Goal: Task Accomplishment & Management: Manage account settings

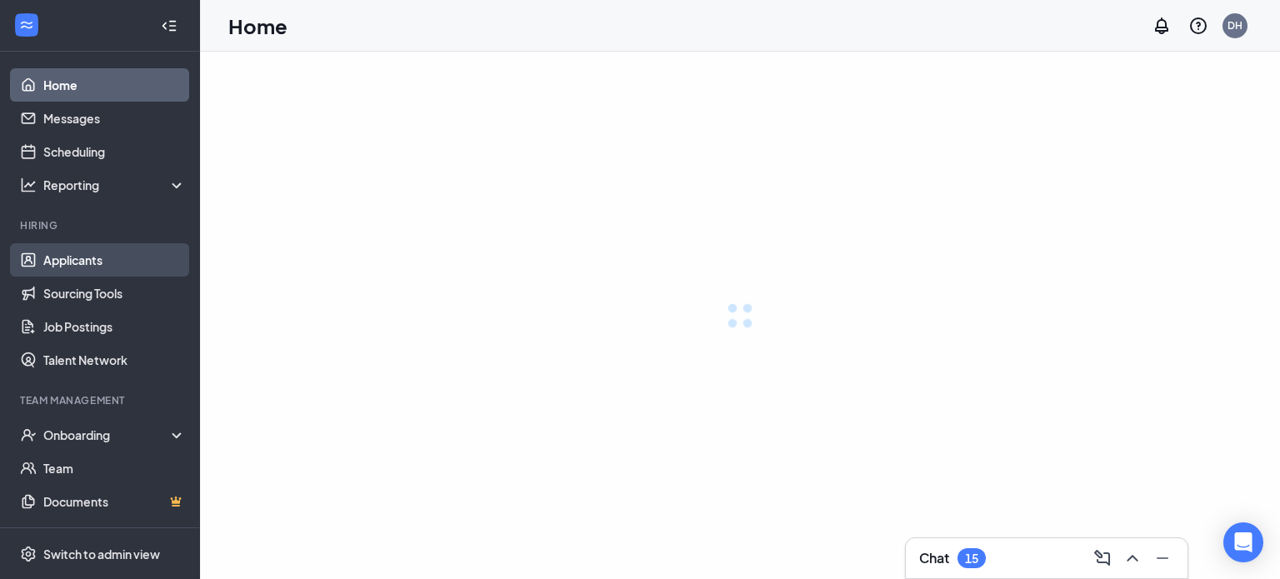
click at [132, 259] on link "Applicants" at bounding box center [114, 259] width 143 height 33
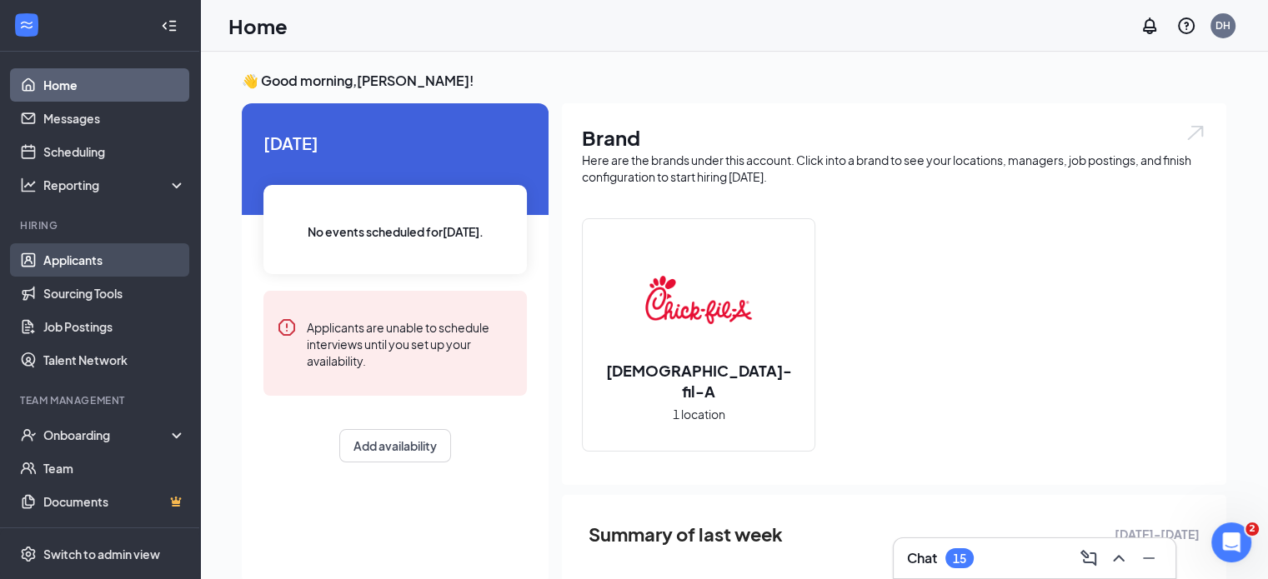
click at [130, 257] on link "Applicants" at bounding box center [114, 259] width 143 height 33
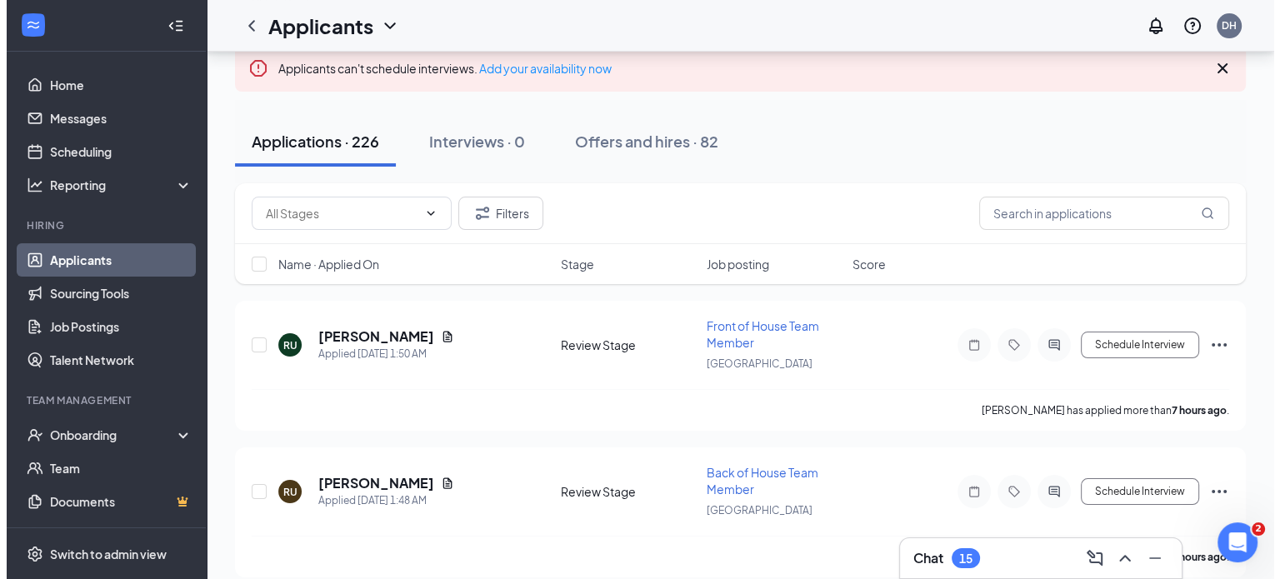
scroll to position [100, 0]
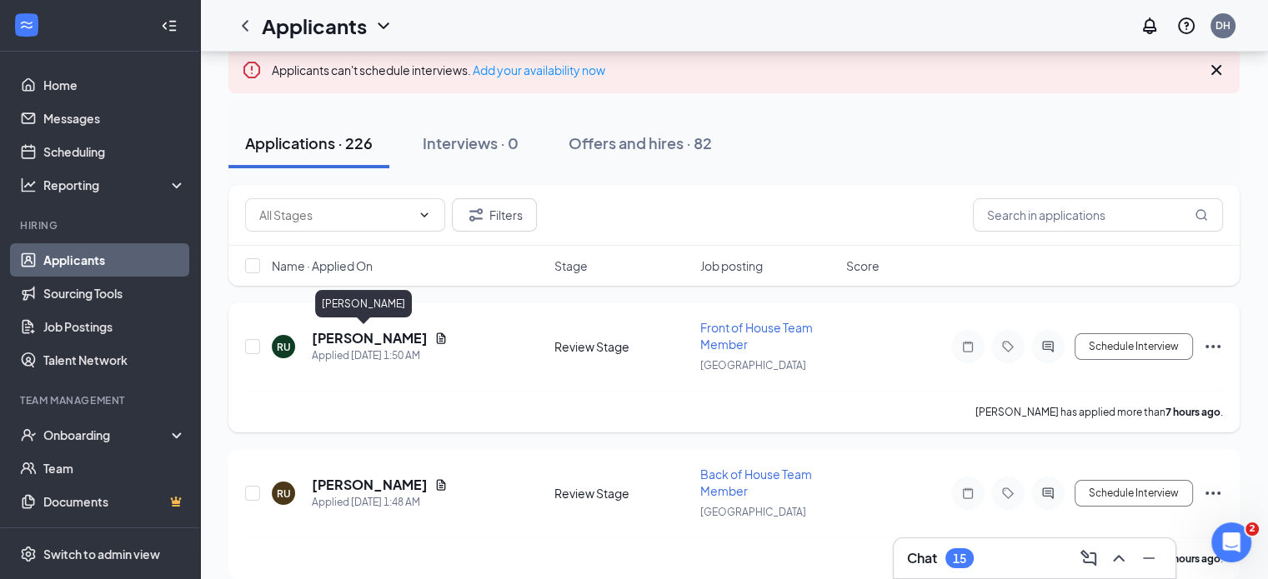
click at [337, 343] on h5 "Ryan Ulrich" at bounding box center [370, 338] width 116 height 18
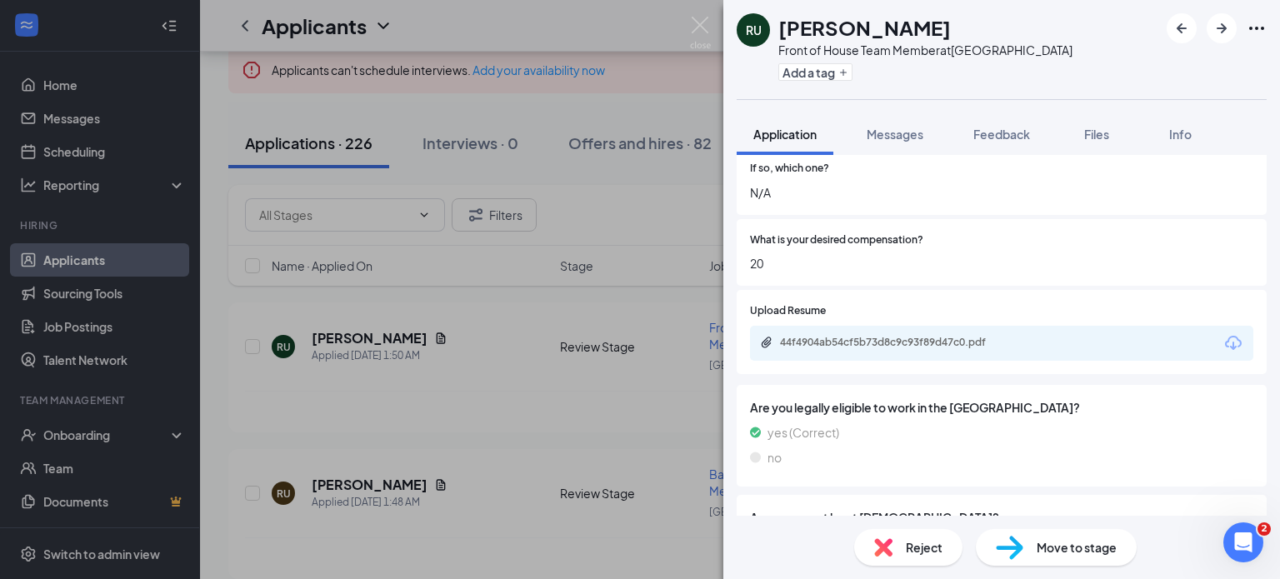
scroll to position [550, 0]
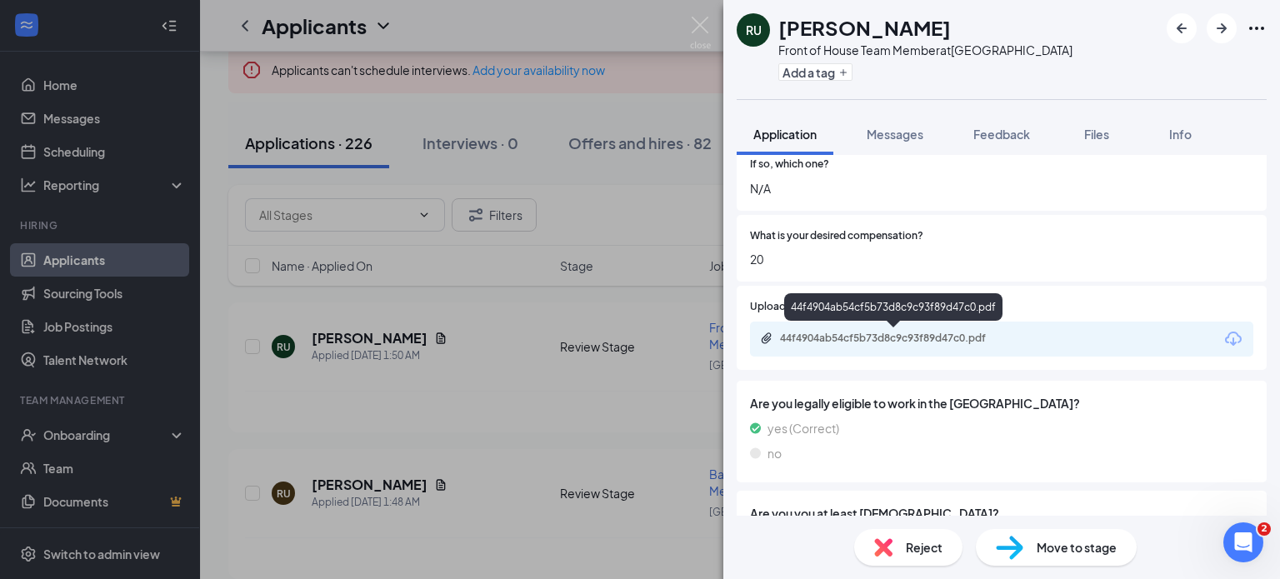
click at [884, 339] on div "44f4904ab54cf5b73d8c9c93f89d47c0.pdf" at bounding box center [896, 338] width 233 height 13
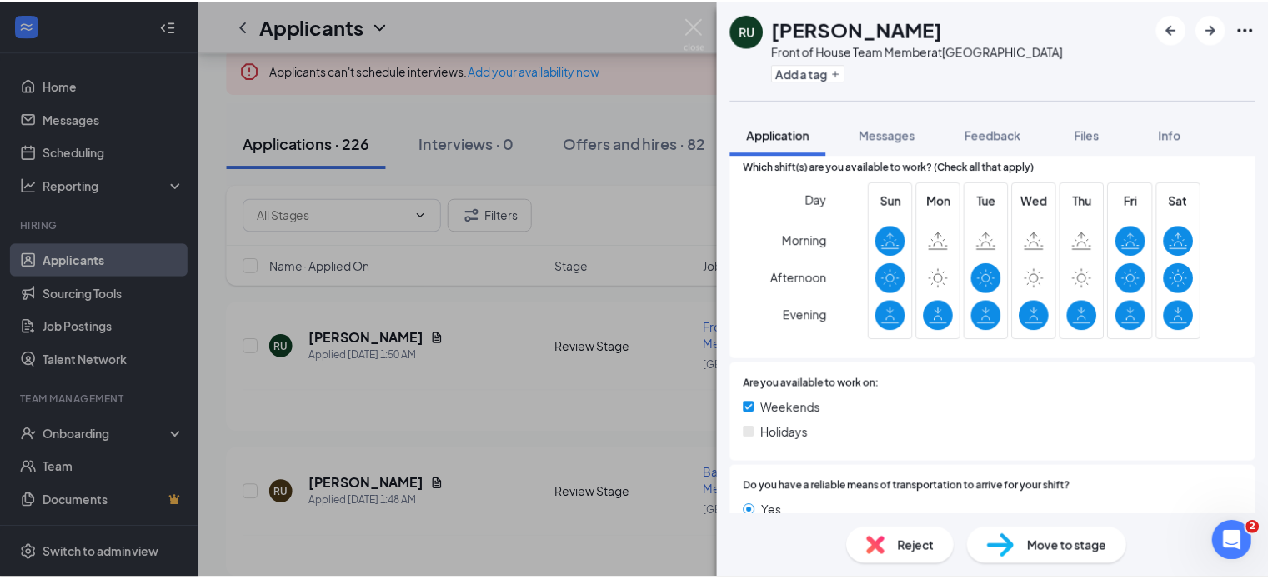
scroll to position [1259, 0]
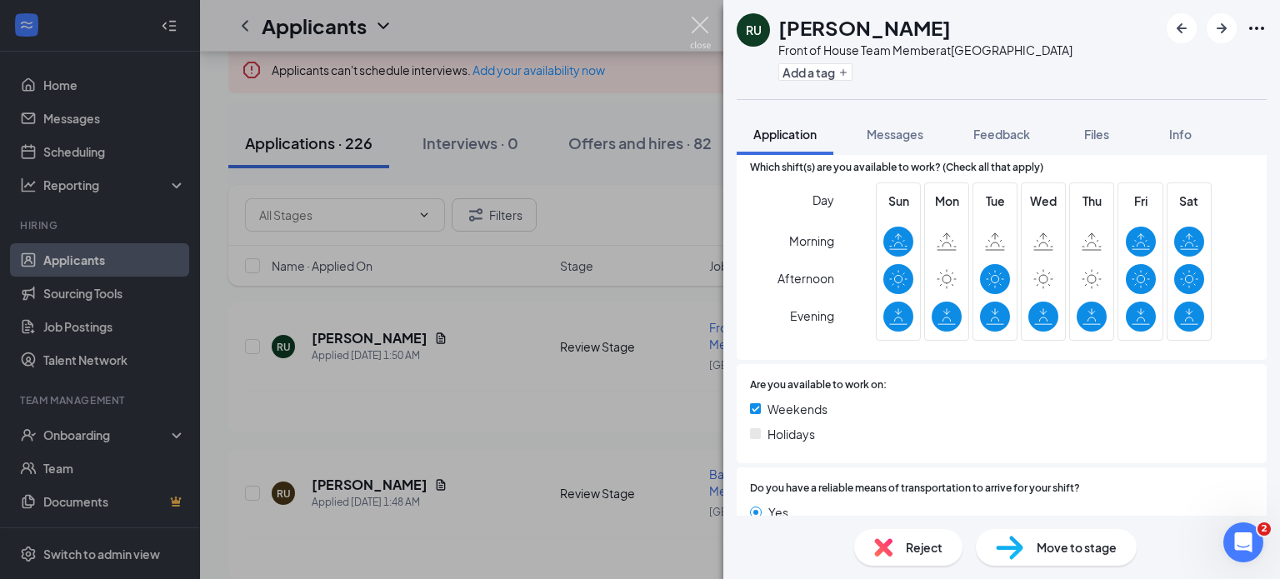
click at [707, 25] on img at bounding box center [700, 33] width 21 height 33
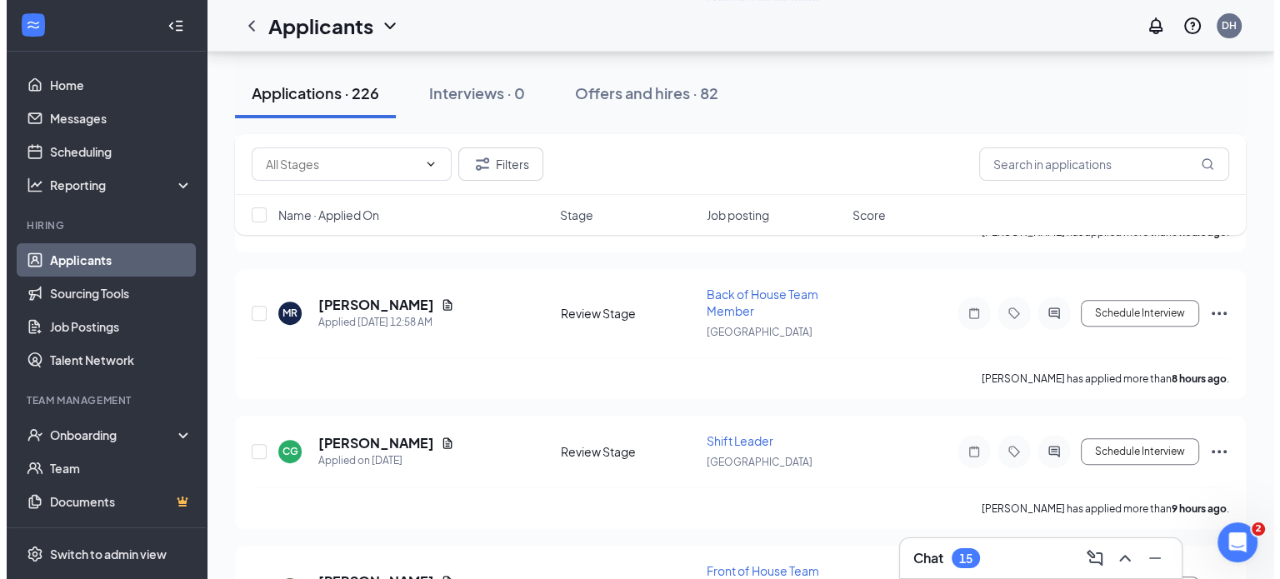
scroll to position [722, 0]
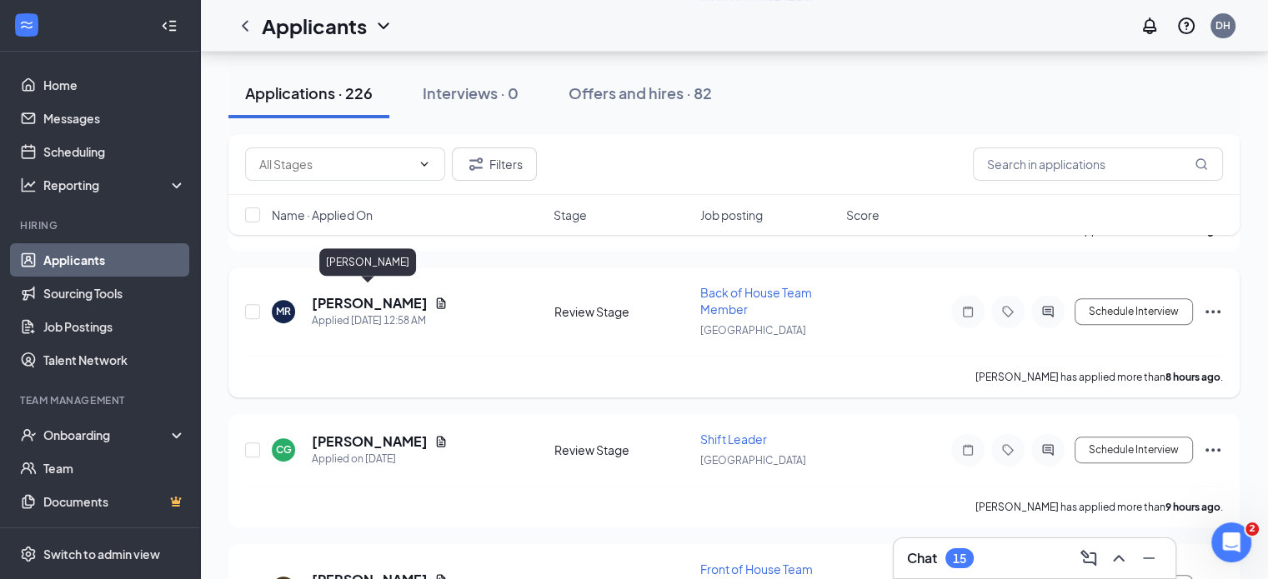
click at [388, 294] on h5 "Maria Rodriguez" at bounding box center [370, 303] width 116 height 18
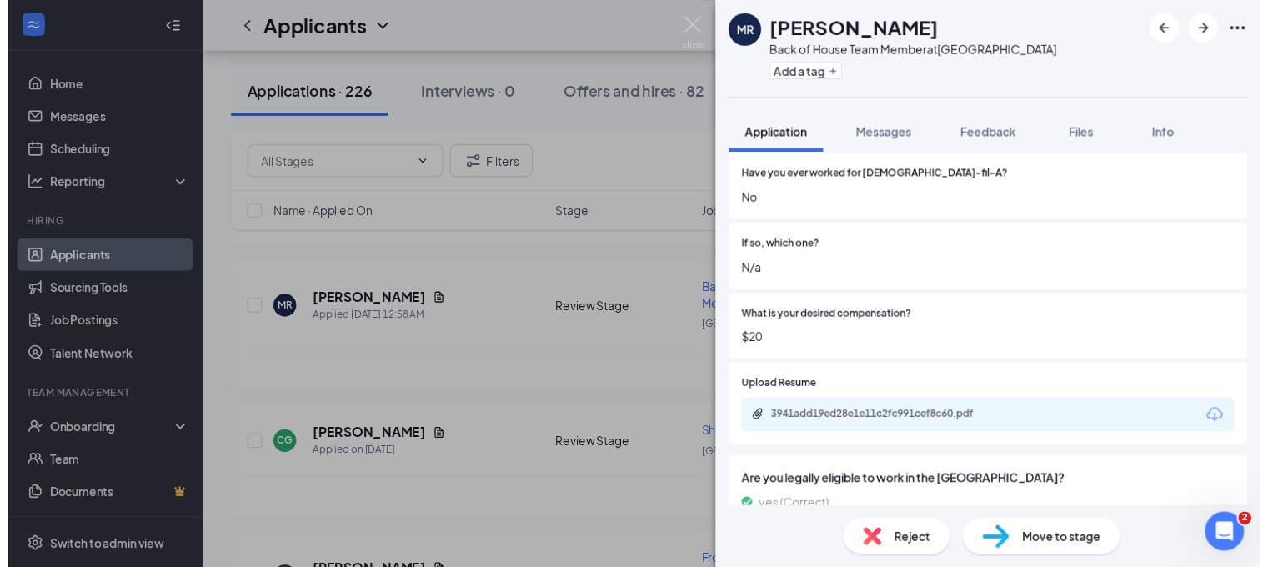
scroll to position [418, 0]
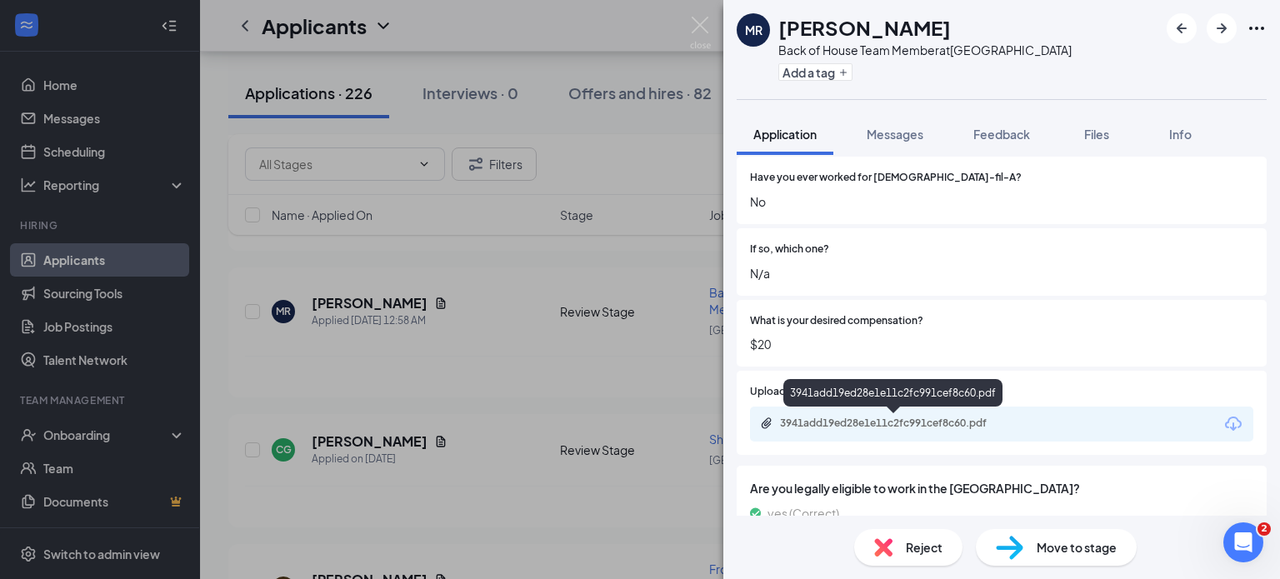
click at [877, 425] on div "3941add19ed28e1e11c2fc991cef8c60.pdf" at bounding box center [896, 423] width 233 height 13
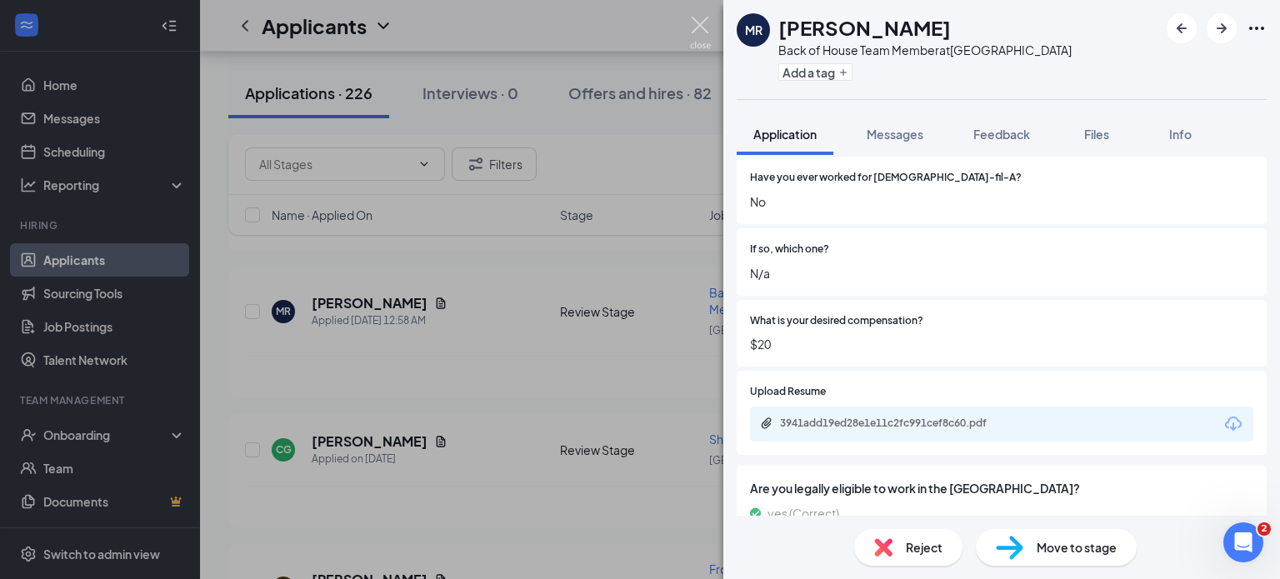
click at [696, 26] on img at bounding box center [700, 33] width 21 height 33
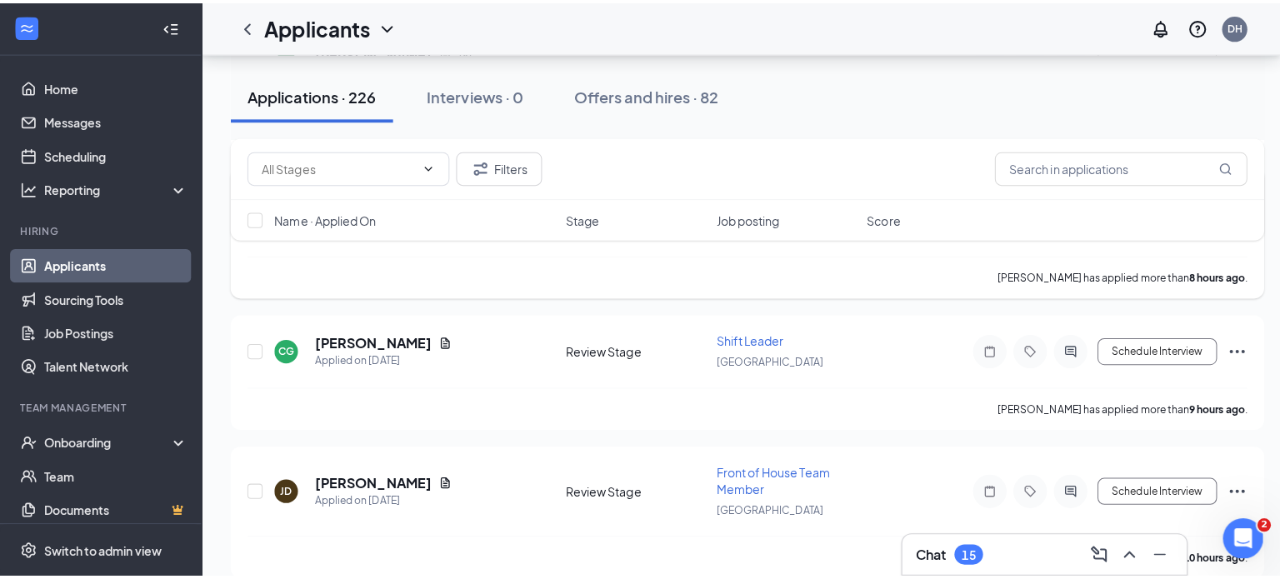
scroll to position [827, 0]
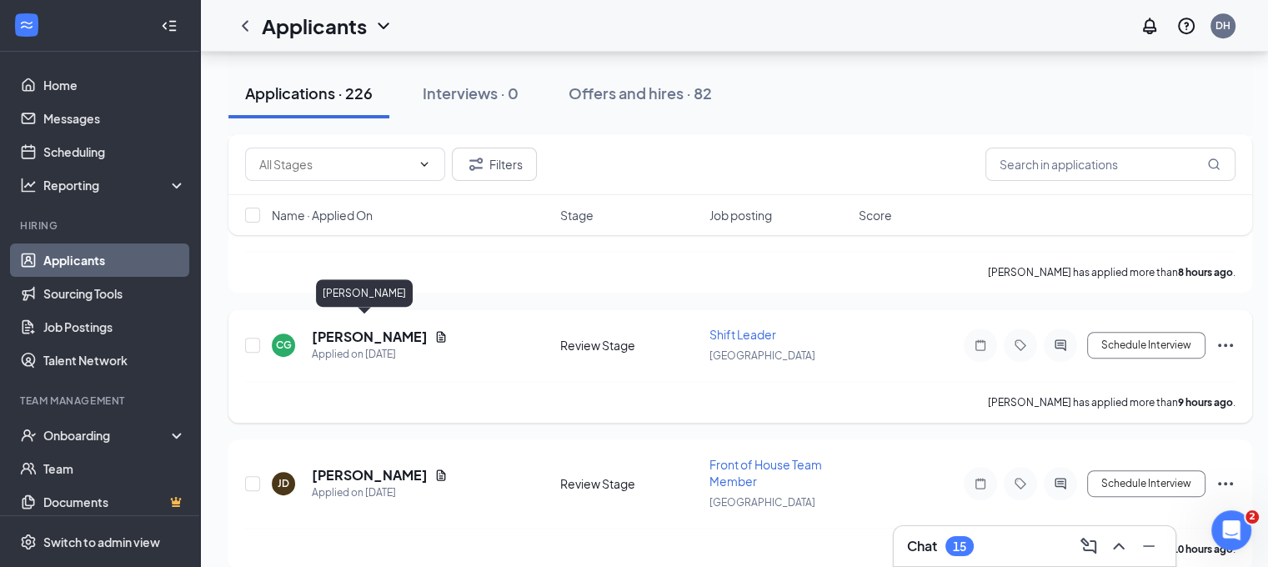
click at [343, 329] on h5 "Carlo Guizar" at bounding box center [370, 337] width 116 height 18
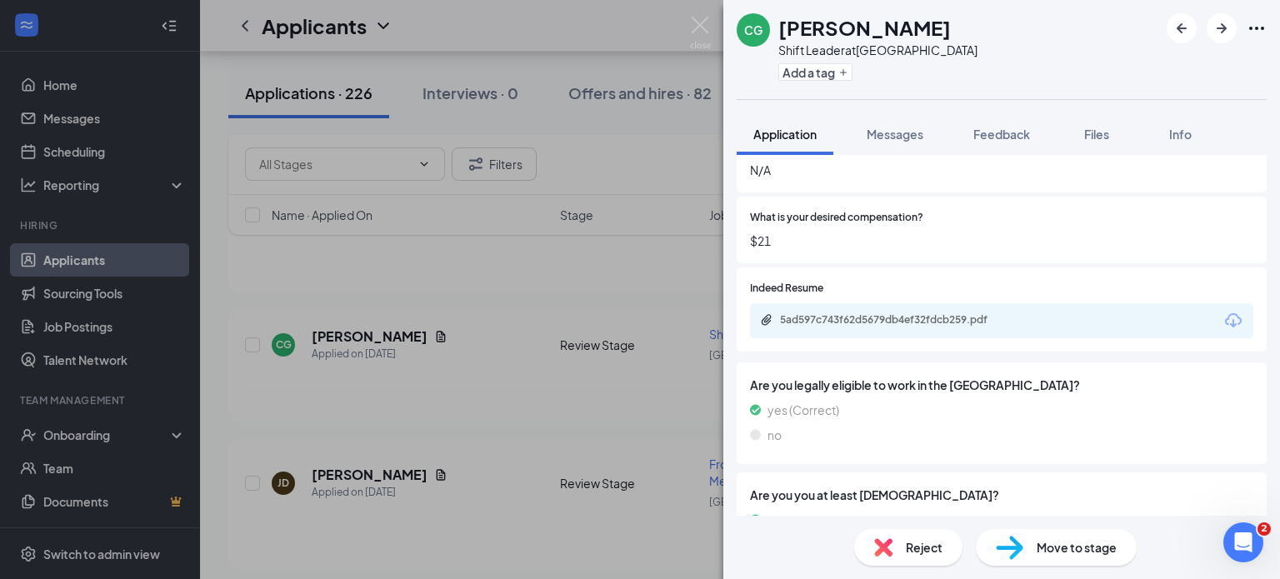
scroll to position [533, 0]
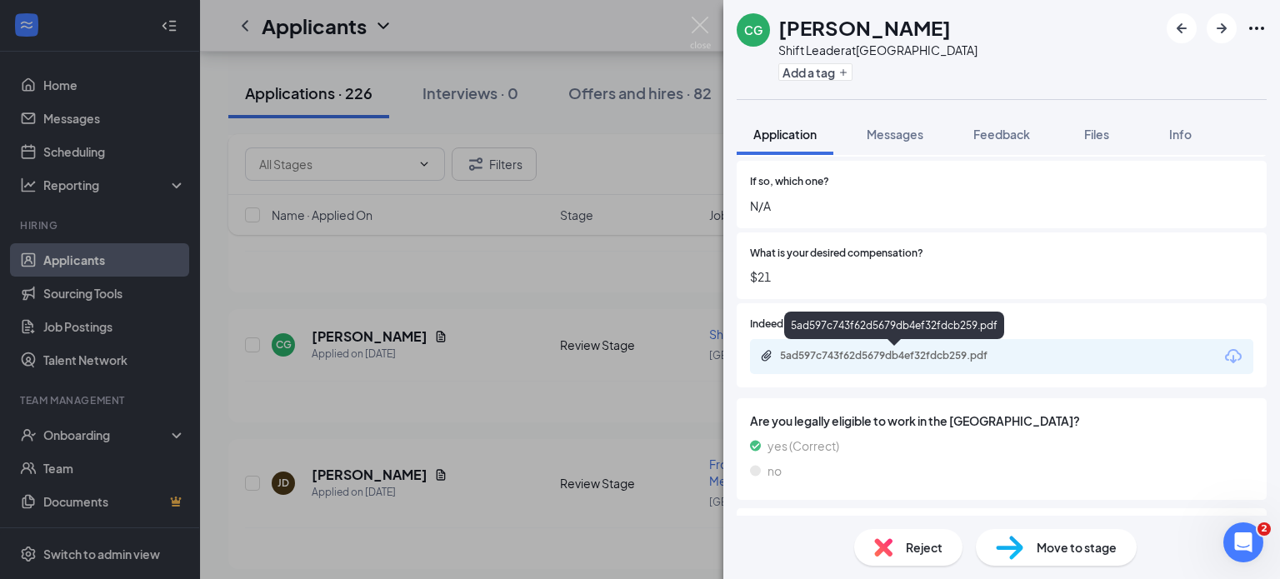
click at [832, 361] on div "5ad597c743f62d5679db4ef32fdcb259.pdf" at bounding box center [896, 355] width 233 height 13
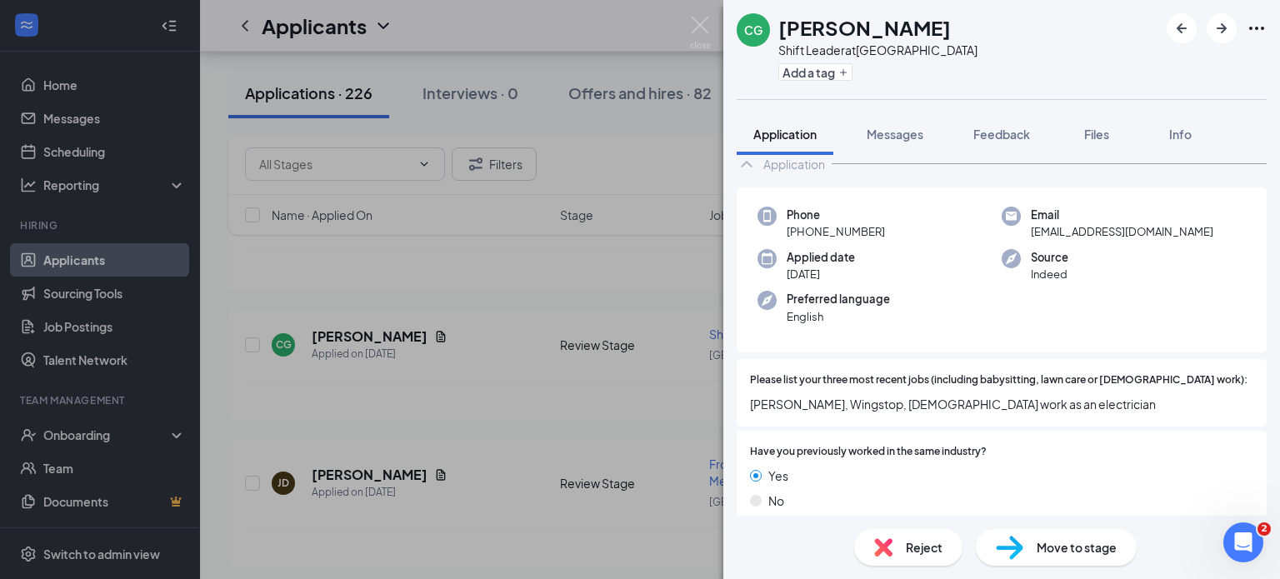
scroll to position [87, 0]
click at [1171, 83] on div "CG Carlo Guizar Shift Leader at Chino Hills Add a tag" at bounding box center [1001, 49] width 557 height 99
click at [1008, 114] on button "Feedback" at bounding box center [1002, 134] width 90 height 42
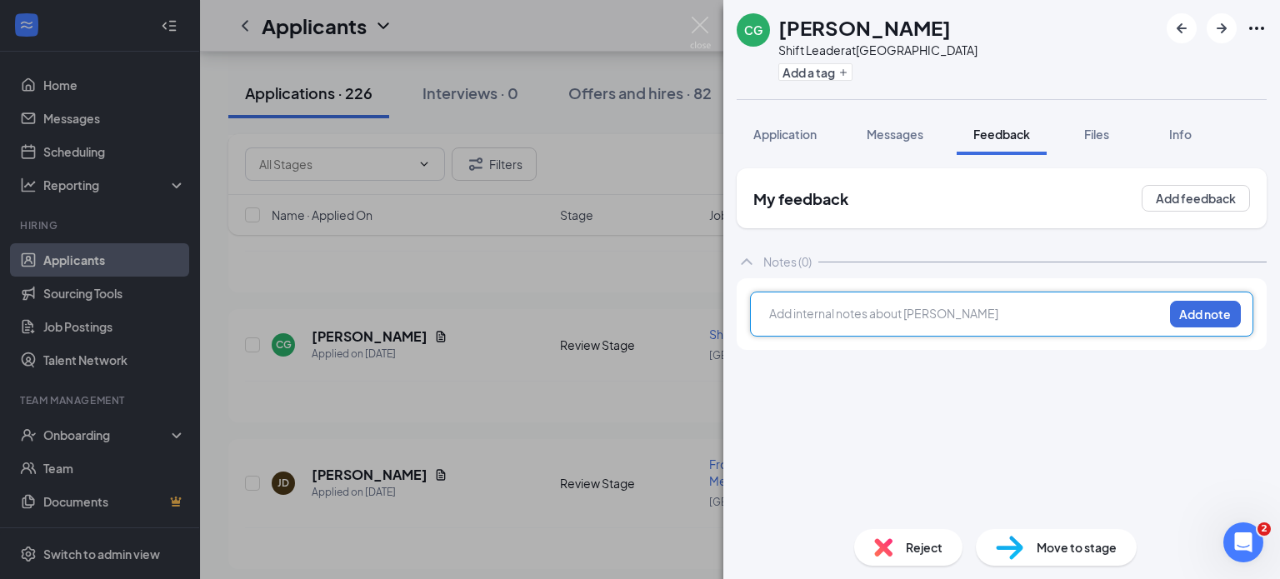
click at [848, 317] on div at bounding box center [966, 314] width 393 height 18
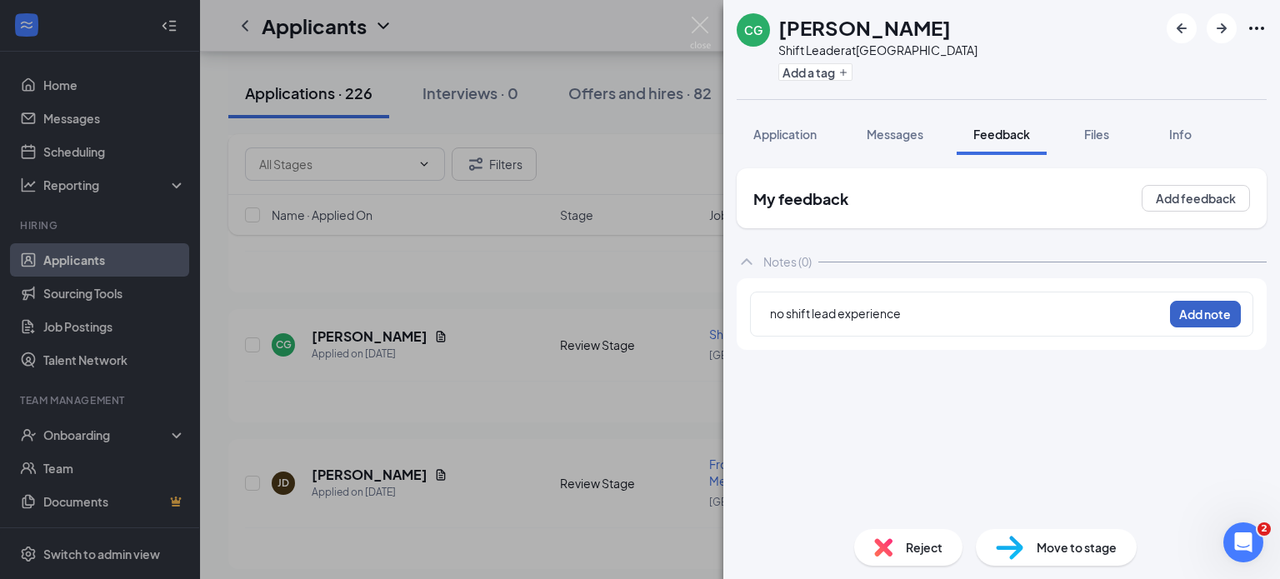
click at [1205, 307] on button "Add note" at bounding box center [1205, 314] width 71 height 27
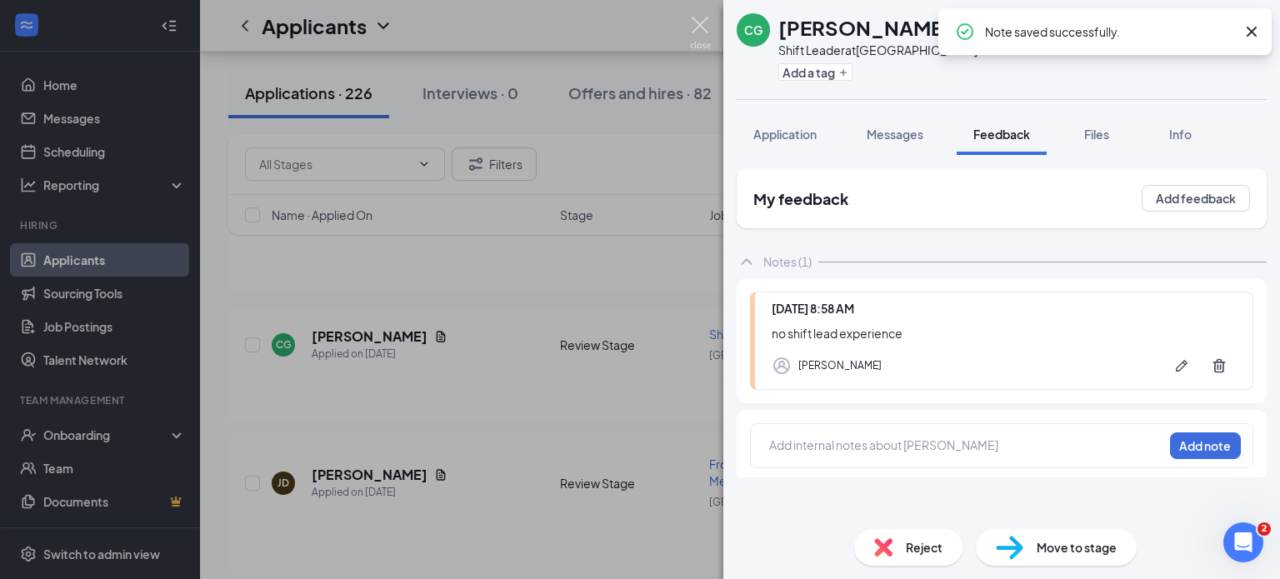
click at [709, 19] on img at bounding box center [700, 33] width 21 height 33
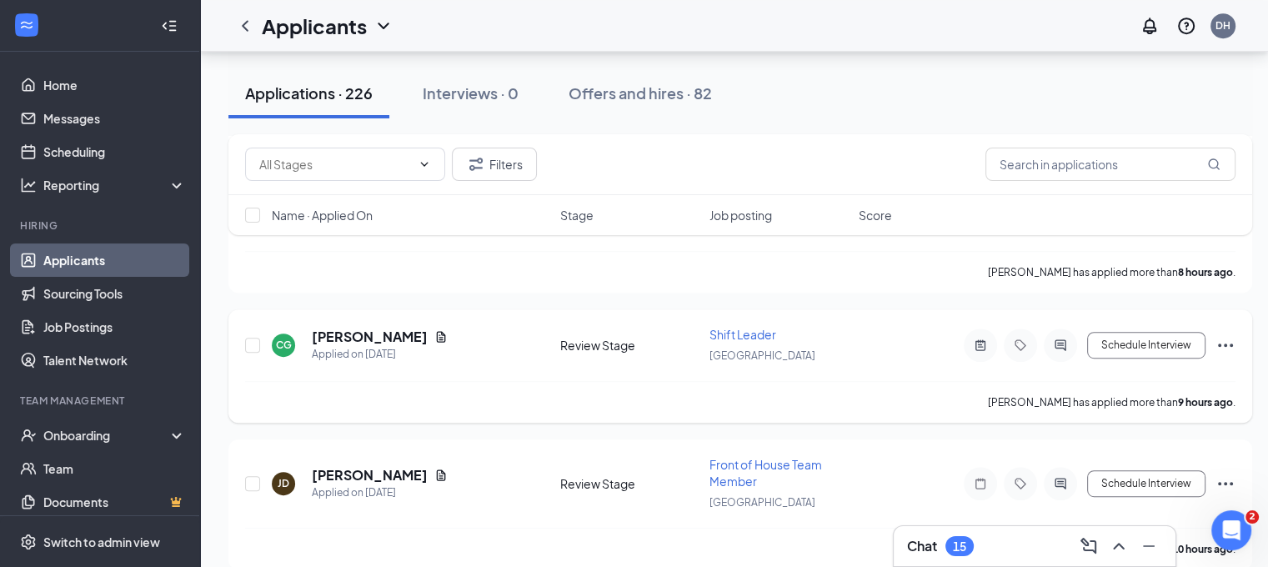
drag, startPoint x: 530, startPoint y: 286, endPoint x: 557, endPoint y: 306, distance: 33.3
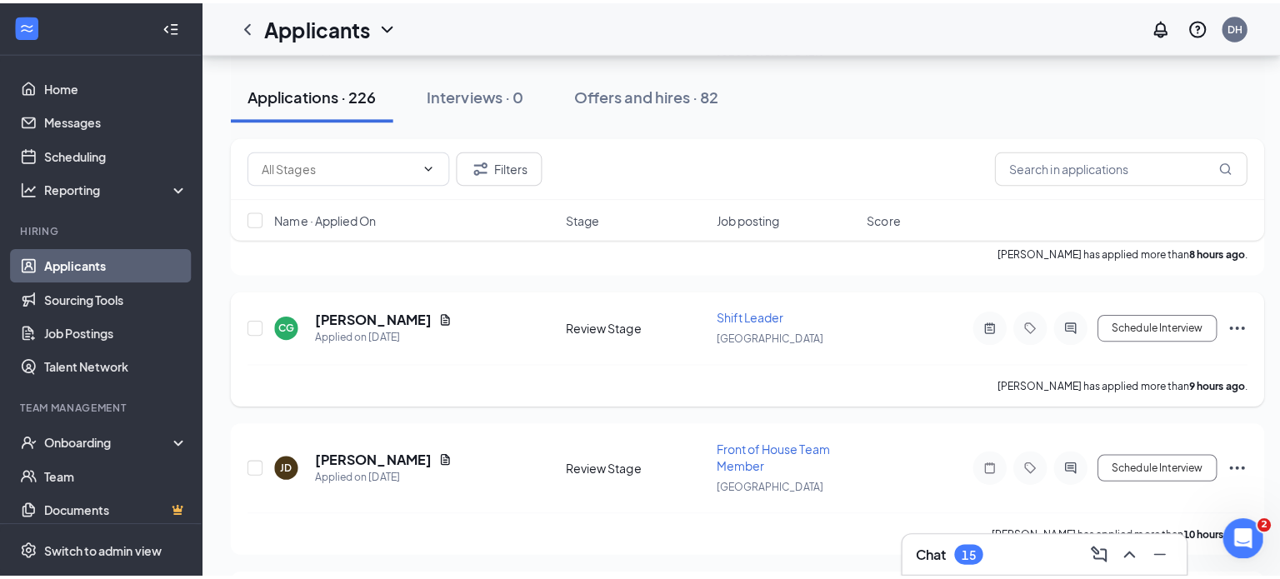
scroll to position [875, 0]
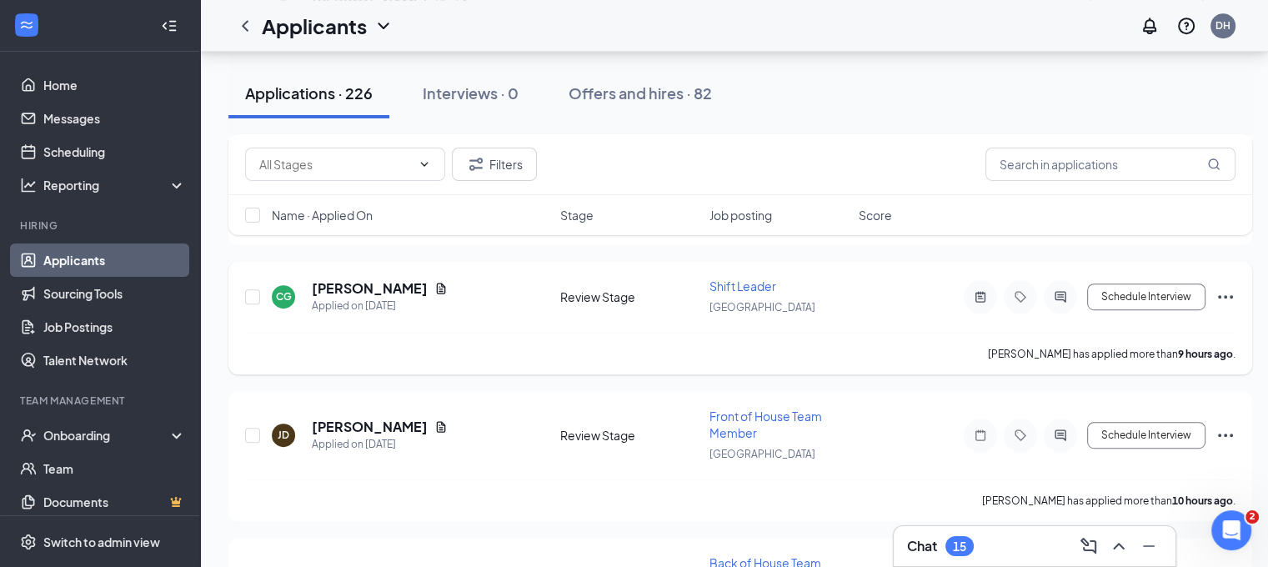
click at [1228, 287] on icon "Ellipses" at bounding box center [1225, 297] width 20 height 20
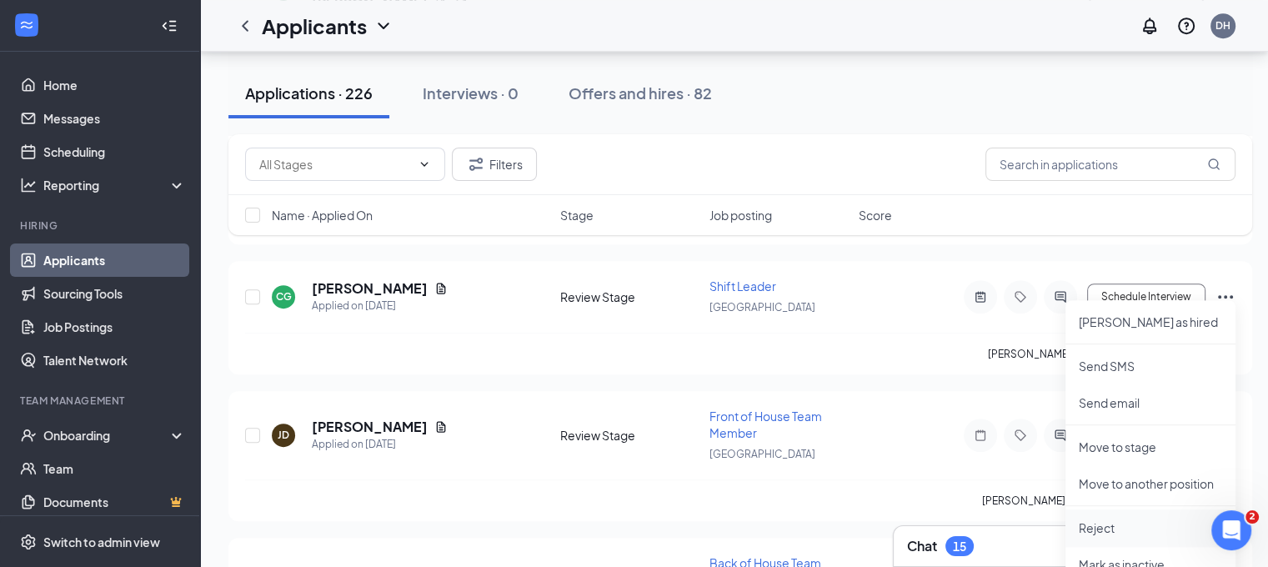
click at [1114, 520] on p "Reject" at bounding box center [1150, 527] width 143 height 17
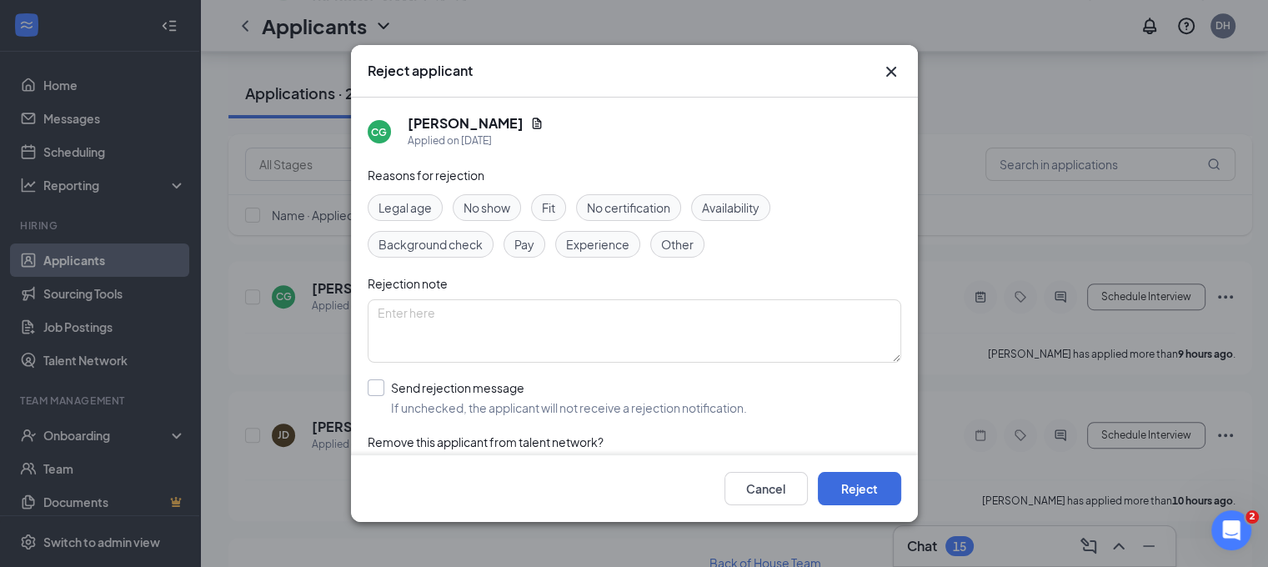
click at [708, 397] on input "Send rejection message If unchecked, the applicant will not receive a rejection…" at bounding box center [557, 397] width 379 height 37
checkbox input "true"
click at [885, 487] on button "Reject" at bounding box center [859, 488] width 83 height 33
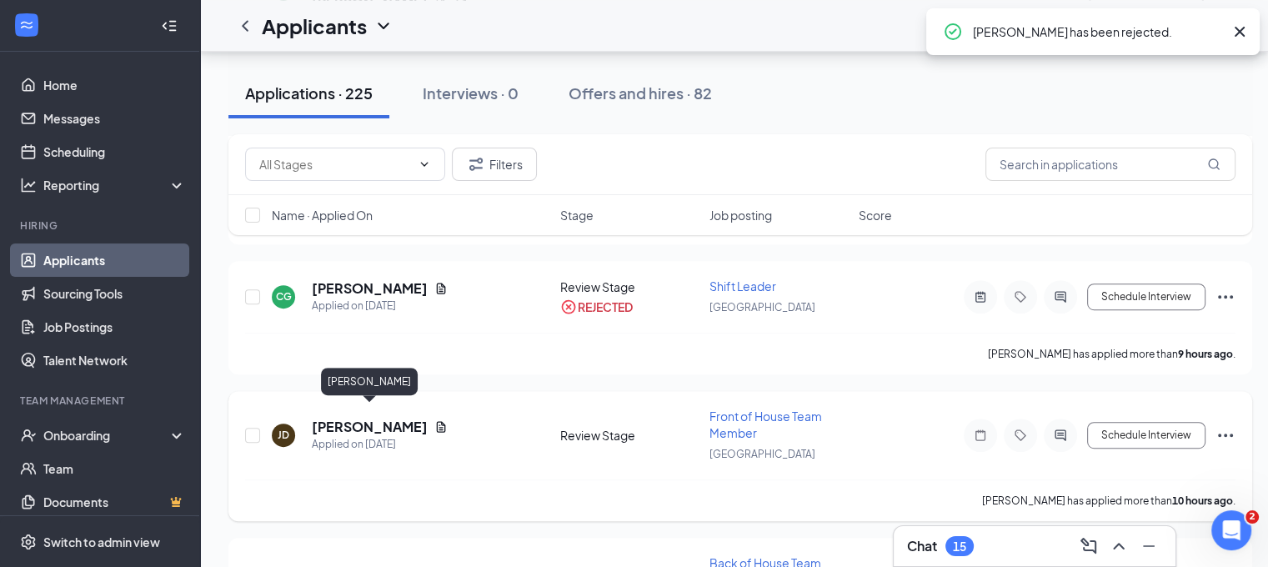
click at [387, 418] on h5 "Jayden DeLaTorre" at bounding box center [370, 427] width 116 height 18
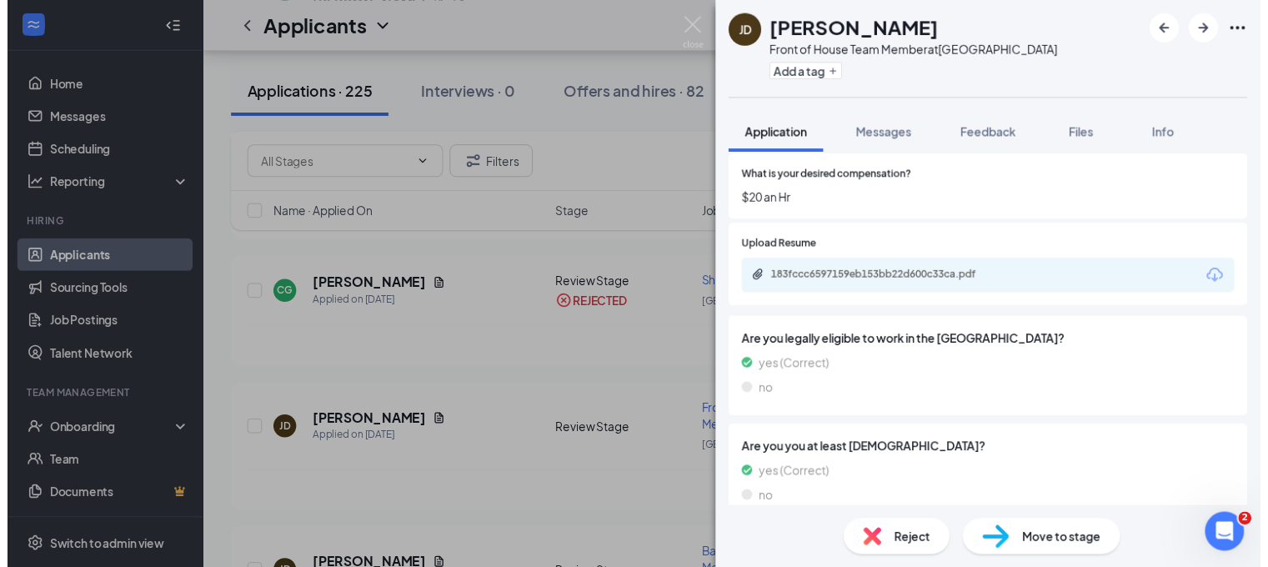
scroll to position [608, 0]
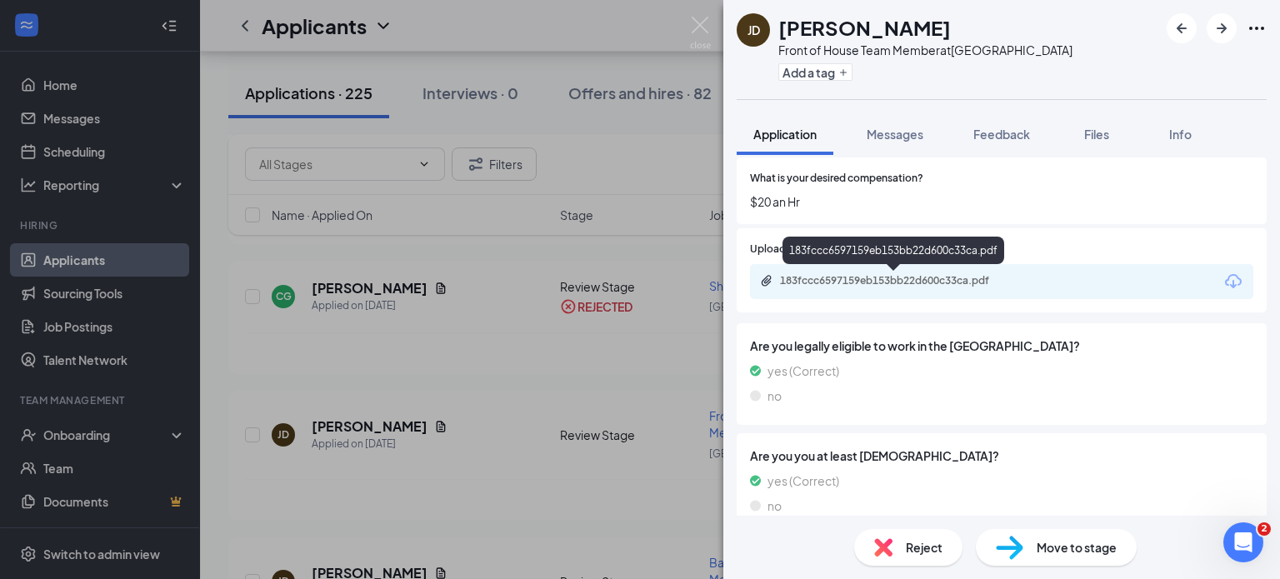
click at [854, 287] on div "183fccc6597159eb153bb22d600c33ca.pdf" at bounding box center [895, 282] width 270 height 16
click at [700, 24] on img at bounding box center [700, 33] width 21 height 33
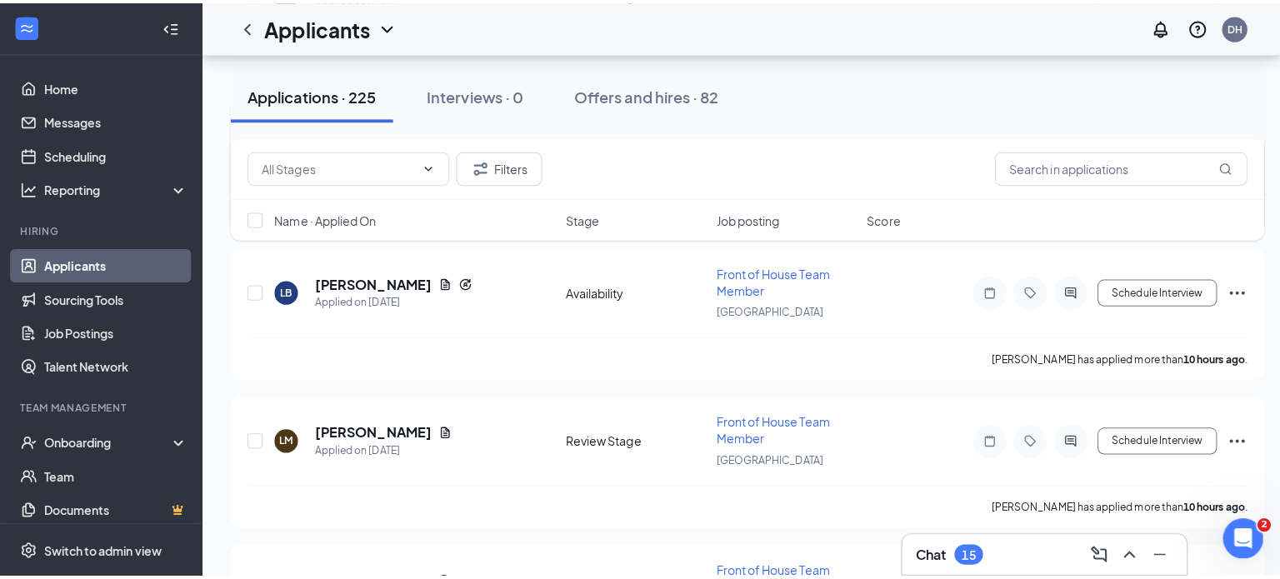
scroll to position [1226, 0]
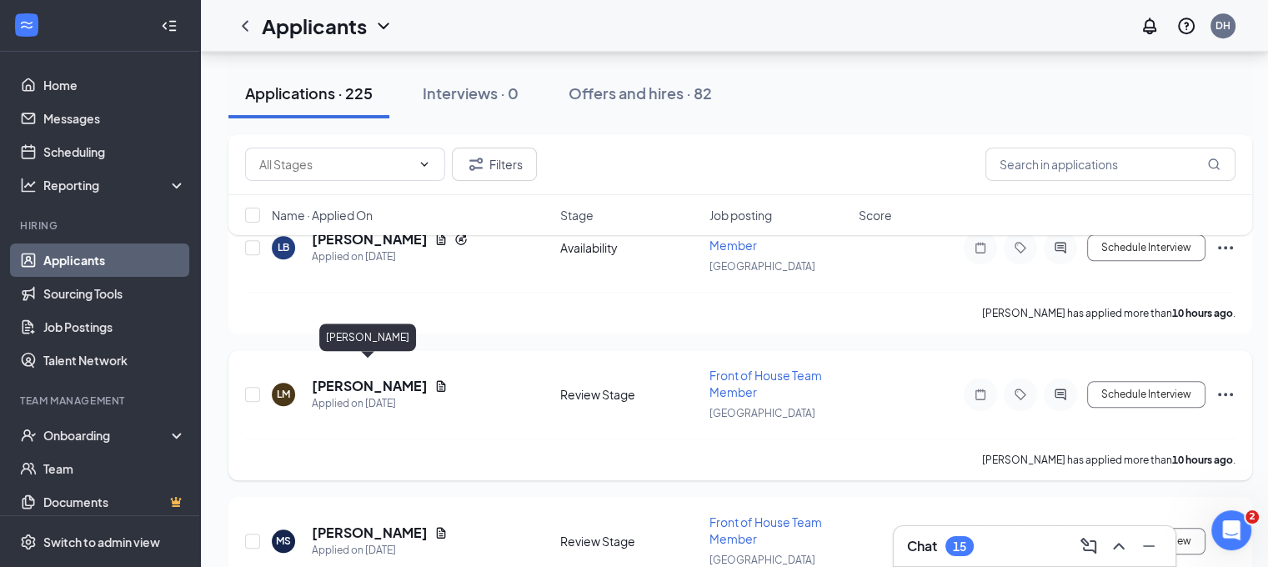
click at [383, 377] on h5 "[PERSON_NAME]" at bounding box center [370, 386] width 116 height 18
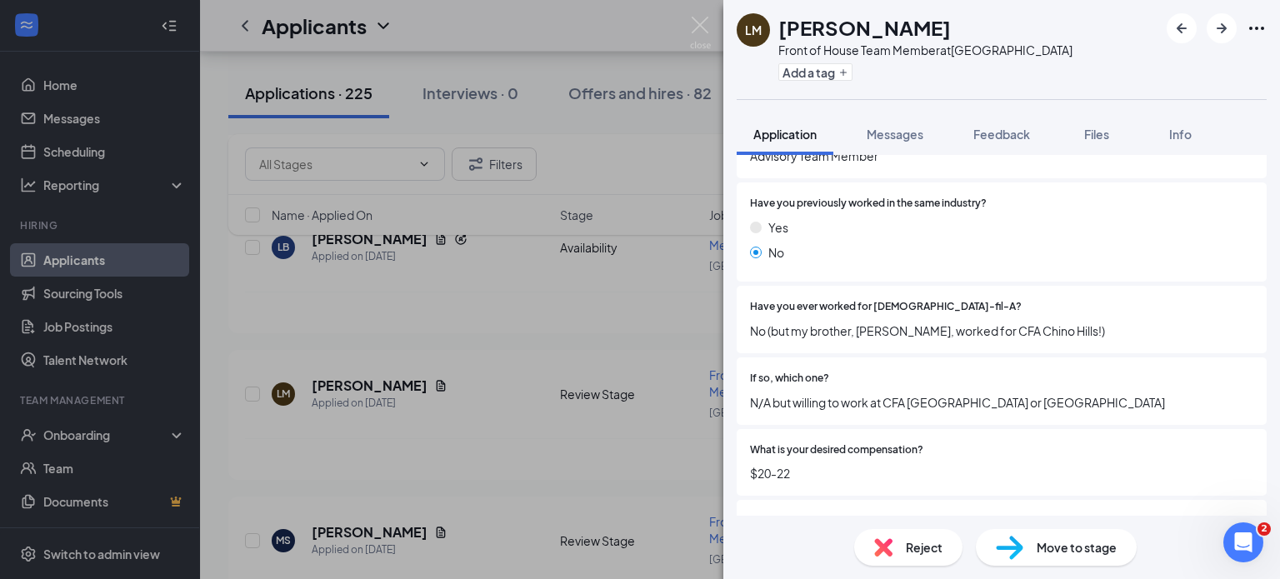
scroll to position [526, 0]
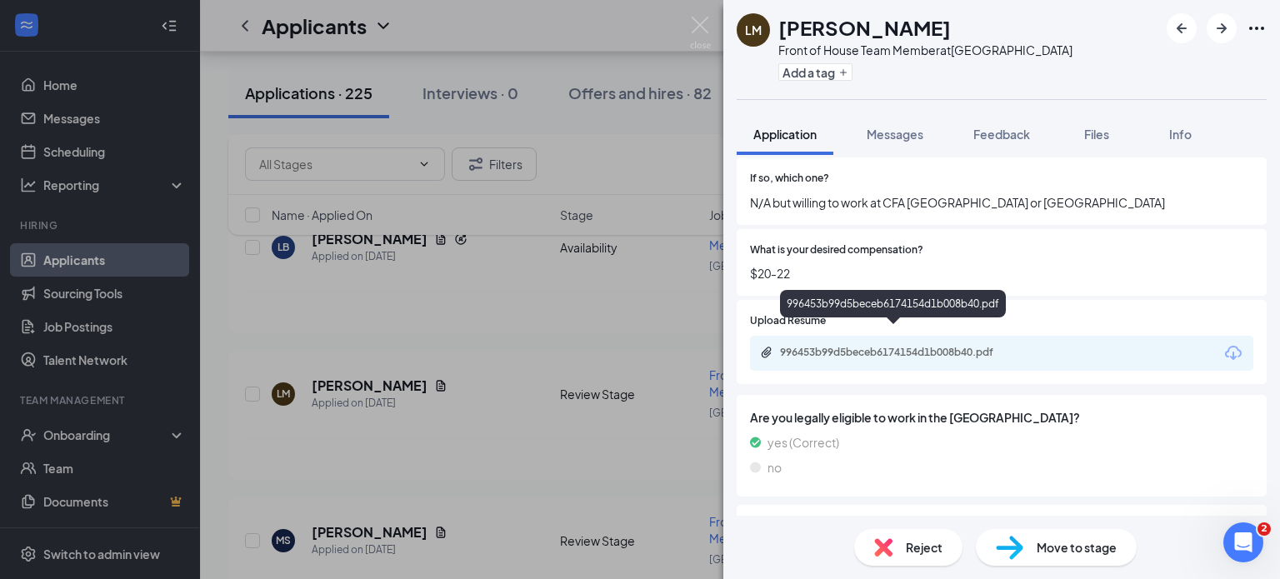
click at [861, 346] on div "996453b99d5beceb6174154d1b008b40.pdf" at bounding box center [896, 352] width 233 height 13
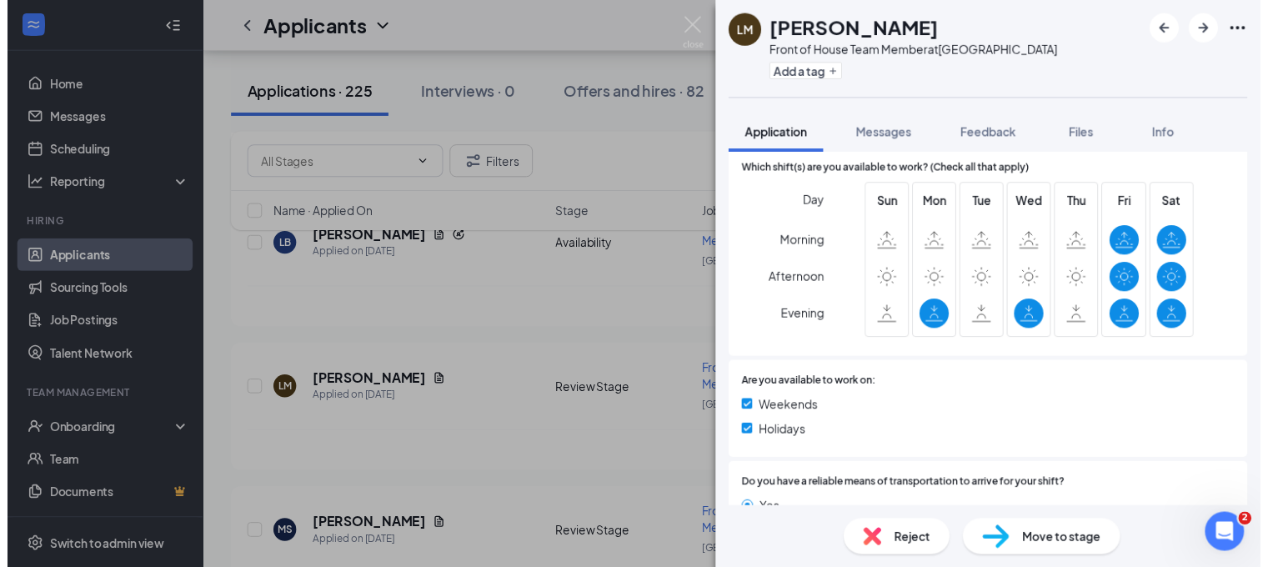
scroll to position [1266, 0]
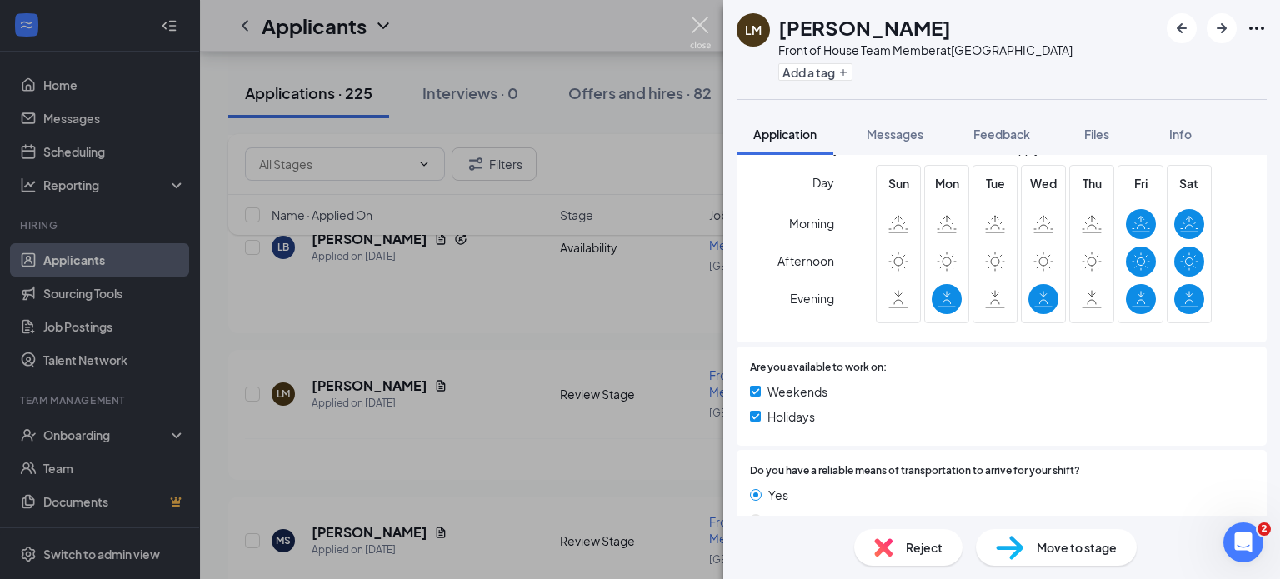
click at [698, 23] on img at bounding box center [700, 33] width 21 height 33
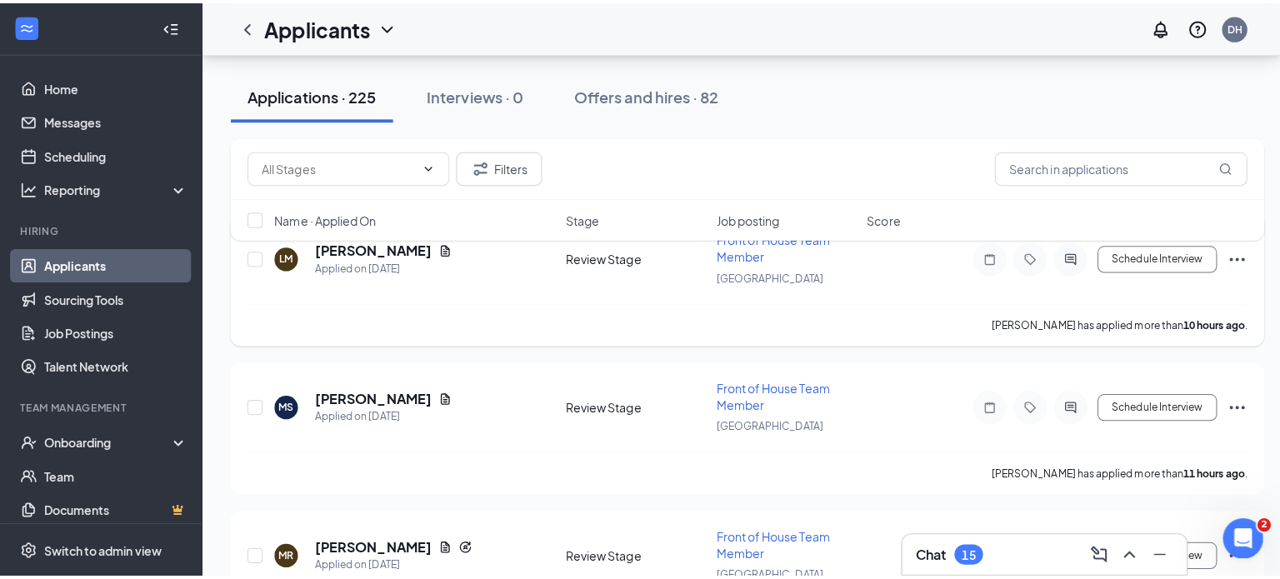
scroll to position [1373, 0]
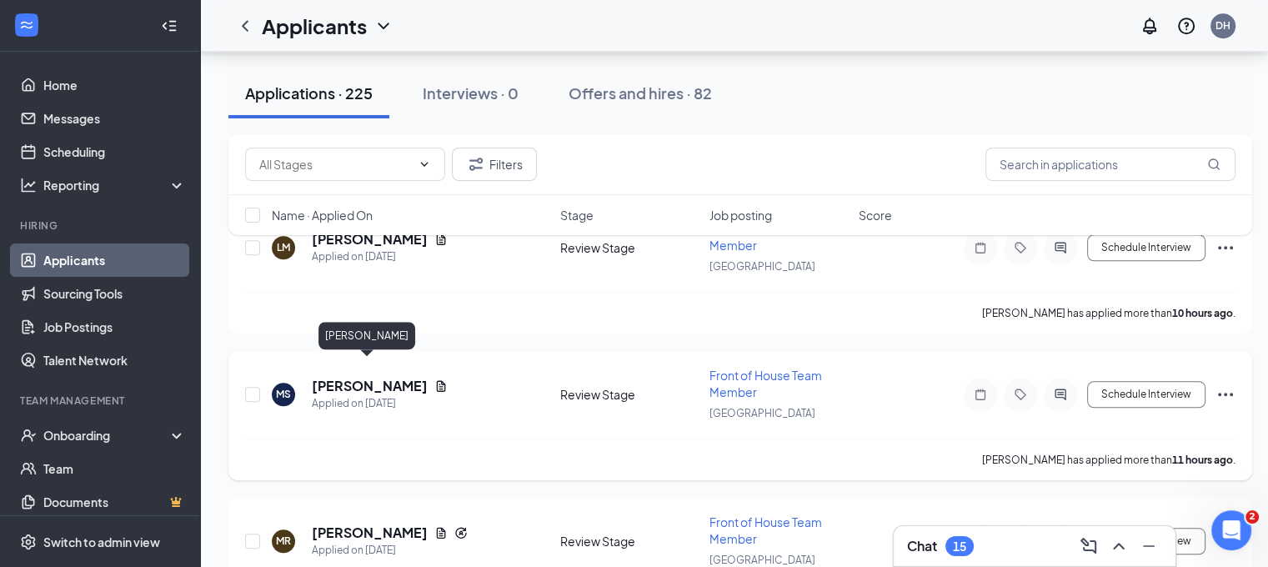
click at [388, 377] on h5 "[PERSON_NAME]" at bounding box center [370, 386] width 116 height 18
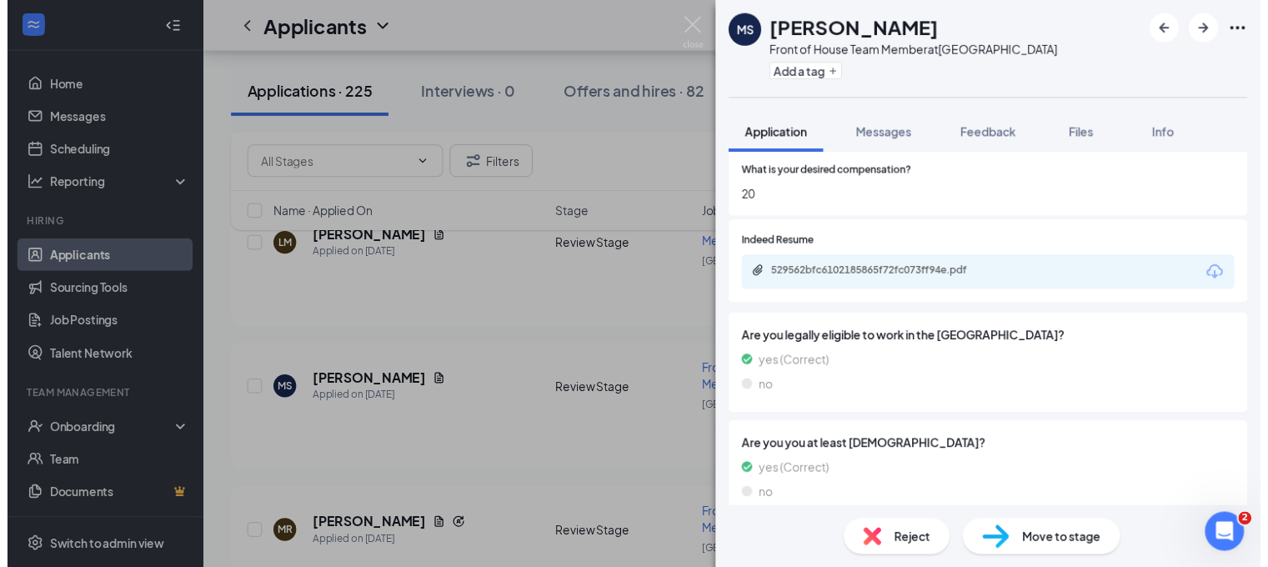
scroll to position [582, 0]
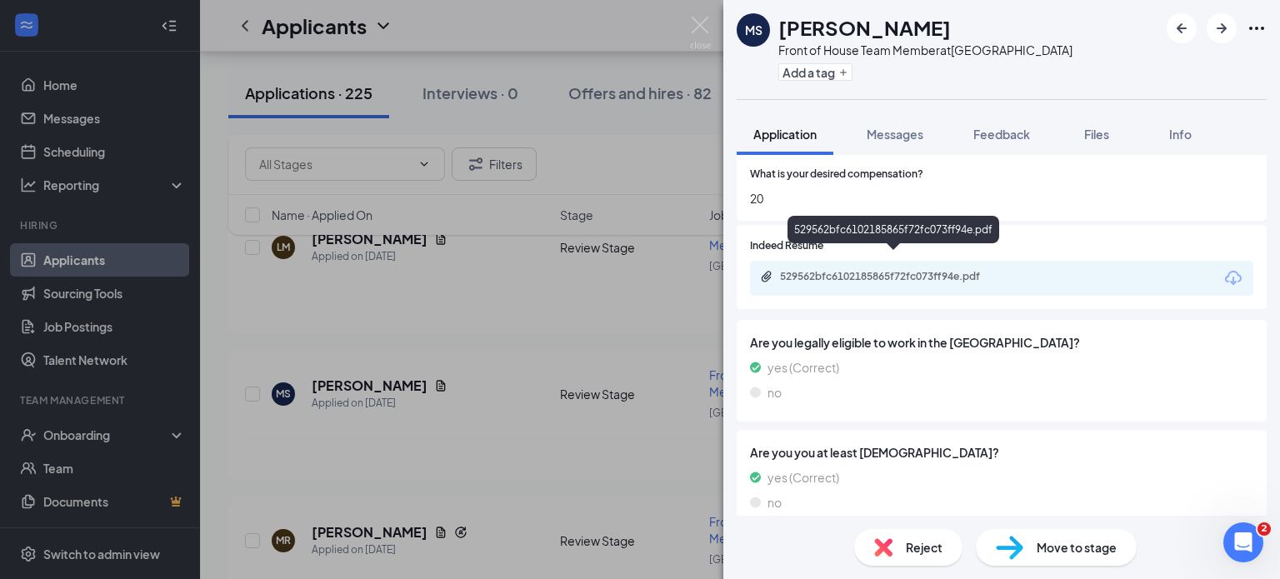
click at [896, 270] on div "529562bfc6102185865f72fc073ff94e.pdf" at bounding box center [896, 276] width 233 height 13
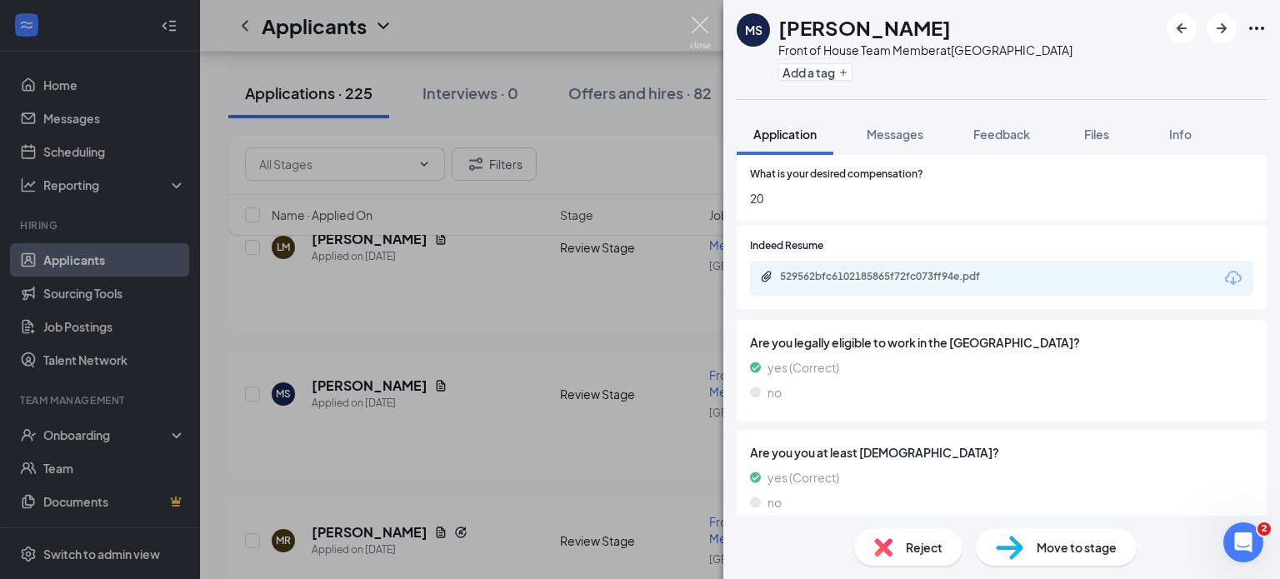
click at [692, 29] on img at bounding box center [700, 33] width 21 height 33
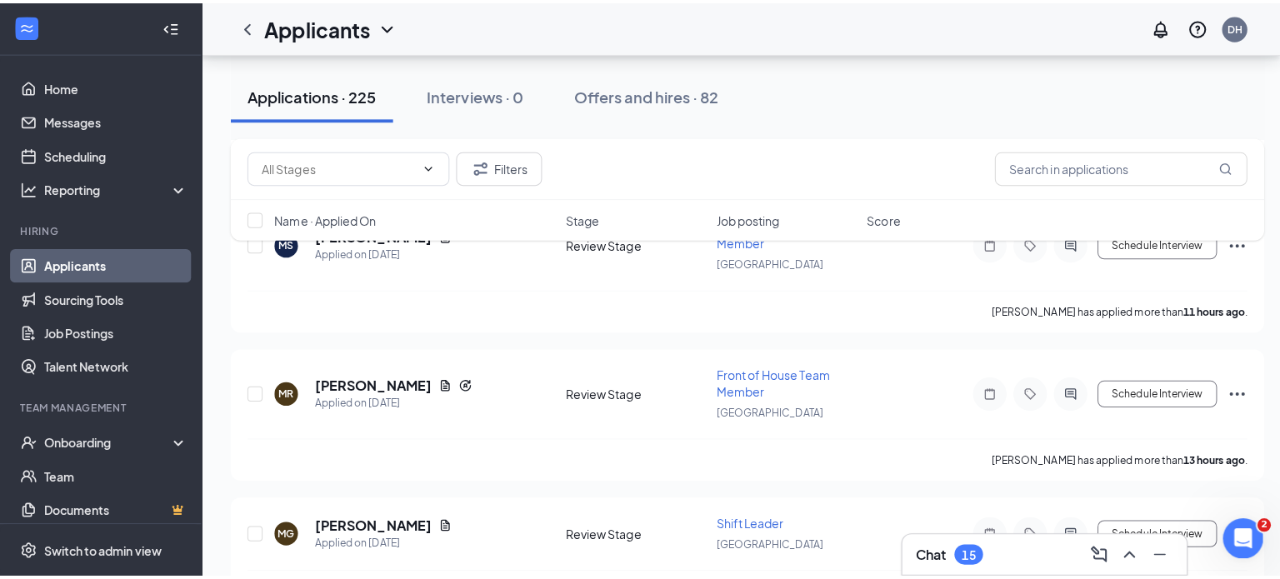
scroll to position [1689, 0]
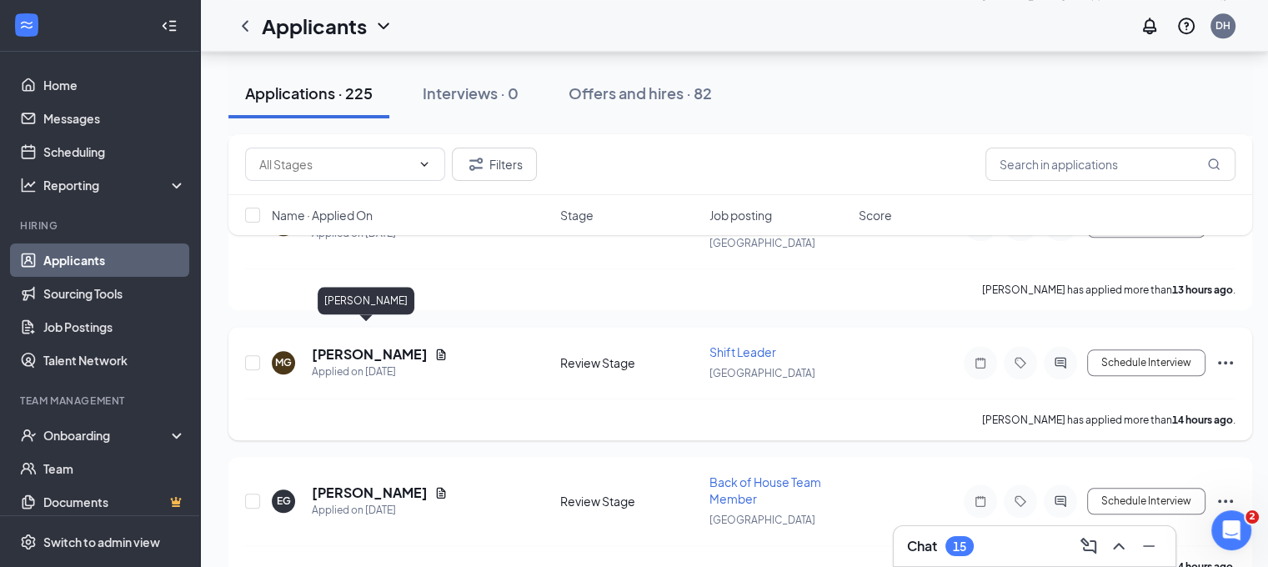
click at [363, 345] on h5 "Miguel Gomez" at bounding box center [370, 354] width 116 height 18
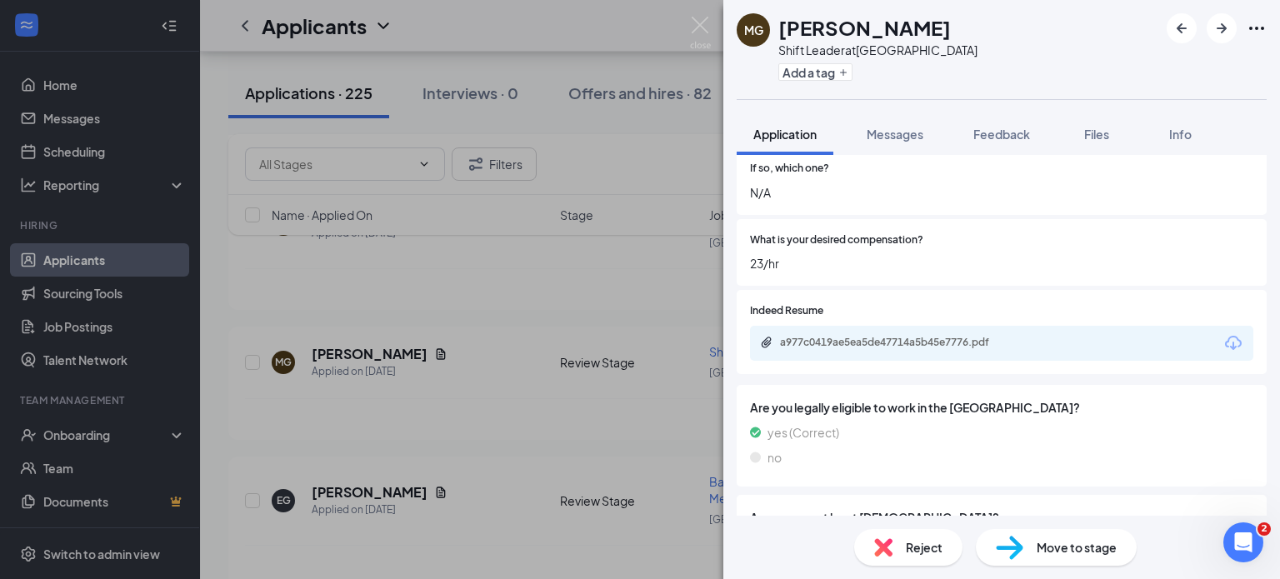
scroll to position [503, 0]
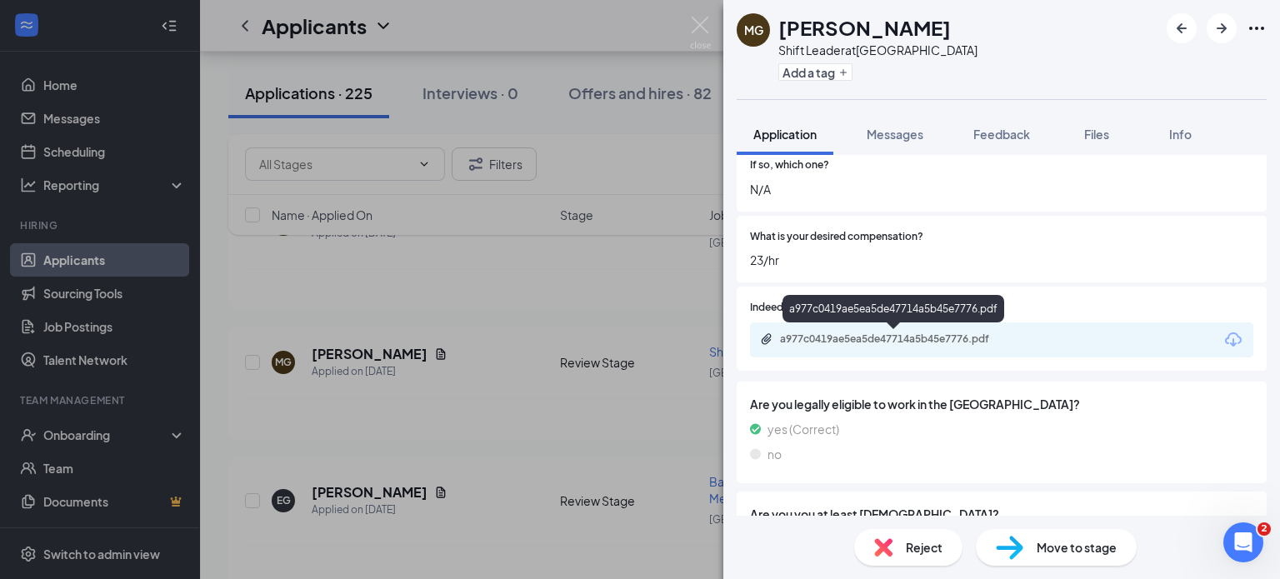
click at [915, 334] on div "a977c0419ae5ea5de47714a5b45e7776.pdf" at bounding box center [896, 339] width 233 height 13
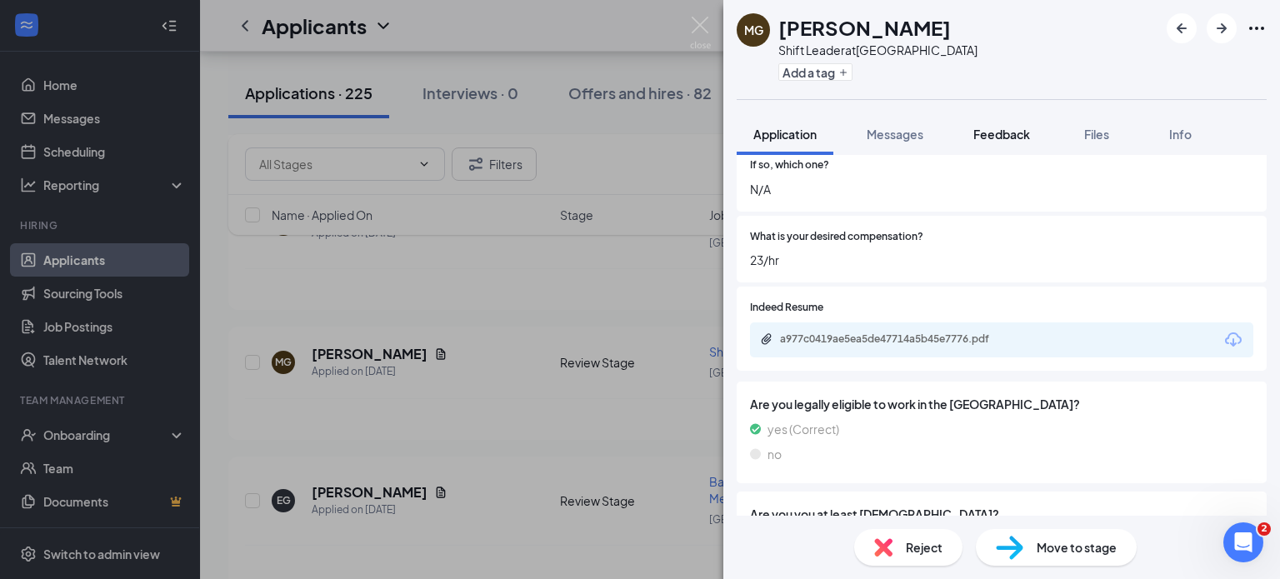
click at [992, 145] on button "Feedback" at bounding box center [1002, 134] width 90 height 42
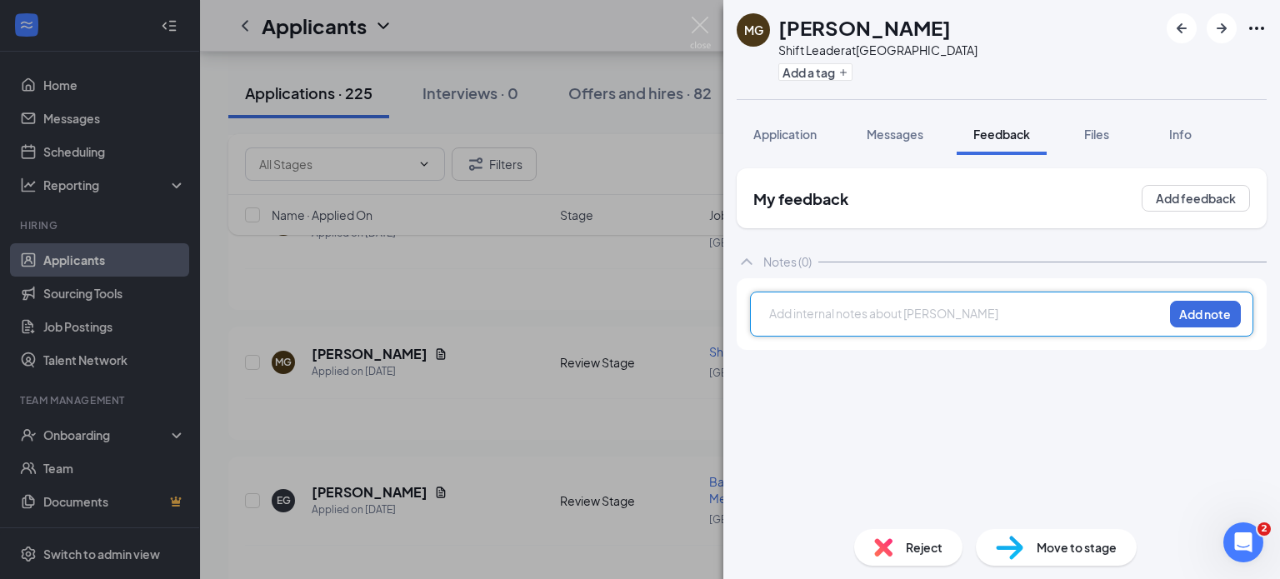
click at [870, 316] on div at bounding box center [966, 314] width 393 height 18
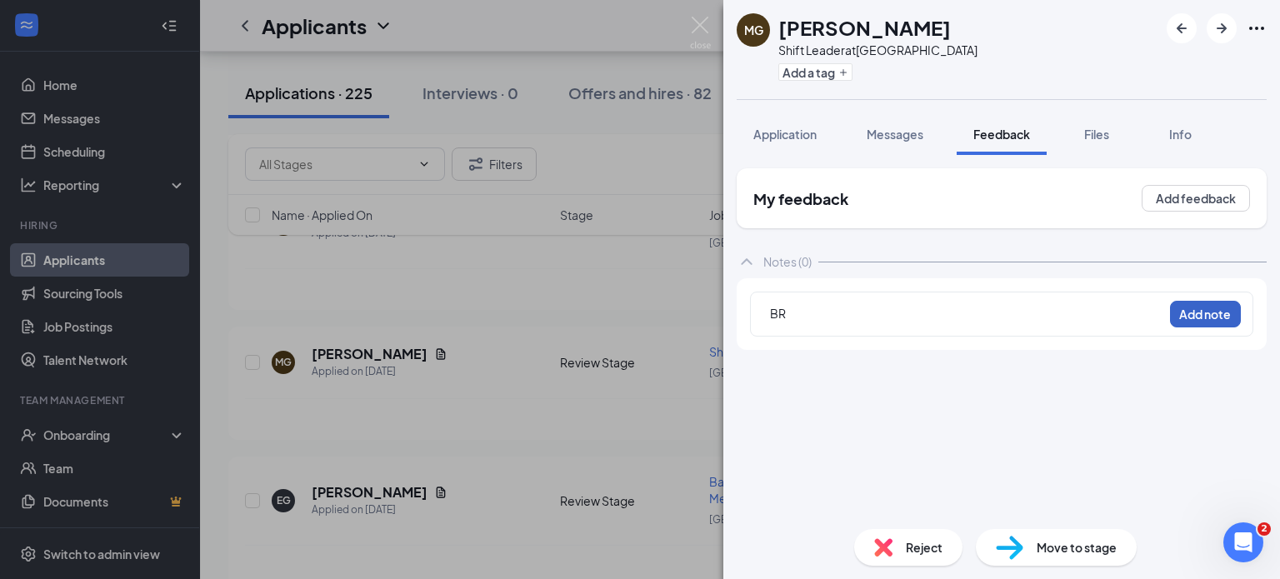
click at [1179, 316] on button "Add note" at bounding box center [1205, 314] width 71 height 27
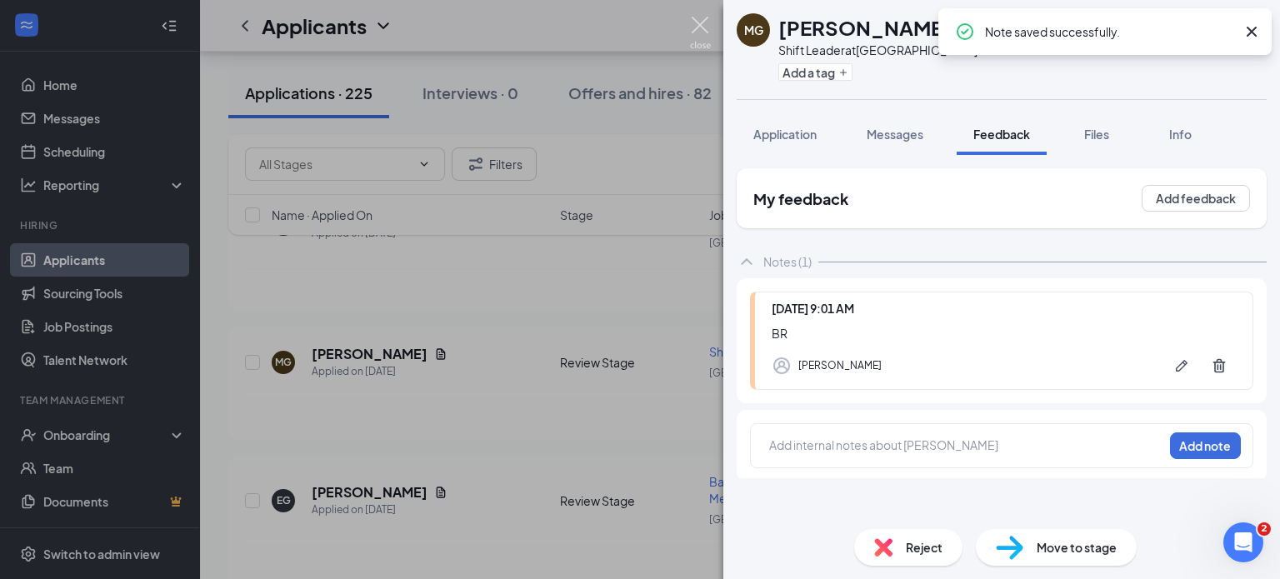
click at [705, 22] on img at bounding box center [700, 33] width 21 height 33
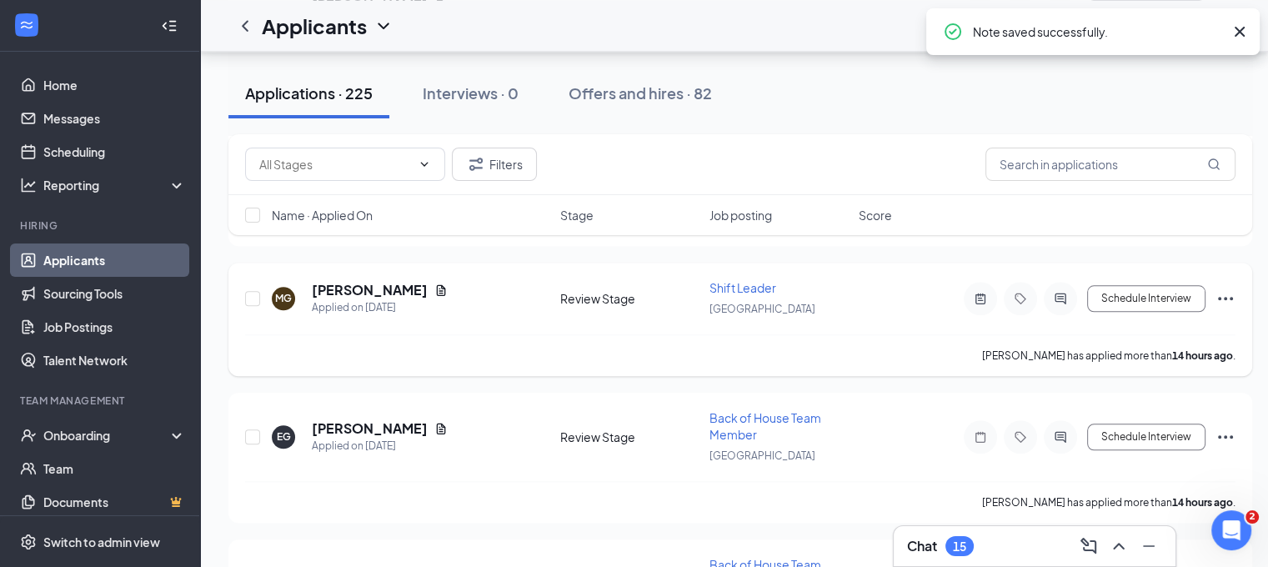
scroll to position [1755, 0]
click at [1227, 287] on icon "Ellipses" at bounding box center [1225, 297] width 20 height 20
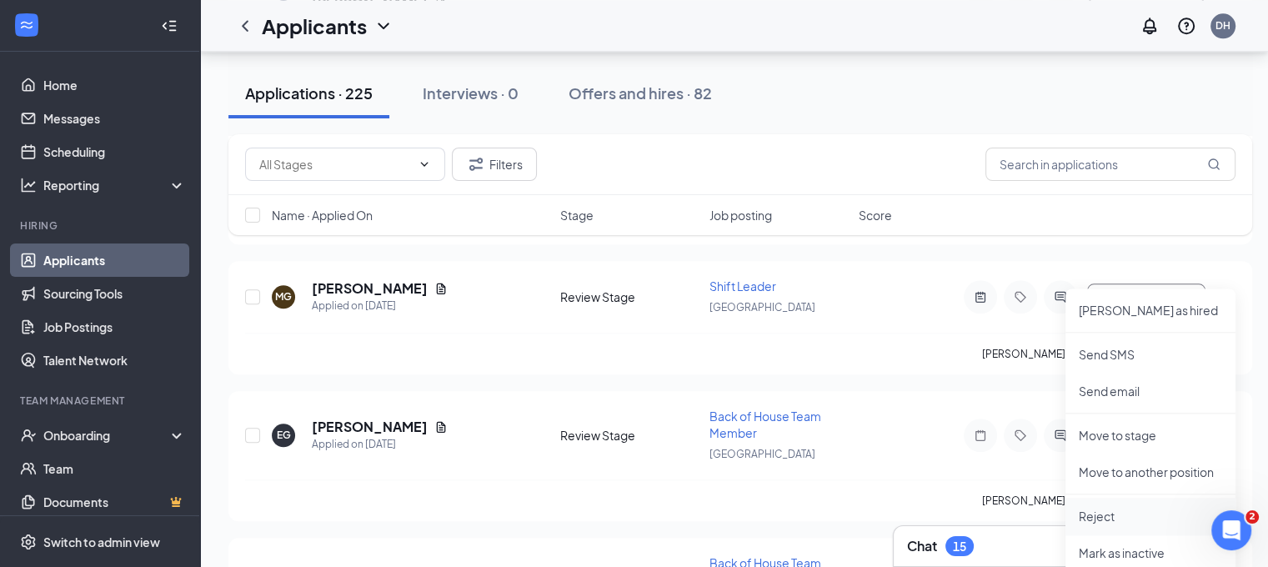
click at [1129, 510] on p "Reject" at bounding box center [1150, 516] width 143 height 17
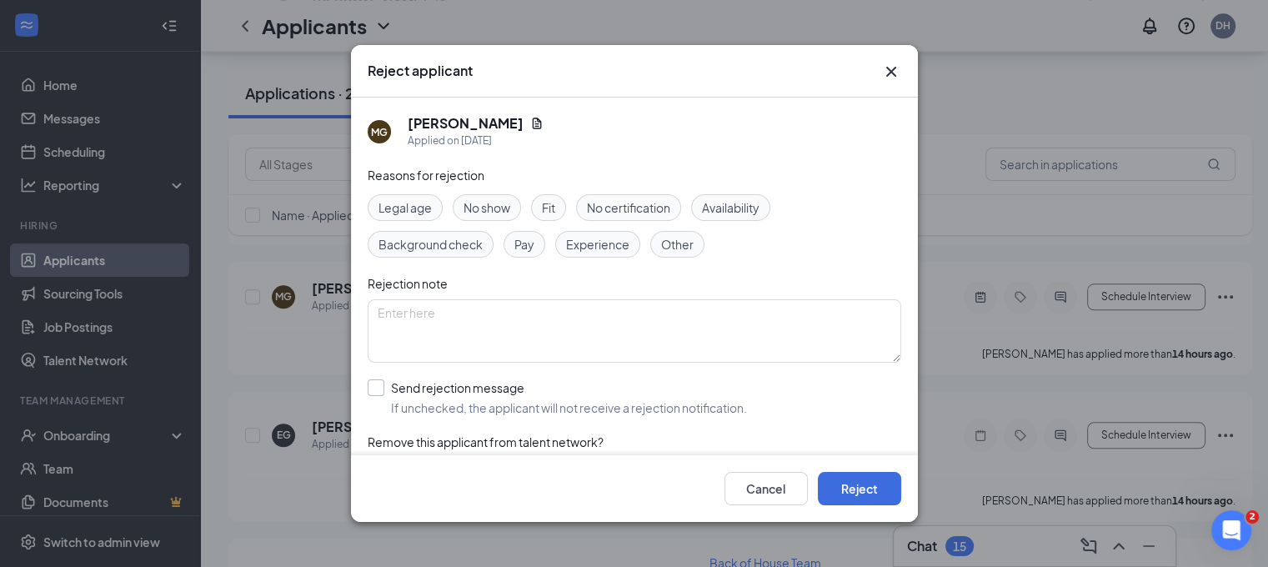
click at [633, 383] on input "Send rejection message If unchecked, the applicant will not receive a rejection…" at bounding box center [557, 397] width 379 height 37
checkbox input "true"
click at [868, 498] on button "Reject" at bounding box center [859, 488] width 83 height 33
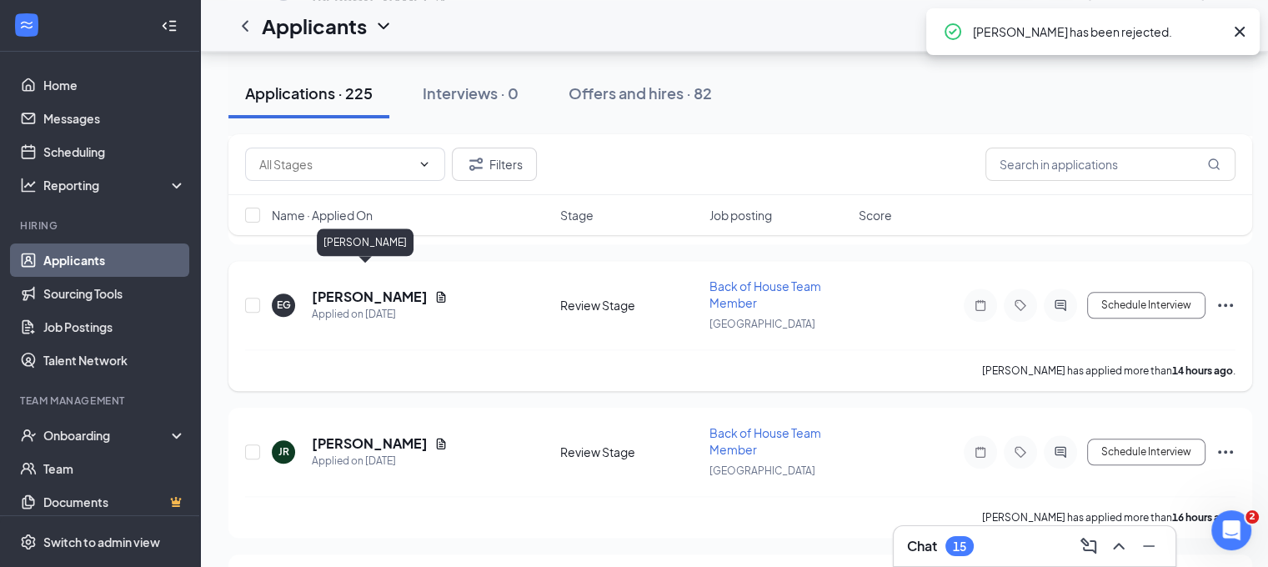
click at [363, 288] on h5 "Eliscia Garcia" at bounding box center [370, 297] width 116 height 18
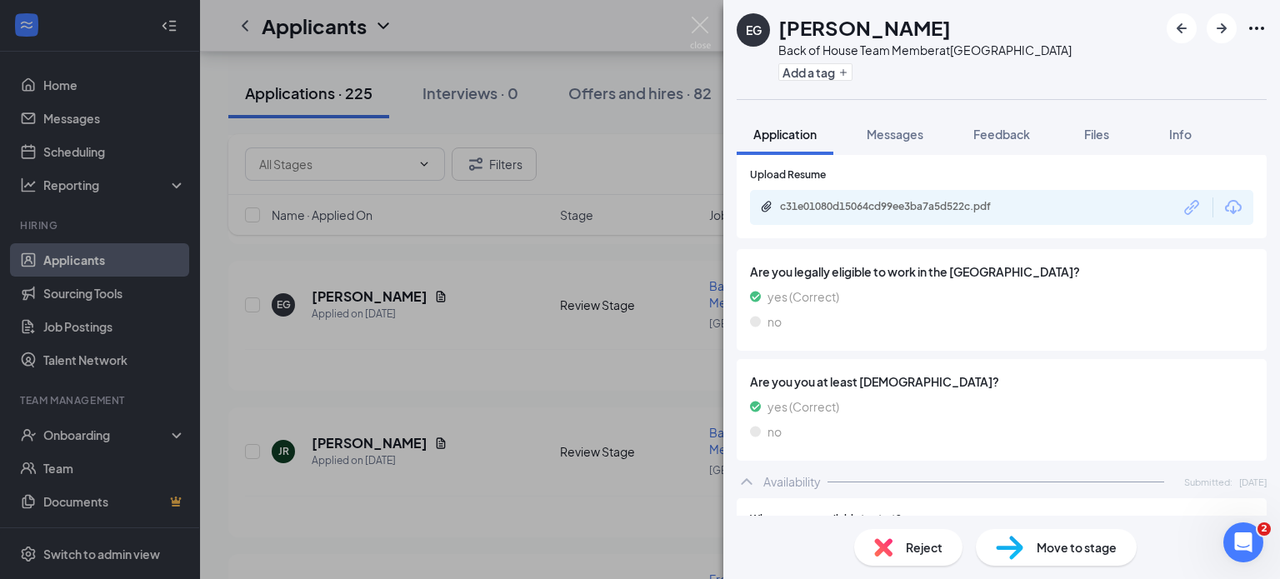
scroll to position [495, 0]
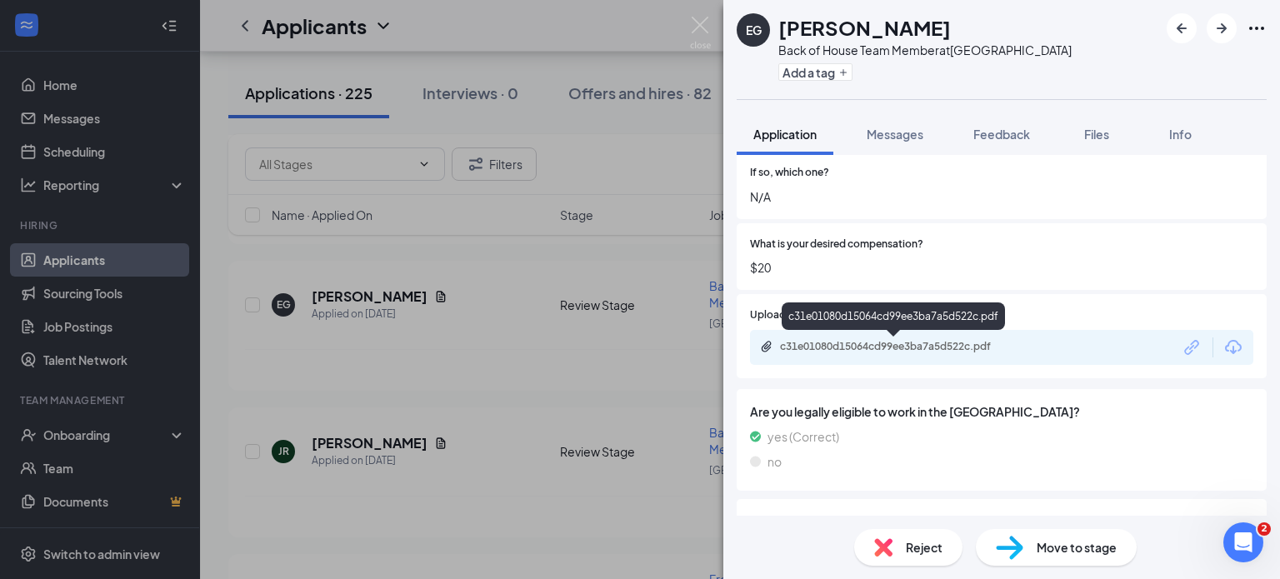
click at [947, 346] on div "c31e01080d15064cd99ee3ba7a5d522c.pdf" at bounding box center [896, 346] width 233 height 13
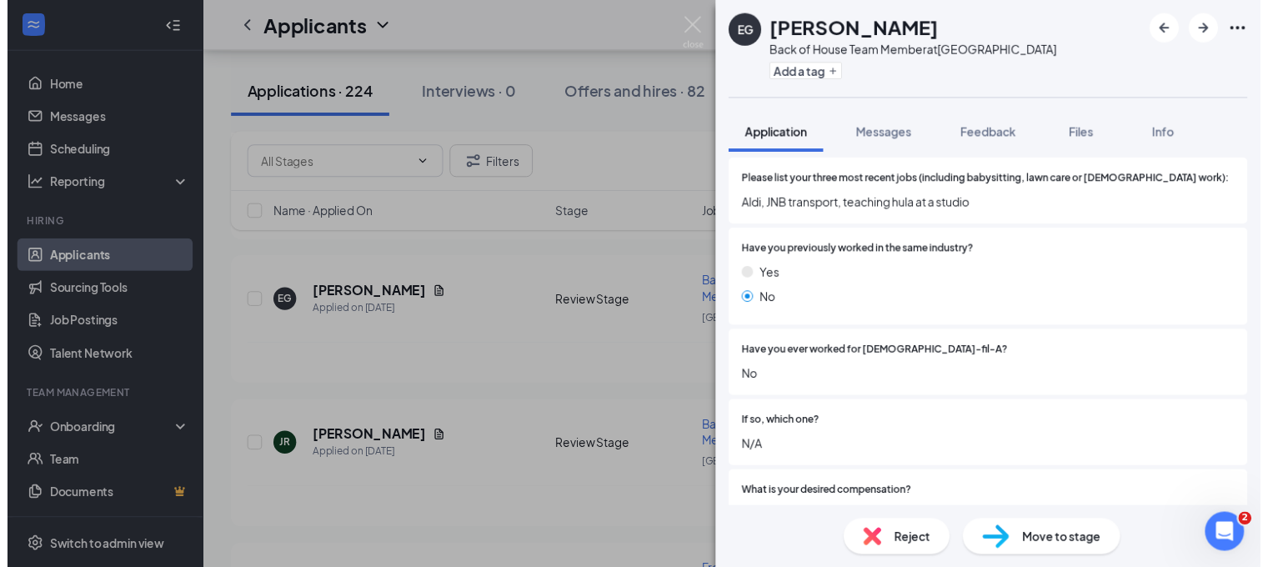
scroll to position [0, 0]
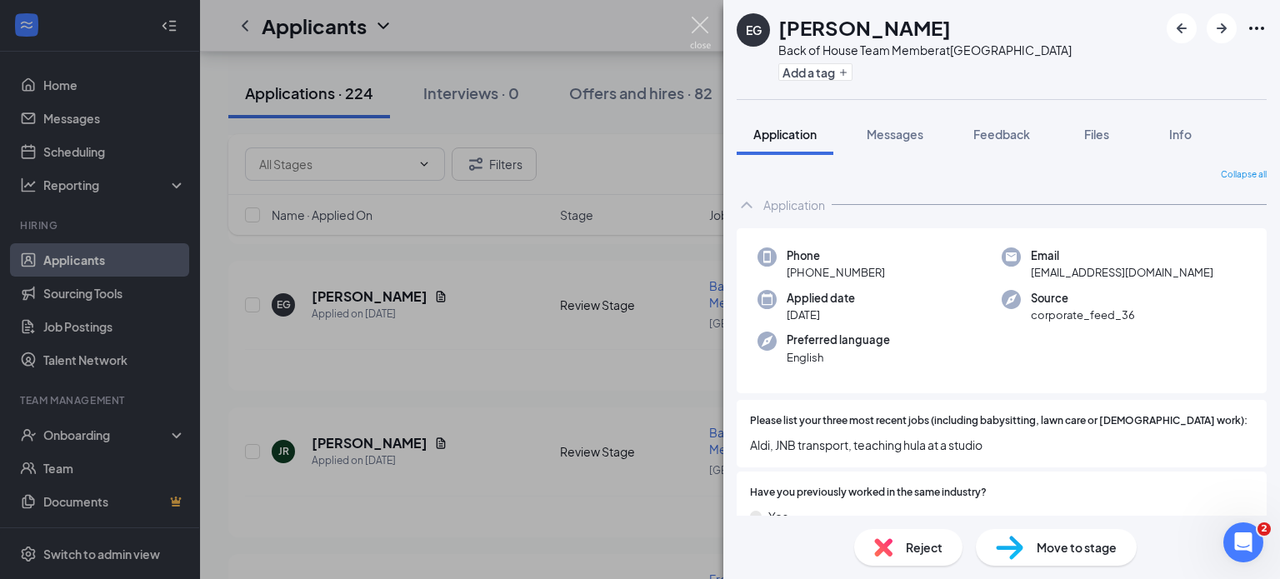
click at [704, 26] on img at bounding box center [700, 33] width 21 height 33
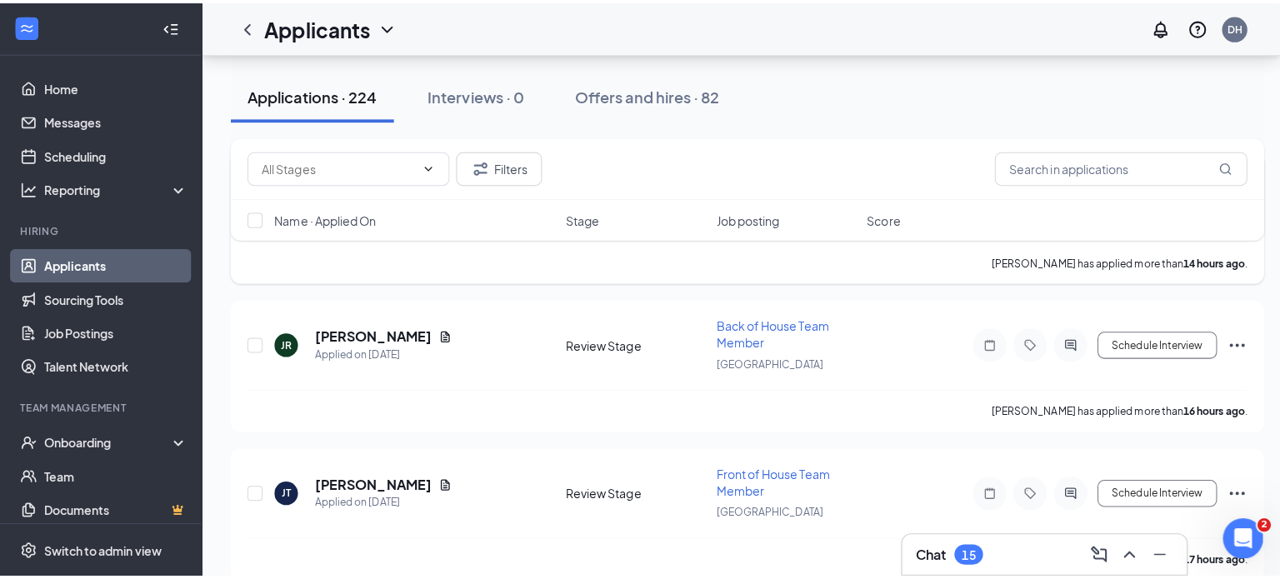
scroll to position [1880, 0]
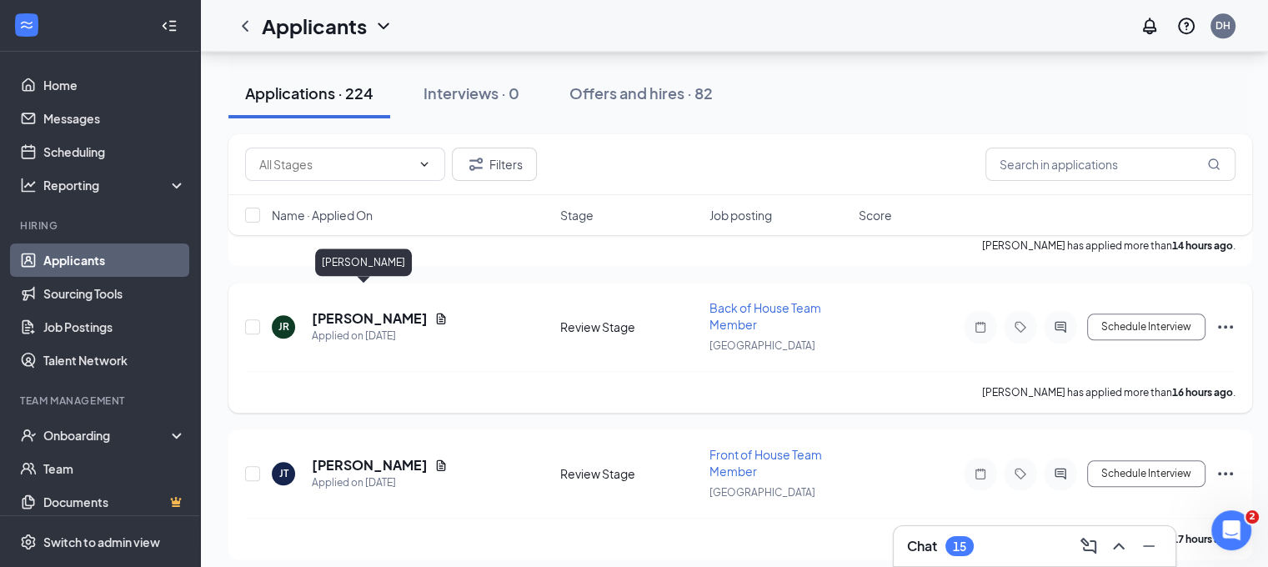
click at [358, 309] on h5 "Juan Reyes" at bounding box center [370, 318] width 116 height 18
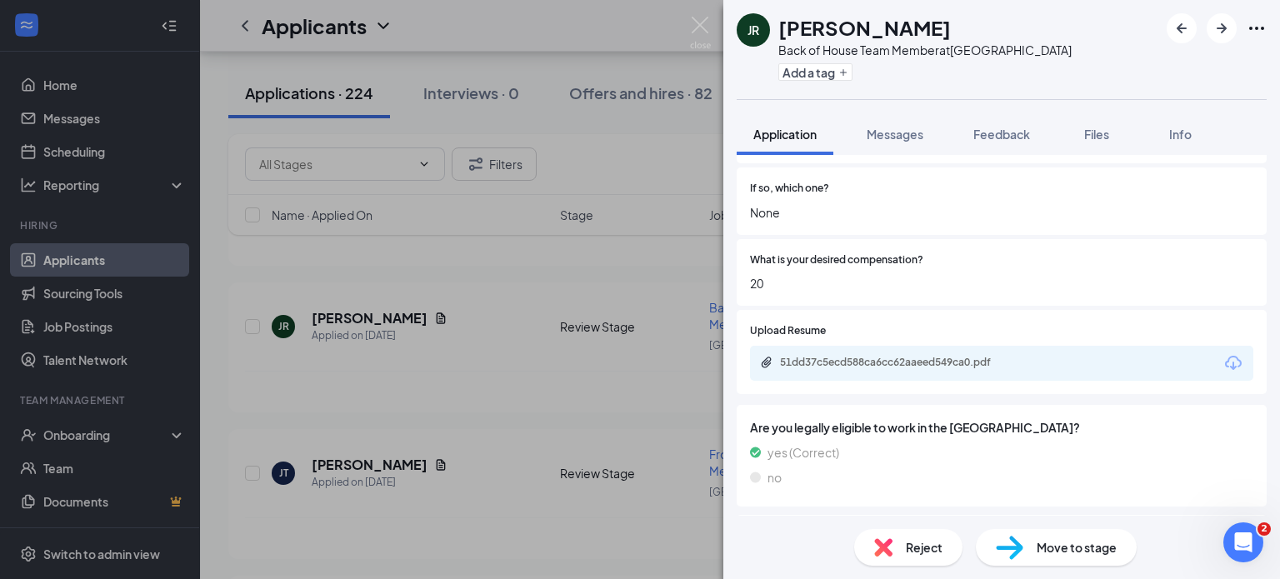
scroll to position [536, 0]
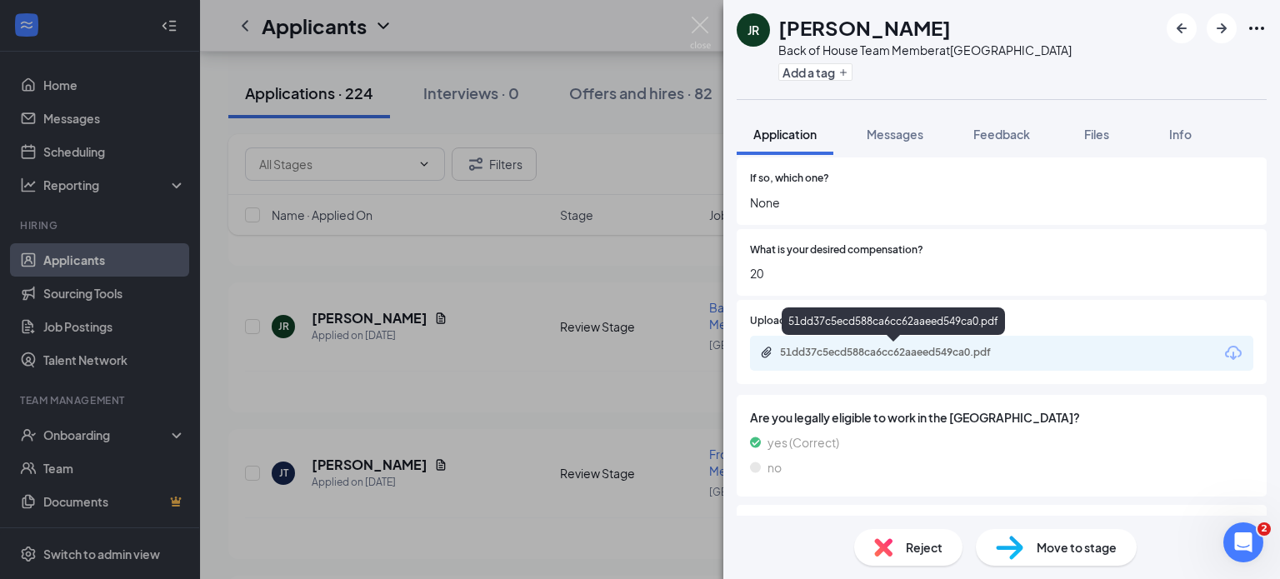
click at [906, 348] on div "51dd37c5ecd588ca6cc62aaeed549ca0.pdf" at bounding box center [896, 352] width 233 height 13
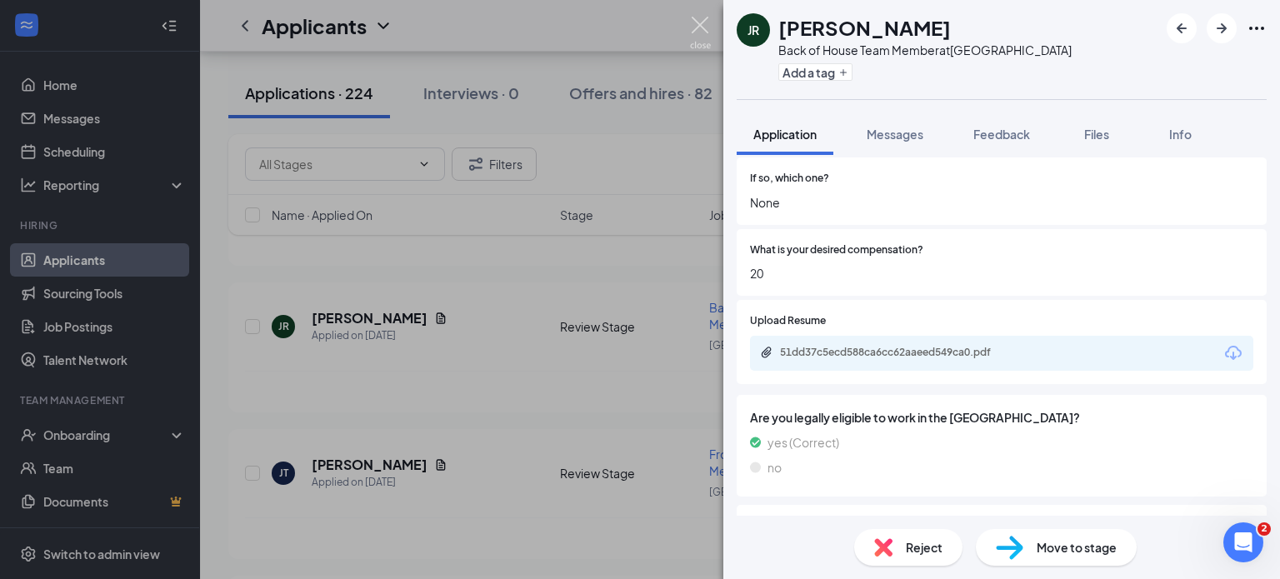
click at [698, 29] on img at bounding box center [700, 33] width 21 height 33
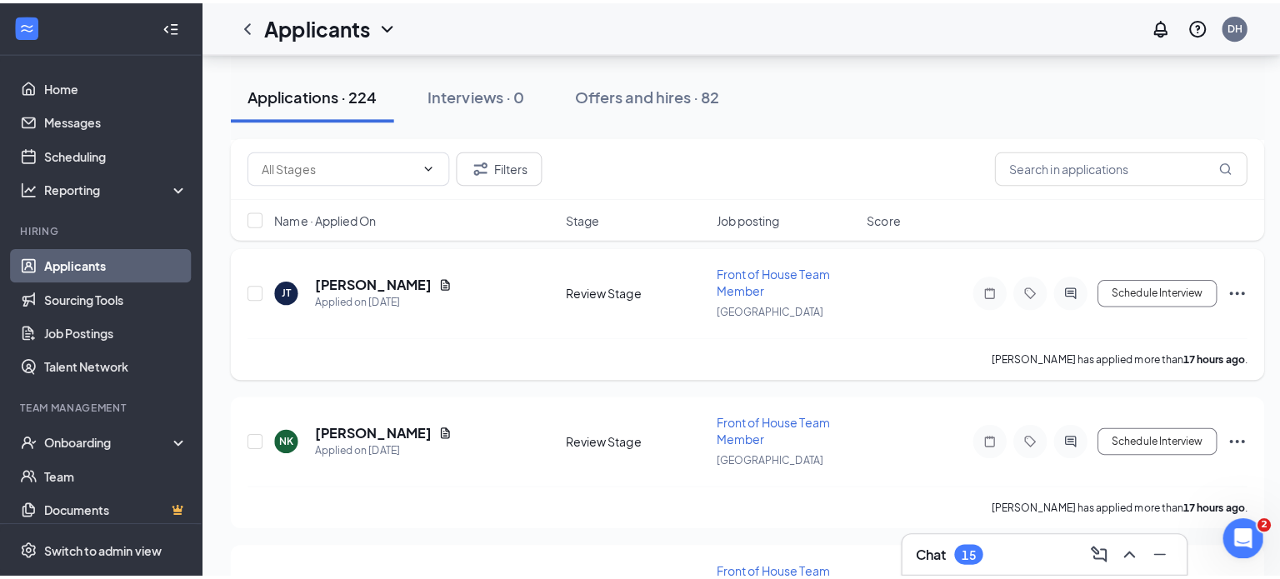
scroll to position [2067, 0]
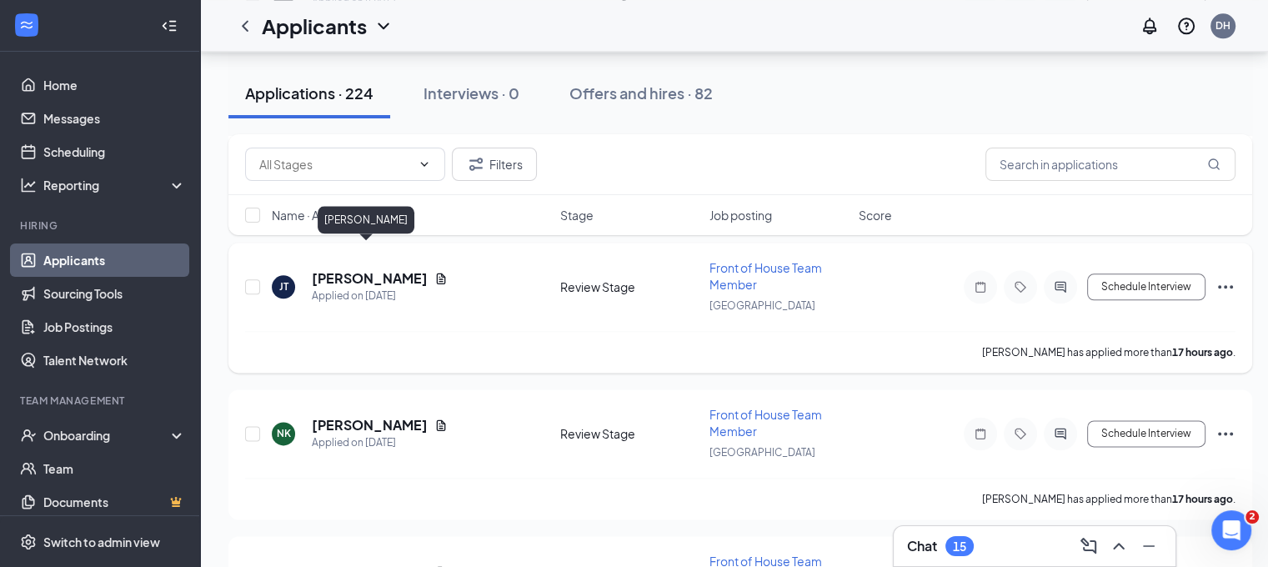
click at [359, 269] on h5 "Jasmine Tovar" at bounding box center [370, 278] width 116 height 18
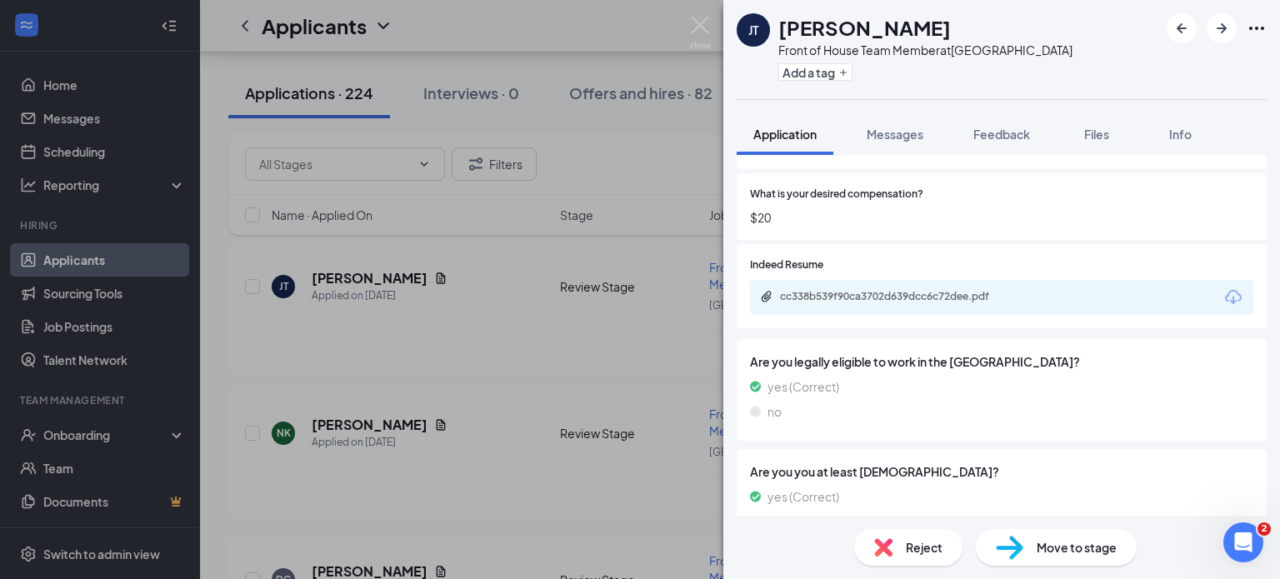
scroll to position [546, 0]
click at [949, 303] on div "cc338b539f90ca3702d639dcc6c72dee.pdf" at bounding box center [895, 297] width 270 height 16
click at [1011, 133] on span "Feedback" at bounding box center [1002, 134] width 57 height 15
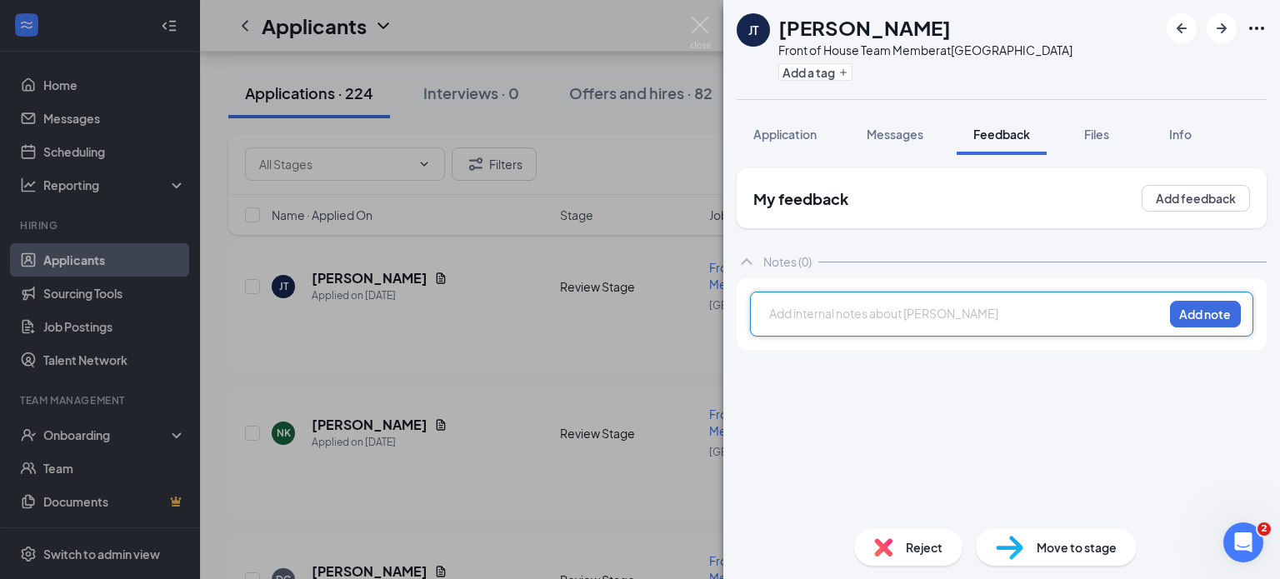
click at [879, 308] on div at bounding box center [966, 314] width 393 height 18
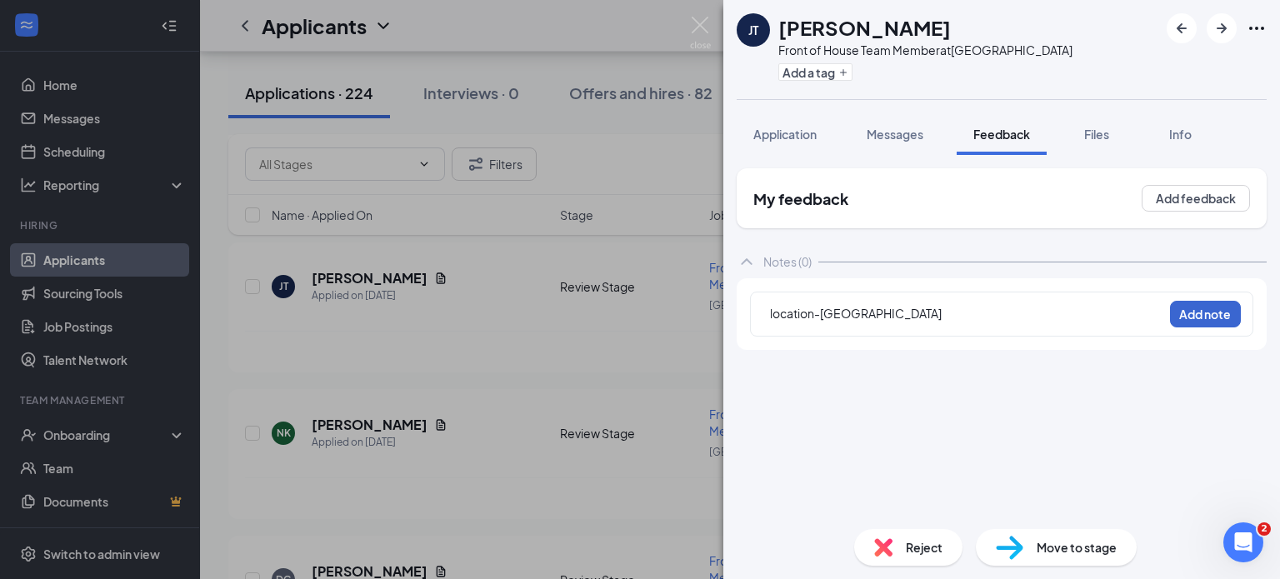
drag, startPoint x: 1214, startPoint y: 297, endPoint x: 1214, endPoint y: 319, distance: 22.5
click at [1214, 319] on div "location-covina Add note" at bounding box center [1001, 314] width 503 height 45
click at [1214, 319] on button "Add note" at bounding box center [1205, 314] width 71 height 27
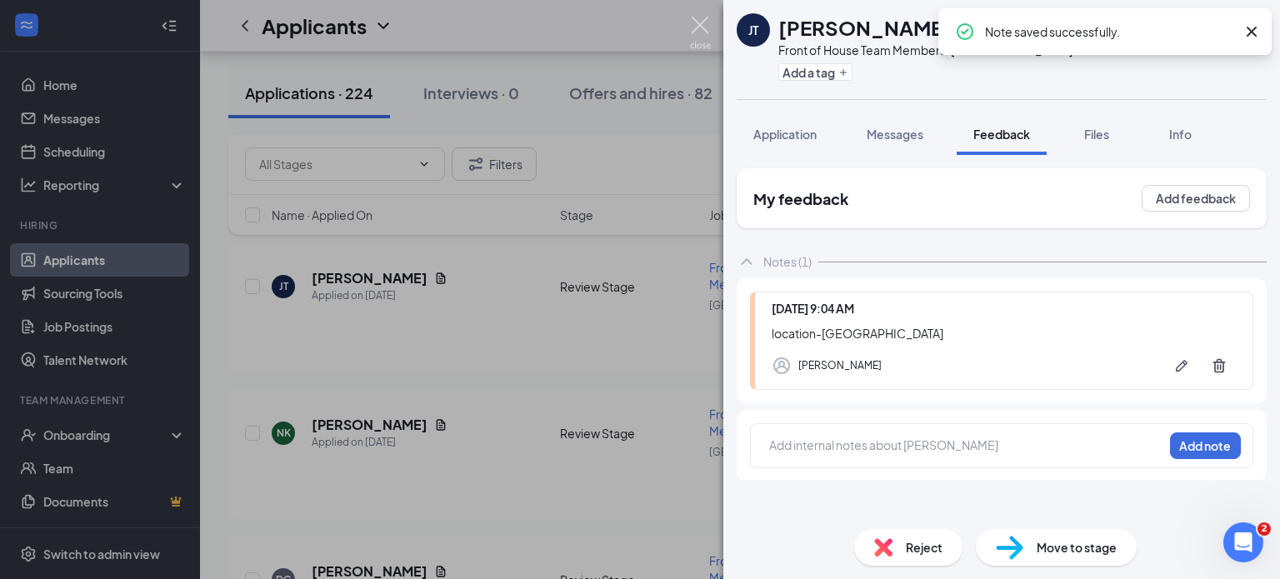
click at [702, 38] on img at bounding box center [700, 33] width 21 height 33
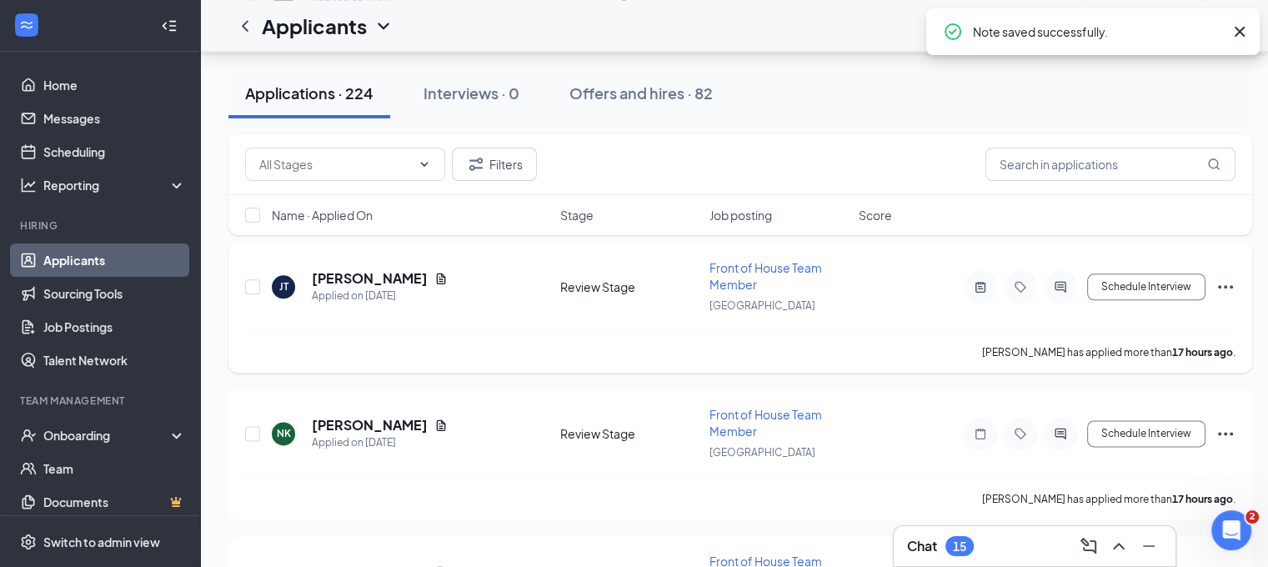
click at [1225, 285] on icon "Ellipses" at bounding box center [1225, 286] width 15 height 3
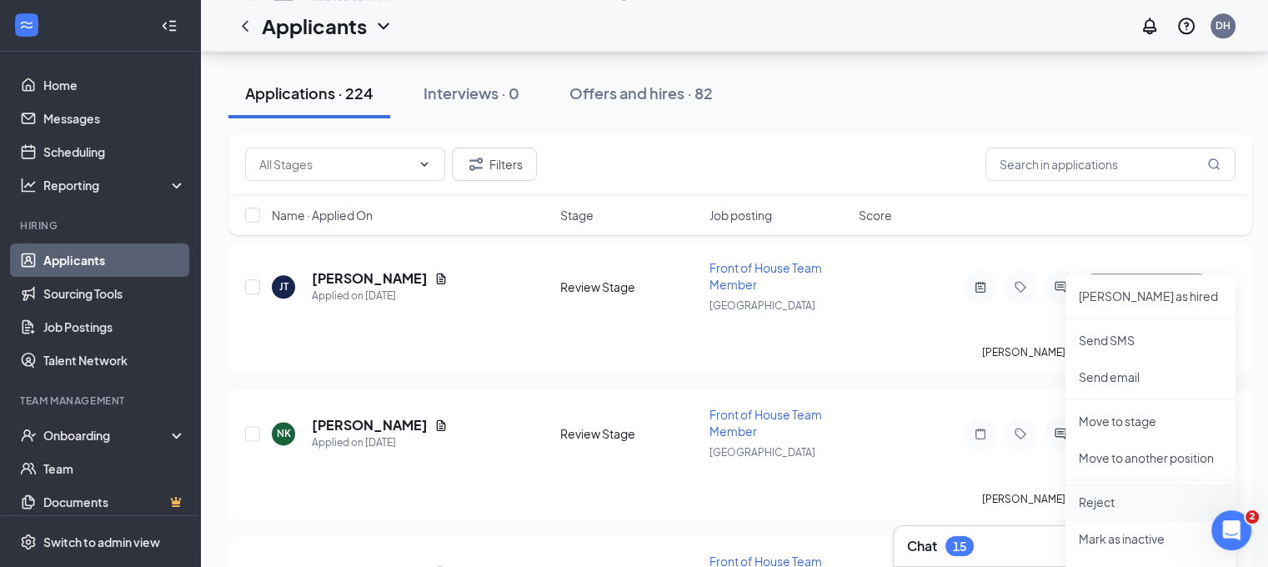
click at [1110, 509] on p "Reject" at bounding box center [1150, 501] width 143 height 17
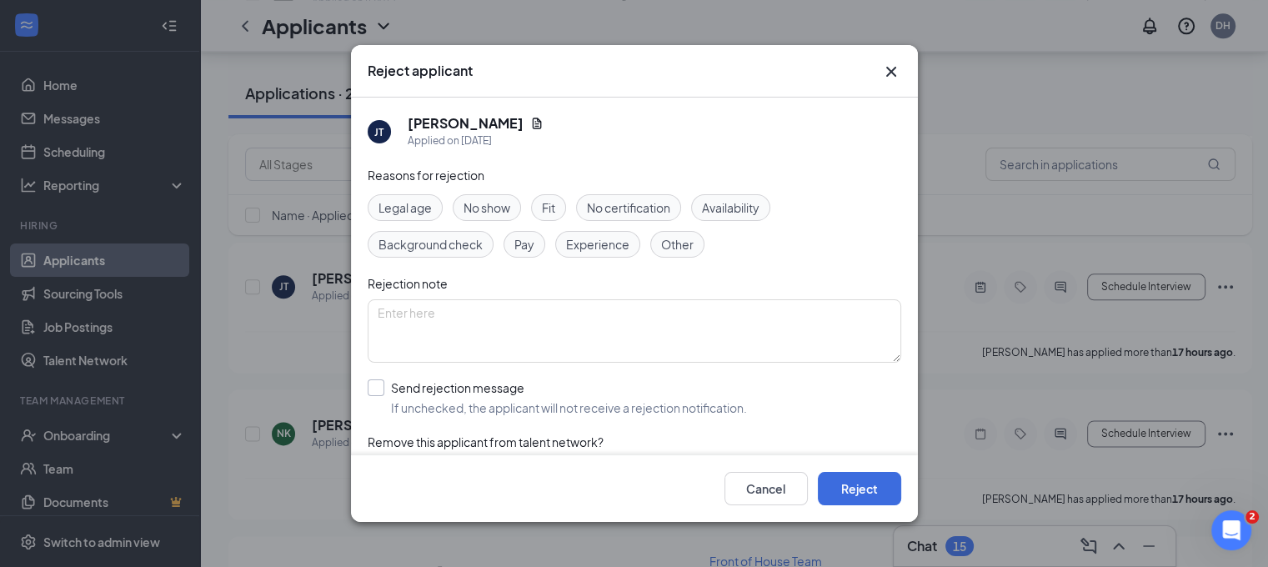
click at [575, 403] on input "Send rejection message If unchecked, the applicant will not receive a rejection…" at bounding box center [557, 397] width 379 height 37
checkbox input "true"
click at [876, 487] on button "Reject" at bounding box center [859, 488] width 83 height 33
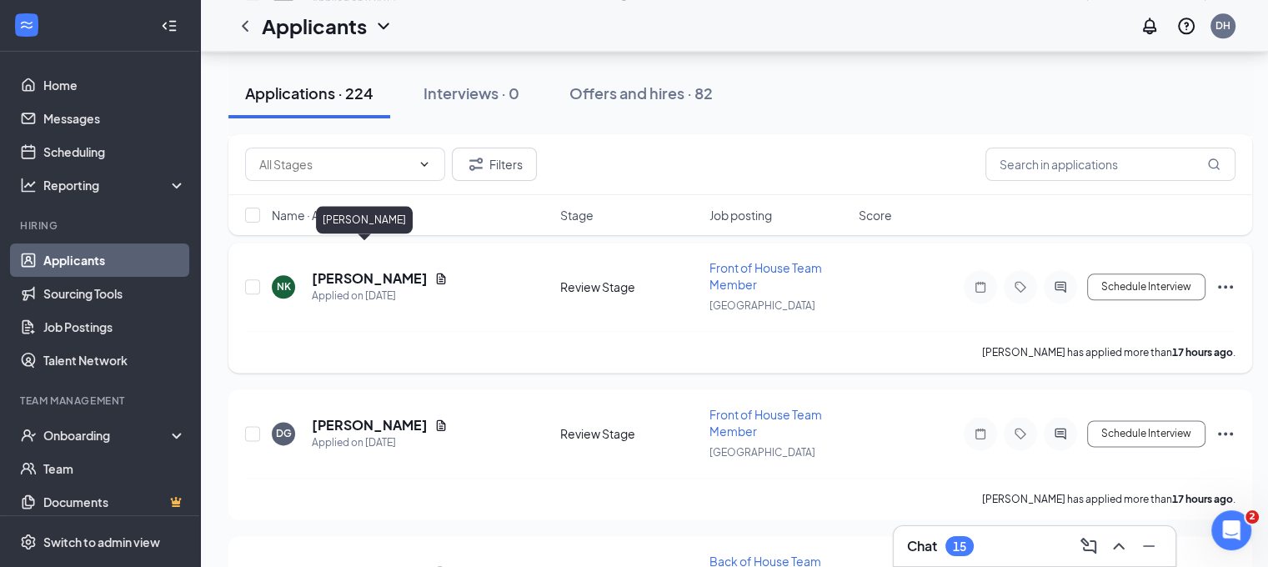
click at [333, 269] on h5 "Nader Khalil" at bounding box center [370, 278] width 116 height 18
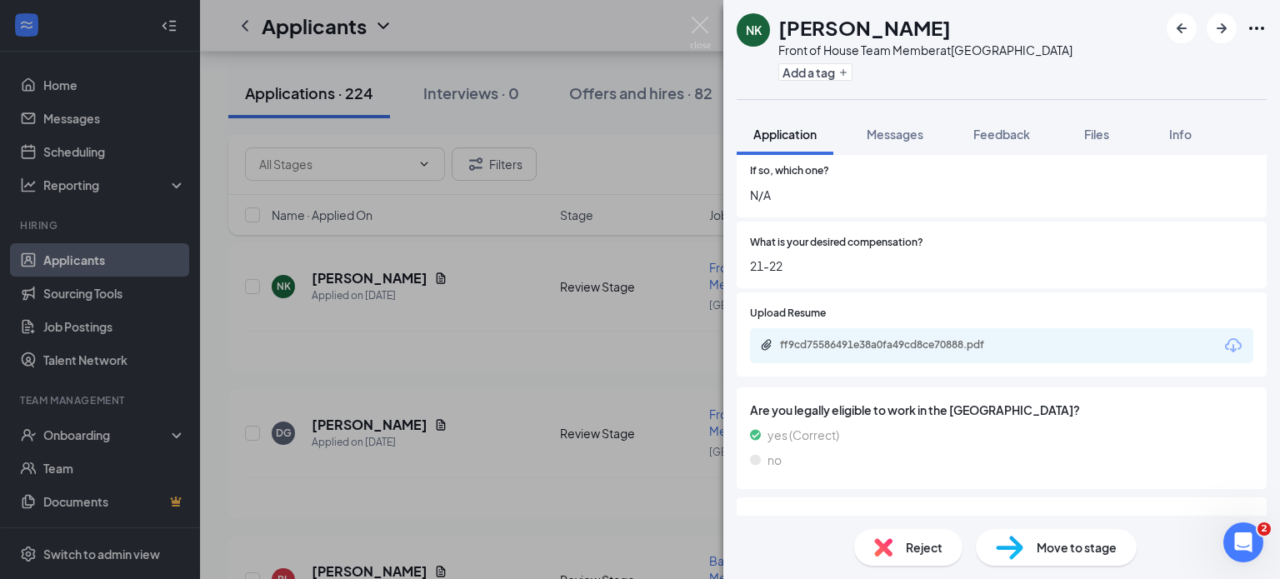
scroll to position [579, 0]
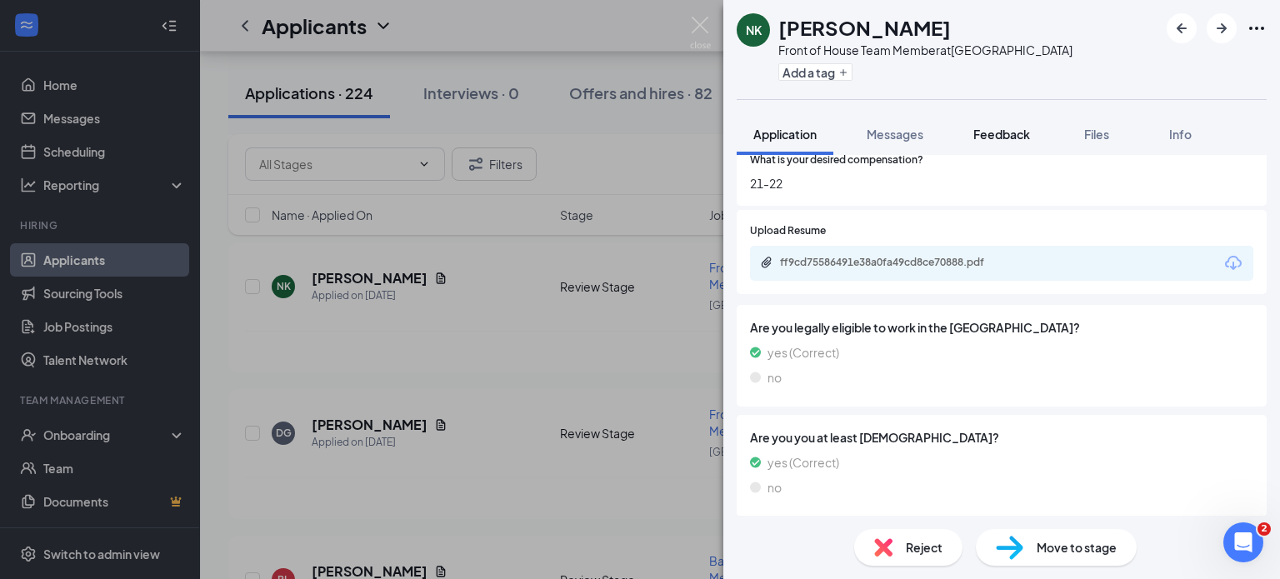
click at [1004, 136] on span "Feedback" at bounding box center [1002, 134] width 57 height 15
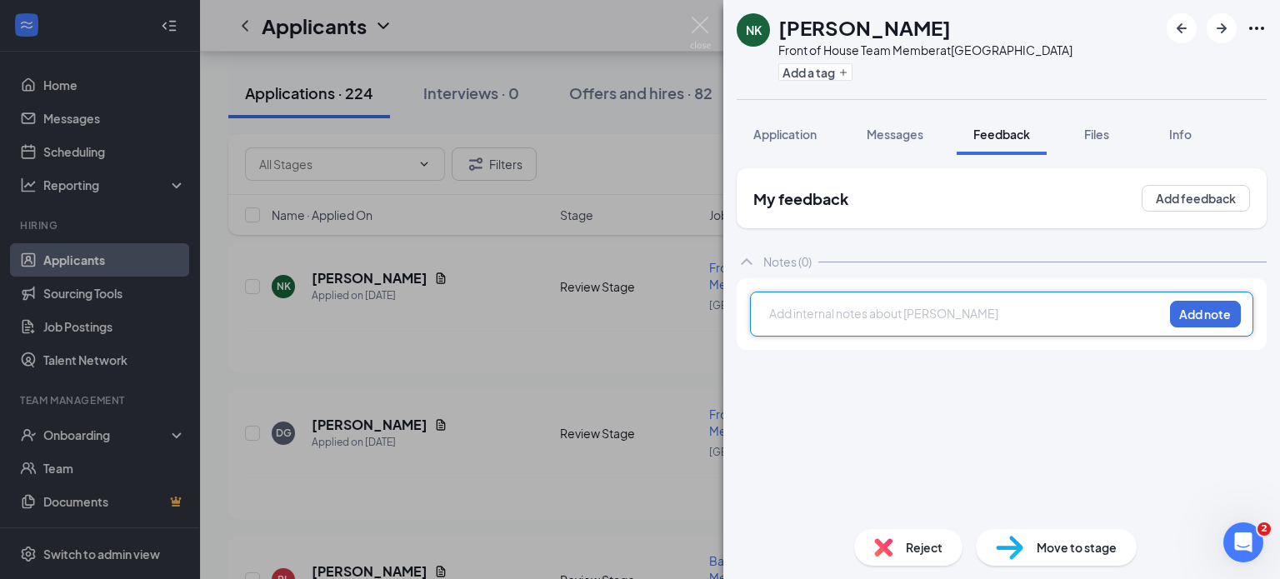
click at [849, 323] on div at bounding box center [966, 316] width 393 height 22
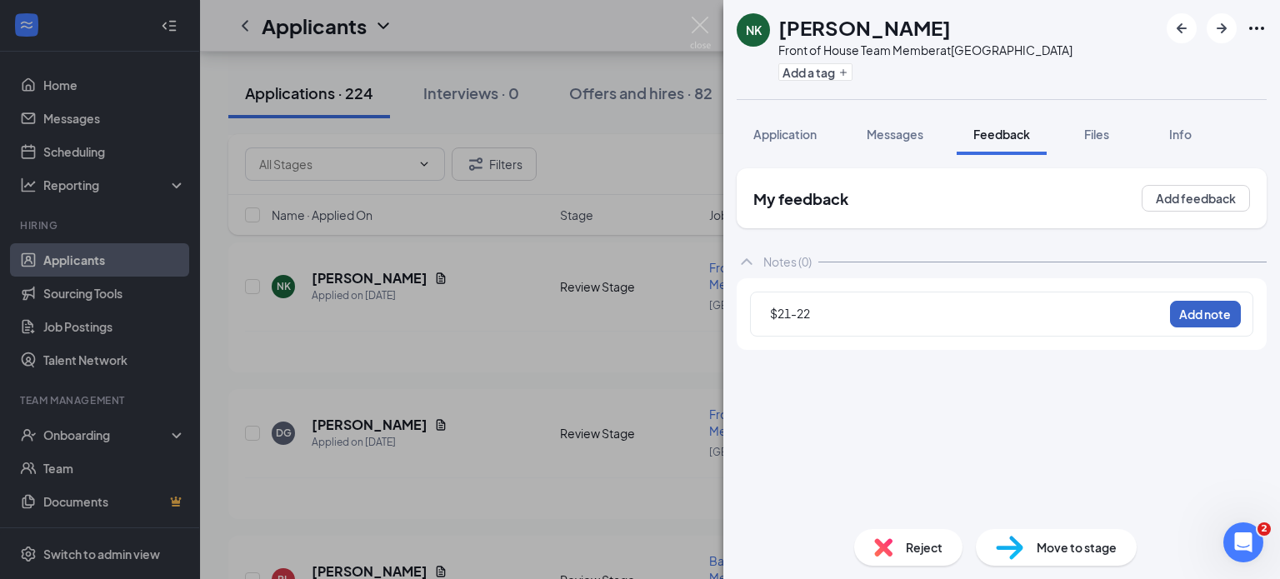
click at [1191, 306] on button "Add note" at bounding box center [1205, 314] width 71 height 27
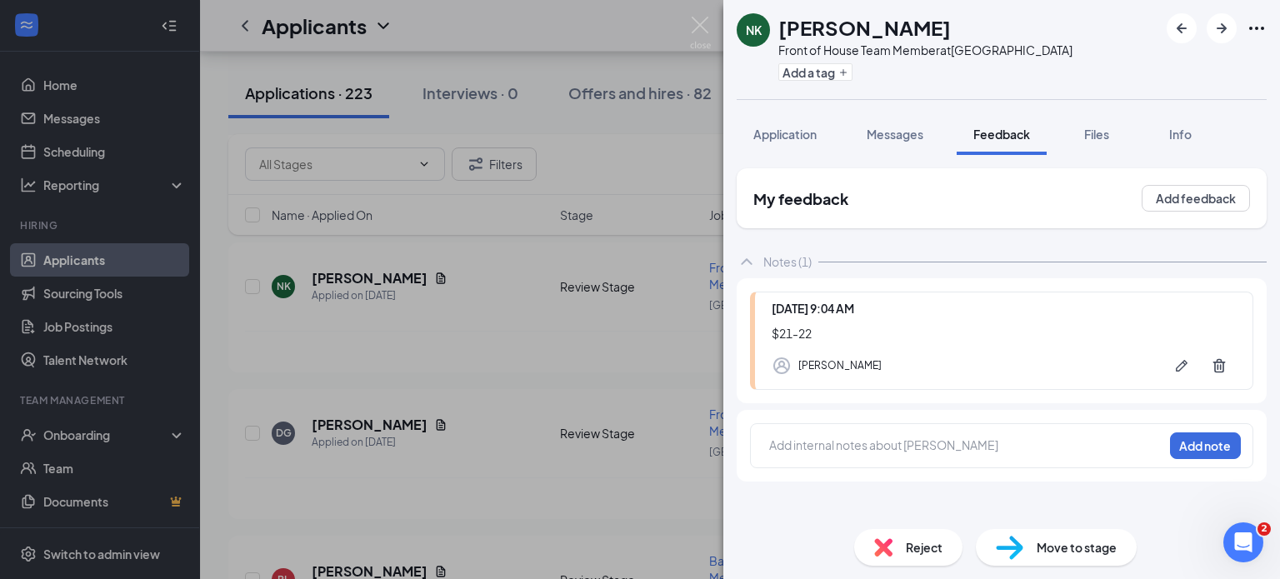
drag, startPoint x: 1240, startPoint y: 71, endPoint x: 784, endPoint y: 9, distance: 460.1
click at [1240, 71] on div "NK Nader Khalil Front of House Team Member at Chino Hills Add a tag" at bounding box center [1001, 49] width 557 height 99
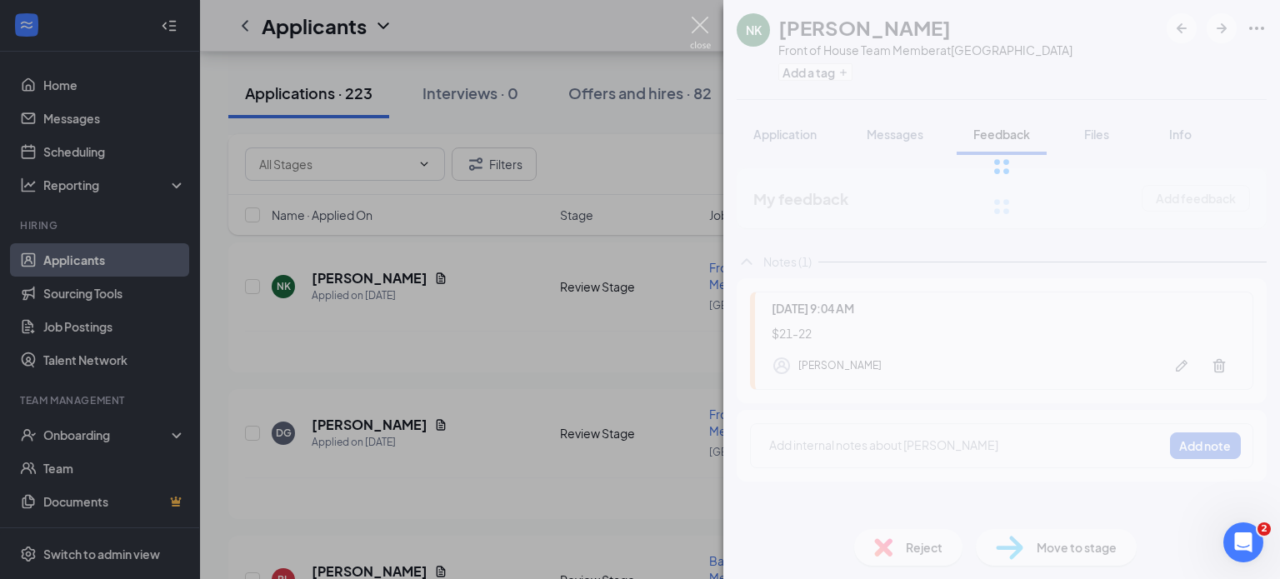
click at [697, 40] on img at bounding box center [700, 33] width 21 height 33
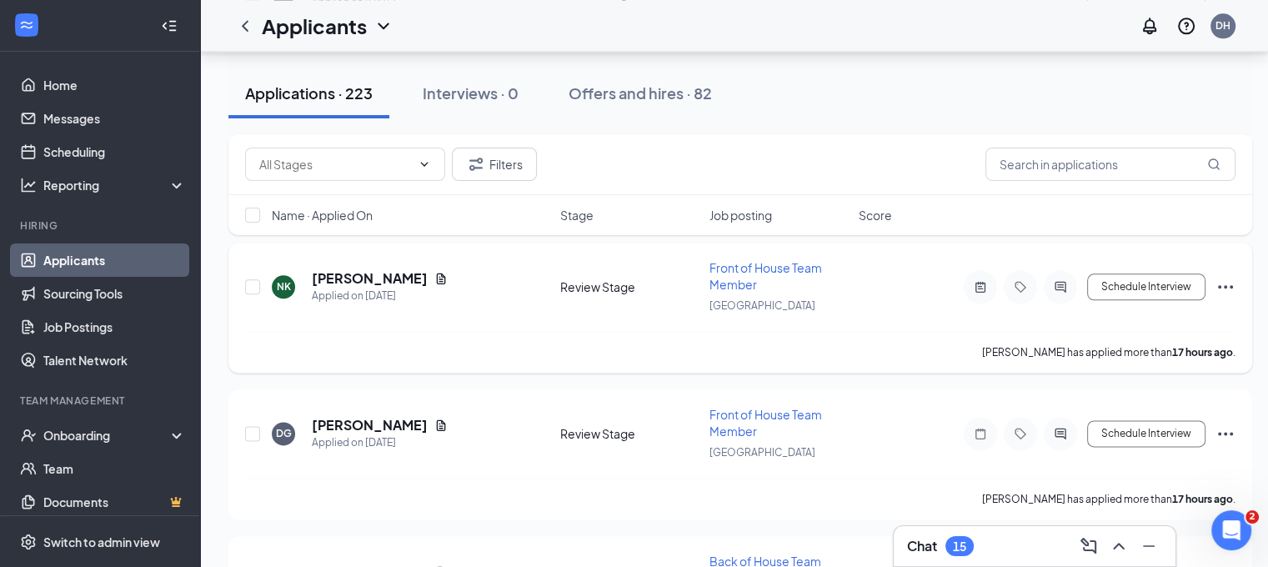
click at [1225, 277] on icon "Ellipses" at bounding box center [1225, 287] width 20 height 20
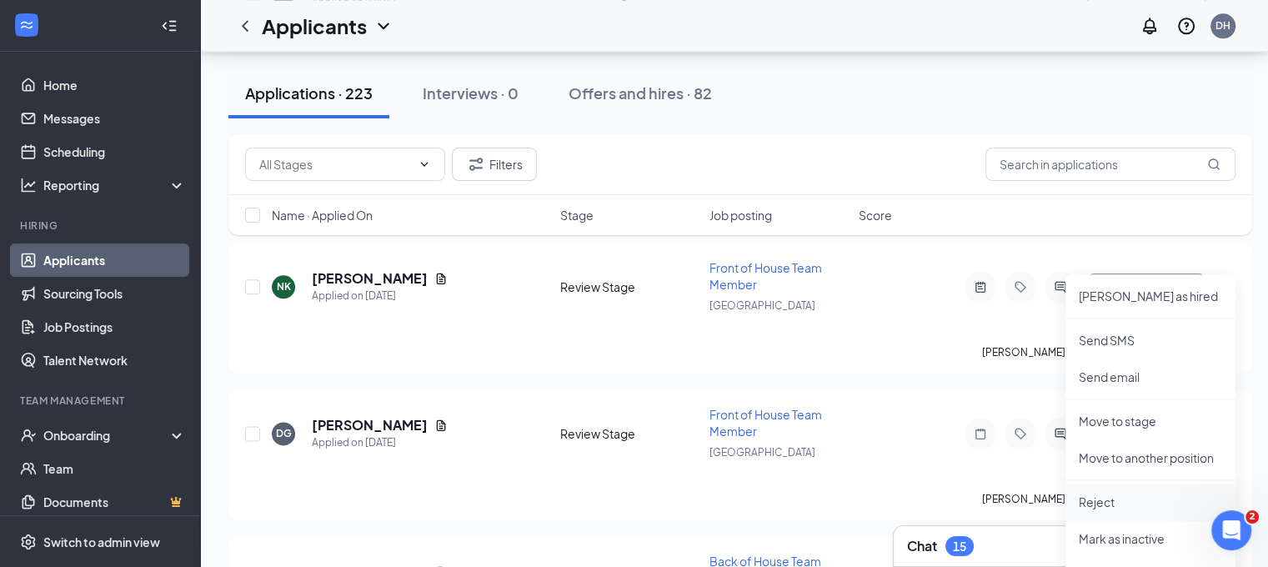
click at [1118, 495] on p "Reject" at bounding box center [1150, 501] width 143 height 17
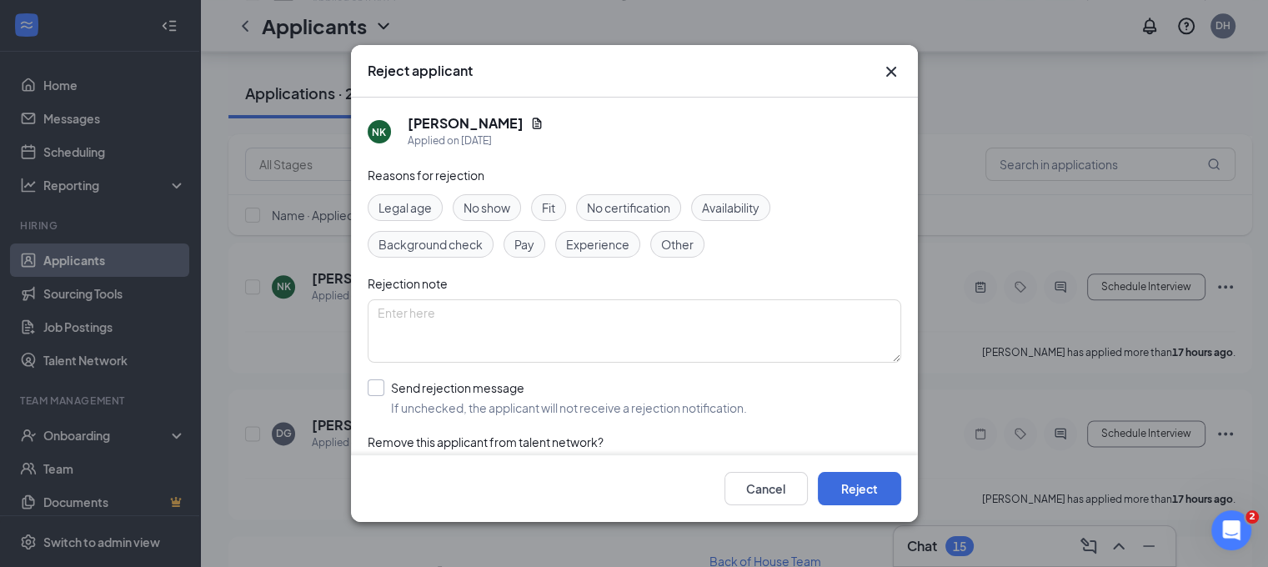
click at [670, 408] on input "Send rejection message If unchecked, the applicant will not receive a rejection…" at bounding box center [557, 397] width 379 height 37
checkbox input "true"
click at [883, 505] on button "Reject" at bounding box center [859, 488] width 83 height 33
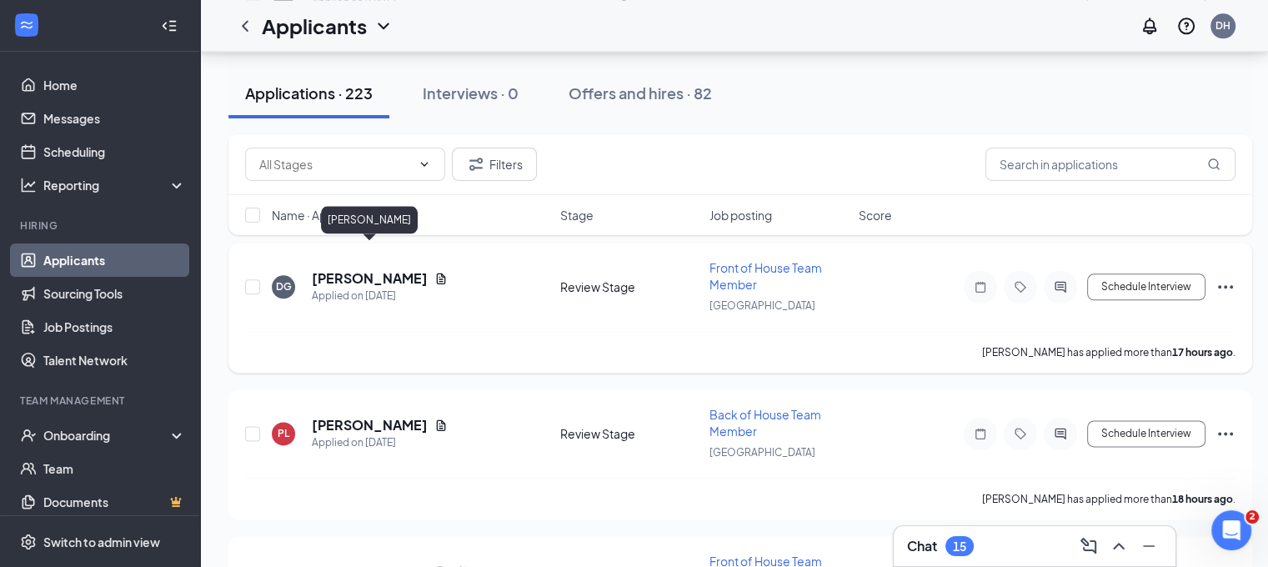
click at [389, 269] on h5 "Dayleen Gonzalez" at bounding box center [370, 278] width 116 height 18
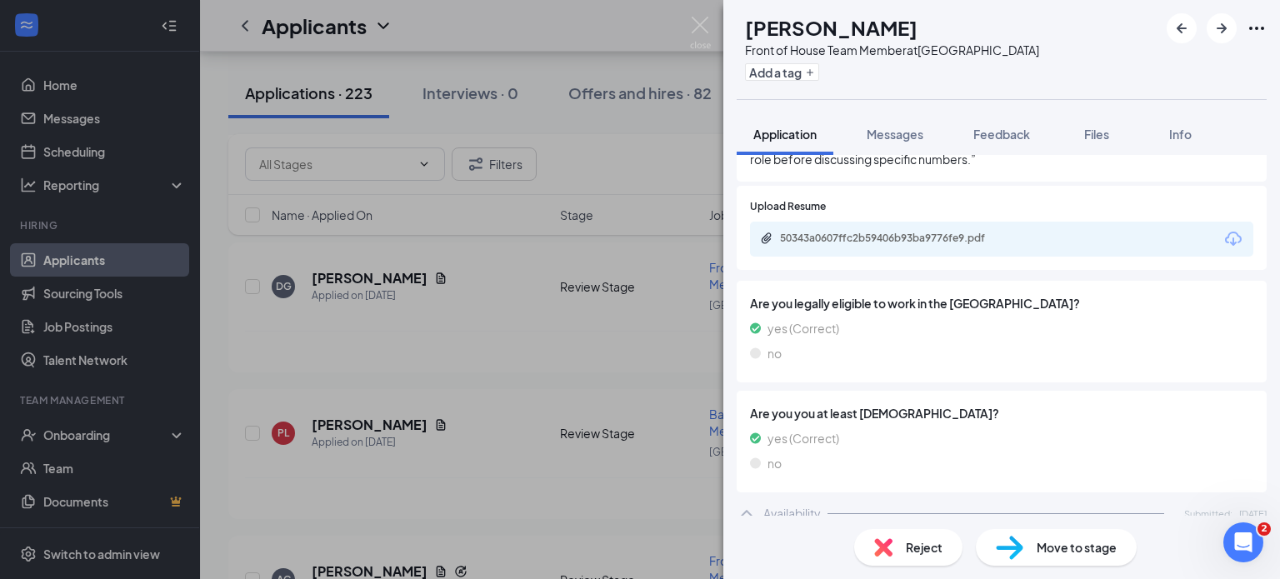
scroll to position [543, 0]
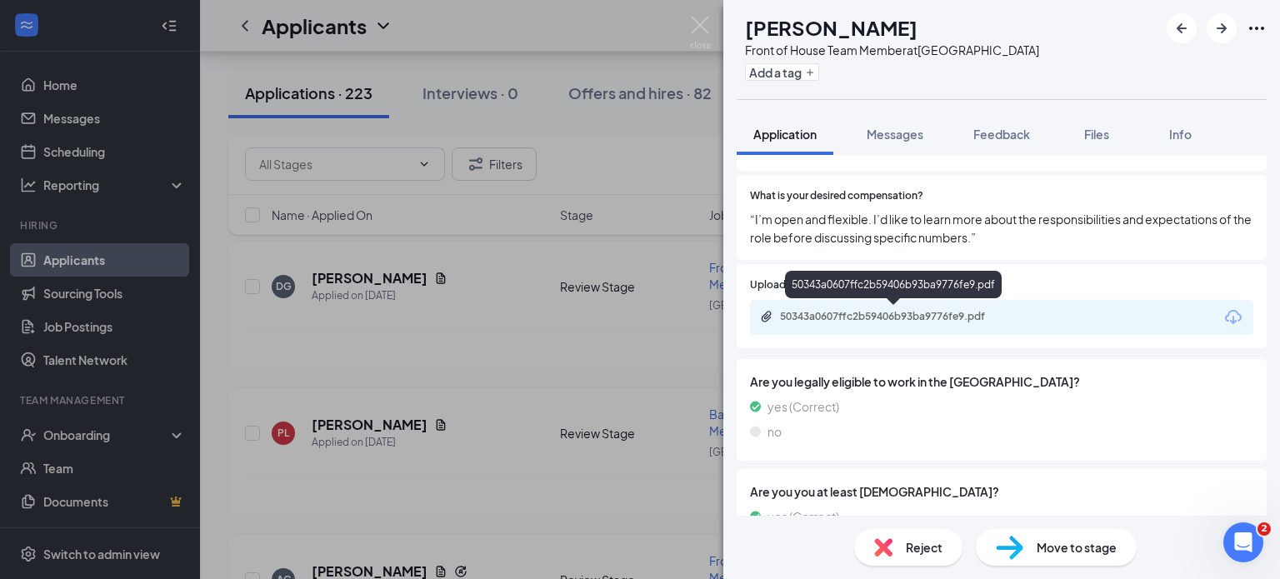
click at [939, 313] on div "50343a0607ffc2b59406b93ba9776fe9.pdf" at bounding box center [896, 316] width 233 height 13
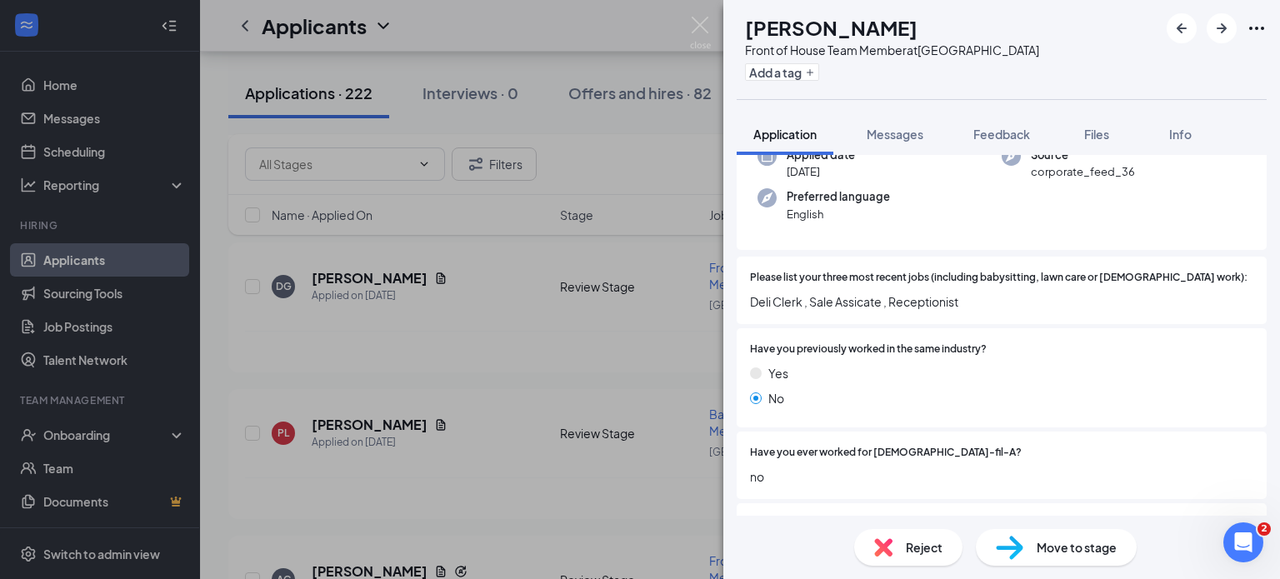
scroll to position [0, 0]
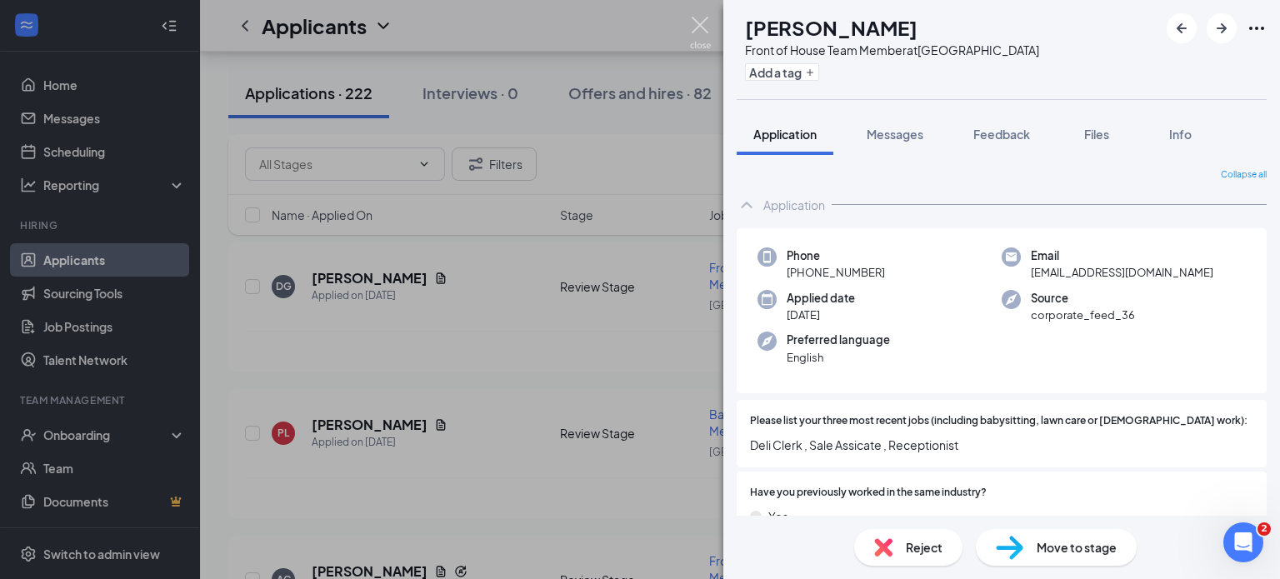
click at [708, 26] on img at bounding box center [700, 33] width 21 height 33
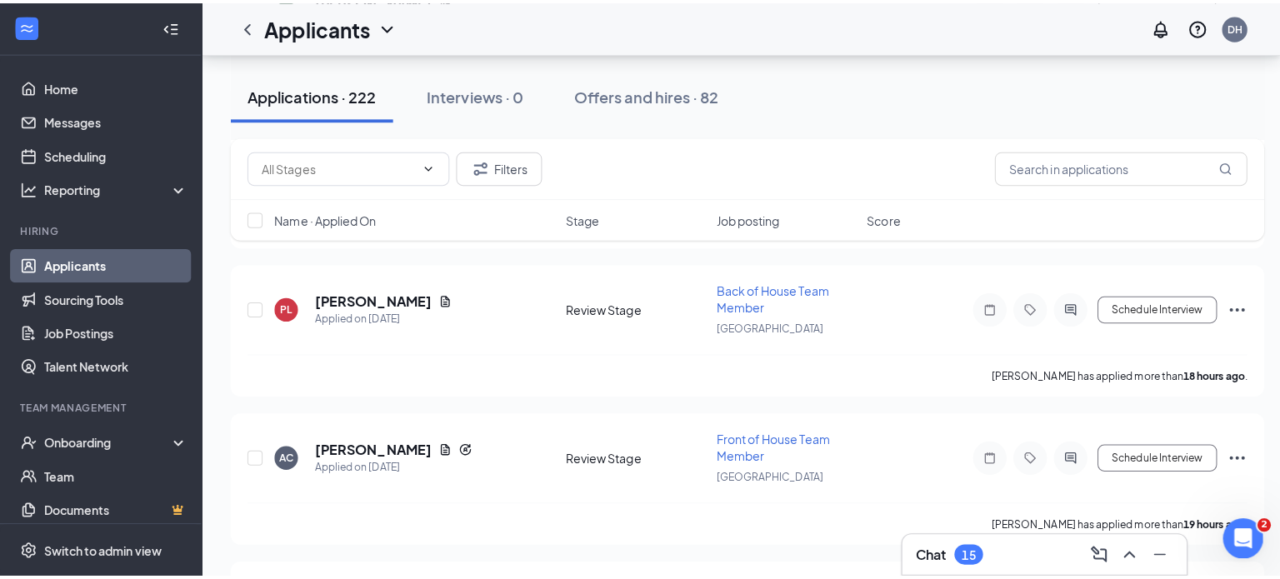
scroll to position [2197, 0]
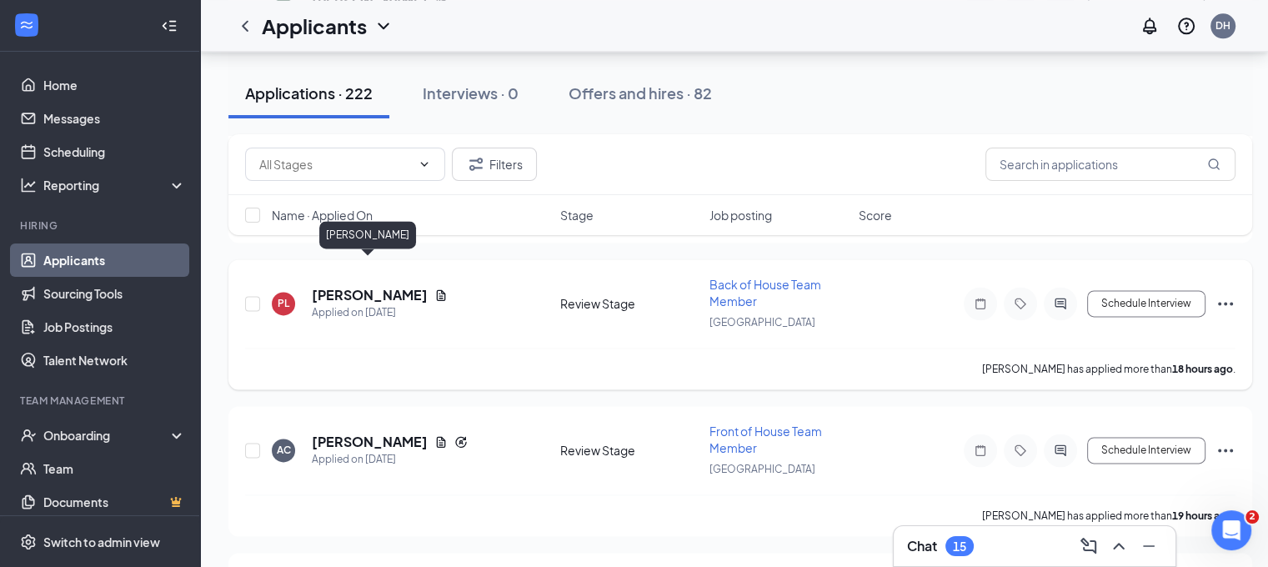
click at [378, 286] on h5 "Priscila Luevano" at bounding box center [370, 295] width 116 height 18
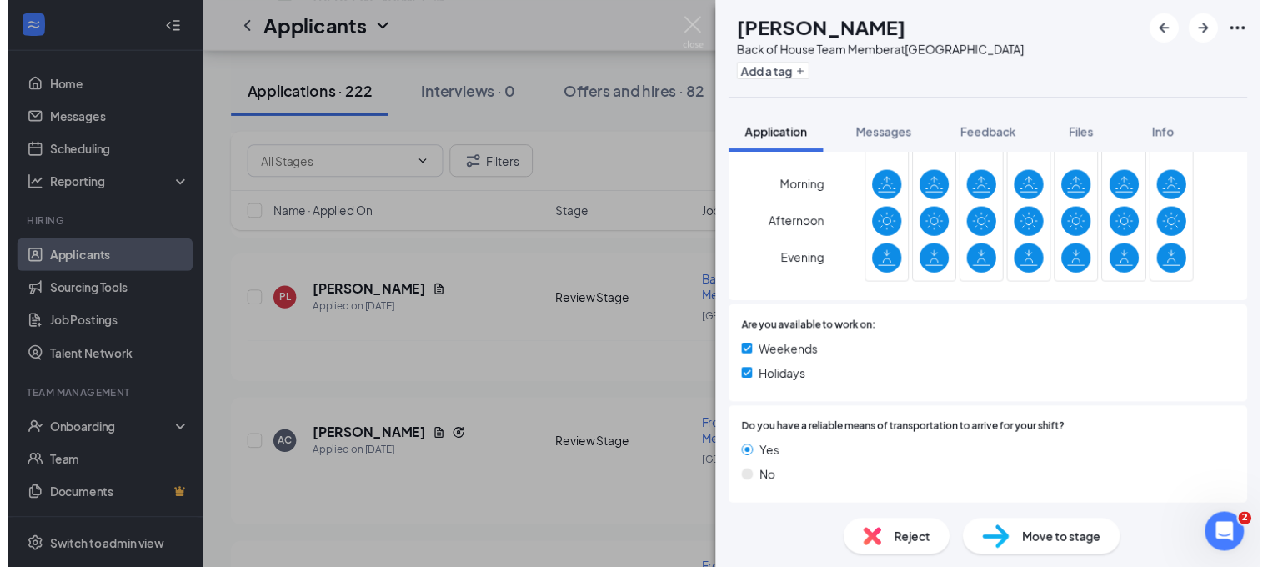
scroll to position [1313, 0]
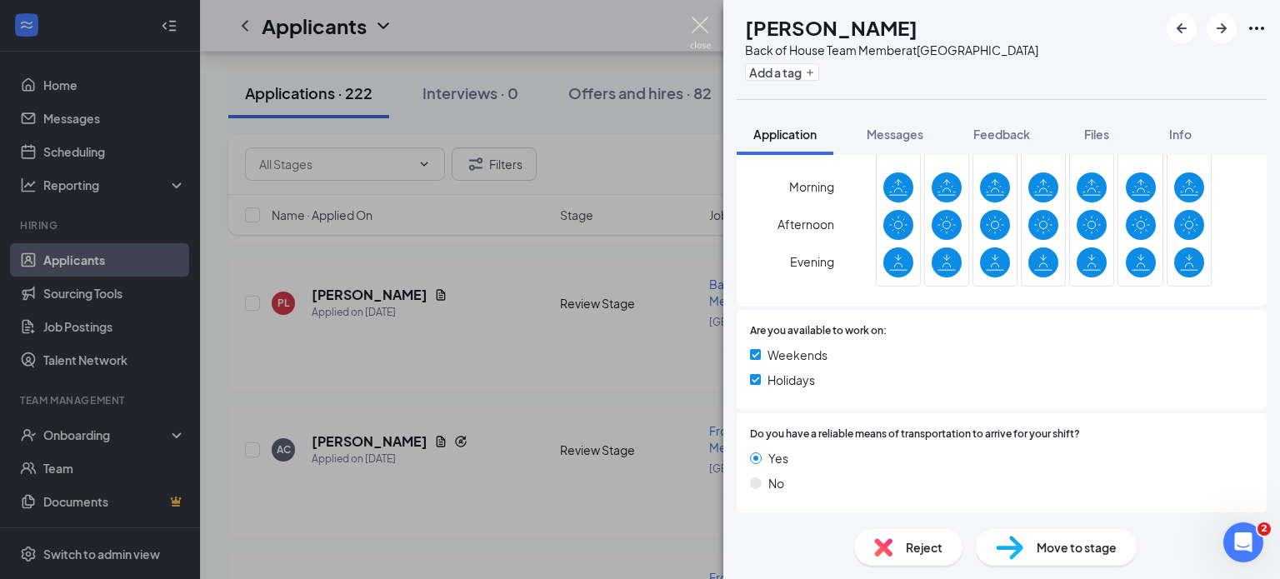
click at [701, 26] on img at bounding box center [700, 33] width 21 height 33
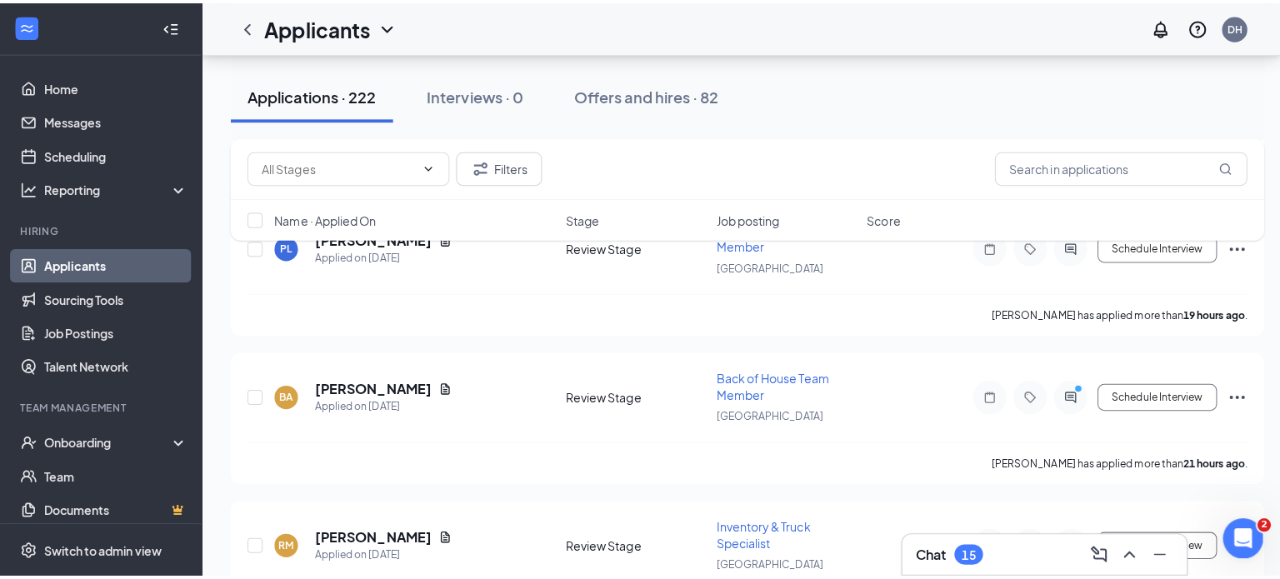
scroll to position [2764, 0]
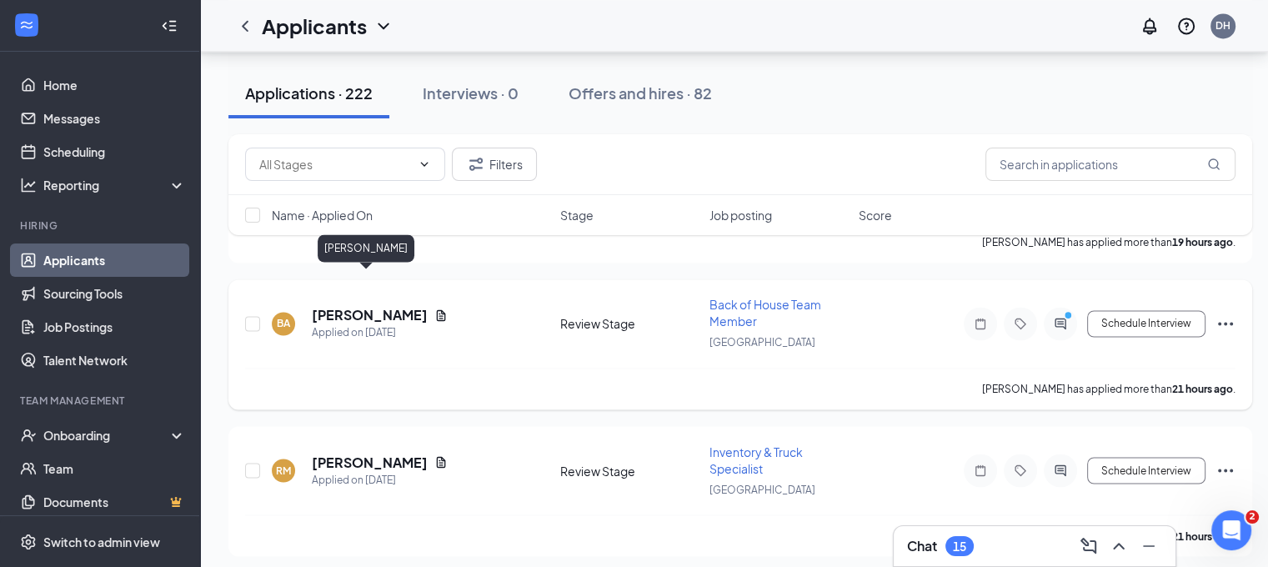
click at [359, 306] on h5 "Barkat Ahmad" at bounding box center [370, 315] width 116 height 18
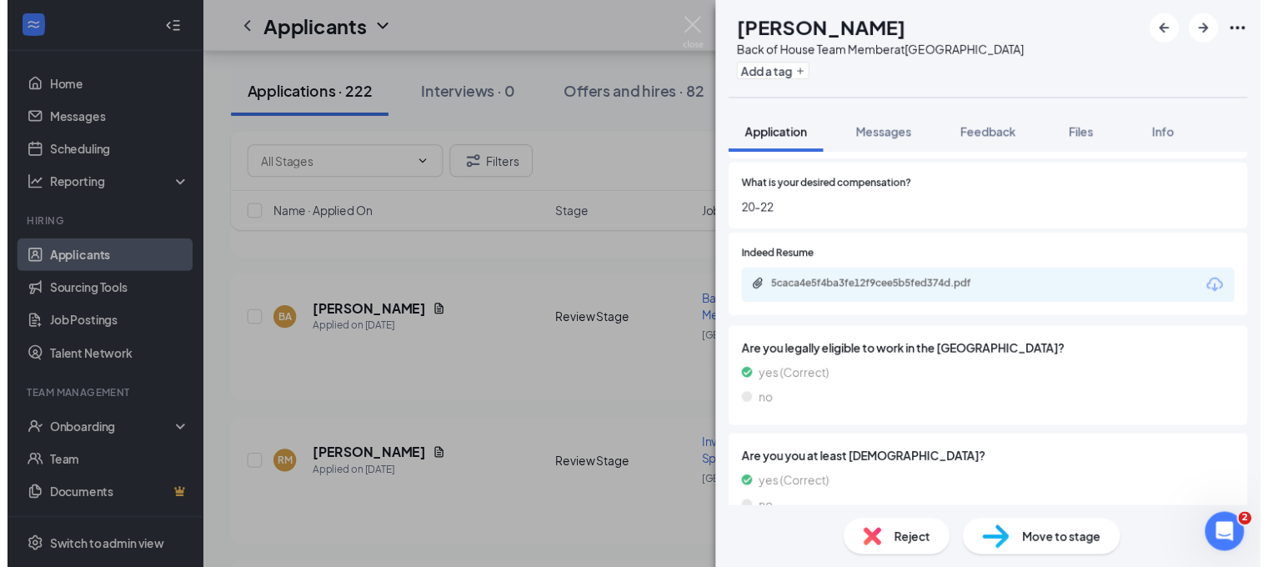
scroll to position [557, 0]
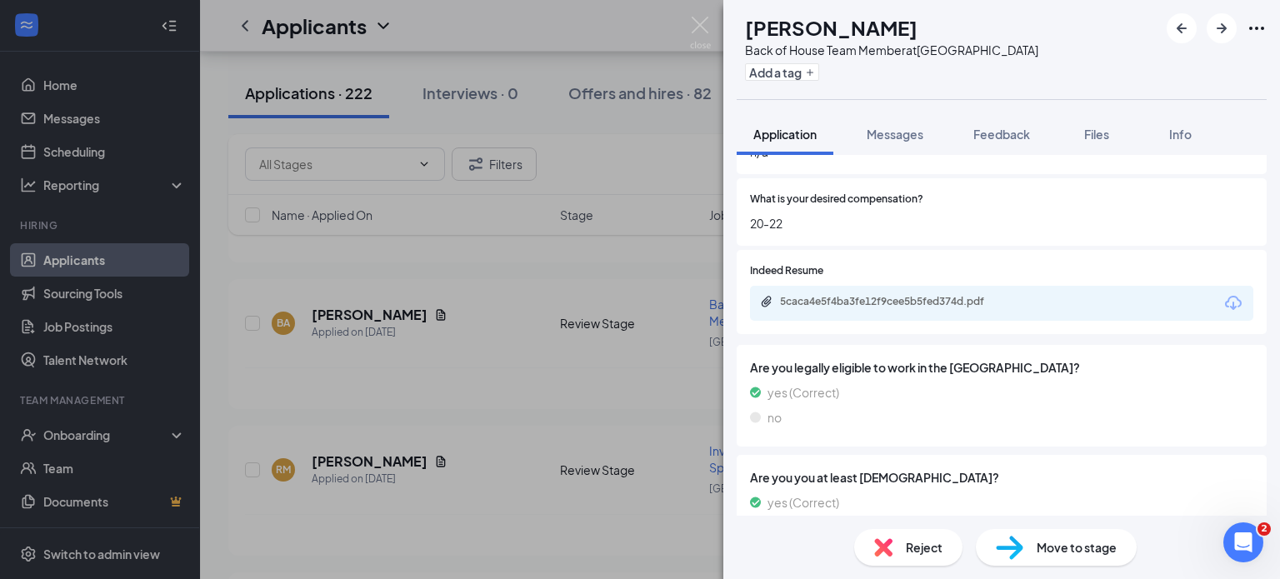
click at [934, 298] on div "5caca4e5f4ba3fe12f9cee5b5fed374d.pdf" at bounding box center [1001, 303] width 503 height 35
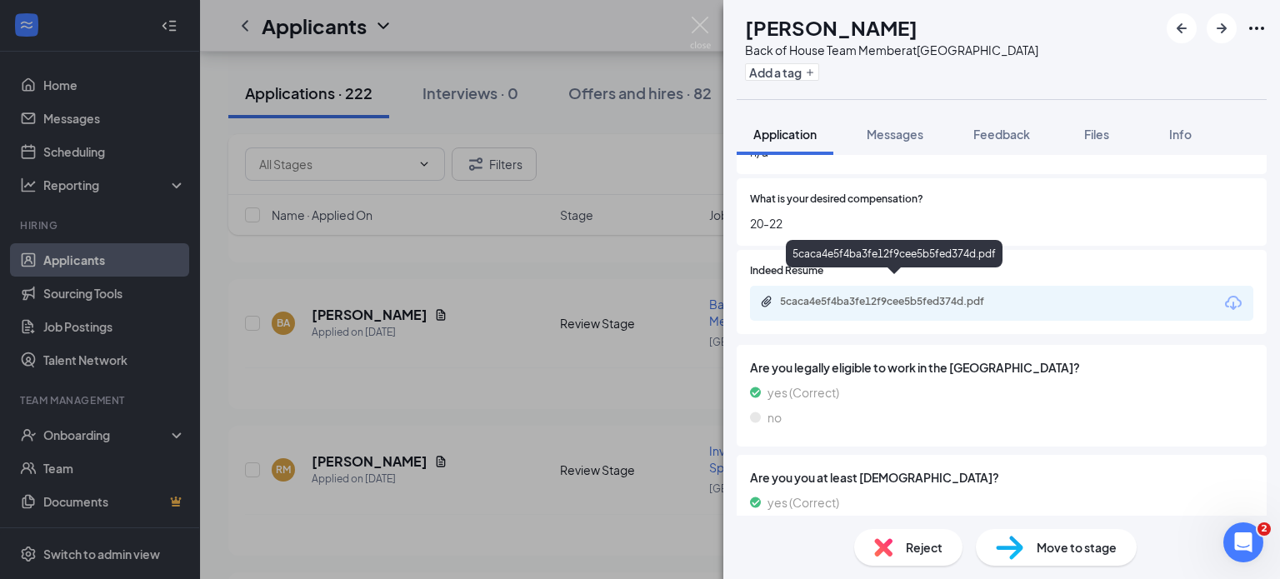
click at [927, 295] on div "5caca4e5f4ba3fe12f9cee5b5fed374d.pdf" at bounding box center [896, 301] width 233 height 13
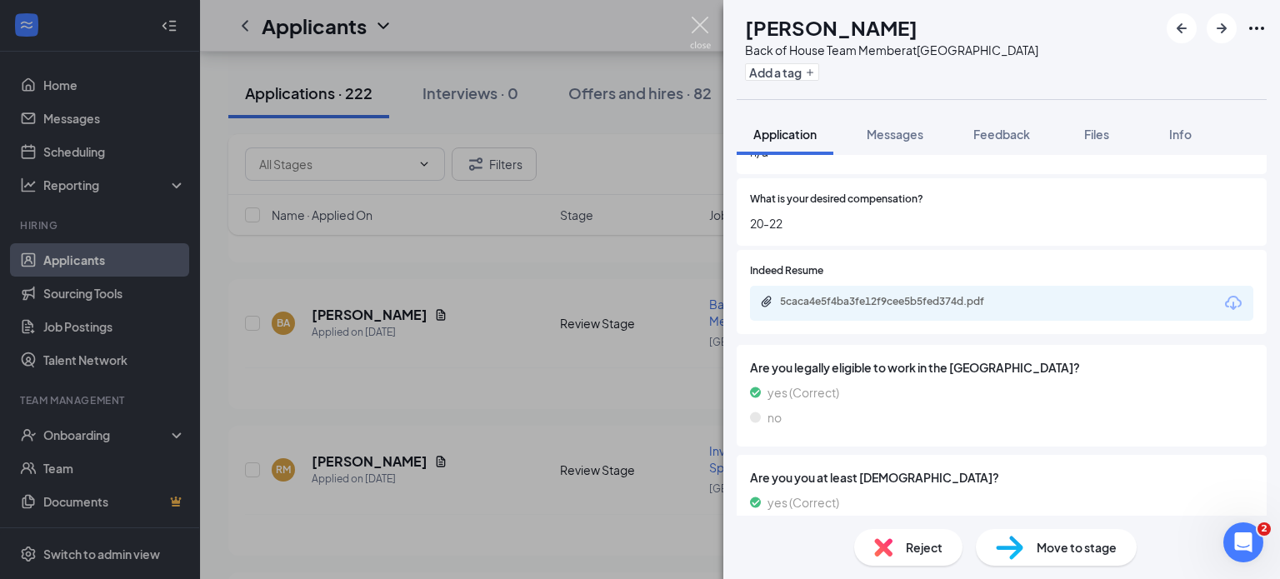
click at [703, 33] on img at bounding box center [700, 33] width 21 height 33
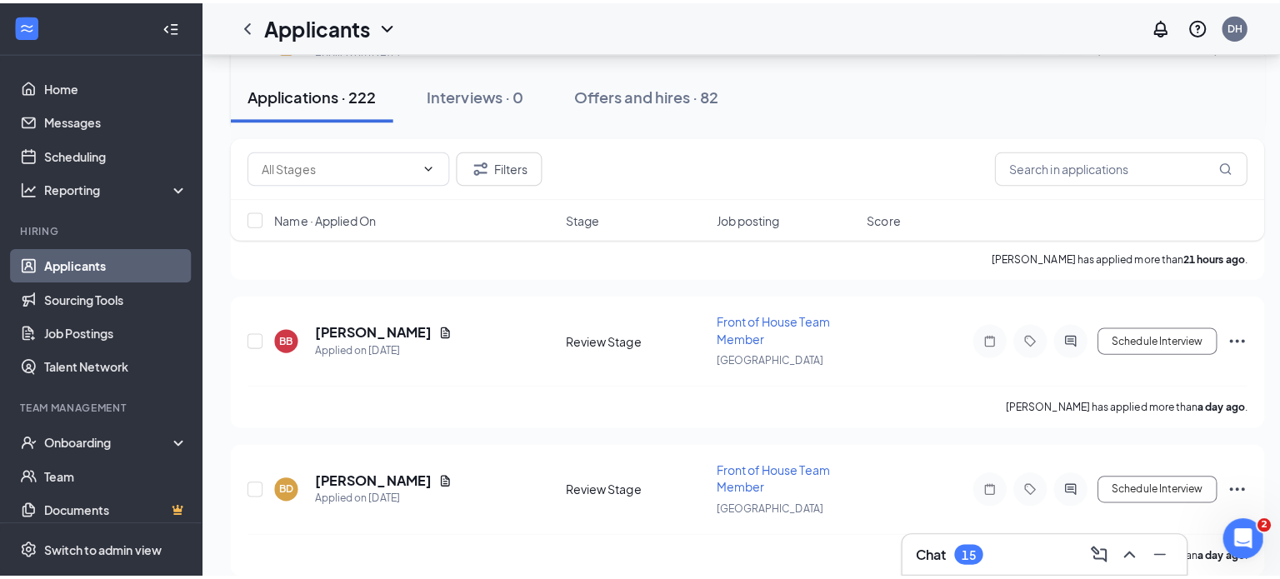
scroll to position [3046, 0]
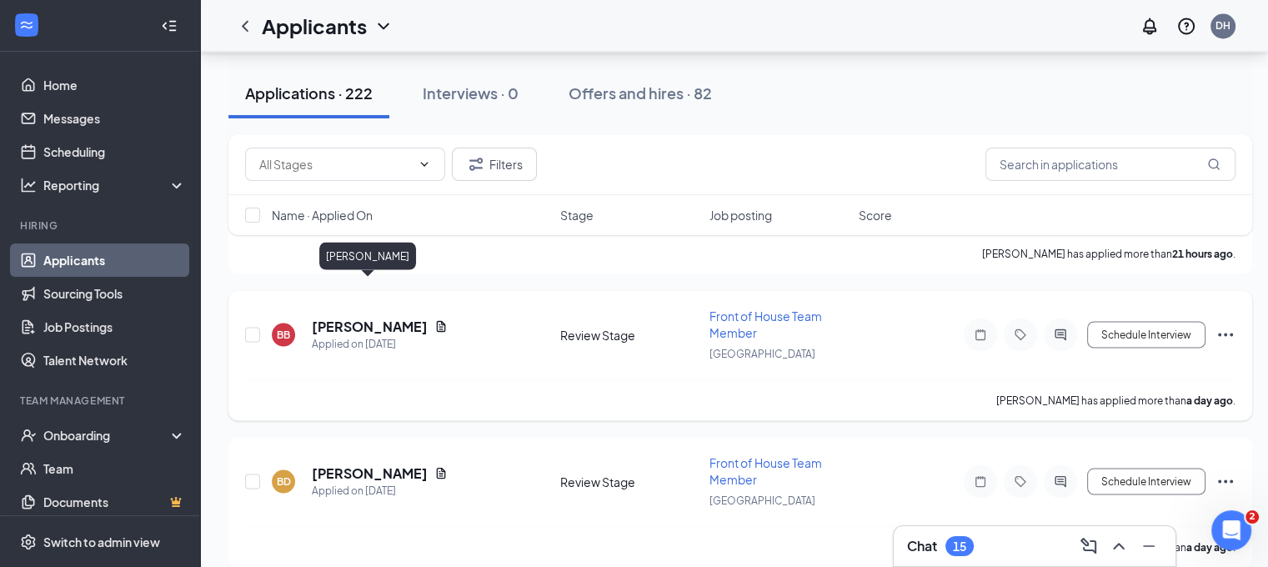
click at [368, 317] on h5 "Brendan Baxter" at bounding box center [370, 326] width 116 height 18
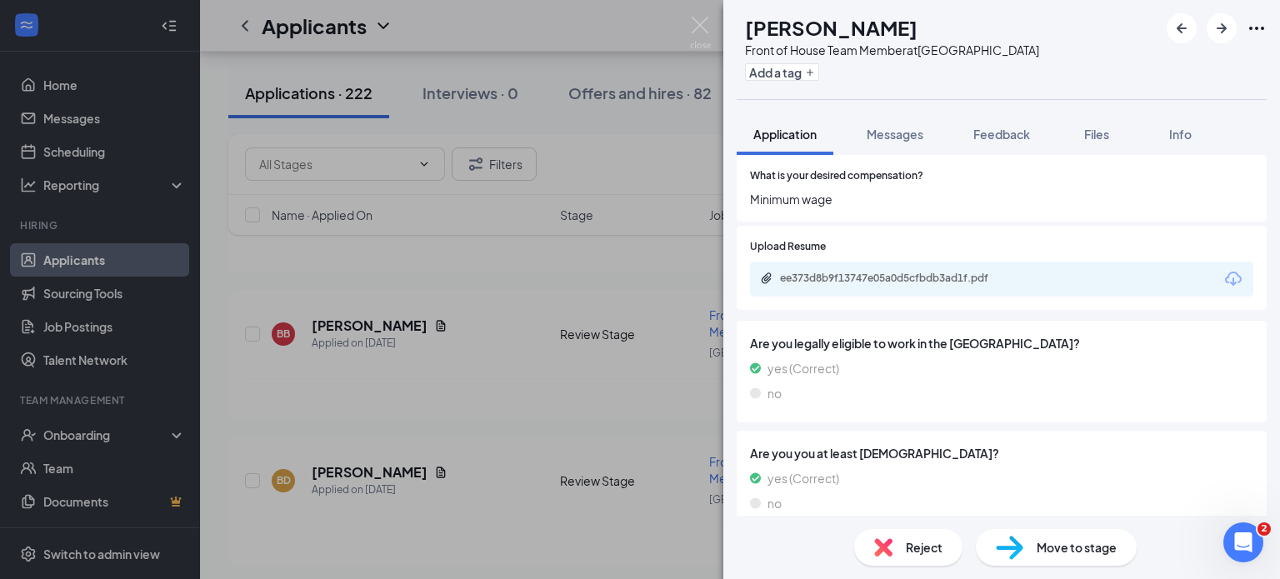
scroll to position [568, 0]
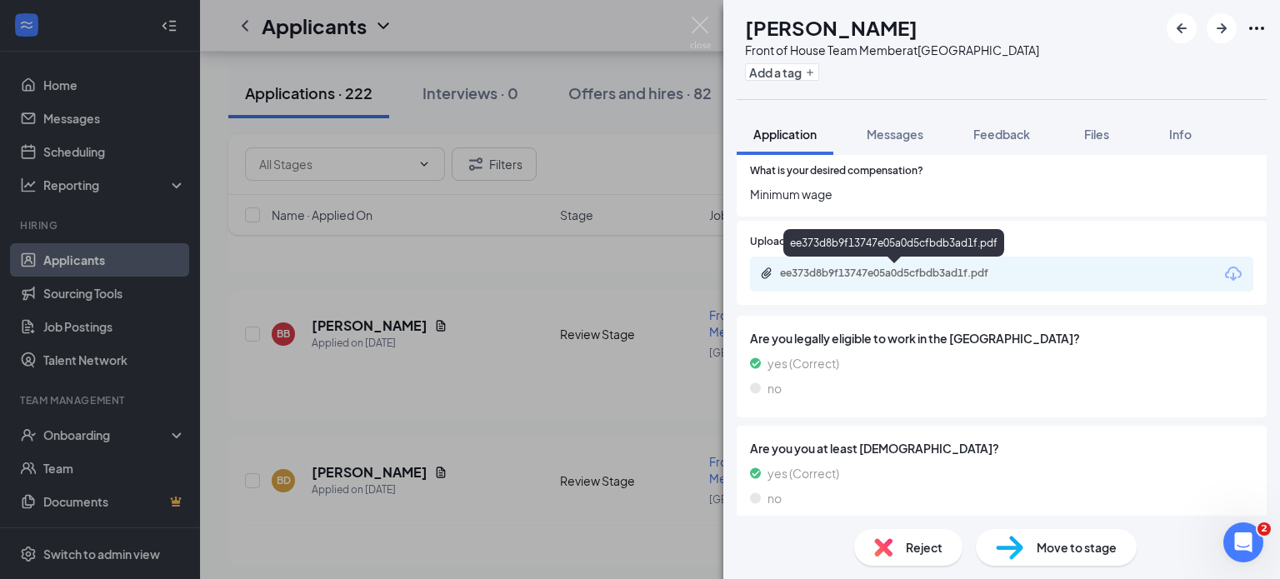
click at [845, 280] on div "ee373d8b9f13747e05a0d5cfbdb3ad1f.pdf" at bounding box center [895, 275] width 270 height 16
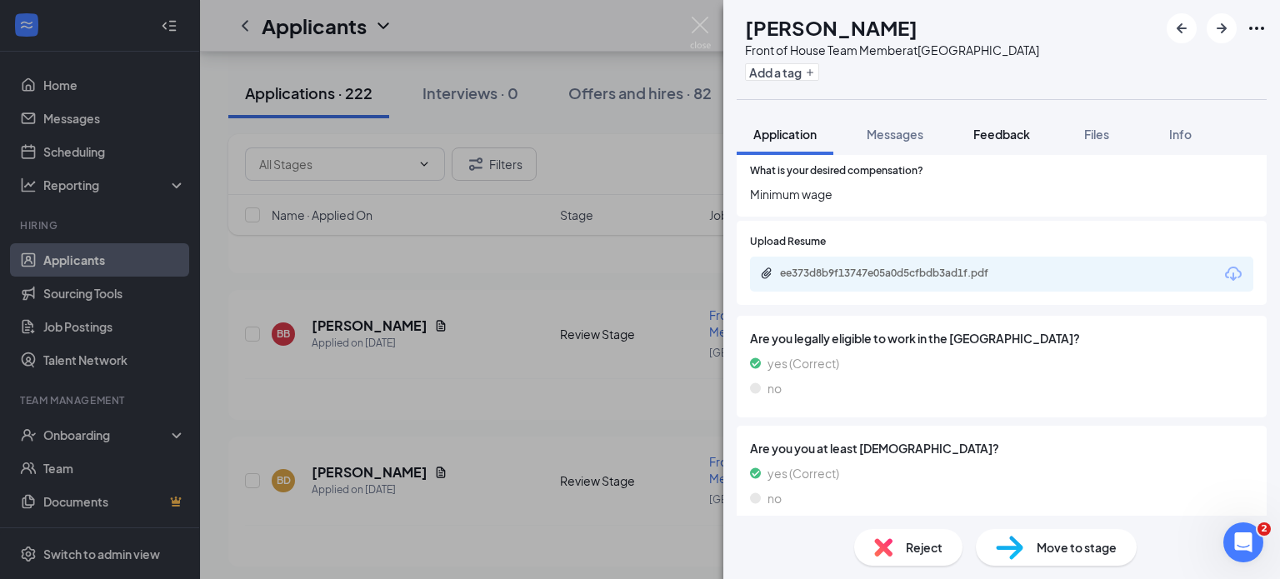
drag, startPoint x: 1219, startPoint y: 69, endPoint x: 1004, endPoint y: 145, distance: 228.8
click at [1002, 163] on div "BB Brendan Baxter Front of House Team Member at Chino Hills Add a tag Applicati…" at bounding box center [1001, 289] width 557 height 579
click at [1004, 145] on button "Feedback" at bounding box center [1002, 134] width 90 height 42
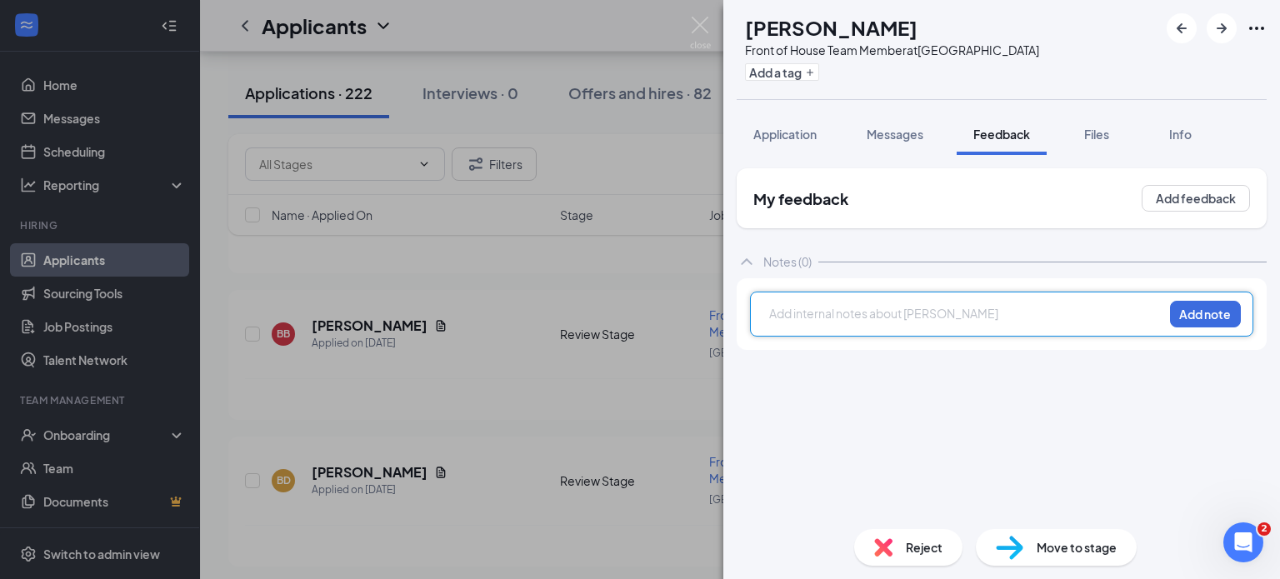
click at [823, 313] on div at bounding box center [966, 314] width 393 height 18
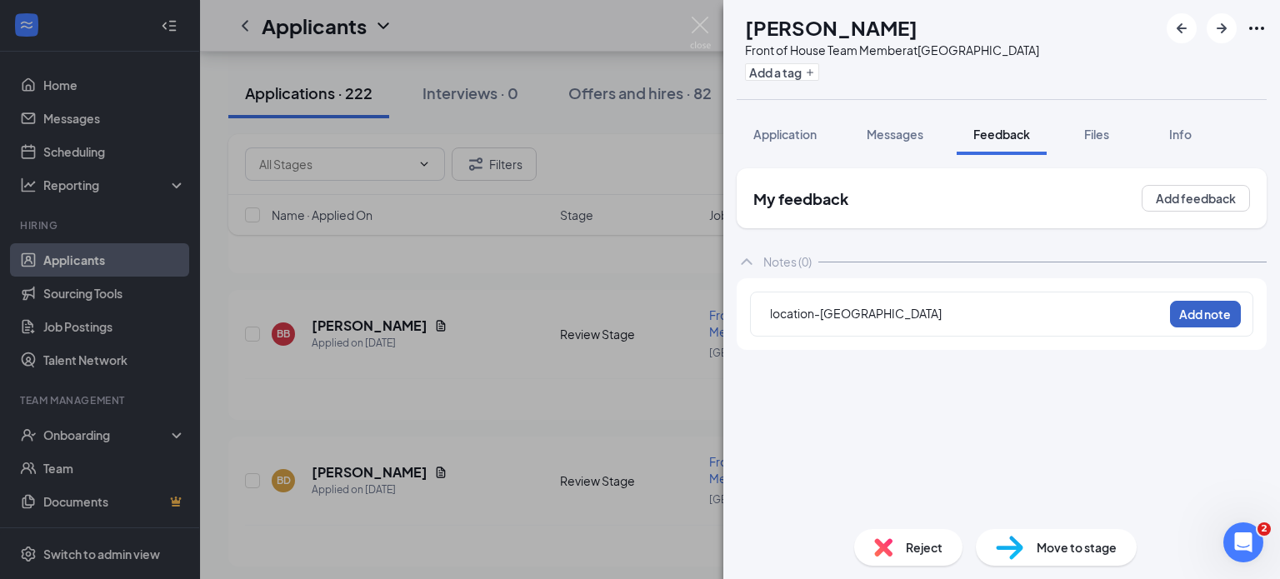
click at [1184, 313] on button "Add note" at bounding box center [1205, 314] width 71 height 27
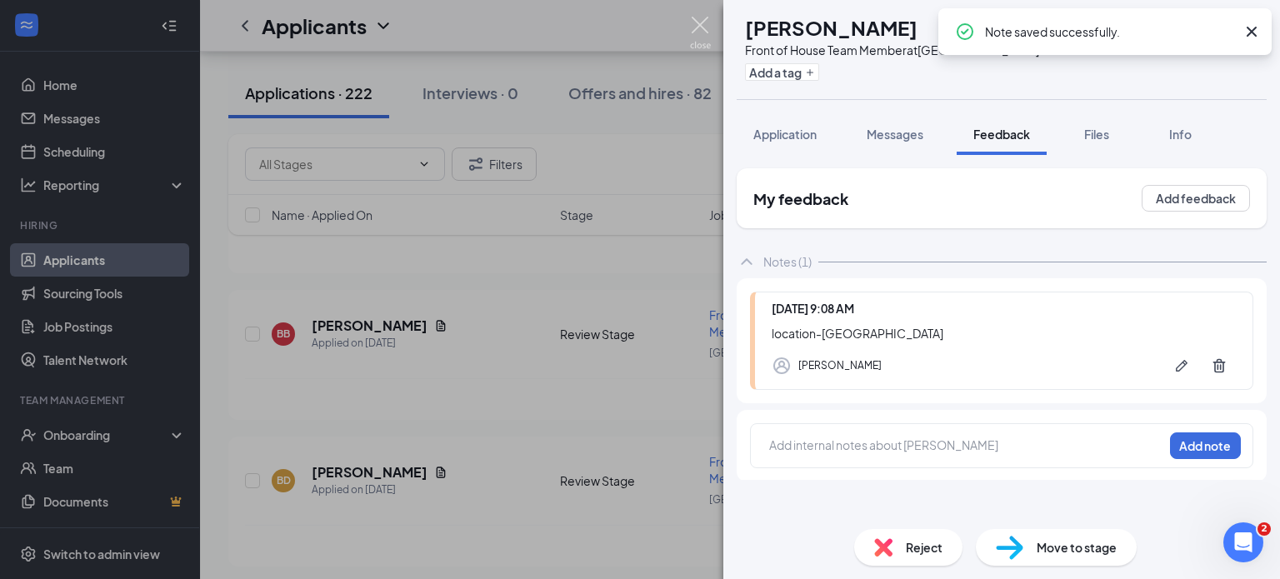
click at [700, 42] on img at bounding box center [700, 33] width 21 height 33
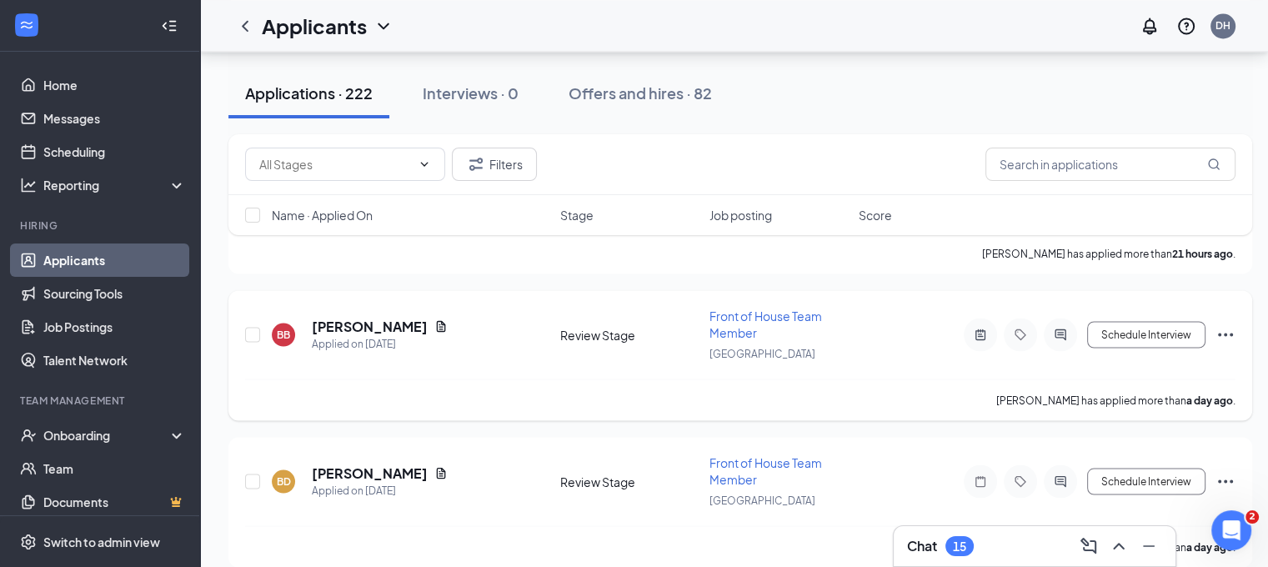
click at [1231, 324] on icon "Ellipses" at bounding box center [1225, 334] width 20 height 20
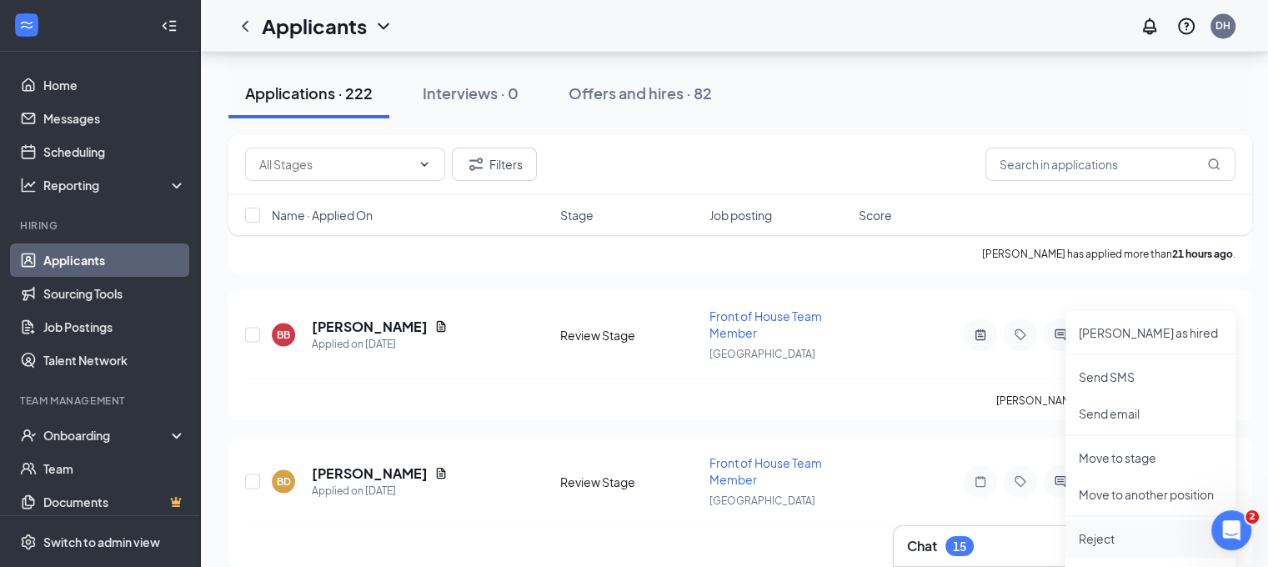
click at [1130, 533] on p "Reject" at bounding box center [1150, 537] width 143 height 17
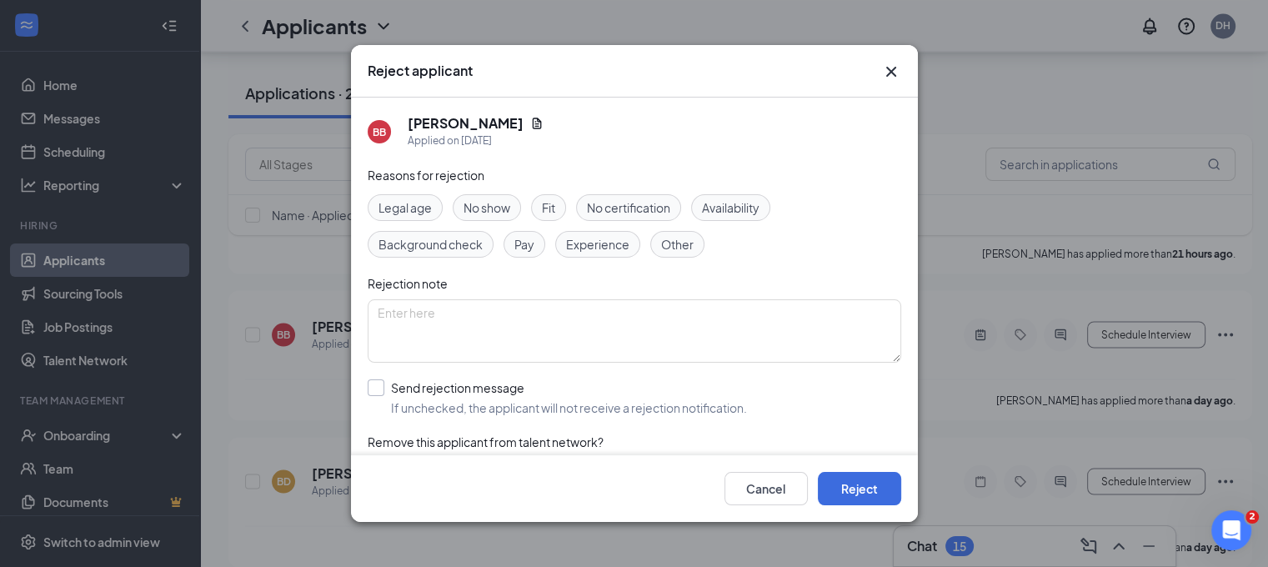
click at [610, 383] on input "Send rejection message If unchecked, the applicant will not receive a rejection…" at bounding box center [557, 397] width 379 height 37
checkbox input "true"
click at [857, 495] on button "Reject" at bounding box center [859, 488] width 83 height 33
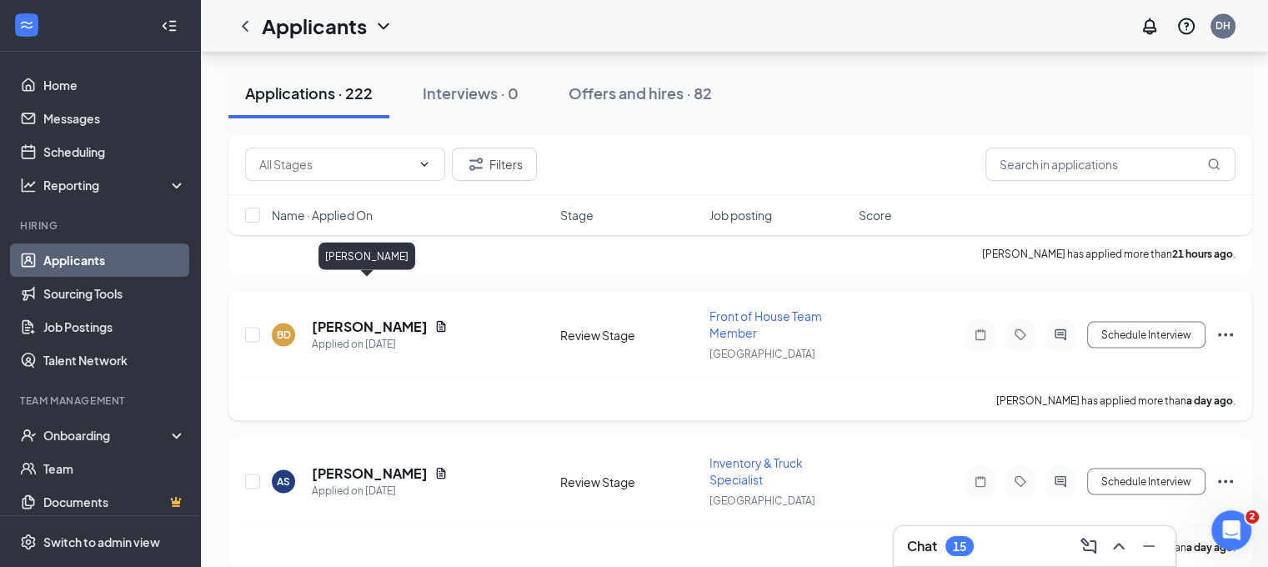
click at [385, 317] on h5 "Brandon Duran" at bounding box center [370, 326] width 116 height 18
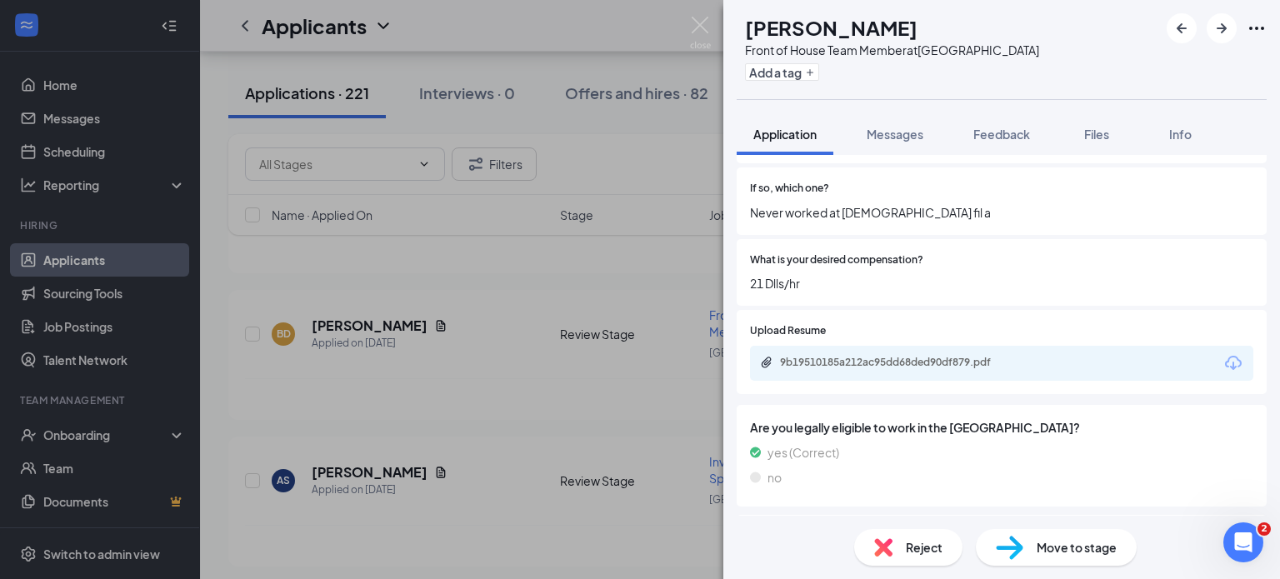
scroll to position [527, 0]
click at [1000, 143] on button "Feedback" at bounding box center [1002, 134] width 90 height 42
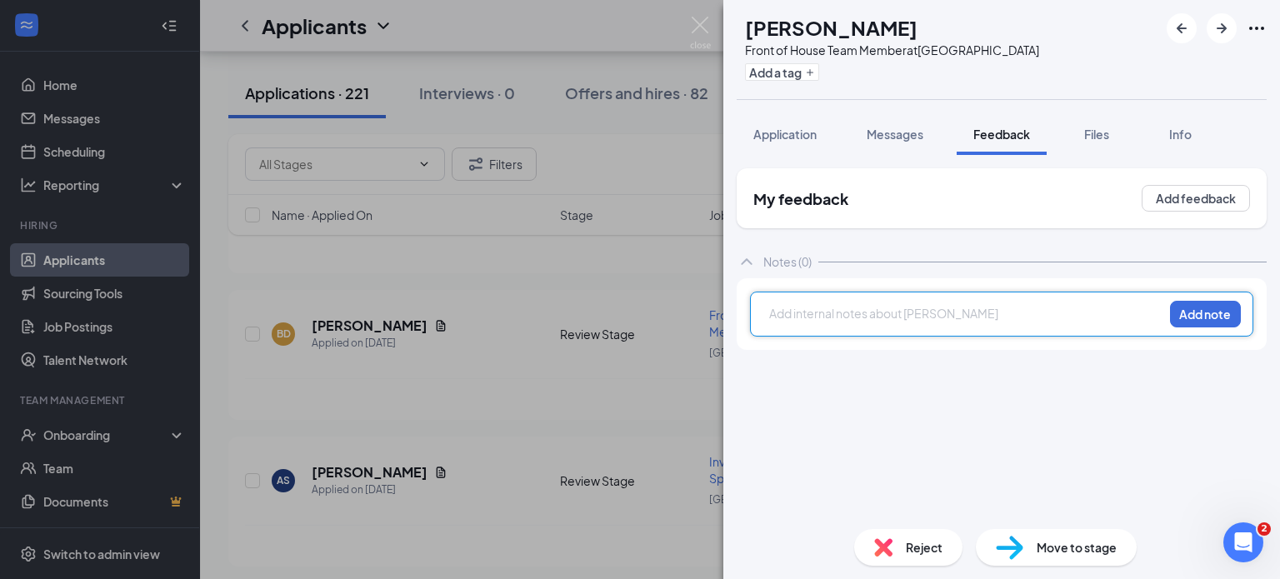
click at [823, 313] on div at bounding box center [966, 314] width 393 height 18
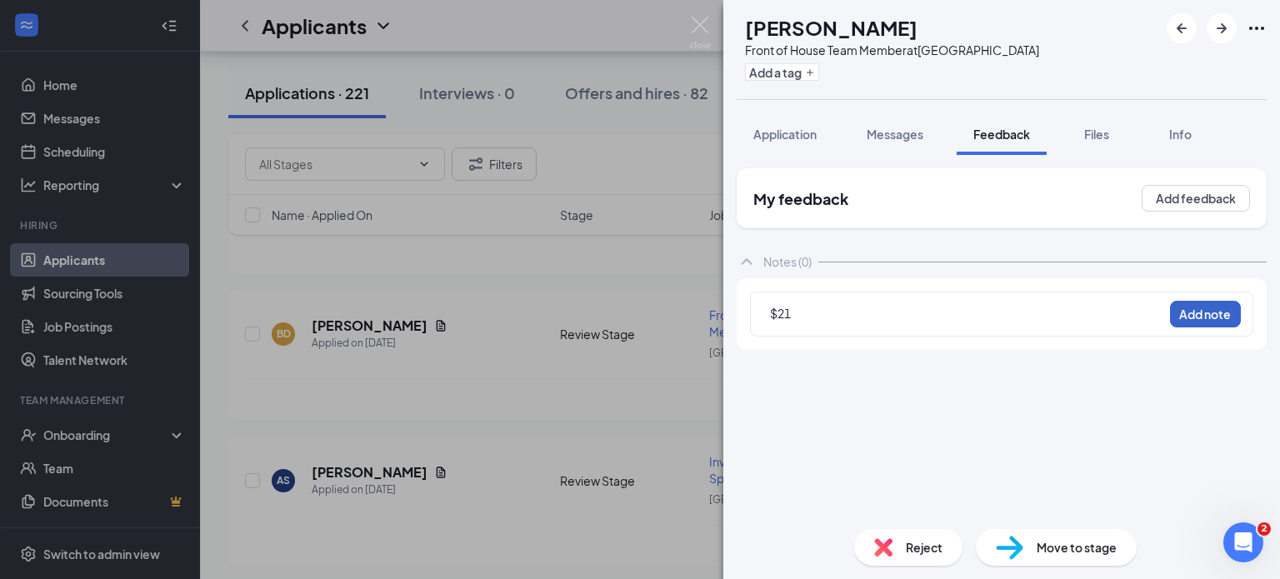
click at [1187, 311] on button "Add note" at bounding box center [1205, 314] width 71 height 27
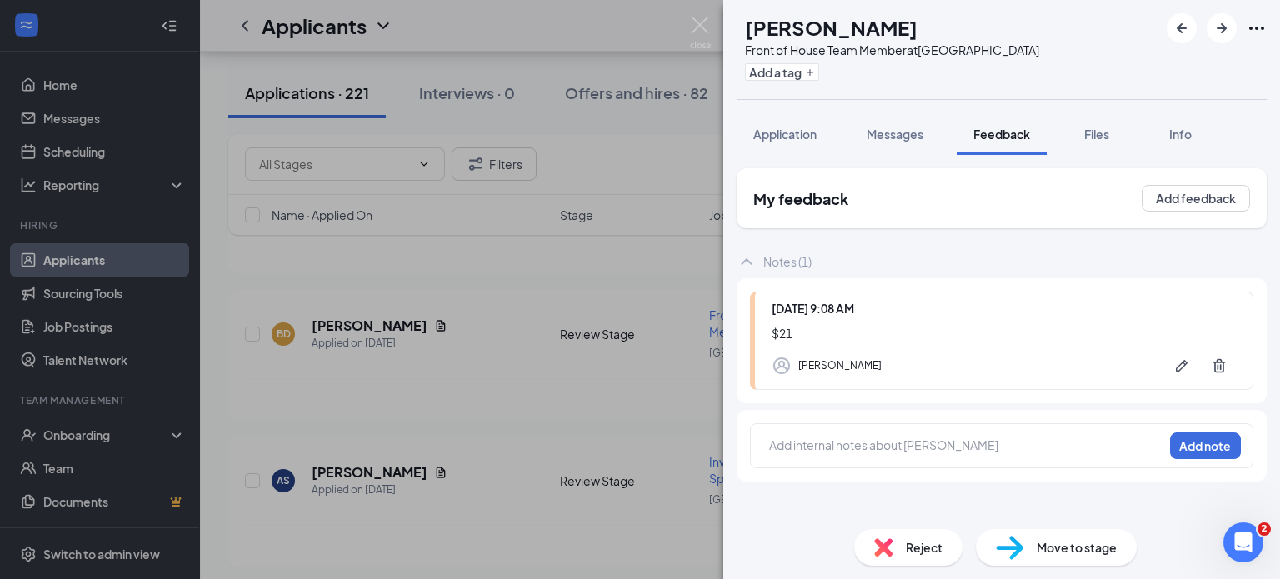
click at [603, 137] on div "BD Brandon Duran Front of House Team Member at Chino Hills Add a tag Applicatio…" at bounding box center [640, 289] width 1280 height 579
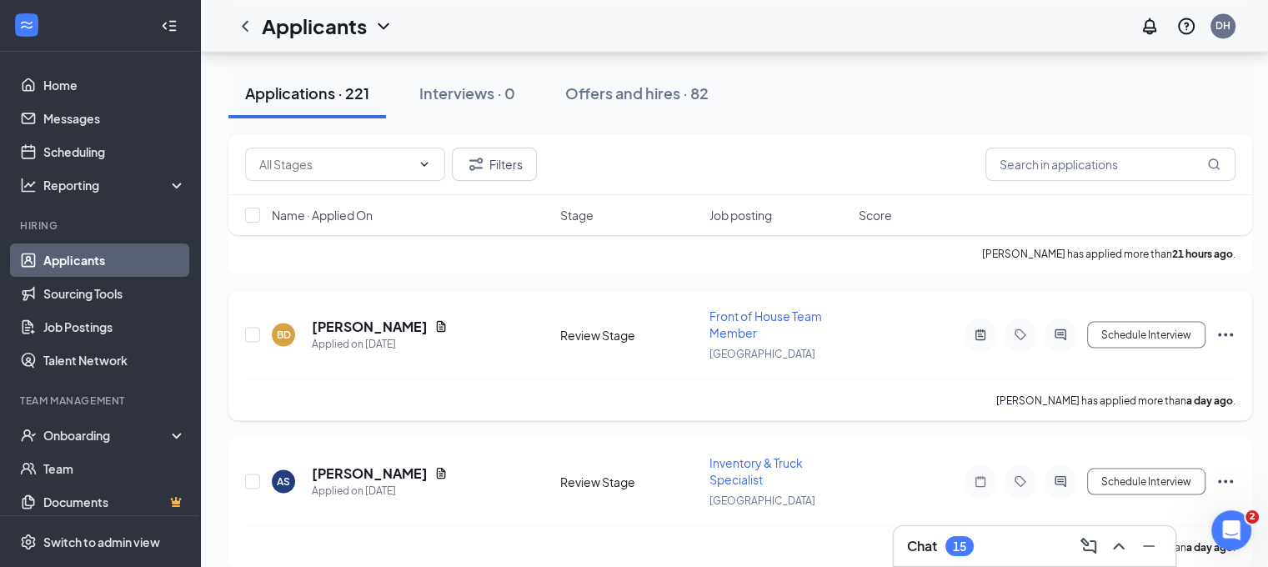
click at [1229, 324] on icon "Ellipses" at bounding box center [1225, 334] width 20 height 20
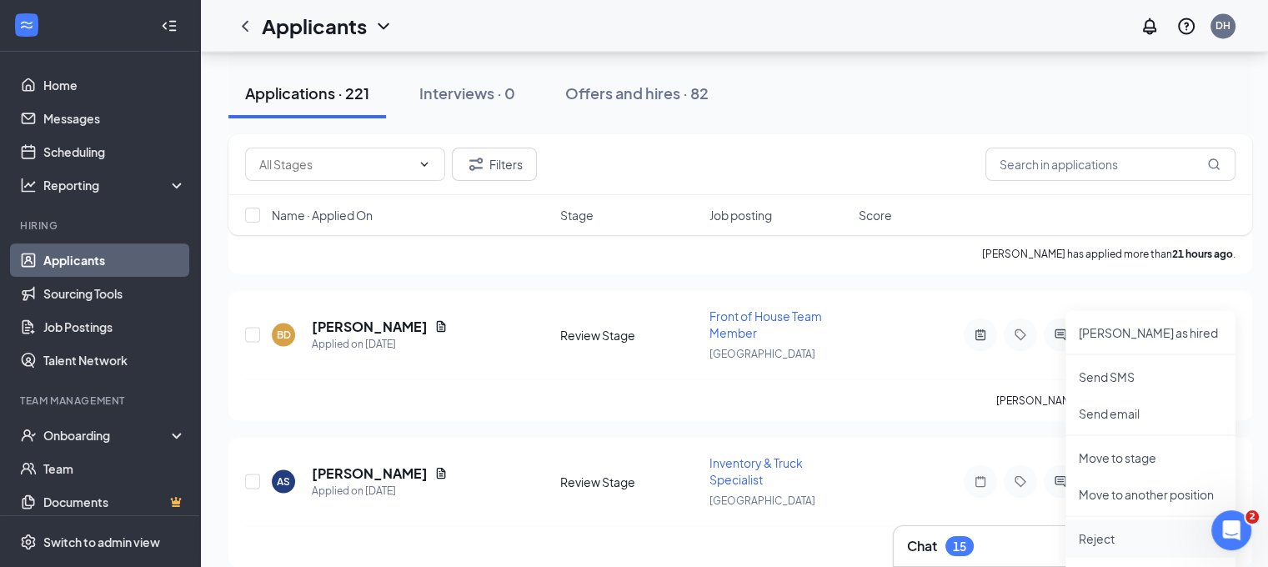
click at [1090, 544] on p "Reject" at bounding box center [1150, 537] width 143 height 17
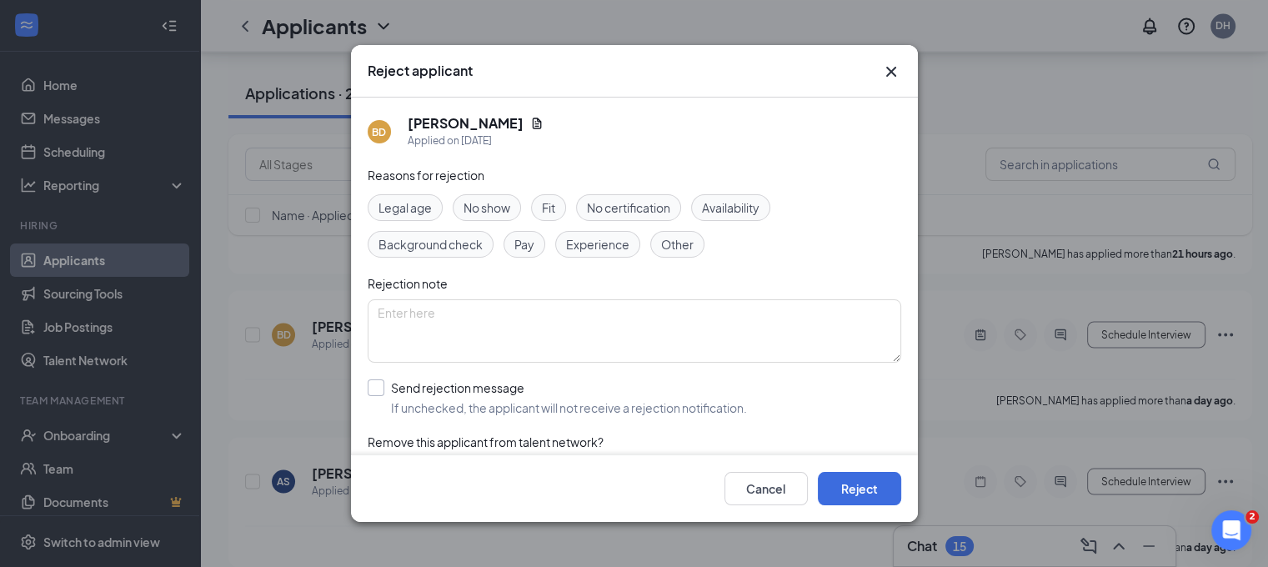
click at [616, 391] on input "Send rejection message If unchecked, the applicant will not receive a rejection…" at bounding box center [557, 397] width 379 height 37
checkbox input "true"
click at [864, 498] on button "Reject" at bounding box center [859, 488] width 83 height 33
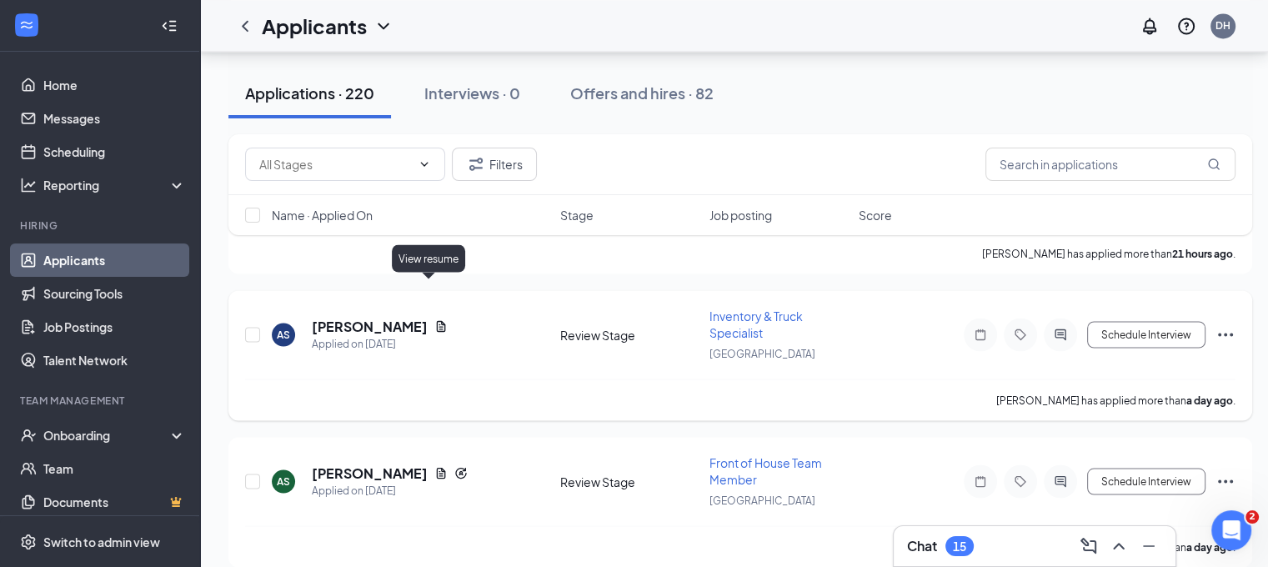
click at [434, 319] on icon "Document" at bounding box center [440, 325] width 13 height 13
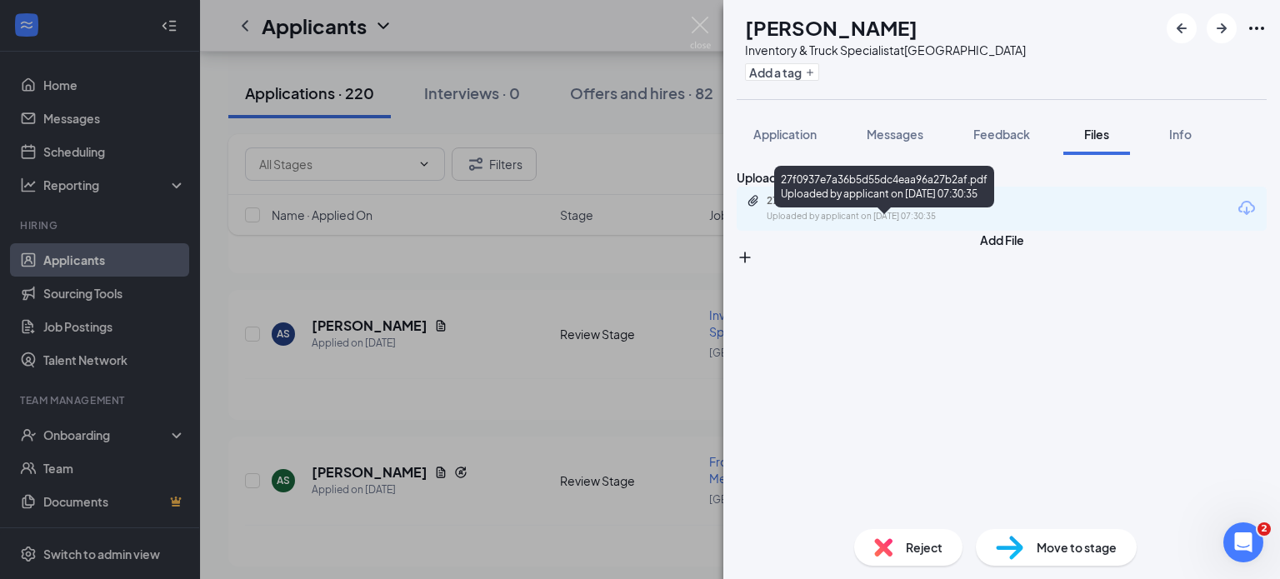
click at [829, 223] on div "Uploaded by applicant on Aug 25, 2025 at 07:30:35" at bounding box center [892, 216] width 250 height 13
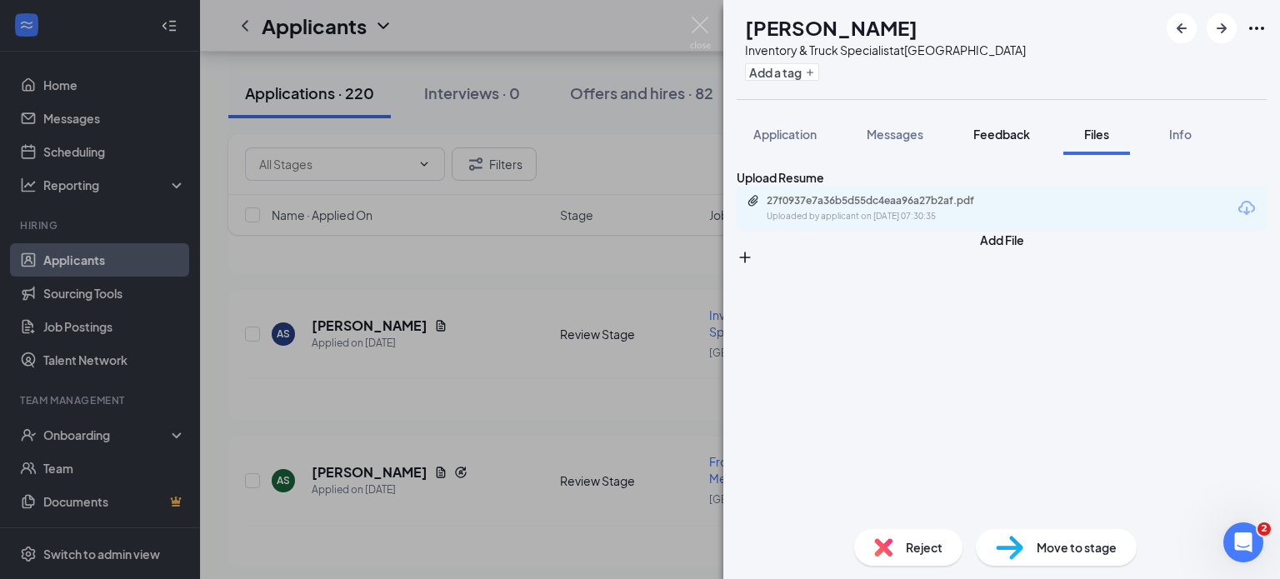
click at [990, 144] on button "Feedback" at bounding box center [1002, 134] width 90 height 42
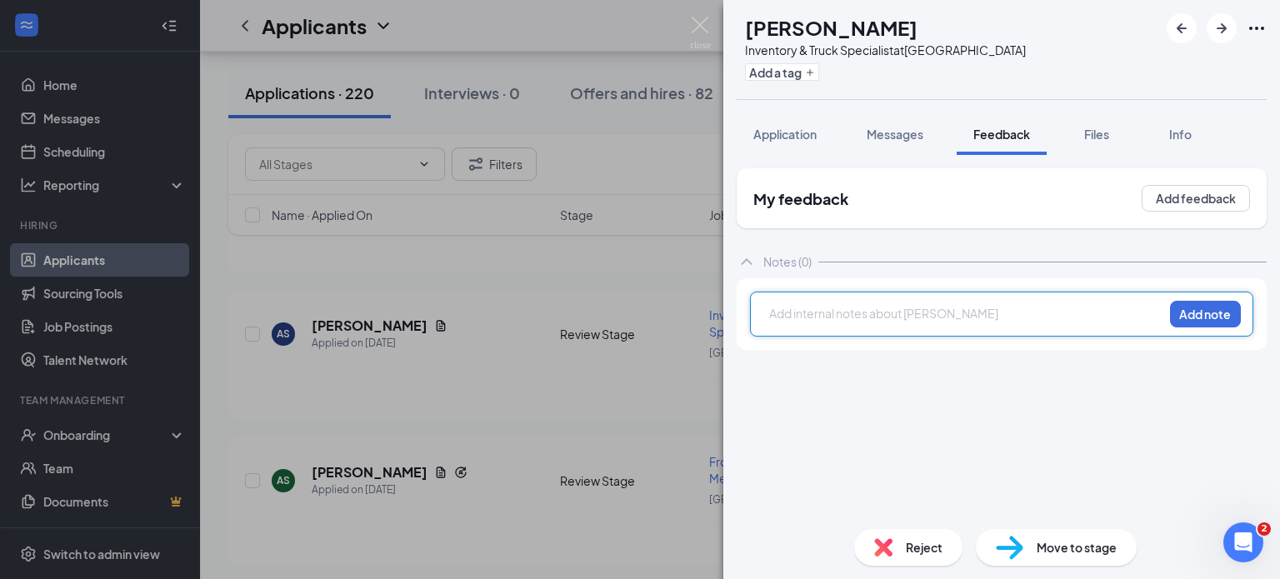
click at [908, 323] on div at bounding box center [966, 316] width 393 height 22
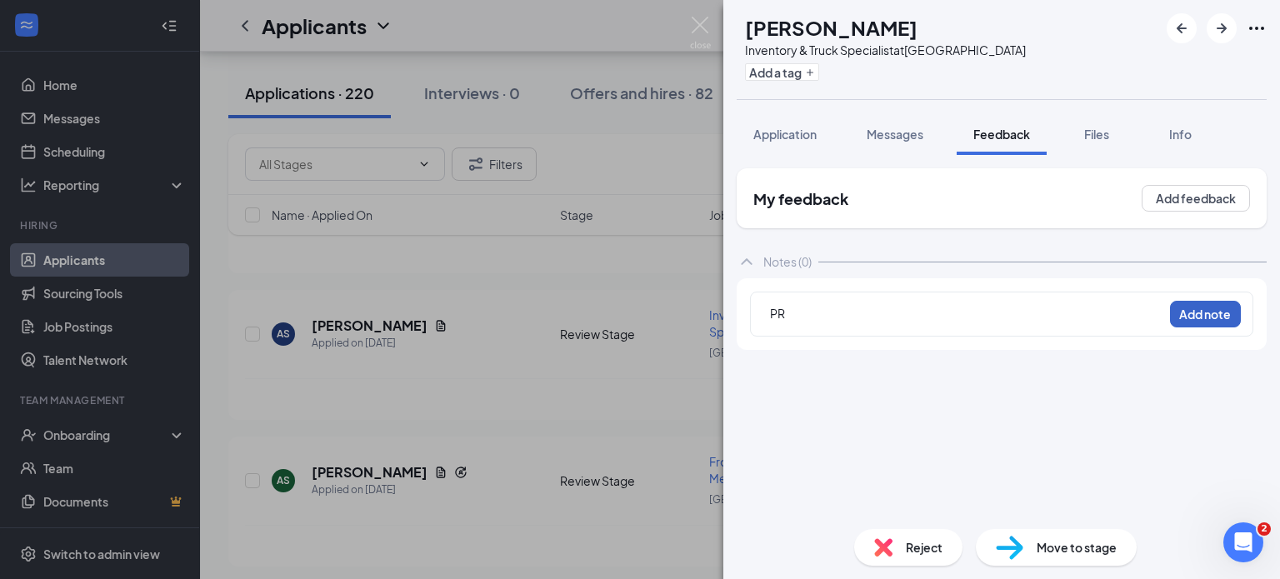
click at [1187, 318] on button "Add note" at bounding box center [1205, 314] width 71 height 27
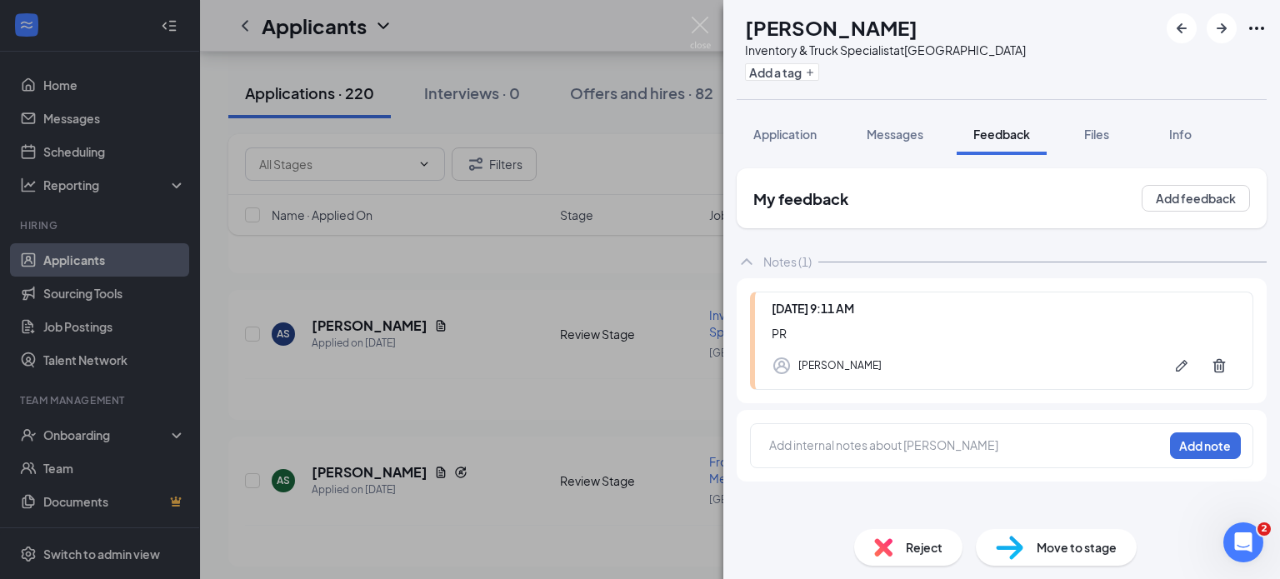
click at [613, 274] on div "AS Adriana Serrano Inventory & Truck Specialist at Chino Hills Add a tag Applic…" at bounding box center [640, 289] width 1280 height 579
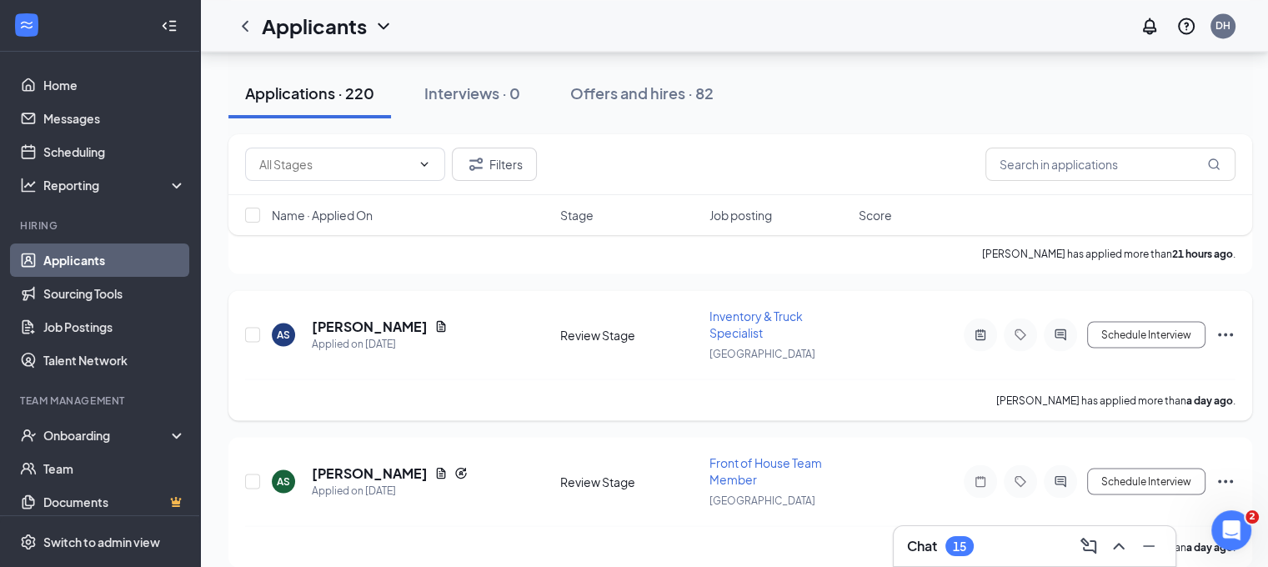
click at [1221, 324] on icon "Ellipses" at bounding box center [1225, 334] width 20 height 20
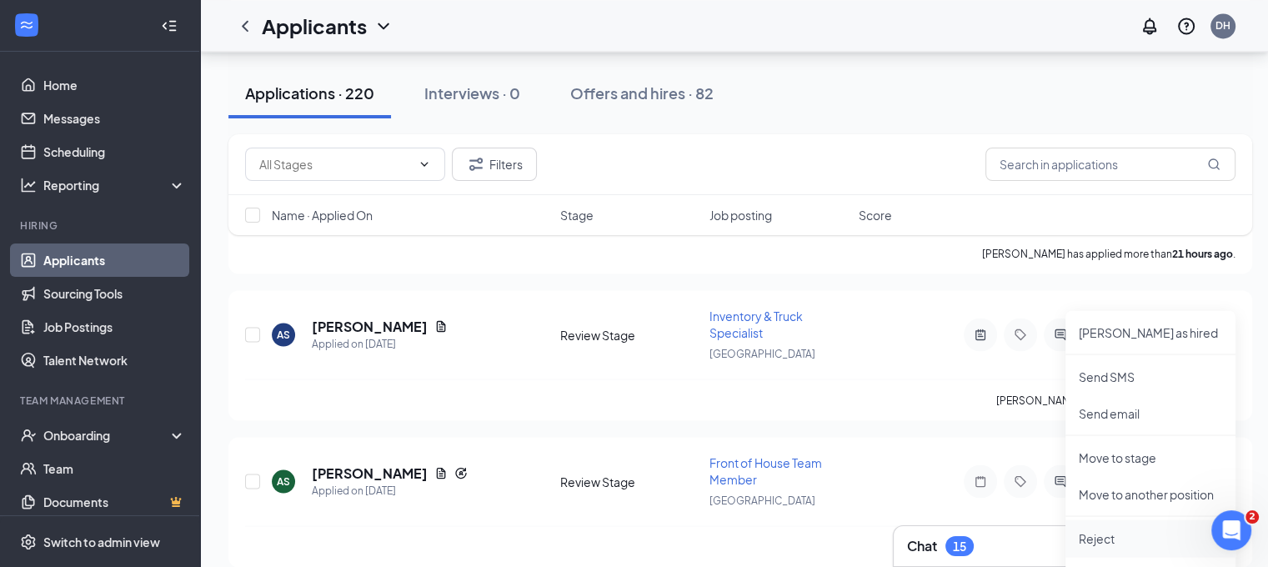
click at [1098, 531] on p "Reject" at bounding box center [1150, 537] width 143 height 17
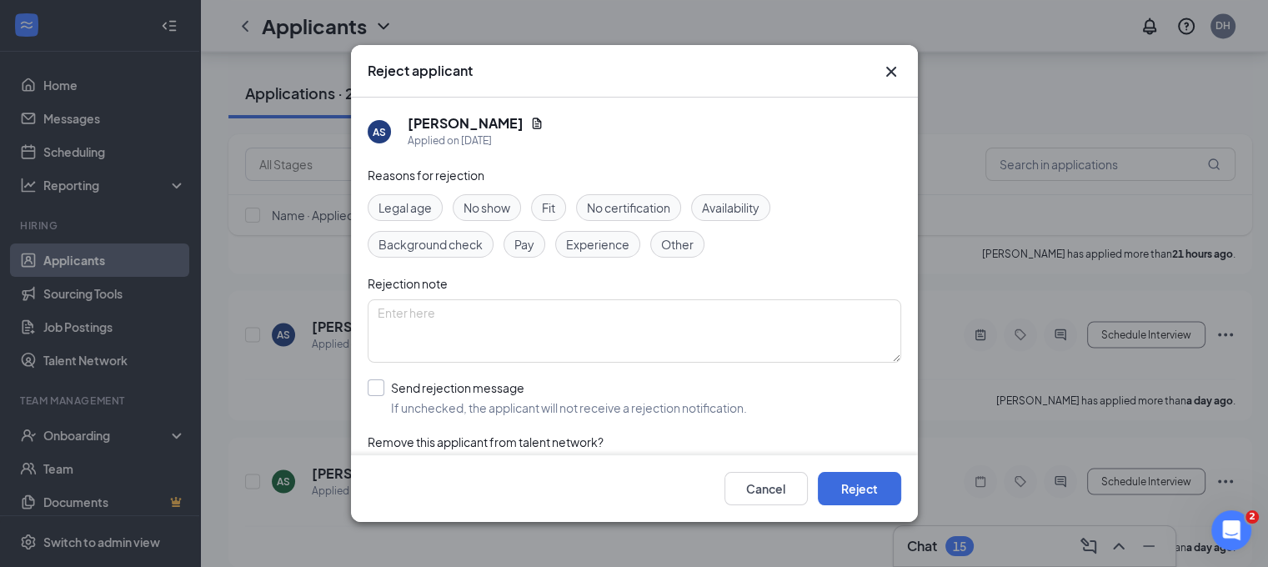
click at [643, 394] on input "Send rejection message If unchecked, the applicant will not receive a rejection…" at bounding box center [557, 397] width 379 height 37
checkbox input "true"
click at [859, 493] on button "Reject" at bounding box center [859, 488] width 83 height 33
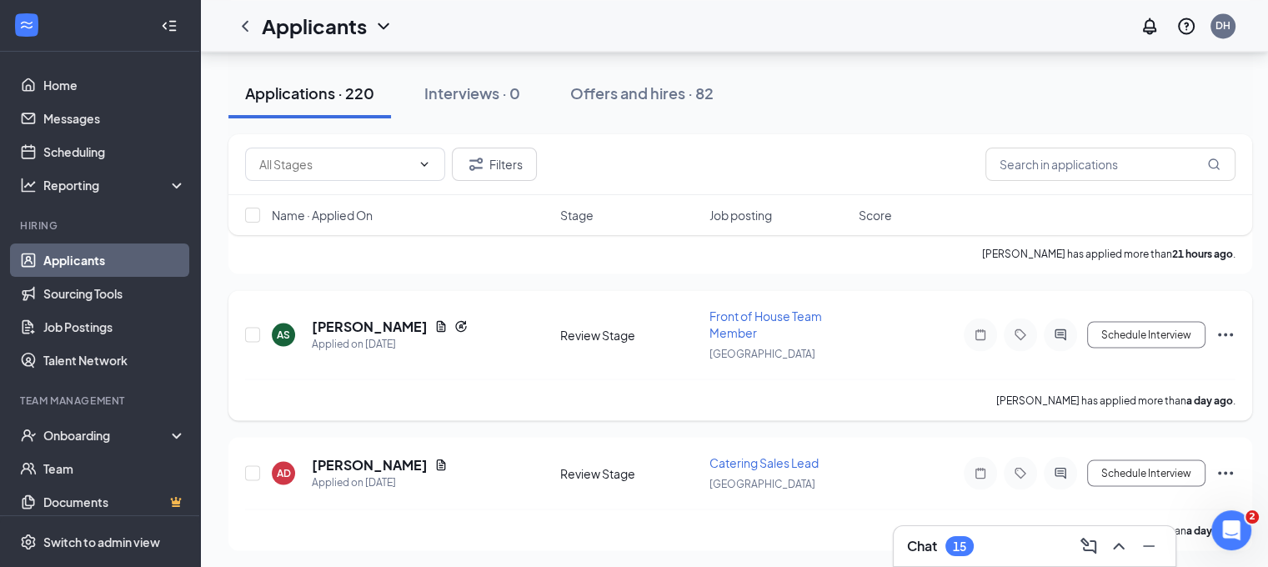
click at [1229, 324] on icon "Ellipses" at bounding box center [1225, 334] width 20 height 20
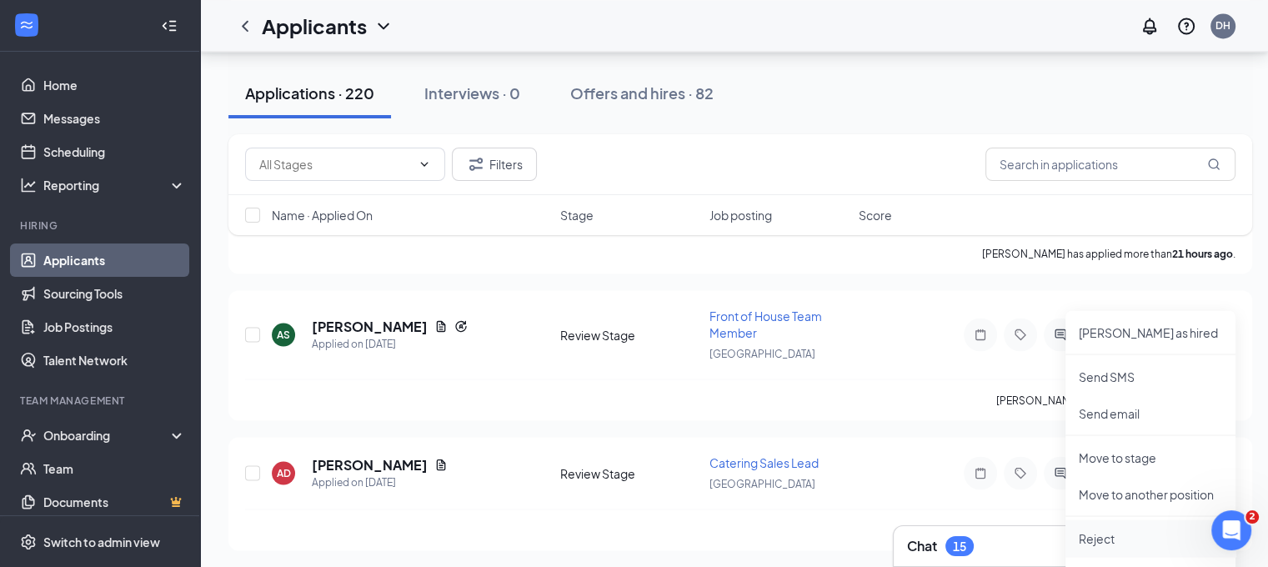
click at [1131, 523] on li "Reject" at bounding box center [1150, 537] width 170 height 37
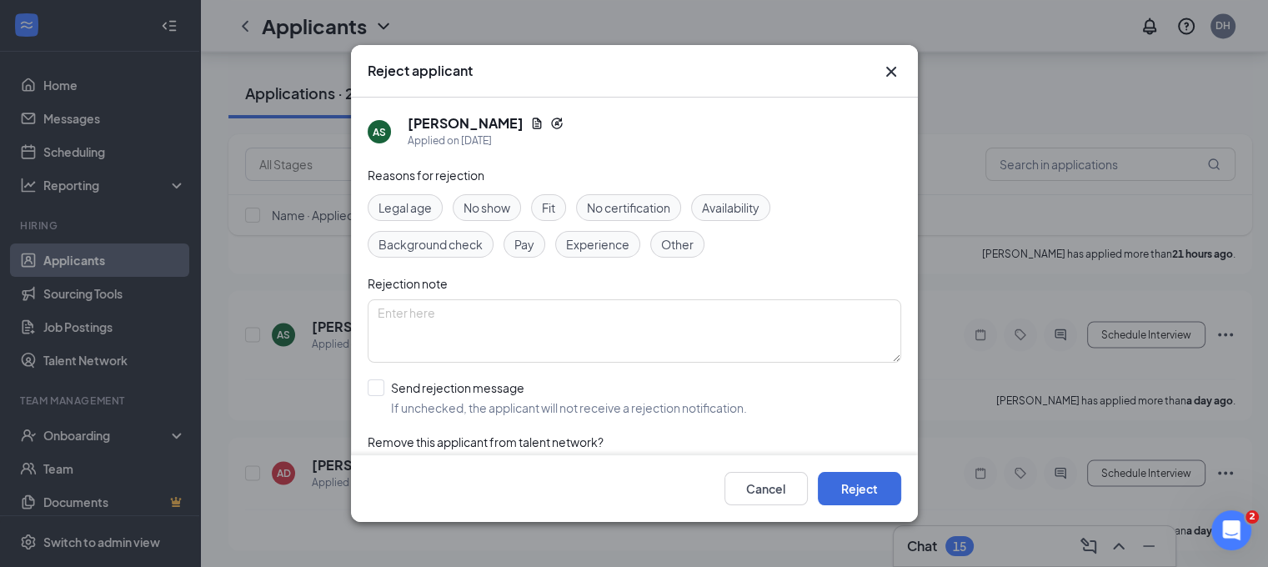
click at [602, 406] on input "Send rejection message If unchecked, the applicant will not receive a rejection…" at bounding box center [557, 397] width 379 height 37
checkbox input "true"
click at [854, 480] on button "Reject" at bounding box center [859, 488] width 83 height 33
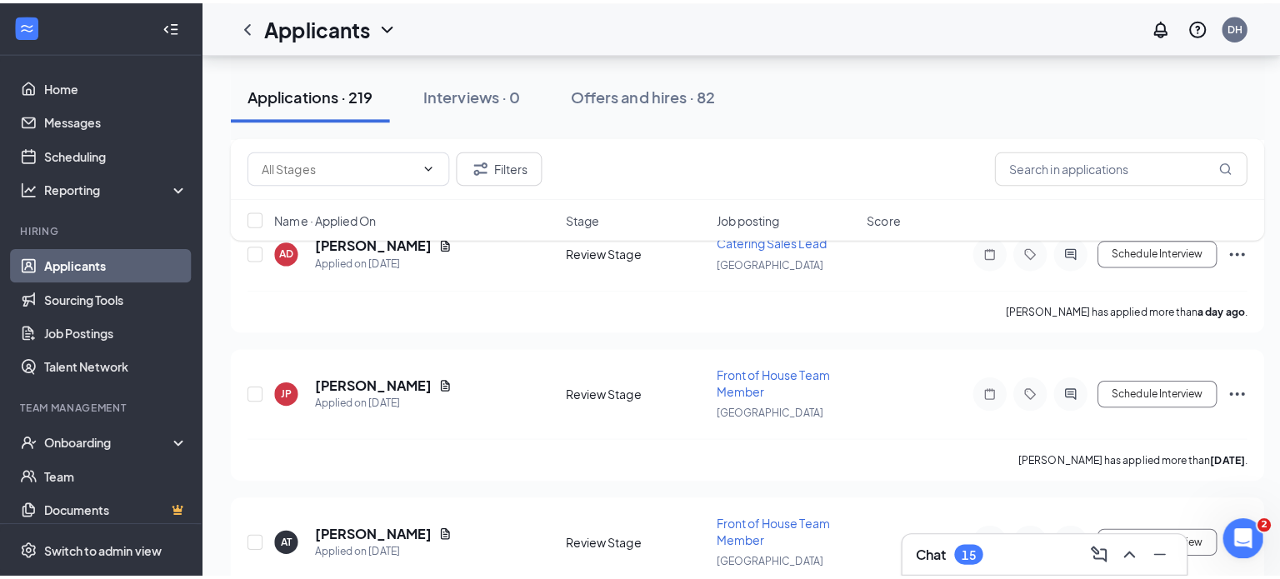
scroll to position [3162, 0]
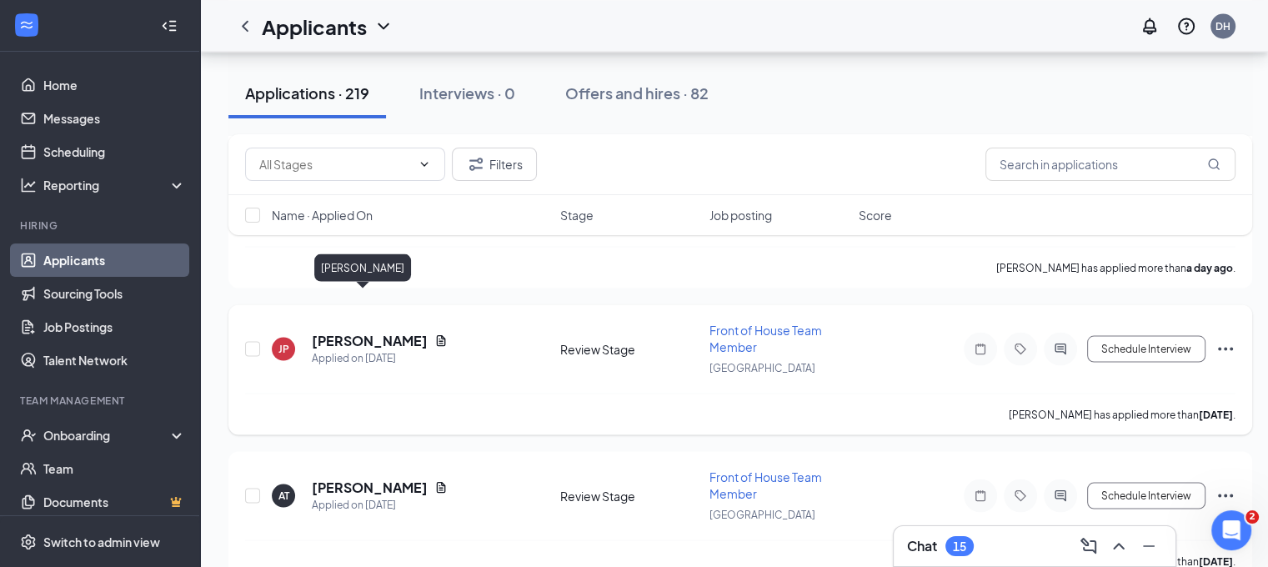
click at [367, 331] on h5 "Julia Perez" at bounding box center [370, 340] width 116 height 18
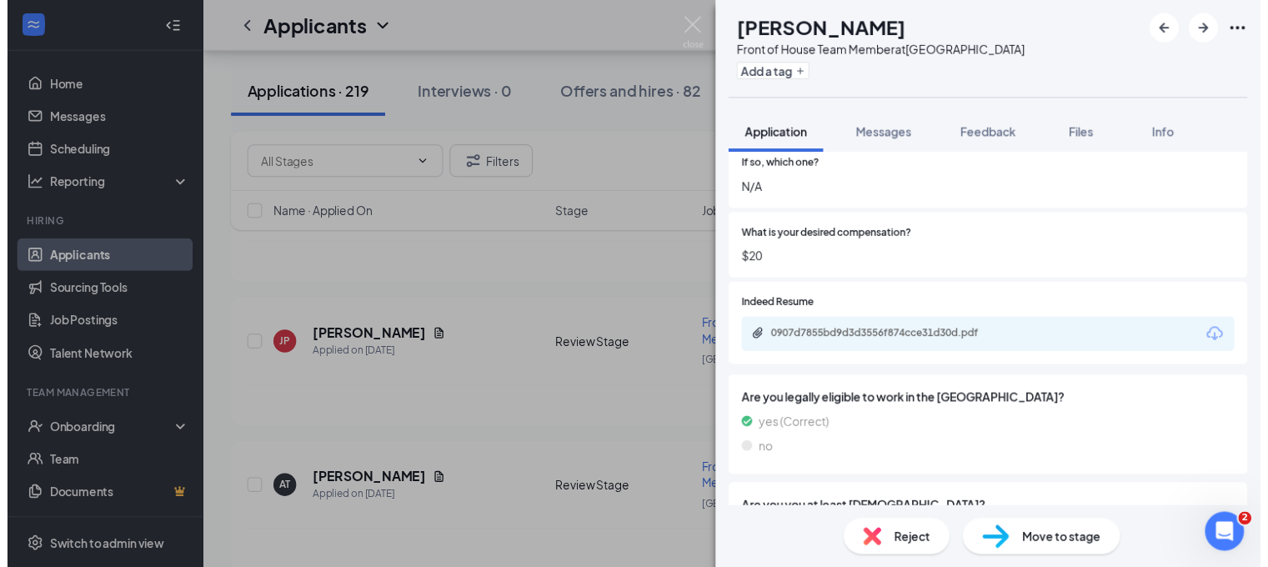
scroll to position [498, 0]
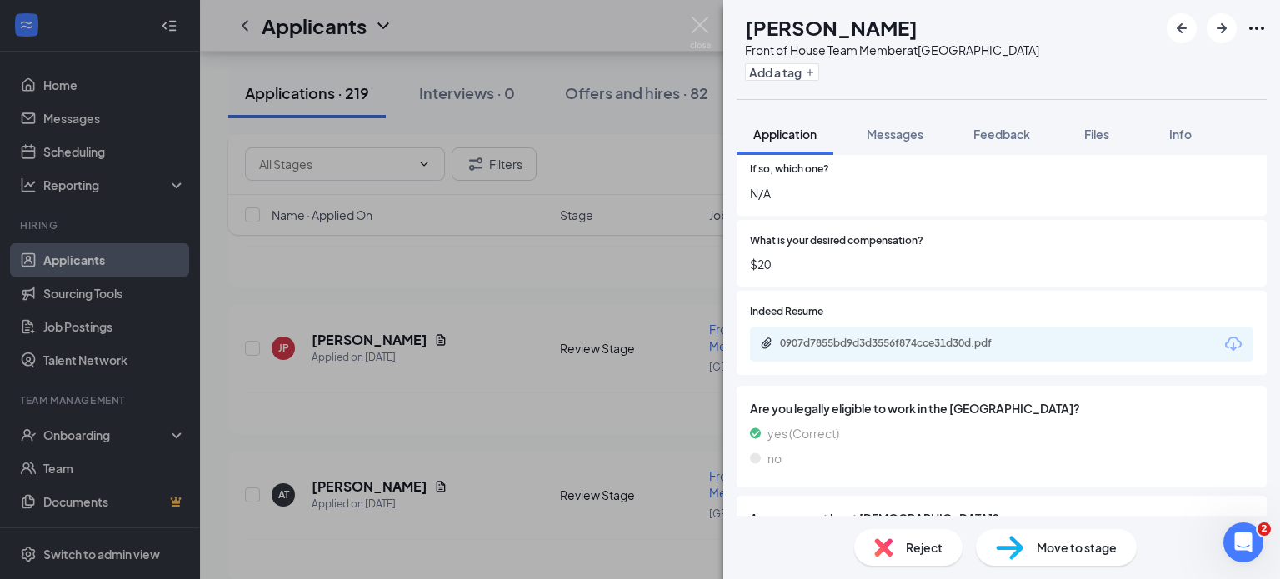
click at [869, 353] on div "0907d7855bd9d3d3556f874cce31d30d.pdf" at bounding box center [1001, 344] width 503 height 35
click at [868, 350] on div "0907d7855bd9d3d3556f874cce31d30d.pdf" at bounding box center [895, 345] width 270 height 16
click at [708, 25] on img at bounding box center [700, 33] width 21 height 33
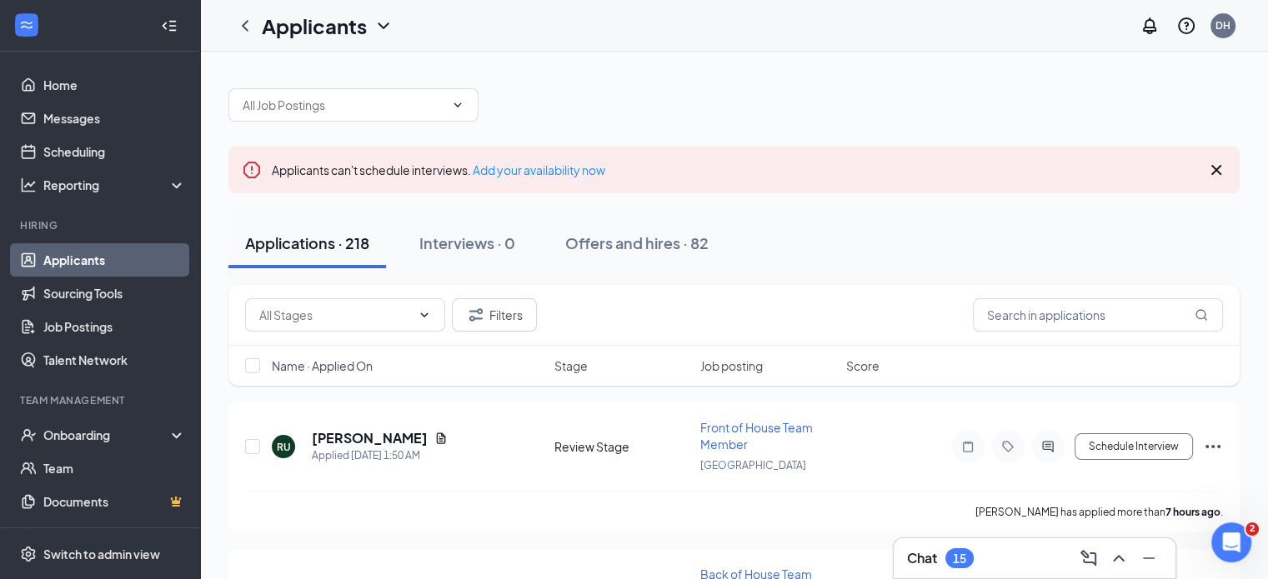
click at [347, 370] on span "Name · Applied On" at bounding box center [322, 366] width 101 height 17
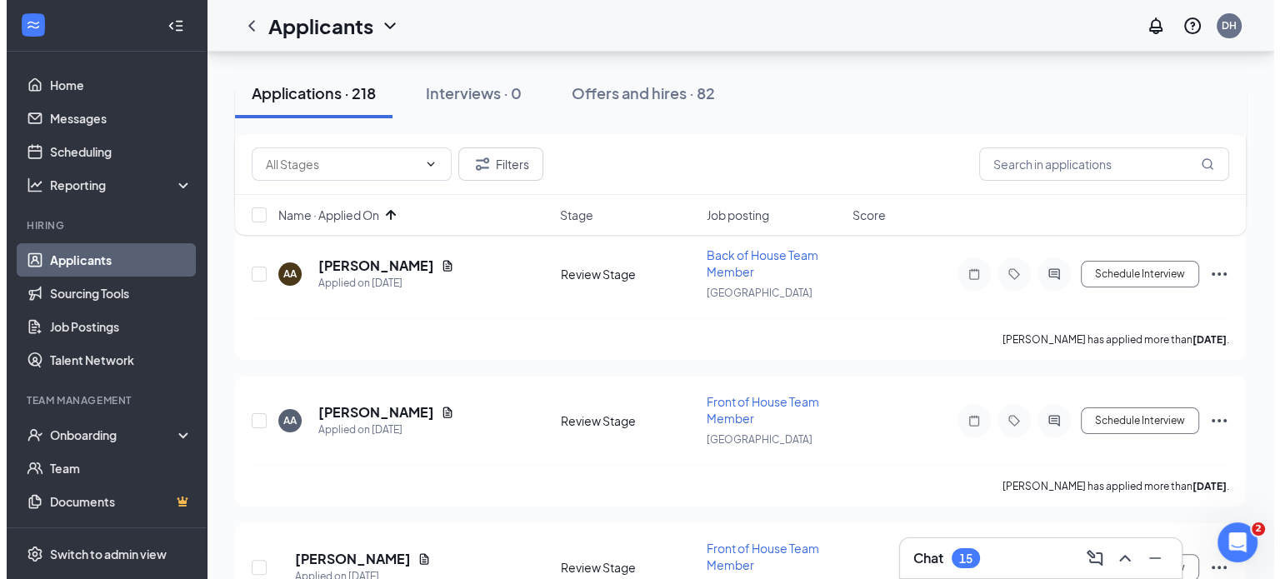
scroll to position [318, 0]
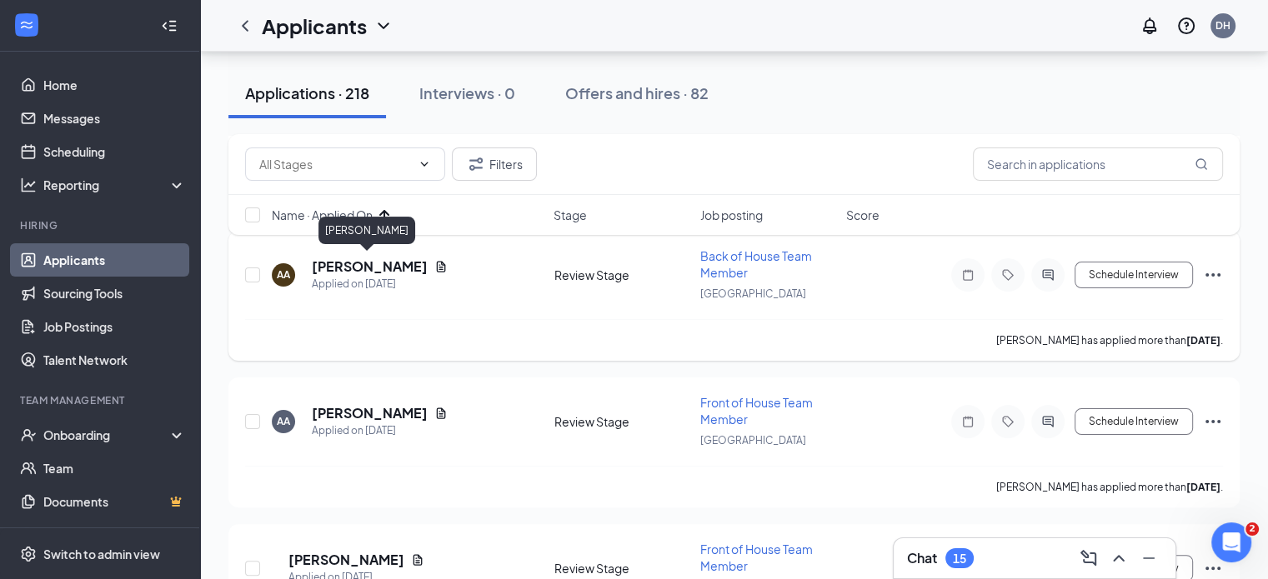
click at [388, 266] on h5 "[PERSON_NAME]" at bounding box center [370, 267] width 116 height 18
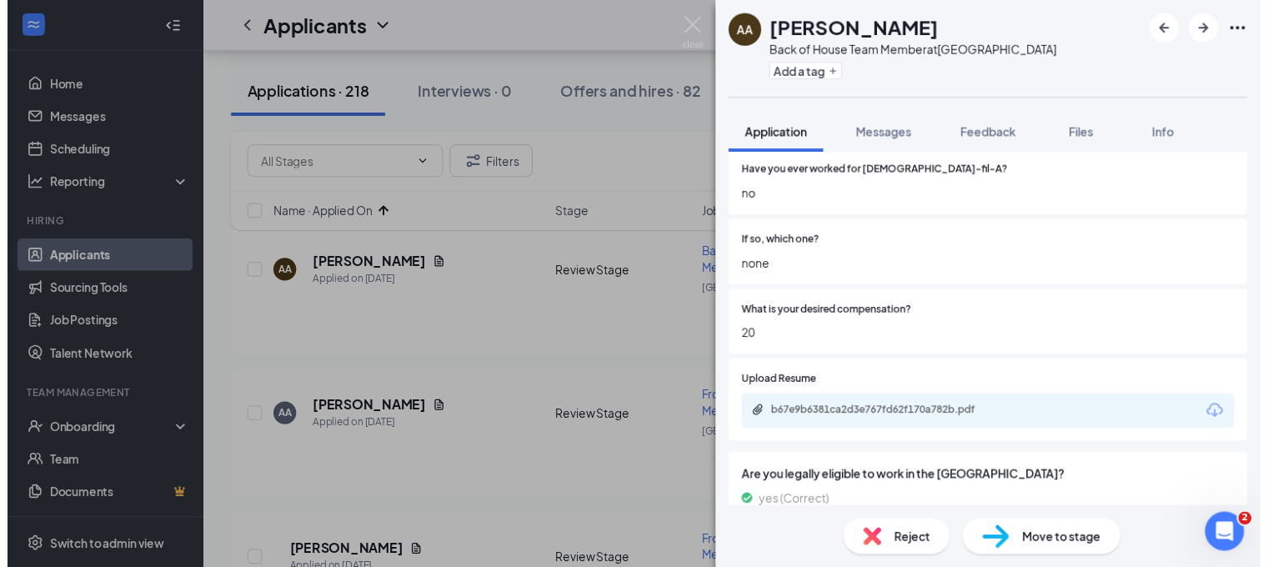
scroll to position [707, 0]
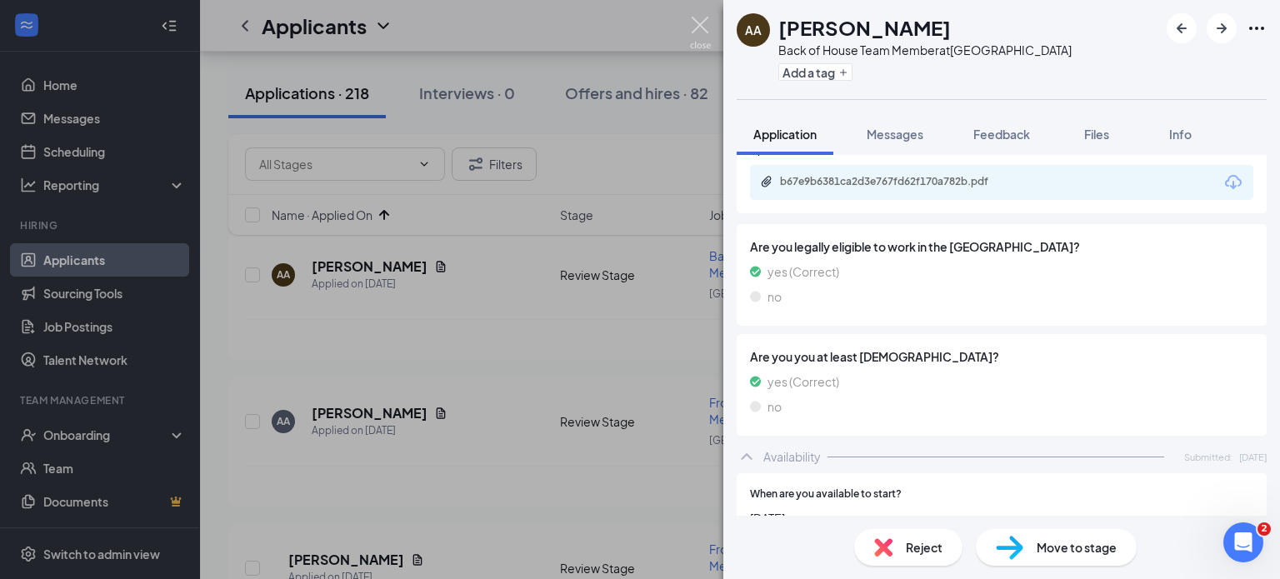
click at [698, 26] on img at bounding box center [700, 33] width 21 height 33
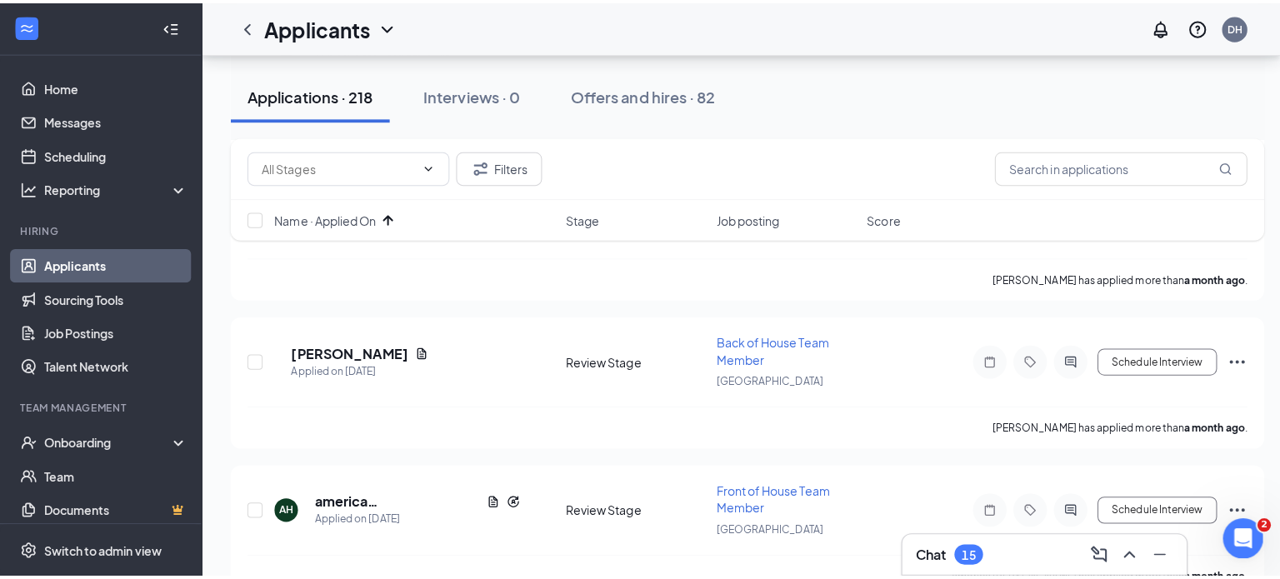
scroll to position [2863, 0]
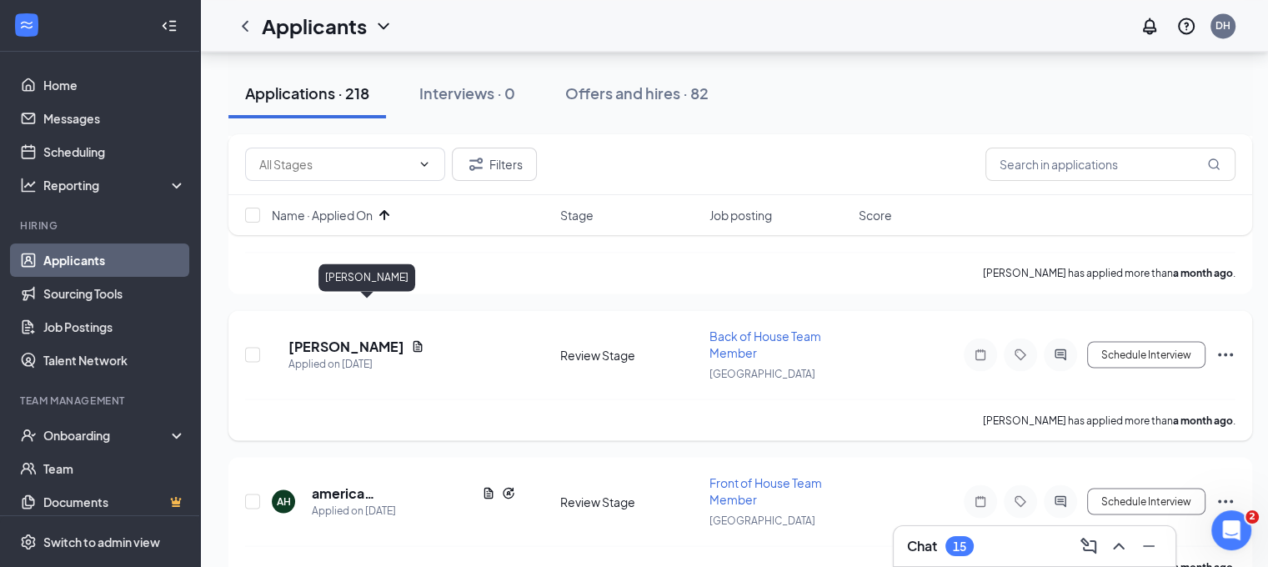
click at [389, 337] on h5 "Denise Romero" at bounding box center [346, 346] width 116 height 18
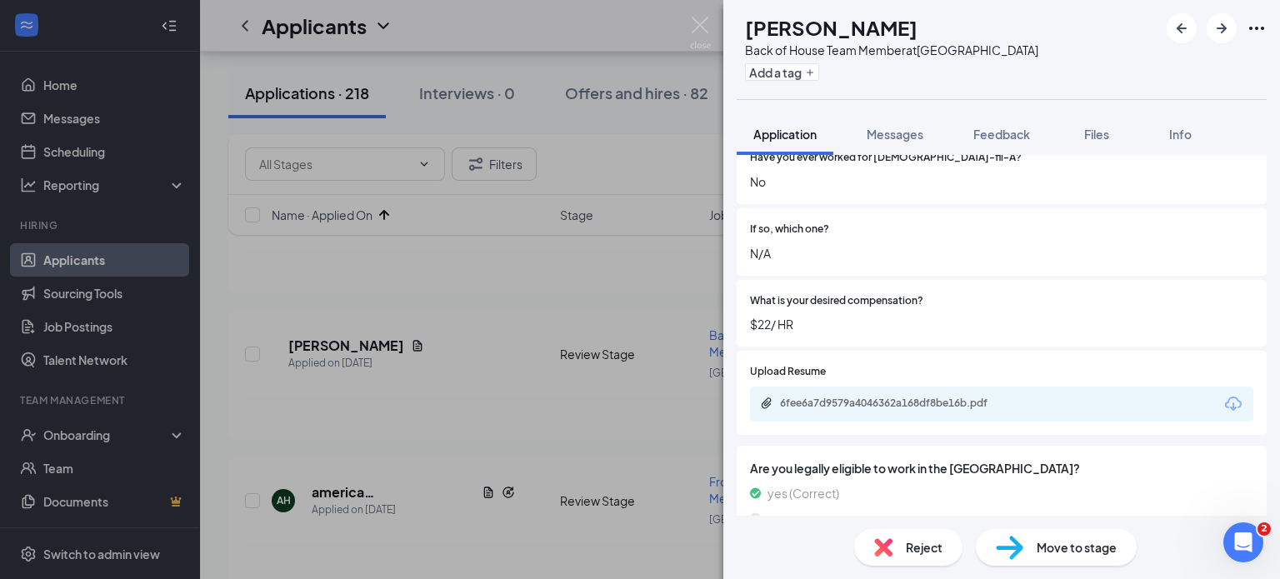
scroll to position [468, 0]
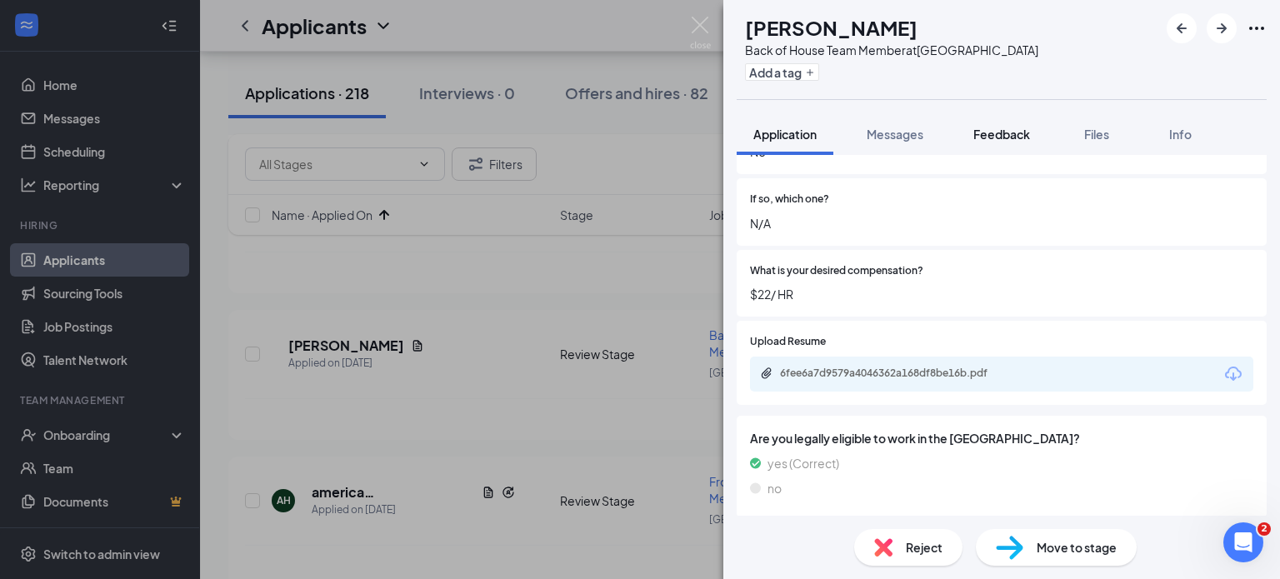
click at [983, 151] on button "Feedback" at bounding box center [1002, 134] width 90 height 42
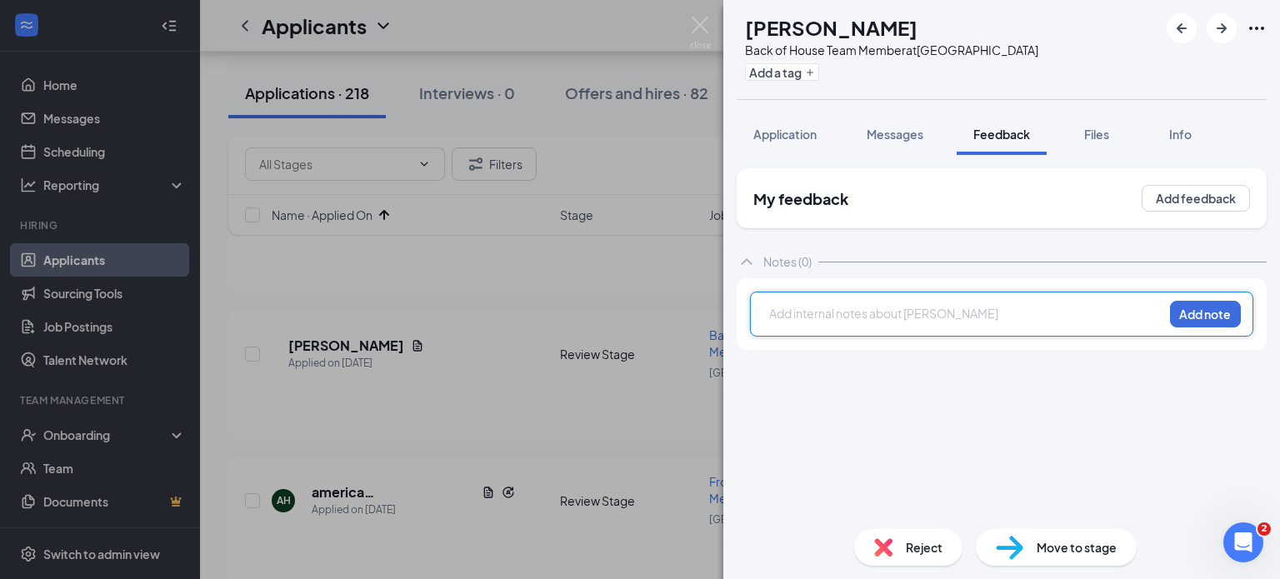
click at [830, 313] on div at bounding box center [966, 314] width 393 height 18
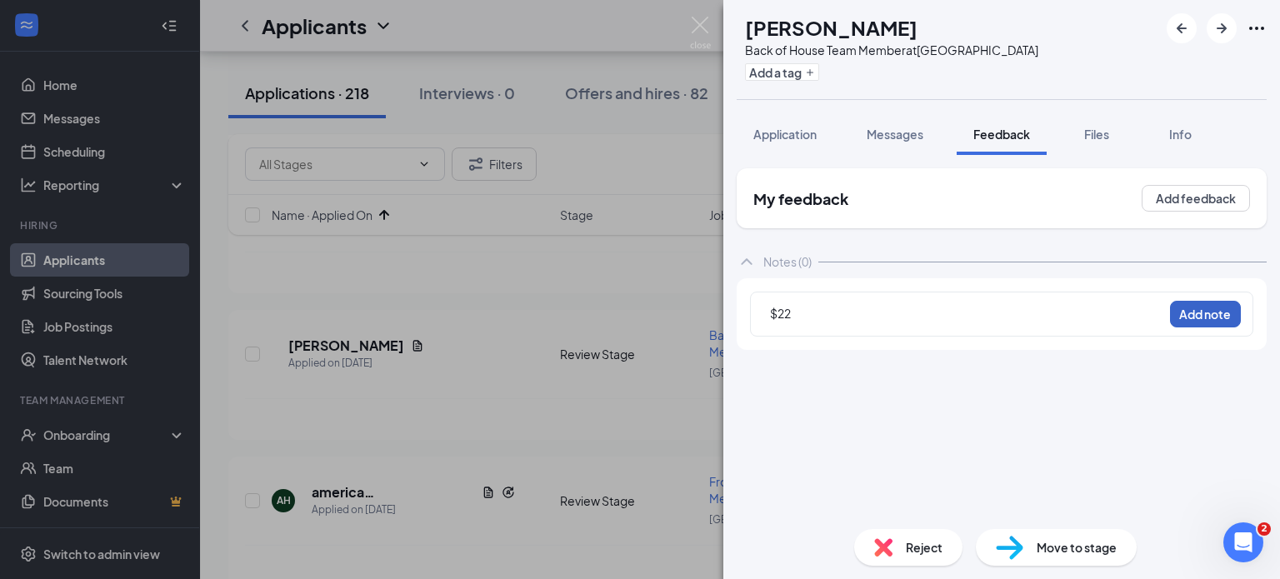
click at [1239, 313] on button "Add note" at bounding box center [1205, 314] width 71 height 27
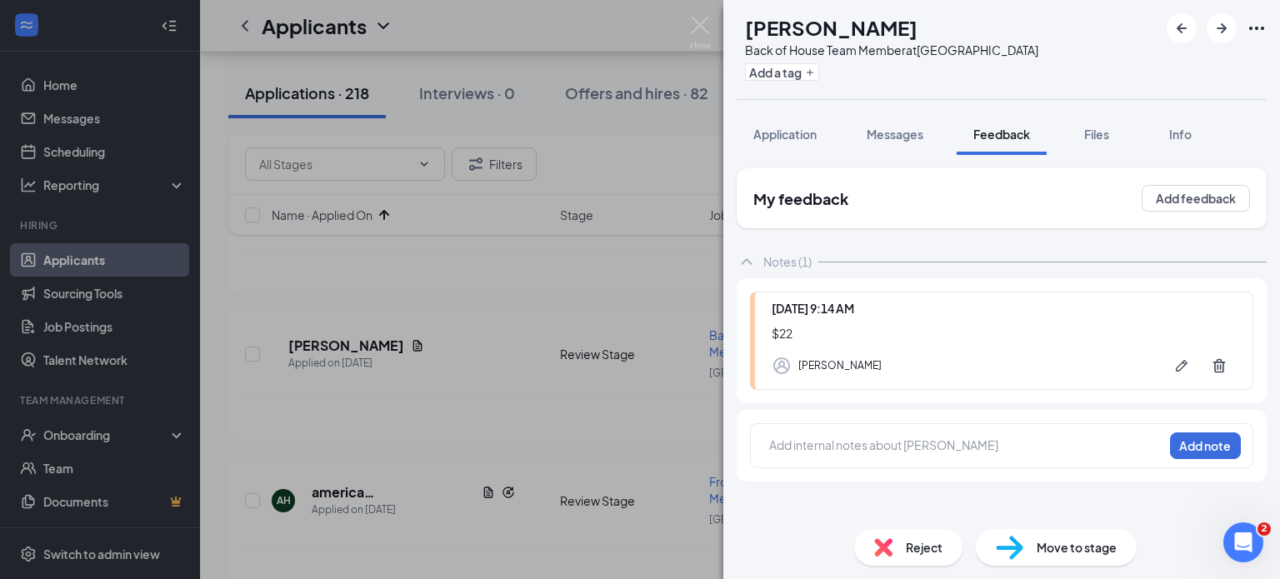
click at [605, 278] on div "DR Denise Romero Back of House Team Member at Chino Hills Add a tag Application…" at bounding box center [640, 289] width 1280 height 579
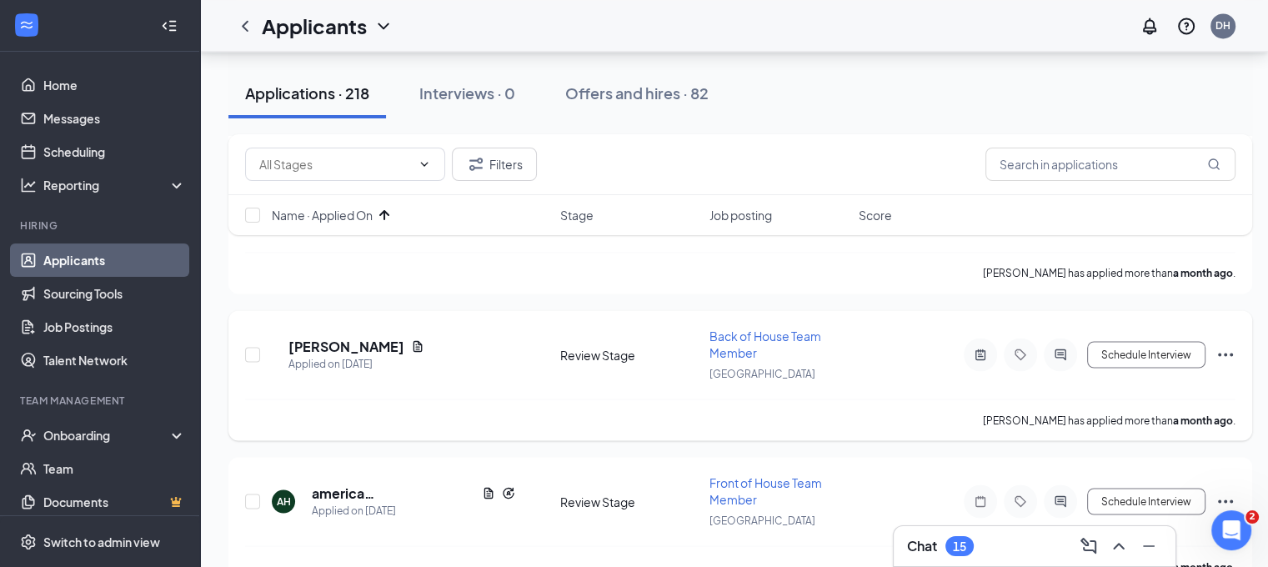
click at [1227, 353] on icon "Ellipses" at bounding box center [1225, 354] width 15 height 3
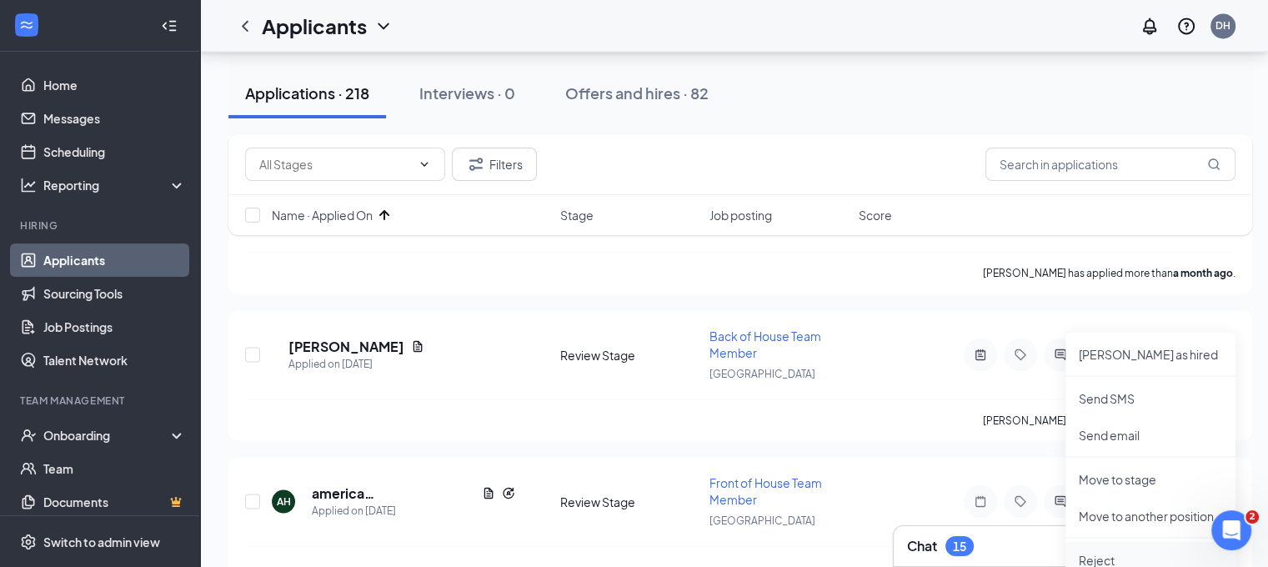
click at [1108, 553] on p "Reject" at bounding box center [1150, 559] width 143 height 17
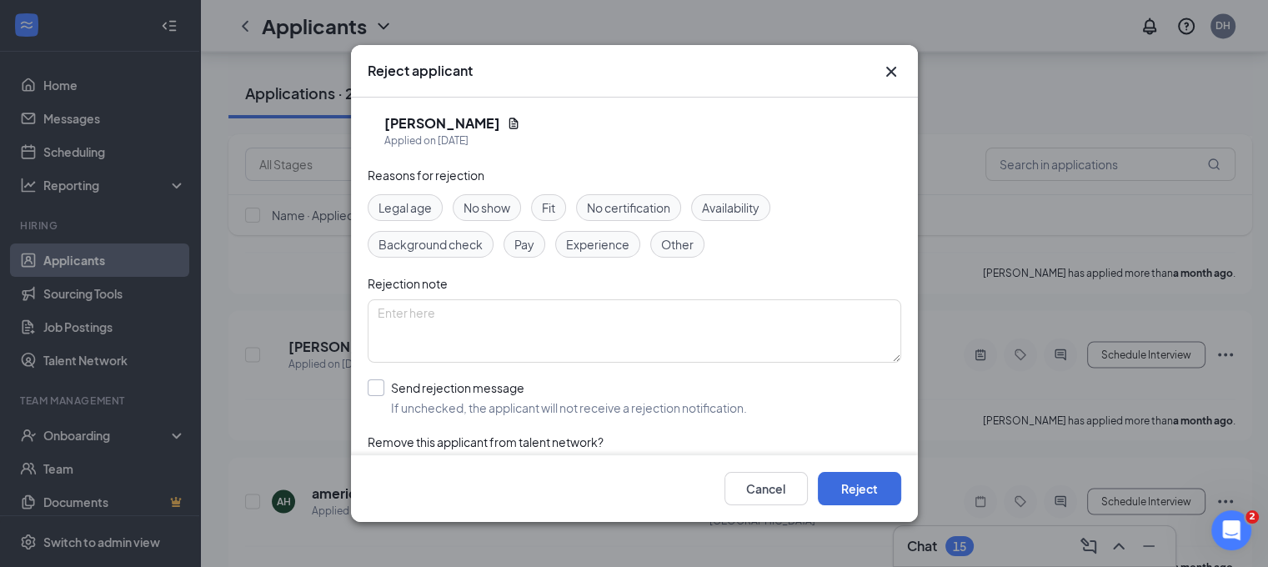
click at [671, 387] on input "Send rejection message If unchecked, the applicant will not receive a rejection…" at bounding box center [557, 397] width 379 height 37
checkbox input "true"
click at [834, 493] on button "Reject" at bounding box center [859, 488] width 83 height 33
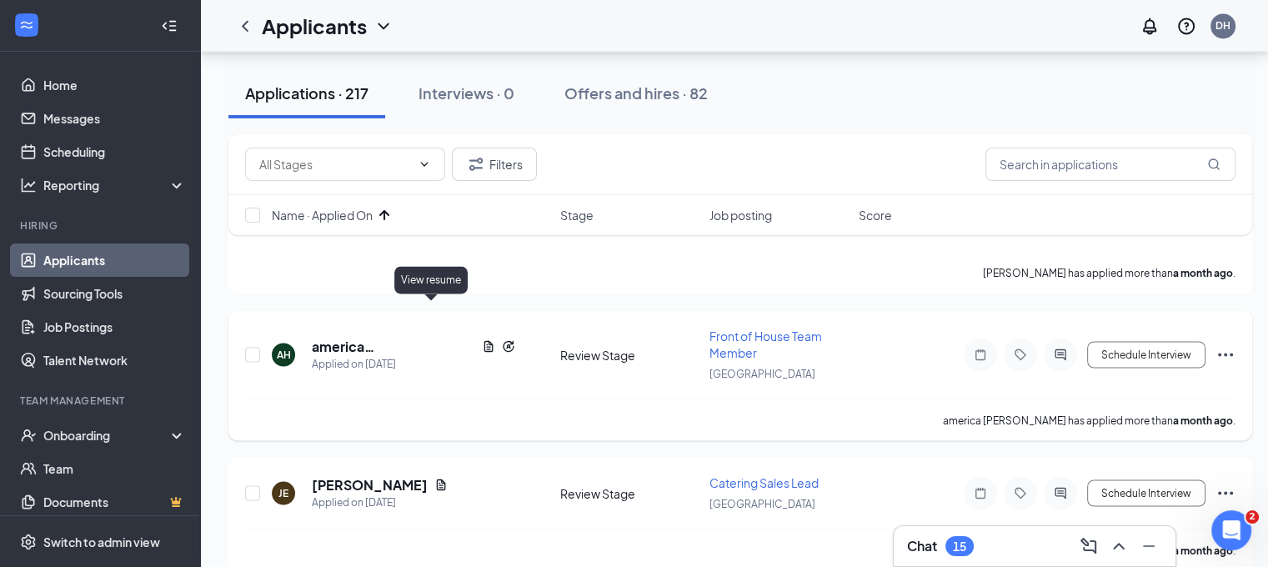
click at [482, 339] on icon "Document" at bounding box center [488, 345] width 13 height 13
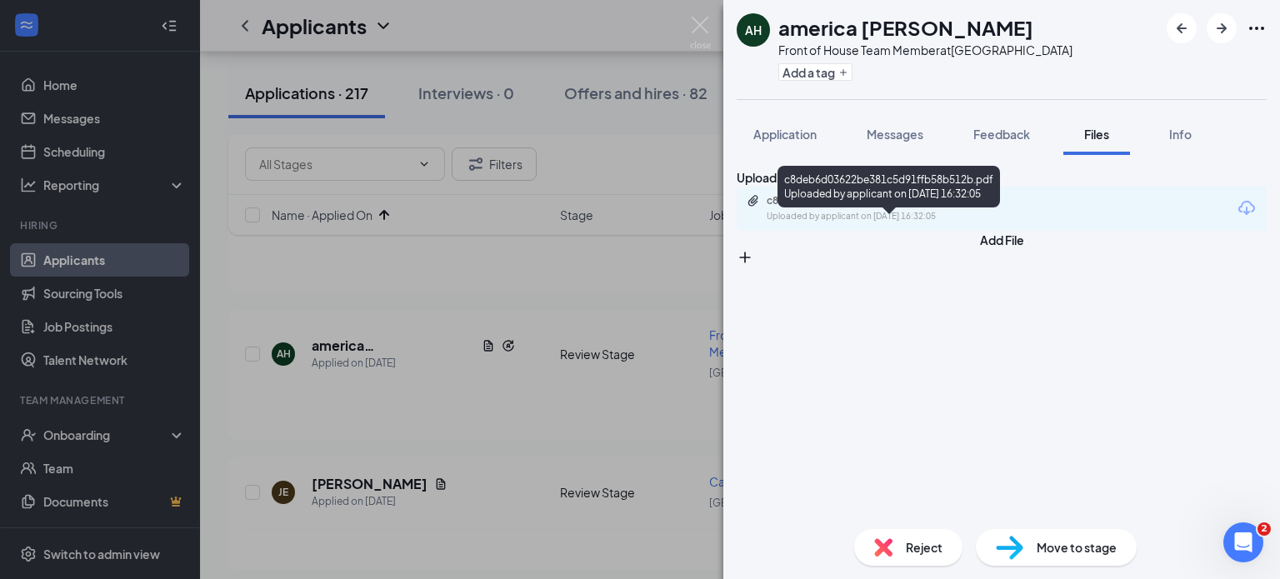
click at [819, 223] on div "Uploaded by applicant on Jul 25, 2025 at 16:32:05" at bounding box center [892, 216] width 250 height 13
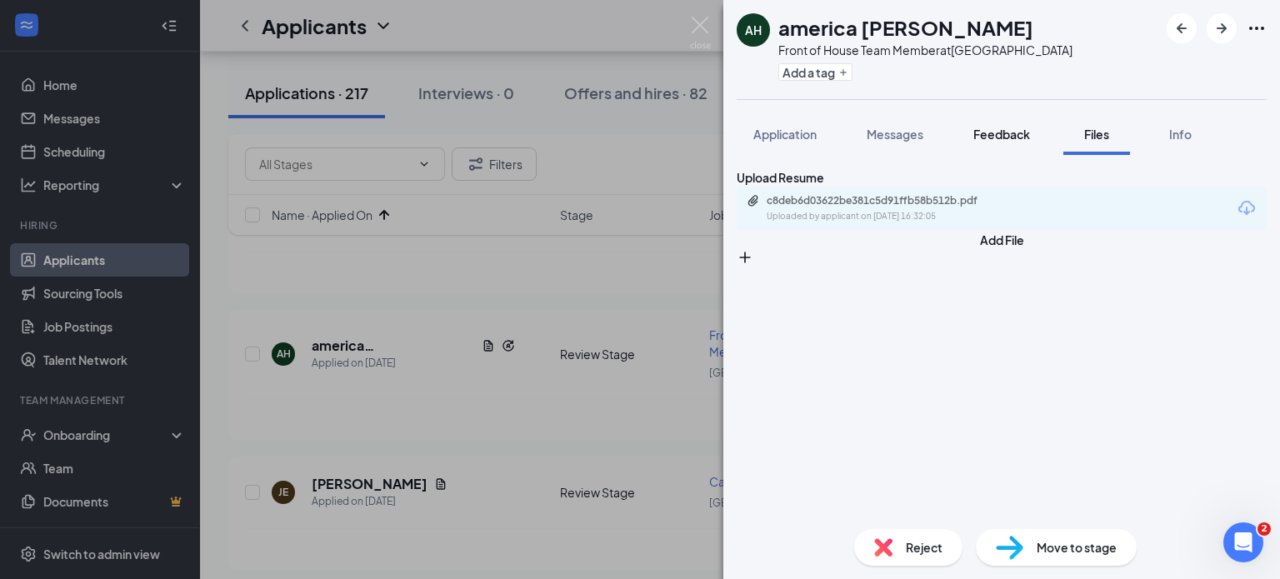
click at [995, 142] on div "Feedback" at bounding box center [1002, 134] width 57 height 17
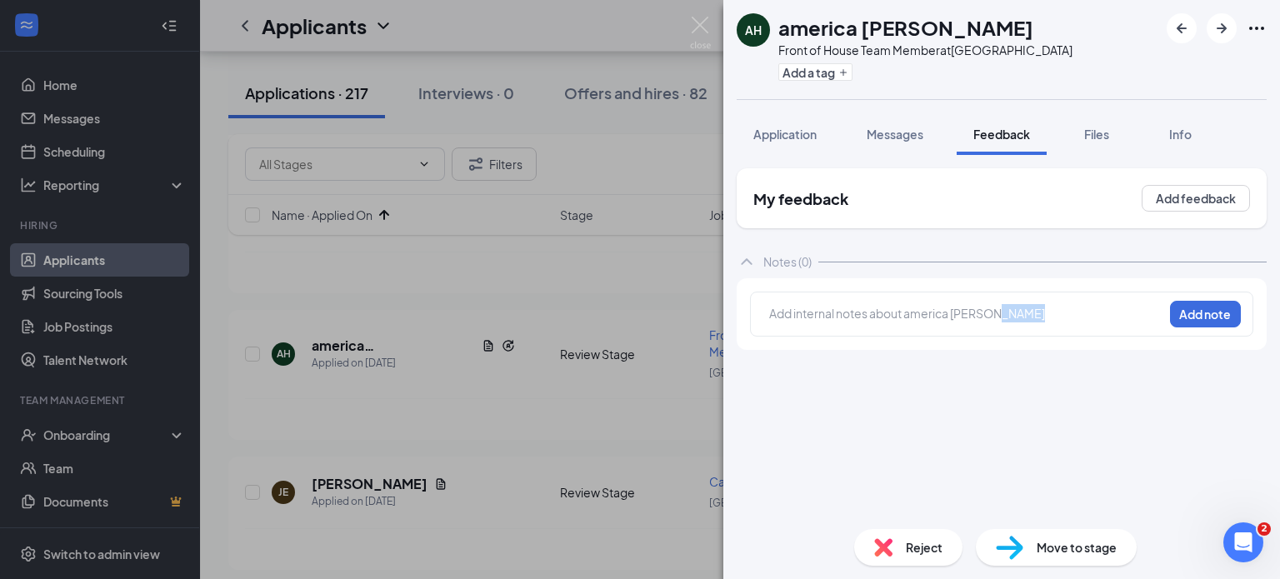
drag, startPoint x: 864, startPoint y: 301, endPoint x: 870, endPoint y: 326, distance: 25.9
click at [870, 326] on div "Add internal notes about america hurtado Add note" at bounding box center [1001, 314] width 503 height 45
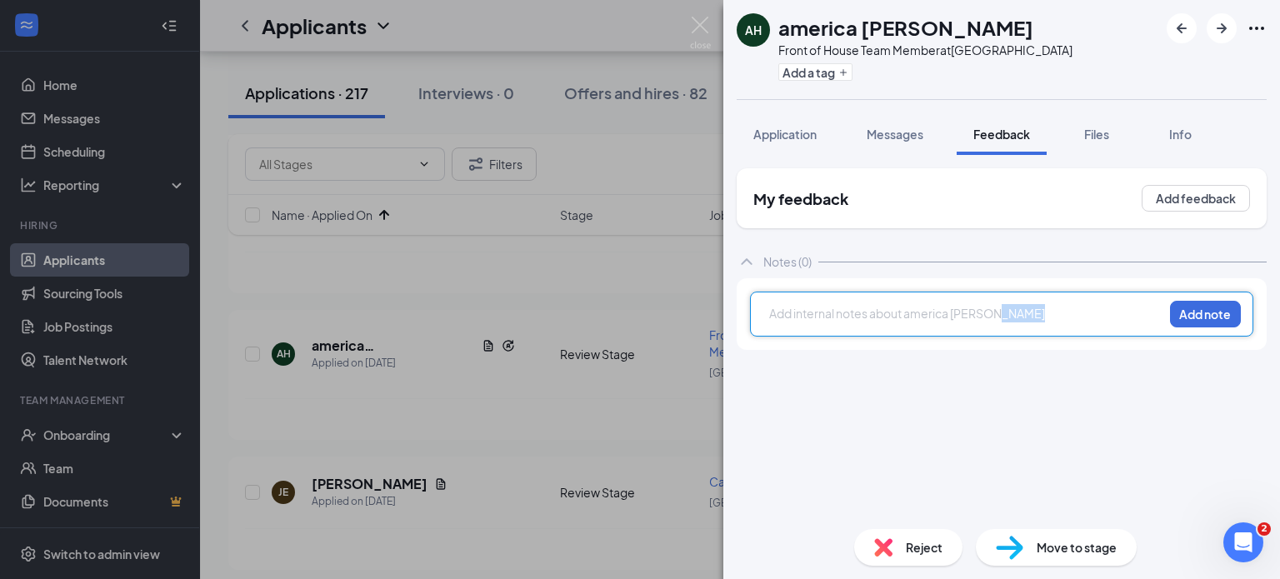
click at [870, 326] on div at bounding box center [966, 316] width 393 height 22
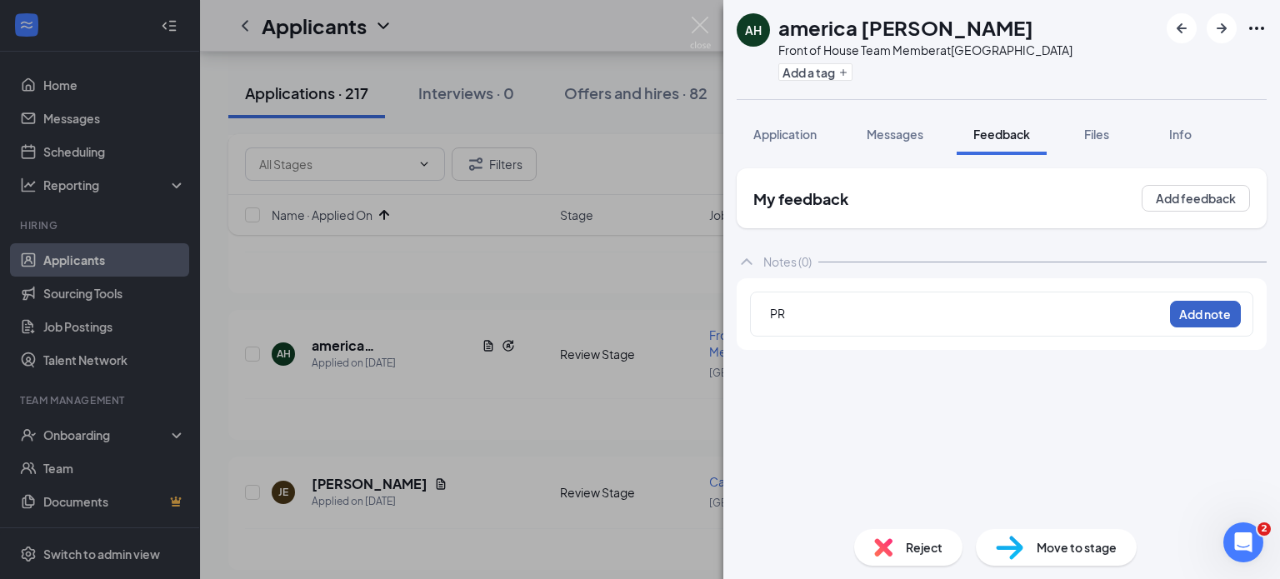
click at [1226, 304] on button "Add note" at bounding box center [1205, 314] width 71 height 27
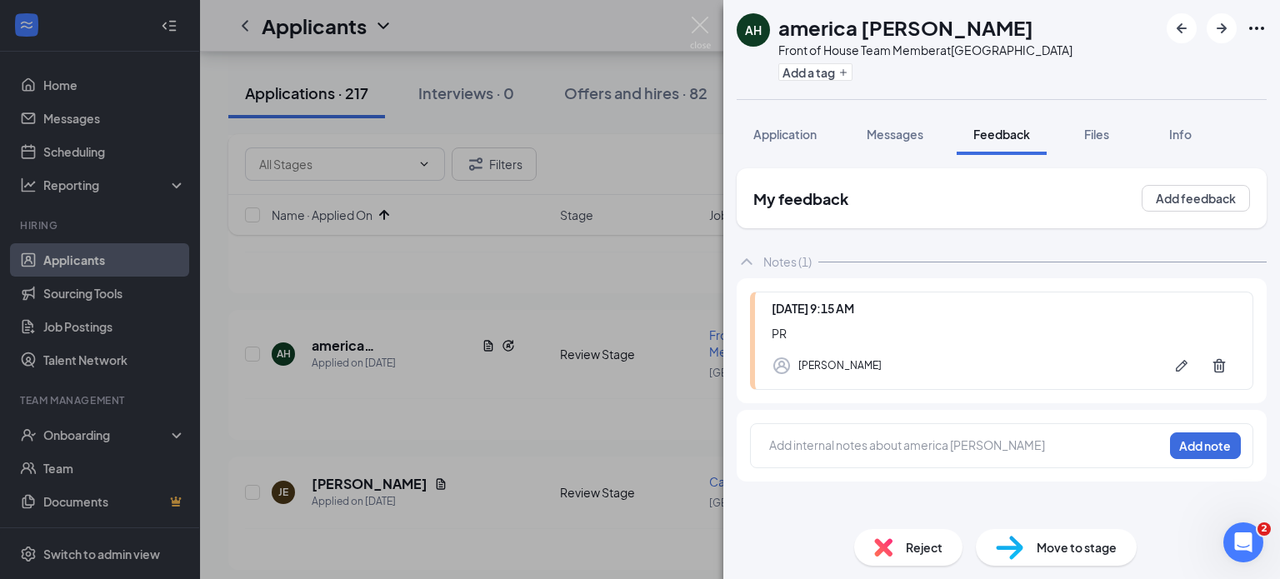
click at [603, 244] on div "AH america hurtado Front of House Team Member at Chino Hills Add a tag Applicat…" at bounding box center [640, 289] width 1280 height 579
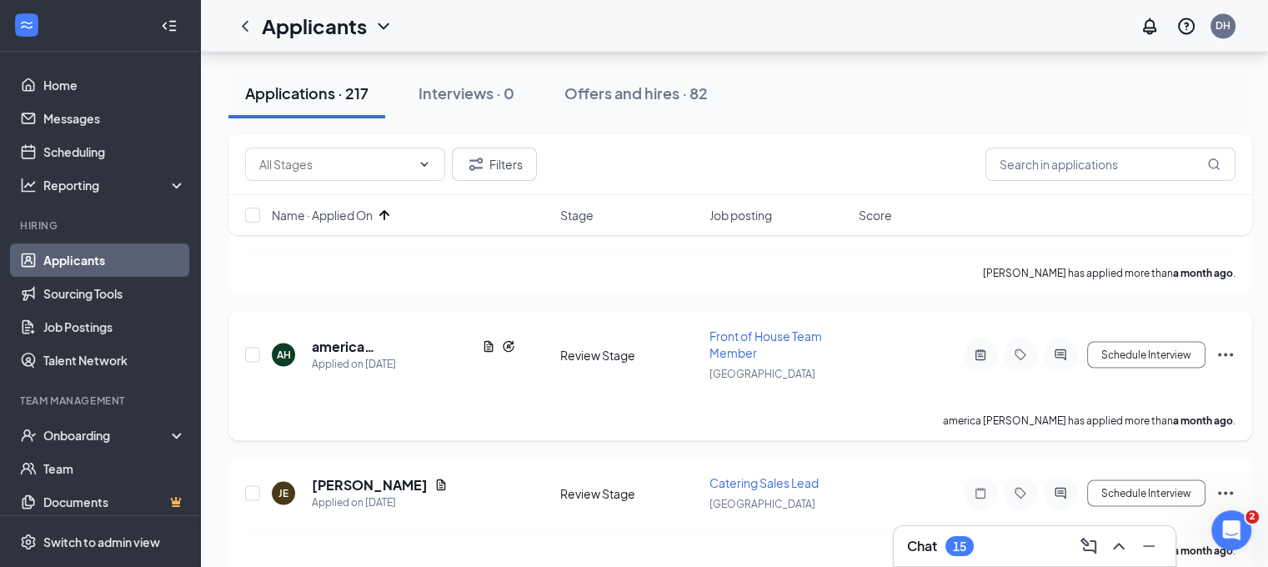
click at [1226, 344] on icon "Ellipses" at bounding box center [1225, 354] width 20 height 20
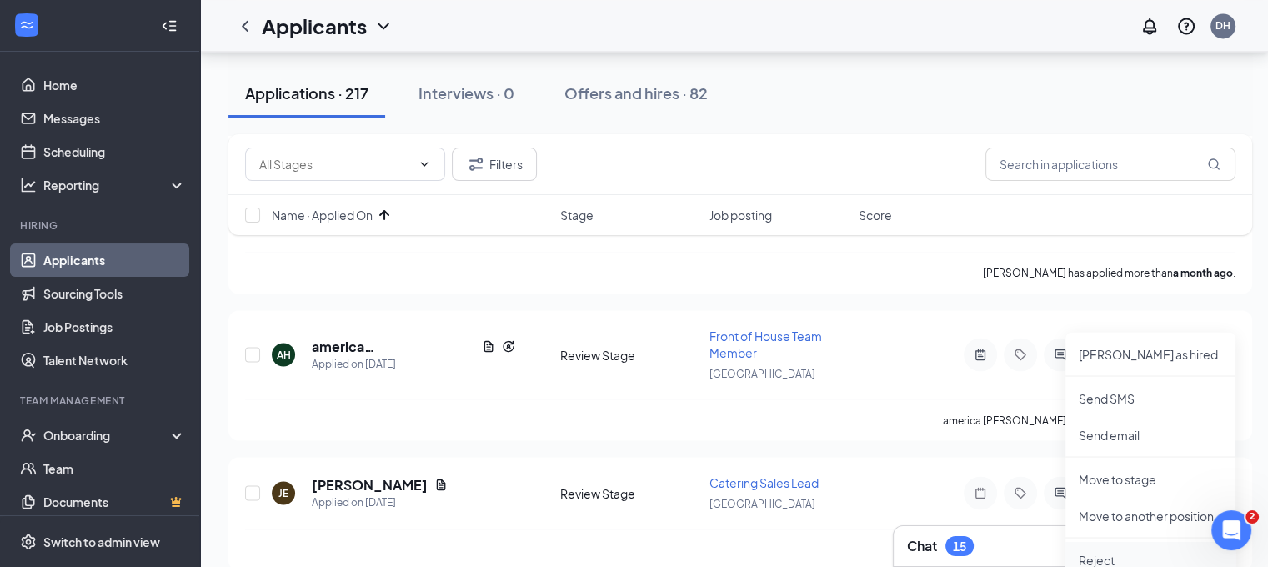
click at [1105, 543] on li "Reject" at bounding box center [1150, 559] width 170 height 37
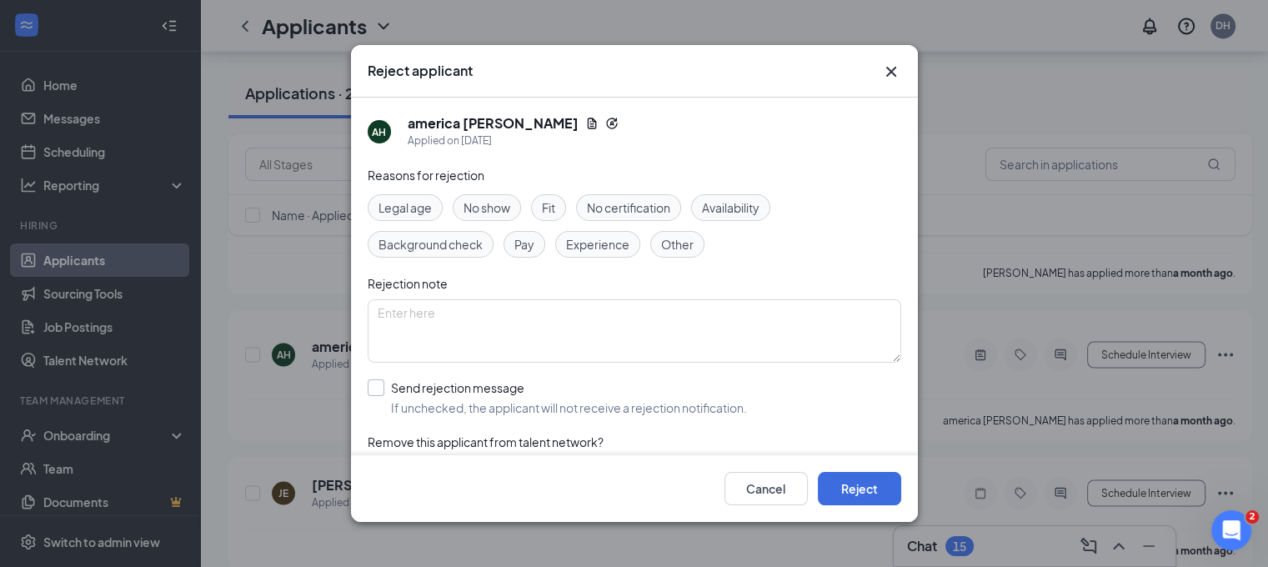
click at [573, 384] on input "Send rejection message If unchecked, the applicant will not receive a rejection…" at bounding box center [557, 397] width 379 height 37
checkbox input "true"
click at [872, 488] on button "Reject" at bounding box center [859, 488] width 83 height 33
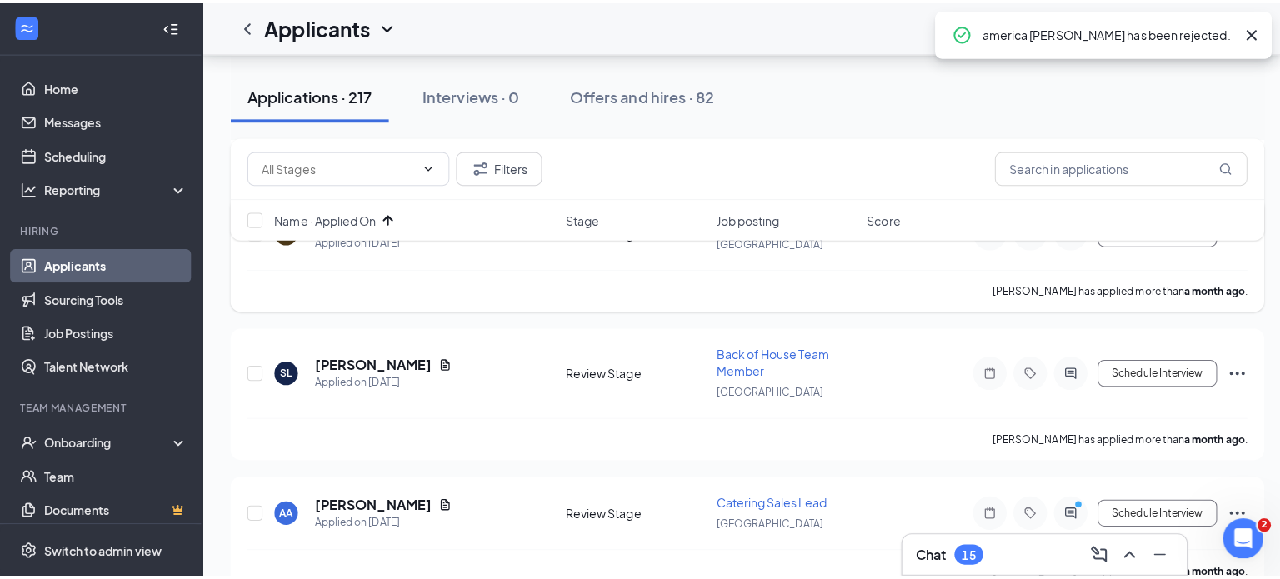
scroll to position [2981, 0]
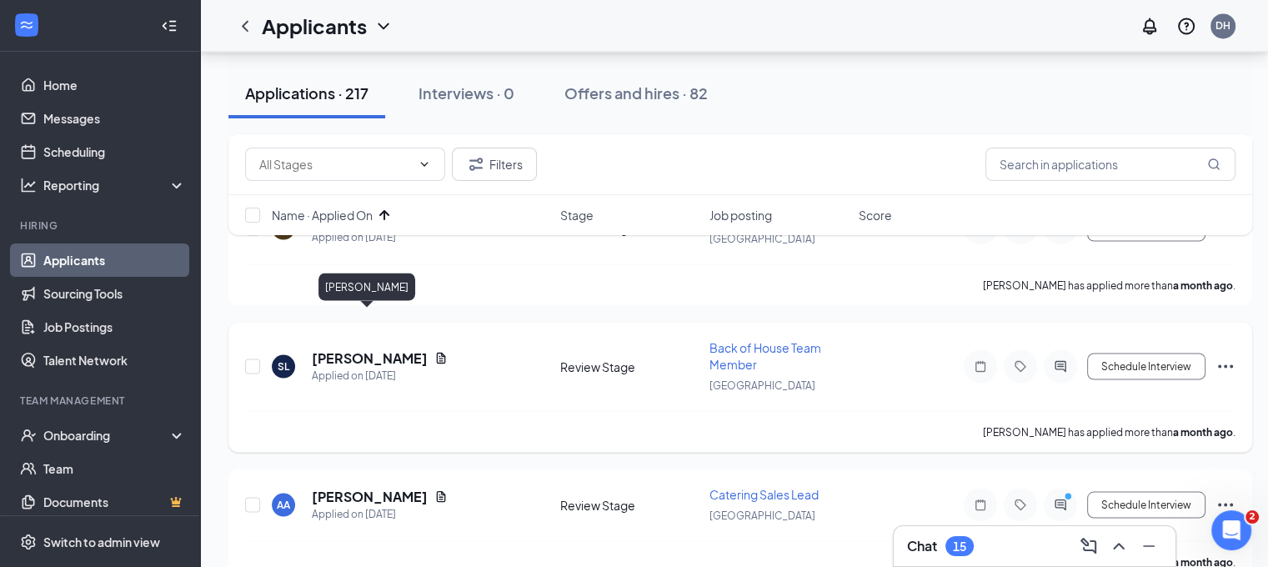
click at [374, 348] on h5 "Savanna Lopez" at bounding box center [370, 357] width 116 height 18
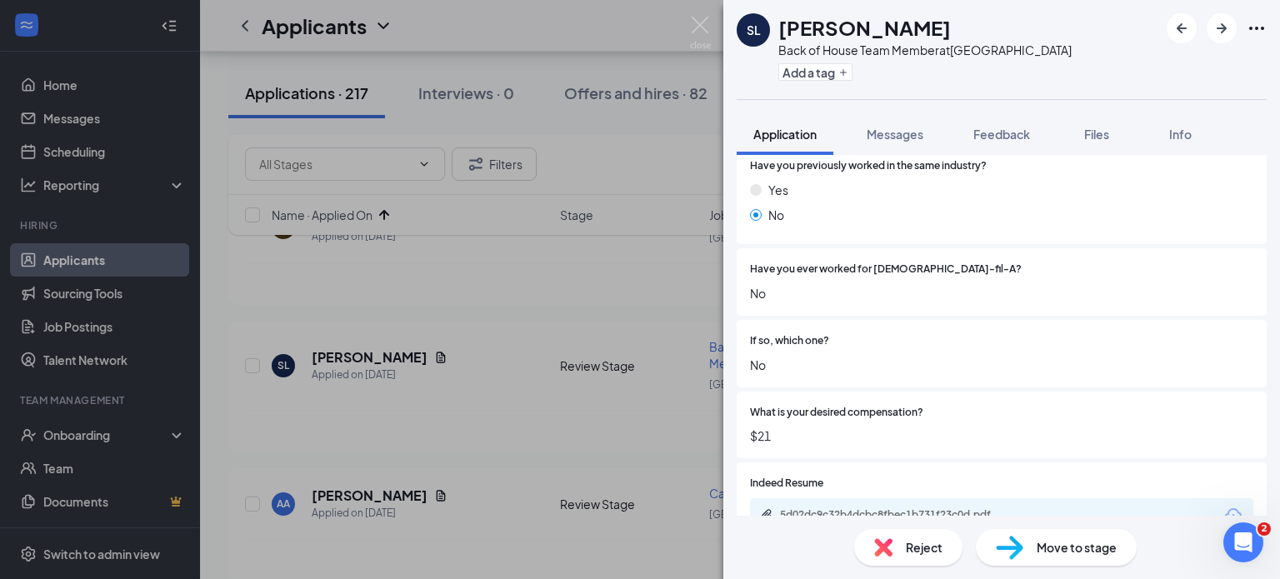
scroll to position [373, 0]
click at [1007, 127] on span "Feedback" at bounding box center [1002, 134] width 57 height 15
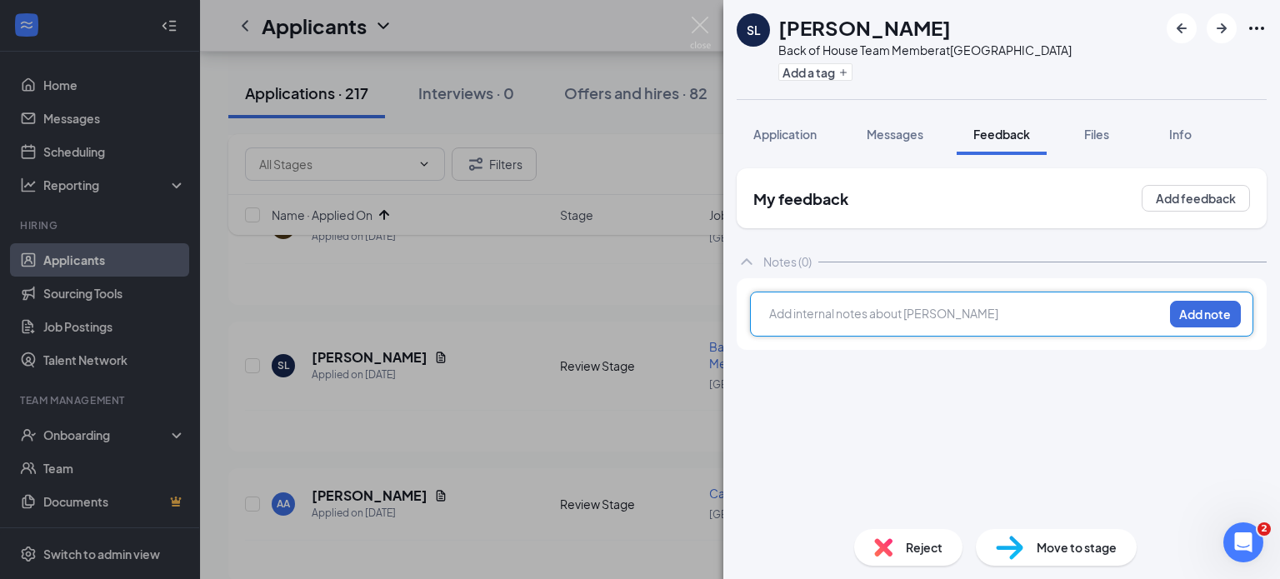
click at [837, 308] on div at bounding box center [966, 314] width 393 height 18
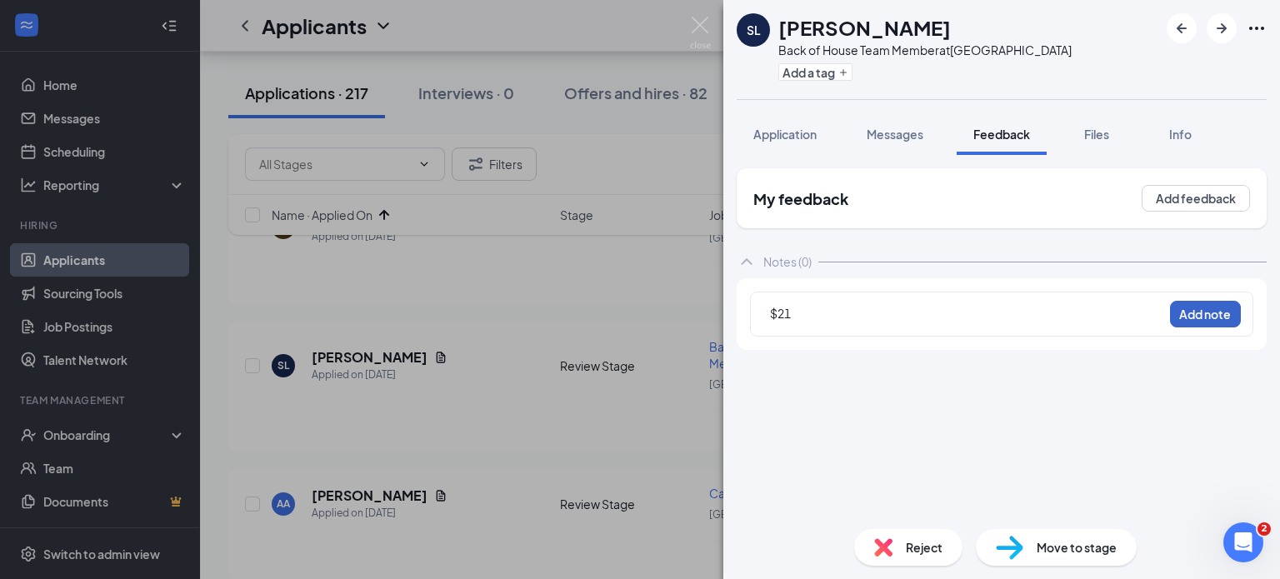
click at [1192, 305] on button "Add note" at bounding box center [1205, 314] width 71 height 27
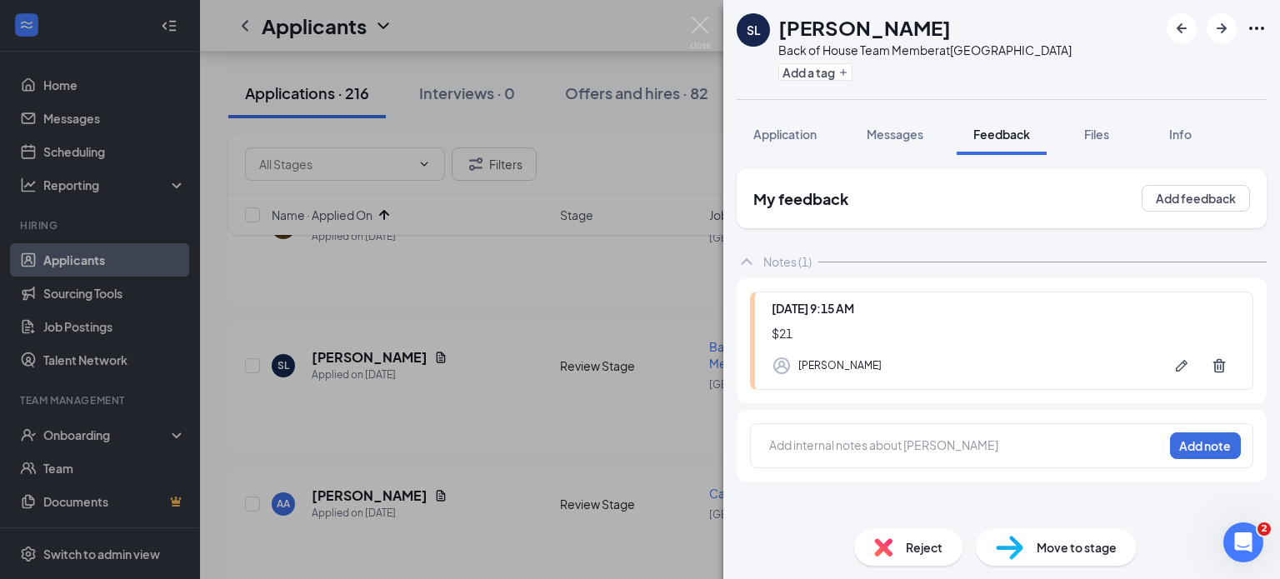
click at [606, 290] on div "SL Savanna Lopez Back of House Team Member at Chino Hills Add a tag Application…" at bounding box center [640, 289] width 1280 height 579
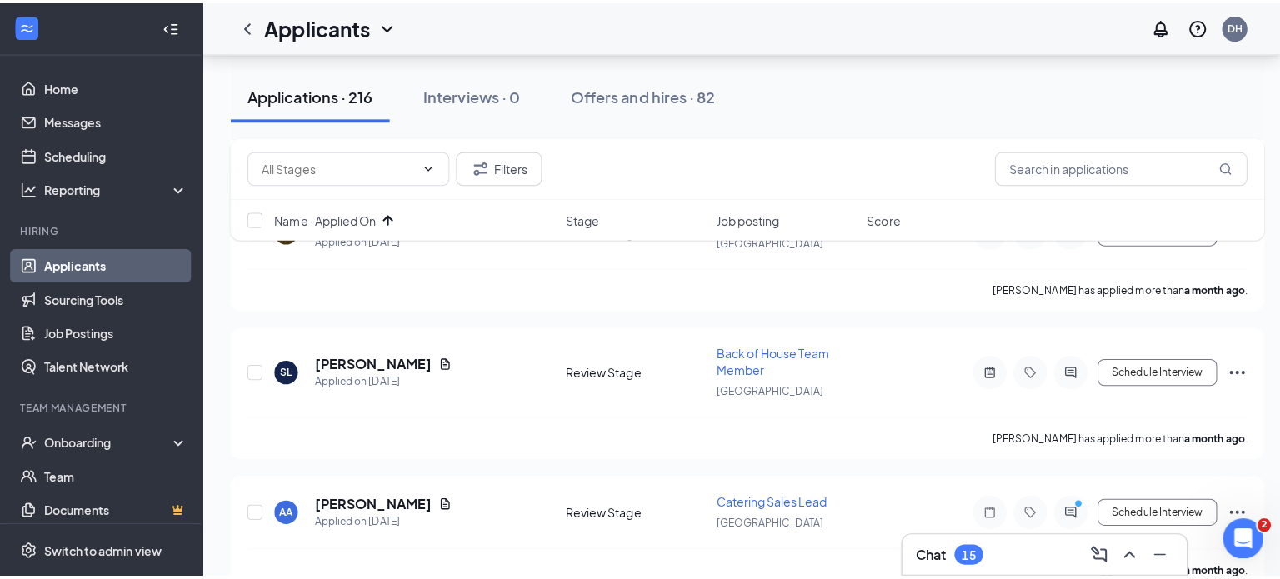
scroll to position [3011, 0]
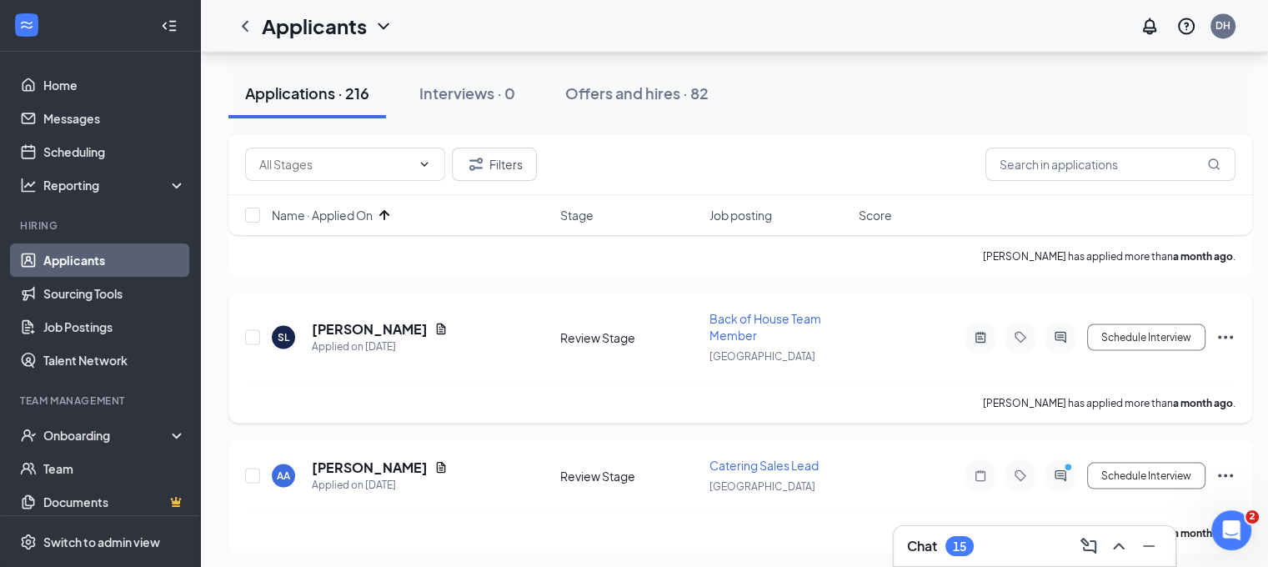
click at [1229, 327] on icon "Ellipses" at bounding box center [1225, 337] width 20 height 20
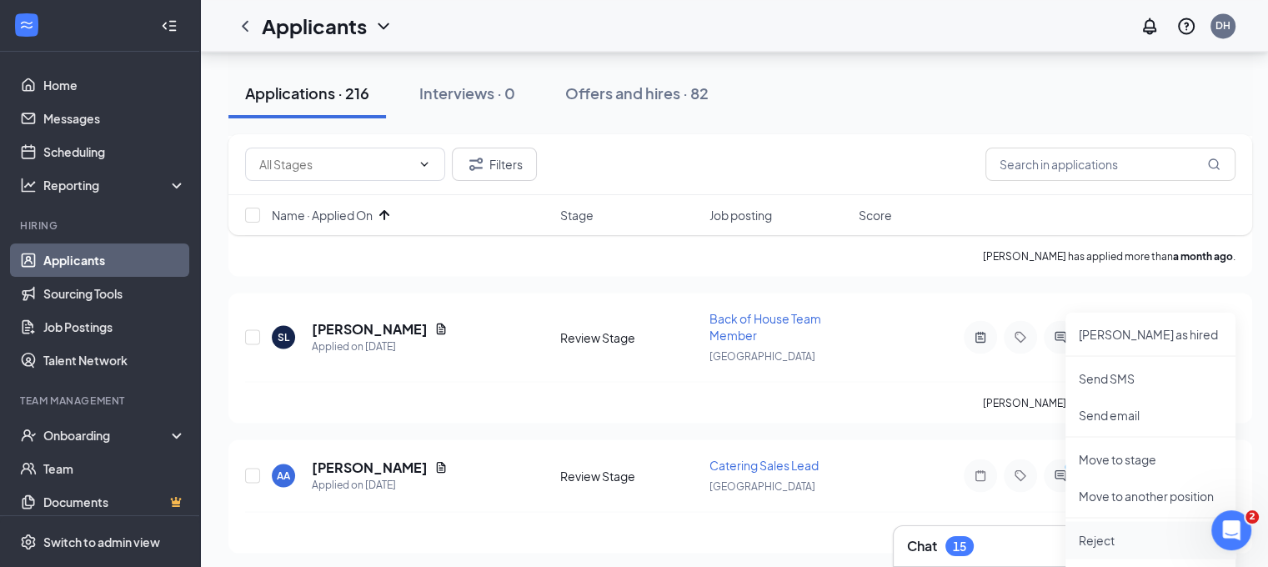
click at [1114, 542] on p "Reject" at bounding box center [1150, 539] width 143 height 17
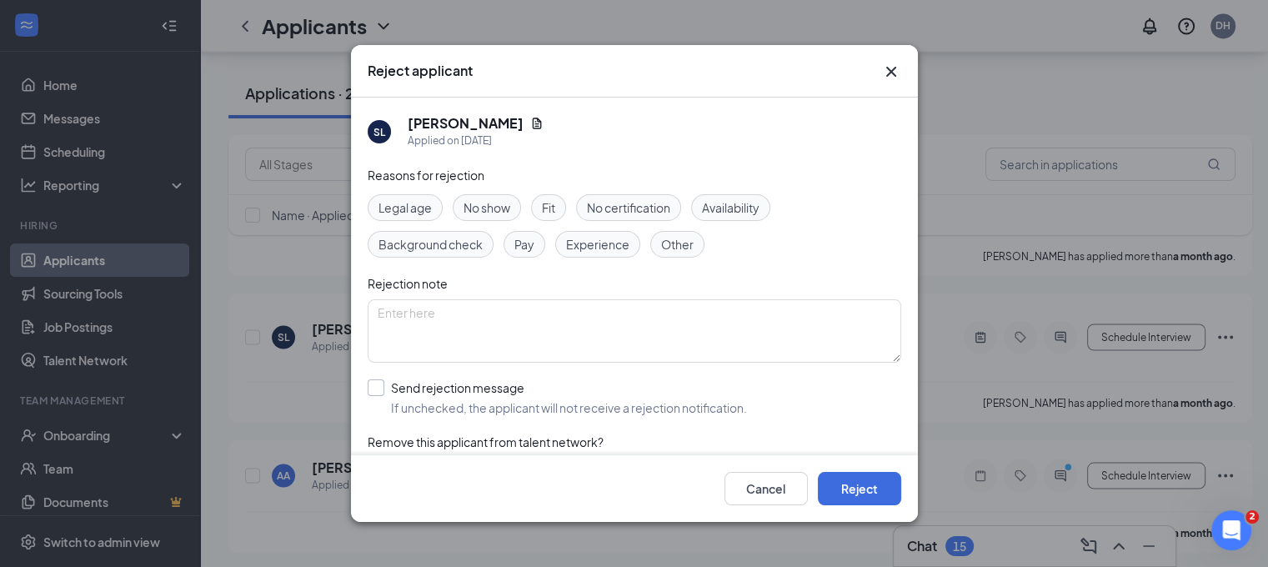
click at [618, 380] on input "Send rejection message If unchecked, the applicant will not receive a rejection…" at bounding box center [557, 397] width 379 height 37
checkbox input "true"
click at [839, 502] on button "Reject" at bounding box center [859, 488] width 83 height 33
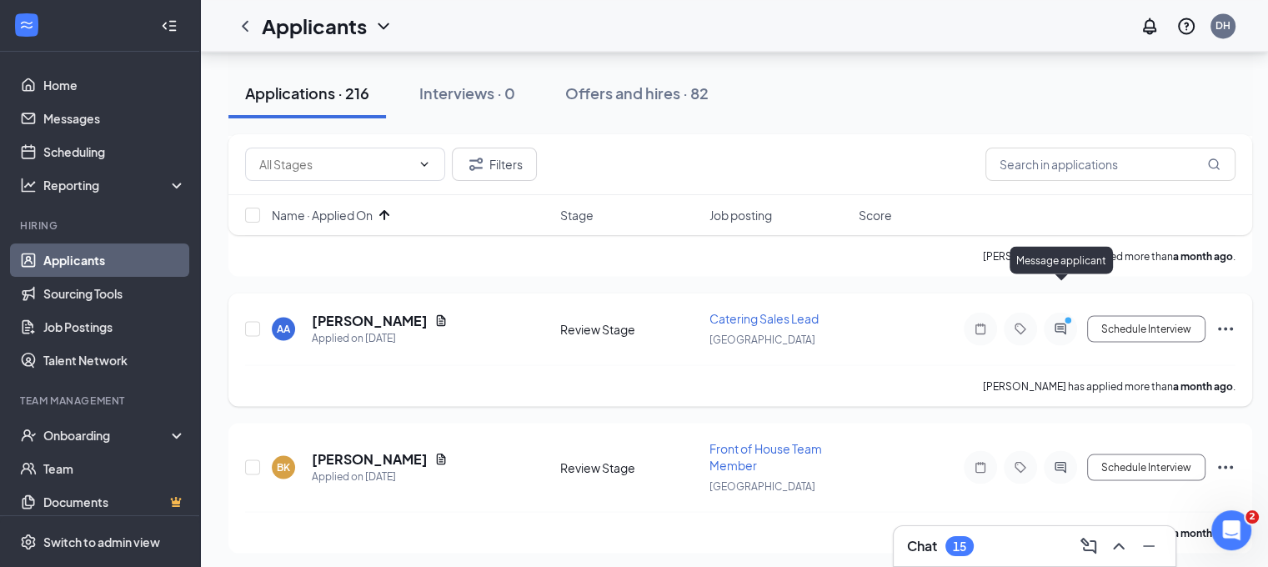
click at [1060, 322] on icon "ActiveChat" at bounding box center [1060, 328] width 20 height 13
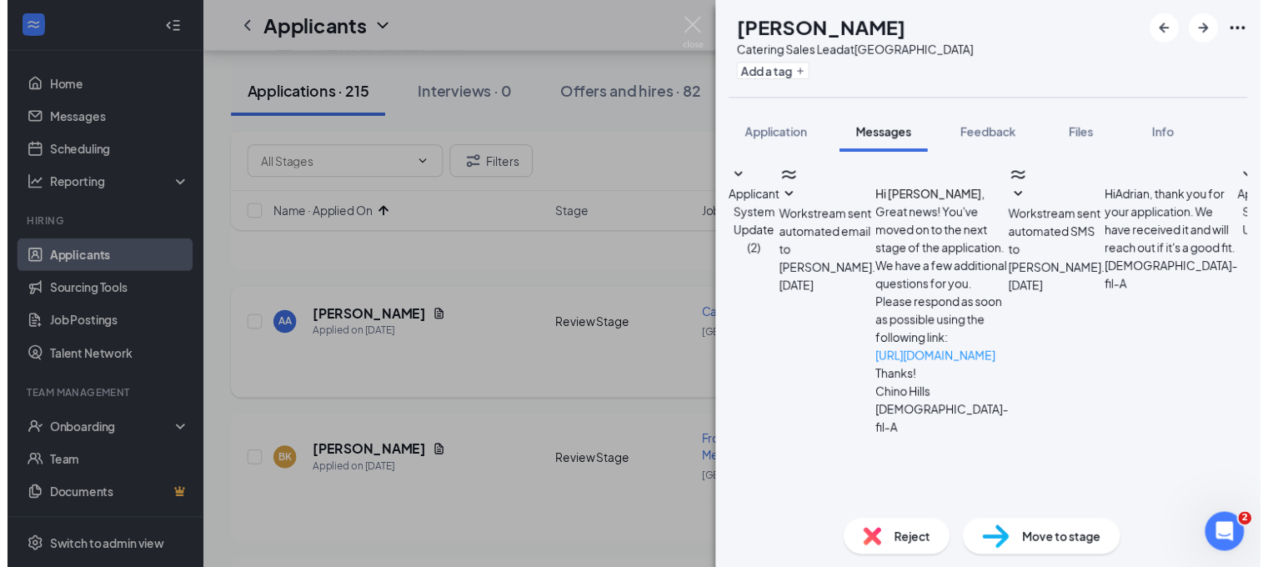
scroll to position [323, 0]
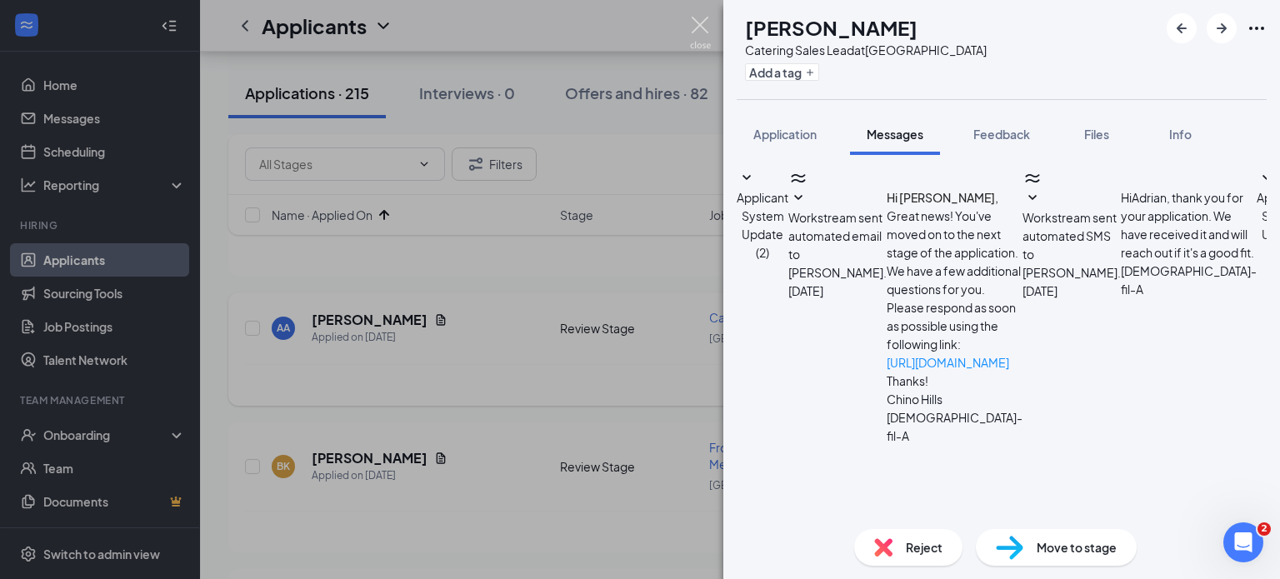
click at [696, 33] on img at bounding box center [700, 33] width 21 height 33
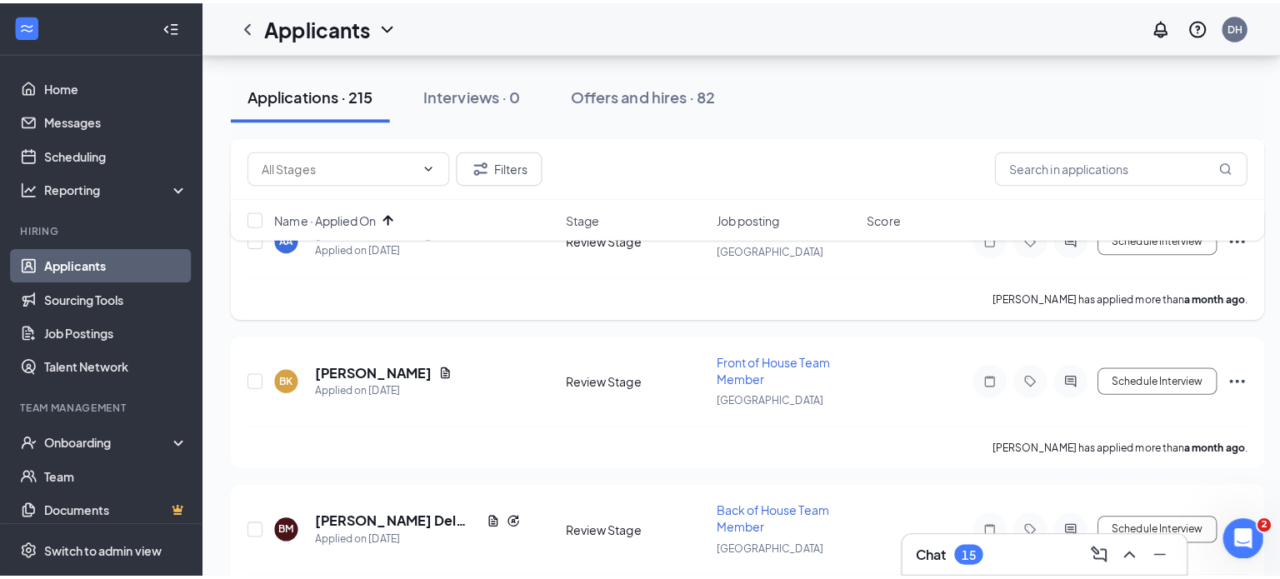
scroll to position [3124, 0]
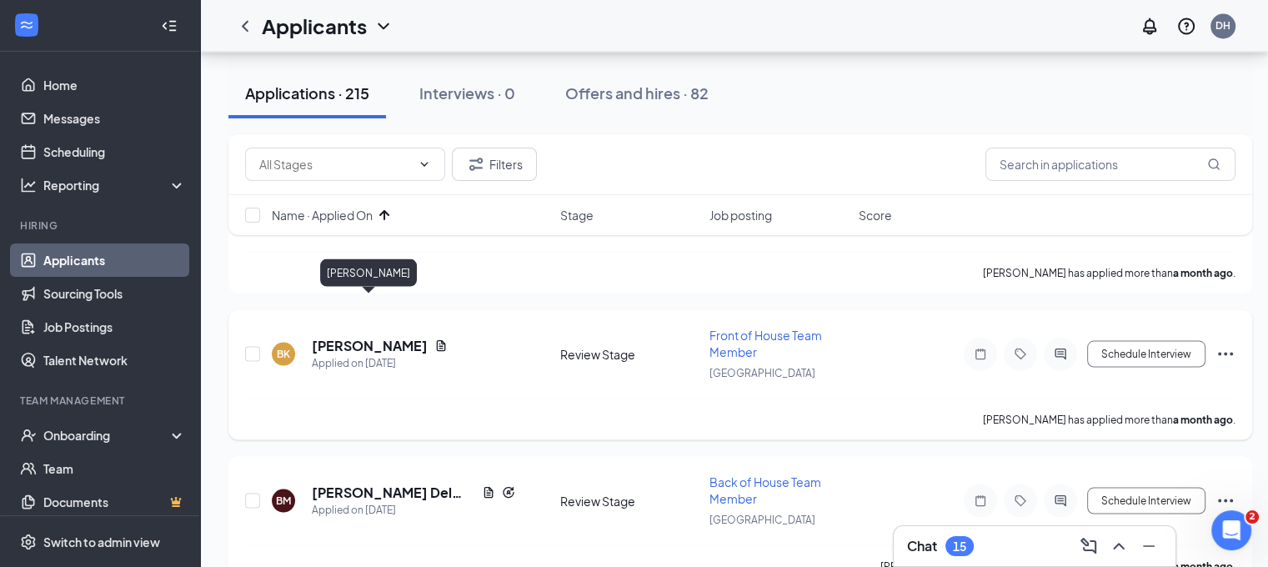
click at [375, 336] on h5 "[PERSON_NAME]" at bounding box center [370, 345] width 116 height 18
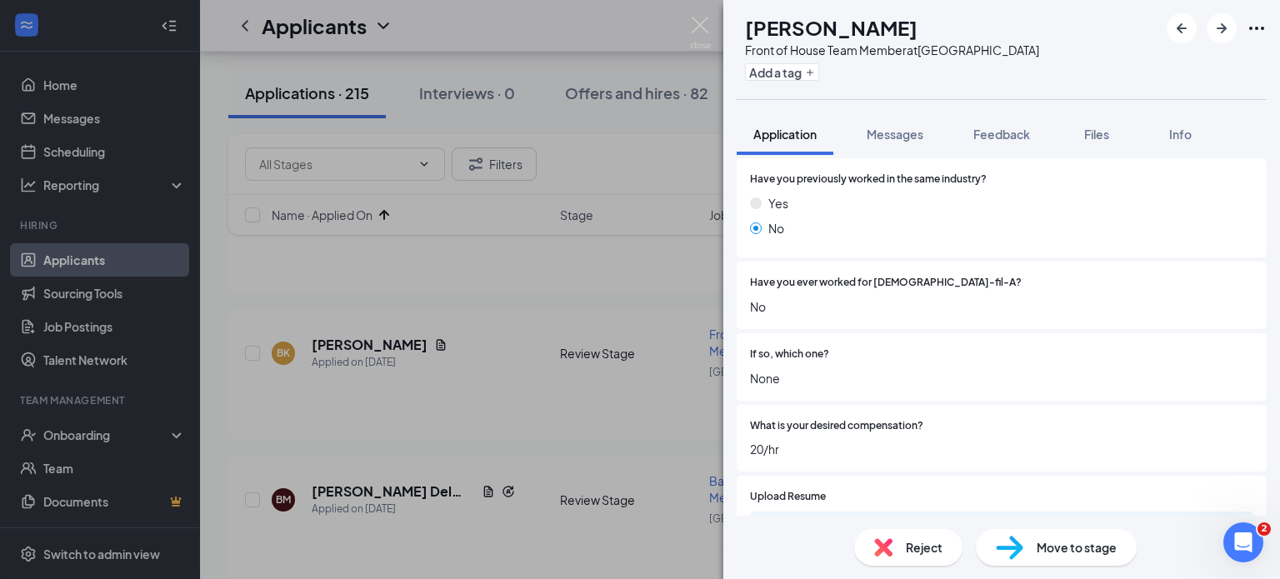
scroll to position [490, 0]
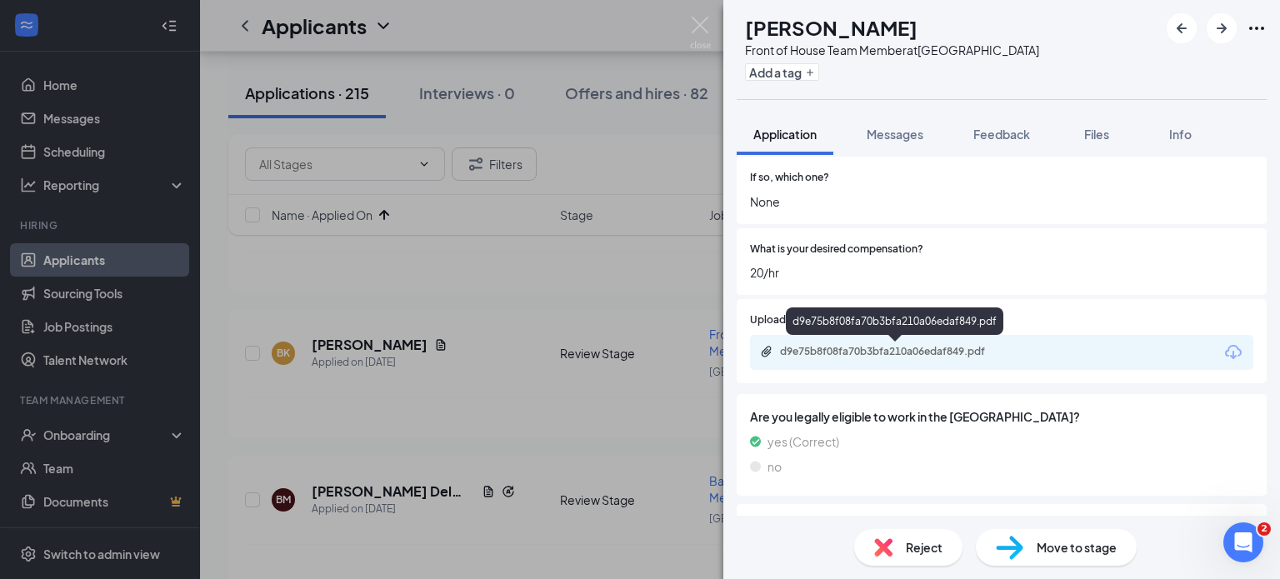
click at [964, 354] on div "d9e75b8f08fa70b3bfa210a06edaf849.pdf" at bounding box center [896, 351] width 233 height 13
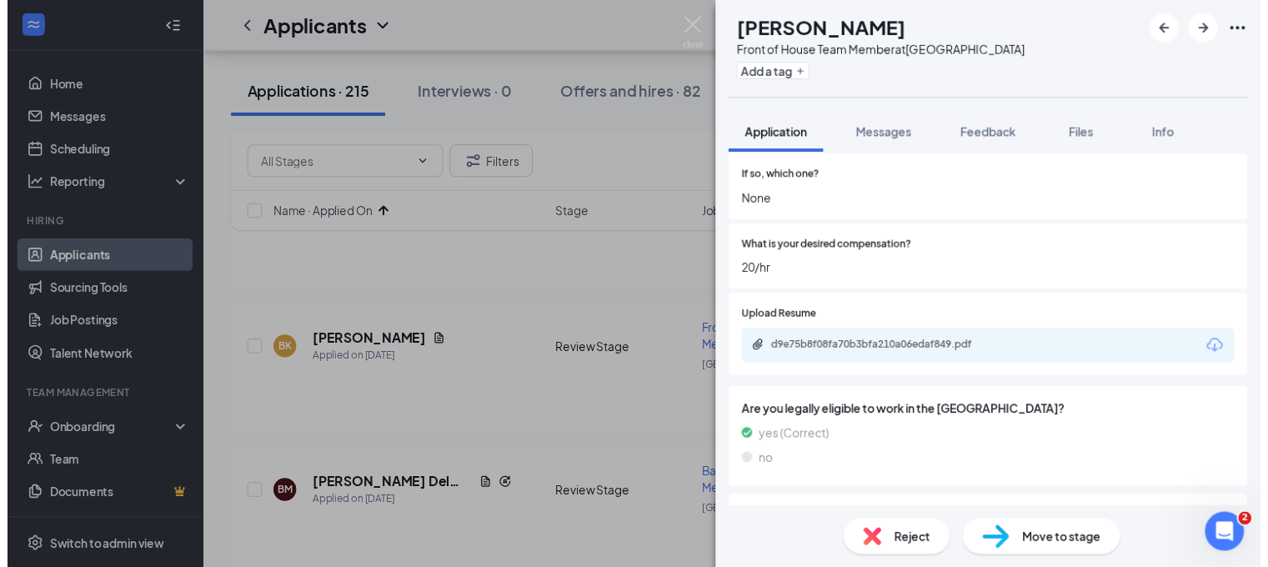
scroll to position [1259, 0]
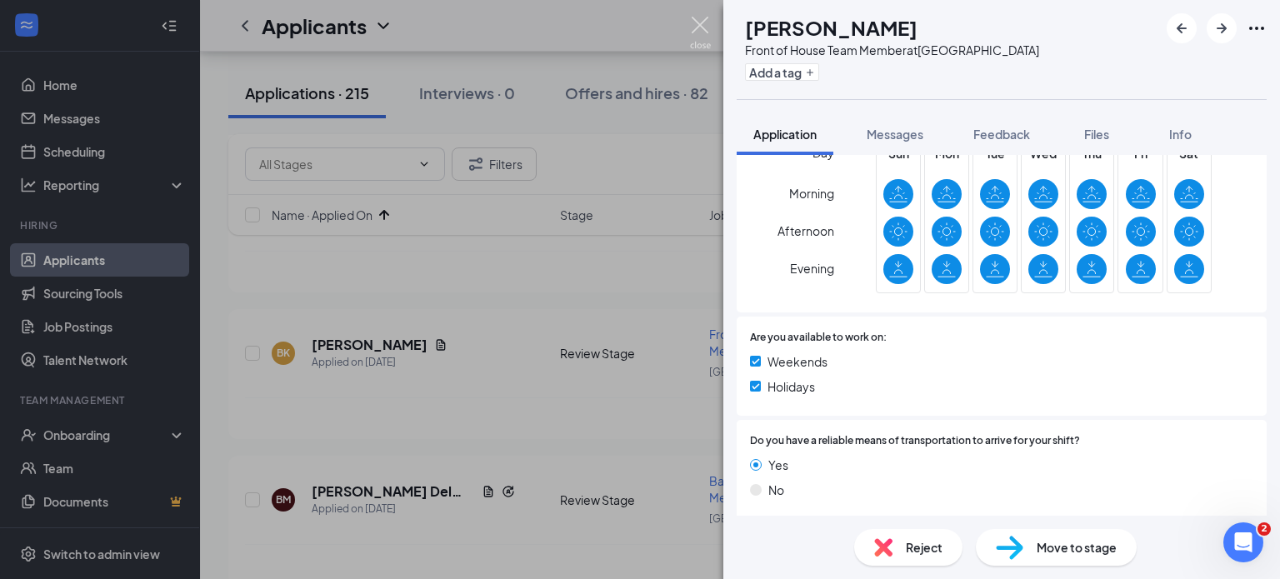
click at [699, 28] on img at bounding box center [700, 33] width 21 height 33
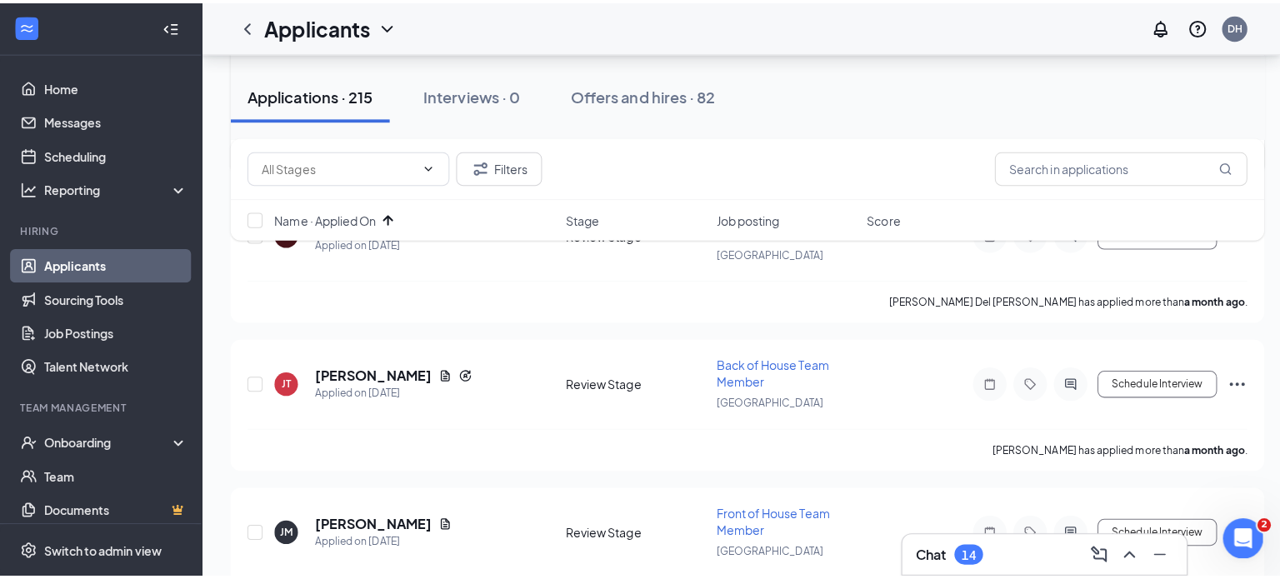
scroll to position [3493, 0]
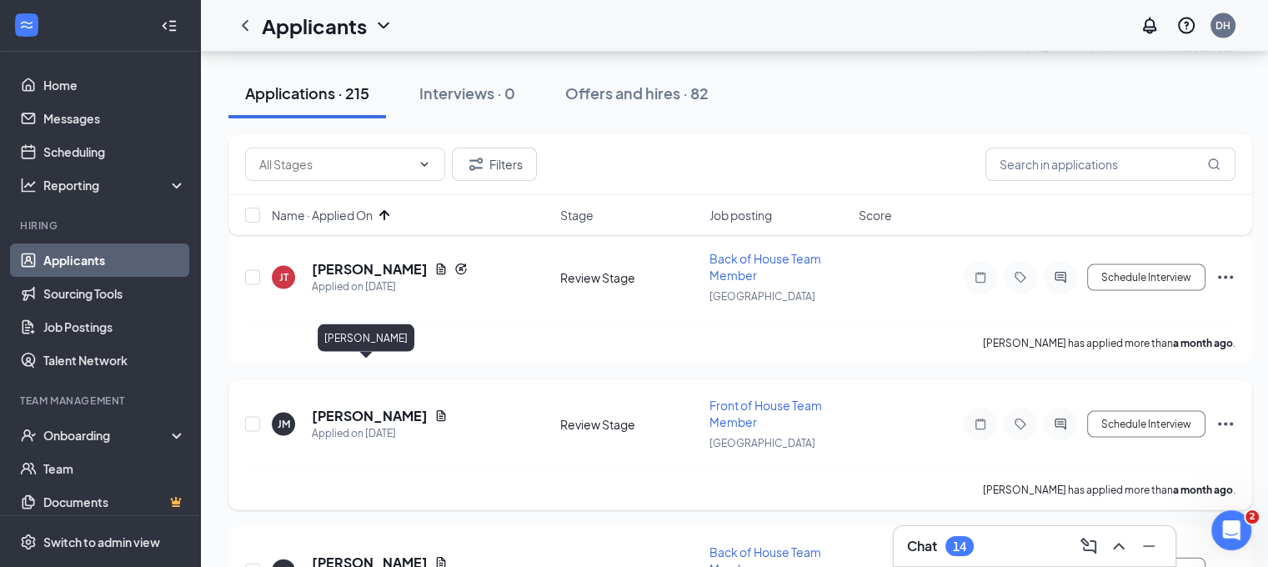
click at [337, 407] on h5 "jamyah mason" at bounding box center [370, 416] width 116 height 18
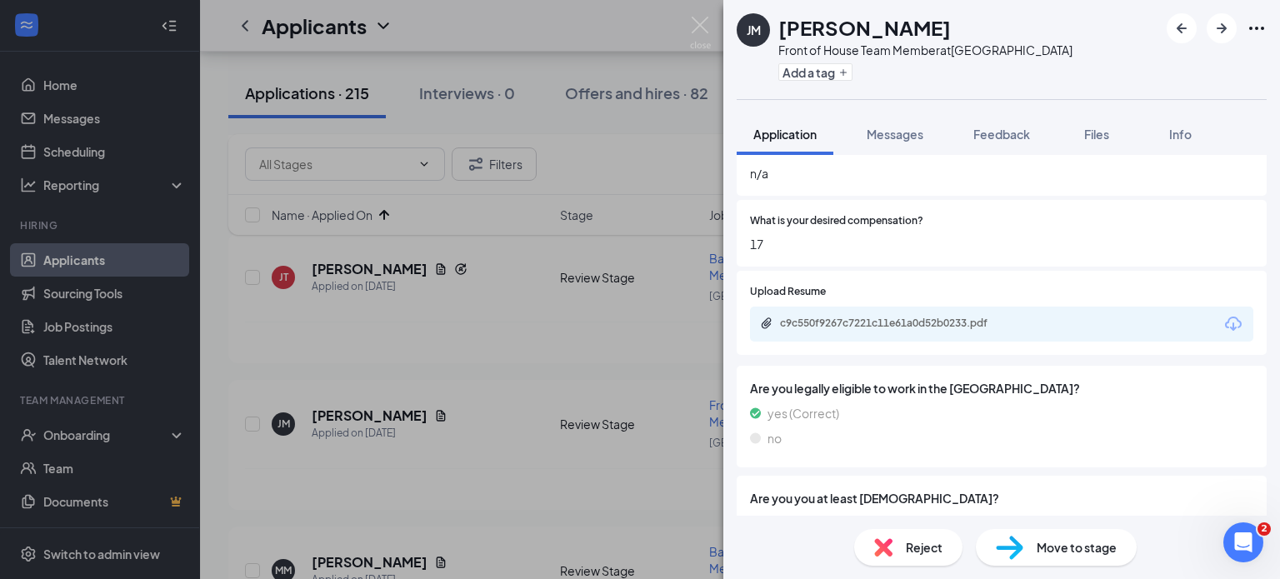
scroll to position [525, 0]
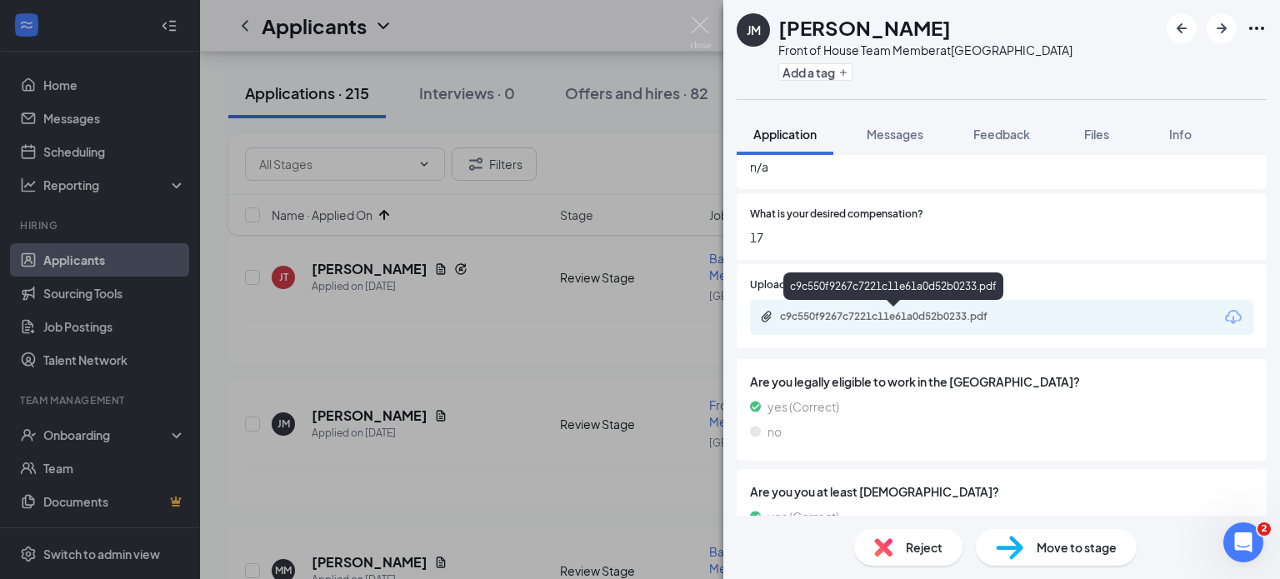
click at [898, 315] on div "c9c550f9267c7221c11e61a0d52b0233.pdf" at bounding box center [896, 316] width 233 height 13
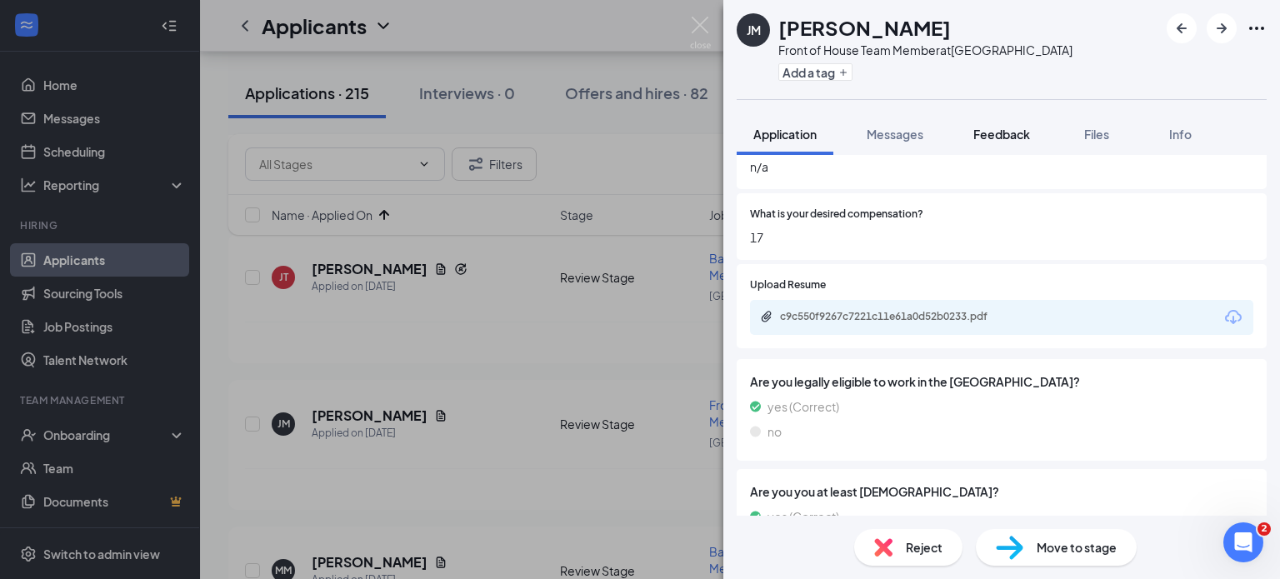
drag, startPoint x: 1244, startPoint y: 59, endPoint x: 1031, endPoint y: 123, distance: 222.8
click at [1244, 59] on div "JM jamyah mason Front of House Team Member at Chino Hills Add a tag" at bounding box center [1001, 49] width 557 height 99
click at [1017, 126] on div "Feedback" at bounding box center [1002, 134] width 57 height 17
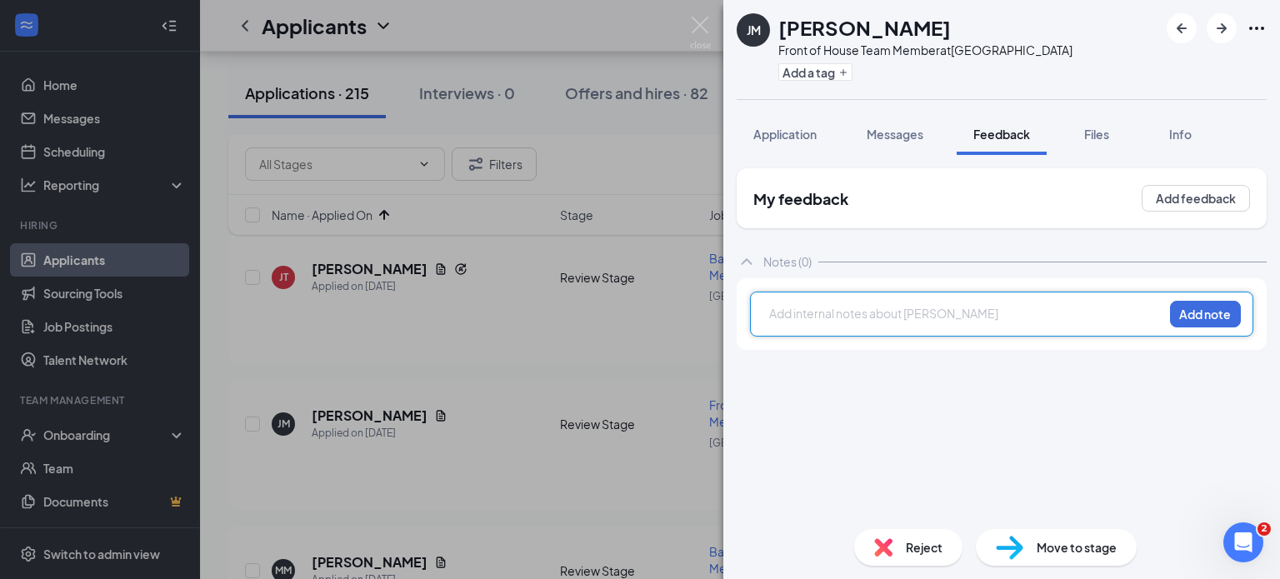
click at [848, 308] on div at bounding box center [966, 314] width 393 height 18
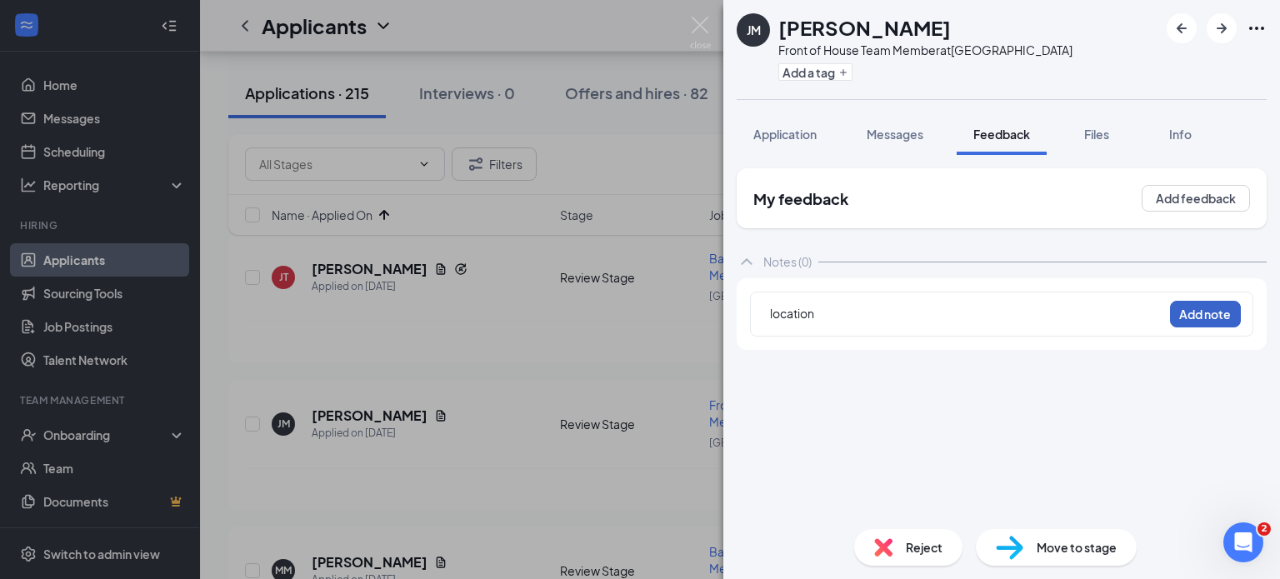
click at [1190, 309] on button "Add note" at bounding box center [1205, 314] width 71 height 27
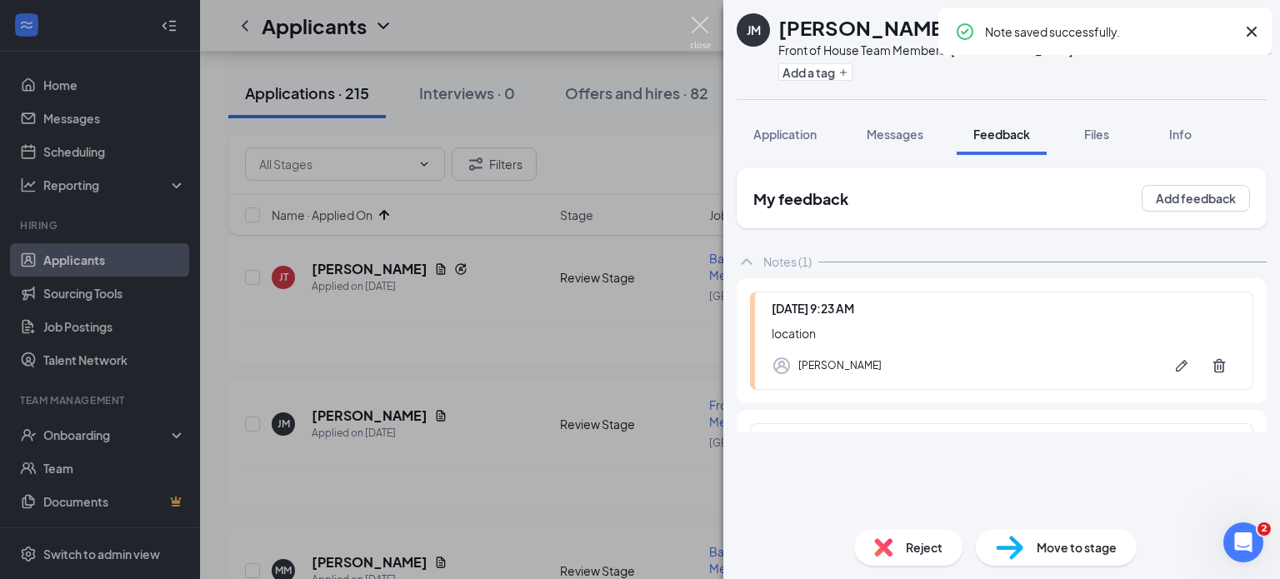
click at [703, 20] on img at bounding box center [700, 33] width 21 height 33
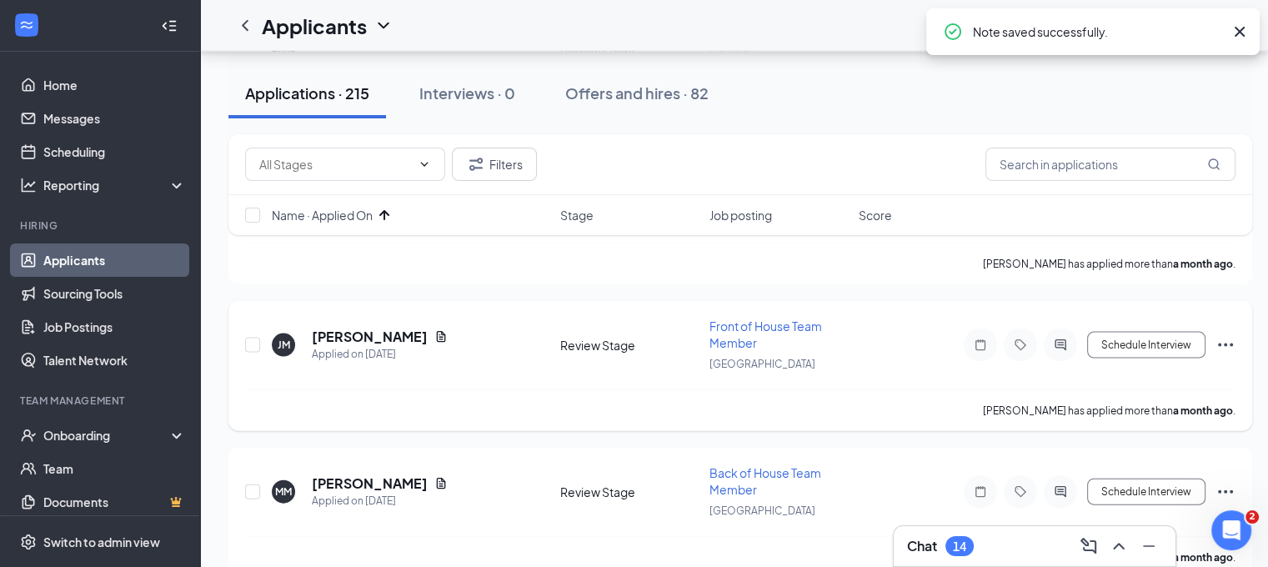
scroll to position [3573, 0]
click at [1225, 334] on icon "Ellipses" at bounding box center [1225, 344] width 20 height 20
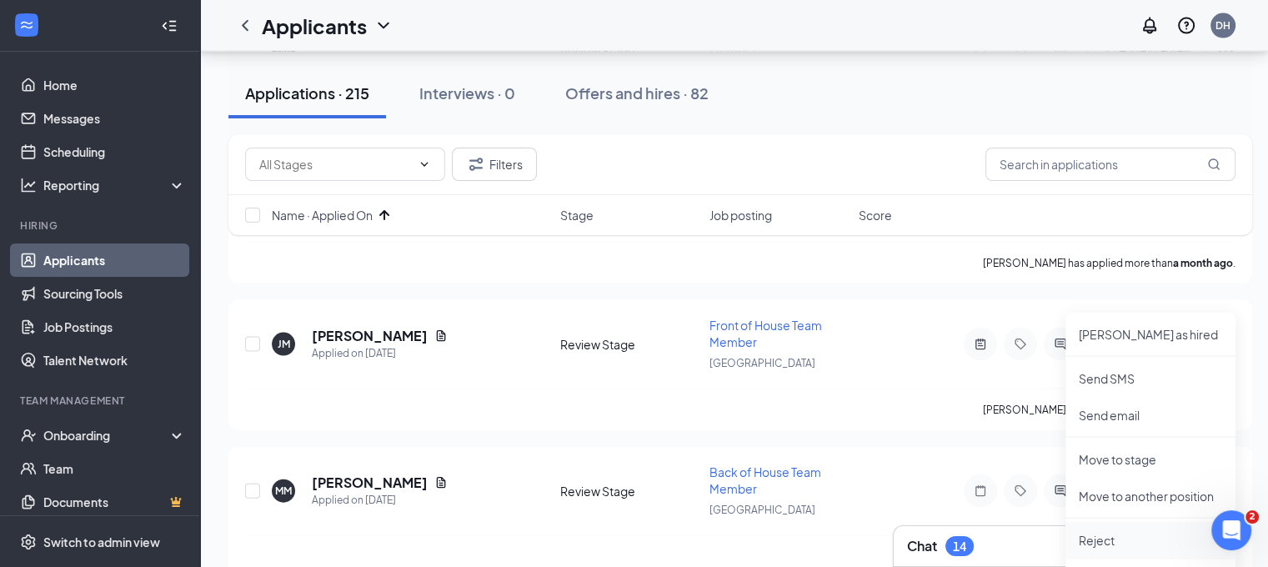
click at [1114, 532] on p "Reject" at bounding box center [1150, 540] width 143 height 17
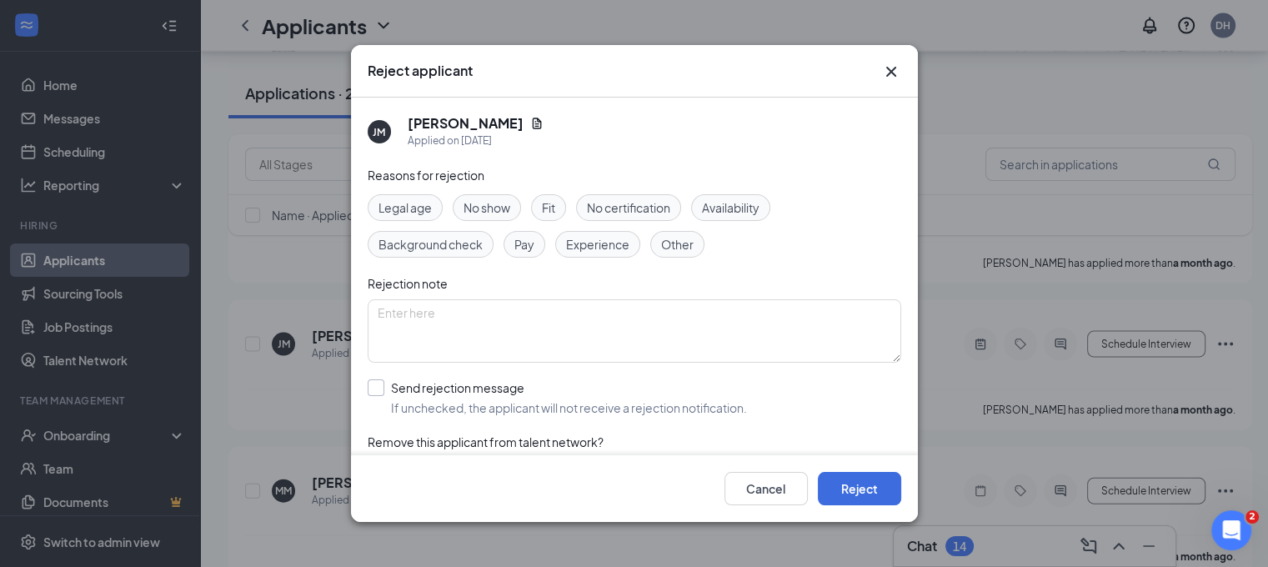
click at [674, 389] on input "Send rejection message If unchecked, the applicant will not receive a rejection…" at bounding box center [557, 397] width 379 height 37
checkbox input "true"
click at [856, 488] on button "Reject" at bounding box center [859, 488] width 83 height 33
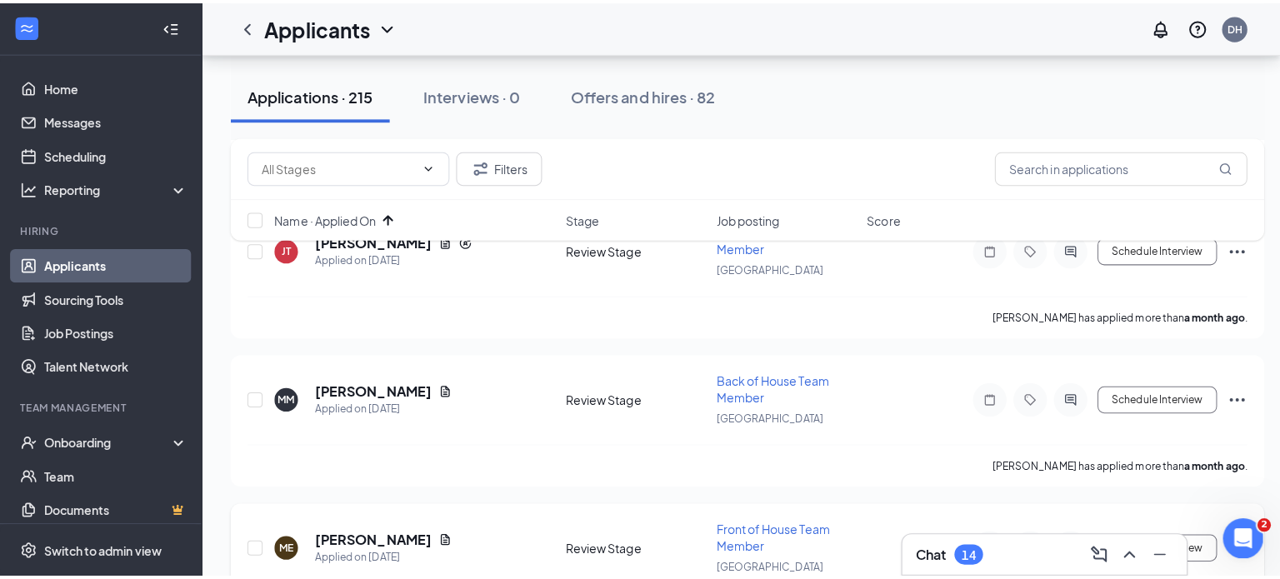
scroll to position [3555, 0]
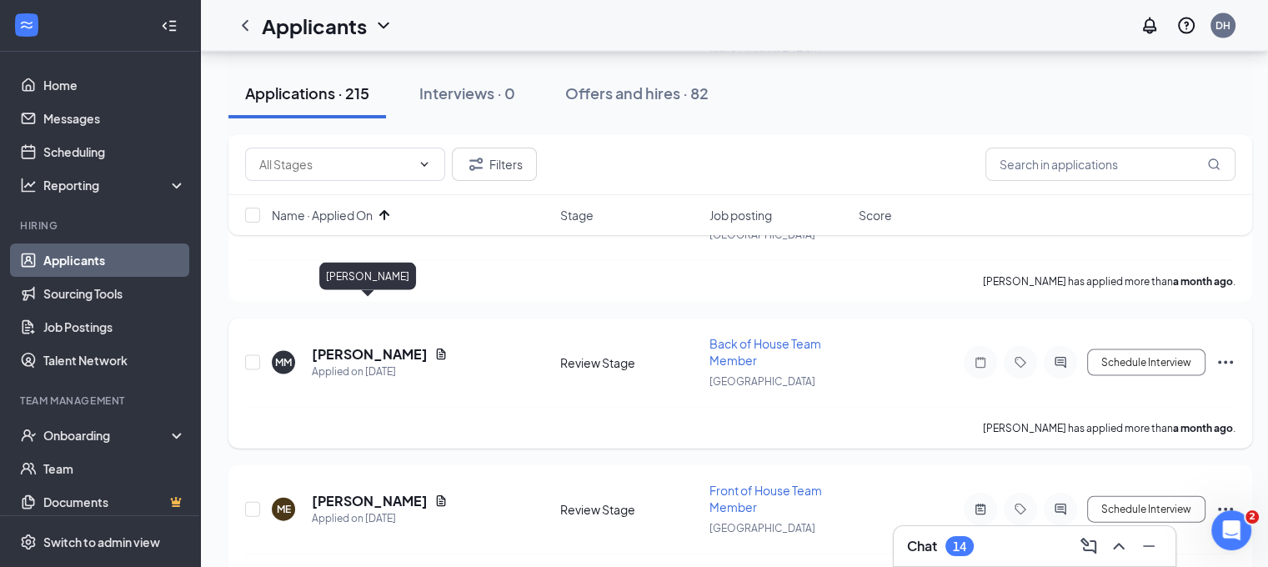
click at [363, 345] on h5 "[PERSON_NAME]" at bounding box center [370, 354] width 116 height 18
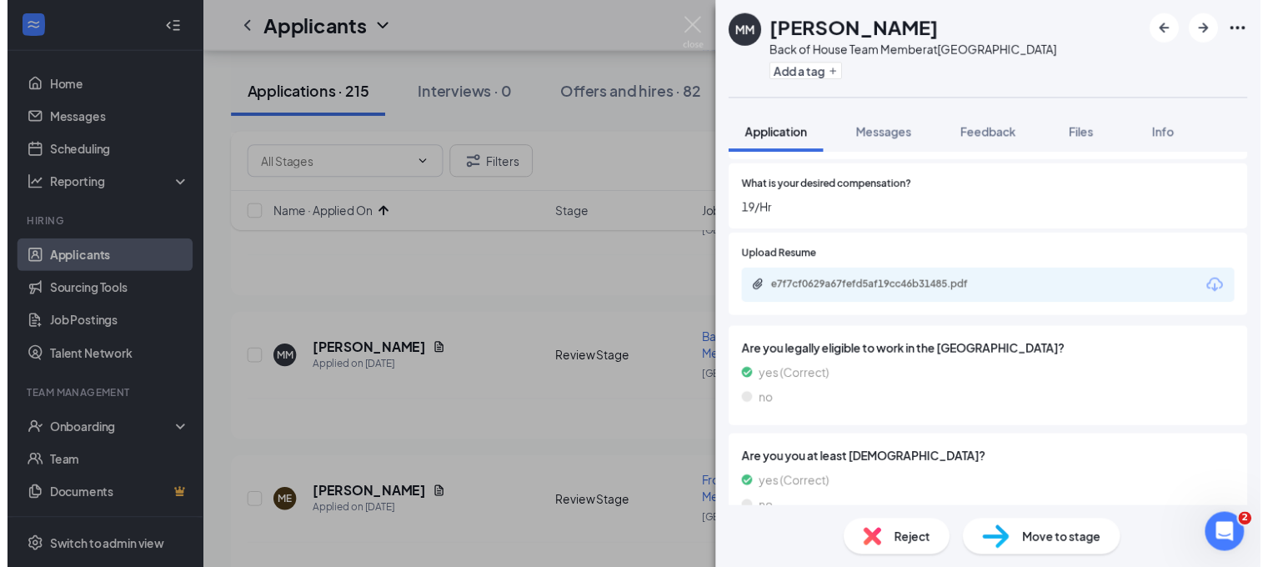
scroll to position [571, 0]
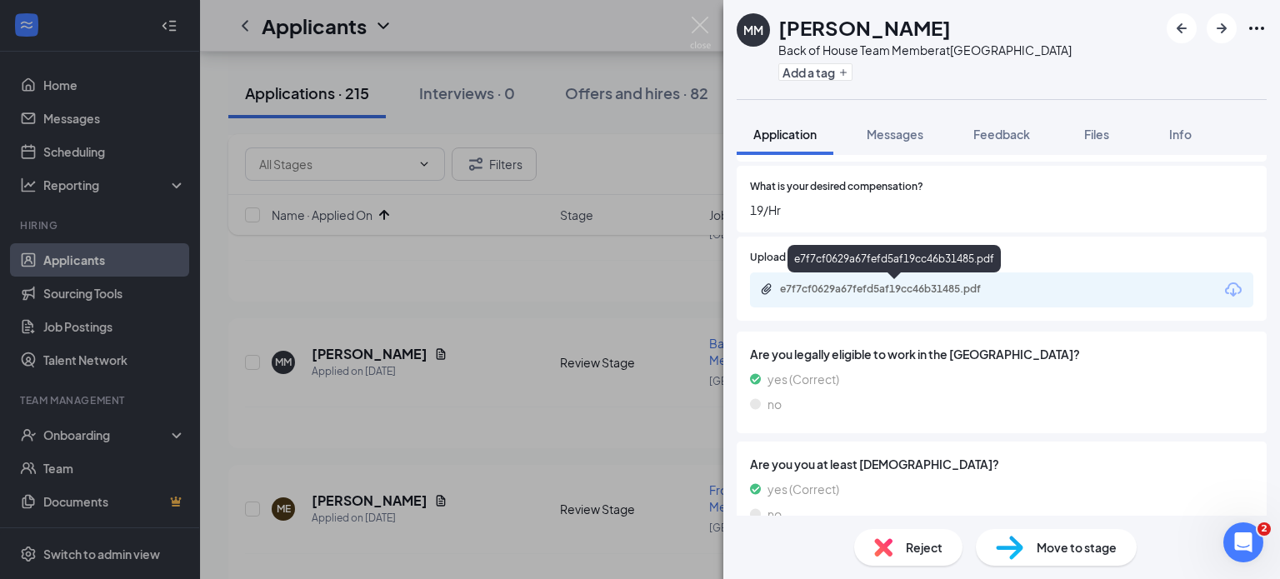
click at [894, 283] on div "e7f7cf0629a67fefd5af19cc46b31485.pdf" at bounding box center [896, 289] width 233 height 13
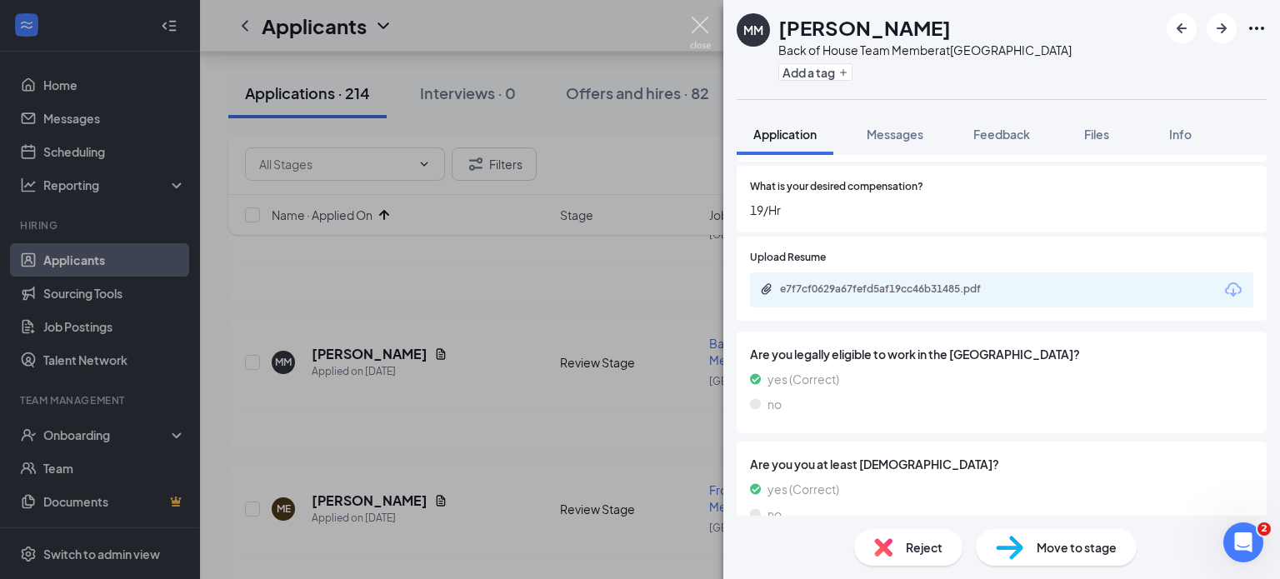
click at [692, 23] on img at bounding box center [700, 33] width 21 height 33
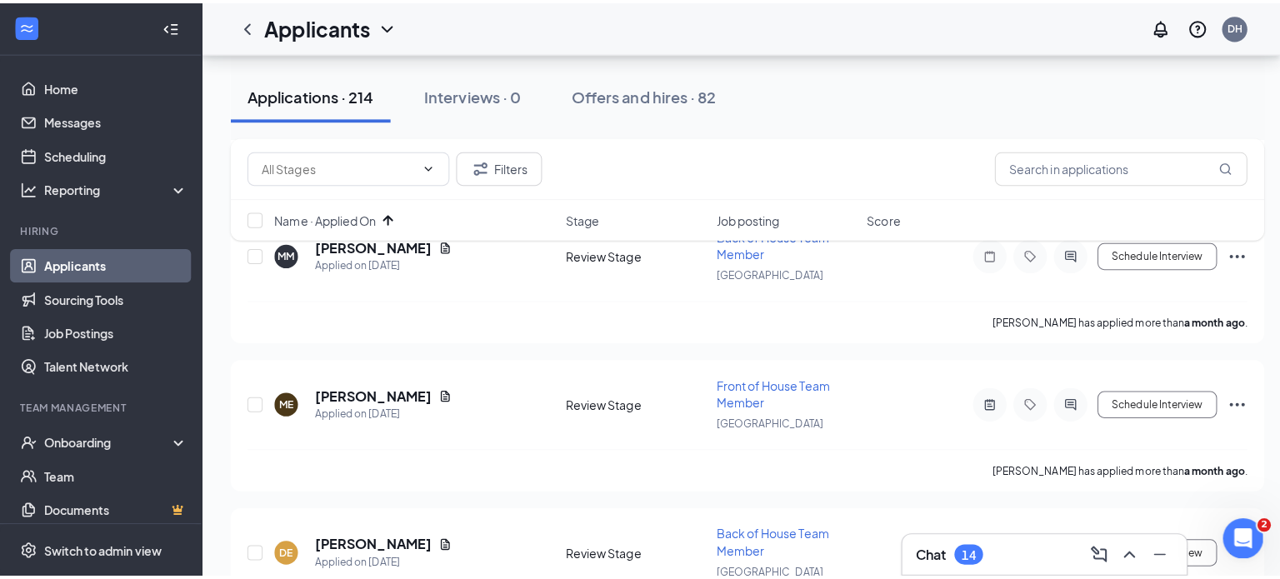
scroll to position [3666, 0]
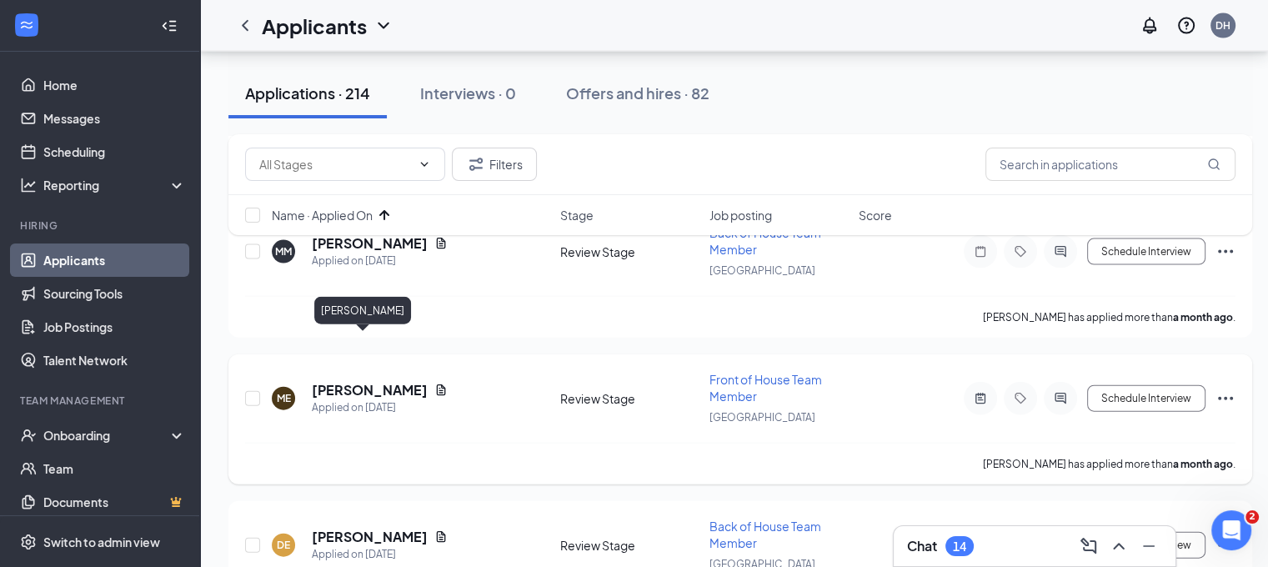
click at [363, 381] on h5 "Mia Espitia" at bounding box center [370, 390] width 116 height 18
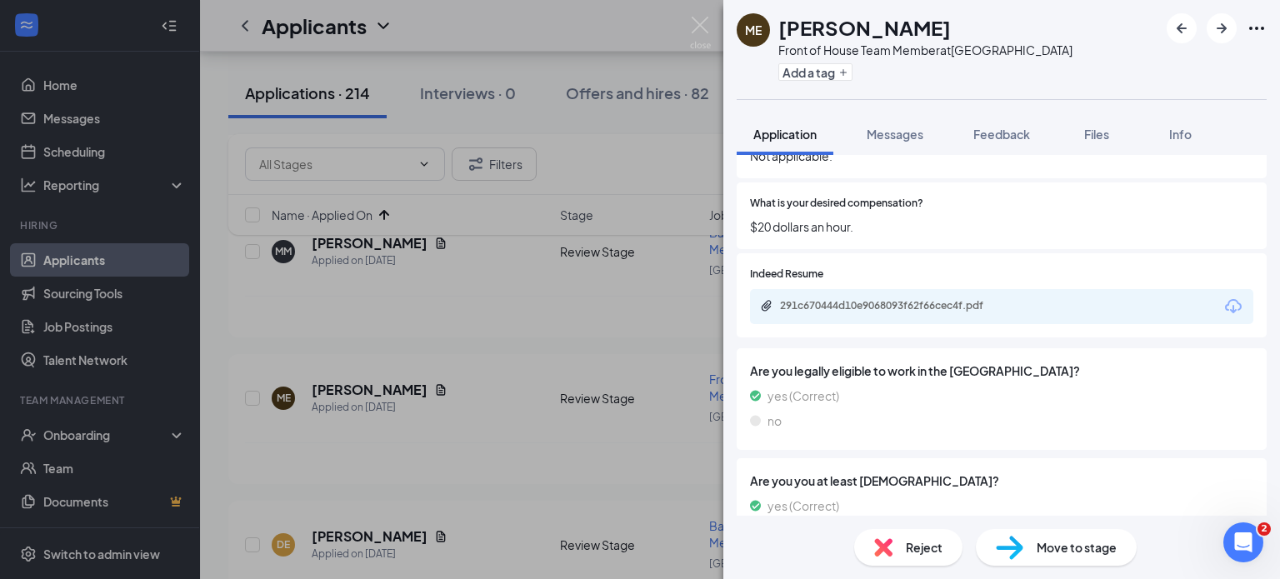
scroll to position [537, 0]
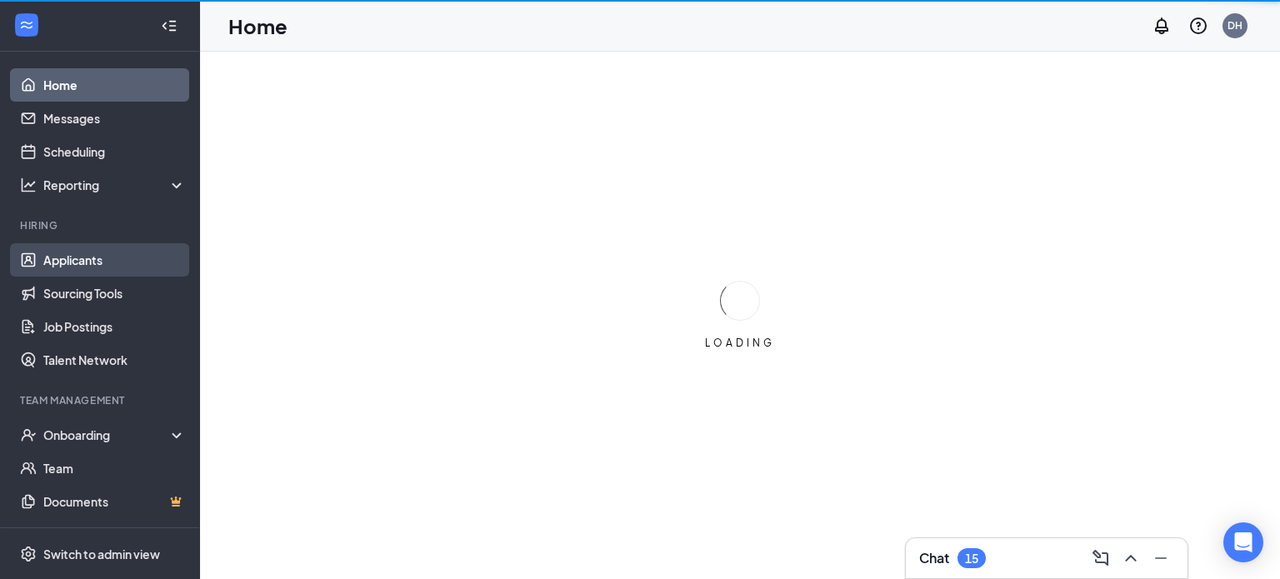
click at [130, 251] on link "Applicants" at bounding box center [114, 259] width 143 height 33
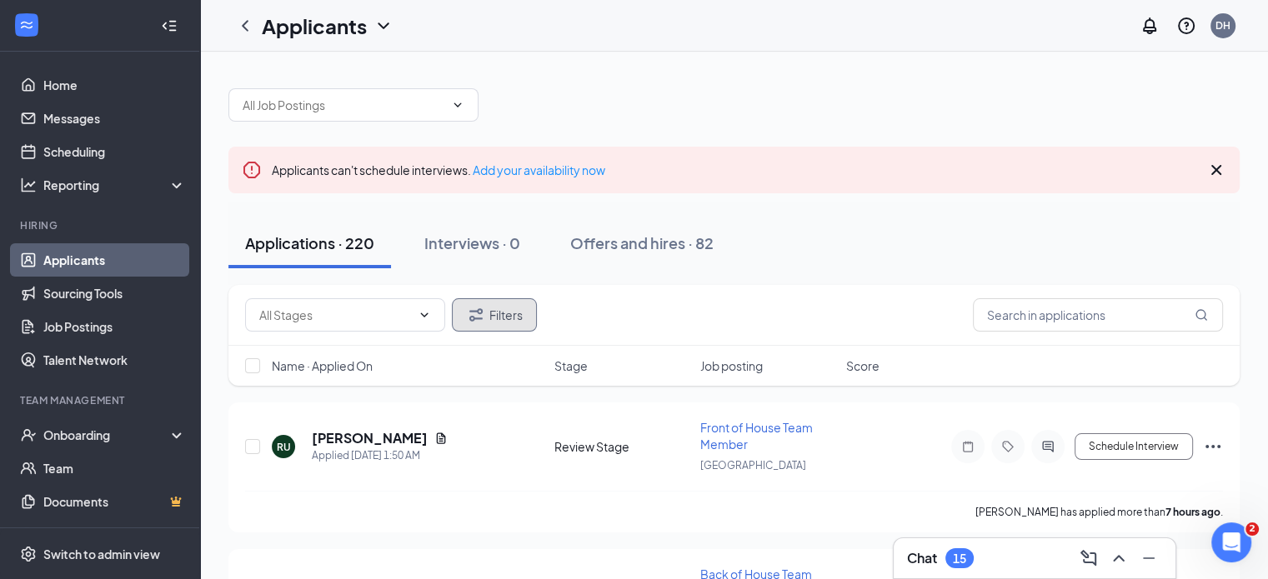
click at [495, 316] on button "Filters" at bounding box center [494, 314] width 85 height 33
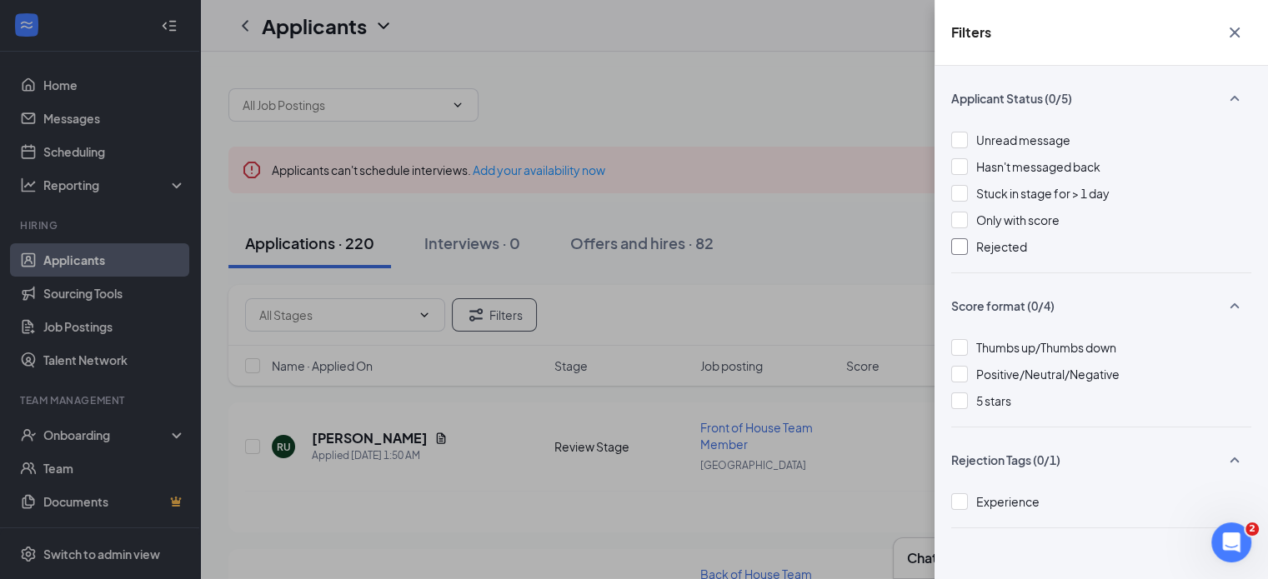
click at [1009, 239] on span "Rejected" at bounding box center [1001, 246] width 51 height 15
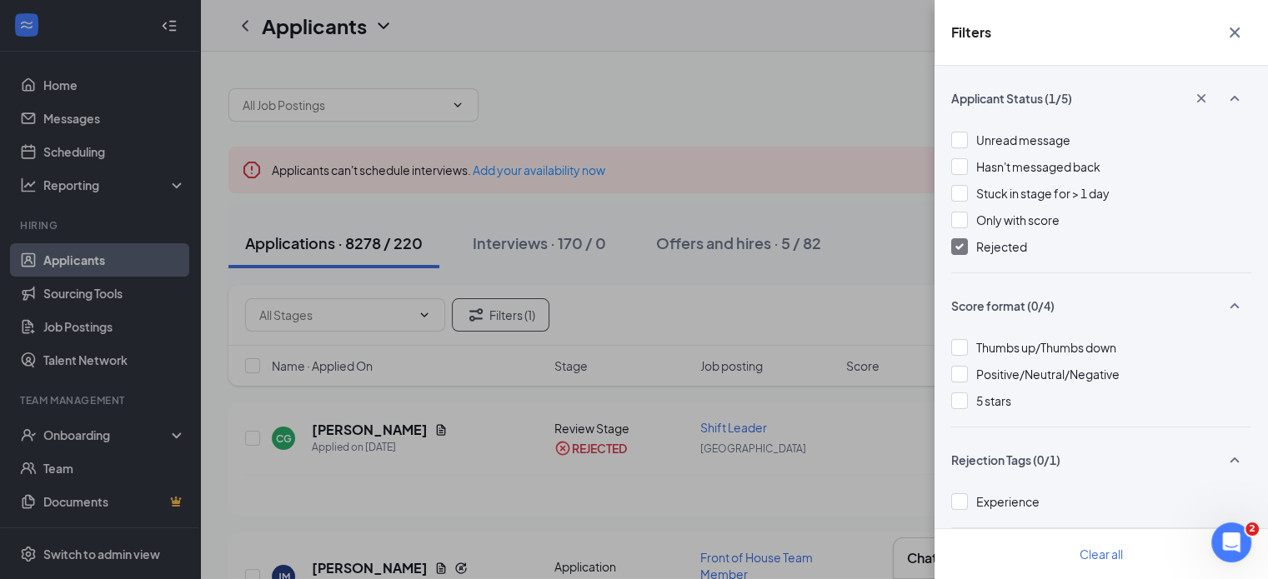
click at [877, 143] on div "Filters Applicant Status (1/5) Unread message Hasn't messaged back Stuck in sta…" at bounding box center [634, 289] width 1268 height 579
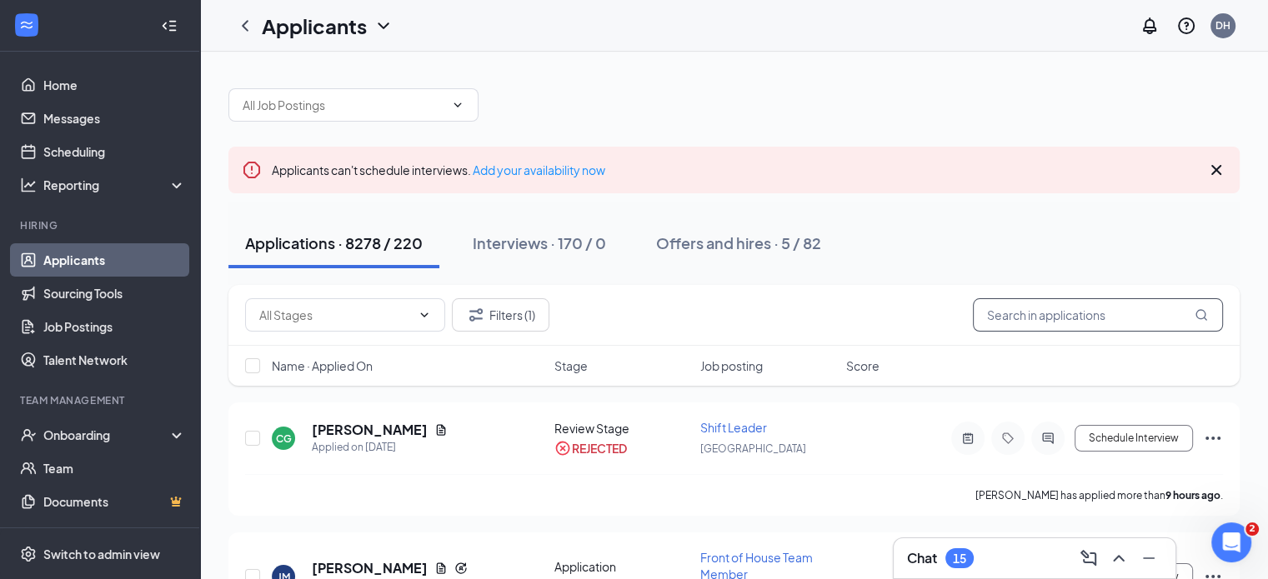
click at [1064, 311] on input "text" at bounding box center [1098, 314] width 250 height 33
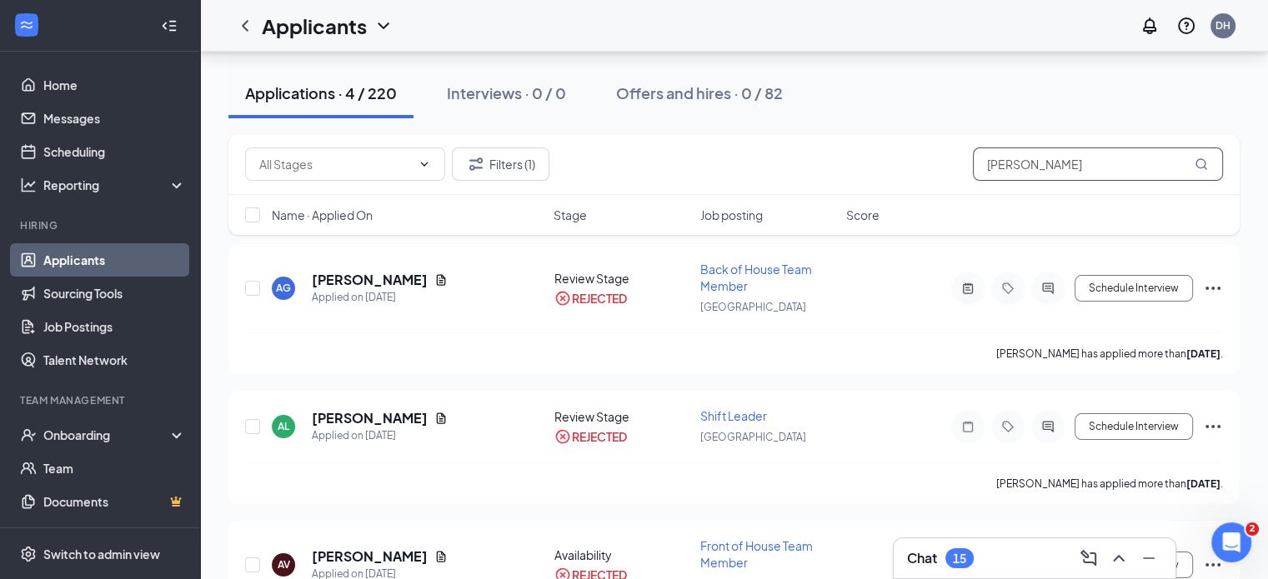
scroll to position [195, 0]
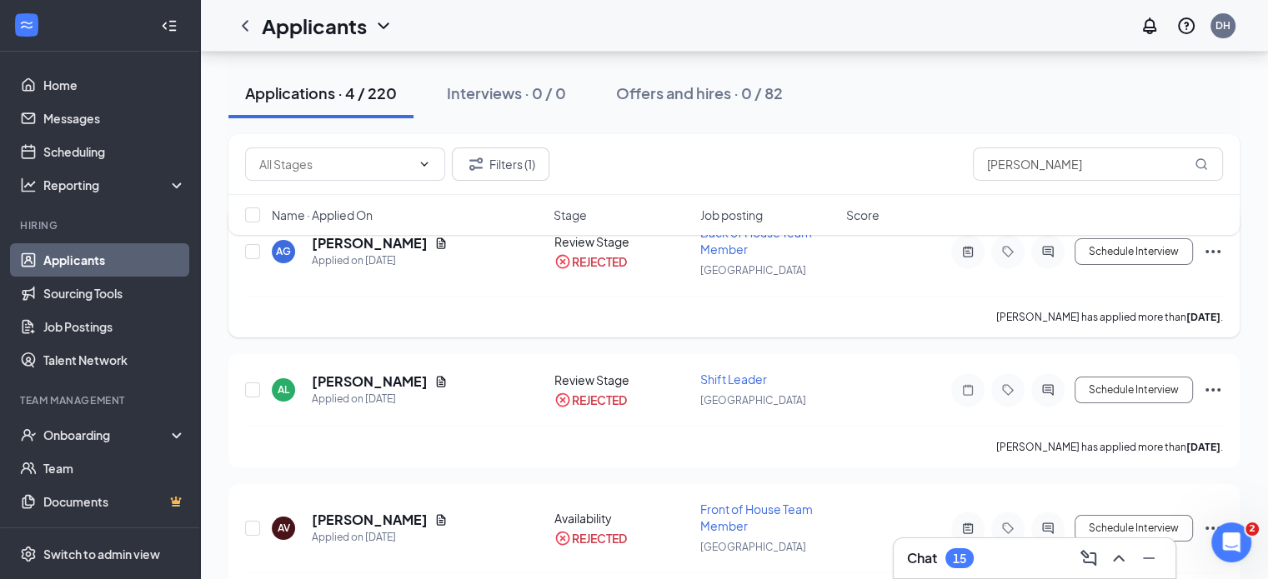
click at [896, 290] on div "AG Adrianna Gutierrez Applied on May 29 Review Stage REJECTED Back of House Tea…" at bounding box center [734, 260] width 978 height 72
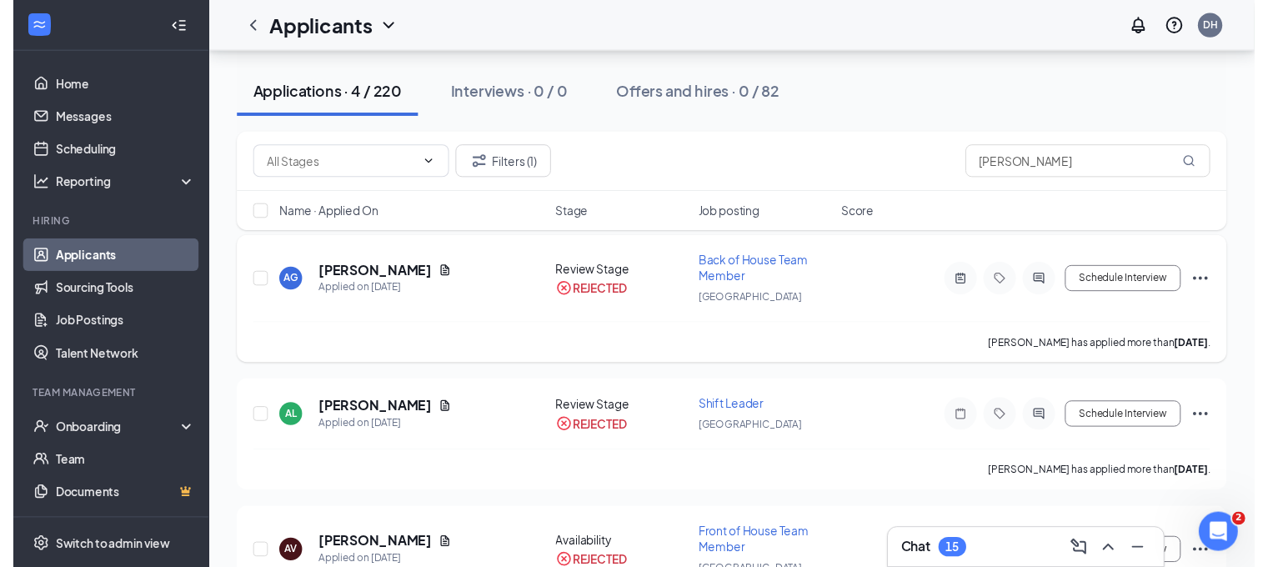
scroll to position [162, 0]
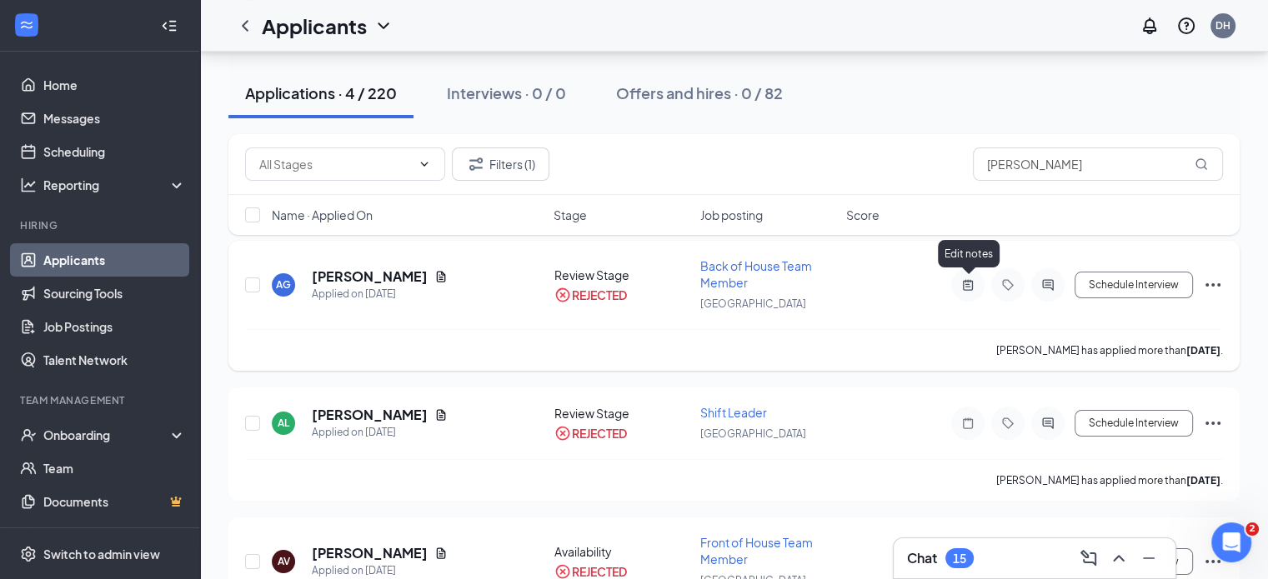
click at [964, 282] on icon "ActiveNote" at bounding box center [968, 284] width 20 height 13
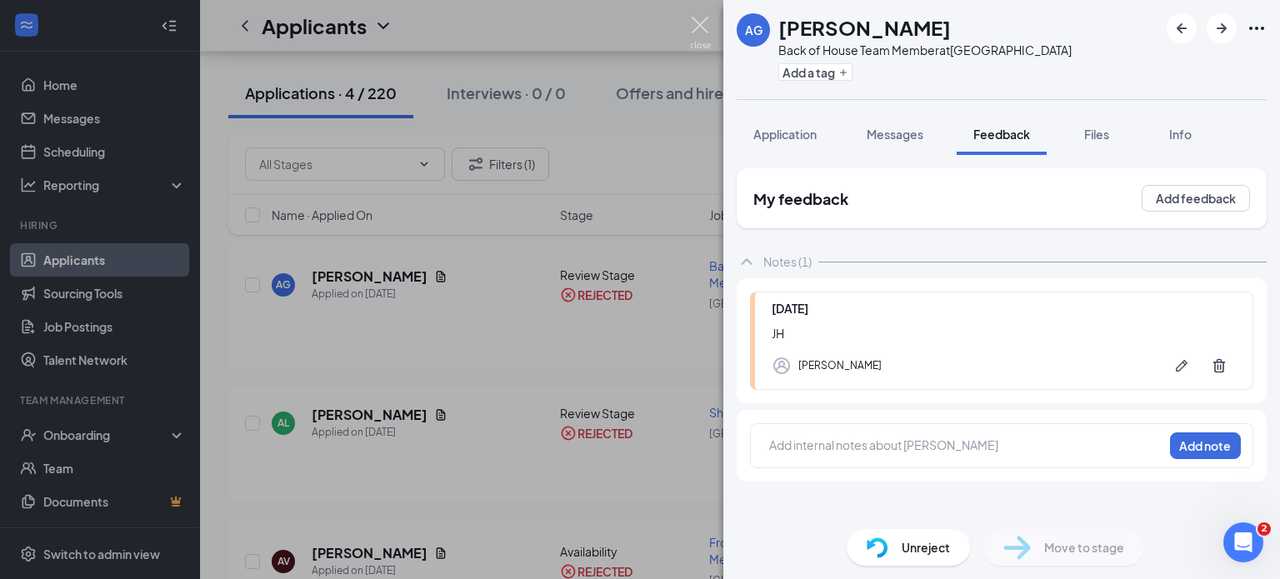
click at [700, 41] on img at bounding box center [700, 33] width 21 height 33
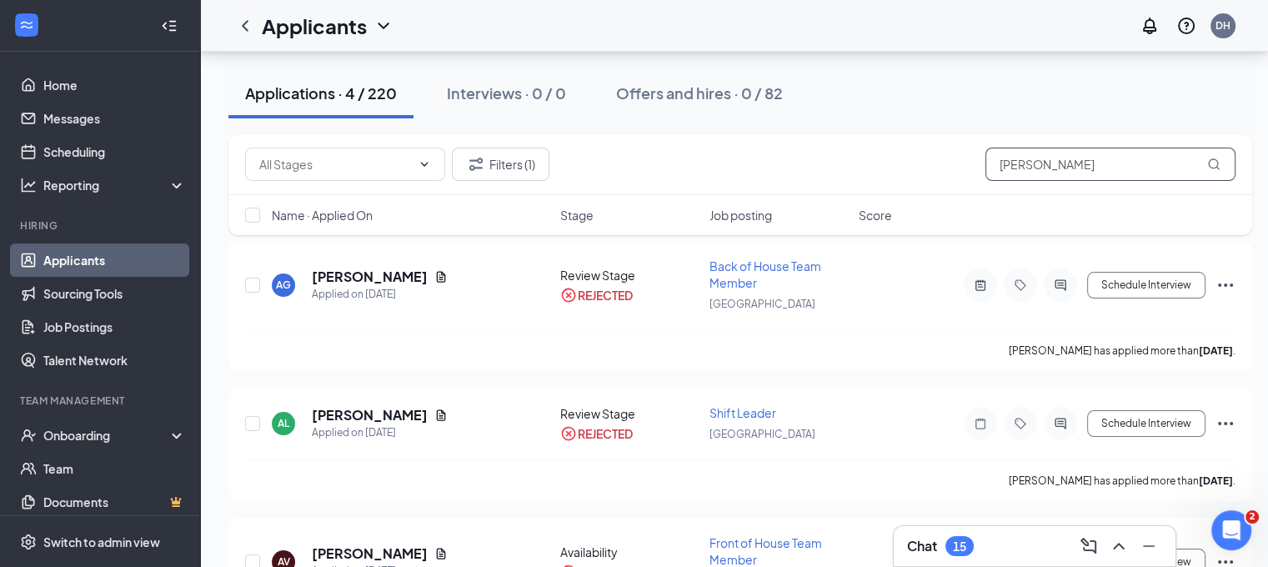
click at [1034, 165] on input "adrianna" at bounding box center [1110, 164] width 250 height 33
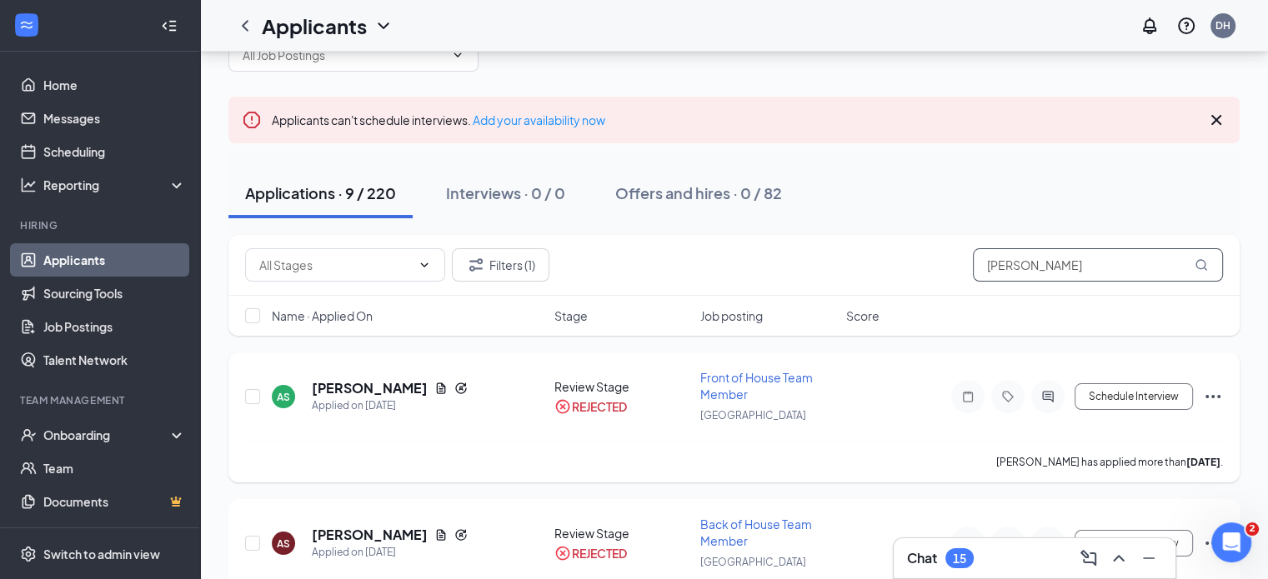
scroll to position [50, 0]
click at [974, 390] on icon "Note" at bounding box center [968, 396] width 20 height 13
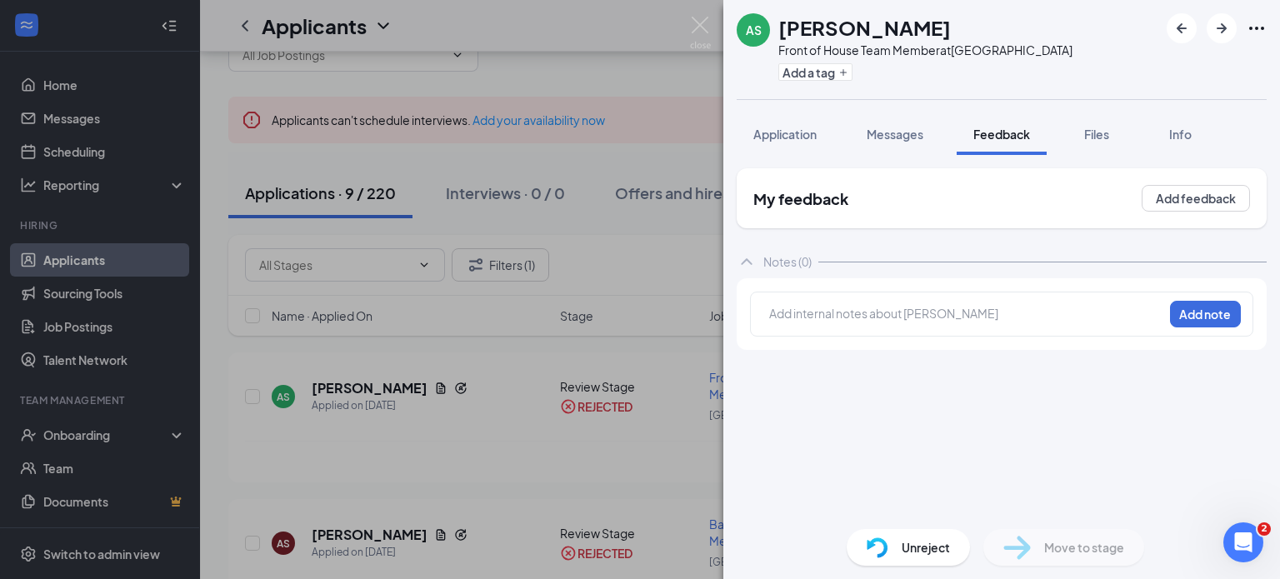
click at [688, 23] on div "AS Adriana Serrano Front of House Team Member at Chino Hills Add a tag Applicat…" at bounding box center [640, 289] width 1280 height 579
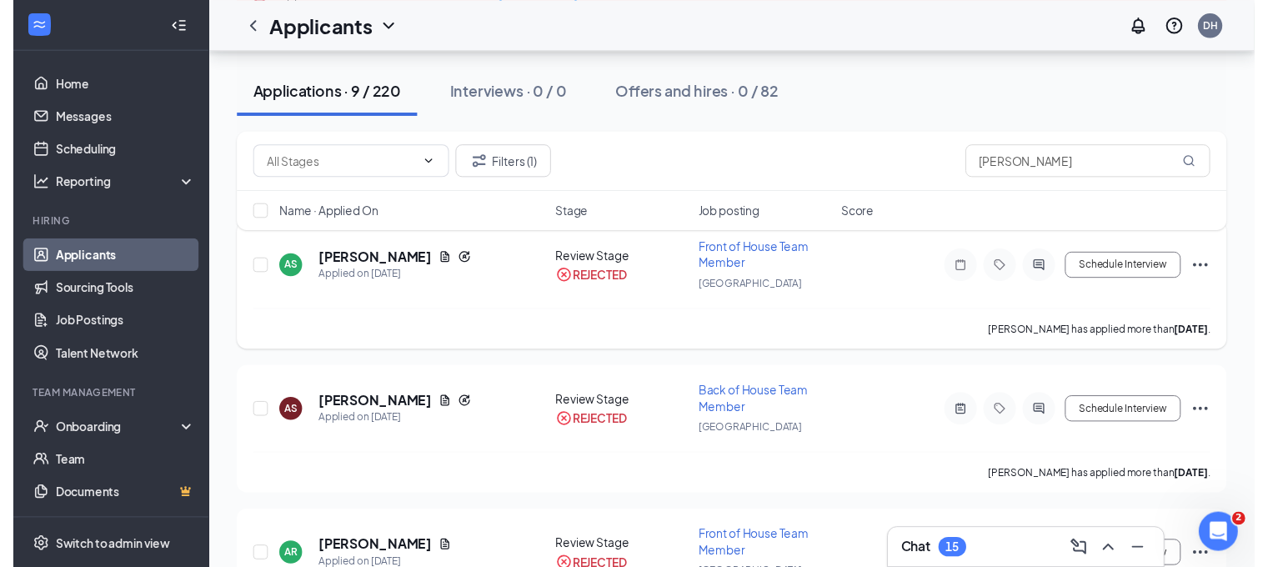
scroll to position [178, 0]
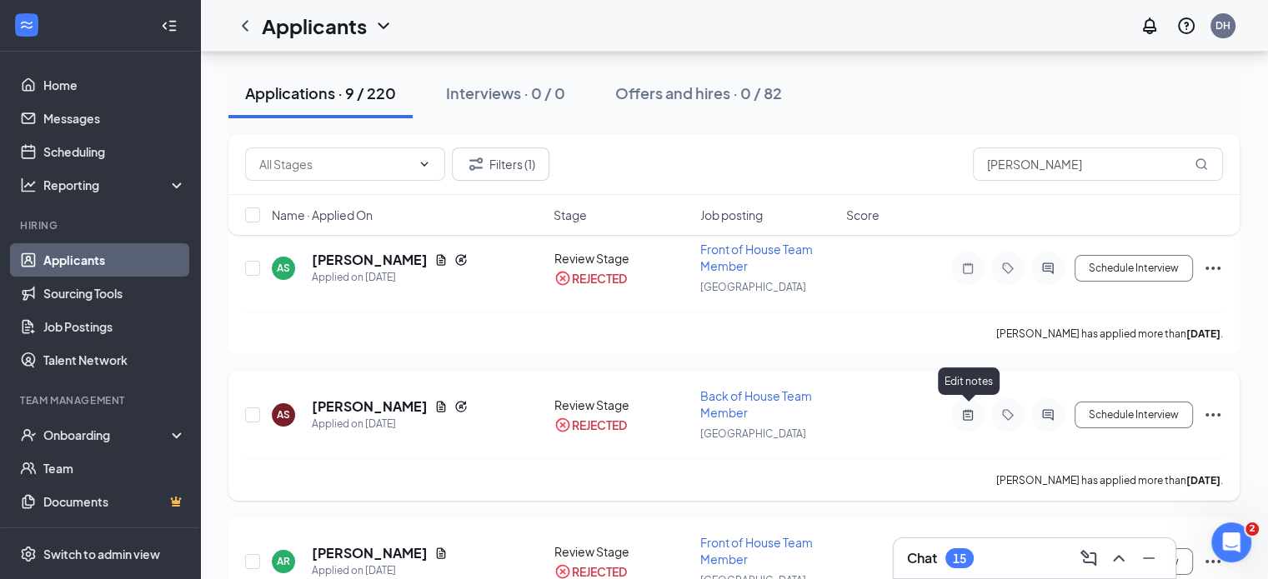
click at [968, 417] on icon "ActiveNote" at bounding box center [968, 414] width 20 height 13
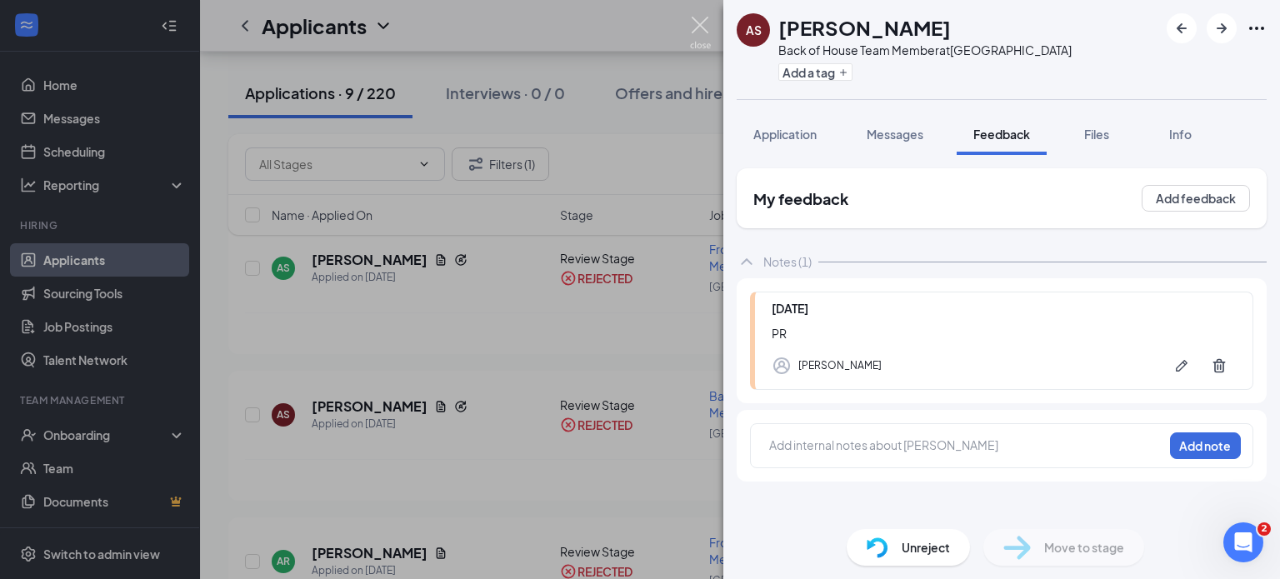
click at [706, 31] on img at bounding box center [700, 33] width 21 height 33
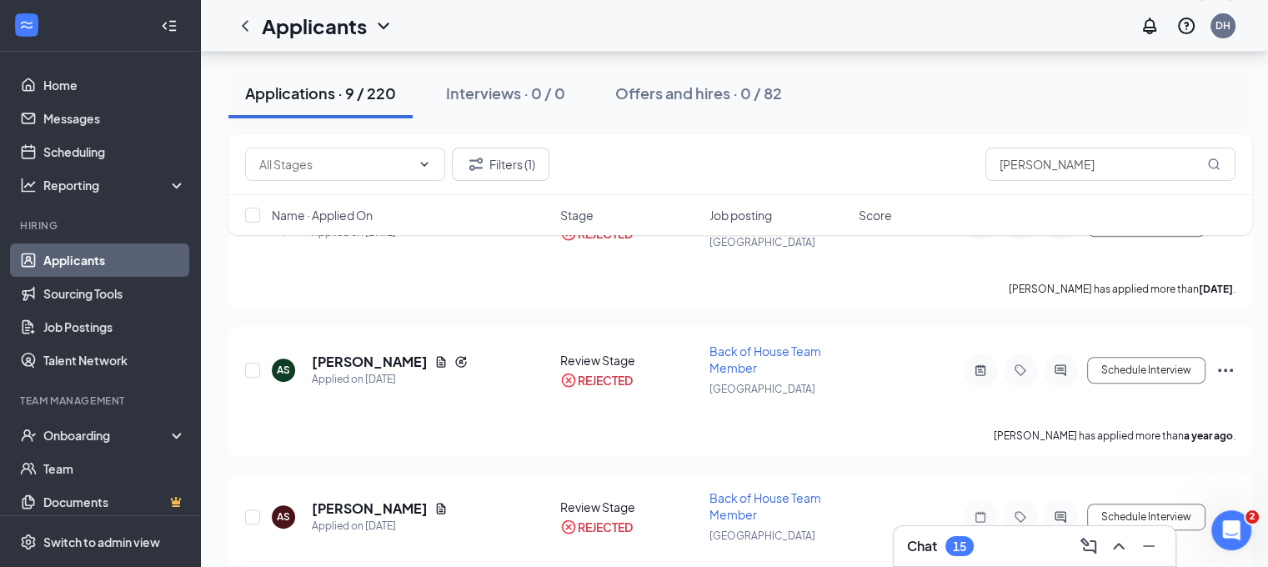
scroll to position [682, 0]
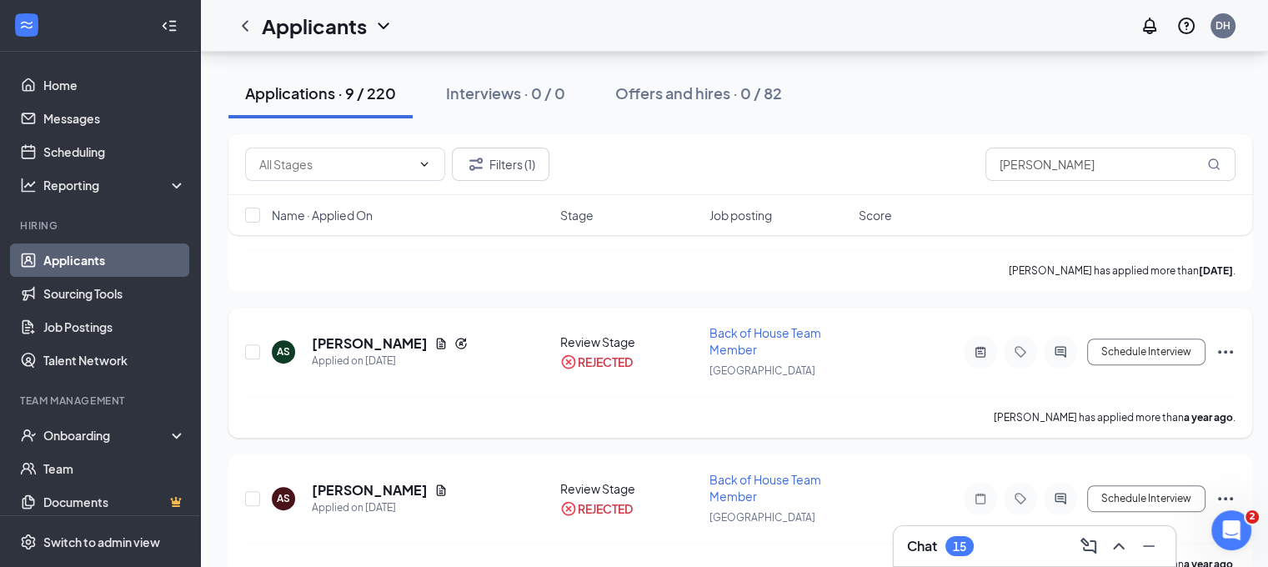
click at [992, 338] on div at bounding box center [980, 351] width 33 height 33
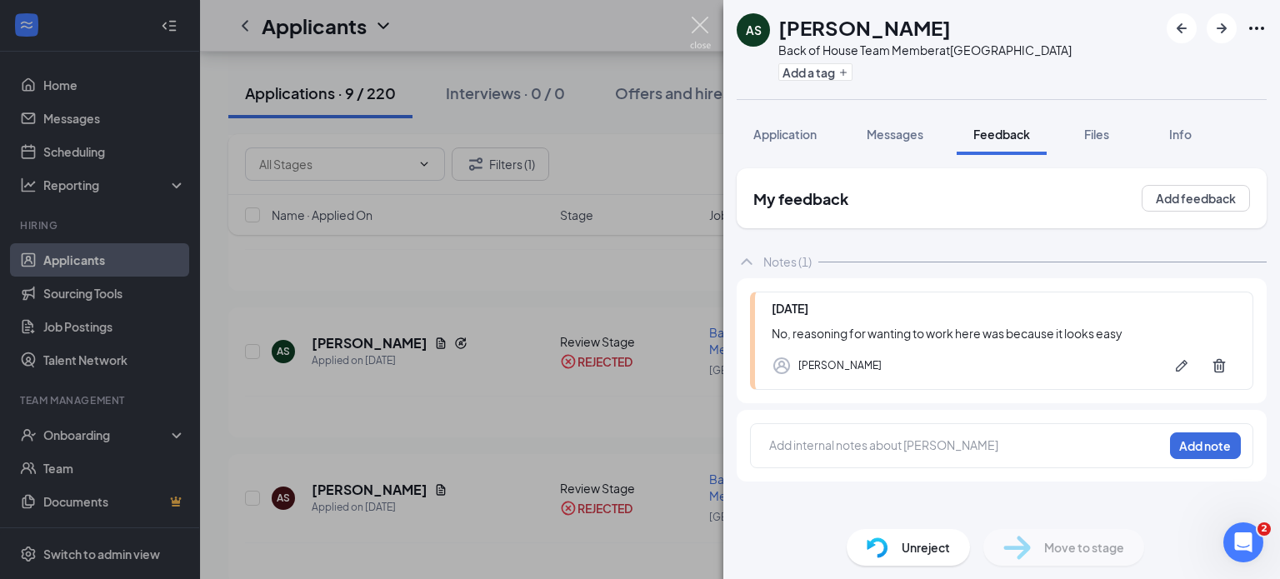
click at [706, 28] on img at bounding box center [700, 33] width 21 height 33
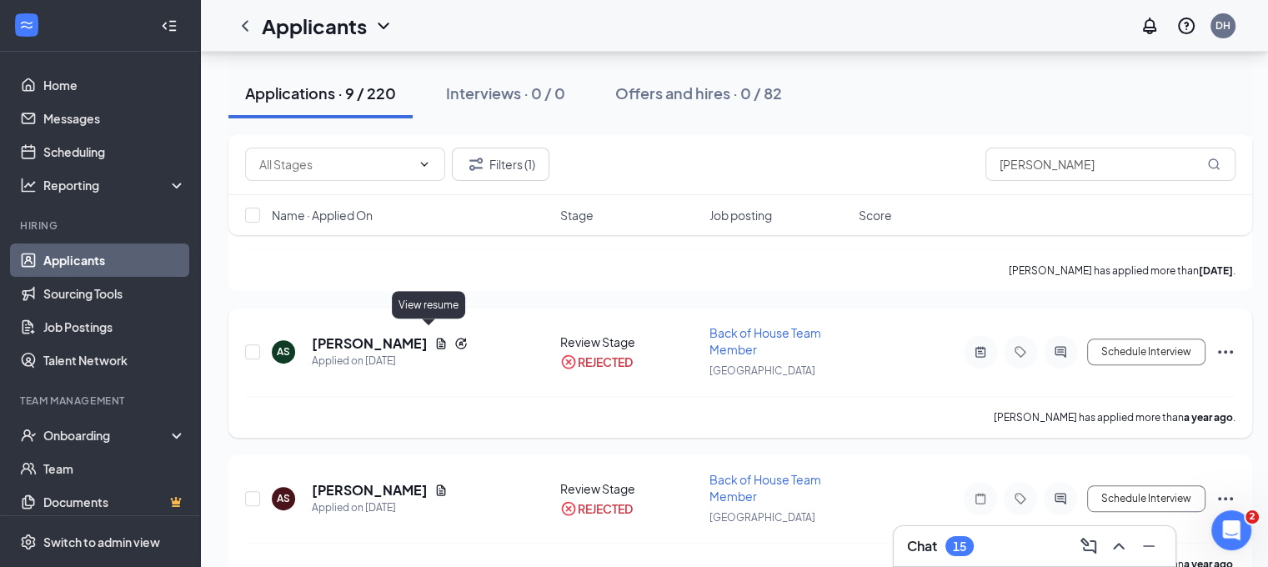
click at [437, 339] on icon "Document" at bounding box center [441, 343] width 9 height 11
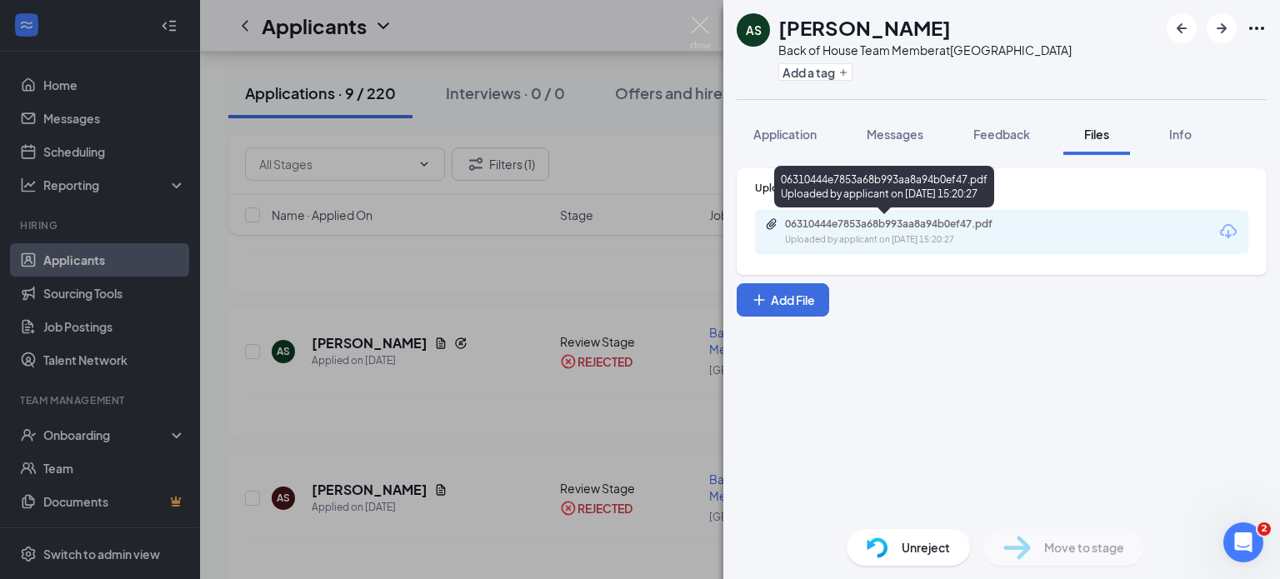
click at [917, 228] on div "06310444e7853a68b993aa8a94b0ef47.pdf" at bounding box center [901, 224] width 233 height 13
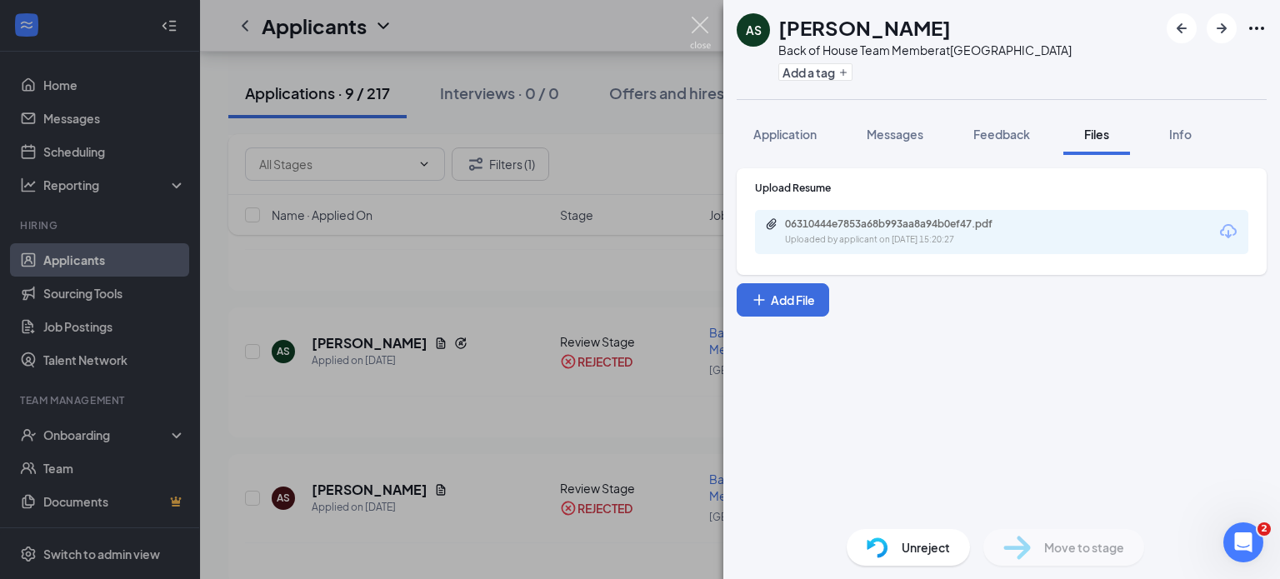
click at [707, 26] on img at bounding box center [700, 33] width 21 height 33
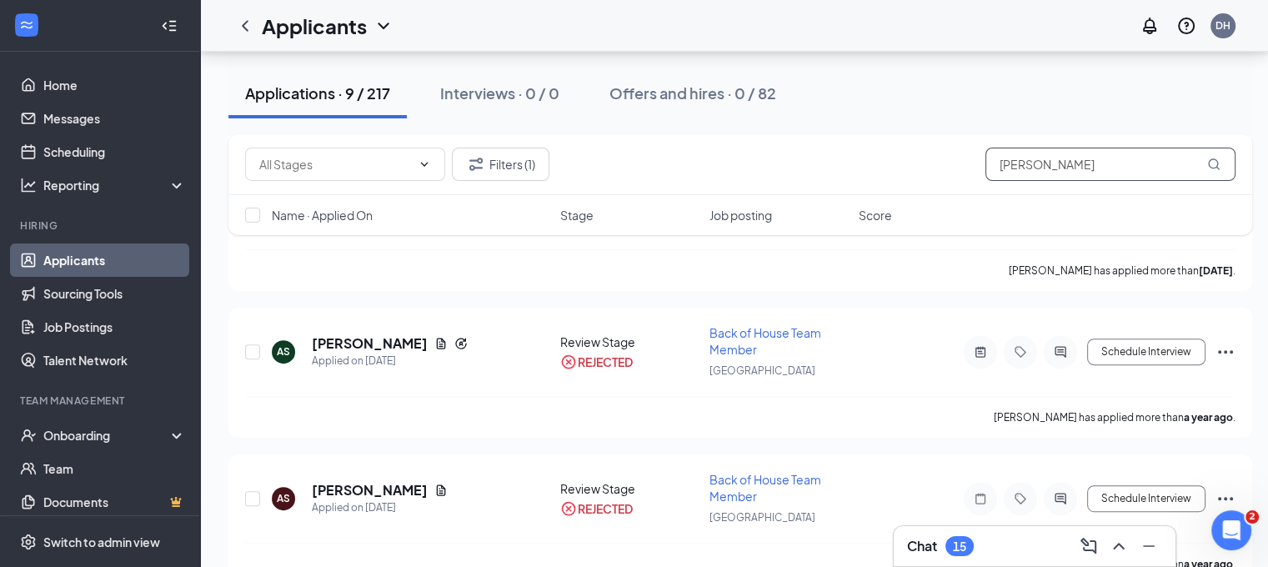
drag, startPoint x: 1055, startPoint y: 179, endPoint x: 984, endPoint y: 173, distance: 71.9
click at [985, 173] on input "adriana" at bounding box center [1110, 164] width 250 height 33
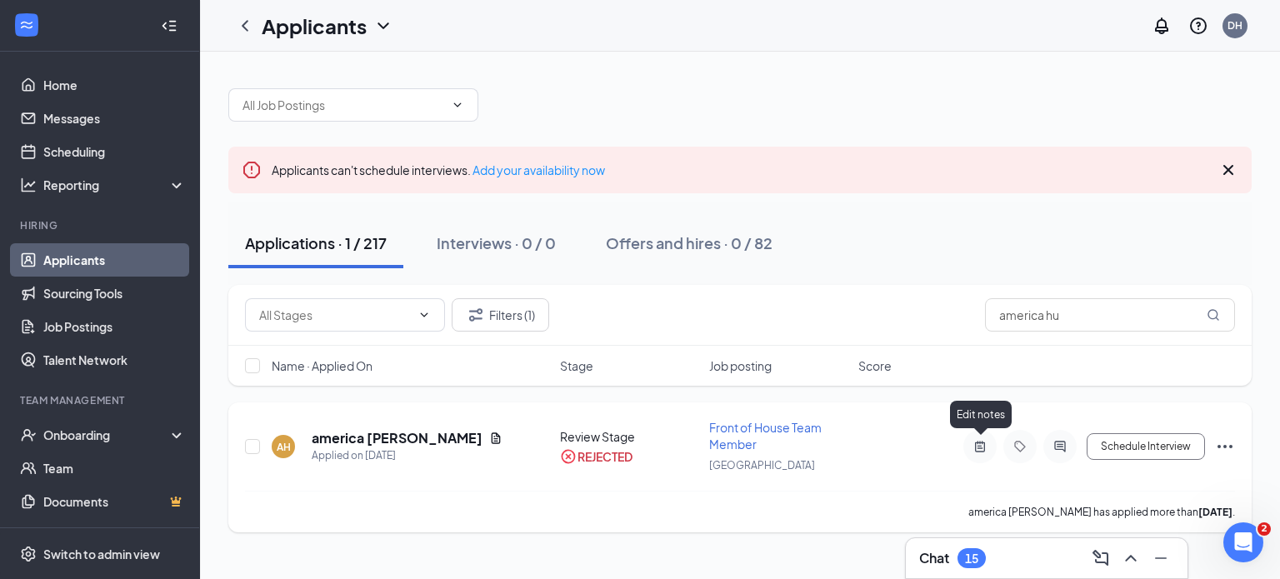
click at [986, 440] on icon "ActiveNote" at bounding box center [980, 446] width 20 height 13
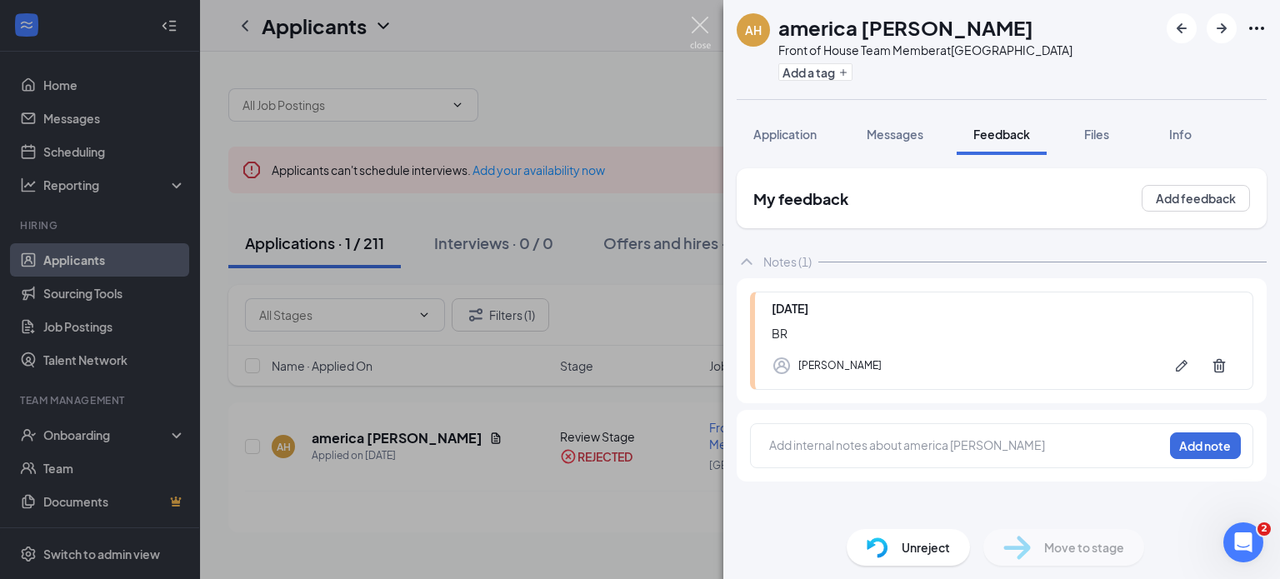
click at [709, 23] on img at bounding box center [700, 33] width 21 height 33
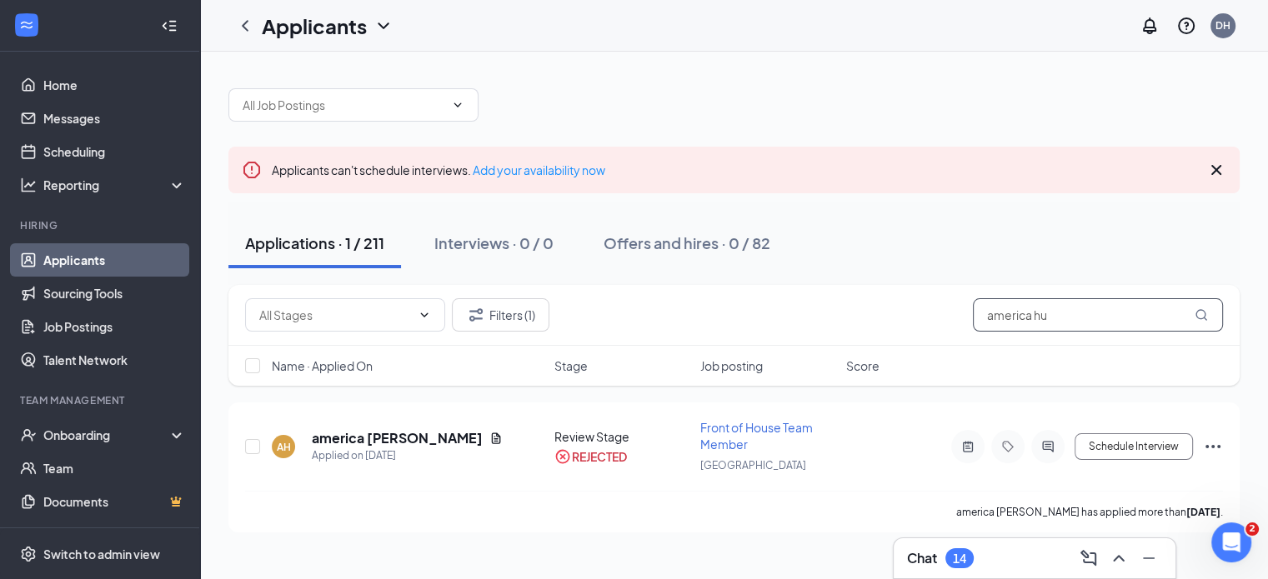
drag, startPoint x: 1104, startPoint y: 307, endPoint x: 627, endPoint y: 299, distance: 477.7
click at [627, 299] on div "Filters (1) america hu" at bounding box center [734, 314] width 978 height 33
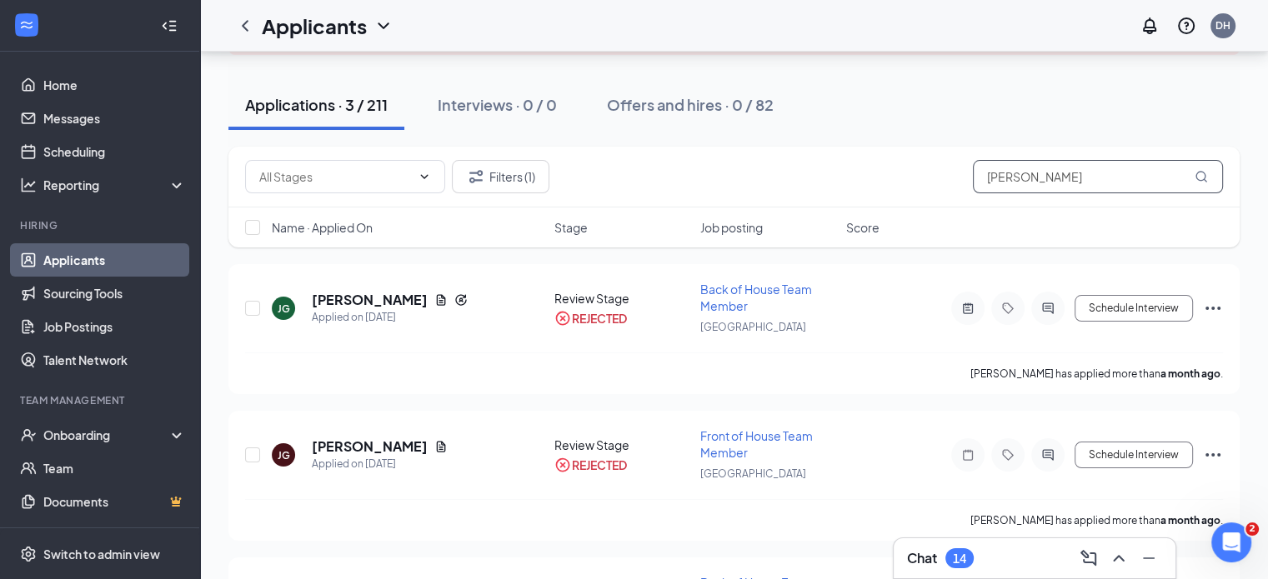
scroll to position [143, 0]
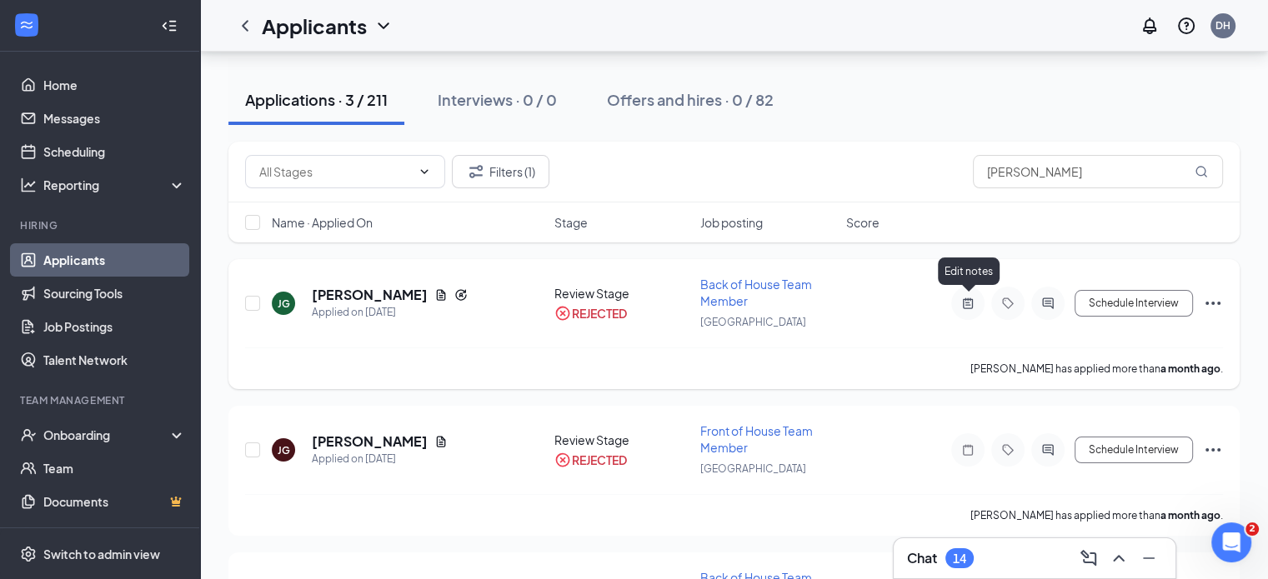
click at [977, 297] on icon "ActiveNote" at bounding box center [968, 303] width 20 height 13
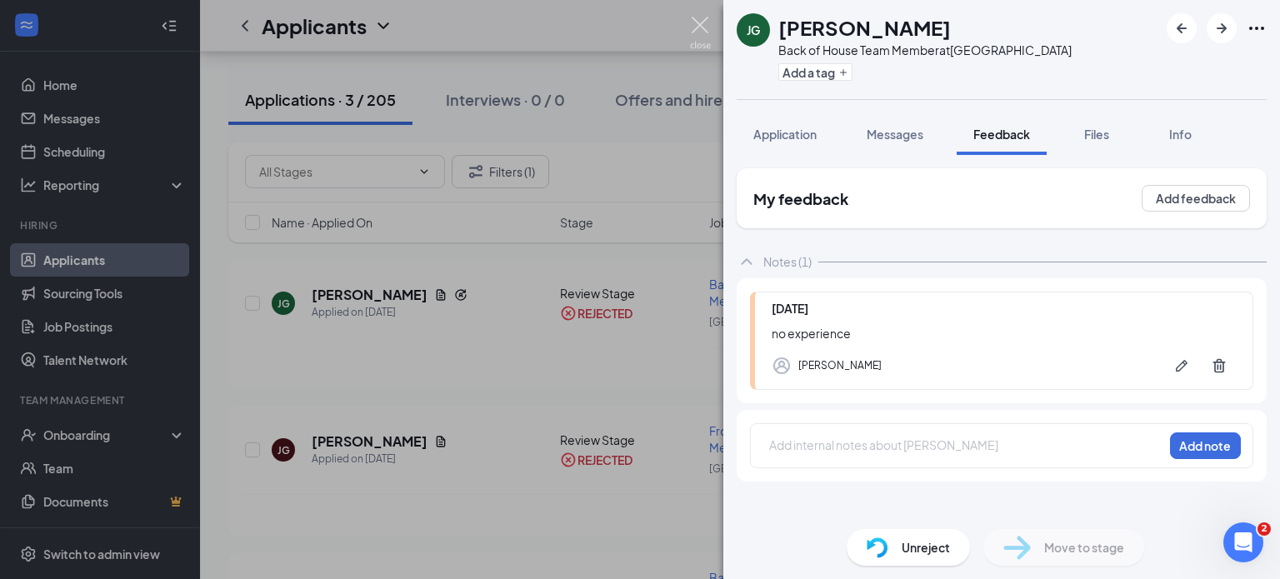
click at [703, 36] on img at bounding box center [700, 33] width 21 height 33
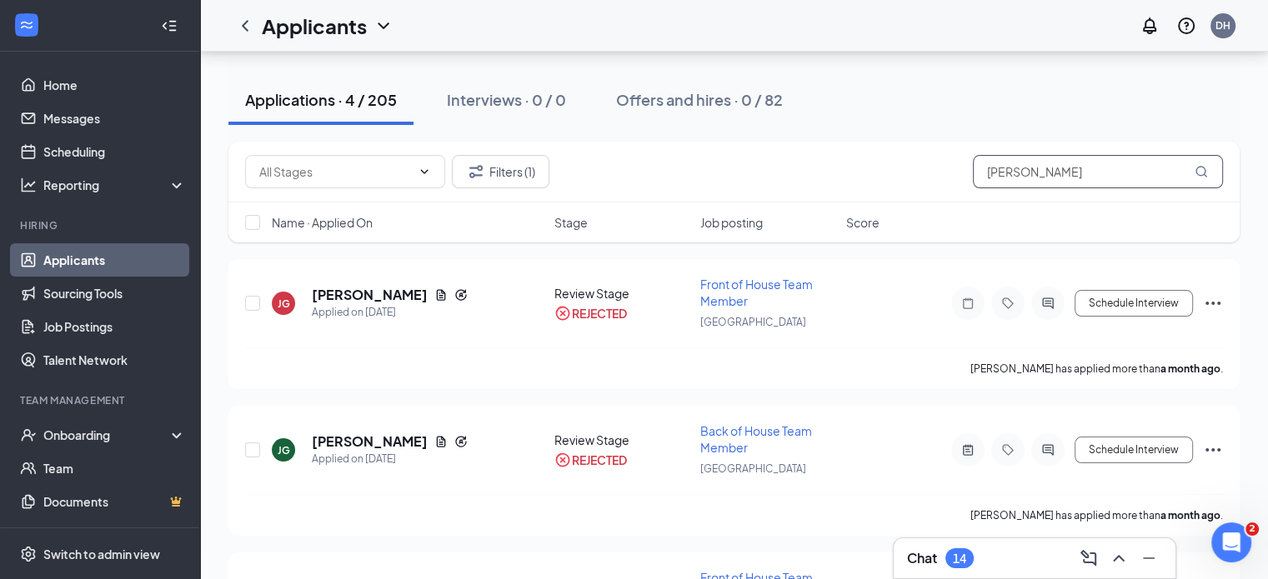
drag, startPoint x: 1062, startPoint y: 174, endPoint x: 859, endPoint y: 173, distance: 203.4
click at [863, 174] on div "Filters (1) jonathan gu" at bounding box center [734, 171] width 978 height 33
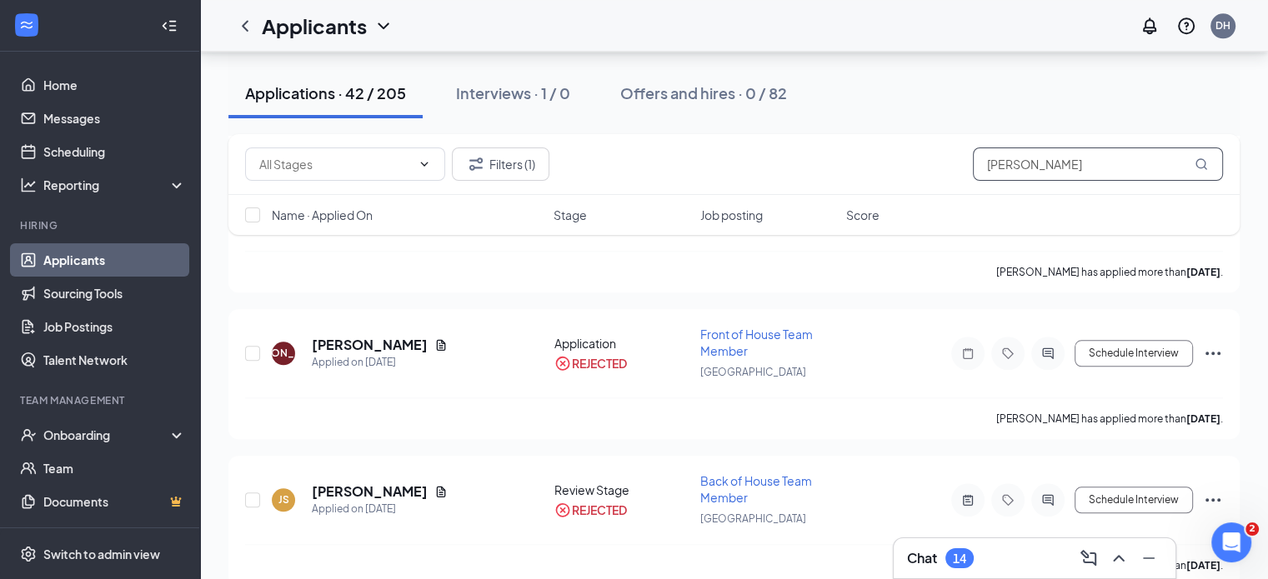
scroll to position [1757, 0]
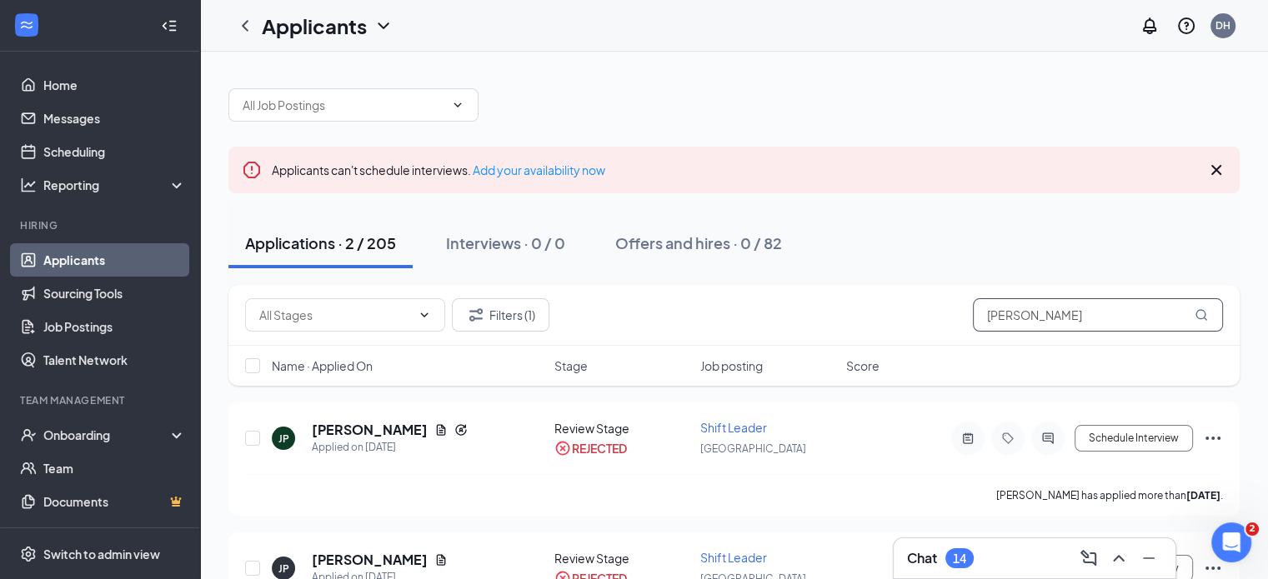
scroll to position [83, 0]
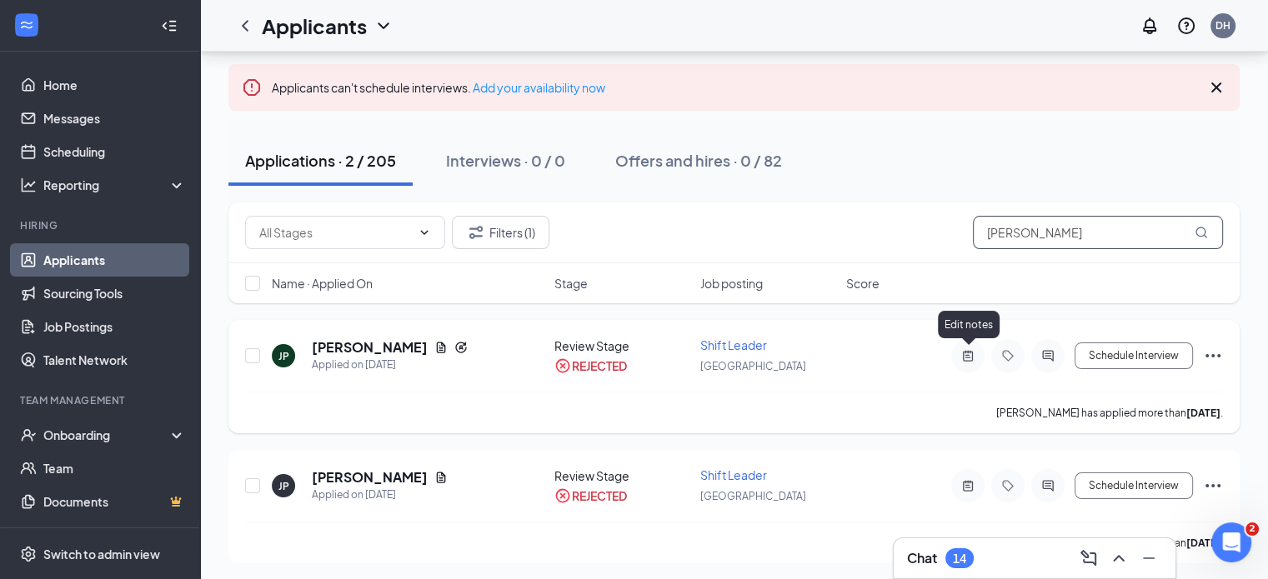
type input "JULIANUS"
click at [967, 350] on icon "ActiveNote" at bounding box center [968, 355] width 10 height 11
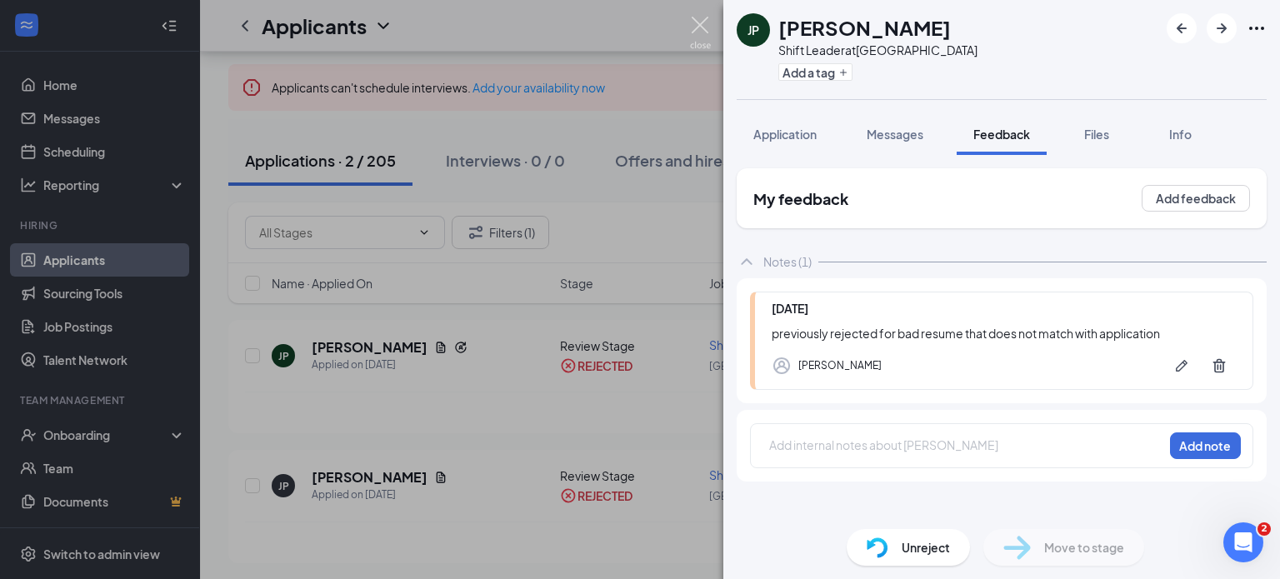
click at [696, 26] on img at bounding box center [700, 33] width 21 height 33
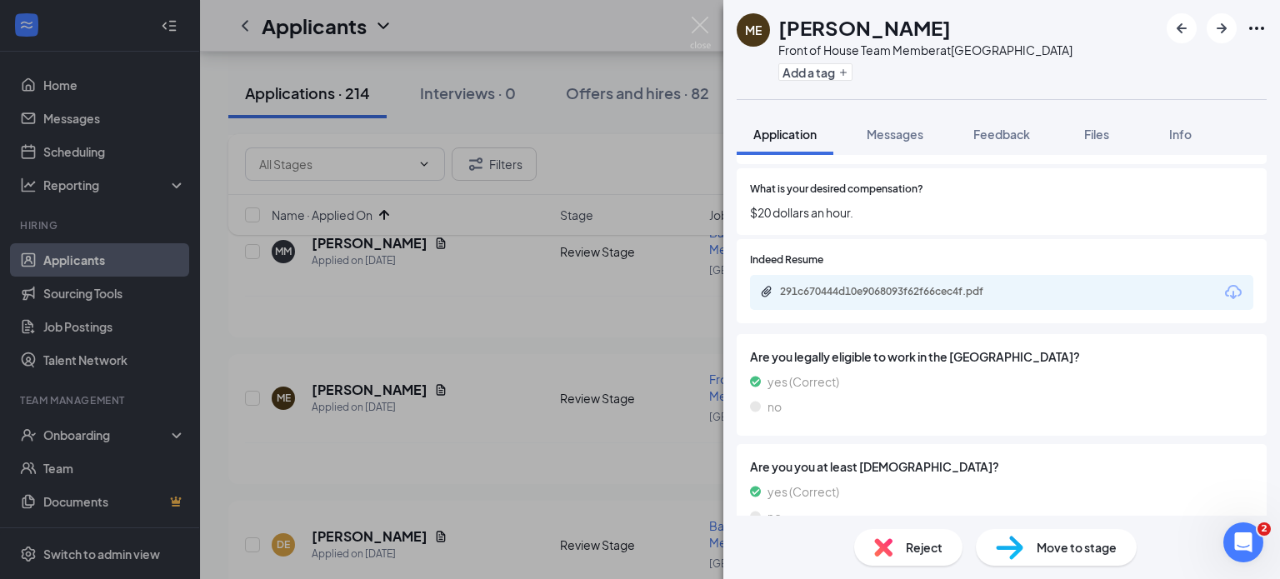
scroll to position [548, 0]
click at [849, 297] on div "291c670444d10e9068093f62f66cec4f.pdf" at bounding box center [896, 293] width 233 height 13
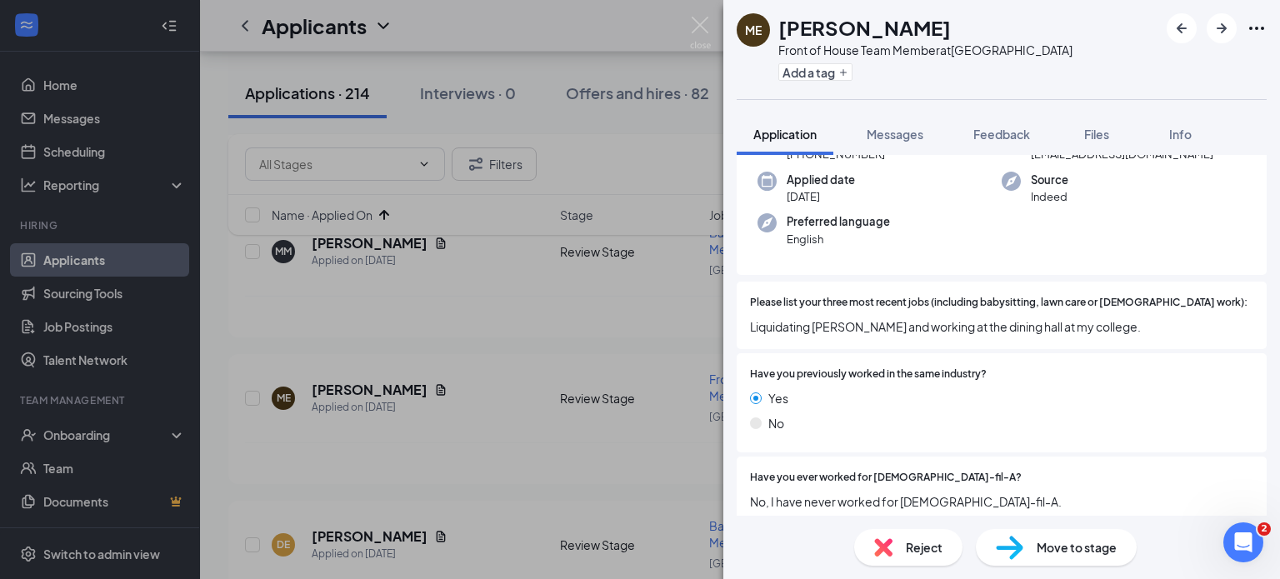
scroll to position [117, 0]
click at [1003, 148] on button "Feedback" at bounding box center [1002, 134] width 90 height 42
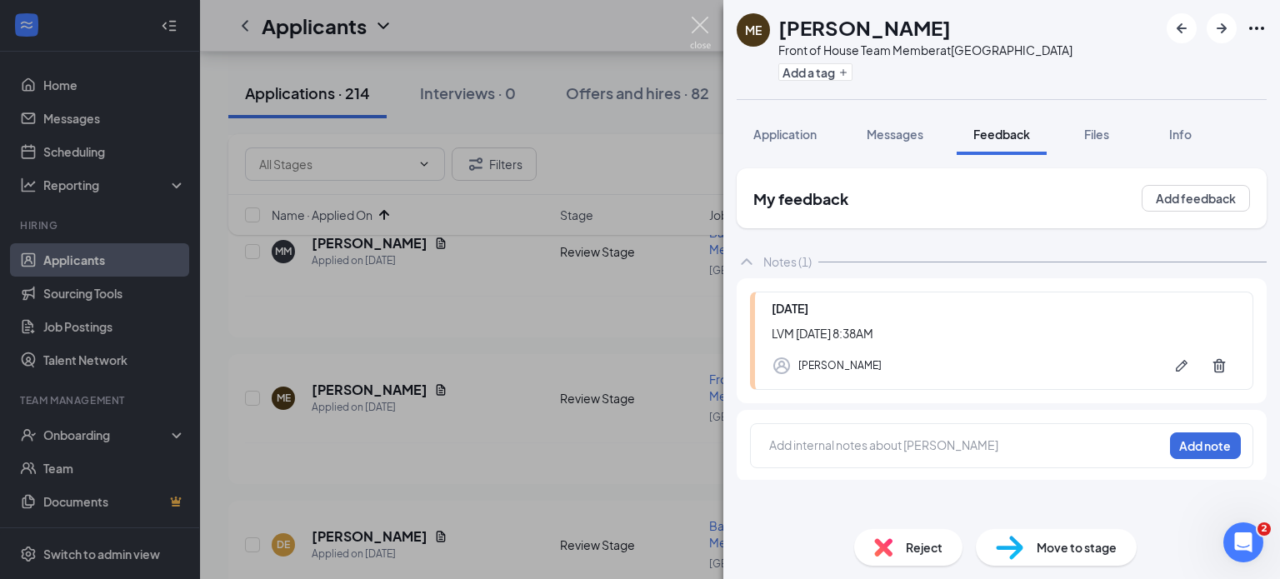
click at [701, 29] on img at bounding box center [700, 33] width 21 height 33
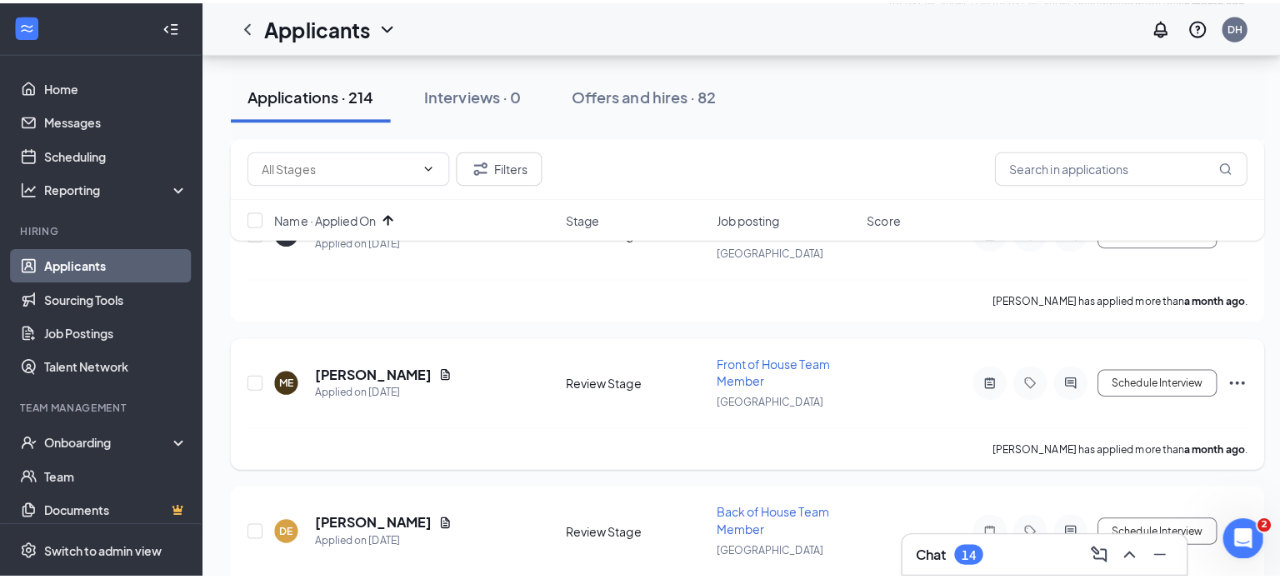
scroll to position [3730, 0]
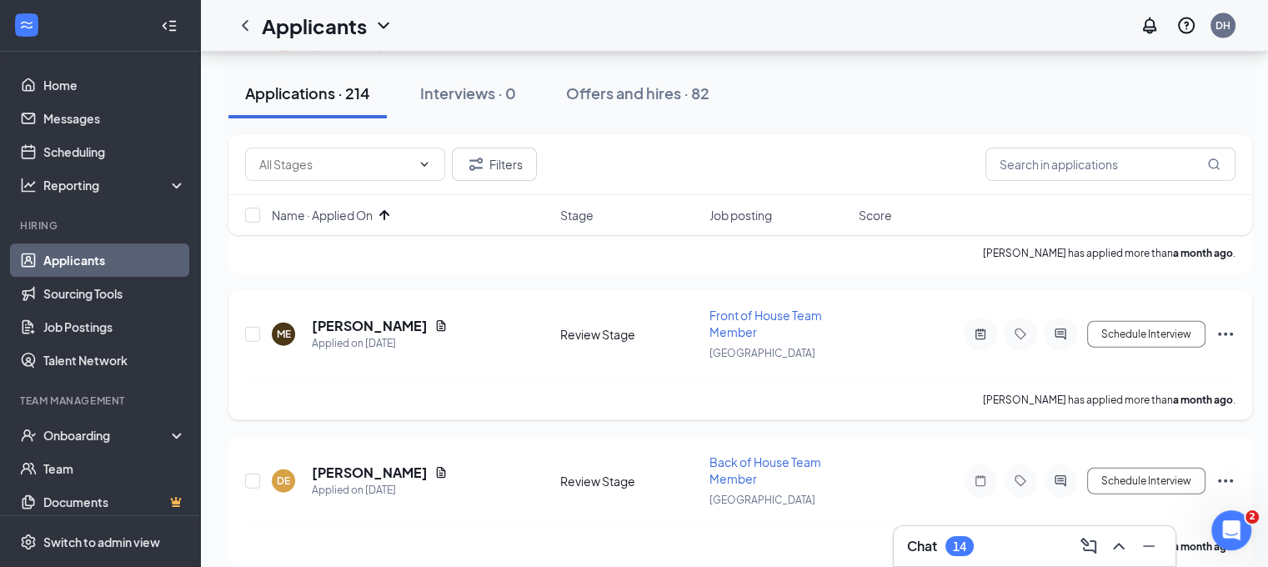
click at [1230, 333] on icon "Ellipses" at bounding box center [1225, 334] width 15 height 3
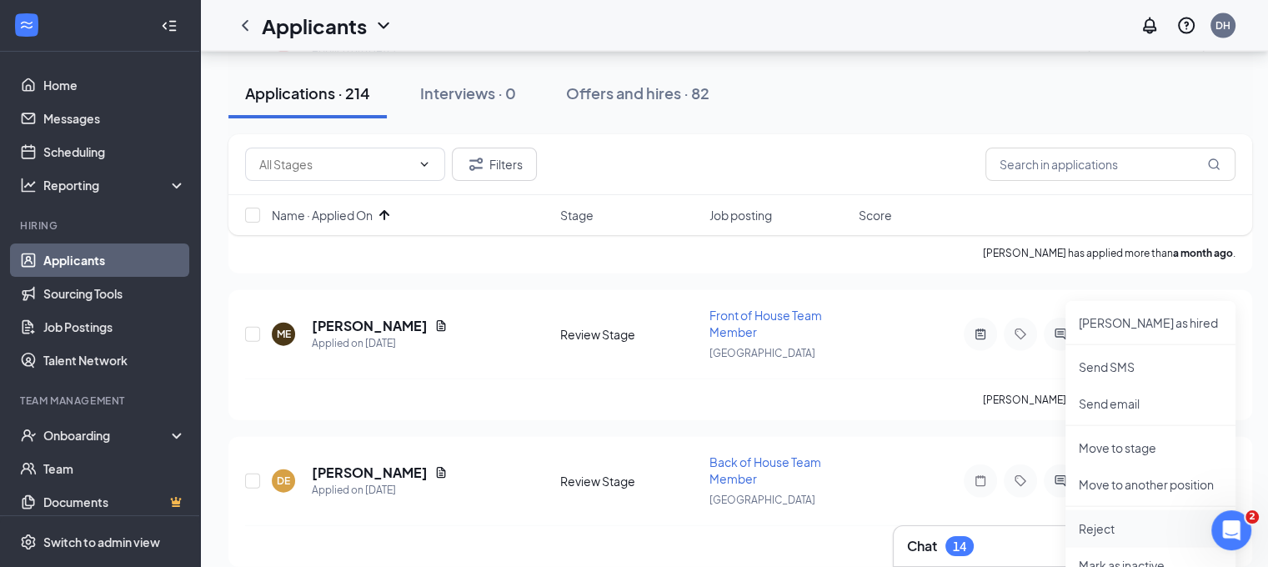
click at [1124, 523] on p "Reject" at bounding box center [1150, 528] width 143 height 17
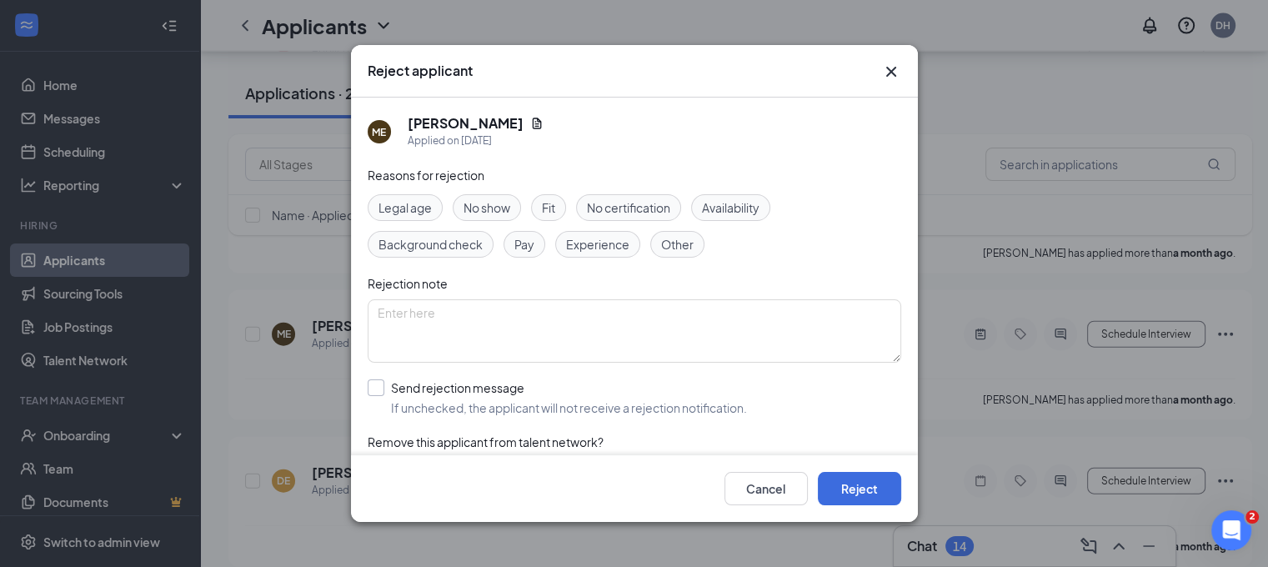
click at [687, 398] on input "Send rejection message If unchecked, the applicant will not receive a rejection…" at bounding box center [557, 397] width 379 height 37
checkbox input "true"
click at [895, 494] on button "Reject" at bounding box center [859, 488] width 83 height 33
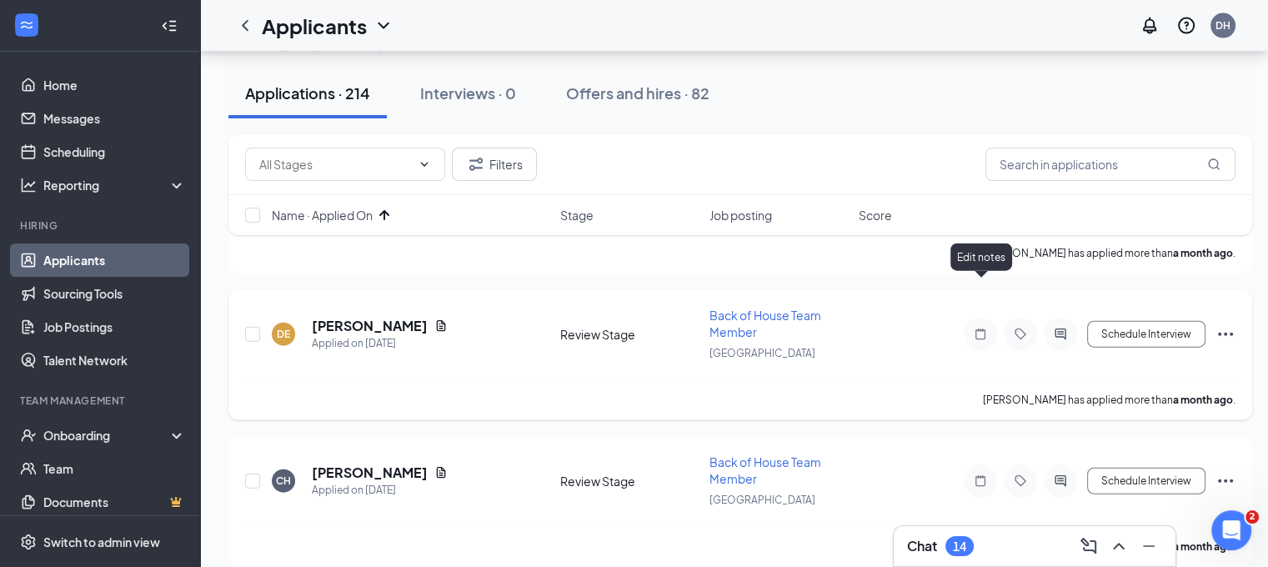
click at [981, 328] on icon "Note" at bounding box center [980, 334] width 20 height 13
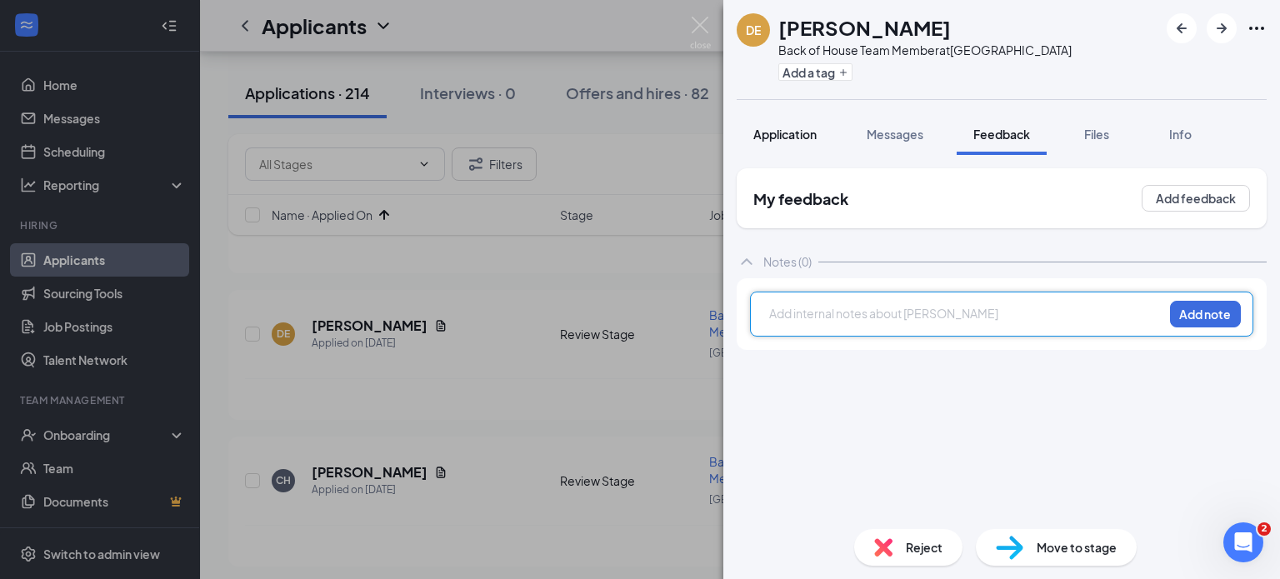
click at [777, 133] on span "Application" at bounding box center [784, 134] width 63 height 15
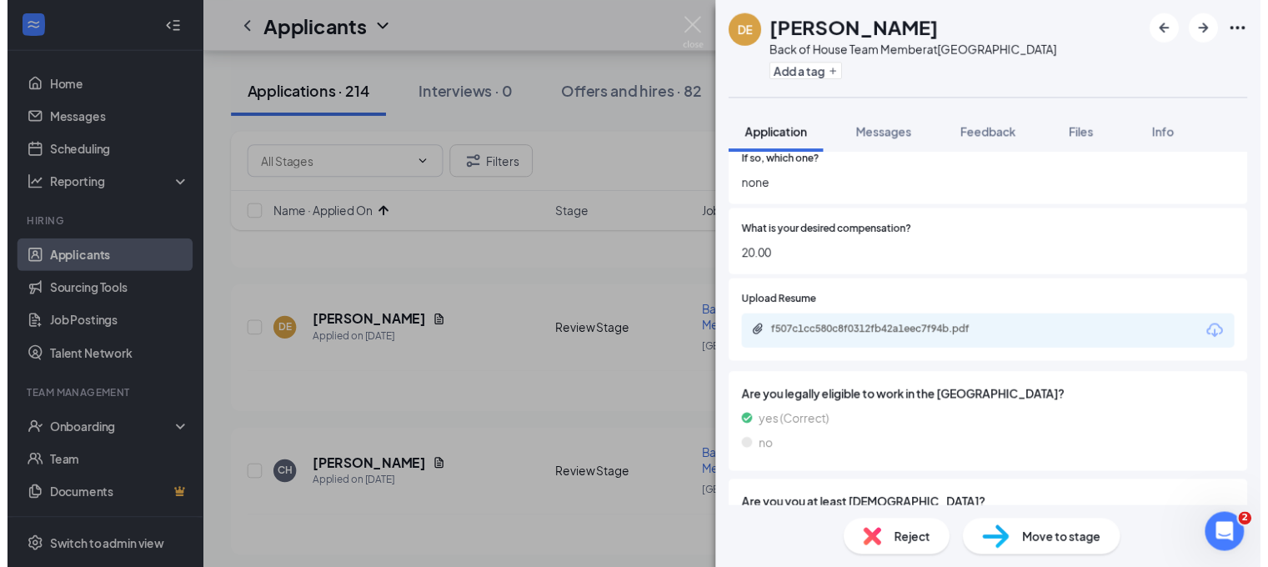
scroll to position [535, 0]
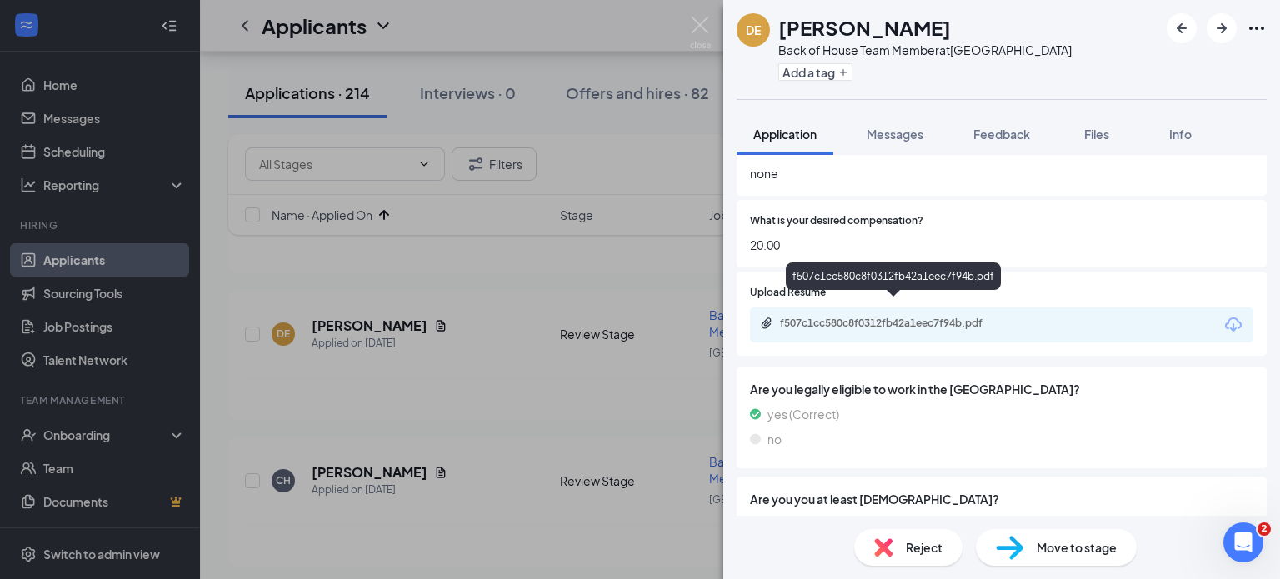
click at [838, 317] on div "f507c1cc580c8f0312fb42a1eec7f94b.pdf" at bounding box center [896, 323] width 233 height 13
click at [707, 16] on div "DE Daniel Estrada Back of House Team Member at Chino Hills Add a tag Applicatio…" at bounding box center [640, 289] width 1280 height 579
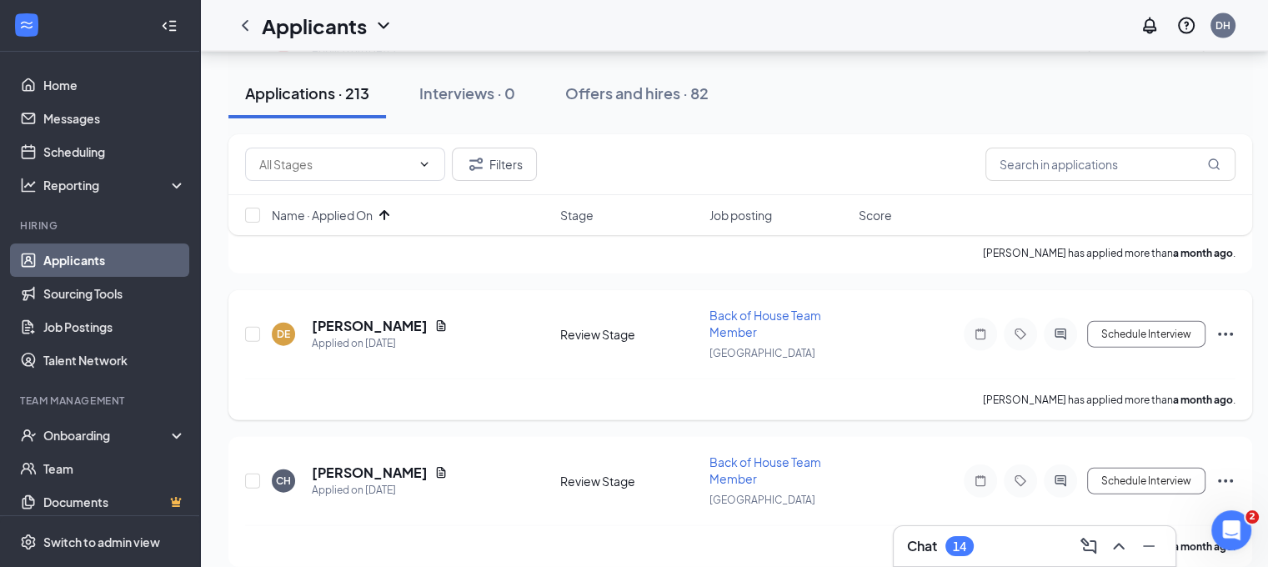
click at [1232, 324] on icon "Ellipses" at bounding box center [1225, 334] width 20 height 20
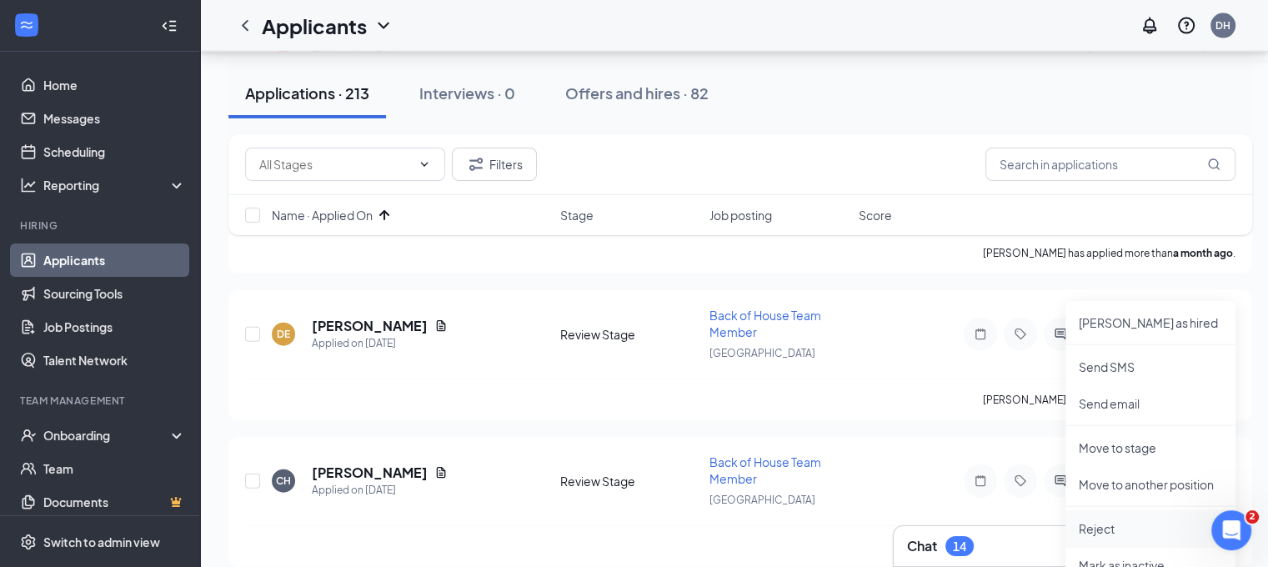
click at [1118, 536] on li "Reject" at bounding box center [1150, 528] width 170 height 37
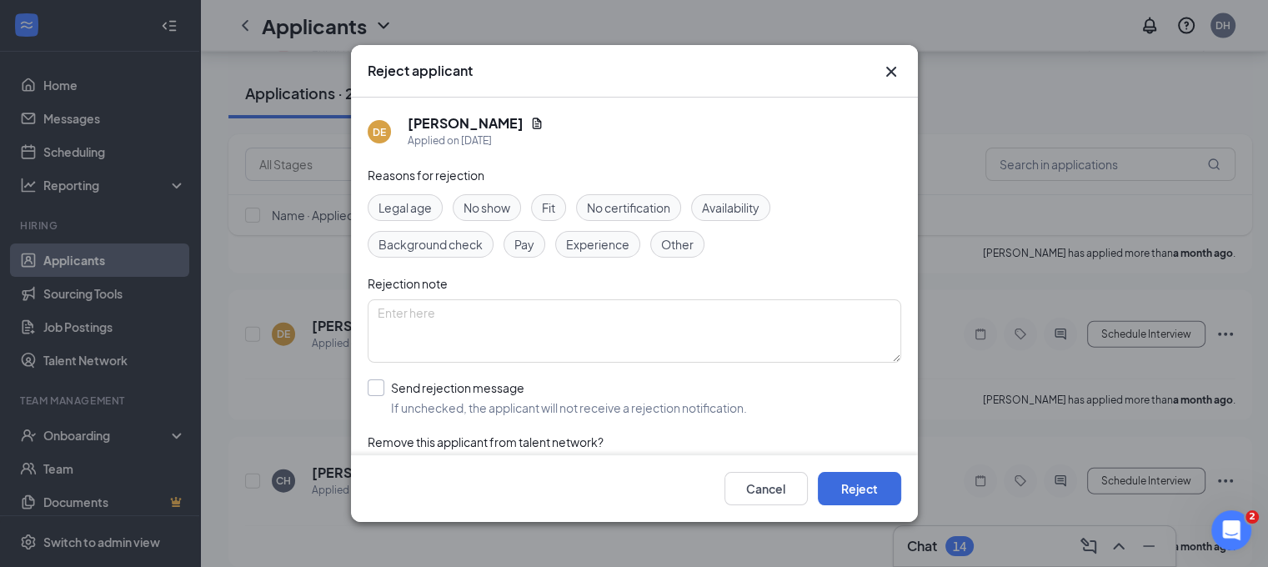
click at [613, 379] on input "Send rejection message If unchecked, the applicant will not receive a rejection…" at bounding box center [557, 397] width 379 height 37
checkbox input "true"
click at [845, 488] on button "Reject" at bounding box center [859, 488] width 83 height 33
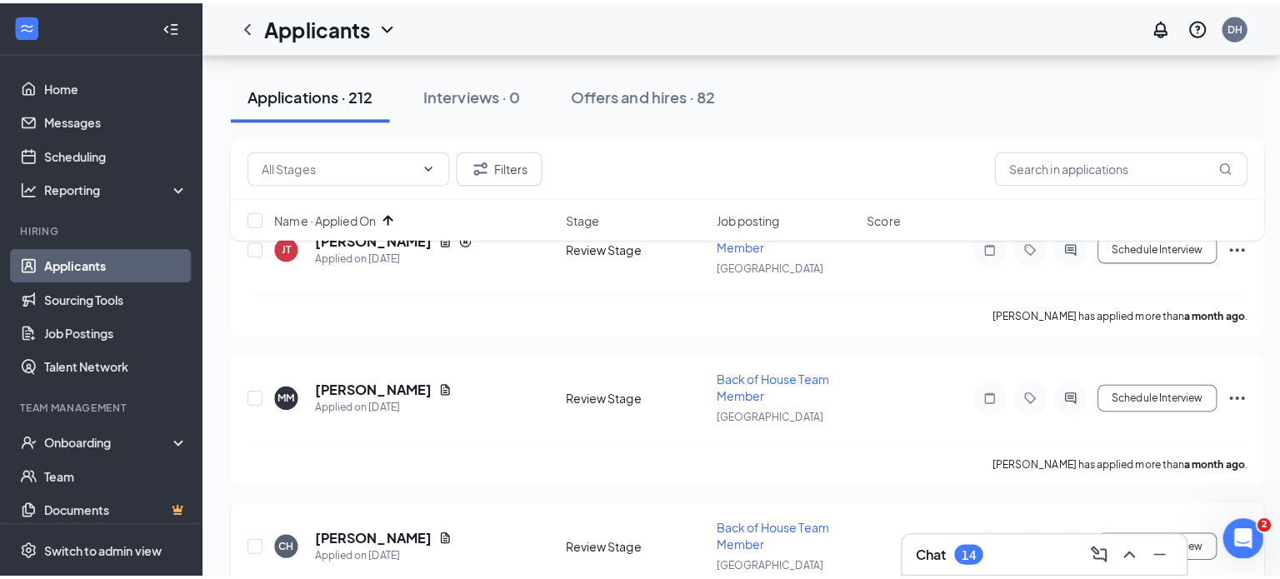
scroll to position [3671, 0]
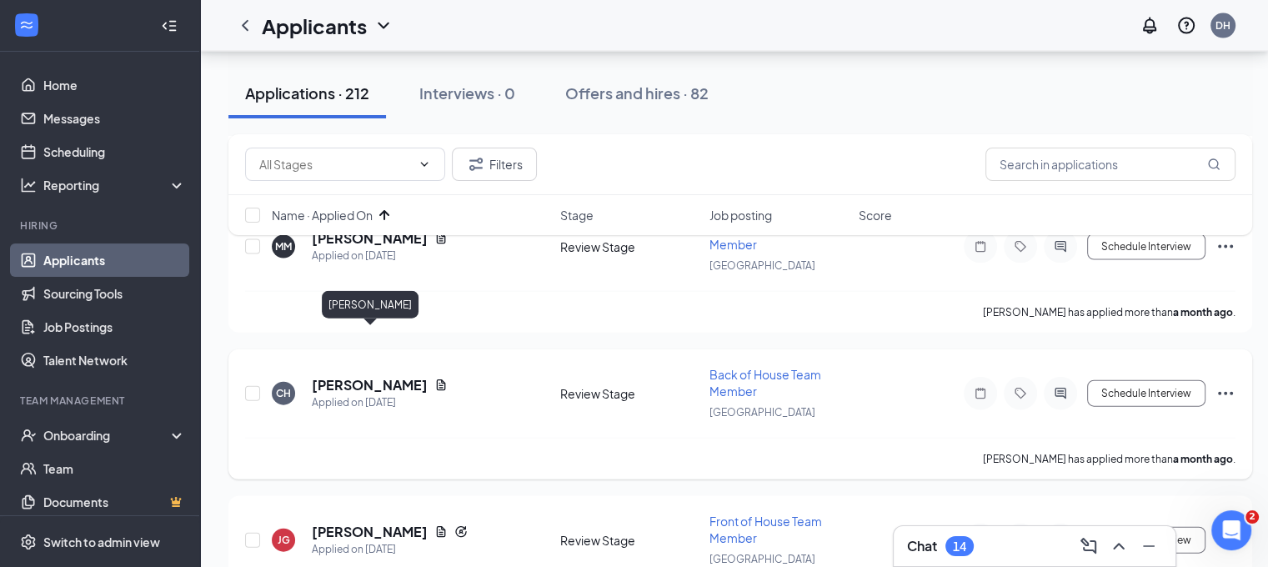
click at [409, 376] on h5 "Cristina Hernandez" at bounding box center [370, 385] width 116 height 18
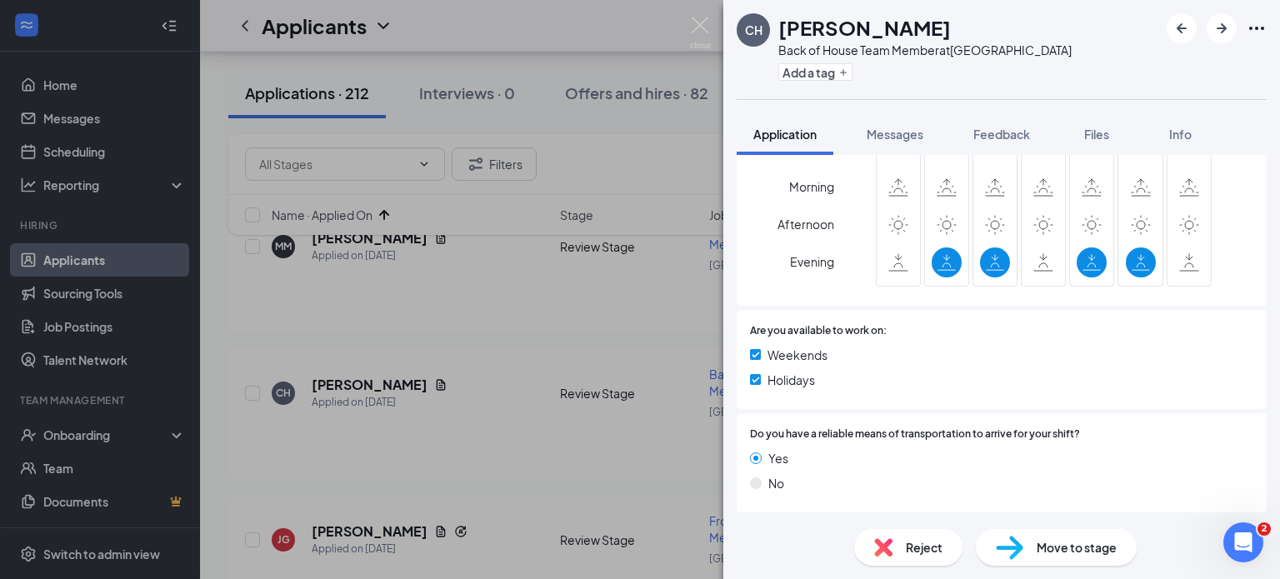
scroll to position [1249, 0]
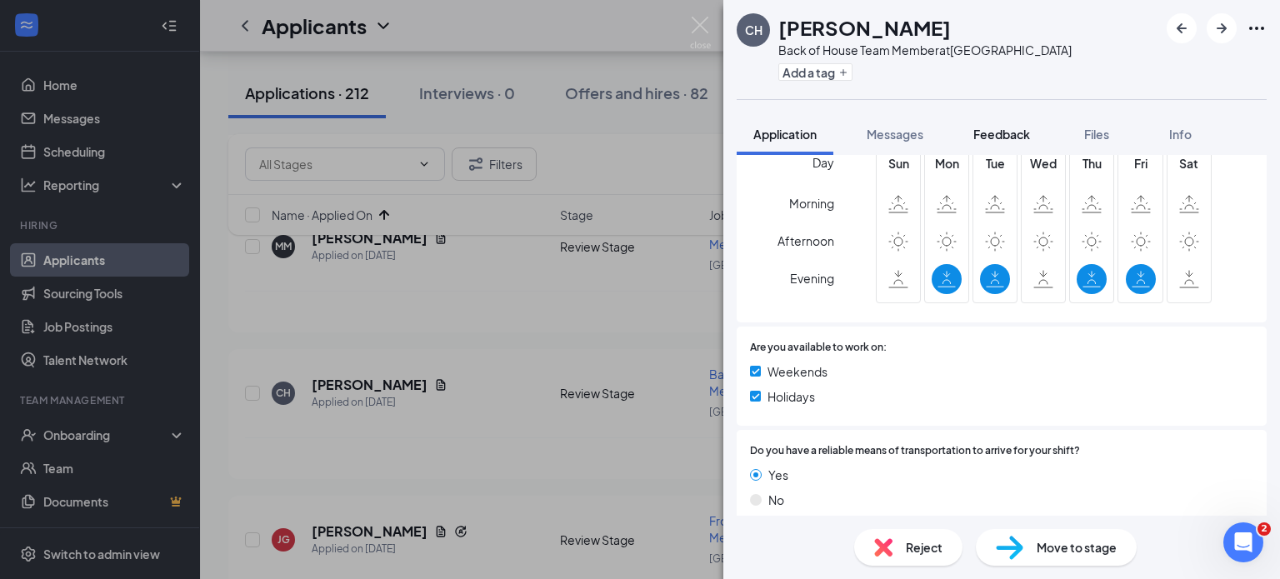
click at [1018, 146] on button "Feedback" at bounding box center [1002, 134] width 90 height 42
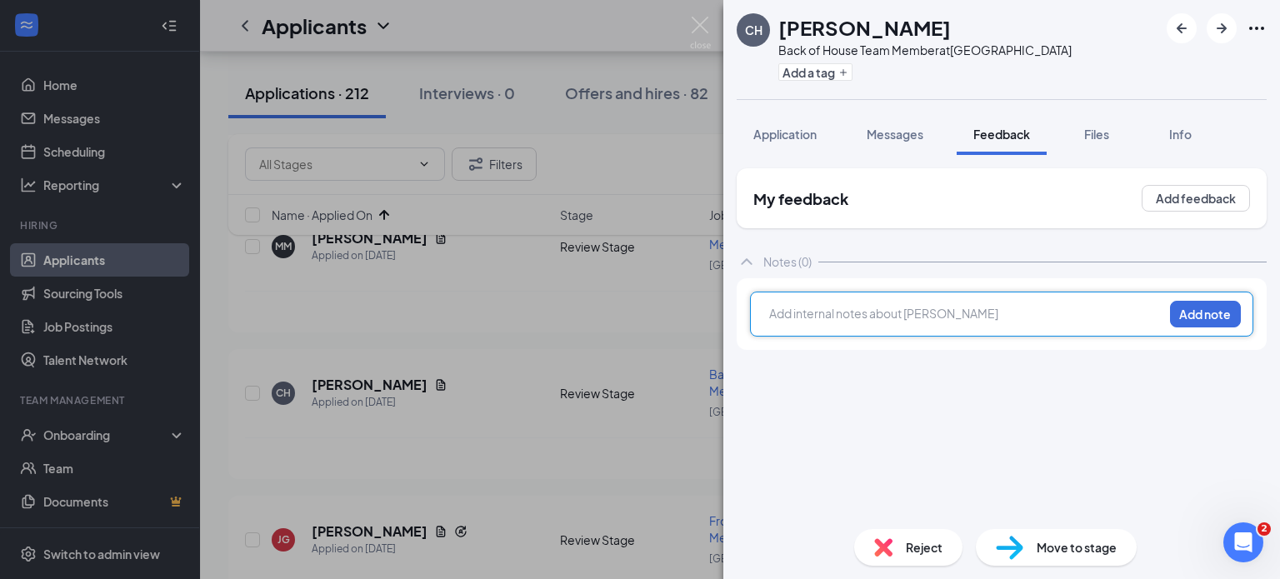
click at [861, 312] on div at bounding box center [966, 314] width 393 height 18
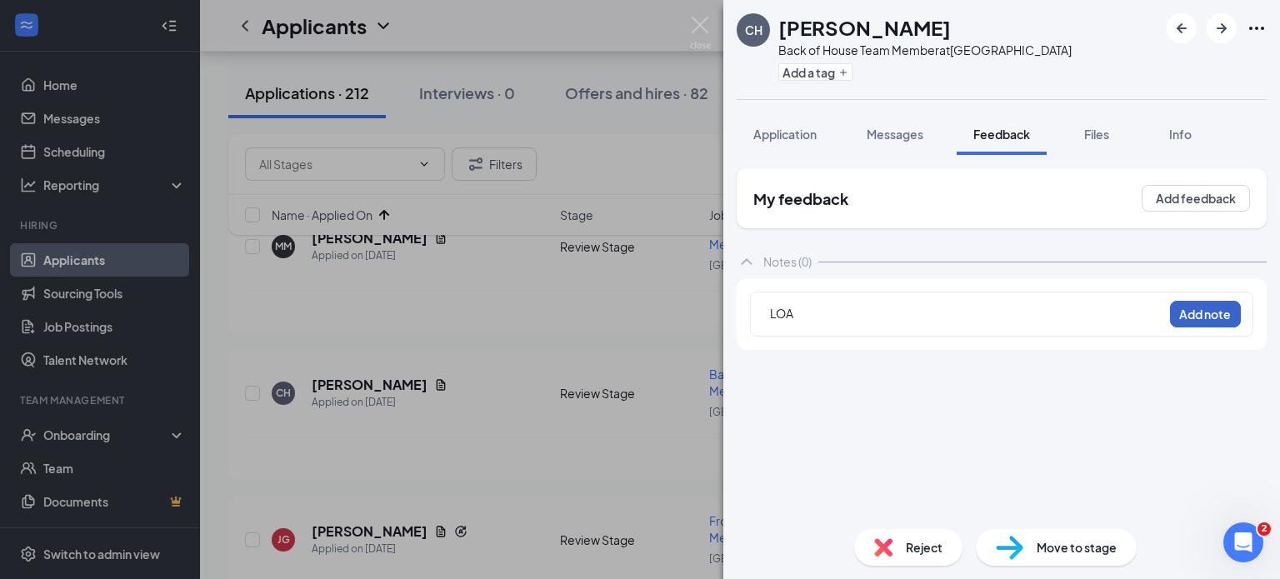
click at [1227, 315] on button "Add note" at bounding box center [1205, 314] width 71 height 27
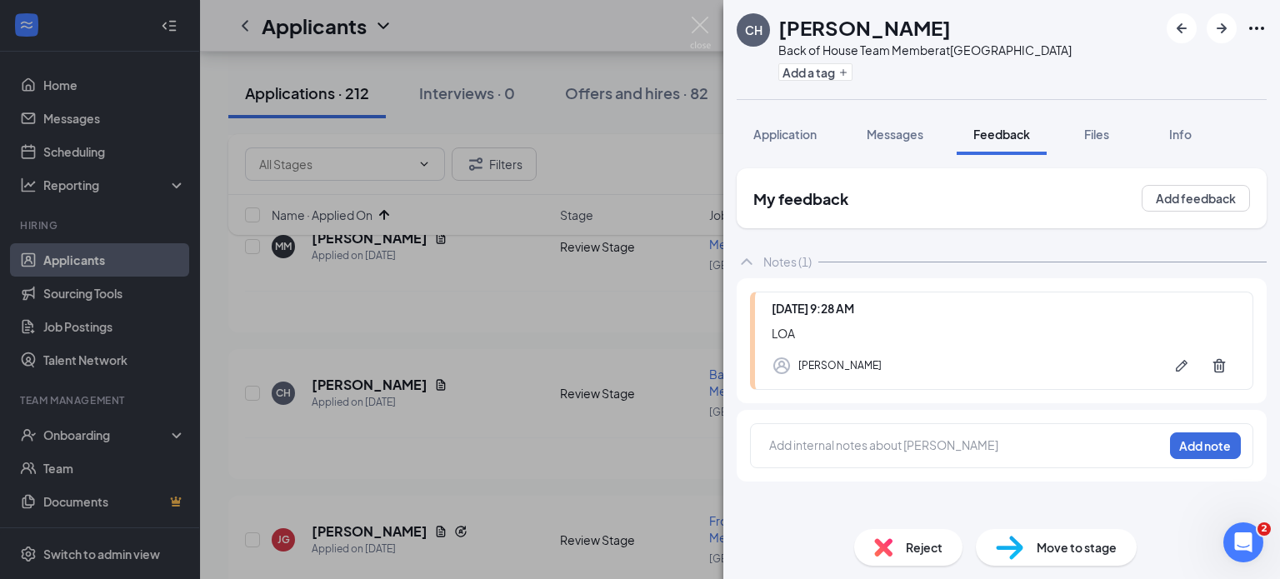
drag, startPoint x: 612, startPoint y: 263, endPoint x: 663, endPoint y: 323, distance: 79.2
click at [612, 263] on div "CH Cristina Hernandez Back of House Team Member at Chino Hills Add a tag Applic…" at bounding box center [640, 289] width 1280 height 579
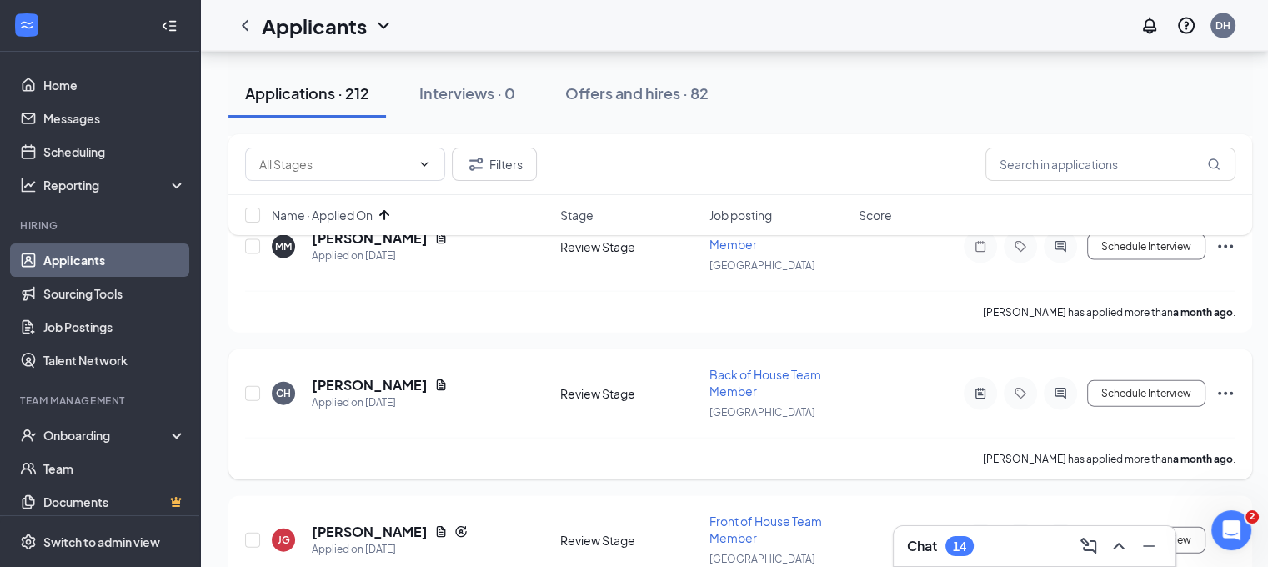
scroll to position [3746, 0]
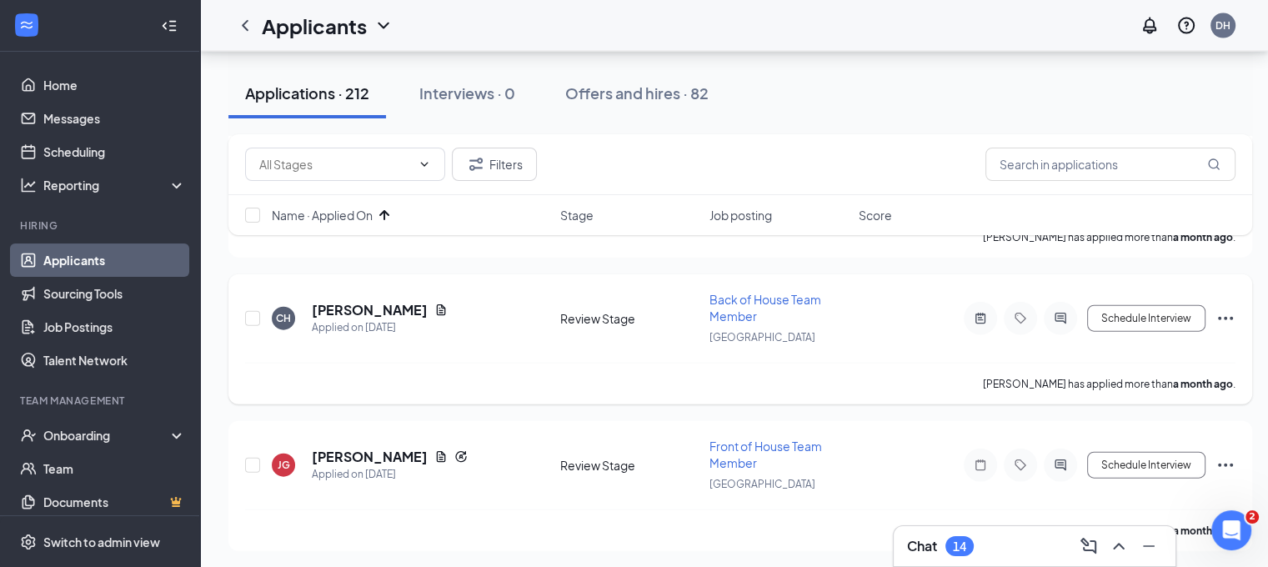
click at [1228, 308] on icon "Ellipses" at bounding box center [1225, 318] width 20 height 20
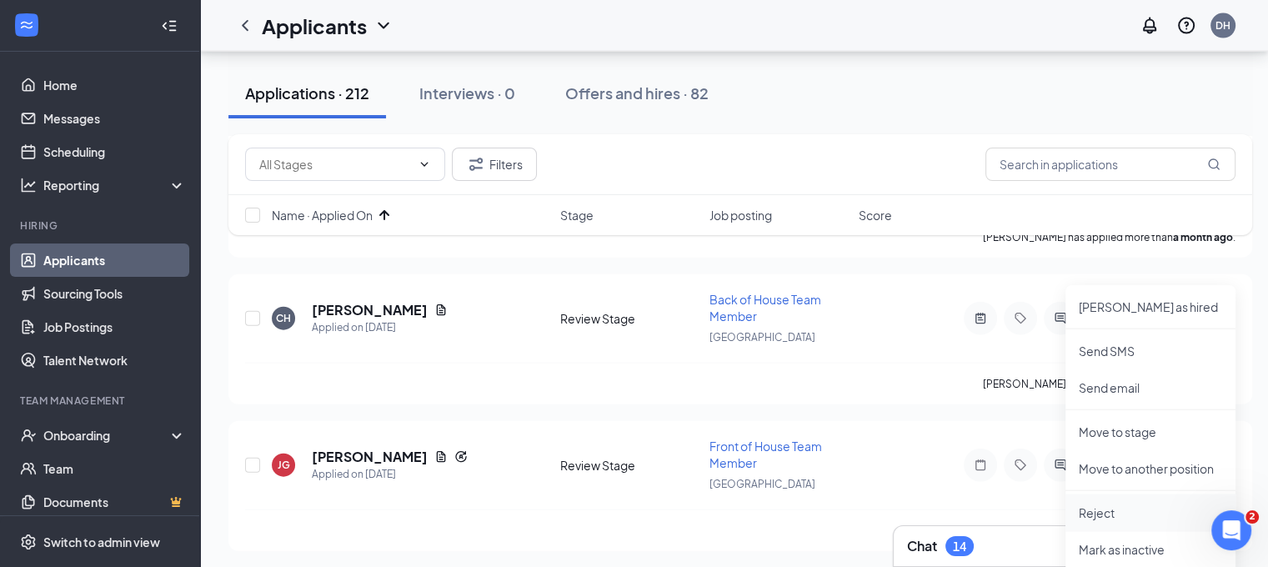
click at [1111, 499] on li "Reject" at bounding box center [1150, 512] width 170 height 37
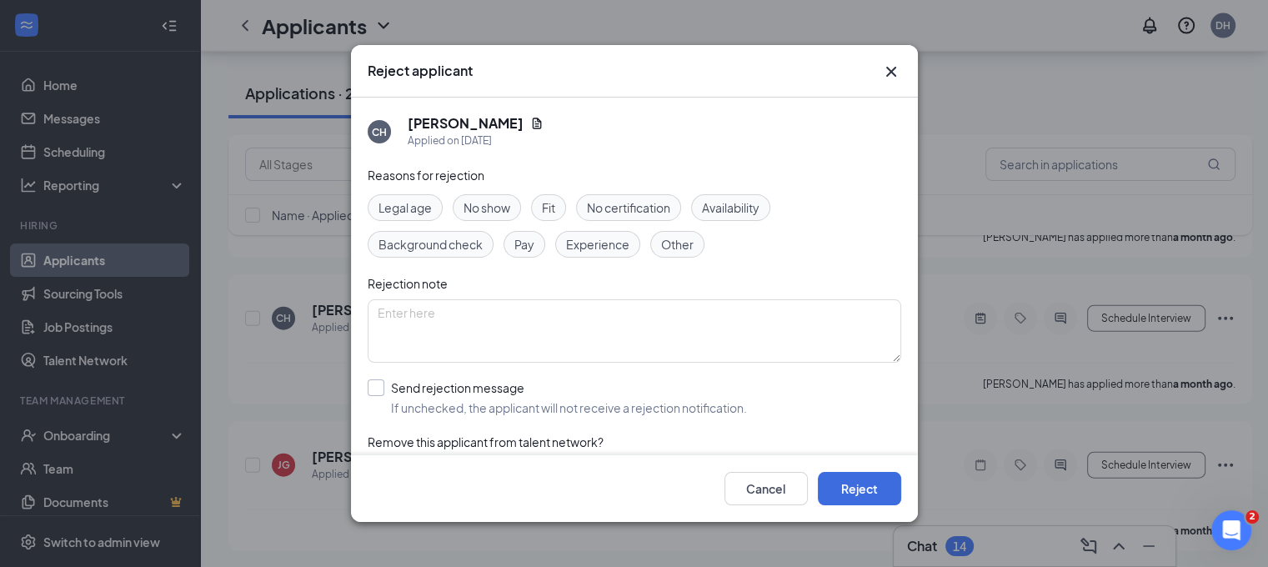
click at [713, 409] on input "Send rejection message If unchecked, the applicant will not receive a rejection…" at bounding box center [557, 397] width 379 height 37
checkbox input "true"
click at [874, 488] on button "Reject" at bounding box center [859, 488] width 83 height 33
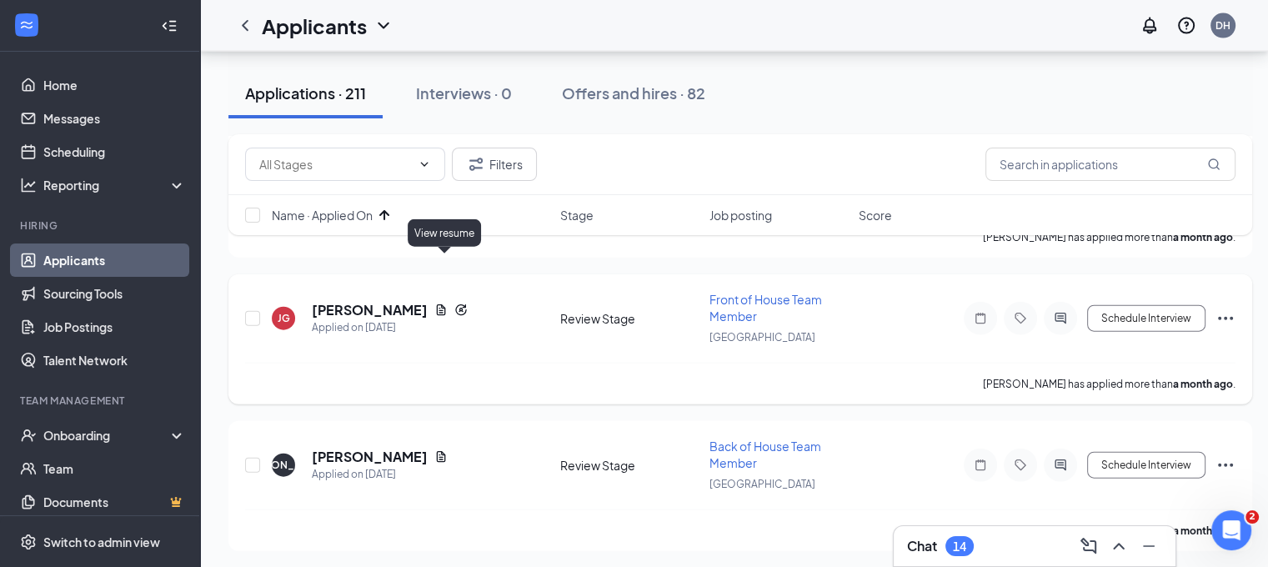
click at [446, 304] on icon "Document" at bounding box center [441, 309] width 9 height 11
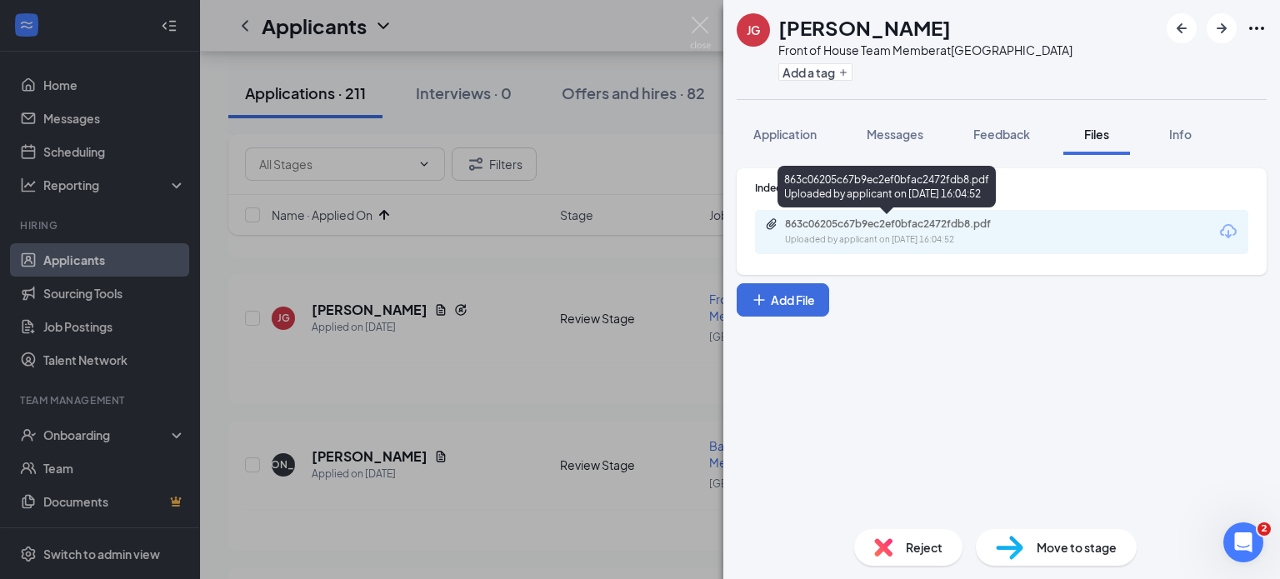
click at [835, 236] on div "Uploaded by applicant on Jul 29, 2025 at 16:04:52" at bounding box center [910, 239] width 250 height 13
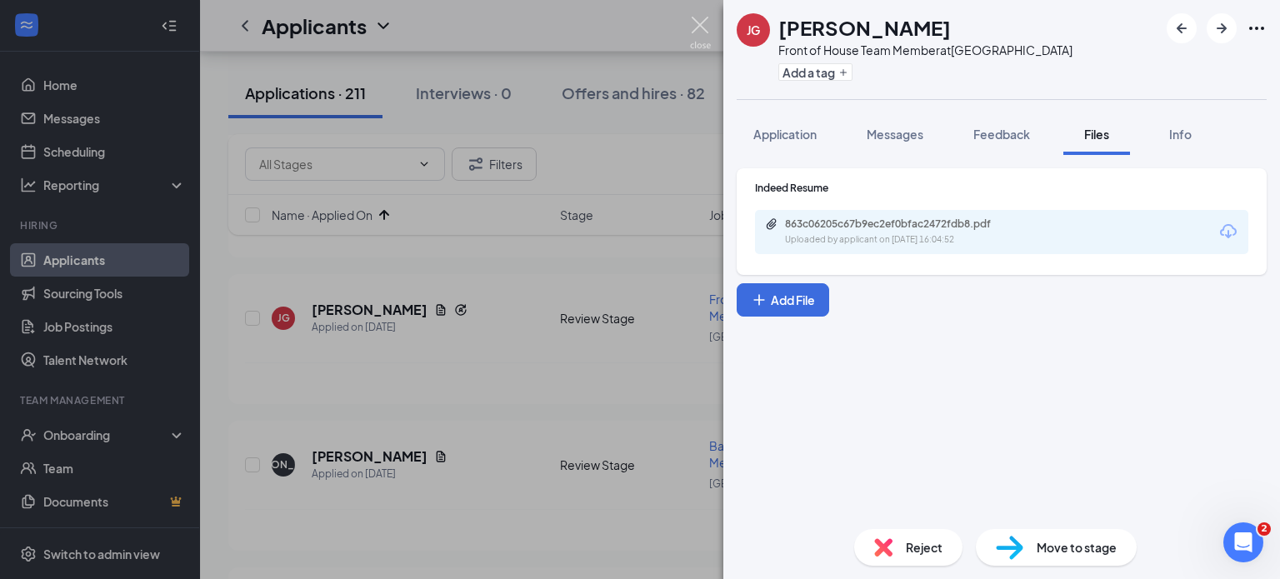
click at [696, 27] on img at bounding box center [700, 33] width 21 height 33
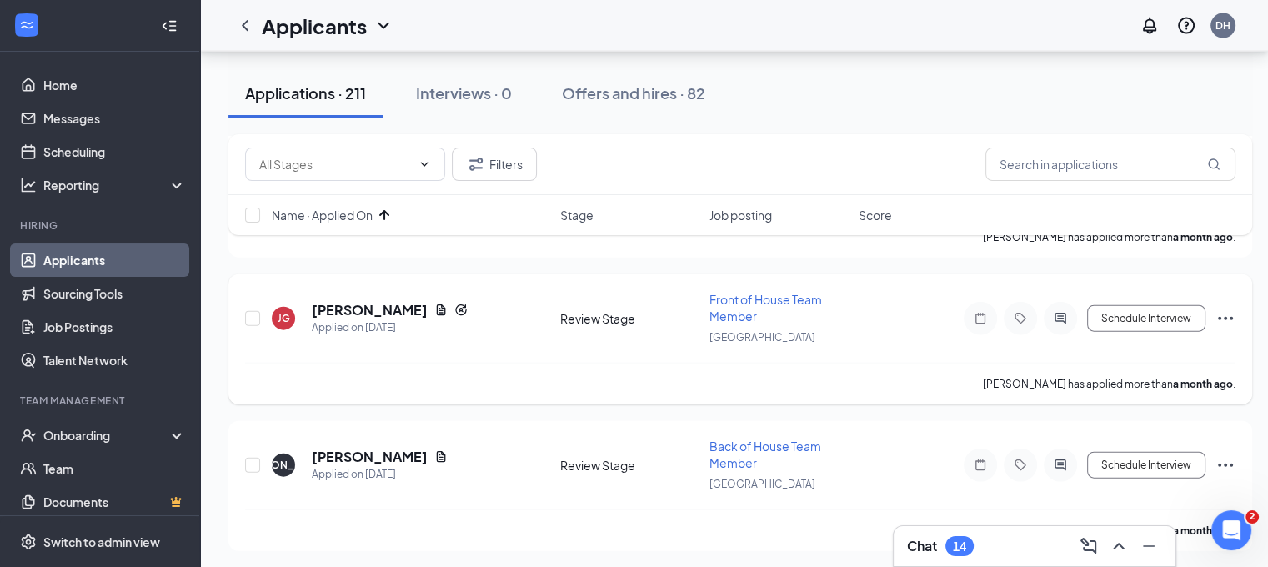
click at [1218, 308] on icon "Ellipses" at bounding box center [1225, 318] width 20 height 20
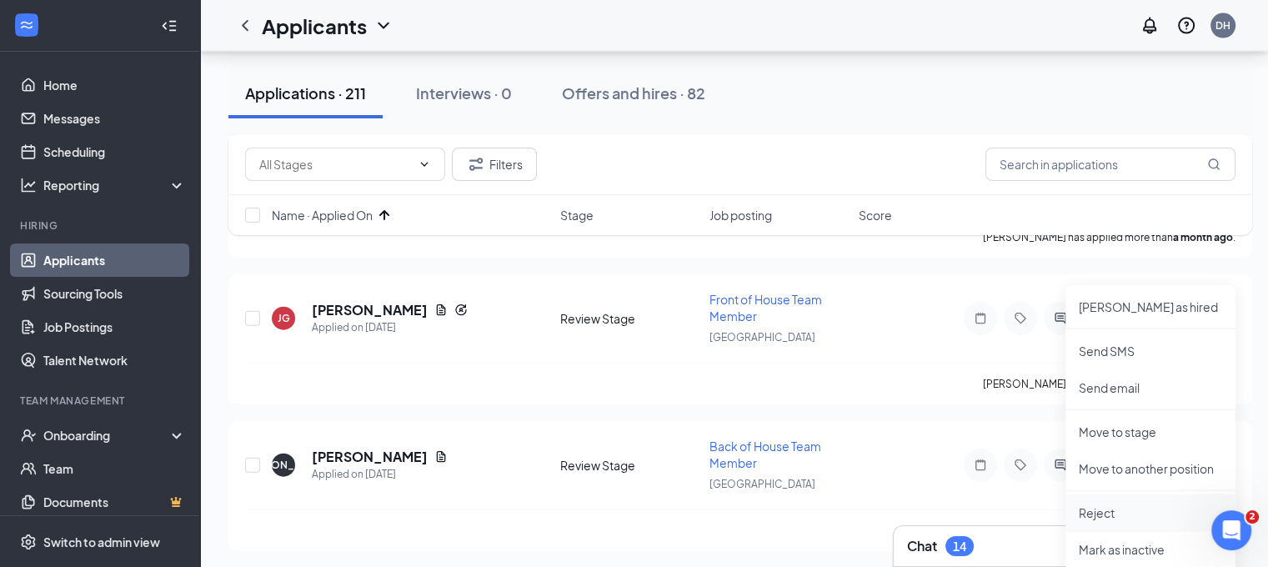
click at [1139, 507] on p "Reject" at bounding box center [1150, 512] width 143 height 17
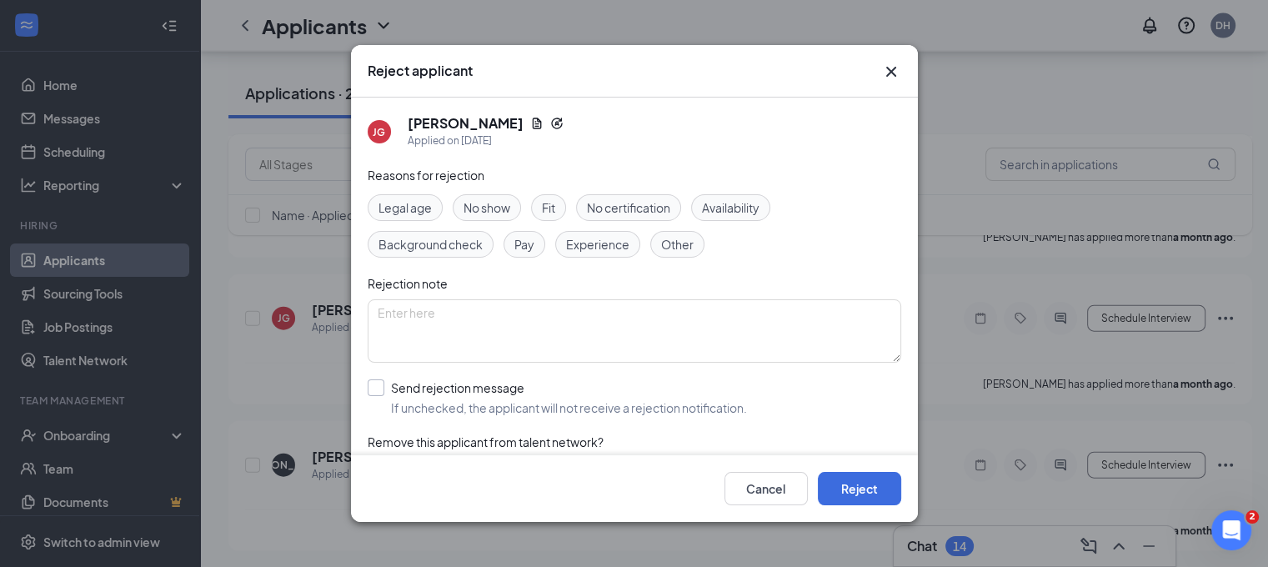
click at [685, 407] on input "Send rejection message If unchecked, the applicant will not receive a rejection…" at bounding box center [557, 397] width 379 height 37
checkbox input "true"
click at [866, 476] on div "Cancel Reject" at bounding box center [634, 488] width 567 height 67
click at [874, 492] on button "Reject" at bounding box center [859, 488] width 83 height 33
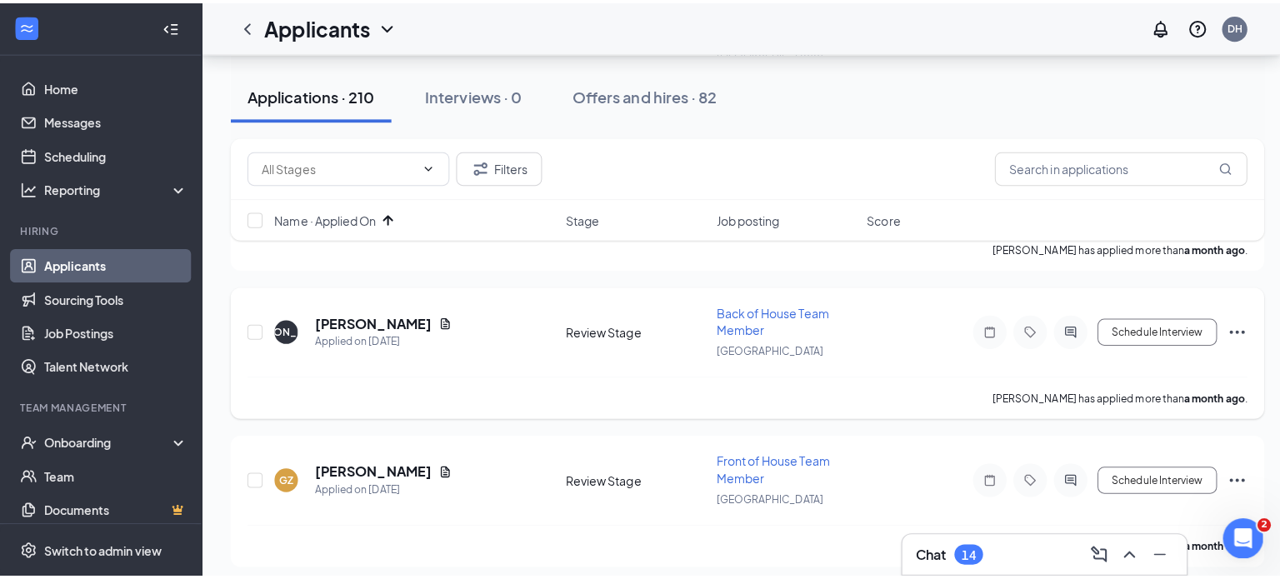
scroll to position [3746, 0]
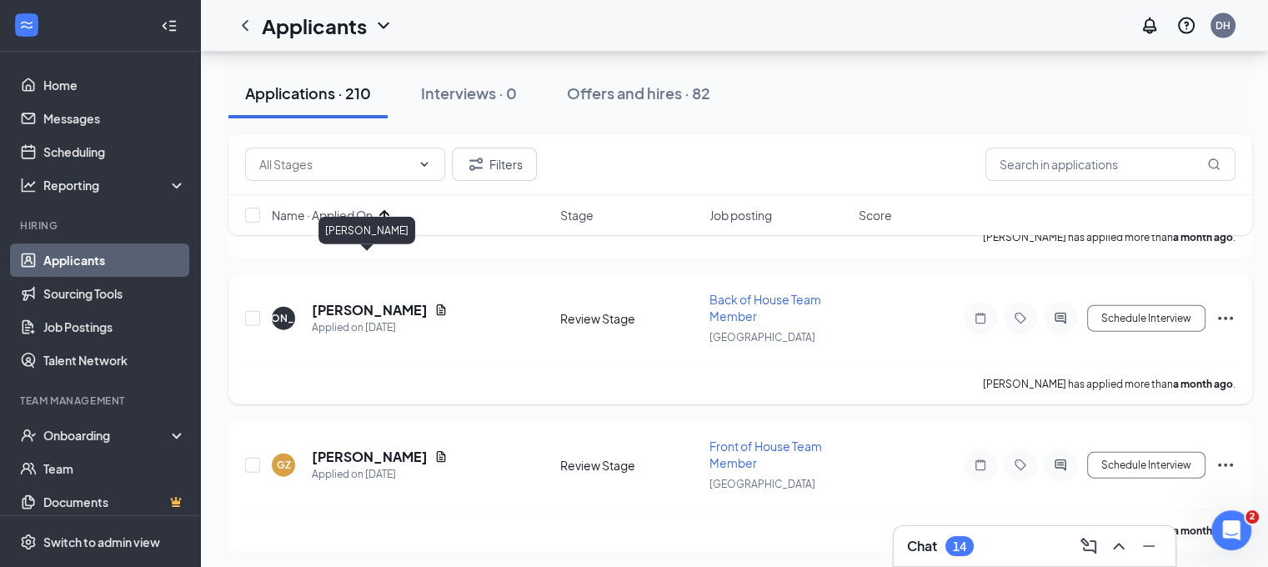
click at [373, 301] on h5 "Joaquin Aguilar" at bounding box center [370, 310] width 116 height 18
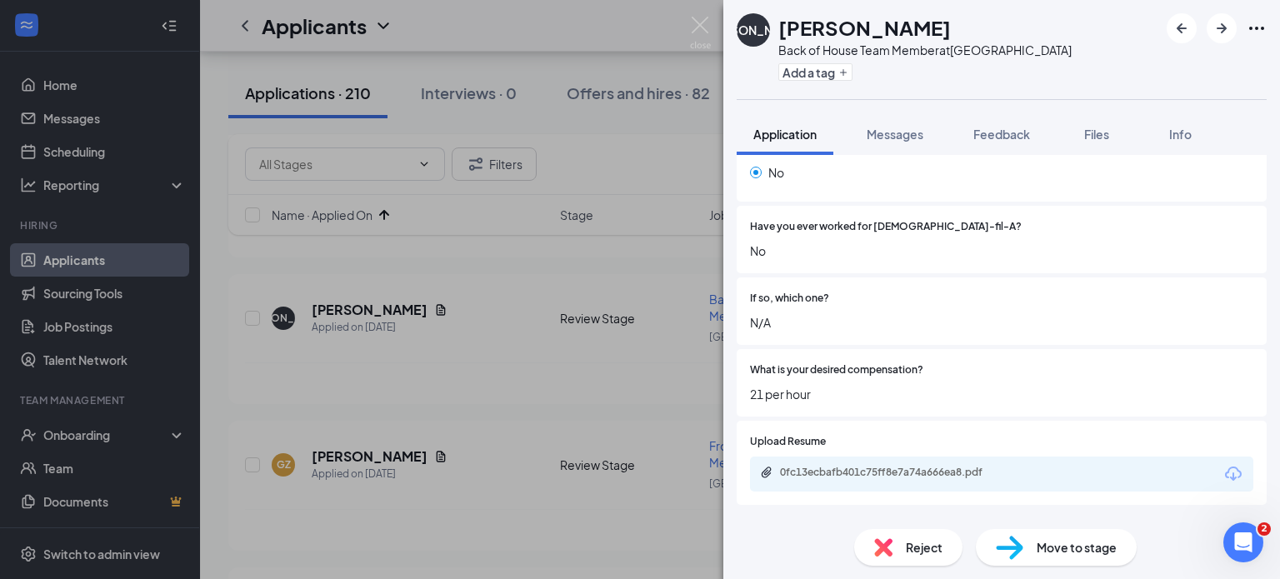
scroll to position [430, 0]
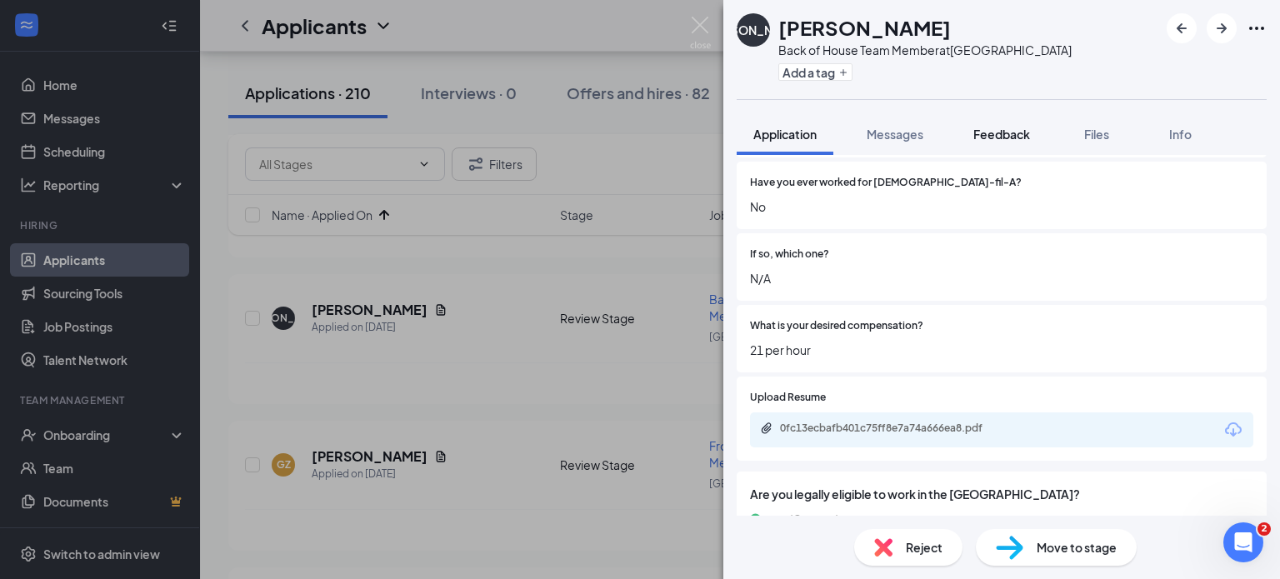
click at [989, 133] on span "Feedback" at bounding box center [1002, 134] width 57 height 15
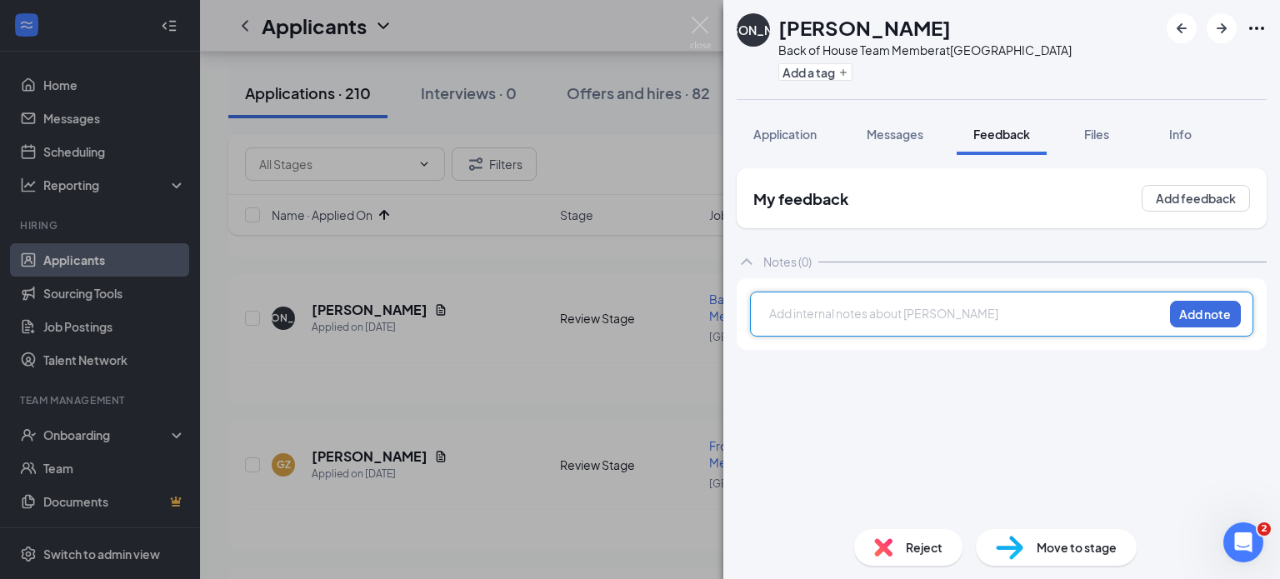
click at [854, 316] on div at bounding box center [966, 314] width 393 height 18
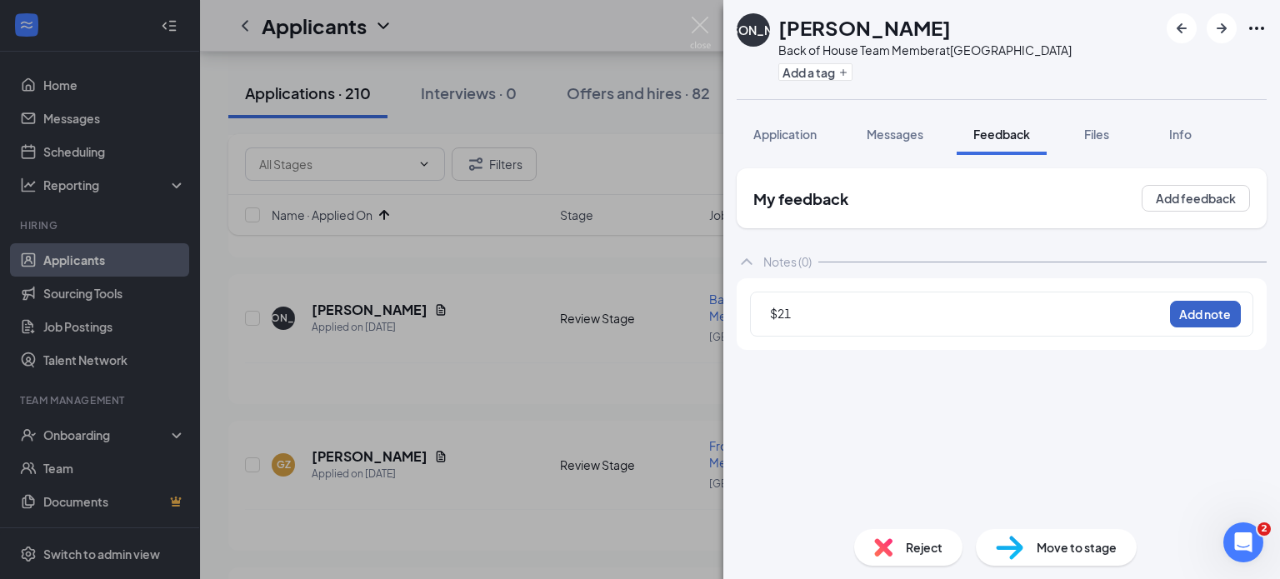
click at [1221, 311] on button "Add note" at bounding box center [1205, 314] width 71 height 27
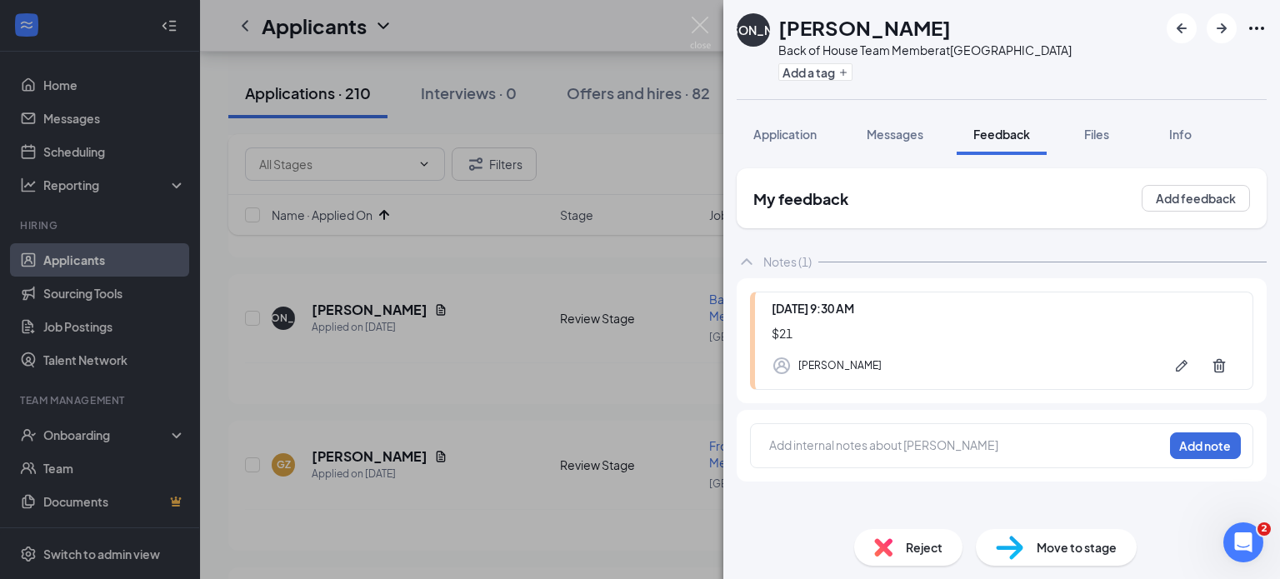
click at [546, 277] on div "JA Joaquin Aguilar Back of House Team Member at Chino Hills Add a tag Applicati…" at bounding box center [640, 289] width 1280 height 579
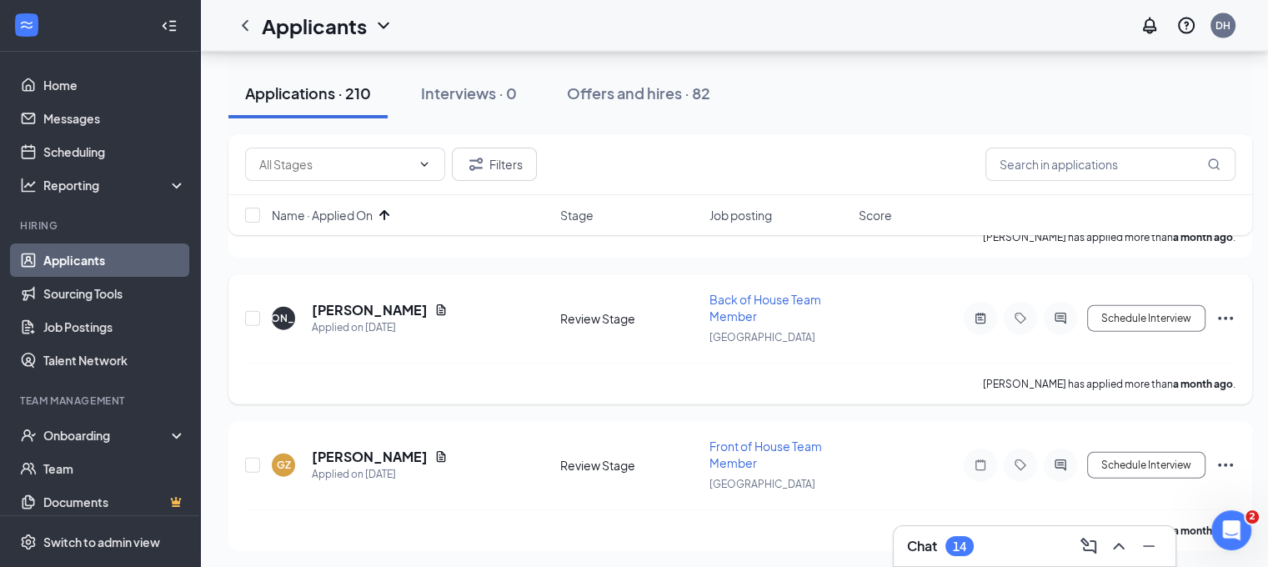
click at [630, 363] on div "Joaquin Aguilar has applied more than a month ago ." at bounding box center [740, 384] width 990 height 42
click at [1219, 308] on icon "Ellipses" at bounding box center [1225, 318] width 20 height 20
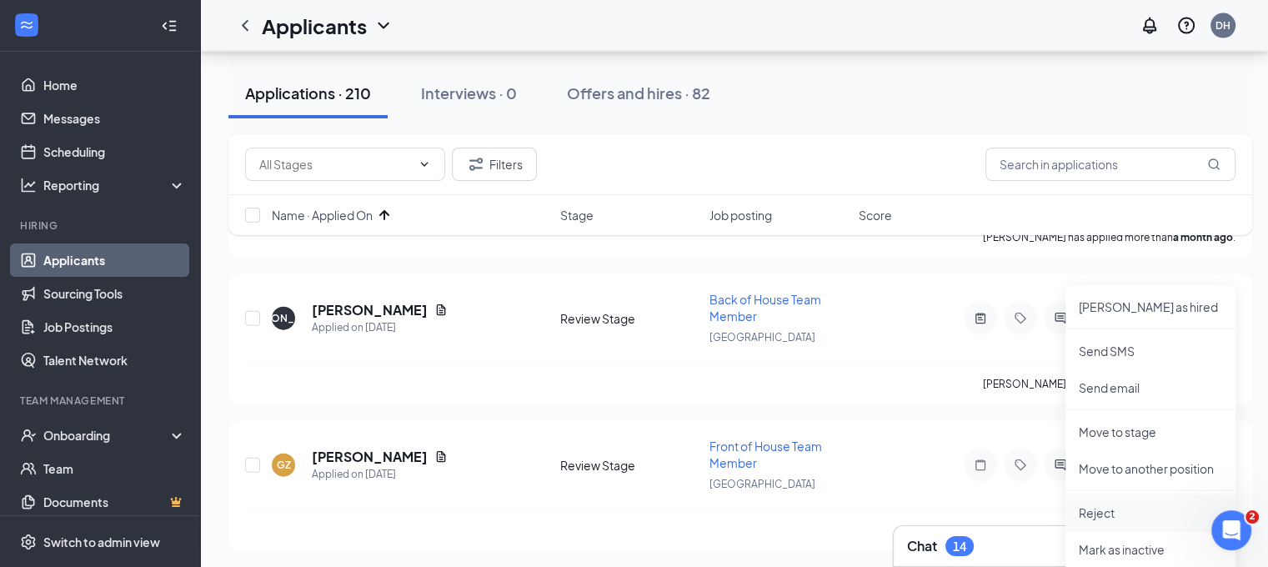
click at [1074, 509] on li "Reject" at bounding box center [1150, 512] width 170 height 37
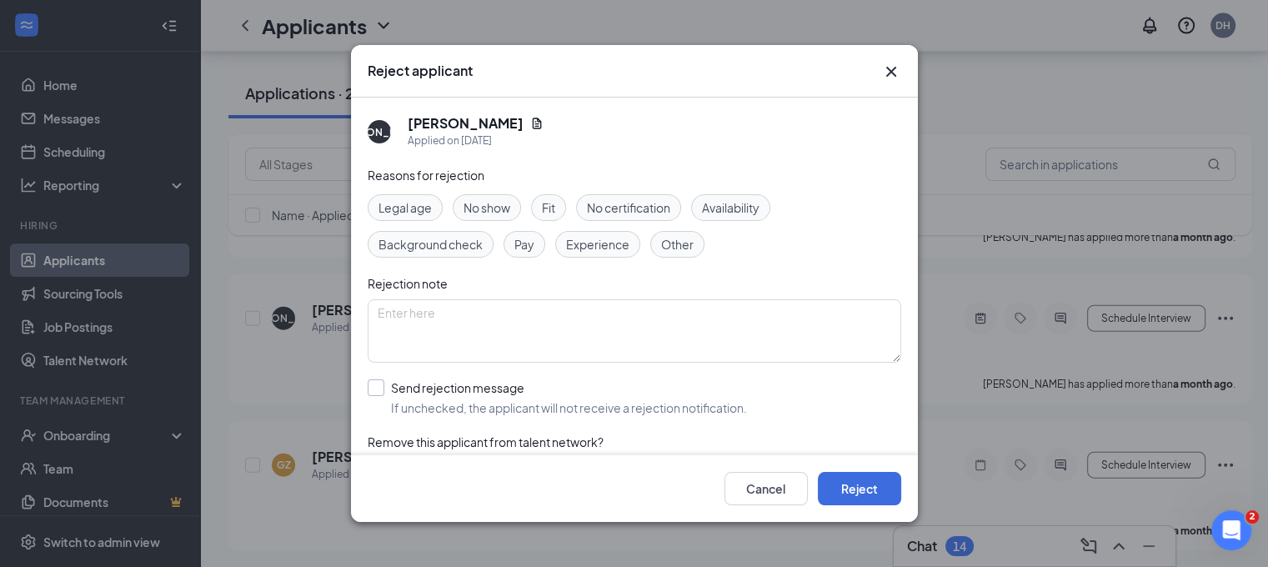
click at [590, 386] on input "Send rejection message If unchecked, the applicant will not receive a rejection…" at bounding box center [557, 397] width 379 height 37
checkbox input "true"
click at [869, 491] on button "Reject" at bounding box center [859, 488] width 83 height 33
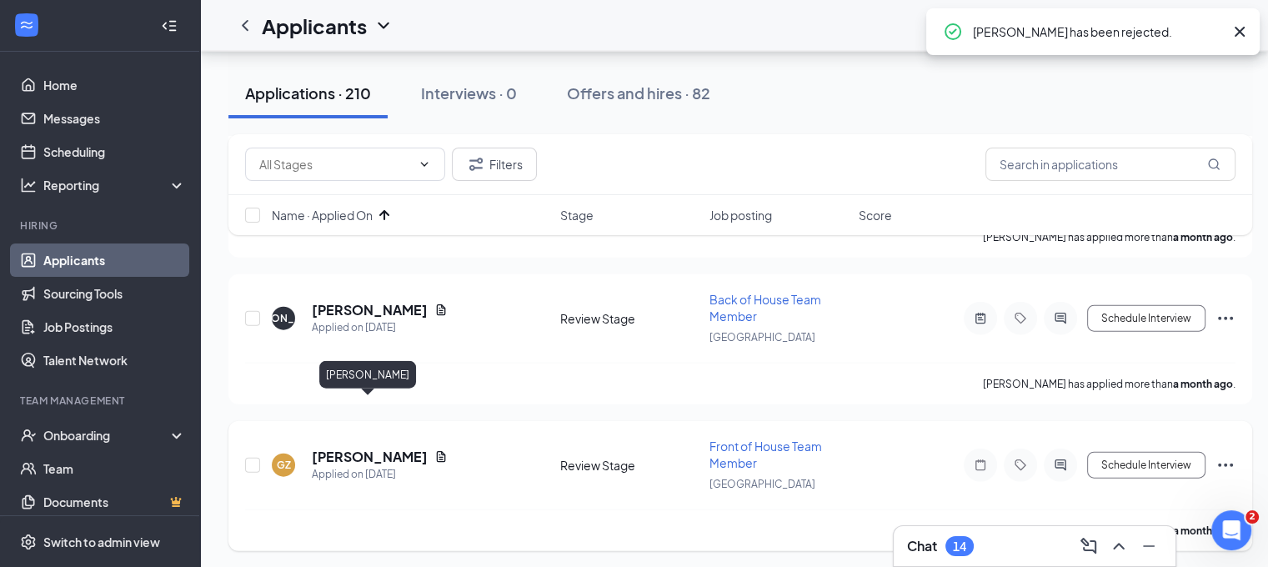
click at [383, 448] on h5 "[PERSON_NAME]" at bounding box center [370, 457] width 116 height 18
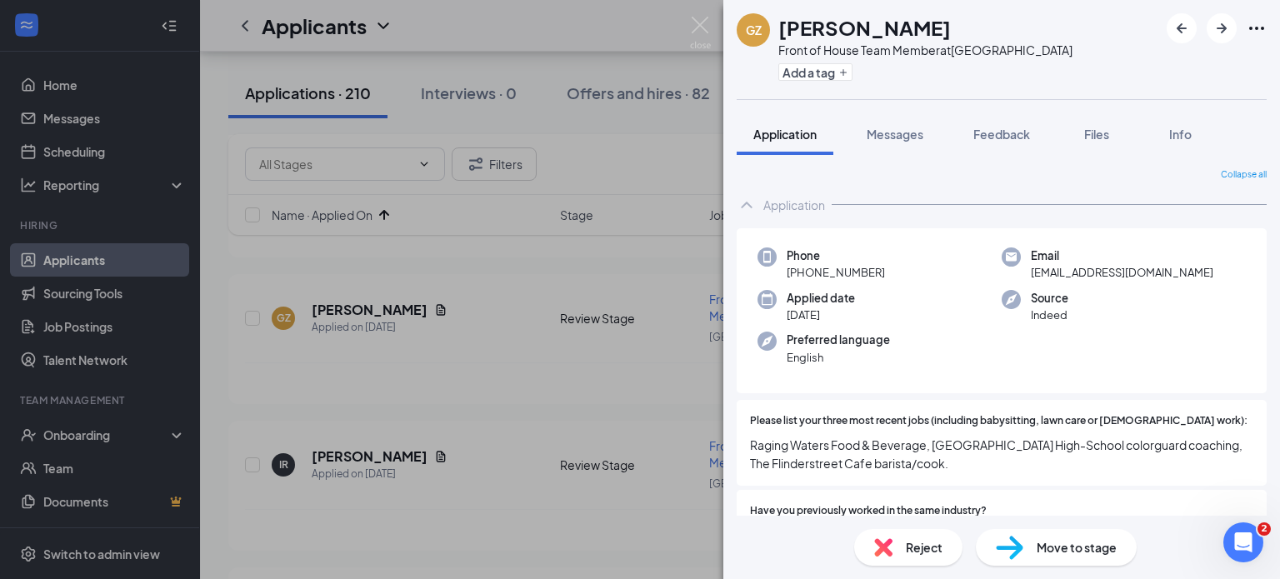
click at [1191, 264] on div "Email gisellezg19@gmail.com" at bounding box center [1124, 265] width 244 height 34
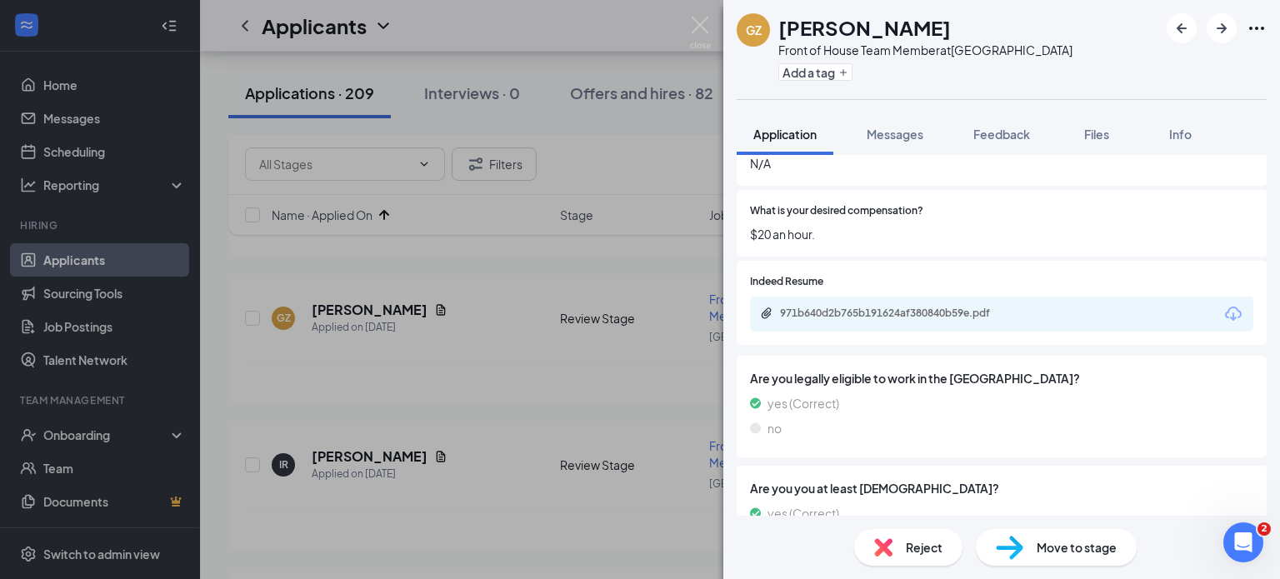
scroll to position [547, 0]
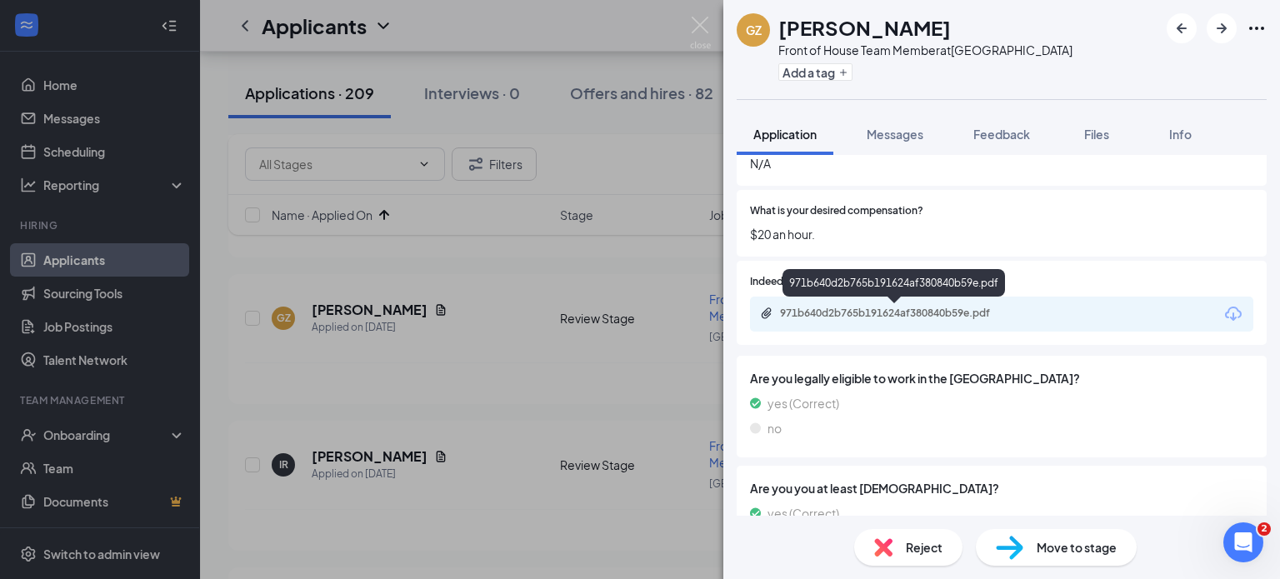
click at [960, 308] on div "971b640d2b765b191624af380840b59e.pdf" at bounding box center [896, 313] width 233 height 13
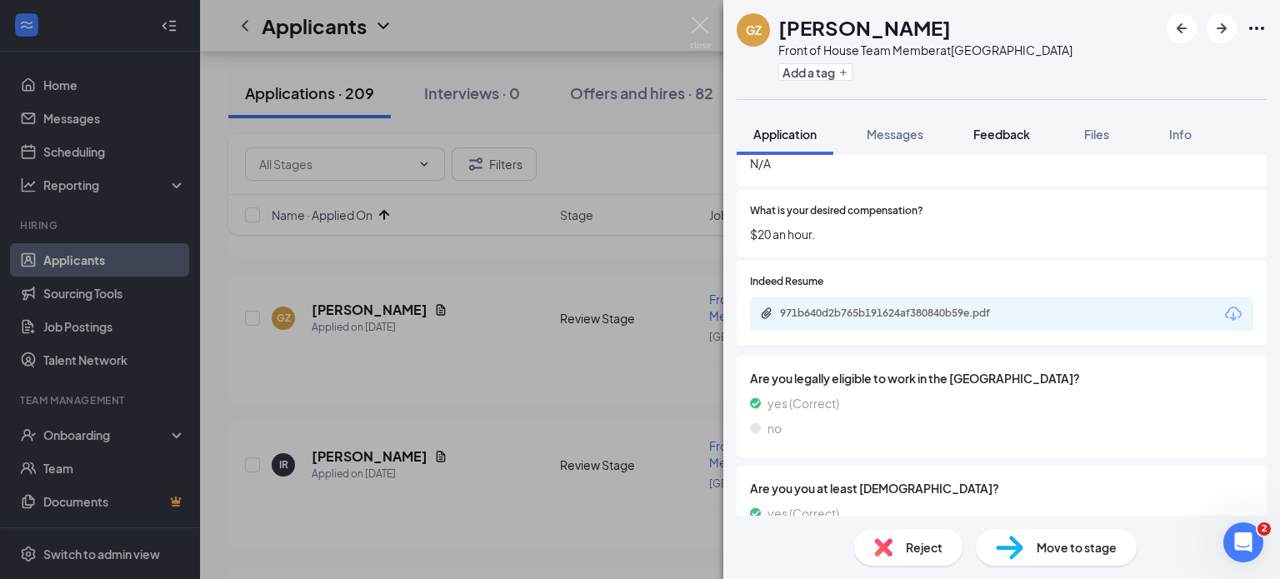
click at [1007, 141] on span "Feedback" at bounding box center [1002, 134] width 57 height 15
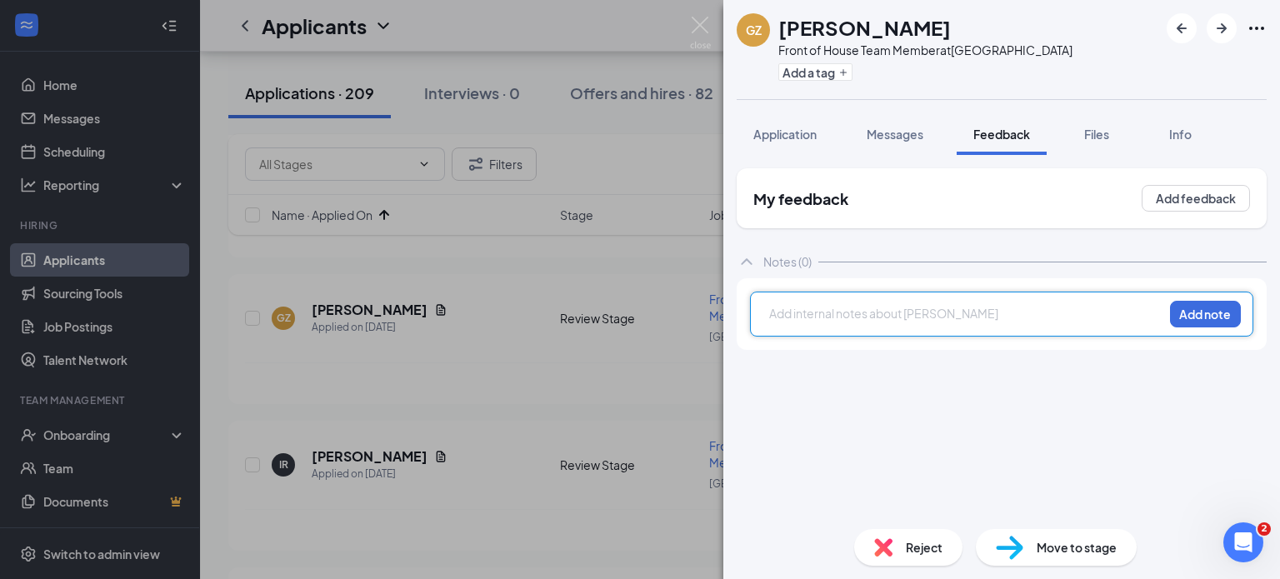
click at [840, 306] on div at bounding box center [966, 314] width 393 height 18
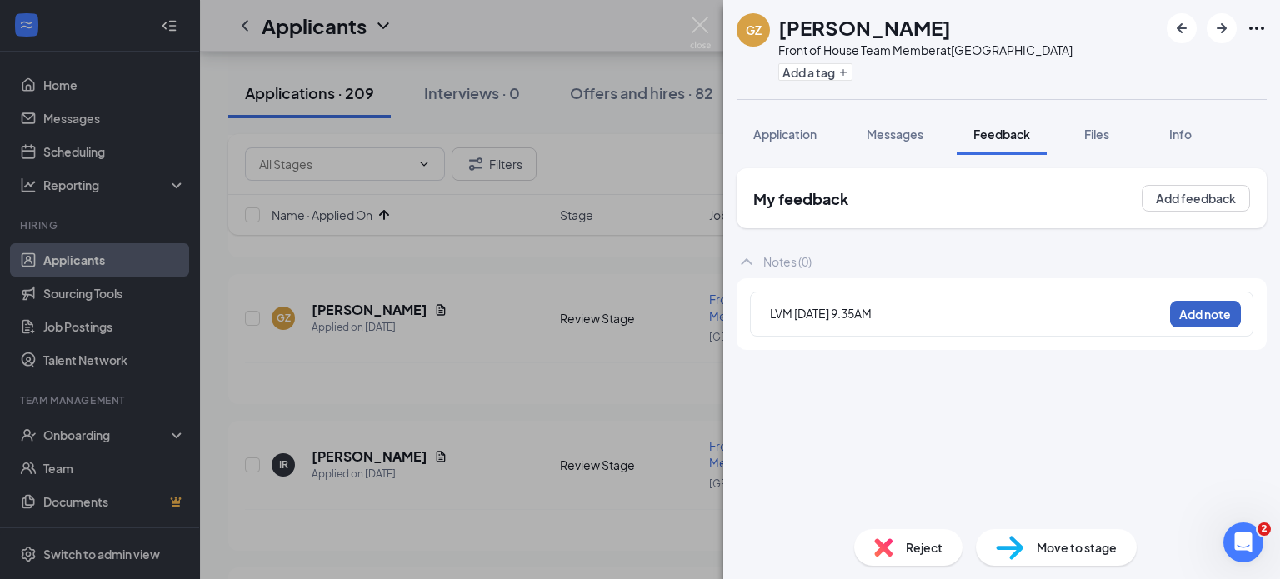
click at [1203, 310] on button "Add note" at bounding box center [1205, 314] width 71 height 27
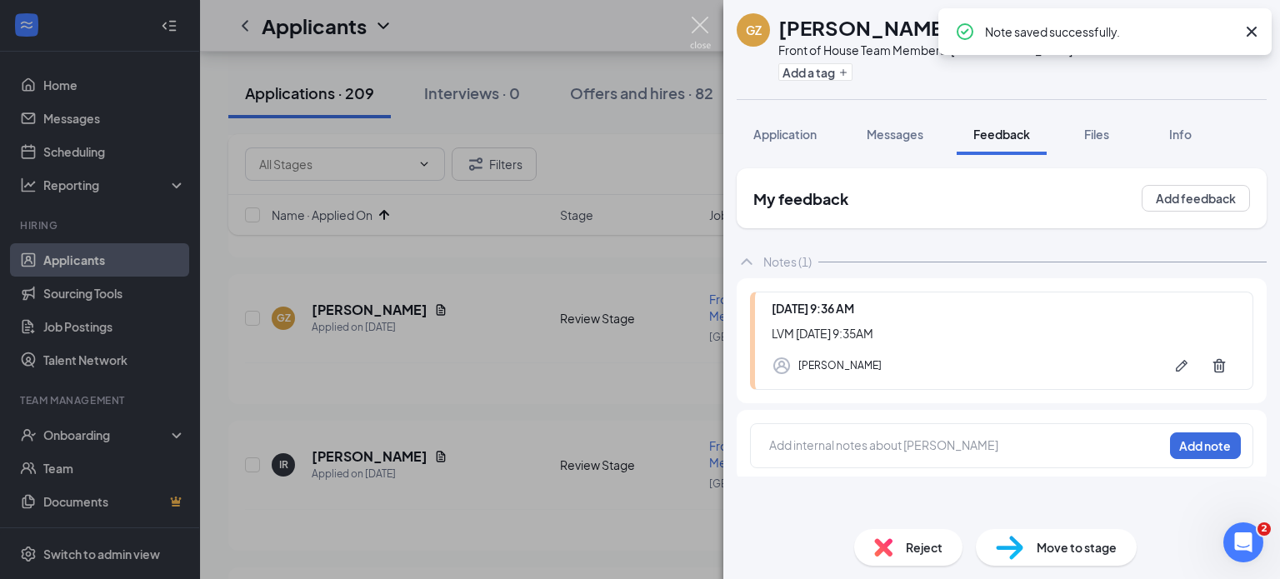
click at [698, 38] on img at bounding box center [700, 33] width 21 height 33
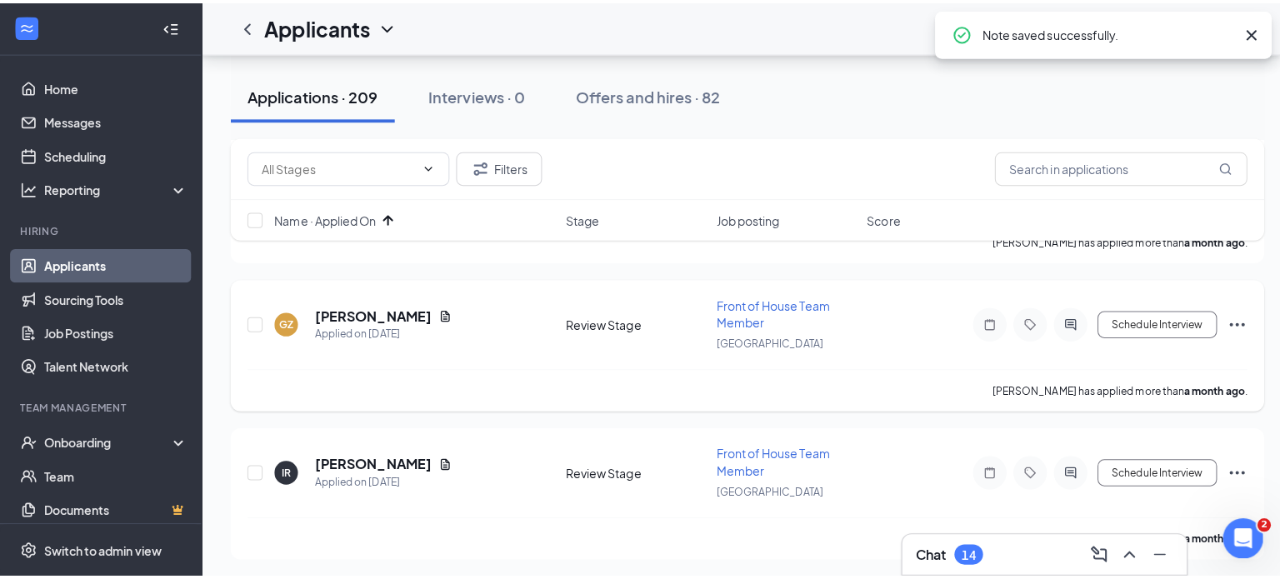
scroll to position [3869, 0]
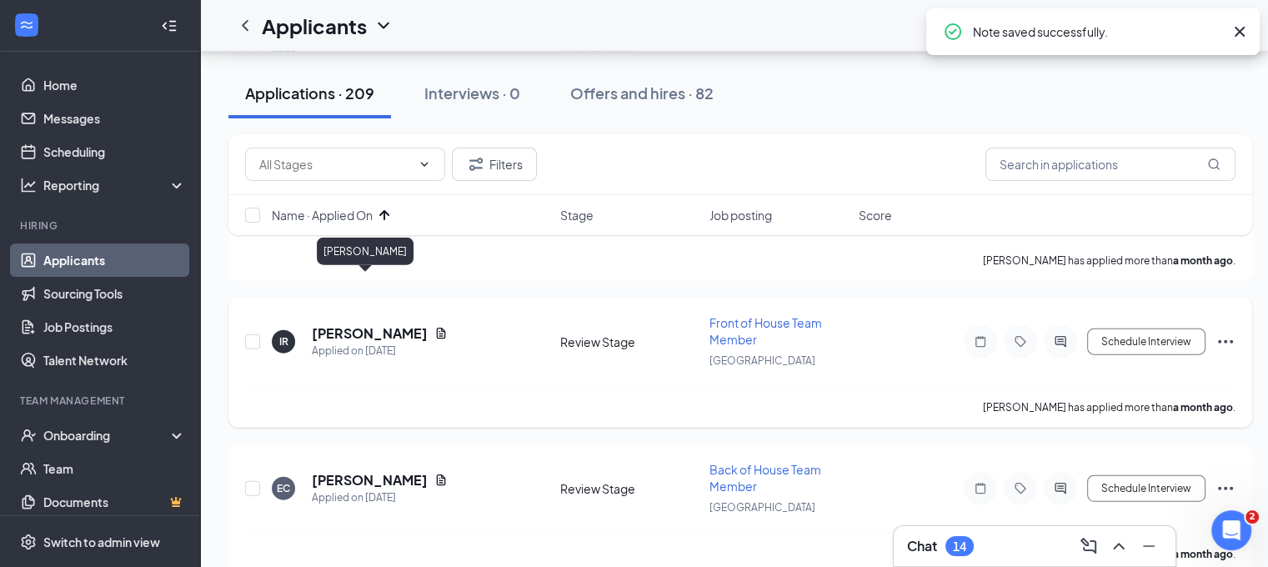
click at [385, 324] on h5 "Ian Rosenthal" at bounding box center [370, 333] width 116 height 18
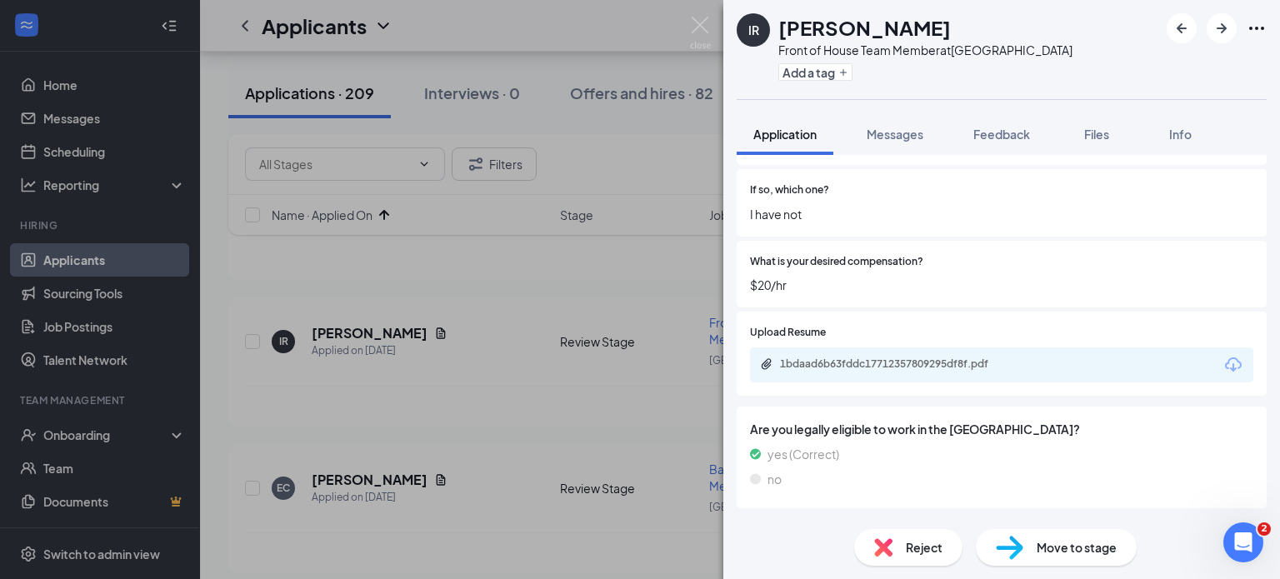
scroll to position [477, 0]
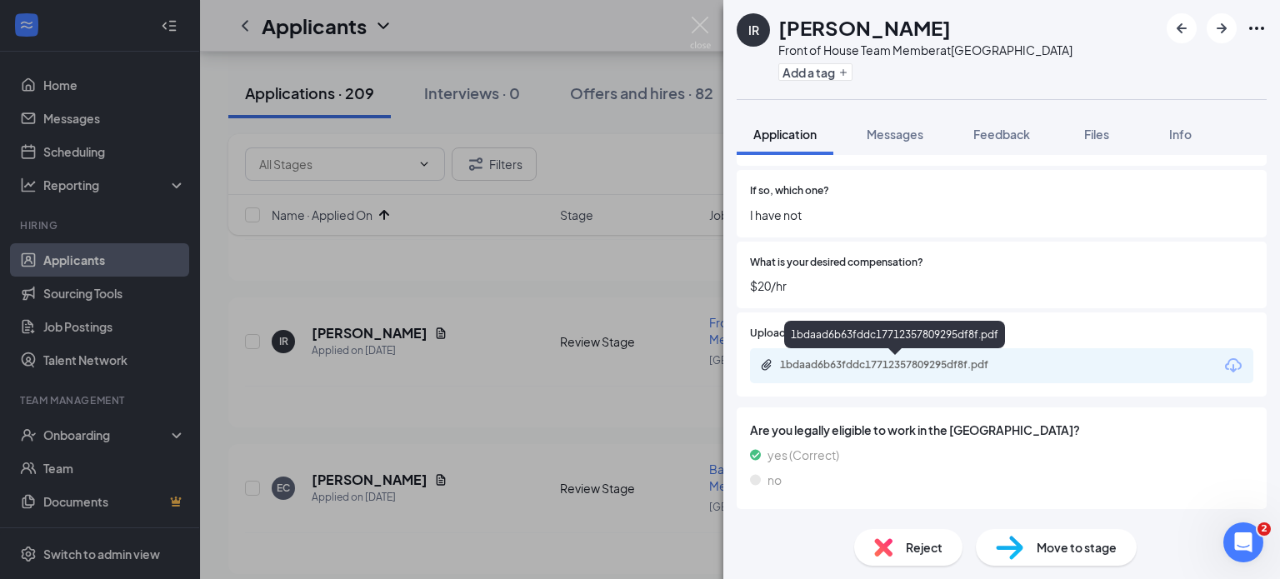
click at [908, 373] on div "1bdaad6b63fddc17712357809295df8f.pdf" at bounding box center [895, 366] width 270 height 16
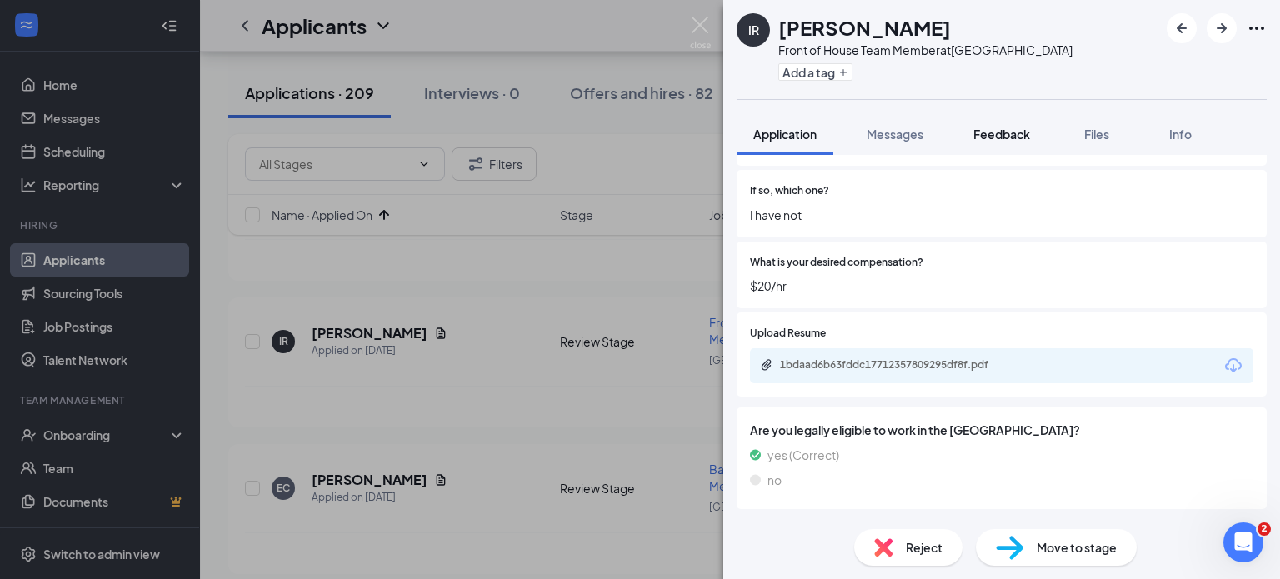
drag, startPoint x: 1184, startPoint y: 73, endPoint x: 1002, endPoint y: 149, distance: 196.9
click at [1002, 149] on div "IR Ian Rosenthal Front of House Team Member at Chino Hills Add a tag Applicatio…" at bounding box center [1001, 289] width 557 height 579
click at [1002, 149] on button "Feedback" at bounding box center [1002, 134] width 90 height 42
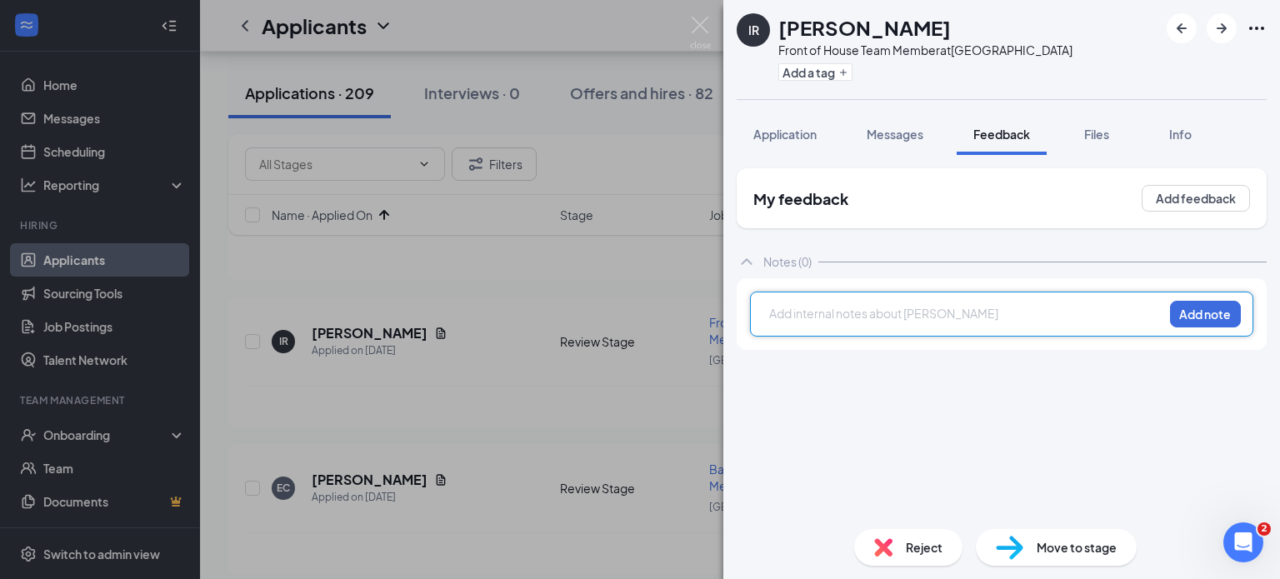
click at [870, 312] on div at bounding box center [966, 314] width 393 height 18
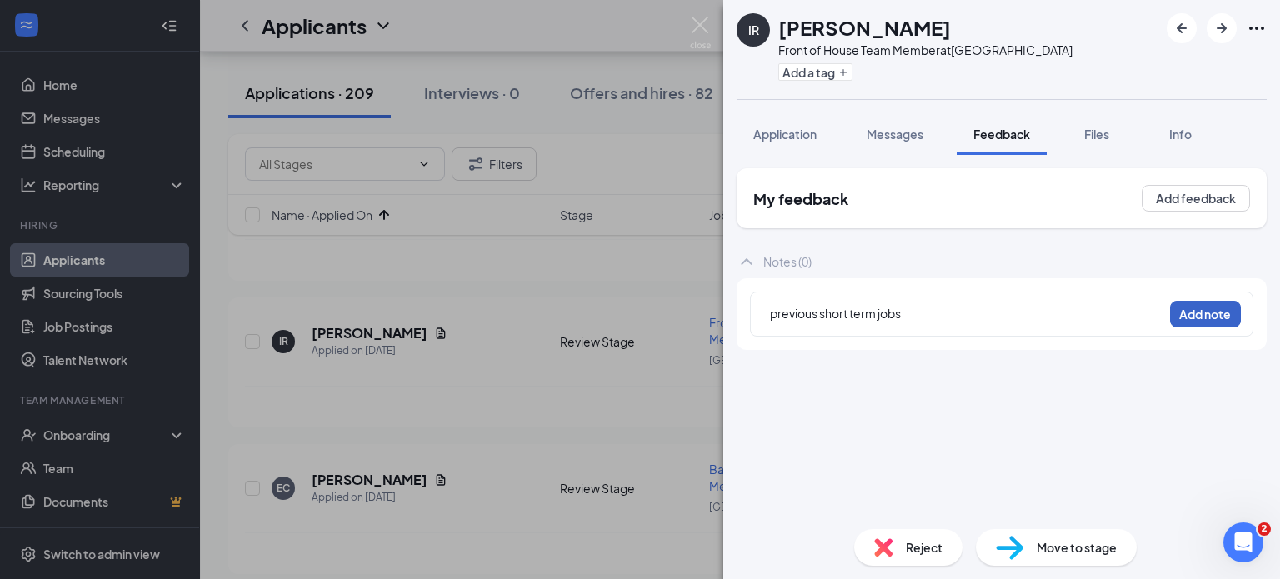
click at [1238, 316] on button "Add note" at bounding box center [1205, 314] width 71 height 27
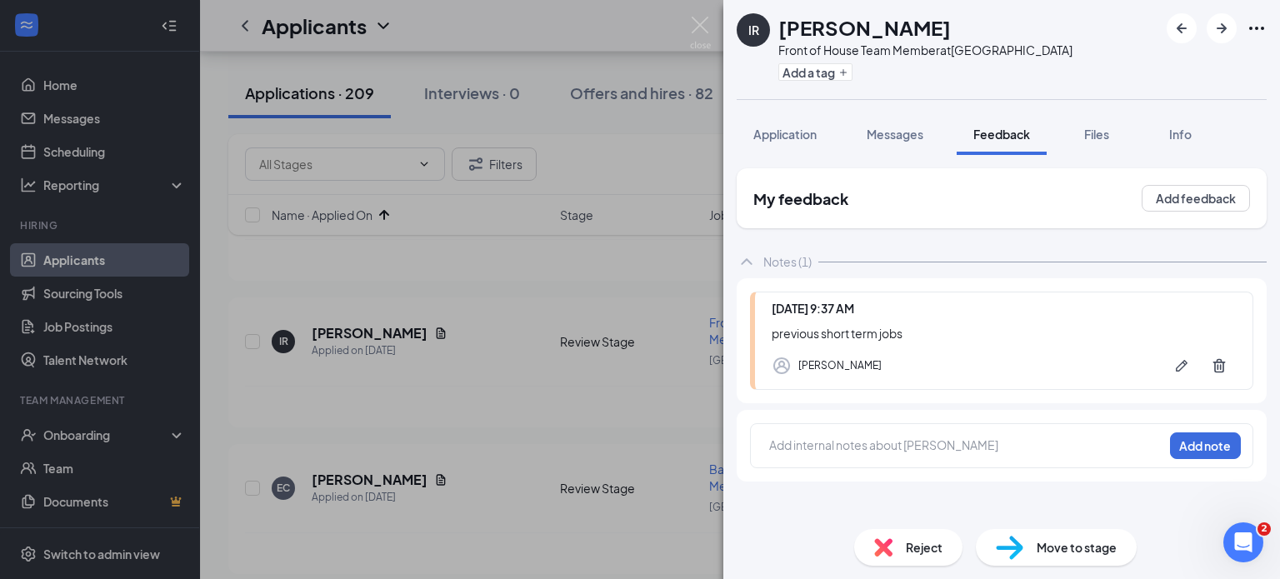
click at [654, 163] on div "IR Ian Rosenthal Front of House Team Member at Chino Hills Add a tag Applicatio…" at bounding box center [640, 289] width 1280 height 579
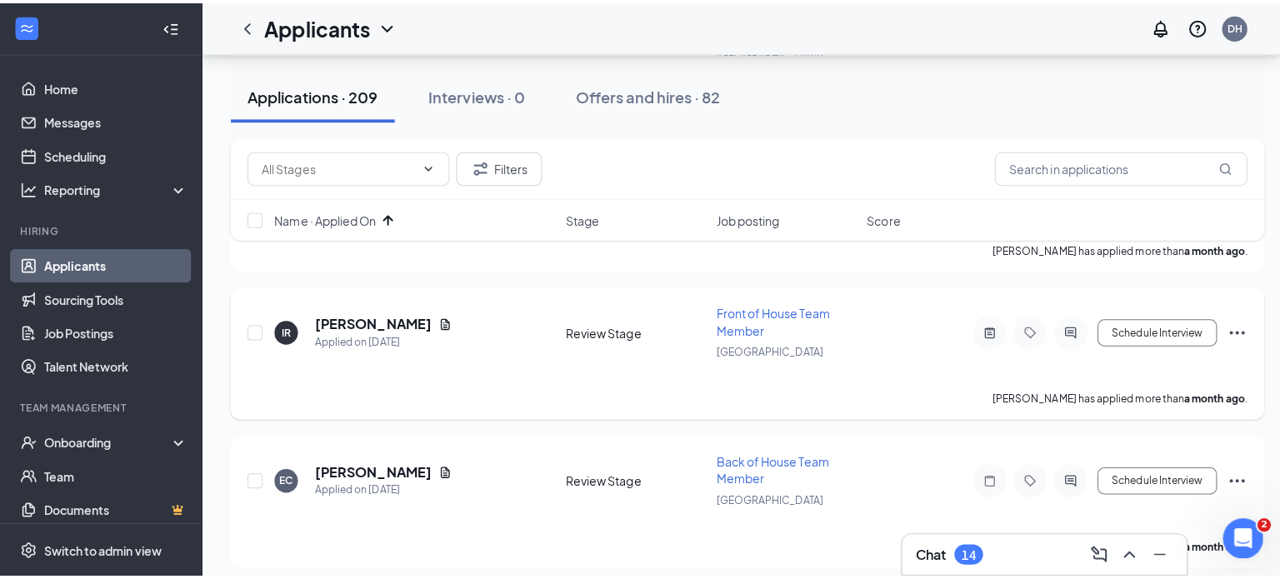
scroll to position [3885, 0]
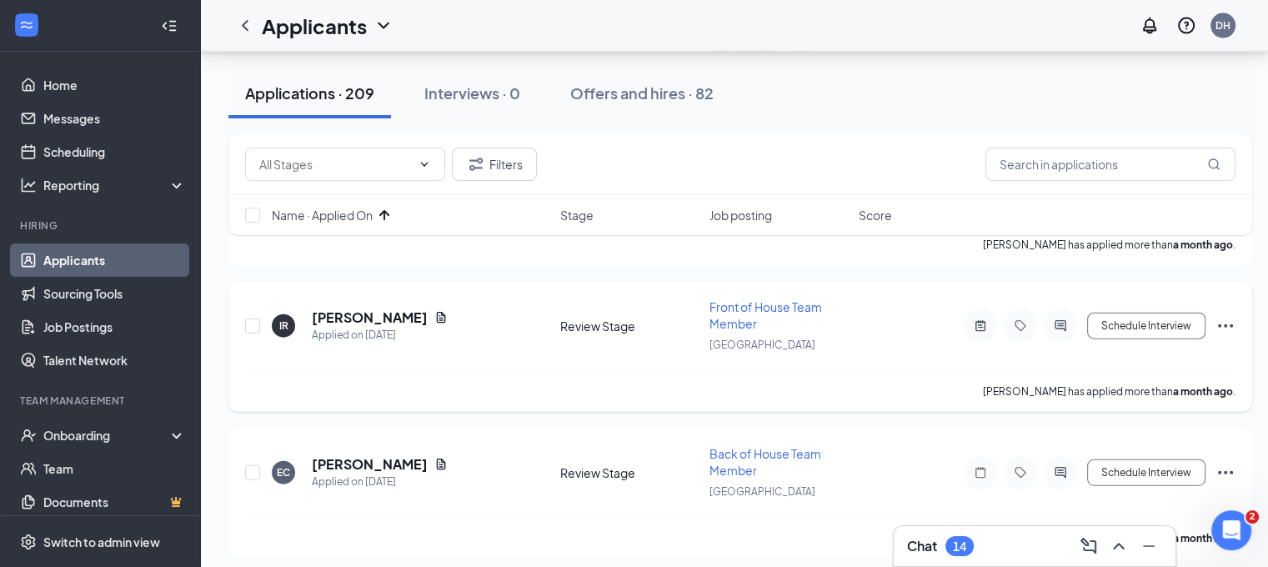
click at [1226, 324] on icon "Ellipses" at bounding box center [1225, 325] width 15 height 3
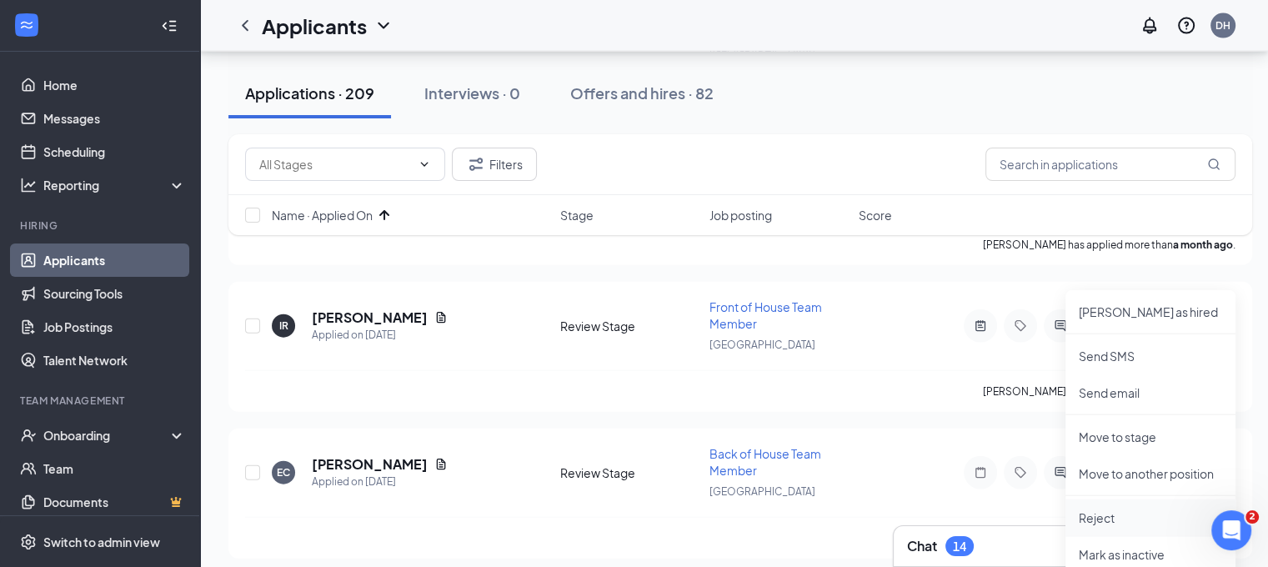
click at [1087, 521] on p "Reject" at bounding box center [1150, 517] width 143 height 17
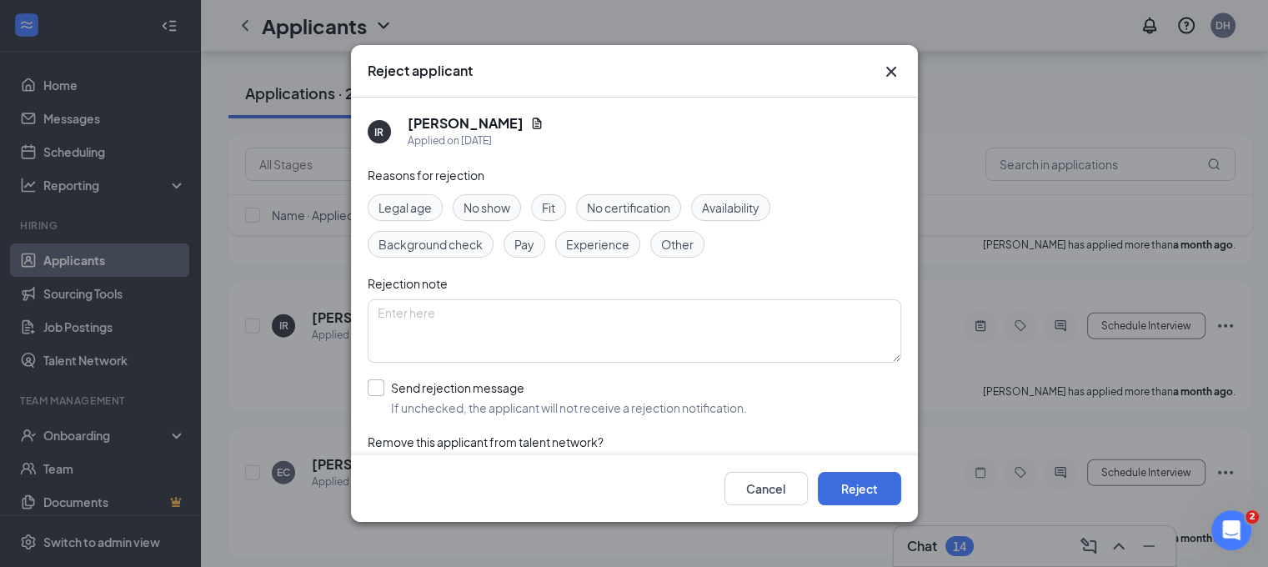
click at [633, 405] on input "Send rejection message If unchecked, the applicant will not receive a rejection…" at bounding box center [557, 397] width 379 height 37
checkbox input "true"
click at [850, 481] on button "Reject" at bounding box center [859, 488] width 83 height 33
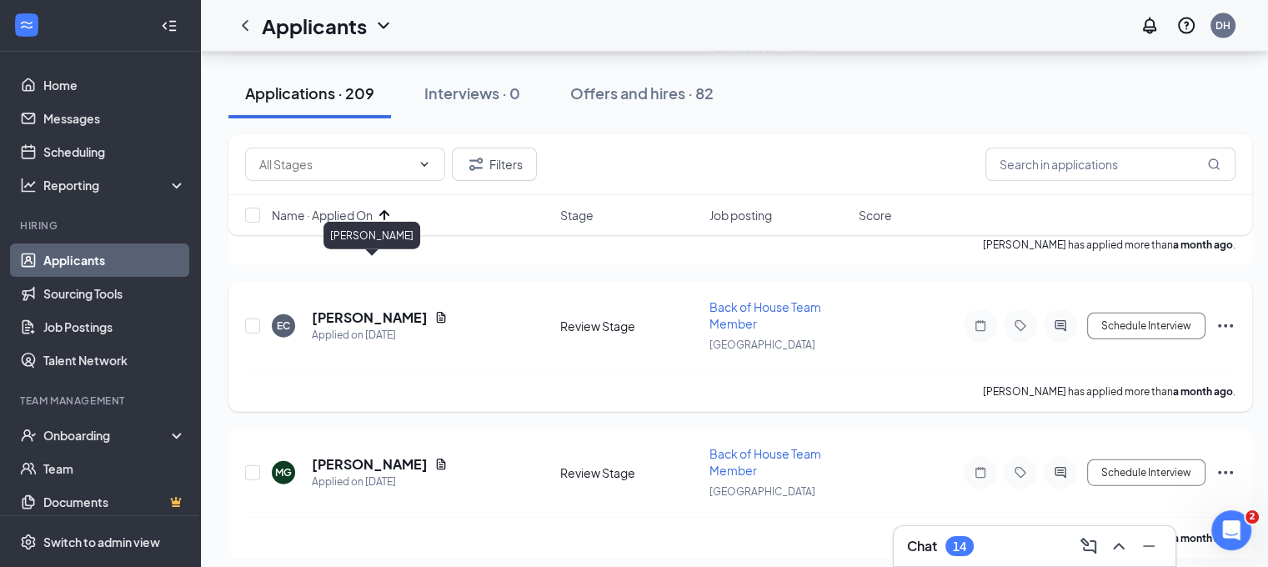
click at [383, 308] on h5 "EDUARDO CARRILLO" at bounding box center [370, 317] width 116 height 18
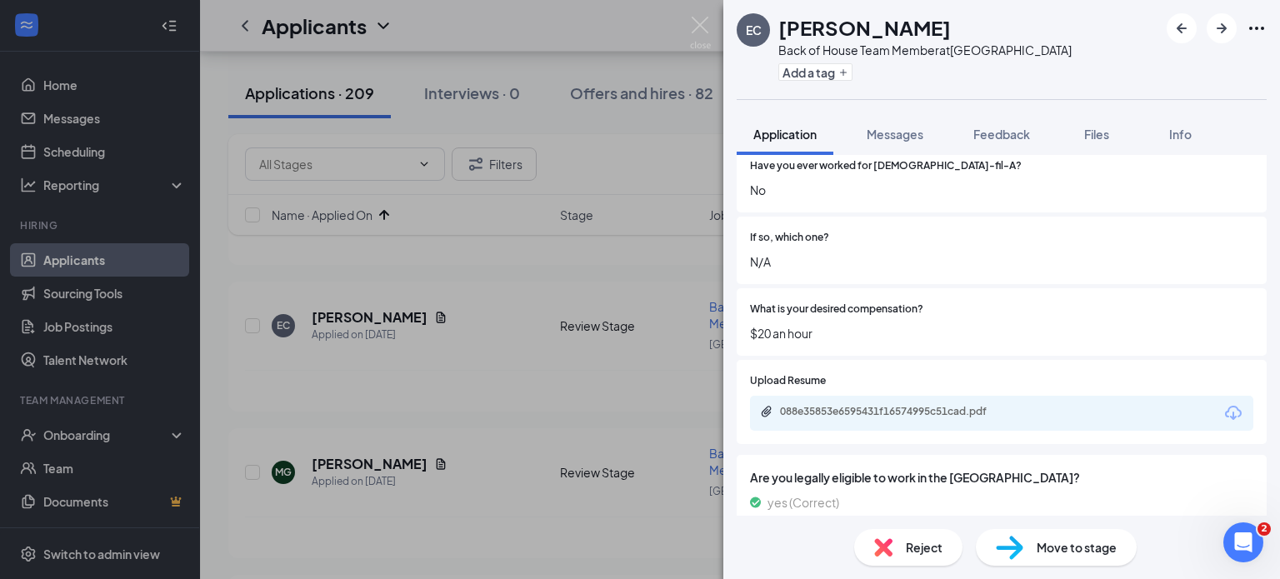
scroll to position [493, 0]
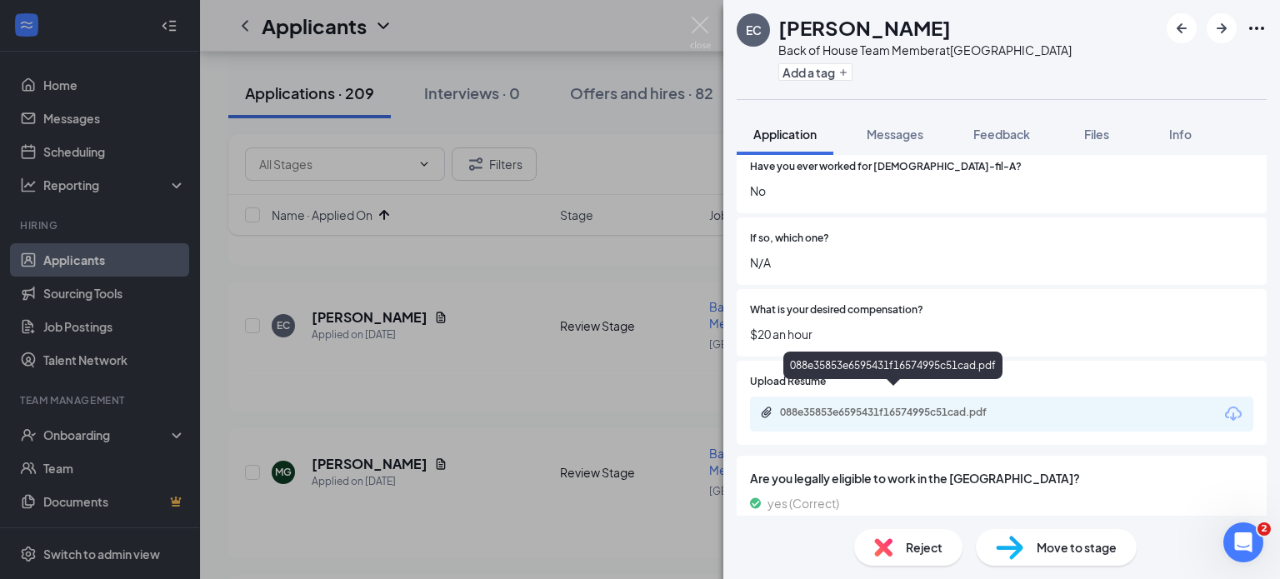
click at [880, 406] on div "088e35853e6595431f16574995c51cad.pdf" at bounding box center [896, 412] width 233 height 13
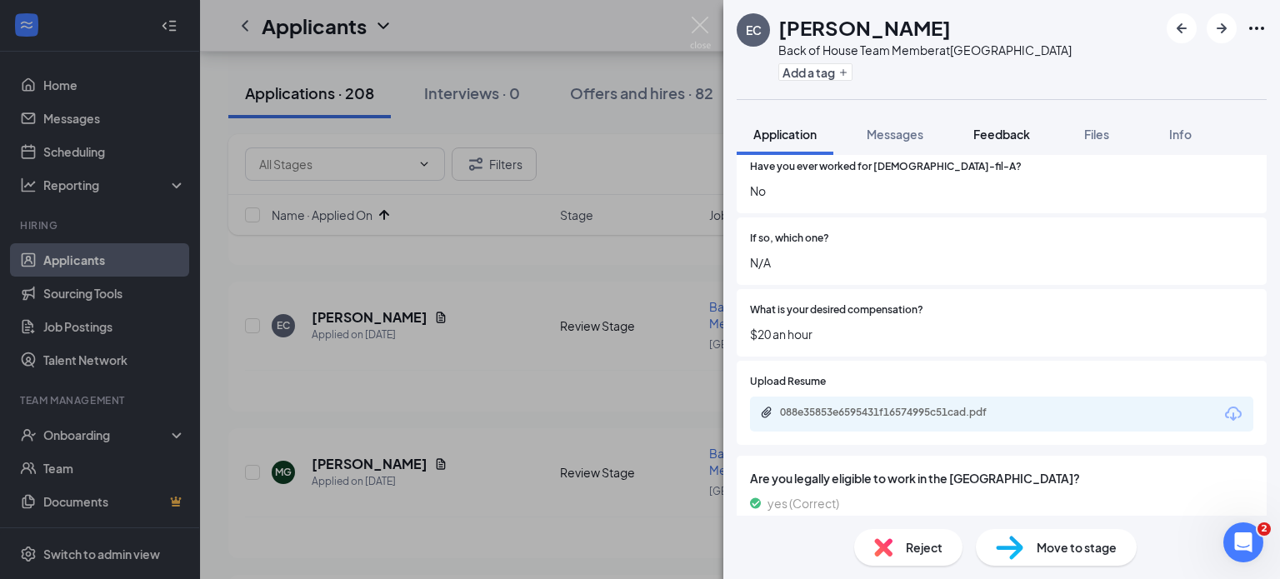
drag, startPoint x: 1174, startPoint y: 79, endPoint x: 1011, endPoint y: 128, distance: 169.6
click at [1174, 79] on div "EC EDUARDO CARRILLO Back of House Team Member at Chino Hills Add a tag" at bounding box center [1001, 49] width 557 height 99
click at [1011, 128] on span "Feedback" at bounding box center [1002, 134] width 57 height 15
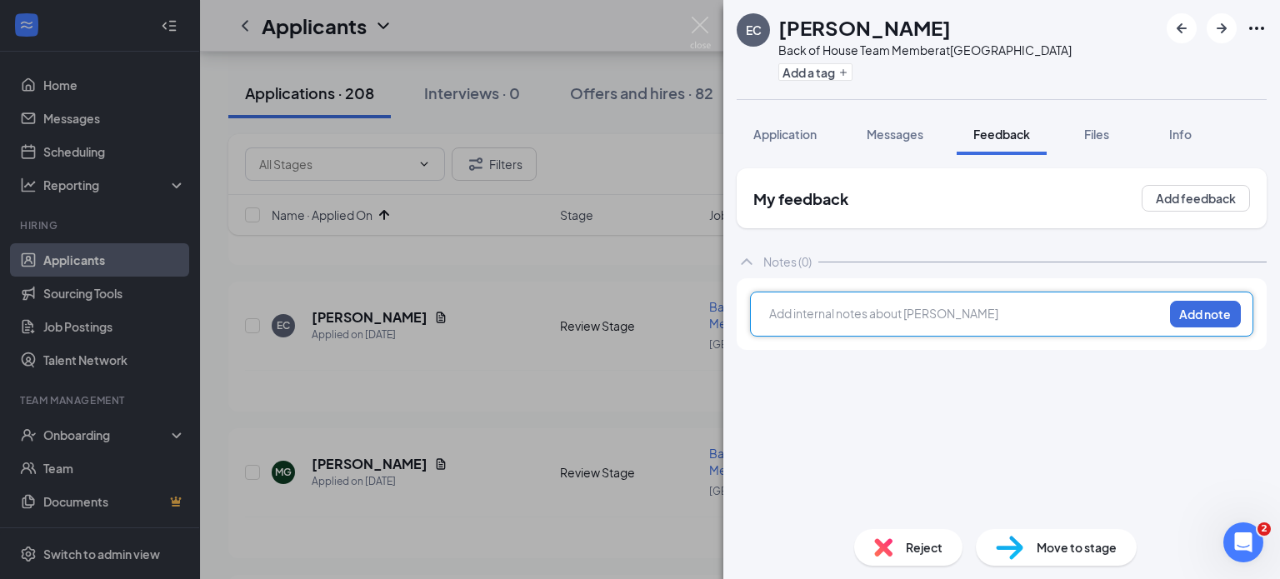
click at [862, 313] on div at bounding box center [966, 314] width 393 height 18
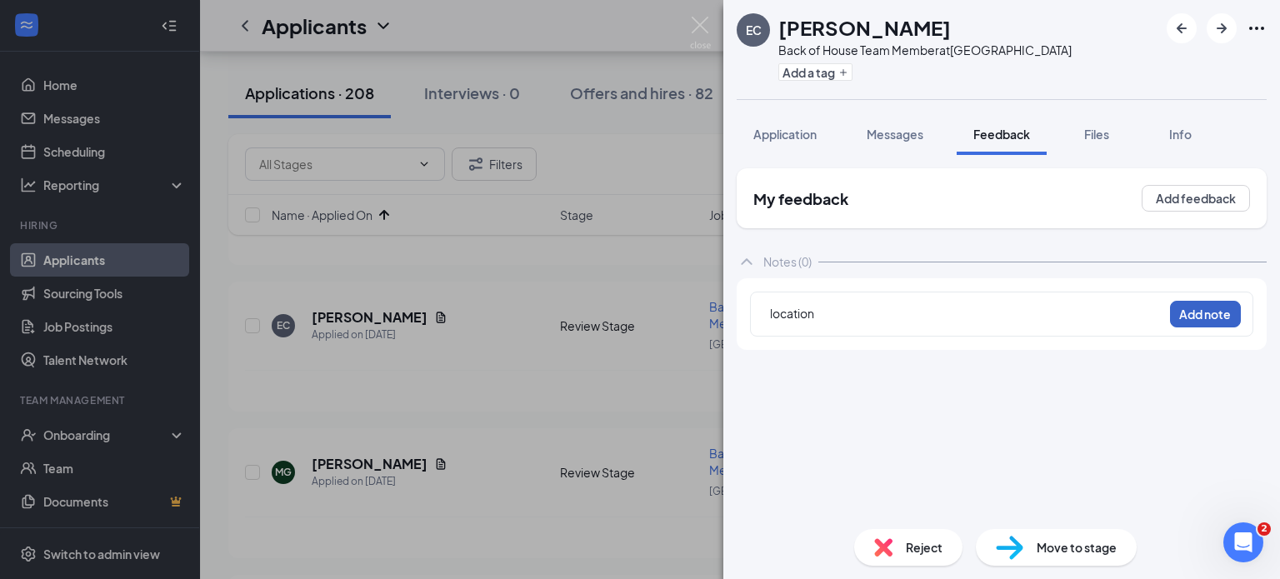
click at [1231, 307] on button "Add note" at bounding box center [1205, 314] width 71 height 27
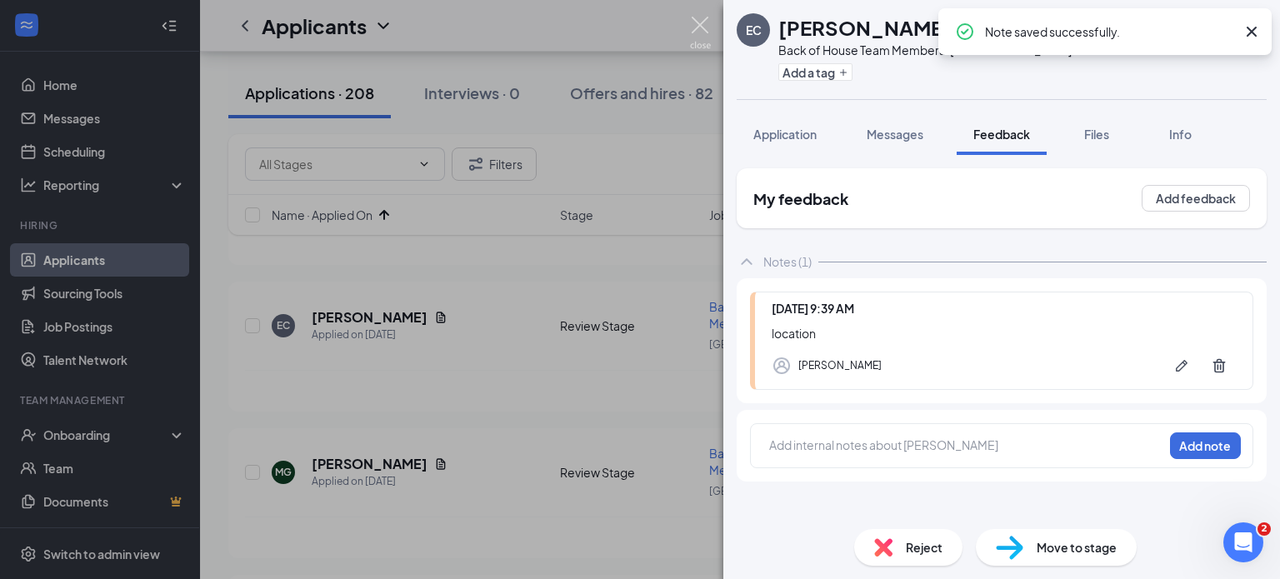
click at [699, 23] on img at bounding box center [700, 33] width 21 height 33
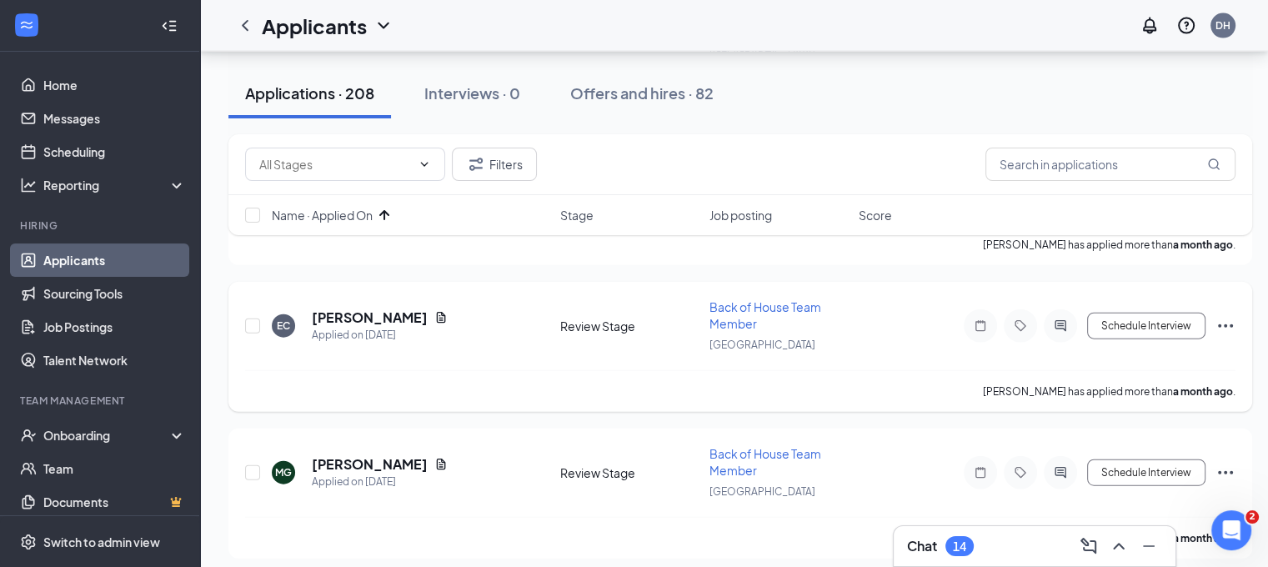
click at [1230, 316] on icon "Ellipses" at bounding box center [1225, 326] width 20 height 20
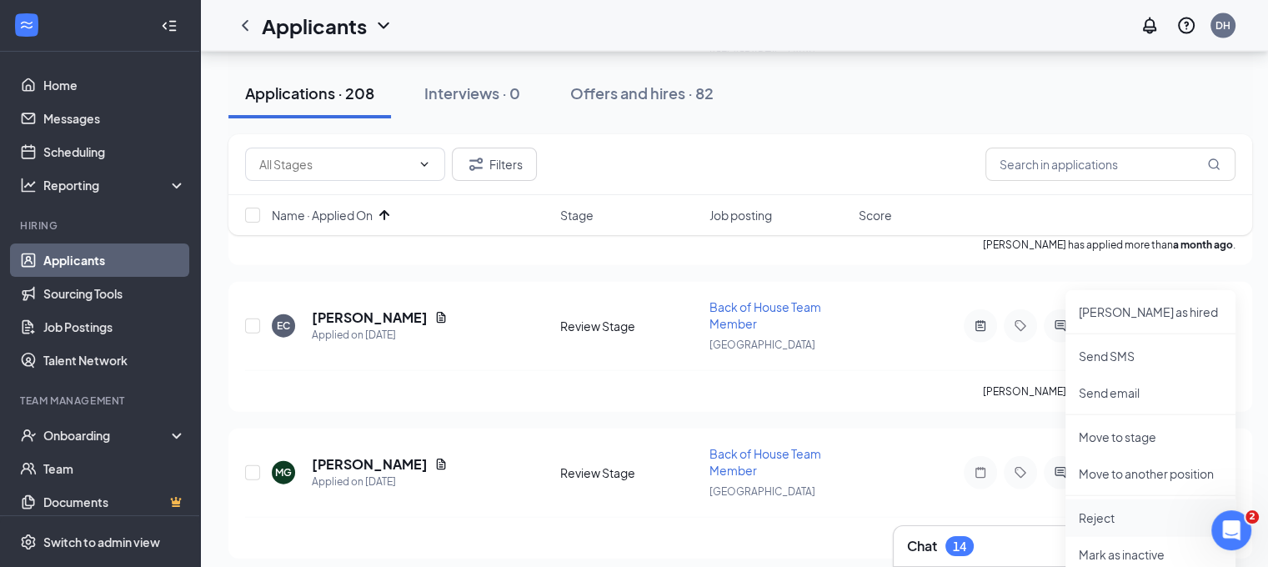
click at [1096, 515] on p "Reject" at bounding box center [1150, 517] width 143 height 17
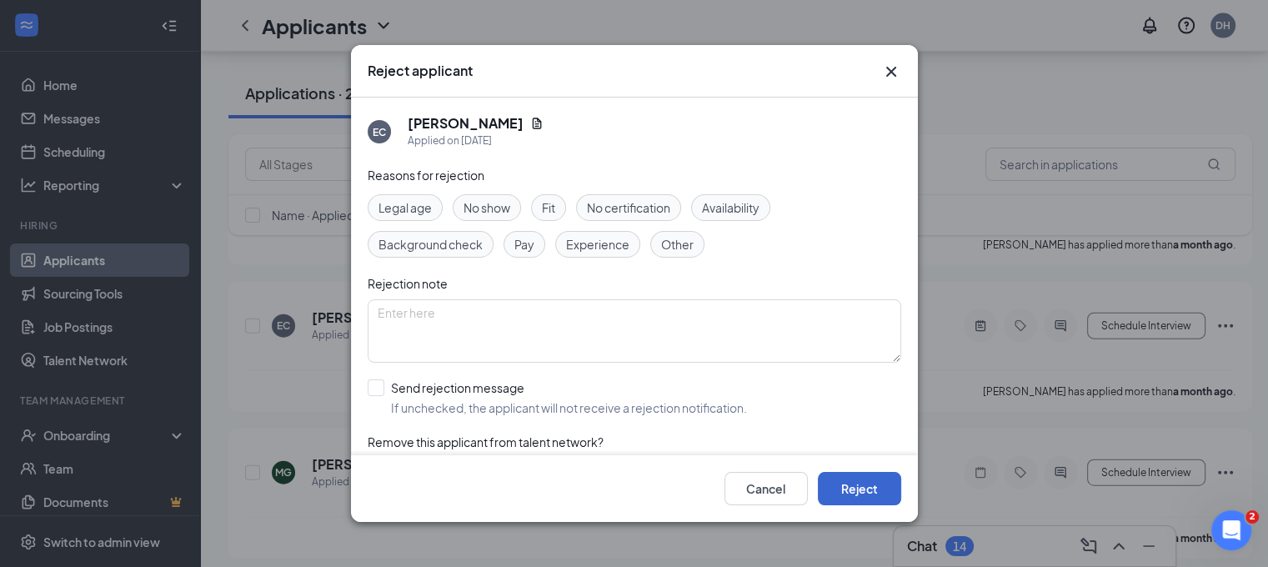
drag, startPoint x: 631, startPoint y: 394, endPoint x: 850, endPoint y: 508, distance: 247.2
click at [850, 508] on div "Reject applicant EC EDUARDO CARRILLO Applied on Jul 30 Reasons for rejection Le…" at bounding box center [634, 283] width 567 height 476
click at [533, 392] on input "Send rejection message If unchecked, the applicant will not receive a rejection…" at bounding box center [557, 397] width 379 height 37
checkbox input "true"
click at [854, 492] on button "Reject" at bounding box center [859, 488] width 83 height 33
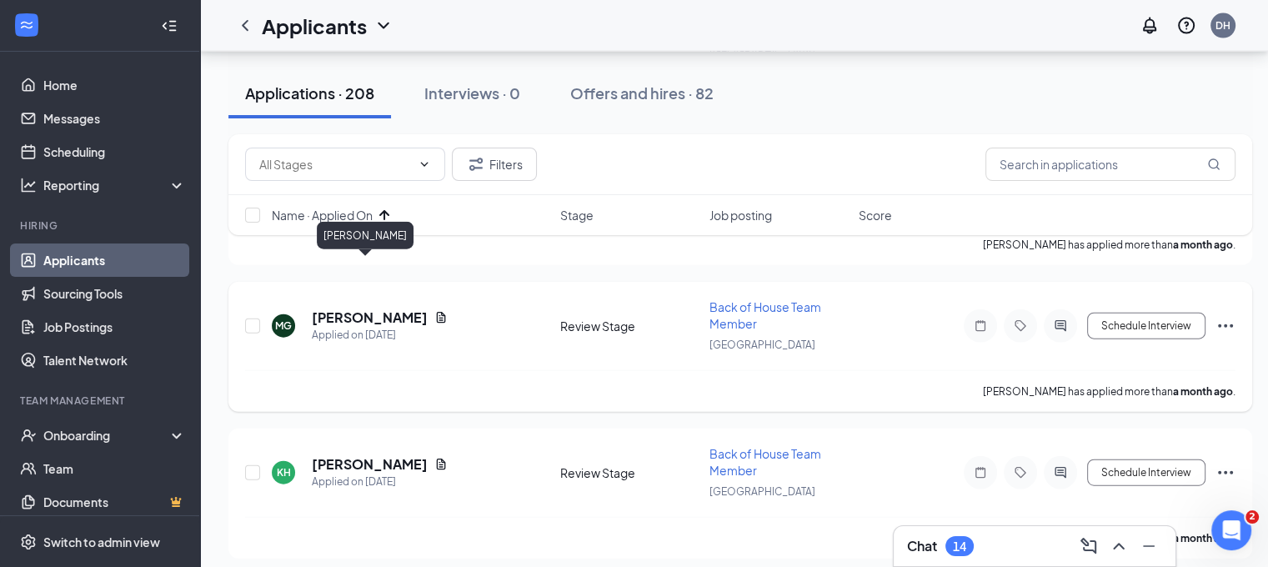
click at [331, 308] on h5 "Miley Garcia" at bounding box center [370, 317] width 116 height 18
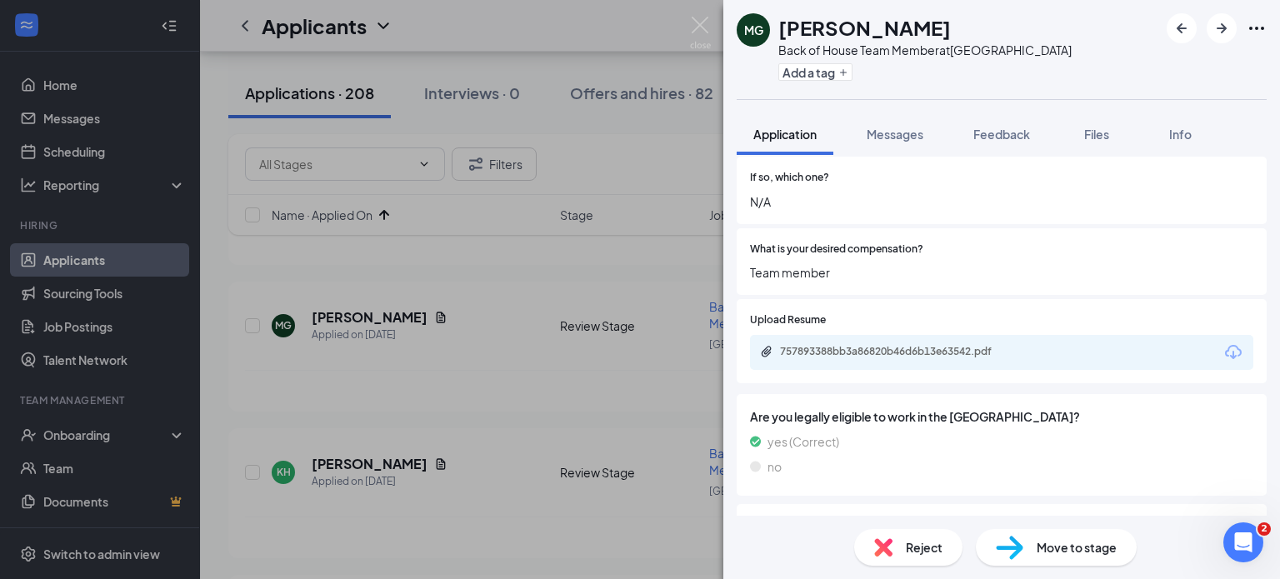
scroll to position [489, 0]
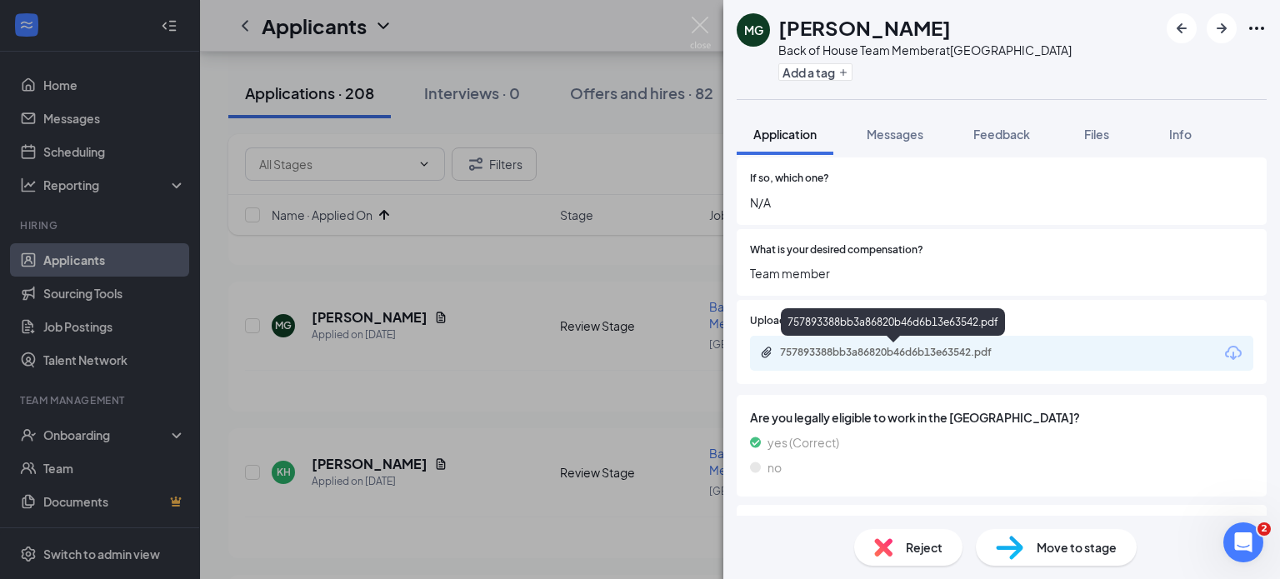
click at [847, 351] on div "757893388bb3a86820b46d6b13e63542.pdf" at bounding box center [896, 352] width 233 height 13
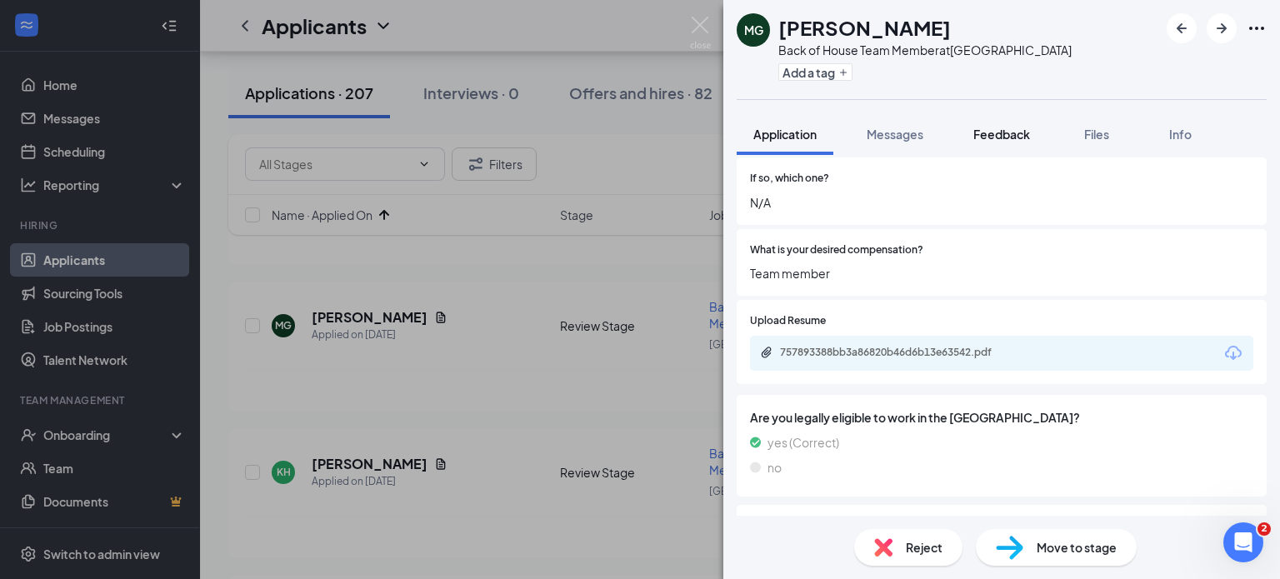
click at [997, 140] on span "Feedback" at bounding box center [1002, 134] width 57 height 15
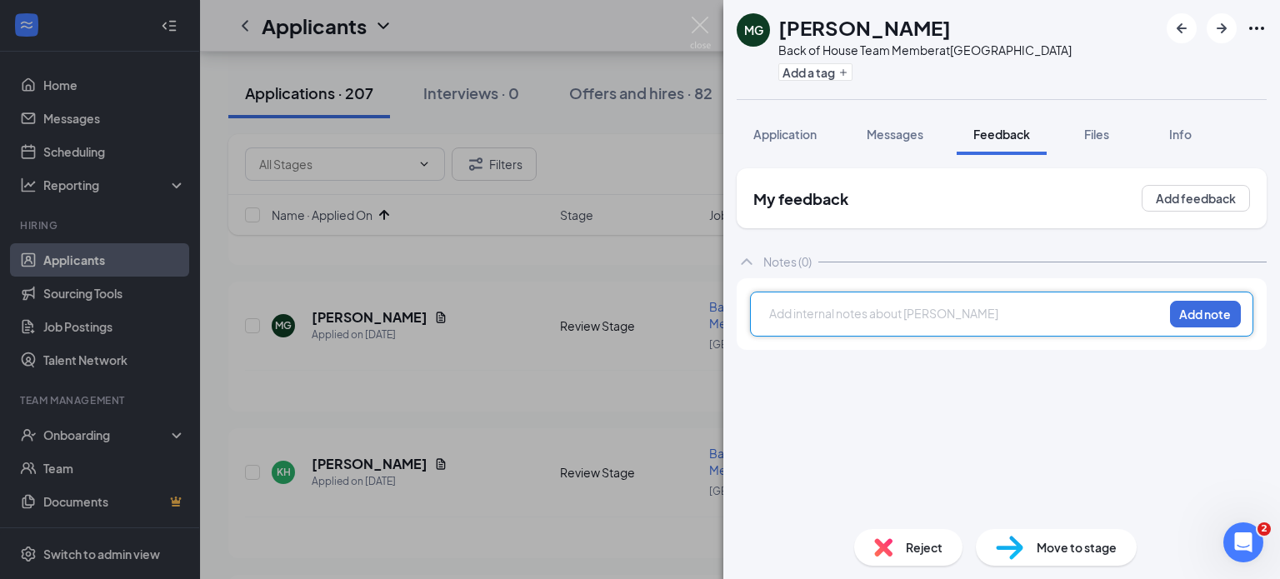
click at [822, 319] on div at bounding box center [966, 314] width 393 height 18
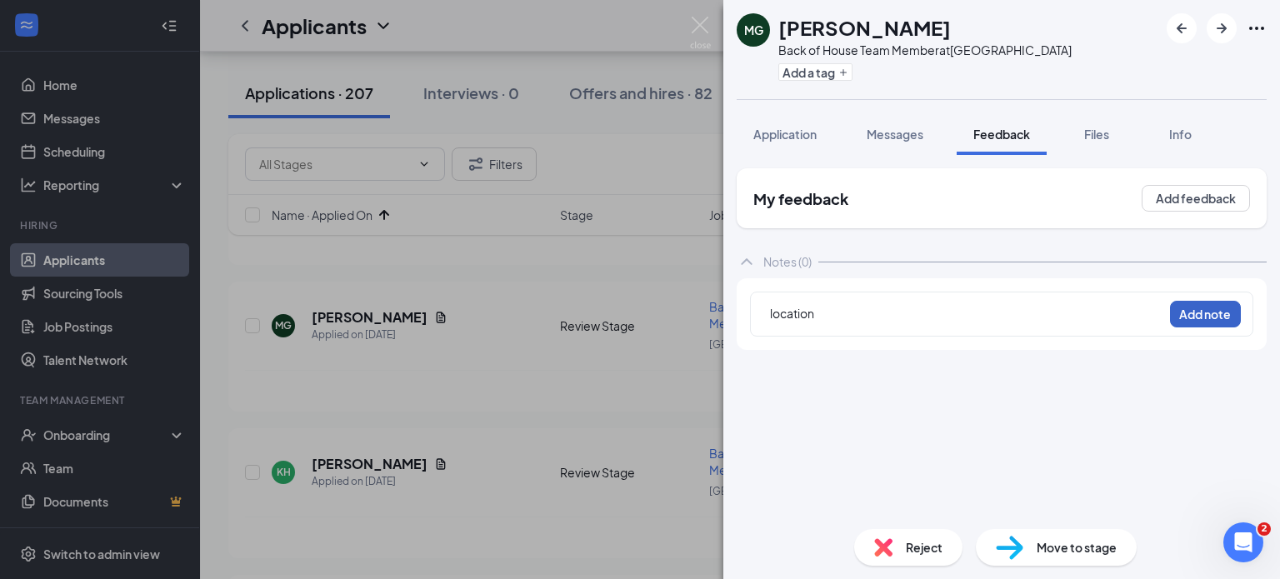
click at [1214, 319] on button "Add note" at bounding box center [1205, 314] width 71 height 27
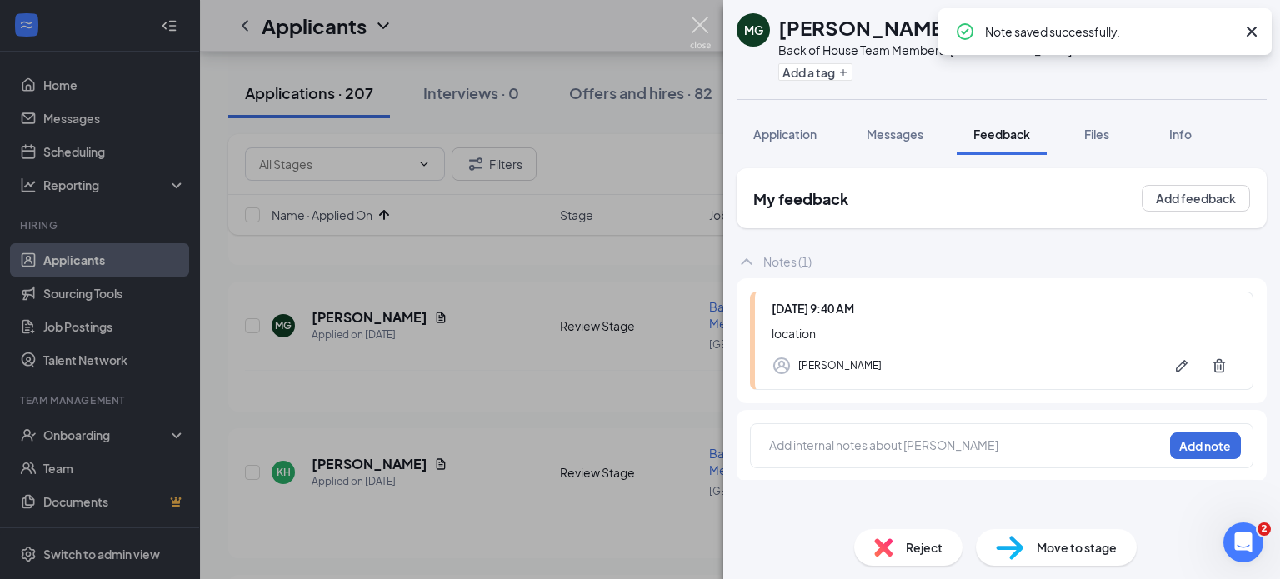
click at [709, 22] on img at bounding box center [700, 33] width 21 height 33
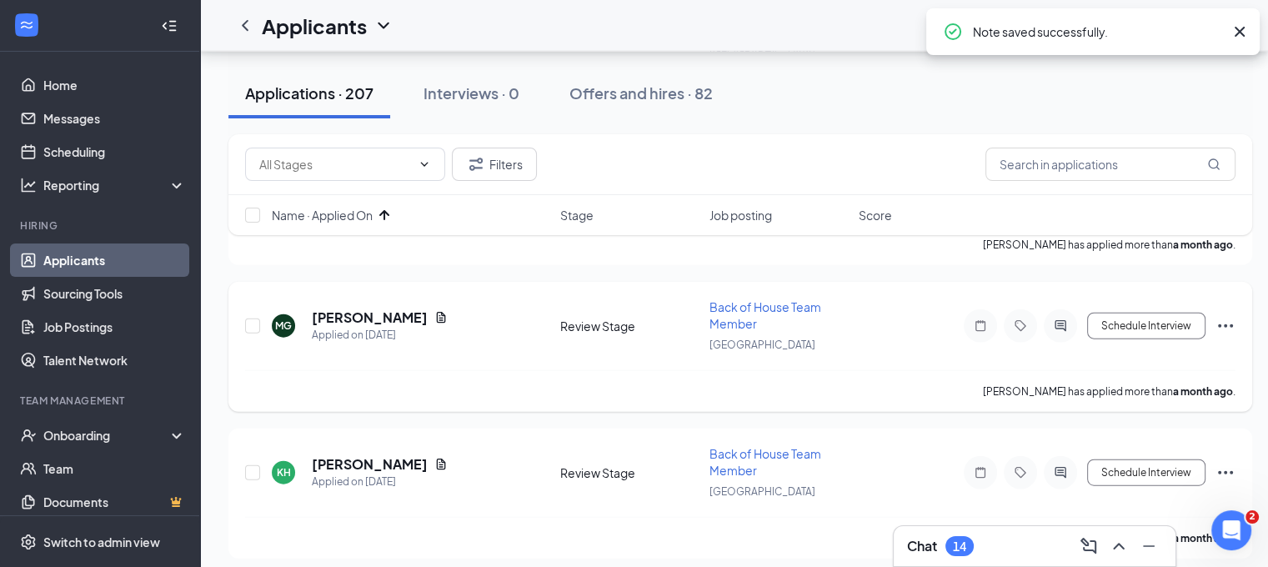
click at [1223, 316] on icon "Ellipses" at bounding box center [1225, 326] width 20 height 20
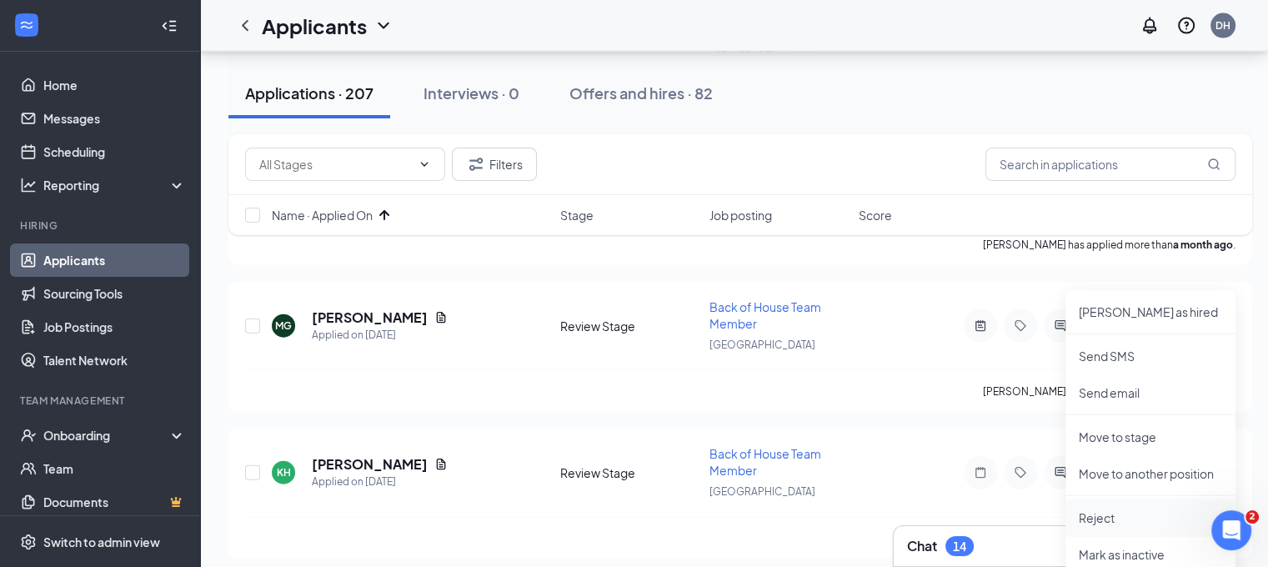
click at [1094, 515] on p "Reject" at bounding box center [1150, 517] width 143 height 17
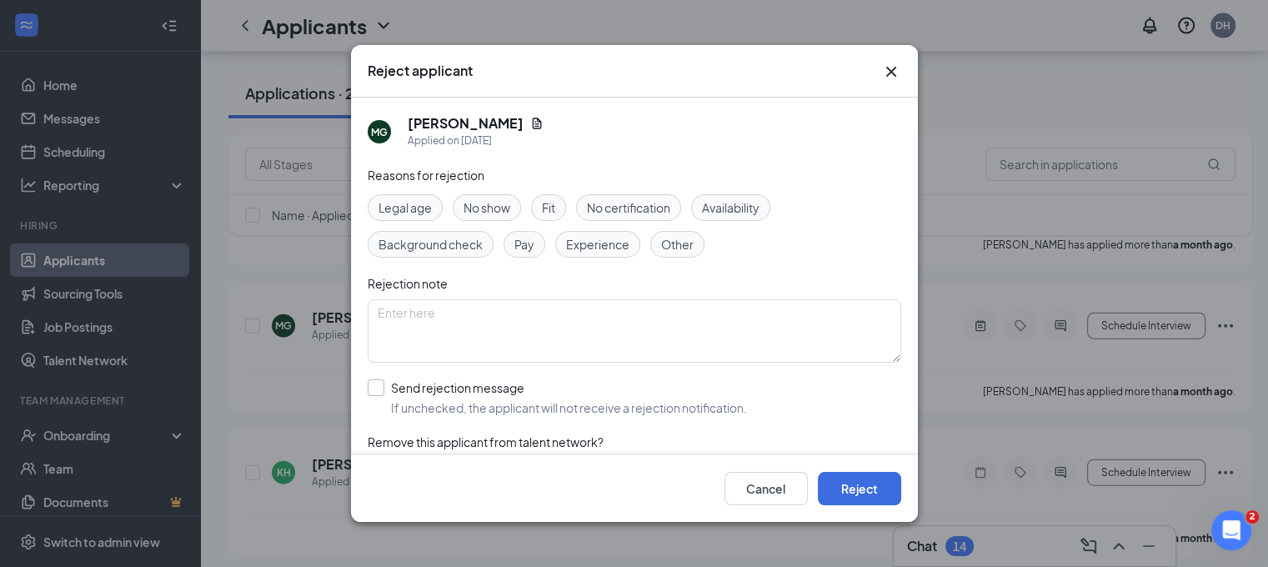
click at [581, 401] on input "Send rejection message If unchecked, the applicant will not receive a rejection…" at bounding box center [557, 397] width 379 height 37
checkbox input "true"
click at [881, 487] on button "Reject" at bounding box center [859, 488] width 83 height 33
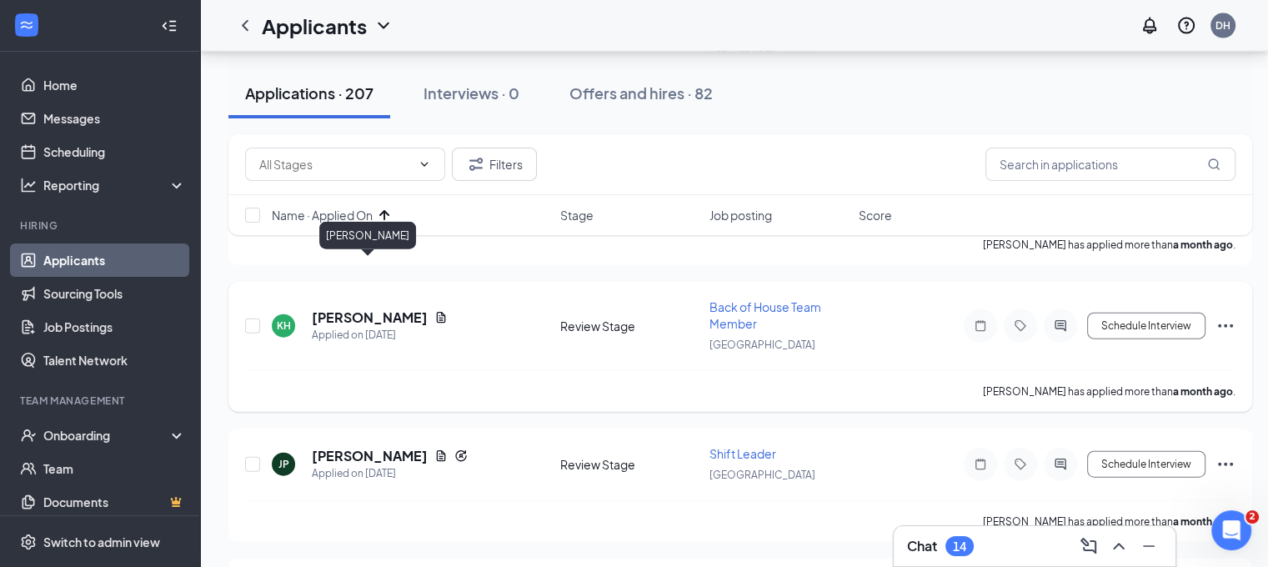
click at [365, 308] on h5 "Kalyn Hammack" at bounding box center [370, 317] width 116 height 18
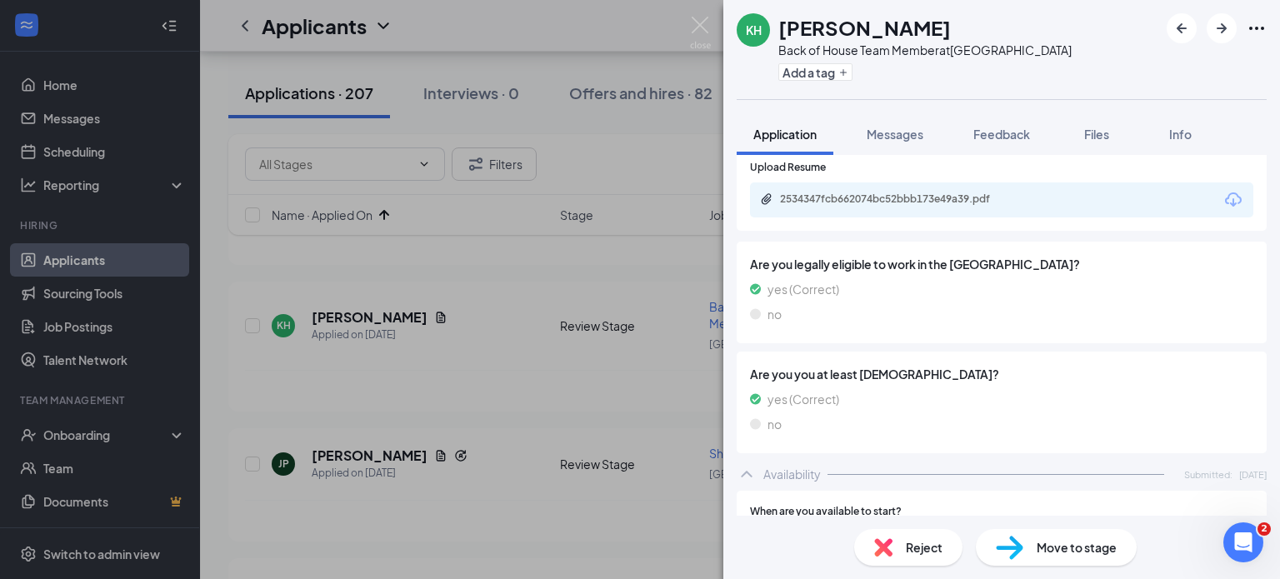
scroll to position [675, 0]
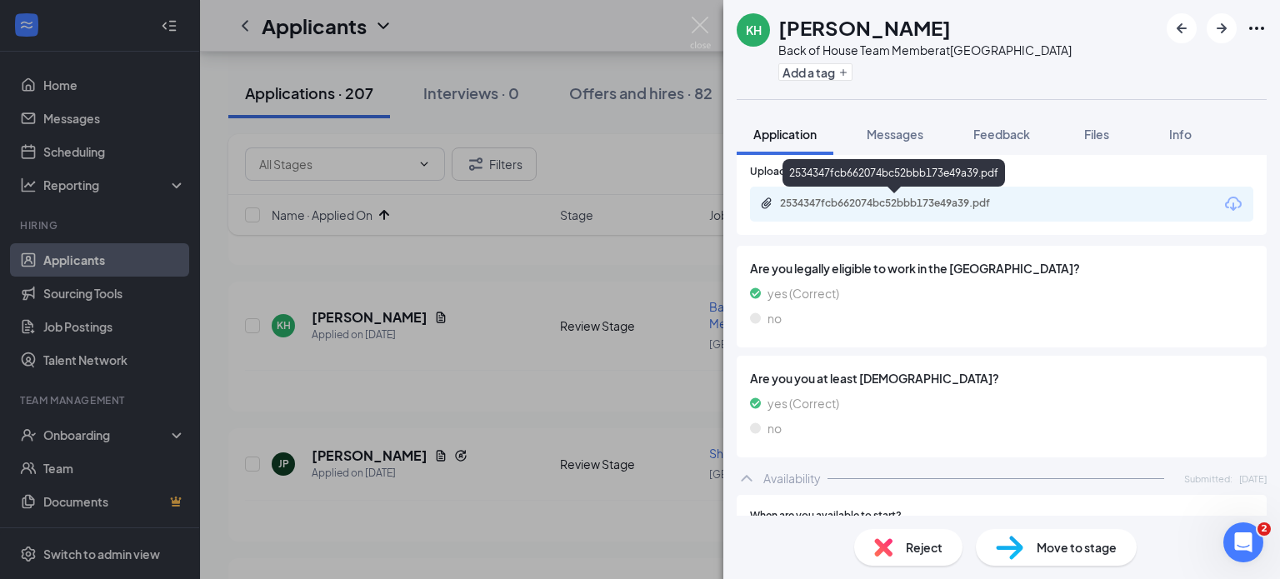
click at [947, 206] on div "2534347fcb662074bc52bbb173e49a39.pdf" at bounding box center [896, 203] width 233 height 13
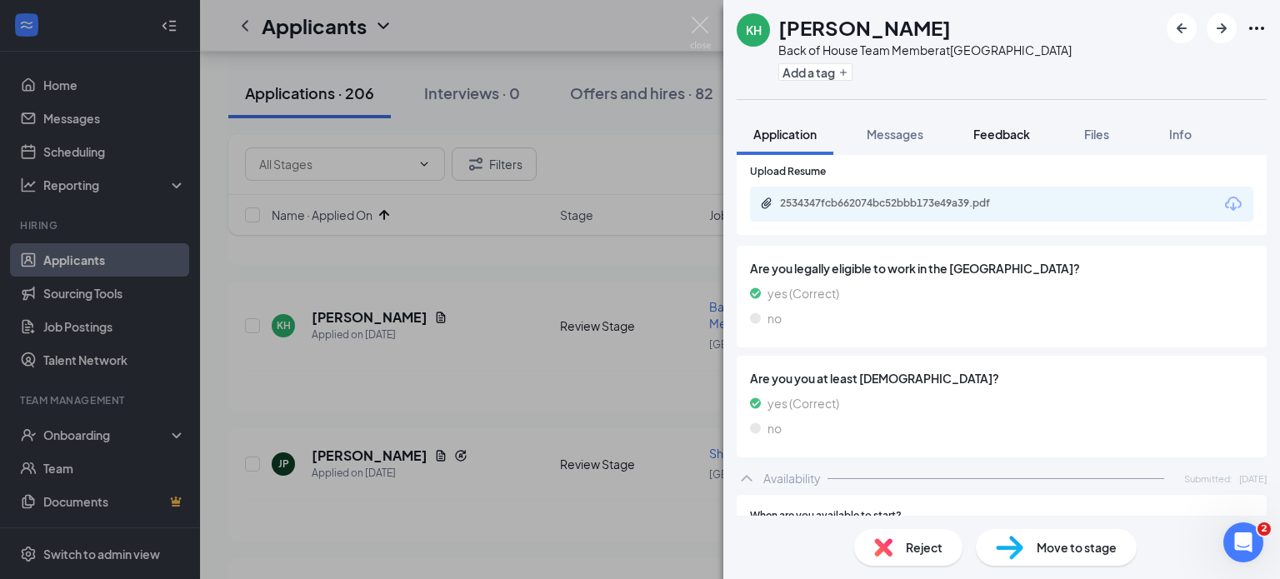
drag, startPoint x: 1180, startPoint y: 73, endPoint x: 1020, endPoint y: 143, distance: 174.3
click at [1020, 143] on div "KH Kalyn Hammack Back of House Team Member at Chino Hills Add a tag Application…" at bounding box center [1001, 289] width 557 height 579
click at [1020, 143] on button "Feedback" at bounding box center [1002, 134] width 90 height 42
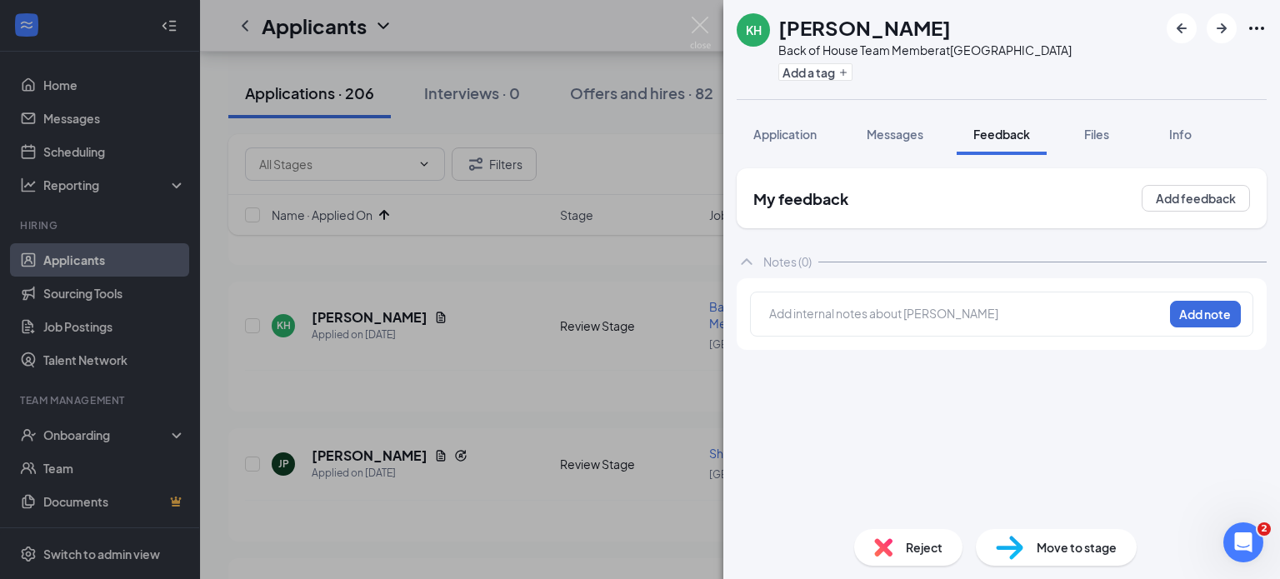
click at [807, 308] on div at bounding box center [966, 314] width 393 height 18
click at [1201, 313] on button "Add note" at bounding box center [1205, 314] width 71 height 27
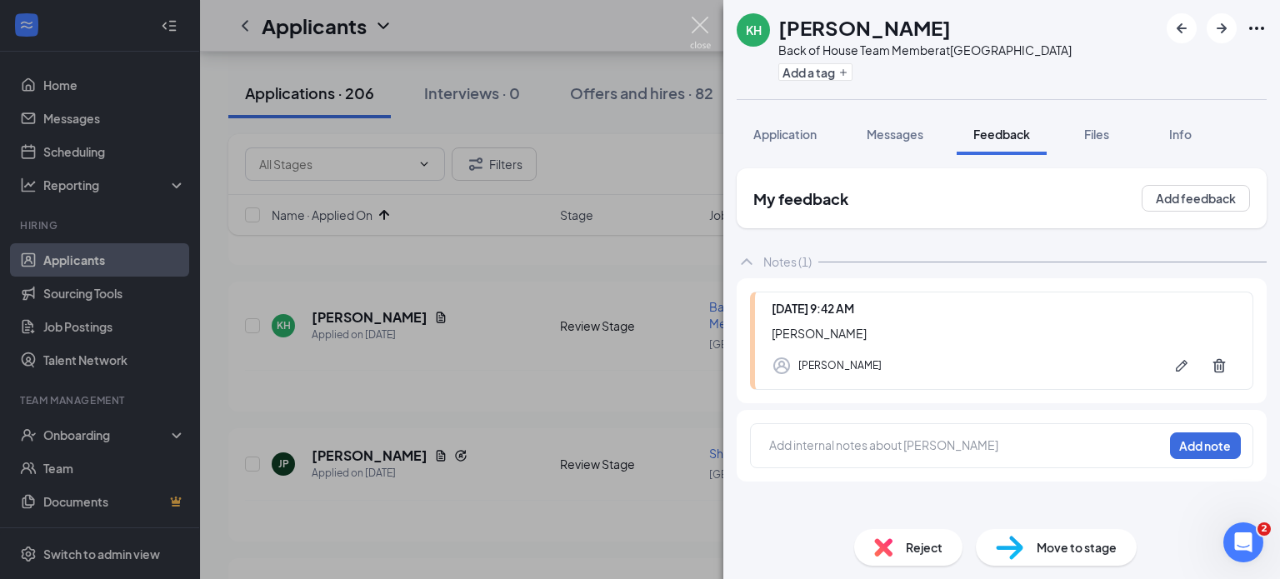
click at [692, 31] on img at bounding box center [700, 33] width 21 height 33
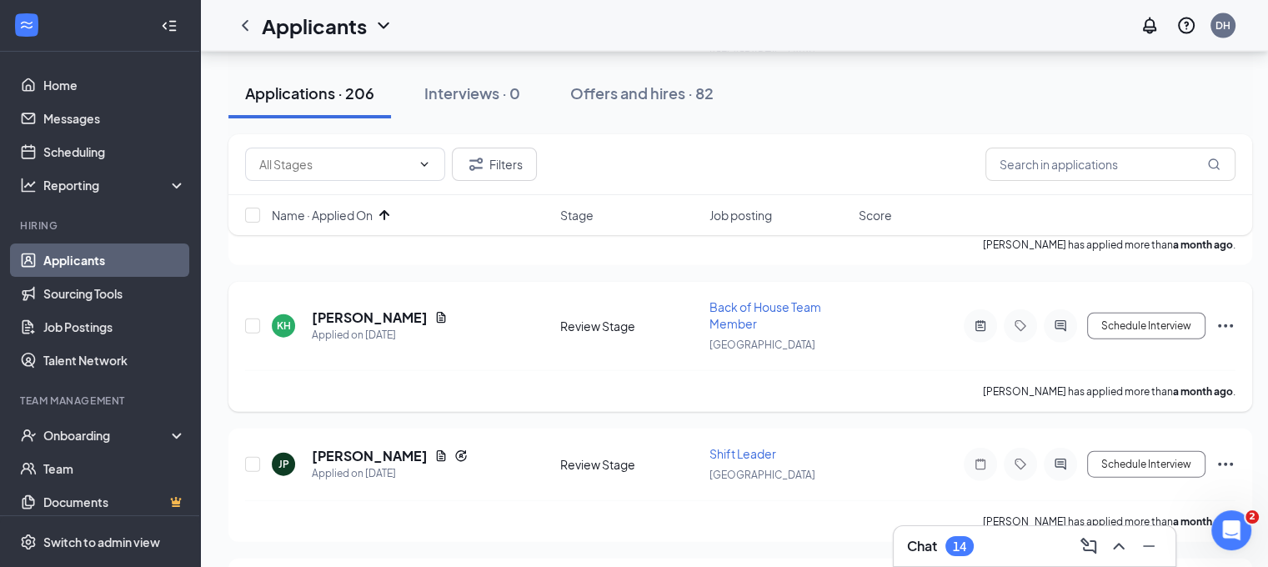
click at [1220, 316] on icon "Ellipses" at bounding box center [1225, 326] width 20 height 20
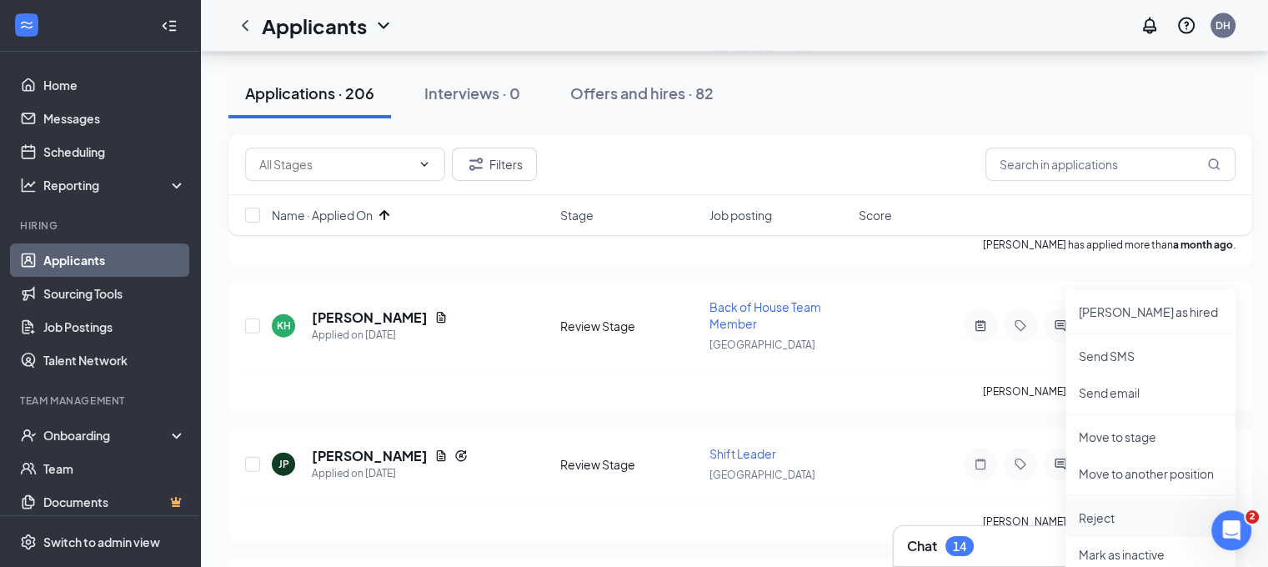
click at [1129, 516] on p "Reject" at bounding box center [1150, 517] width 143 height 17
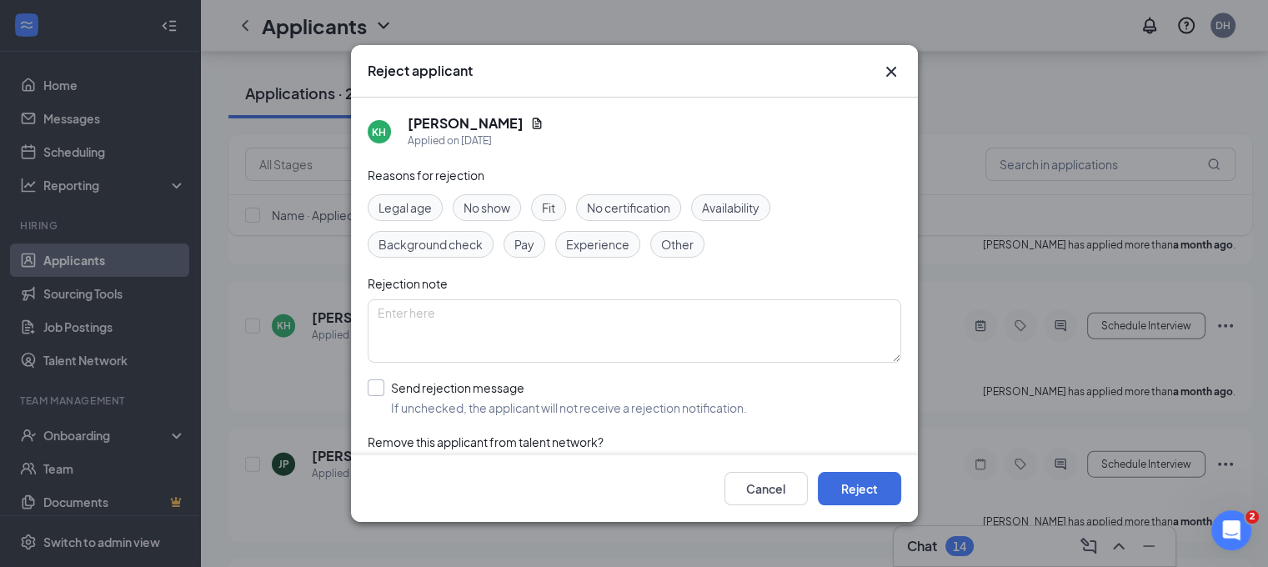
click at [576, 403] on input "Send rejection message If unchecked, the applicant will not receive a rejection…" at bounding box center [557, 397] width 379 height 37
checkbox input "true"
click at [885, 492] on button "Reject" at bounding box center [859, 488] width 83 height 33
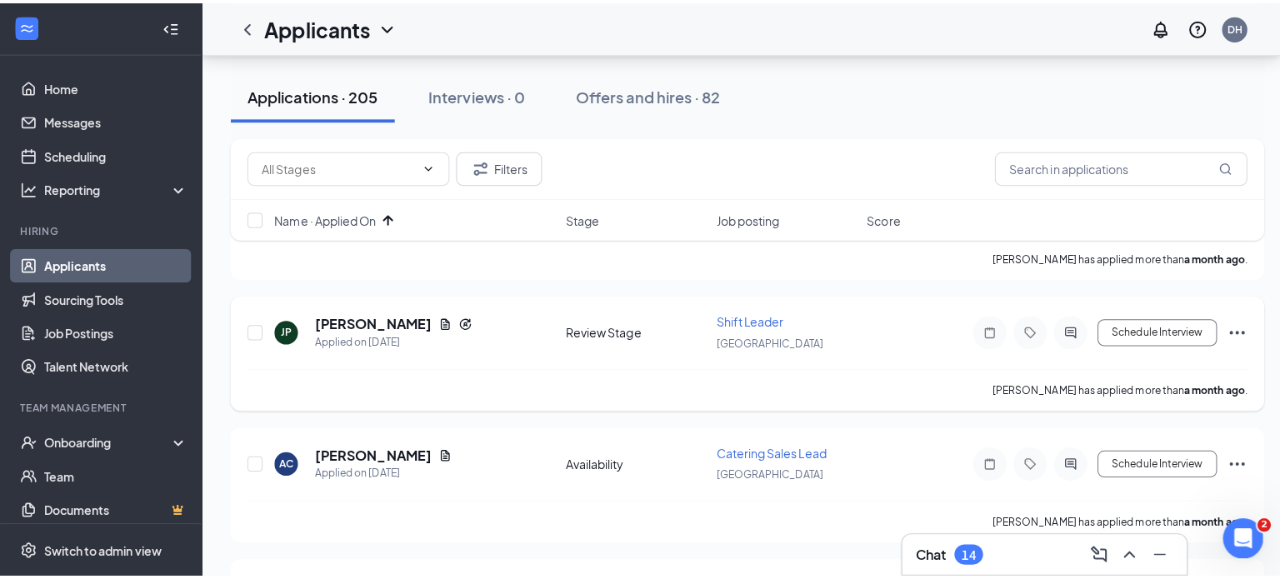
scroll to position [3865, 0]
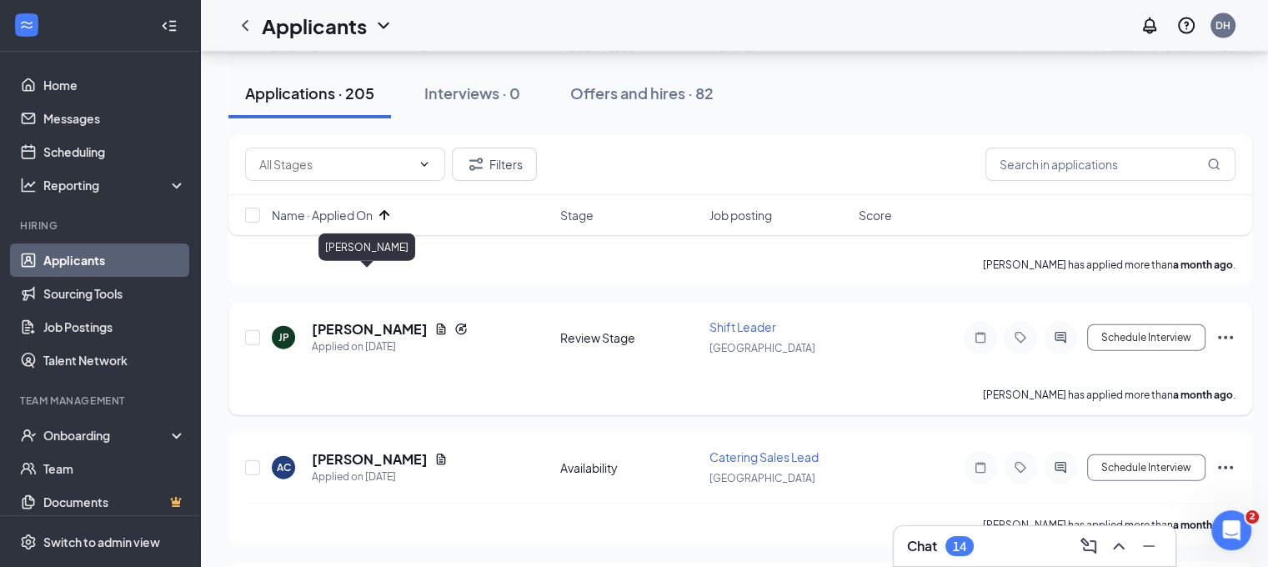
click at [390, 320] on h5 "Julianus Phelim" at bounding box center [370, 329] width 116 height 18
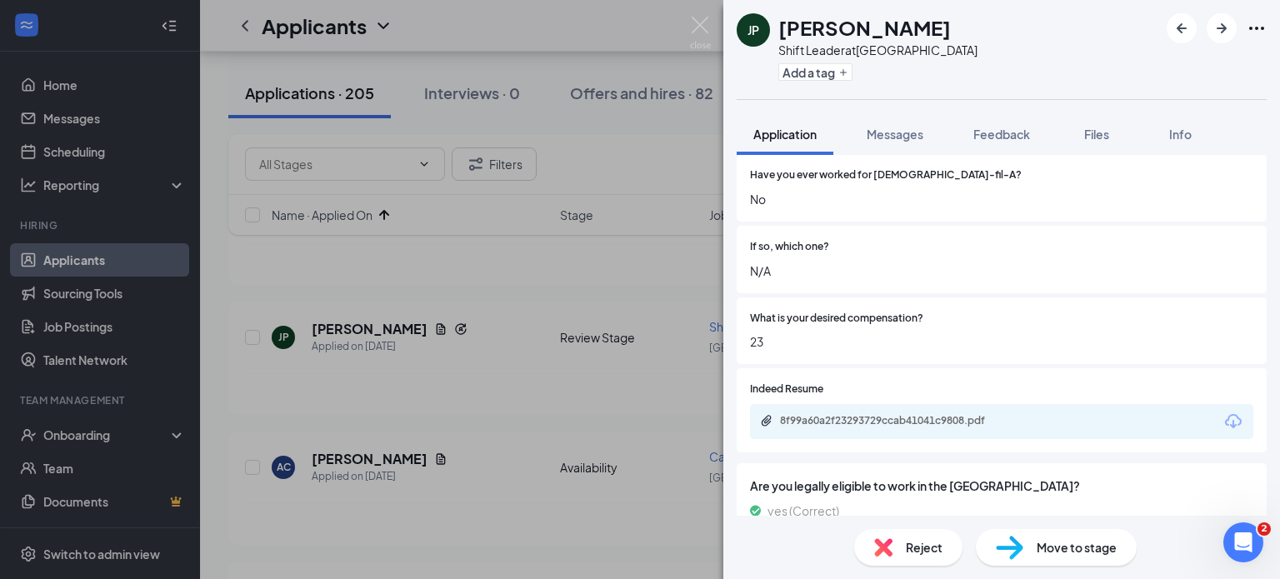
scroll to position [478, 0]
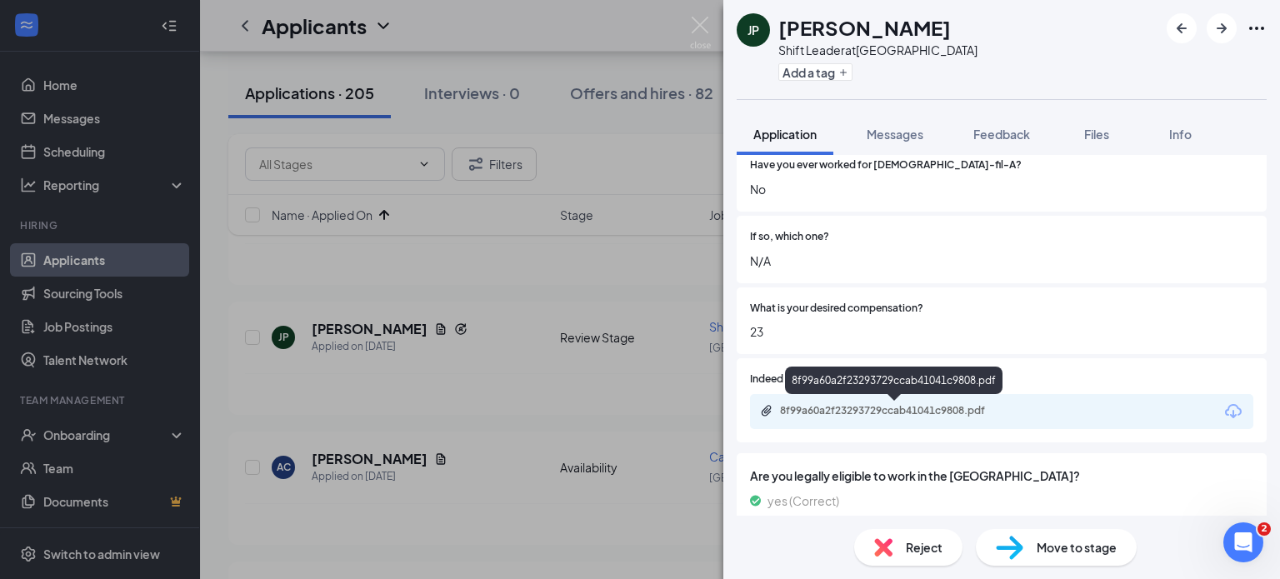
click at [864, 414] on div "8f99a60a2f23293729ccab41041c9808.pdf" at bounding box center [896, 410] width 233 height 13
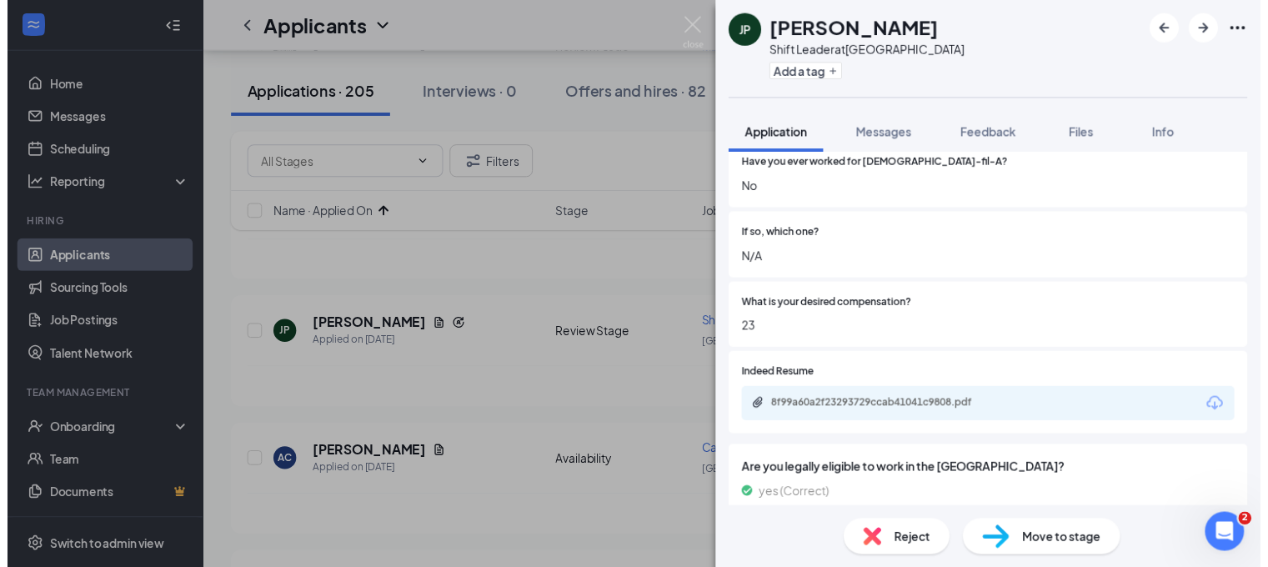
scroll to position [0, 0]
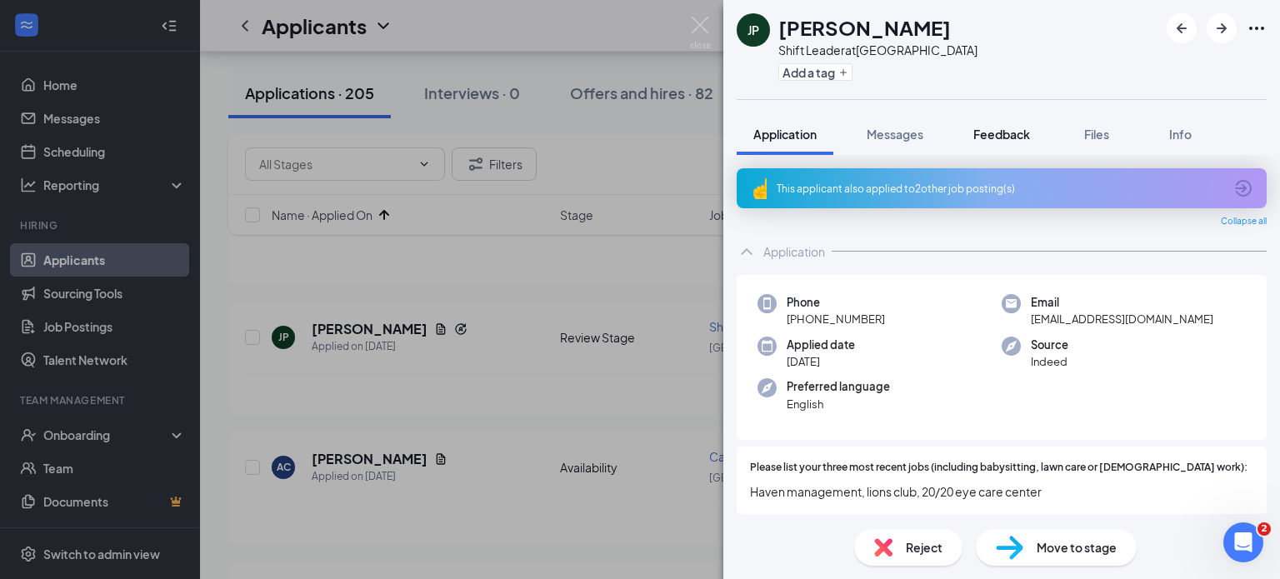
drag, startPoint x: 1165, startPoint y: 85, endPoint x: 1015, endPoint y: 133, distance: 157.6
click at [1165, 85] on div "JP Julianus Phelim Shift Leader at Chino Hills Add a tag" at bounding box center [1001, 49] width 557 height 99
click at [1015, 133] on span "Feedback" at bounding box center [1002, 134] width 57 height 15
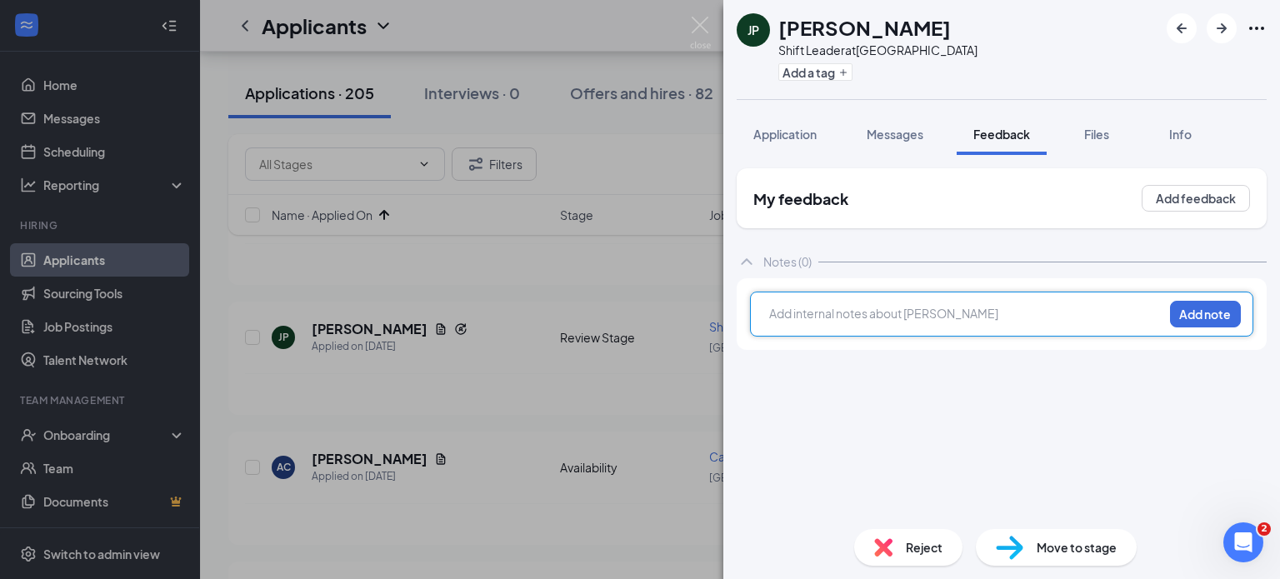
click at [793, 314] on div at bounding box center [966, 314] width 393 height 18
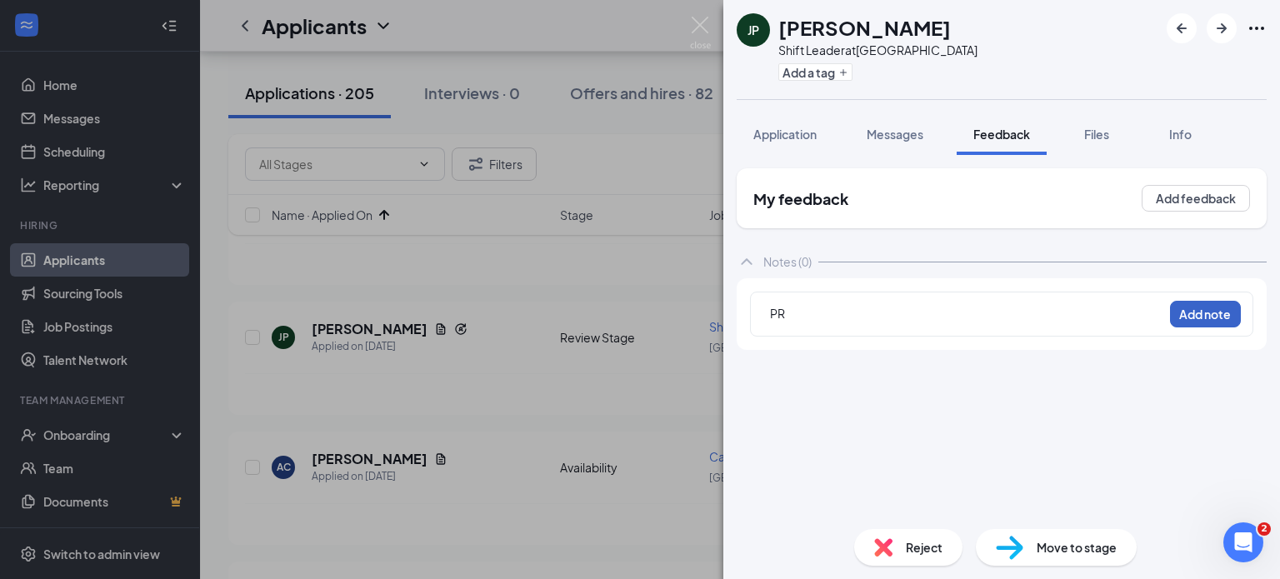
click at [1227, 305] on button "Add note" at bounding box center [1205, 314] width 71 height 27
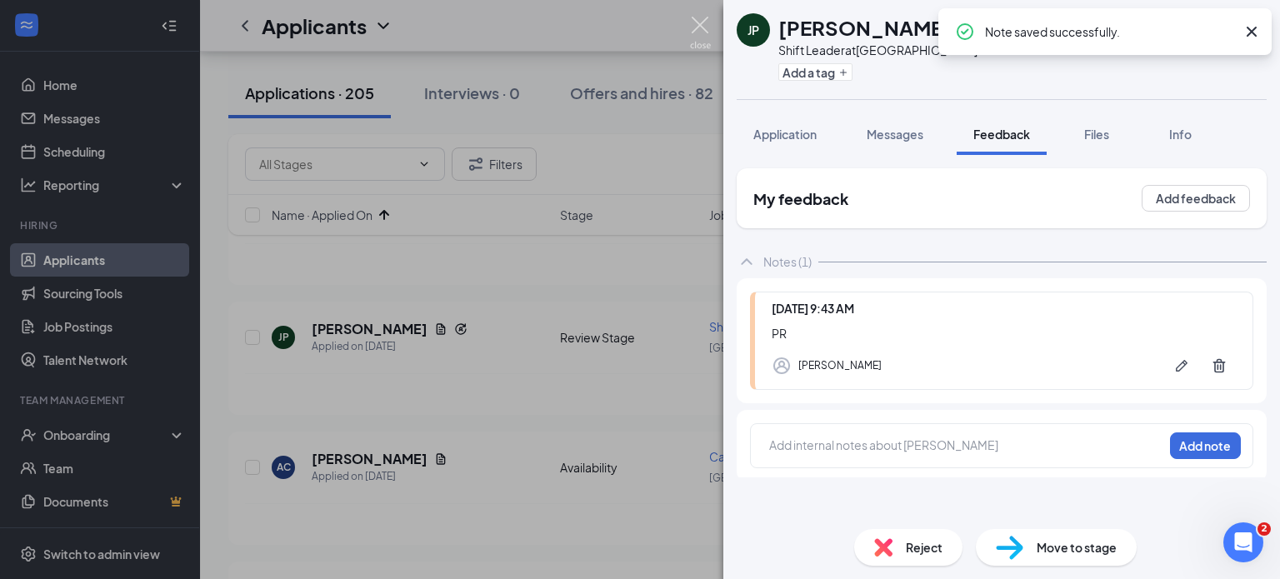
click at [708, 38] on img at bounding box center [700, 33] width 21 height 33
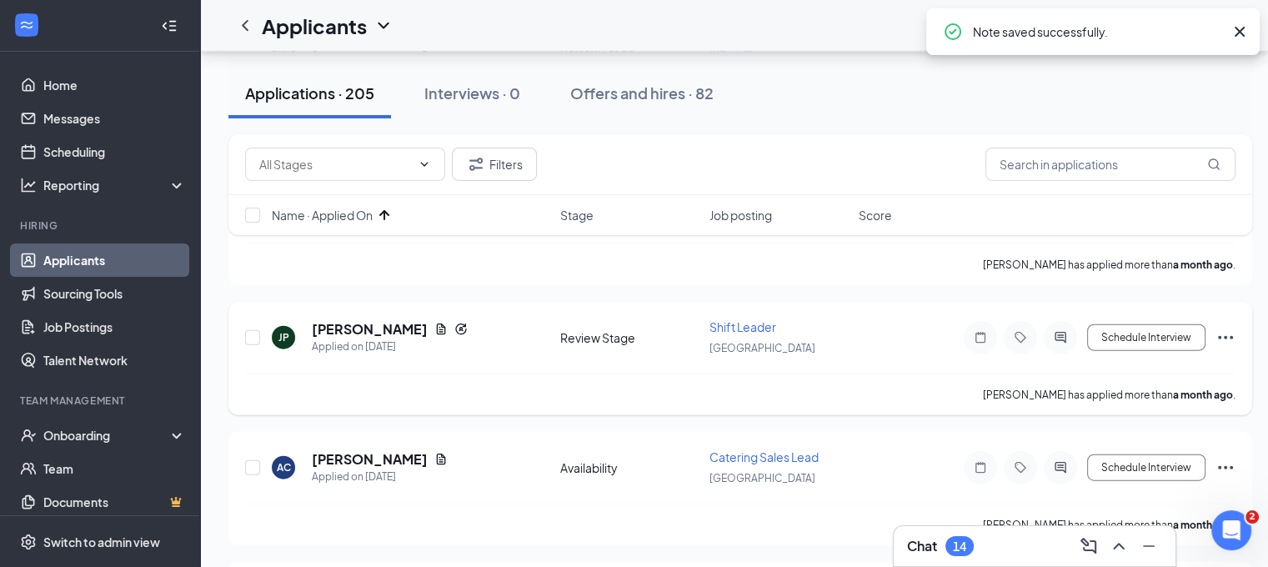
click at [1227, 328] on icon "Ellipses" at bounding box center [1225, 338] width 20 height 20
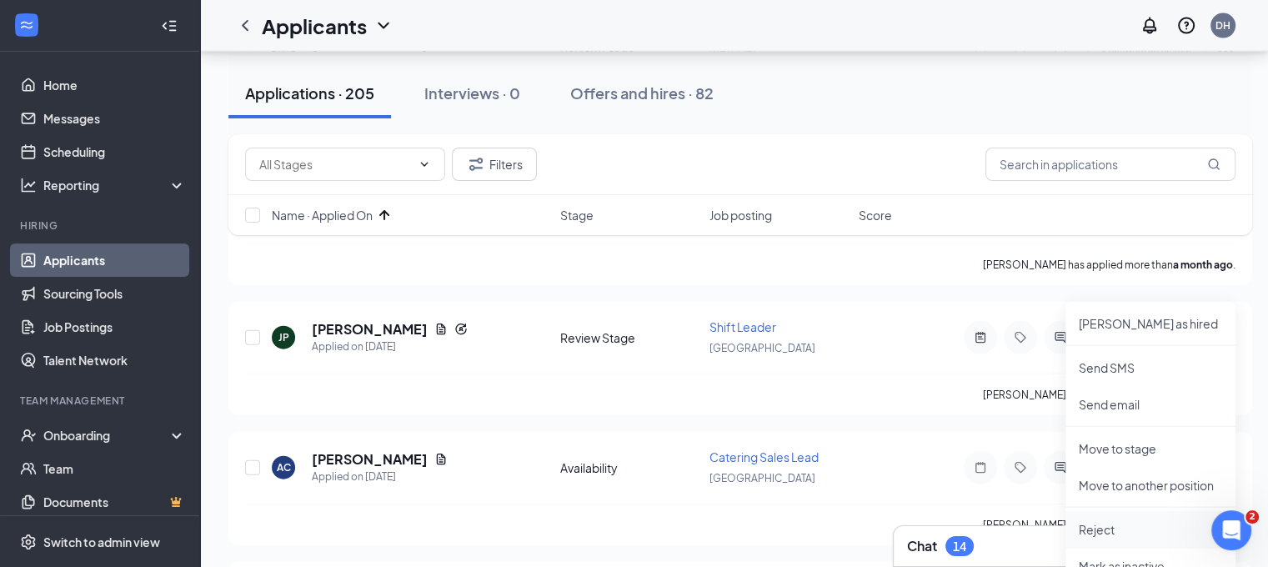
click at [1117, 521] on p "Reject" at bounding box center [1150, 529] width 143 height 17
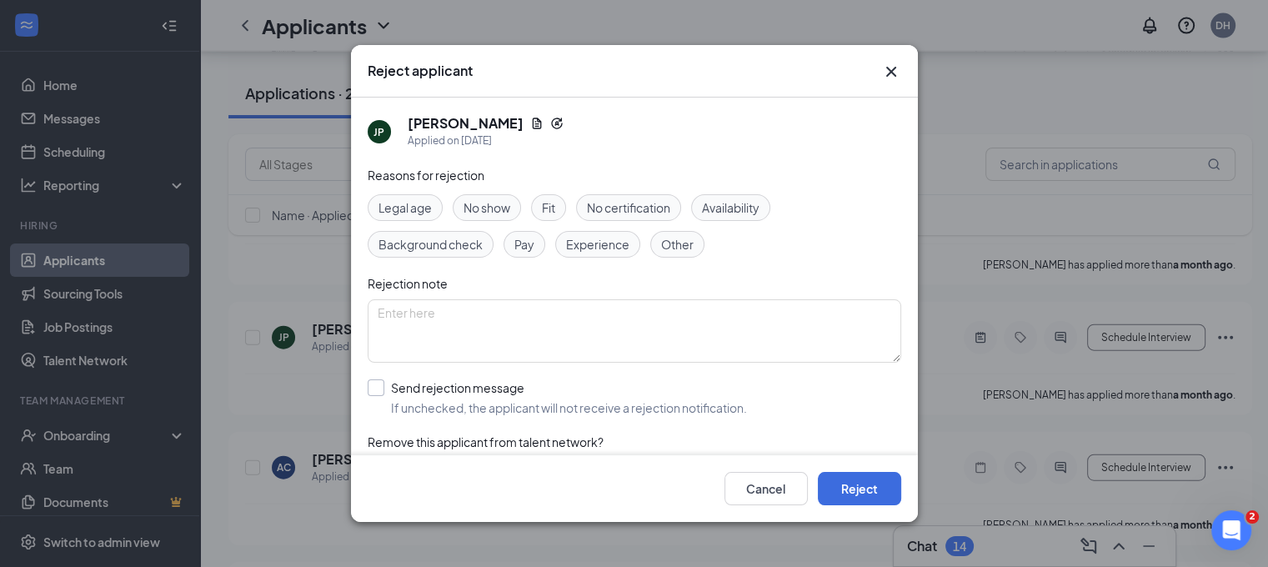
click at [646, 389] on input "Send rejection message If unchecked, the applicant will not receive a rejection…" at bounding box center [557, 397] width 379 height 37
checkbox input "true"
click at [874, 498] on button "Reject" at bounding box center [859, 488] width 83 height 33
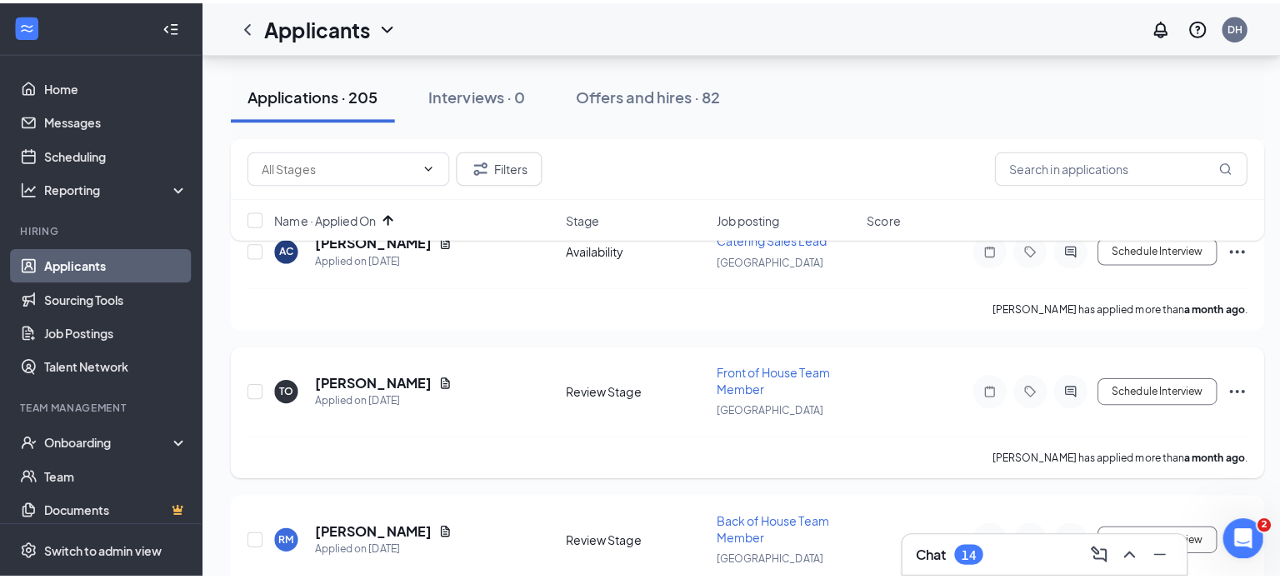
scroll to position [3960, 0]
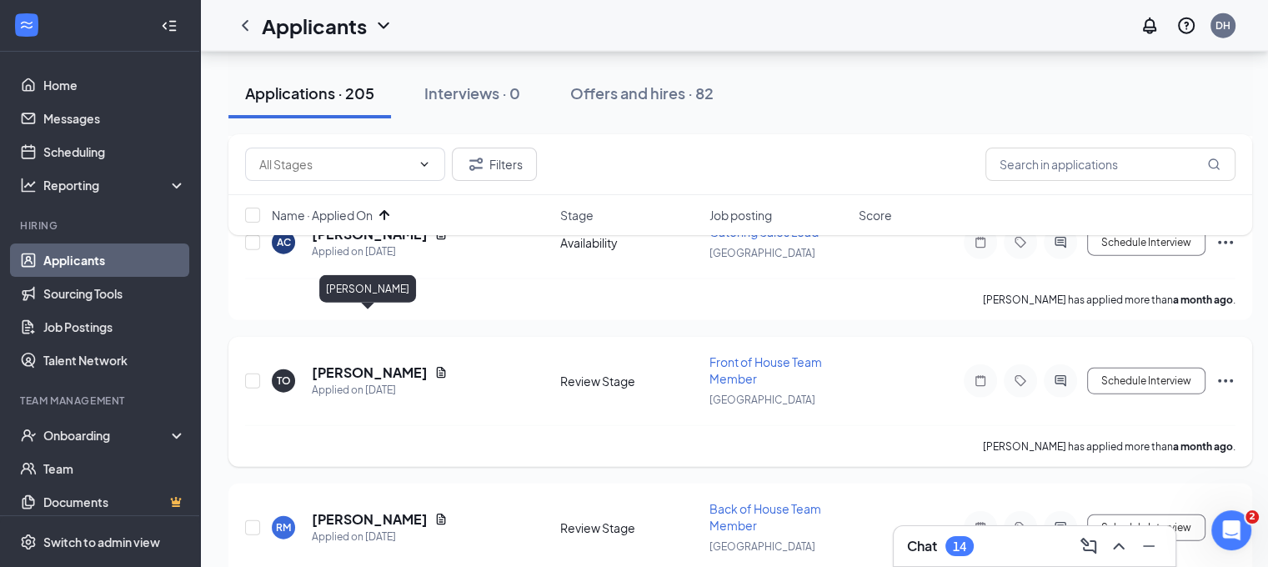
click at [350, 363] on h5 "[PERSON_NAME]" at bounding box center [370, 372] width 116 height 18
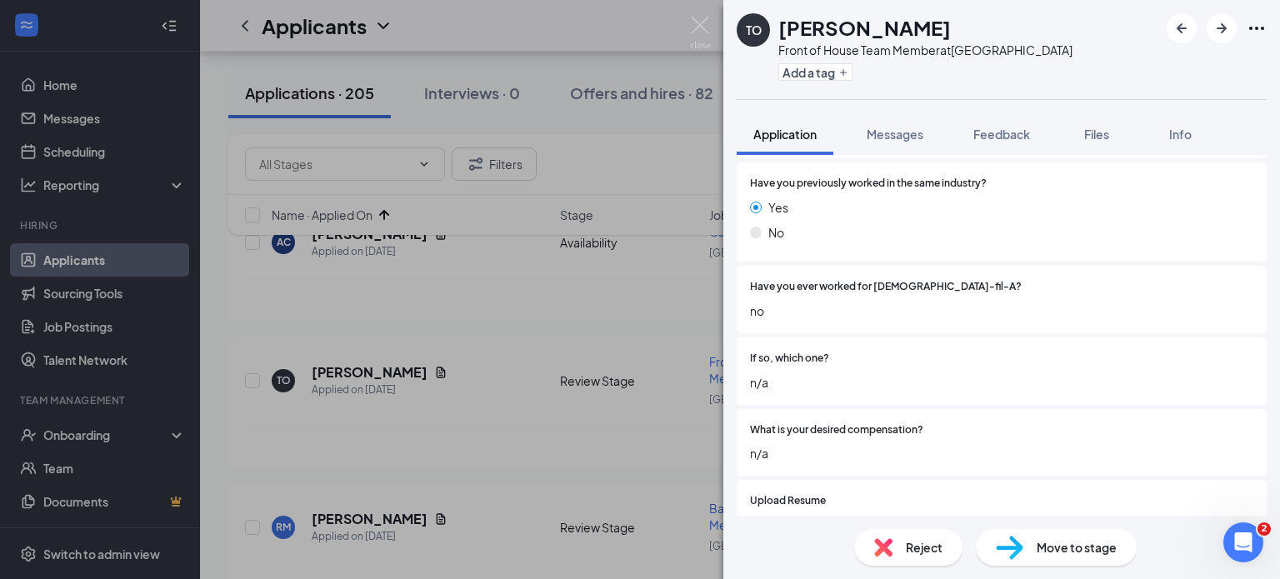
scroll to position [573, 0]
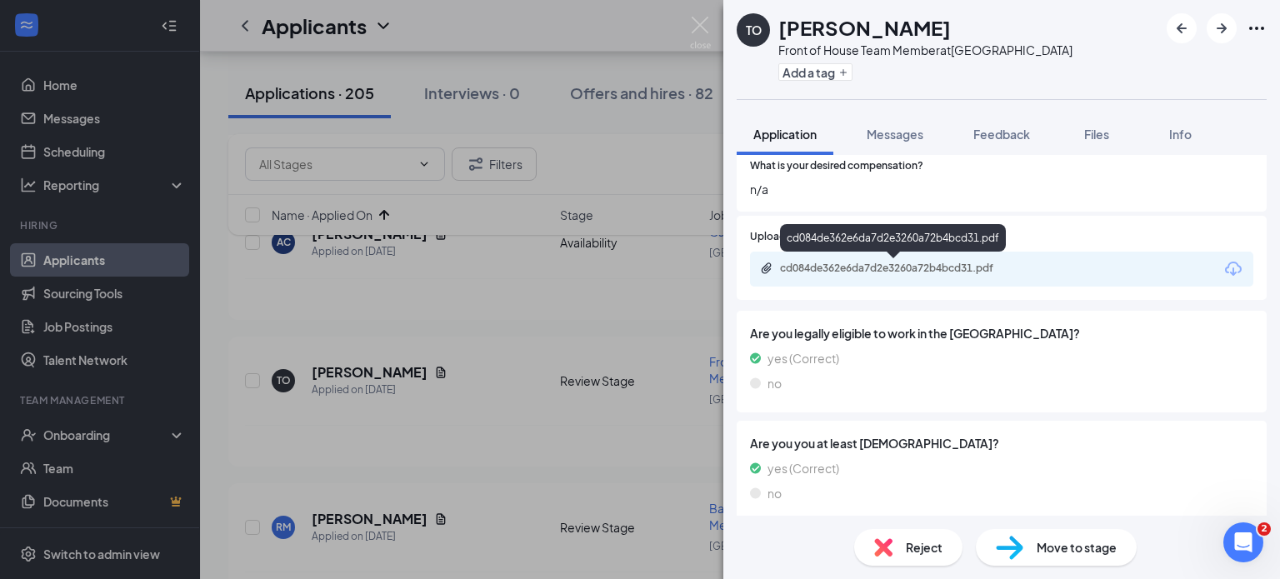
click at [868, 270] on div "cd084de362e6da7d2e3260a72b4bcd31.pdf" at bounding box center [896, 268] width 233 height 13
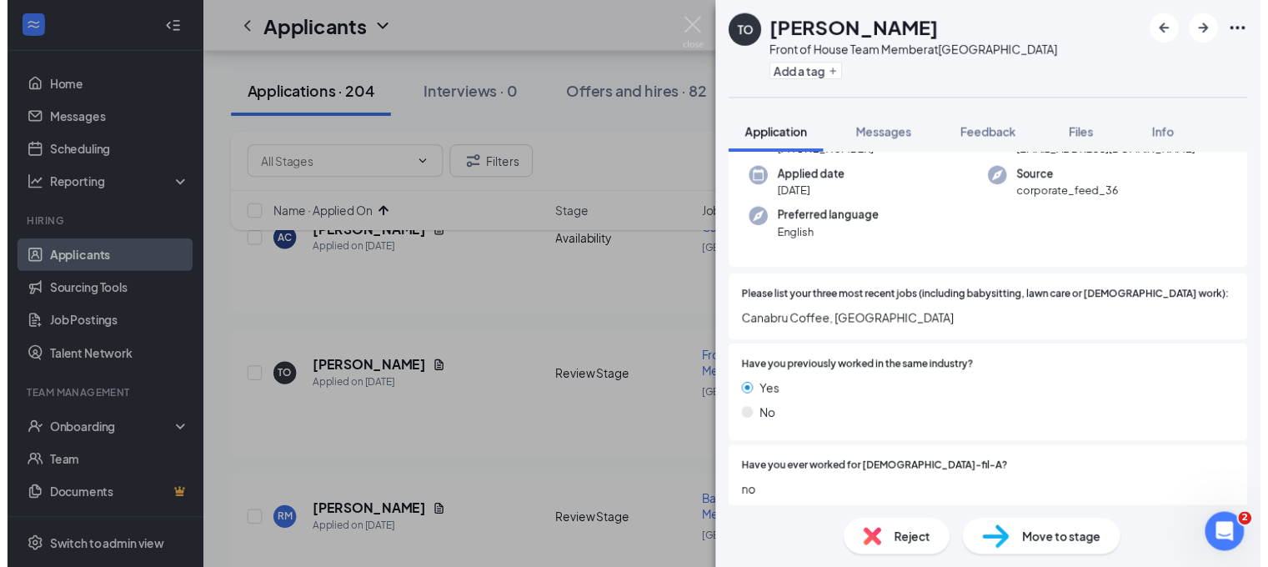
scroll to position [0, 0]
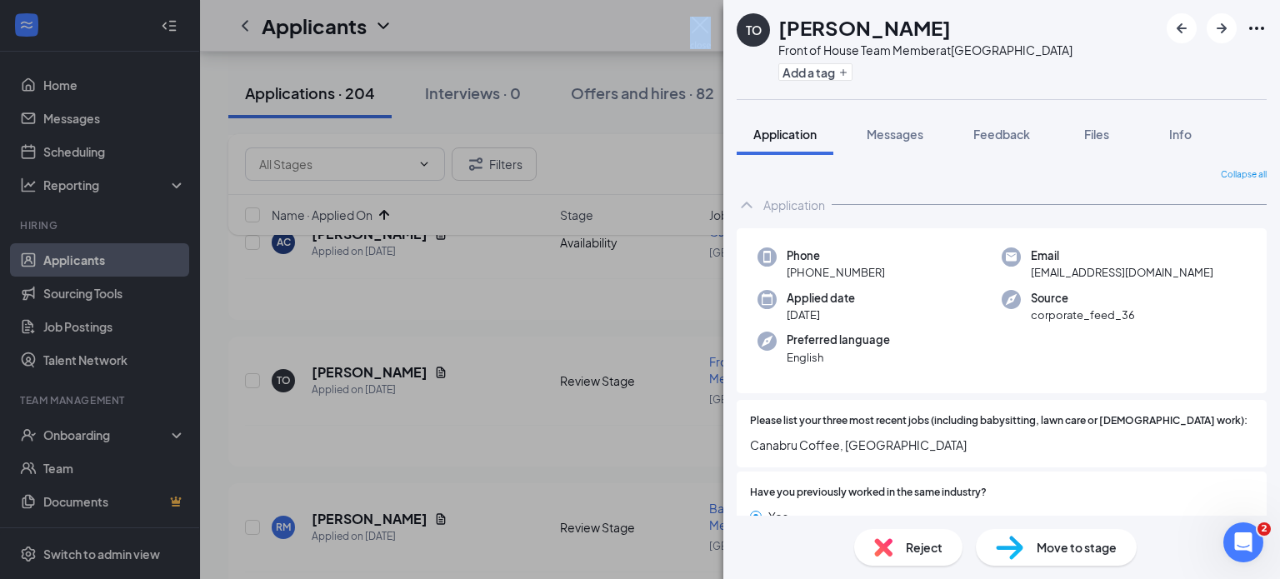
drag, startPoint x: 702, startPoint y: 6, endPoint x: 702, endPoint y: 23, distance: 16.7
click at [702, 23] on div "TO Tiffany Ornelas Front of House Team Member at Chino Hills Add a tag Applicat…" at bounding box center [640, 289] width 1280 height 579
click at [702, 23] on img at bounding box center [700, 33] width 21 height 33
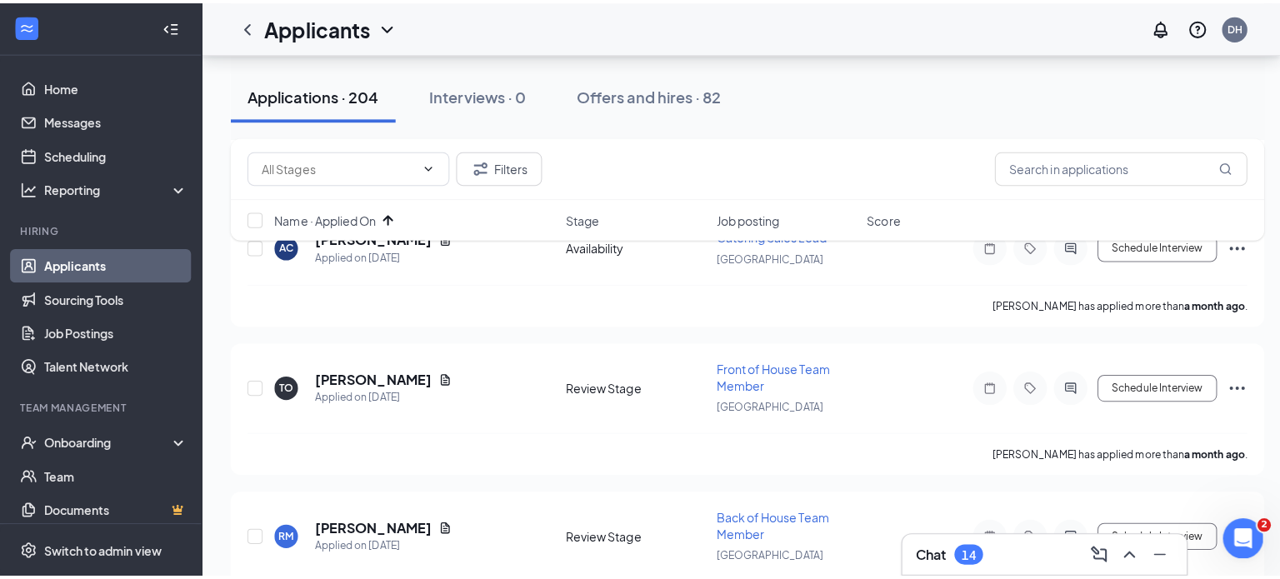
scroll to position [4042, 0]
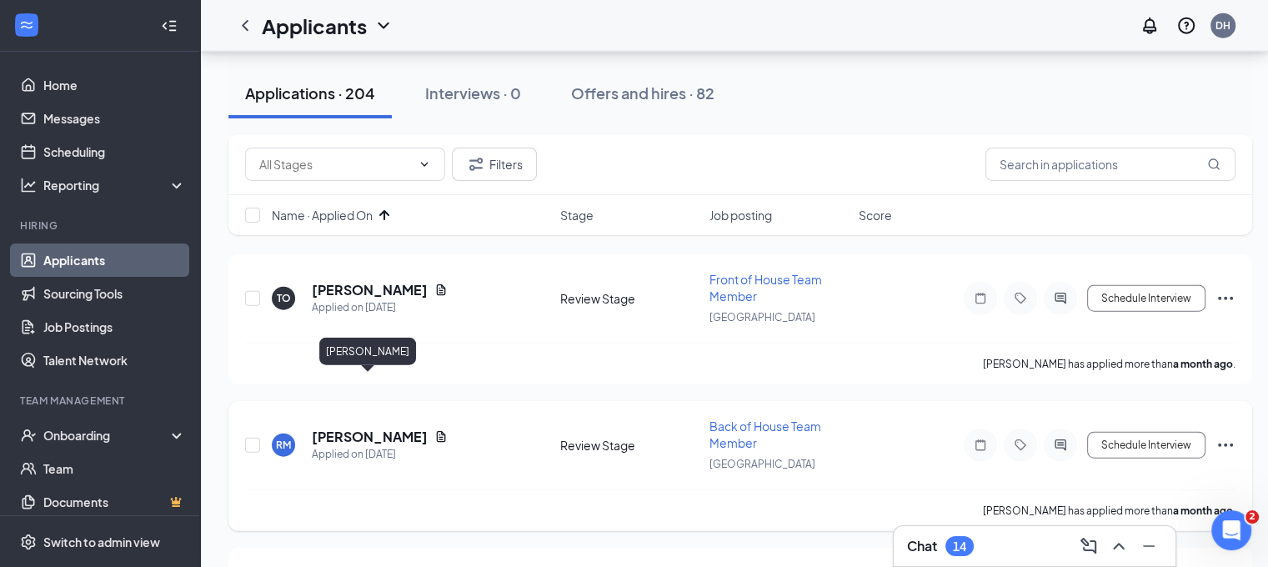
click at [398, 428] on h5 "Roselle Mendoza" at bounding box center [370, 437] width 116 height 18
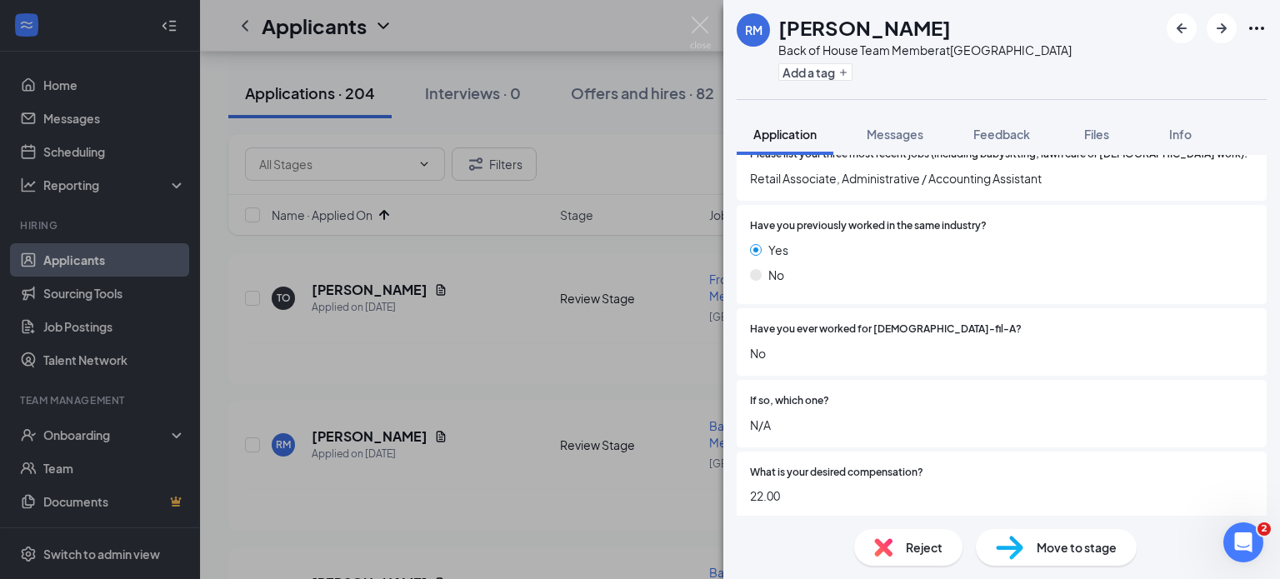
scroll to position [365, 0]
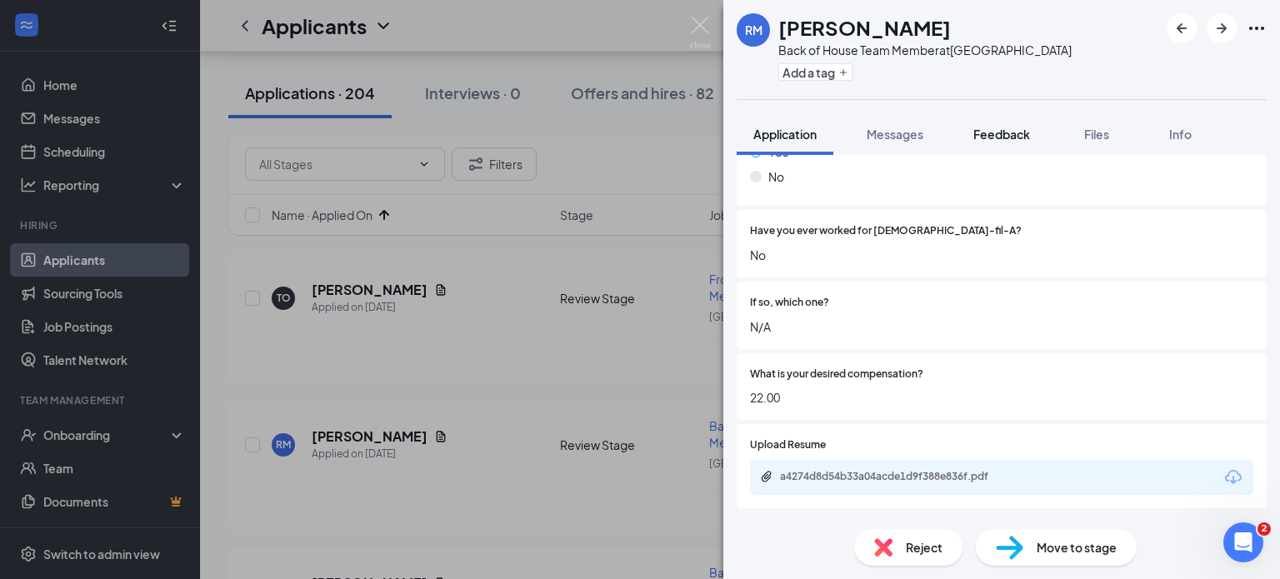
click at [982, 123] on button "Feedback" at bounding box center [1002, 134] width 90 height 42
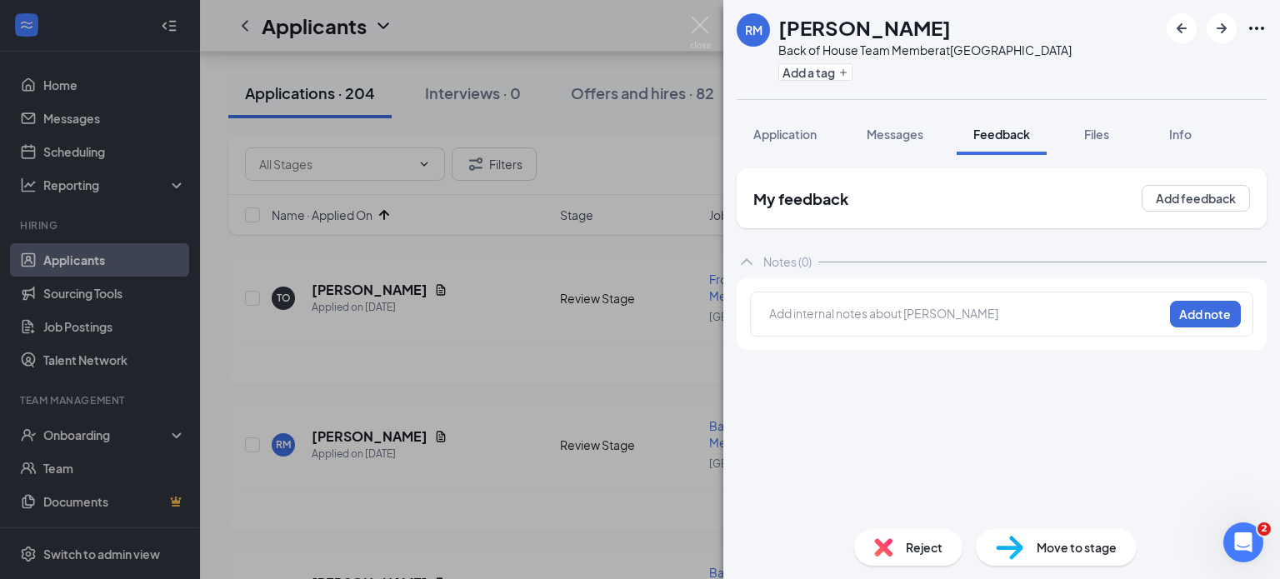
click at [850, 302] on div "Add internal notes about Roselle Mendoza Add note" at bounding box center [1001, 314] width 503 height 45
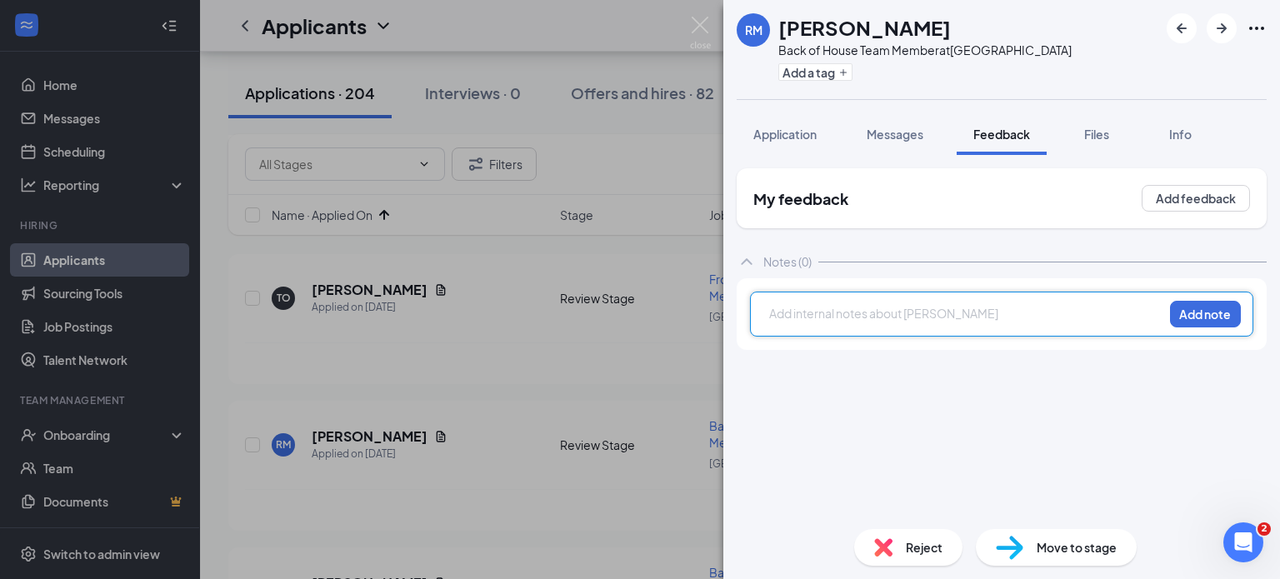
click at [850, 307] on div at bounding box center [966, 314] width 393 height 18
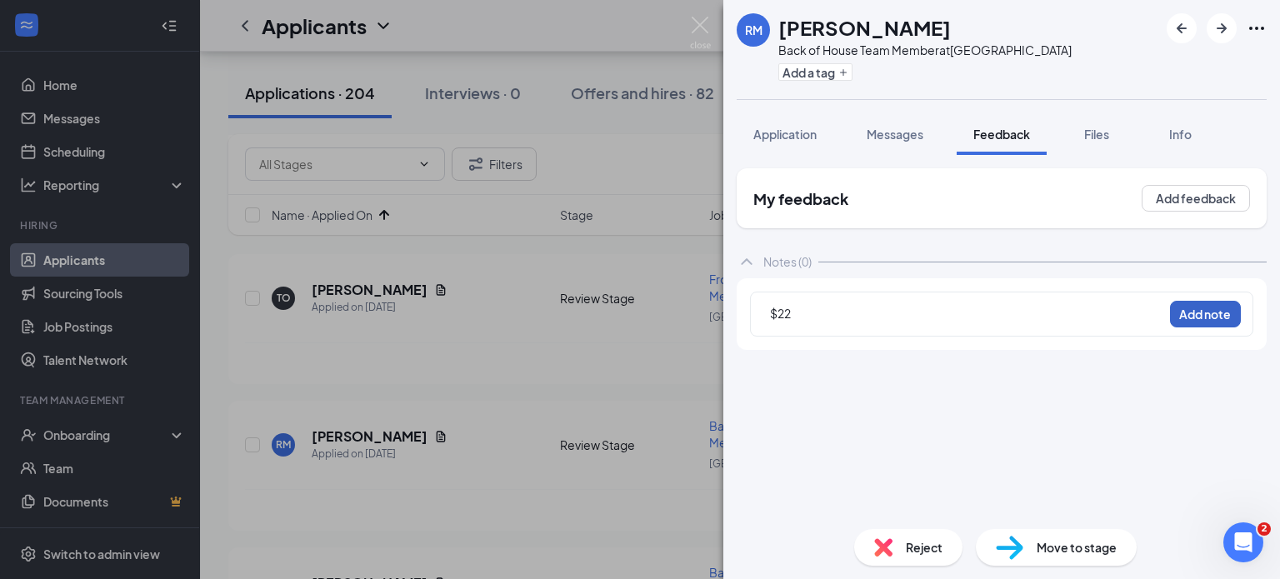
click at [1234, 315] on button "Add note" at bounding box center [1205, 314] width 71 height 27
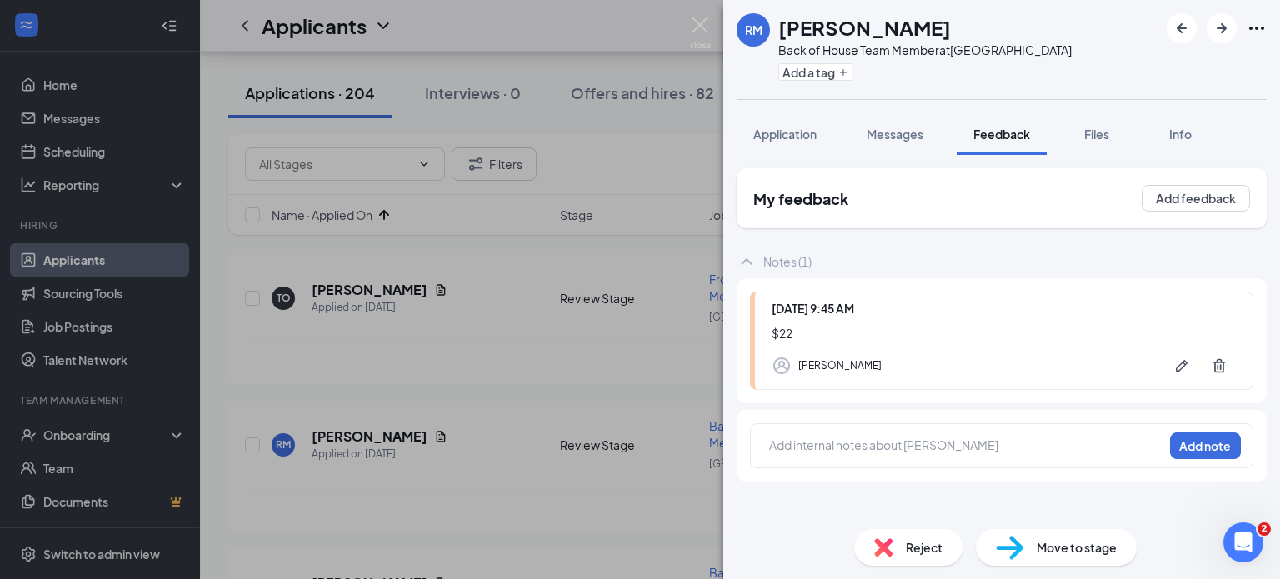
drag, startPoint x: 577, startPoint y: 229, endPoint x: 592, endPoint y: 308, distance: 79.8
click at [577, 229] on div "RM Roselle Mendoza Back of House Team Member at Chino Hills Add a tag Applicati…" at bounding box center [640, 289] width 1280 height 579
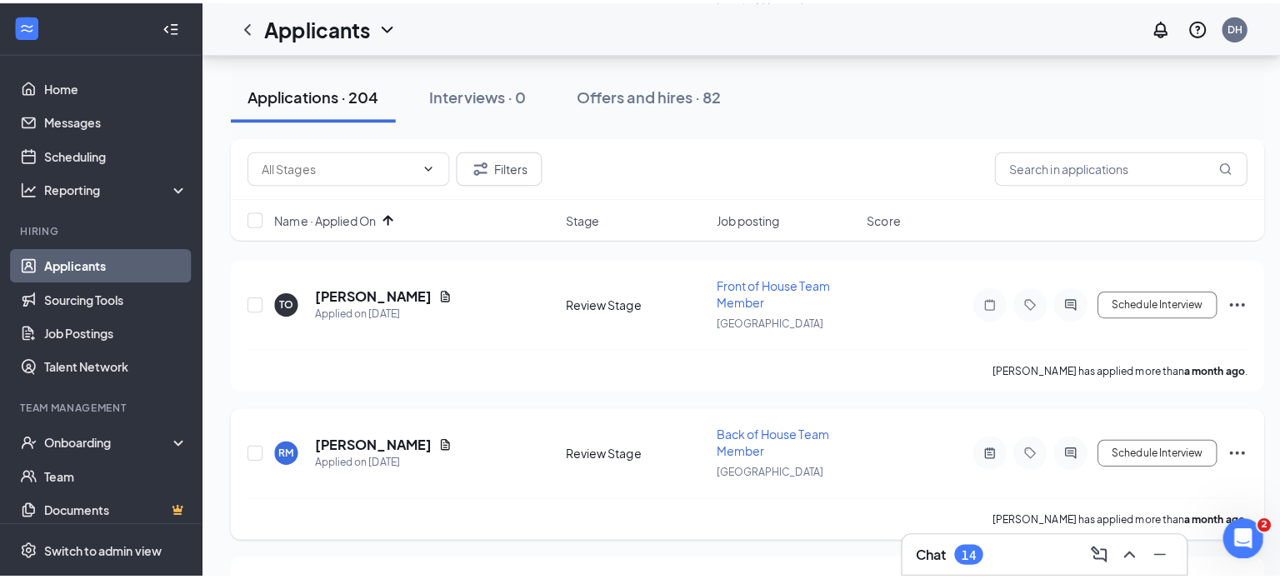
scroll to position [4152, 0]
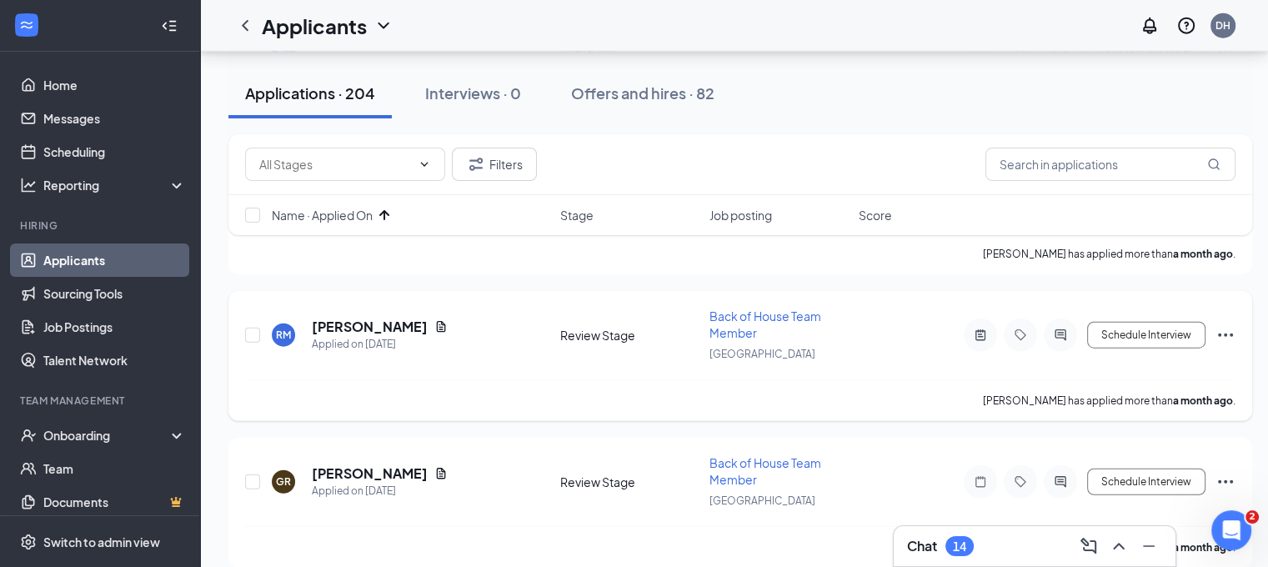
click at [1224, 325] on icon "Ellipses" at bounding box center [1225, 335] width 20 height 20
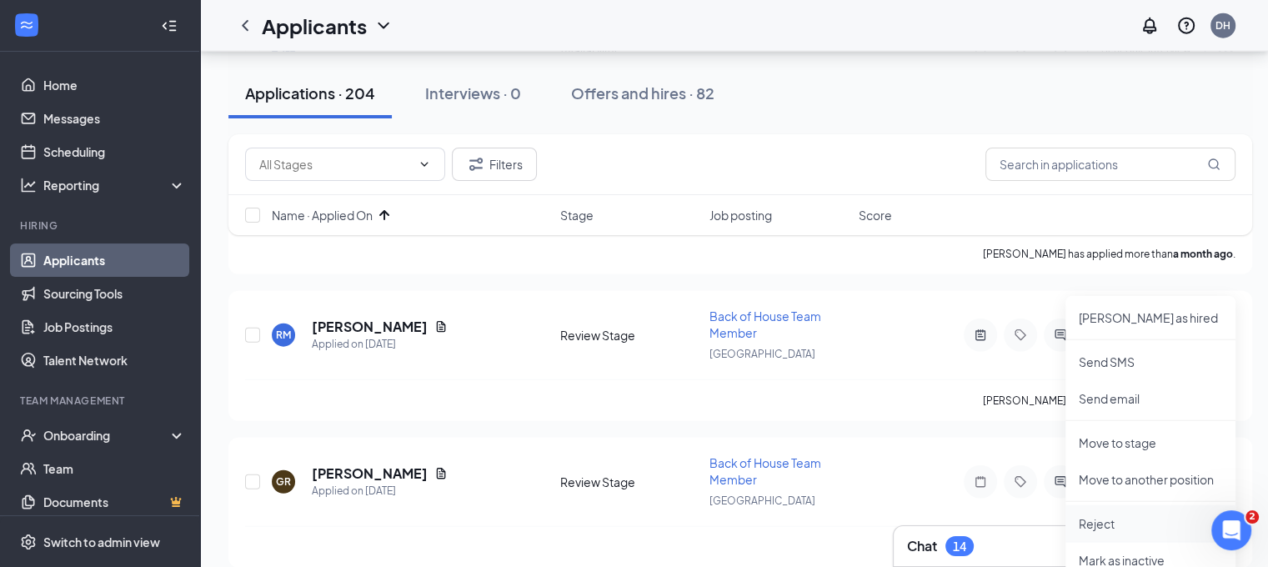
click at [1089, 525] on p "Reject" at bounding box center [1150, 523] width 143 height 17
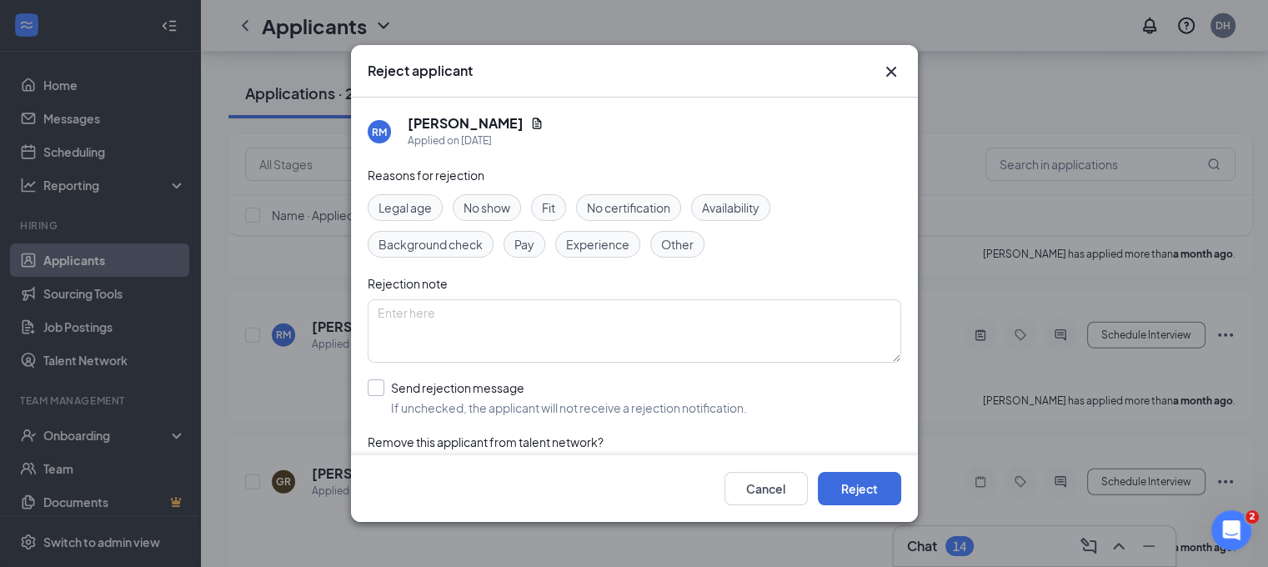
click at [697, 402] on input "Send rejection message If unchecked, the applicant will not receive a rejection…" at bounding box center [557, 397] width 379 height 37
checkbox input "true"
click at [845, 492] on button "Reject" at bounding box center [859, 488] width 83 height 33
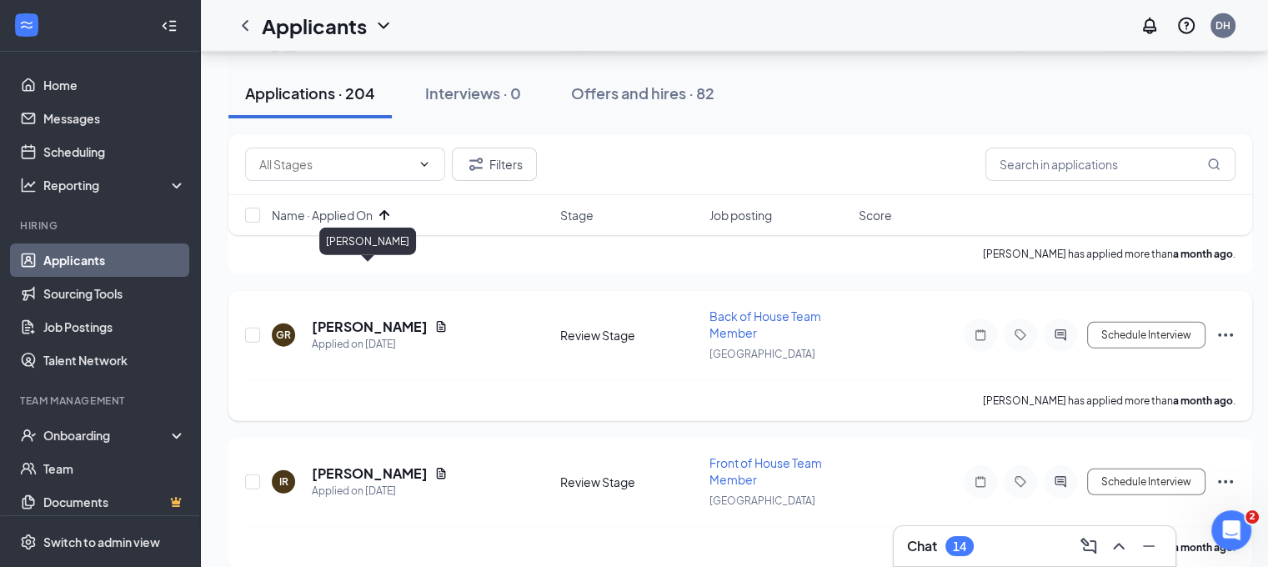
click at [383, 318] on h5 "[PERSON_NAME]" at bounding box center [370, 327] width 116 height 18
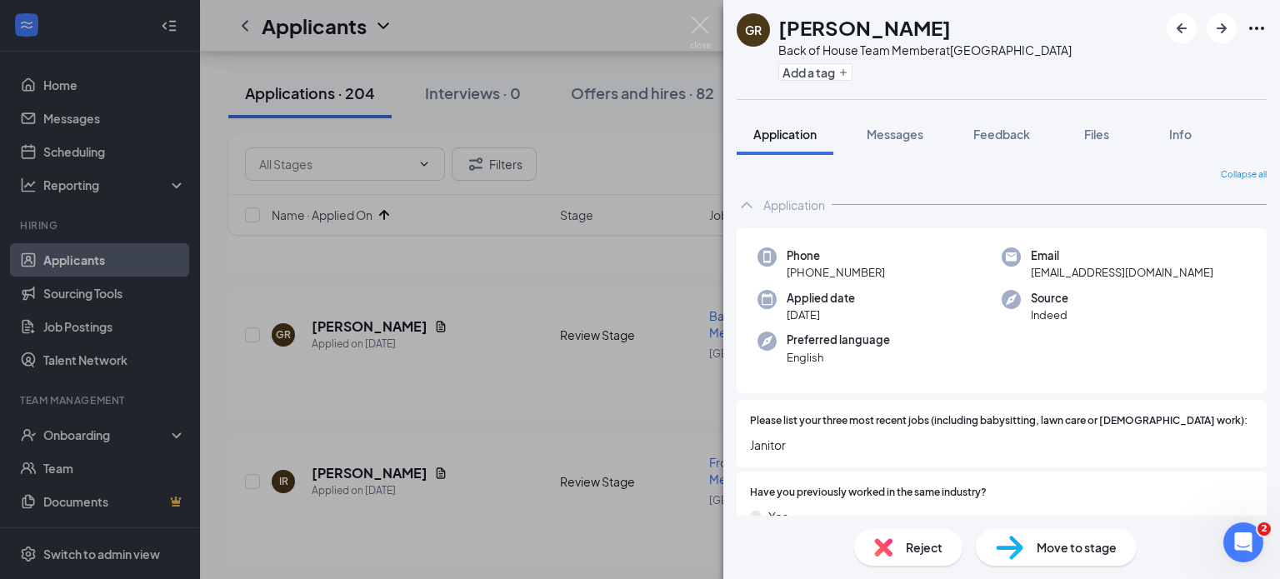
click at [822, 459] on div "Please list your three most recent jobs (including babysitting, lawn care or vo…" at bounding box center [1002, 434] width 530 height 68
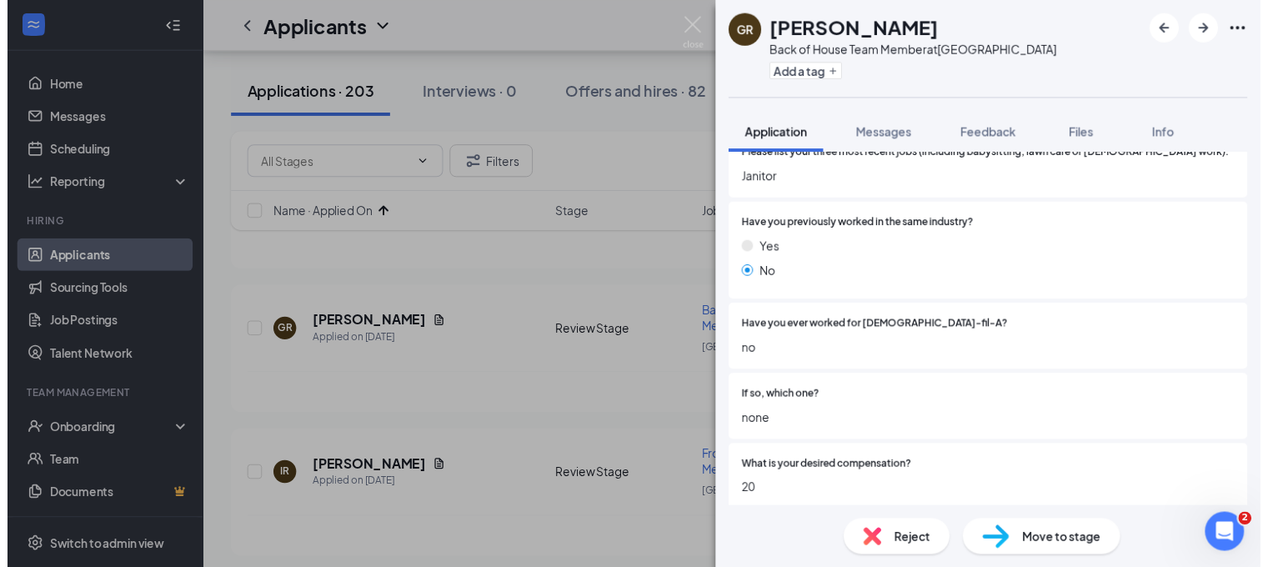
scroll to position [363, 0]
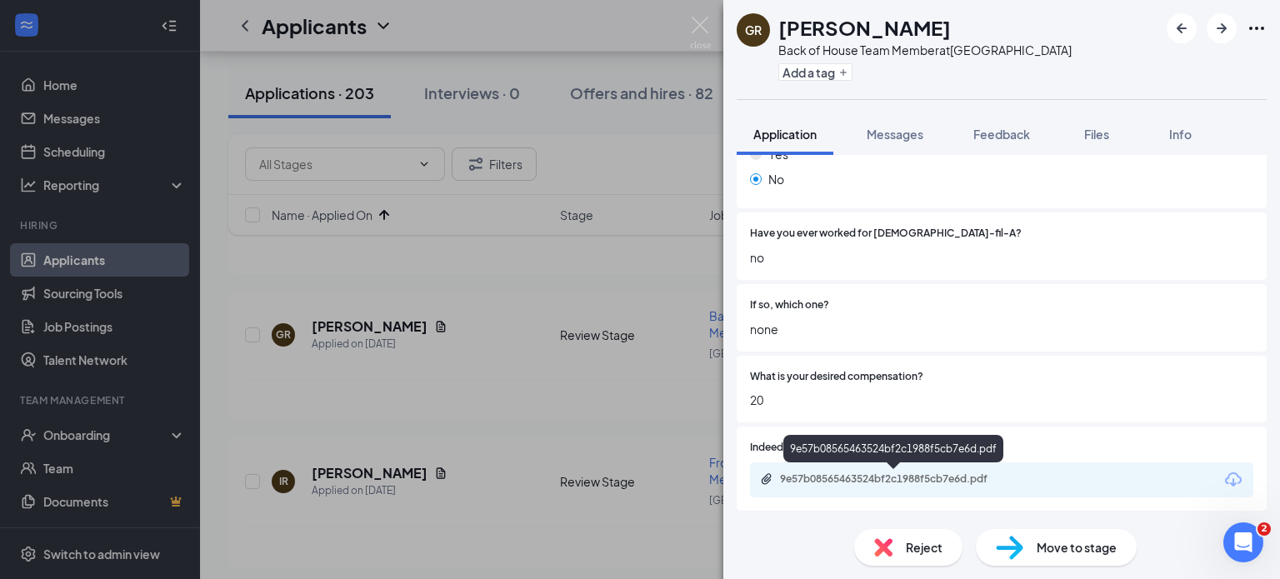
click at [822, 476] on div "9e57b08565463524bf2c1988f5cb7e6d.pdf" at bounding box center [896, 479] width 233 height 13
click at [699, 36] on img at bounding box center [700, 33] width 21 height 33
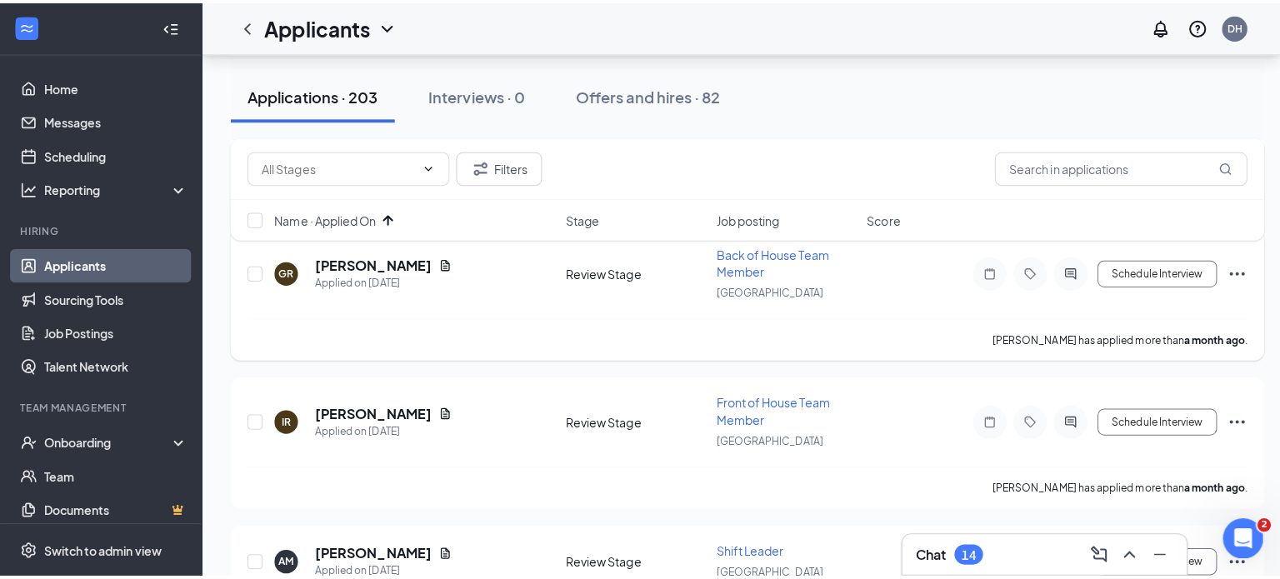
scroll to position [4266, 0]
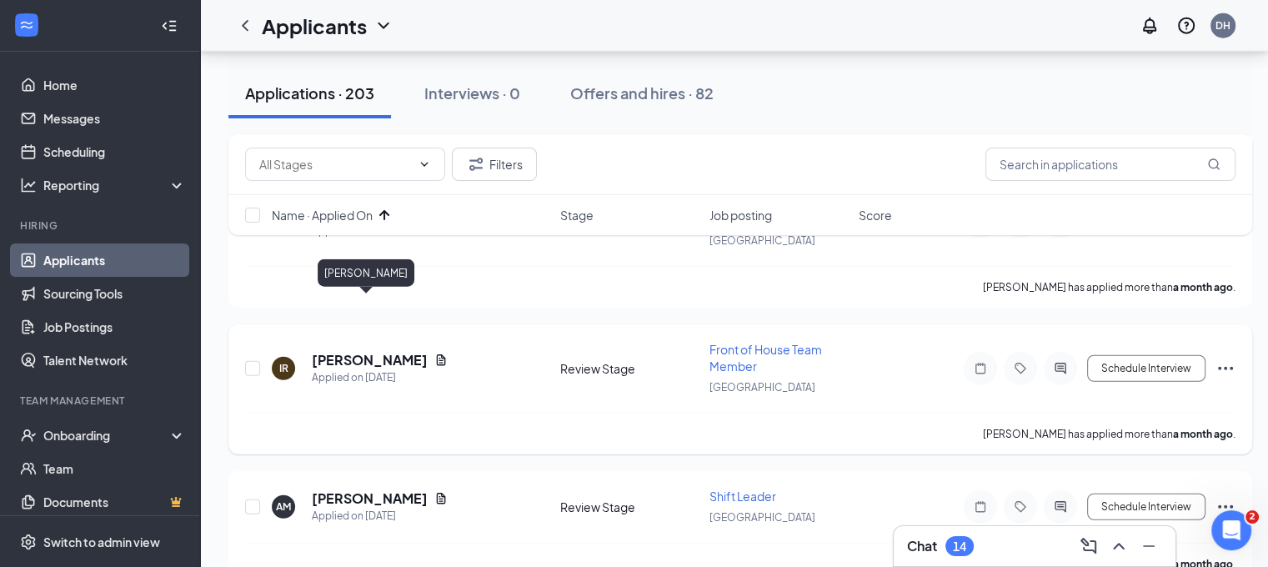
click at [387, 351] on h5 "[PERSON_NAME]" at bounding box center [370, 360] width 116 height 18
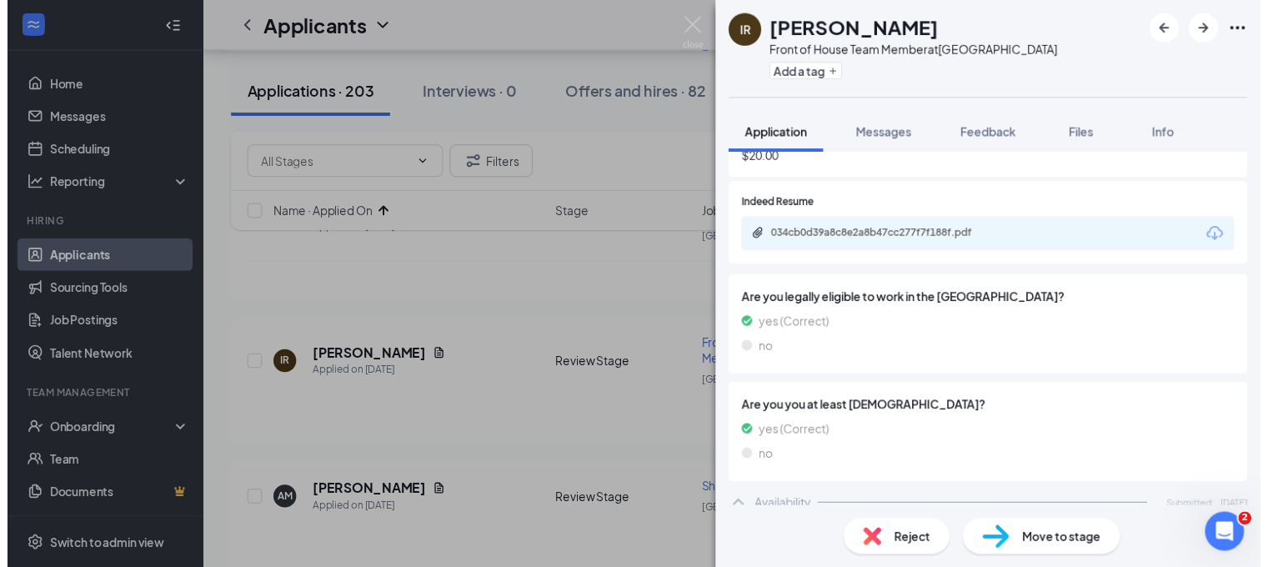
scroll to position [547, 0]
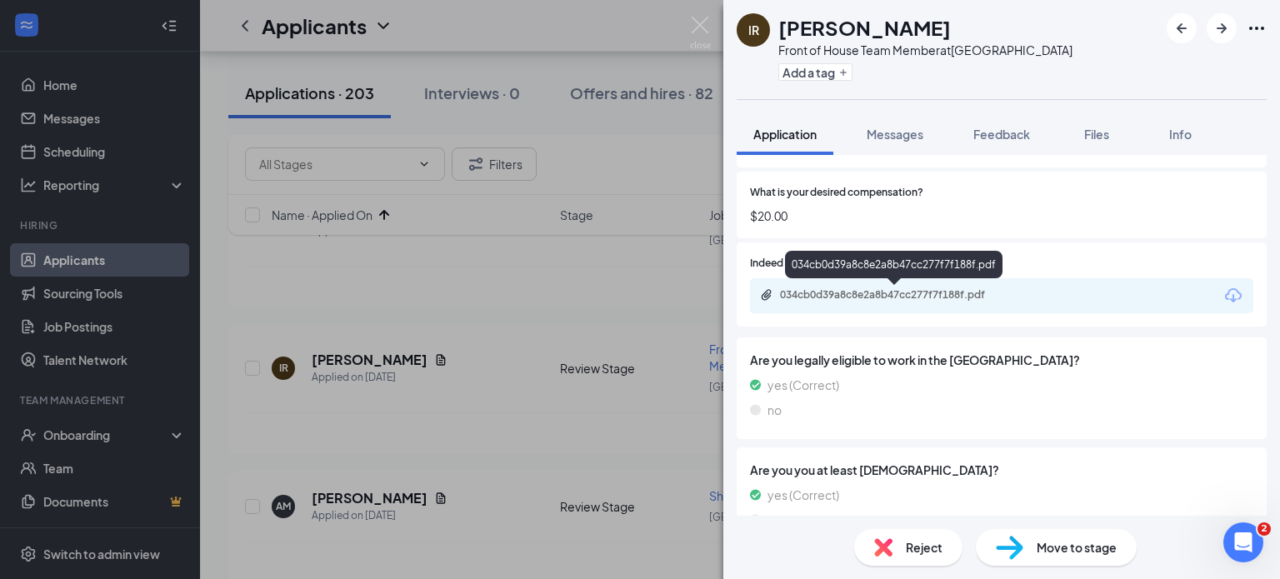
click at [912, 300] on div "034cb0d39a8c8e2a8b47cc277f7f188f.pdf" at bounding box center [896, 294] width 233 height 13
click at [703, 15] on div "IR Ian Rambayon Front of House Team Member at Chino Hills Add a tag Application…" at bounding box center [640, 289] width 1280 height 579
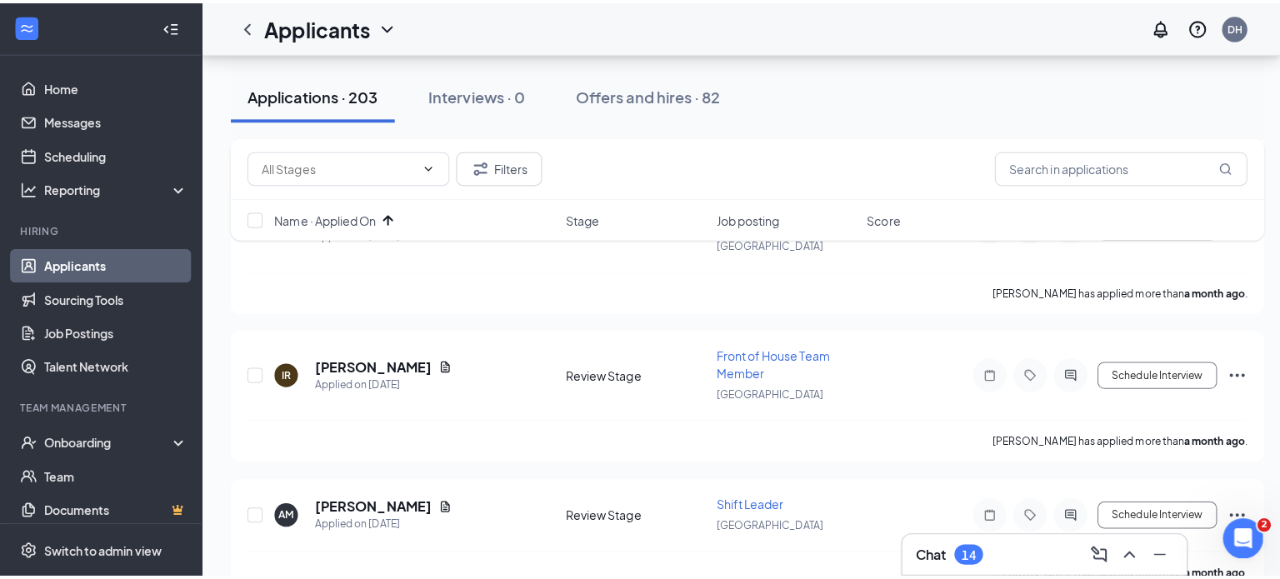
scroll to position [4383, 0]
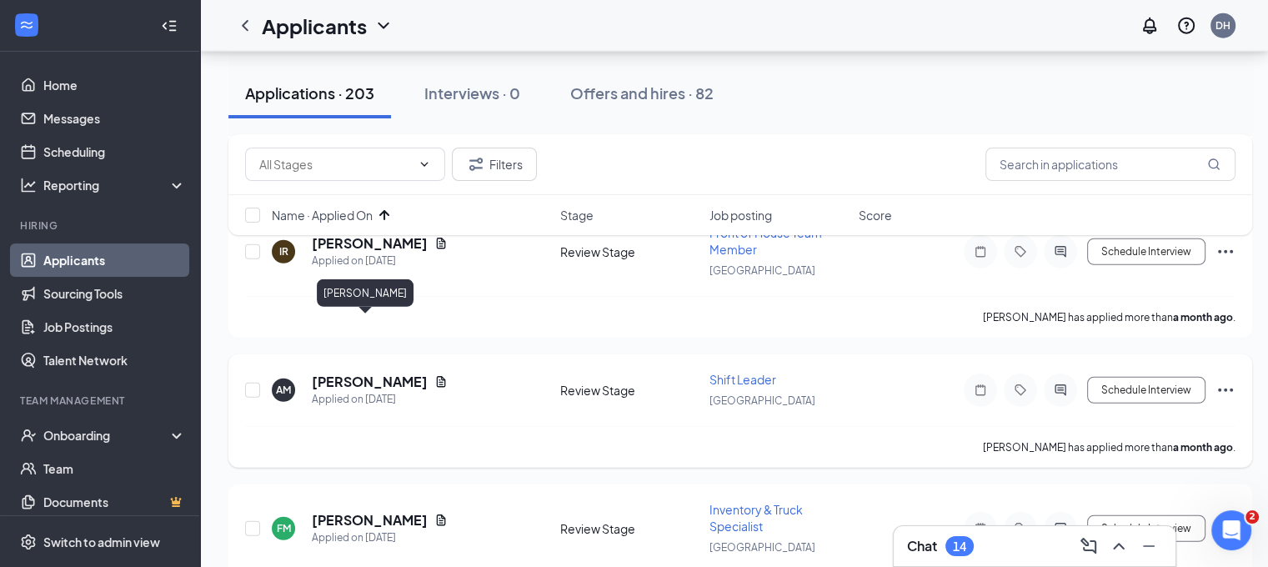
click at [357, 373] on h5 "[PERSON_NAME]" at bounding box center [370, 382] width 116 height 18
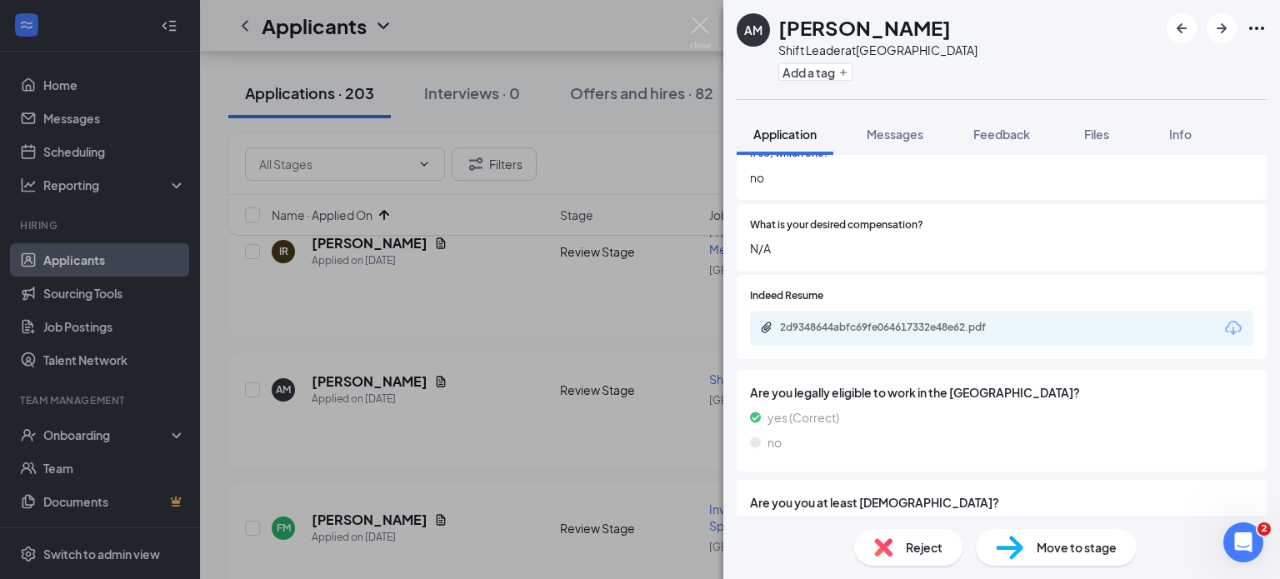
scroll to position [559, 0]
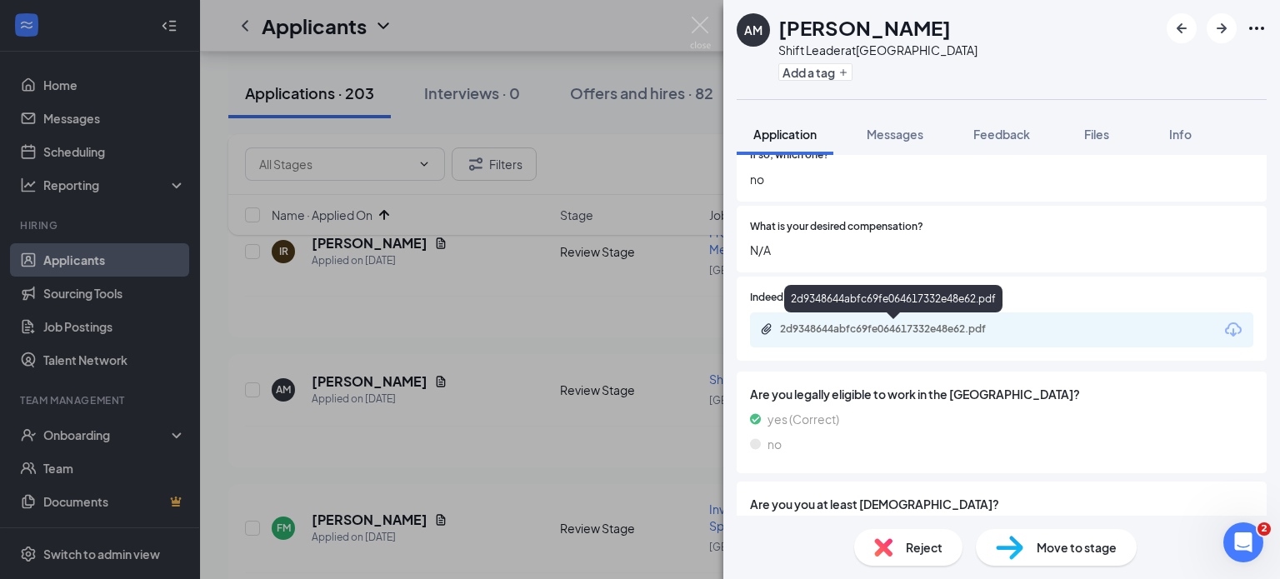
click at [887, 332] on div "2d9348644abfc69fe064617332e48e62.pdf" at bounding box center [896, 329] width 233 height 13
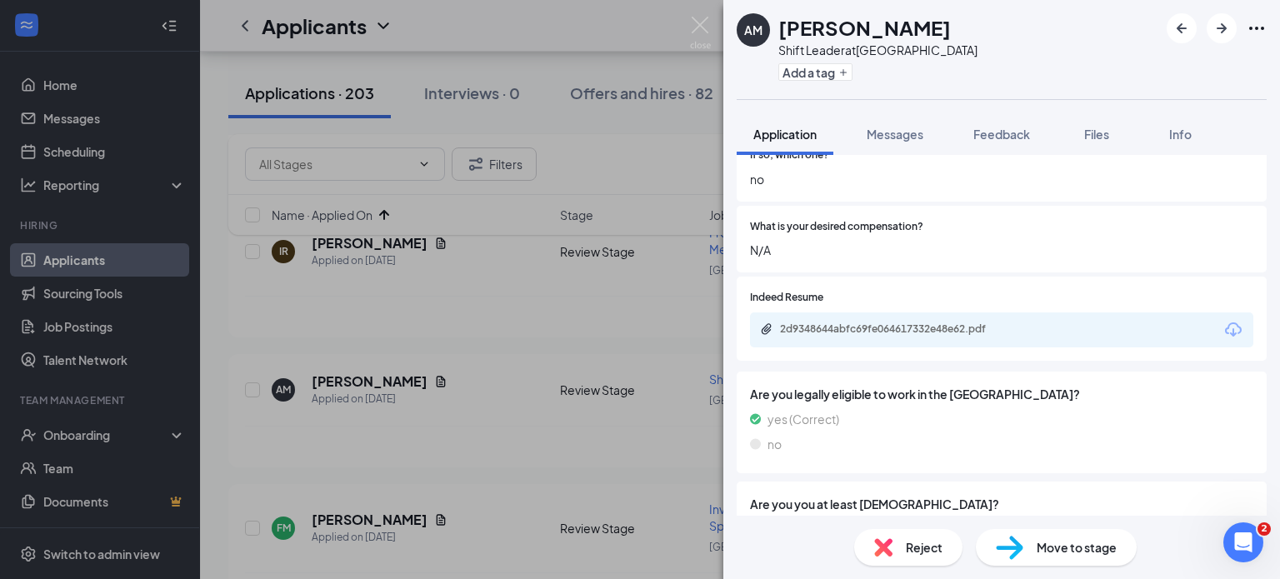
click at [1182, 86] on div "AM Alex Moreno Shift Leader at Chino Hills Add a tag" at bounding box center [1001, 49] width 557 height 99
click at [991, 146] on button "Feedback" at bounding box center [1002, 134] width 90 height 42
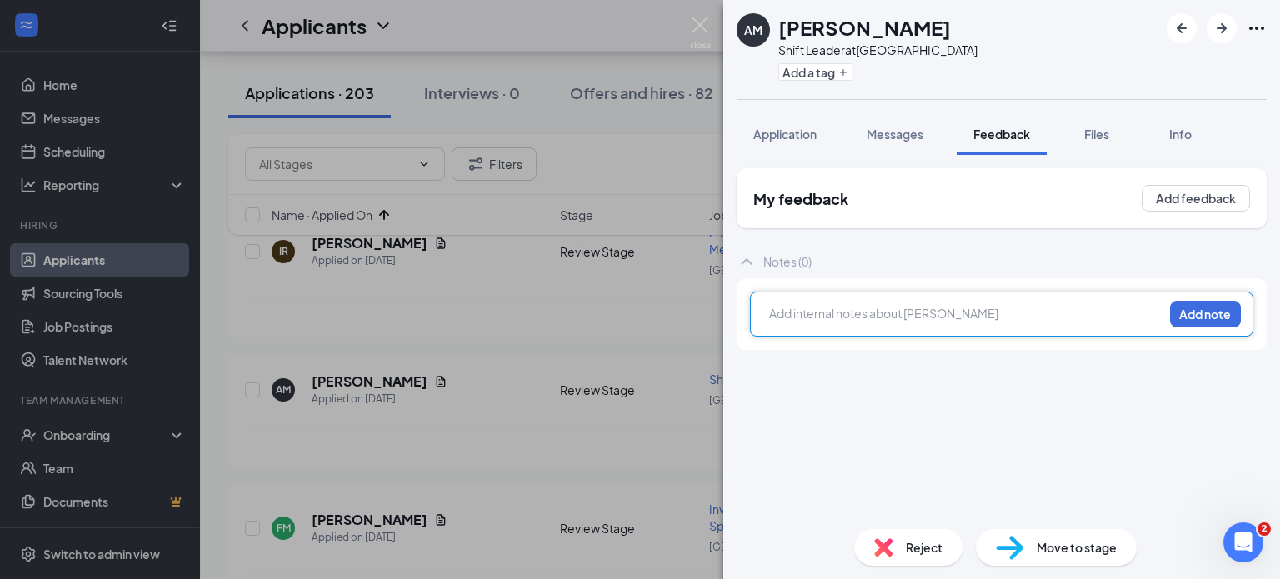
click at [850, 312] on div at bounding box center [966, 314] width 393 height 18
click at [1212, 312] on button "Add note" at bounding box center [1205, 314] width 71 height 27
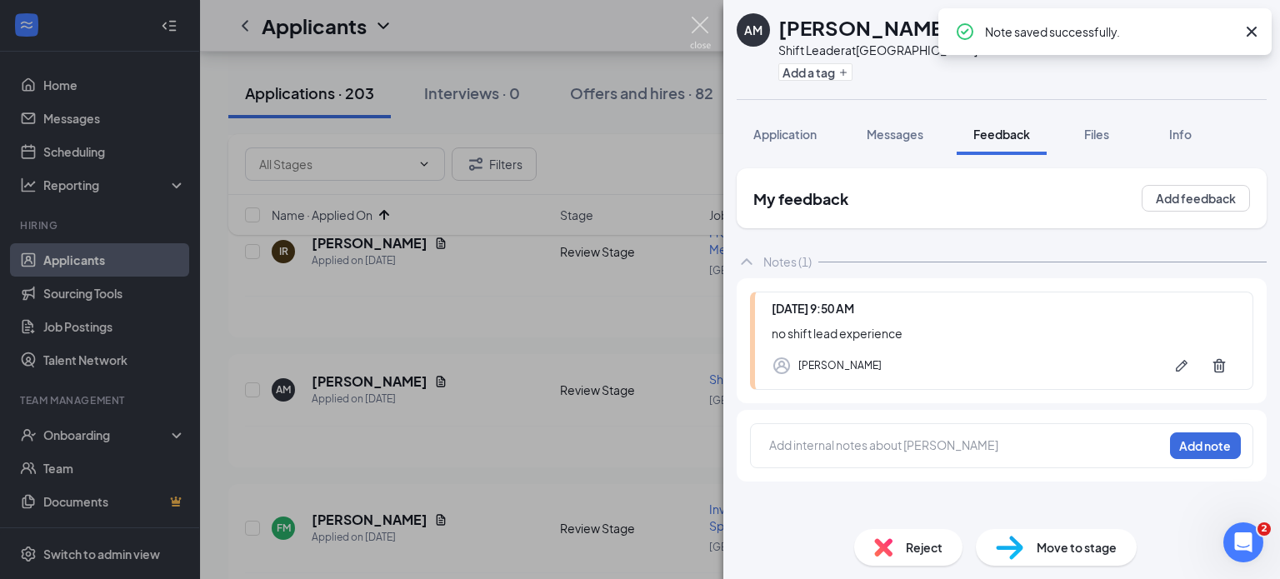
click at [702, 35] on img at bounding box center [700, 33] width 21 height 33
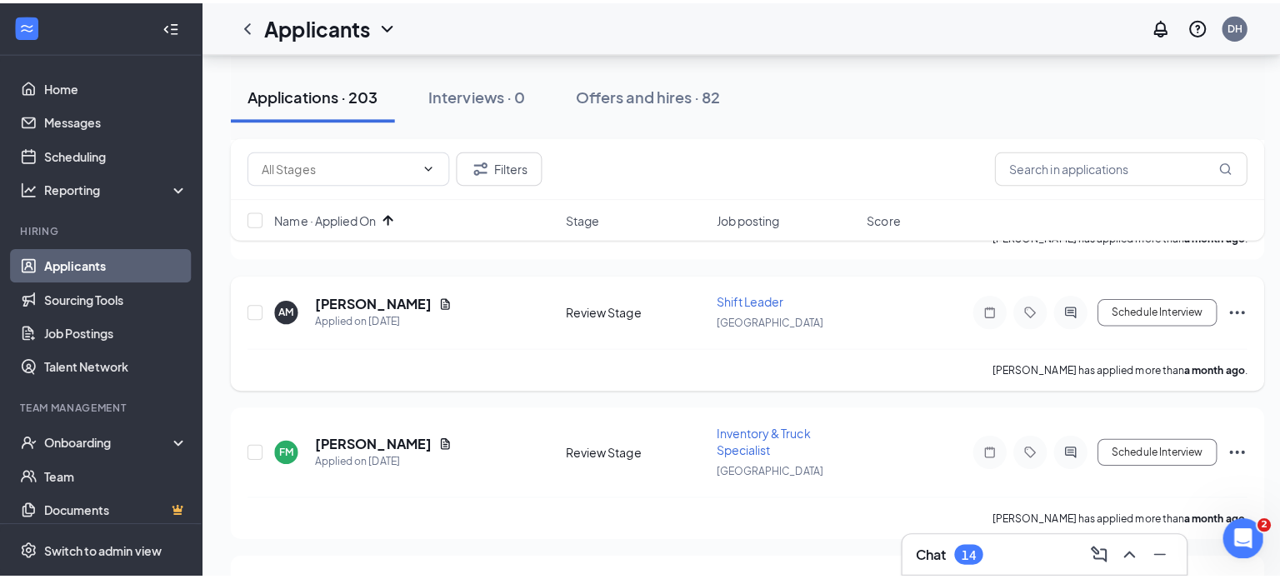
scroll to position [4439, 0]
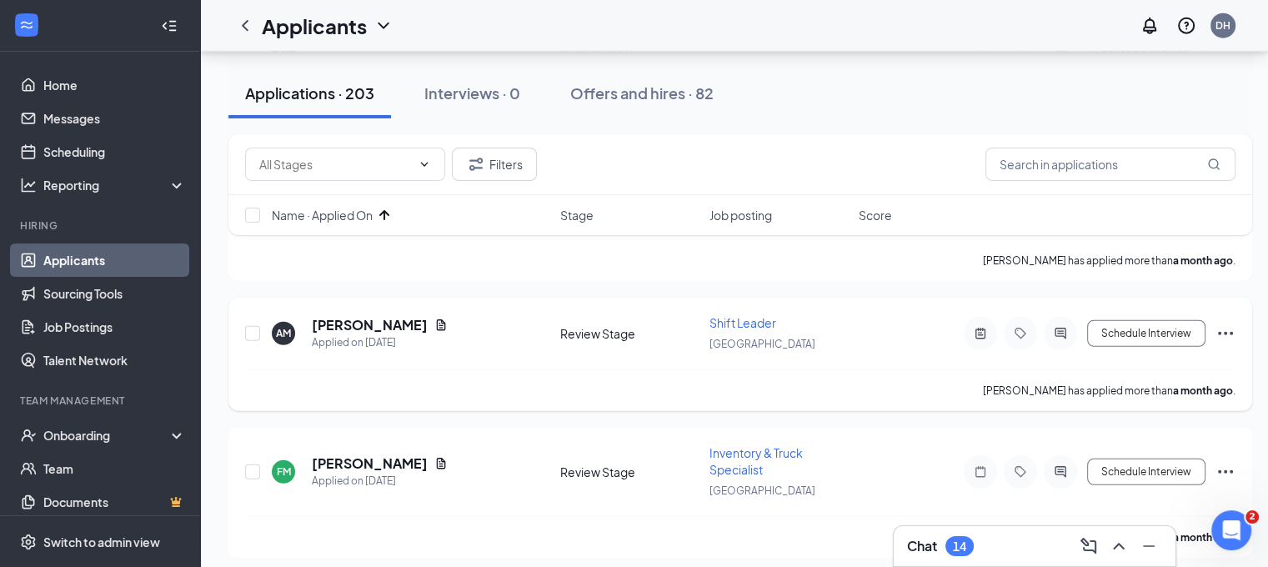
click at [1228, 323] on icon "Ellipses" at bounding box center [1225, 333] width 20 height 20
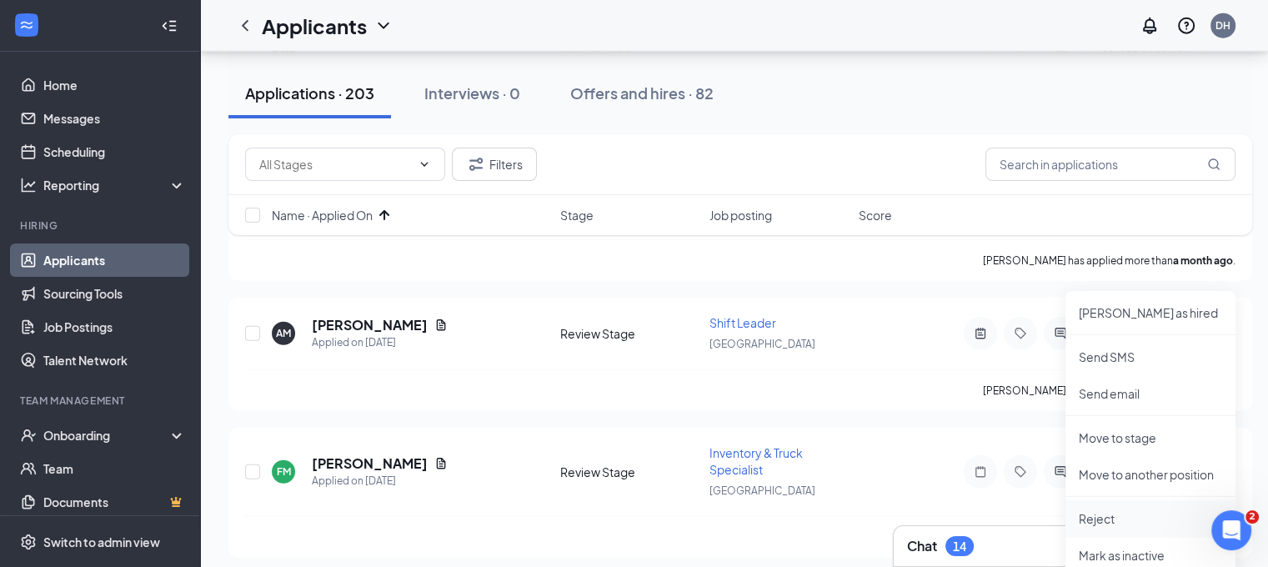
click at [1116, 502] on li "Reject" at bounding box center [1150, 518] width 170 height 37
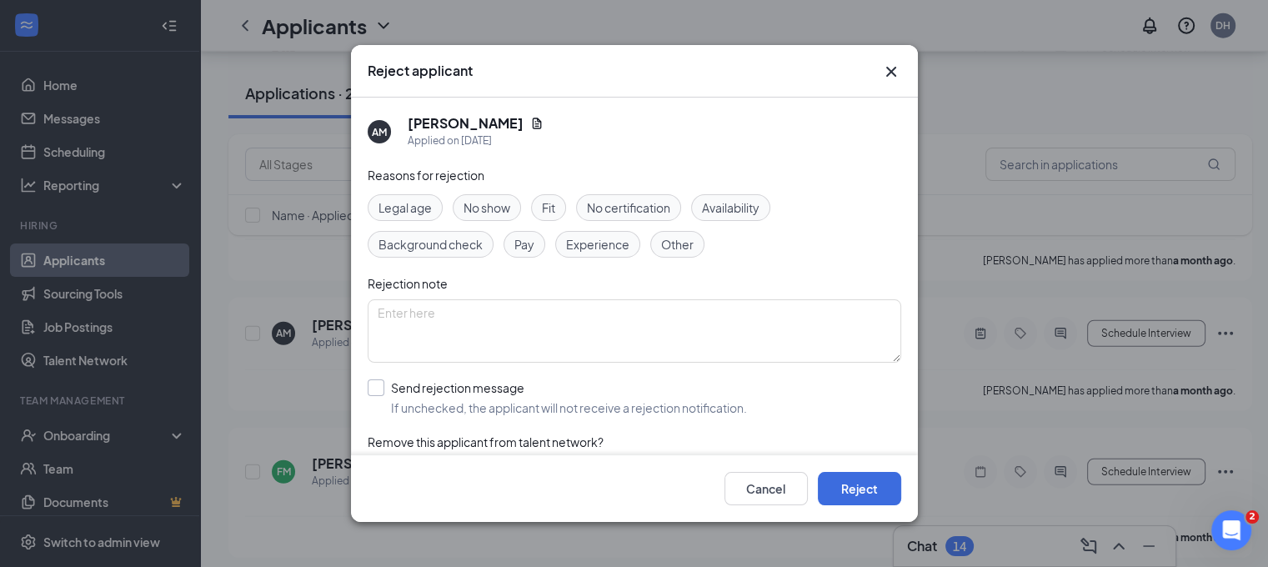
click at [688, 384] on input "Send rejection message If unchecked, the applicant will not receive a rejection…" at bounding box center [557, 397] width 379 height 37
checkbox input "true"
click at [880, 498] on button "Reject" at bounding box center [859, 488] width 83 height 33
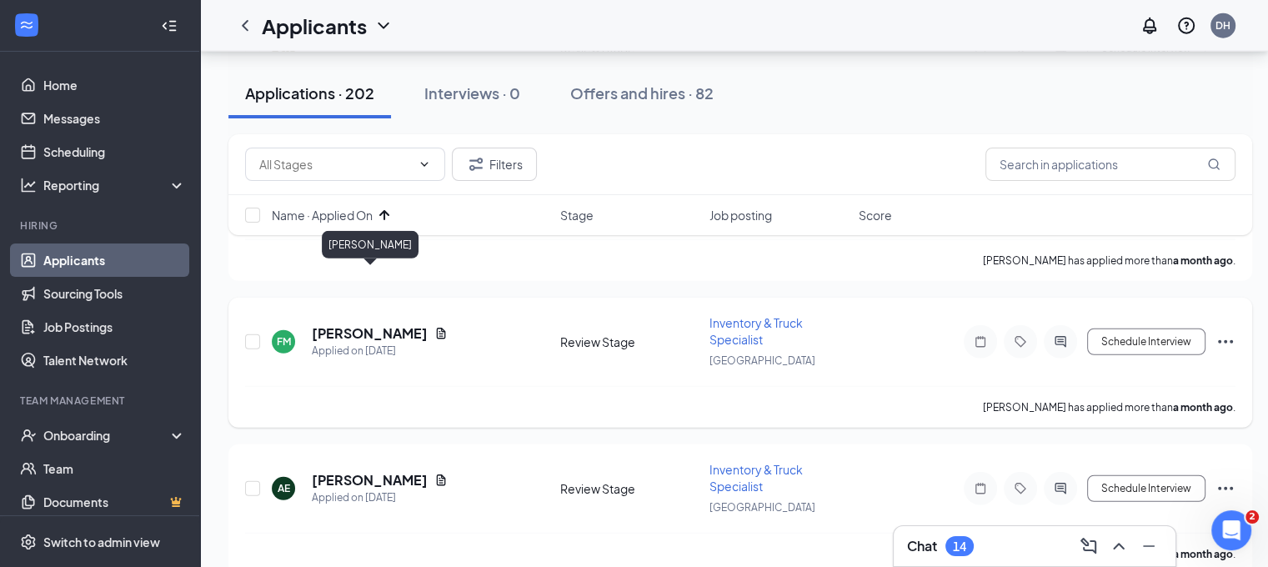
click at [391, 324] on h5 "[PERSON_NAME]" at bounding box center [370, 333] width 116 height 18
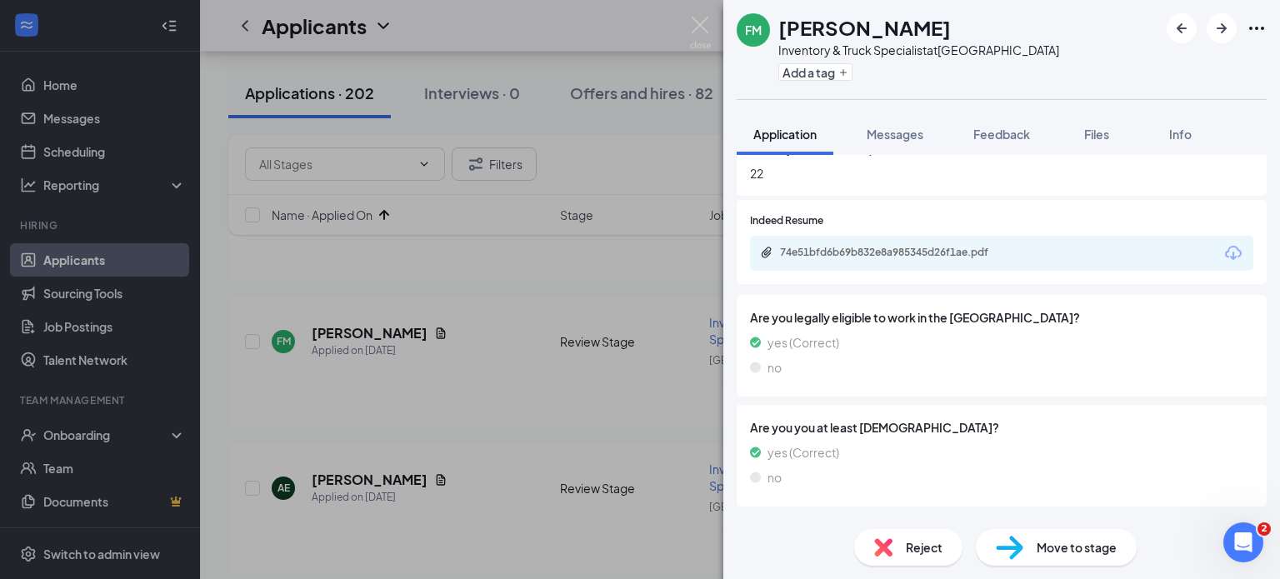
scroll to position [588, 0]
click at [843, 250] on div "74e51bfd6b69b832e8a985345d26f1ae.pdf" at bounding box center [896, 253] width 233 height 13
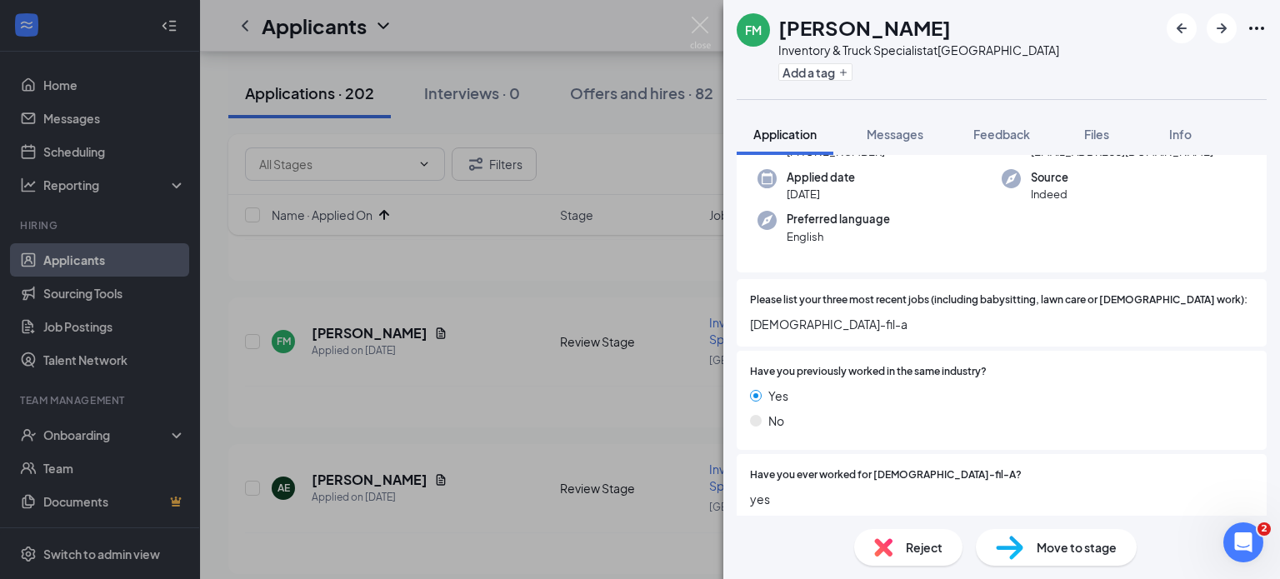
scroll to position [0, 0]
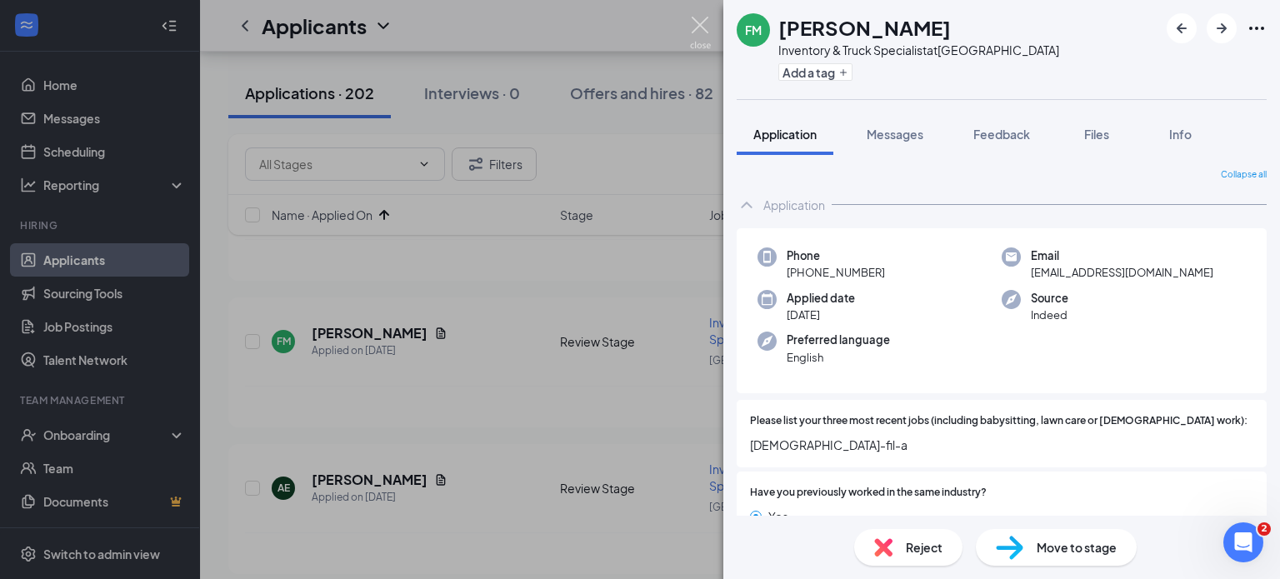
click at [710, 38] on img at bounding box center [700, 33] width 21 height 33
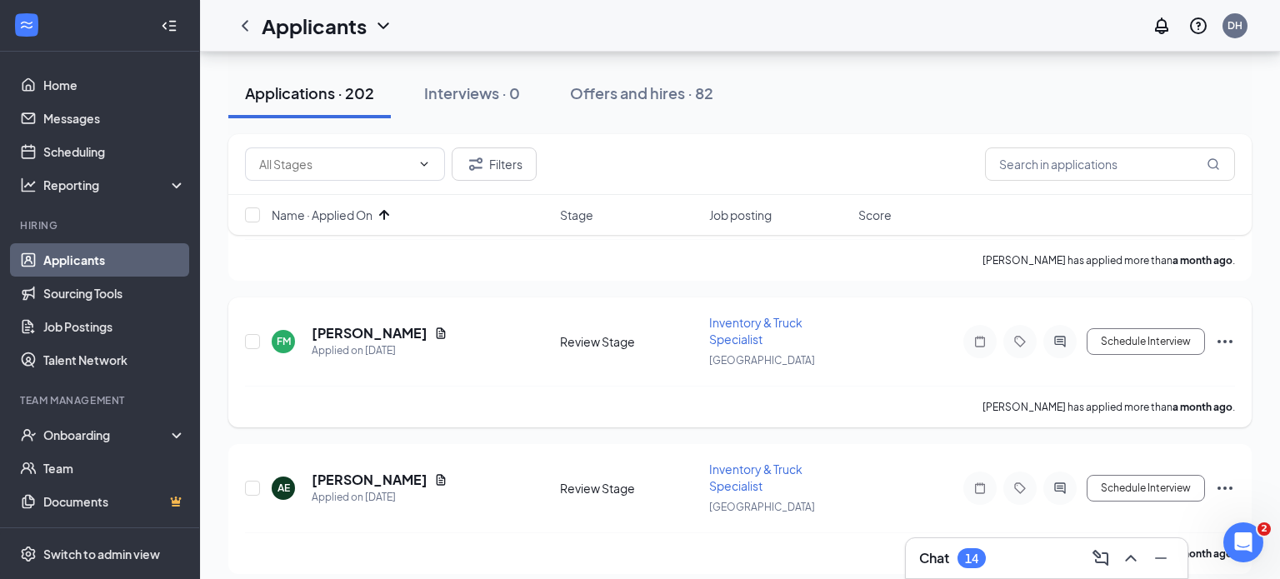
scroll to position [4576, 0]
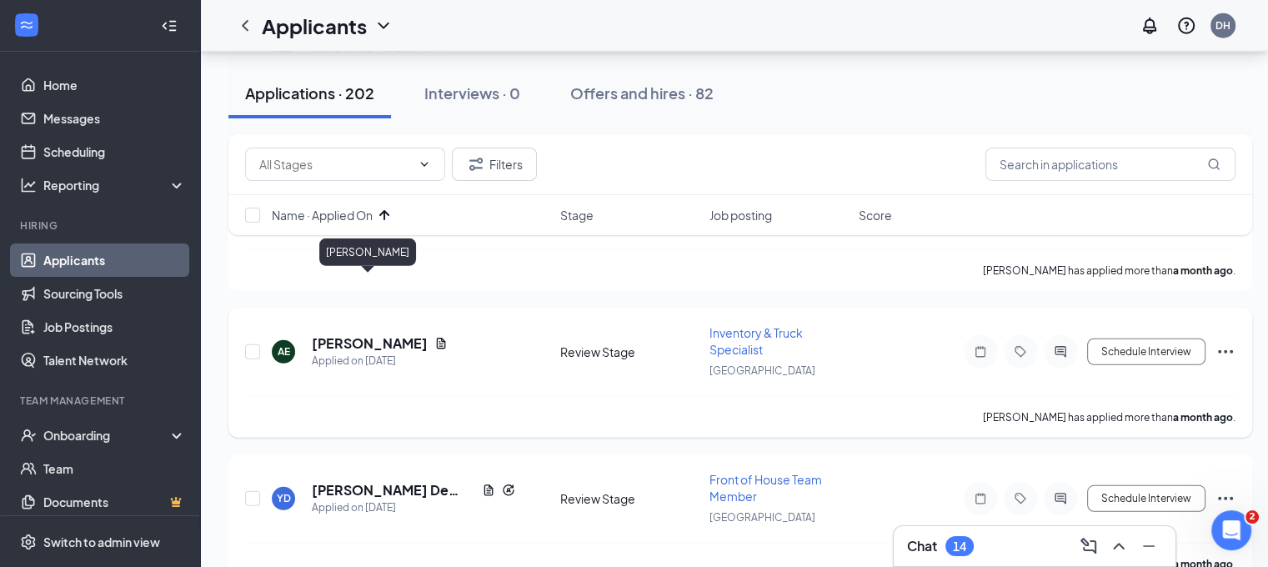
click at [378, 334] on h5 "[PERSON_NAME]" at bounding box center [370, 343] width 116 height 18
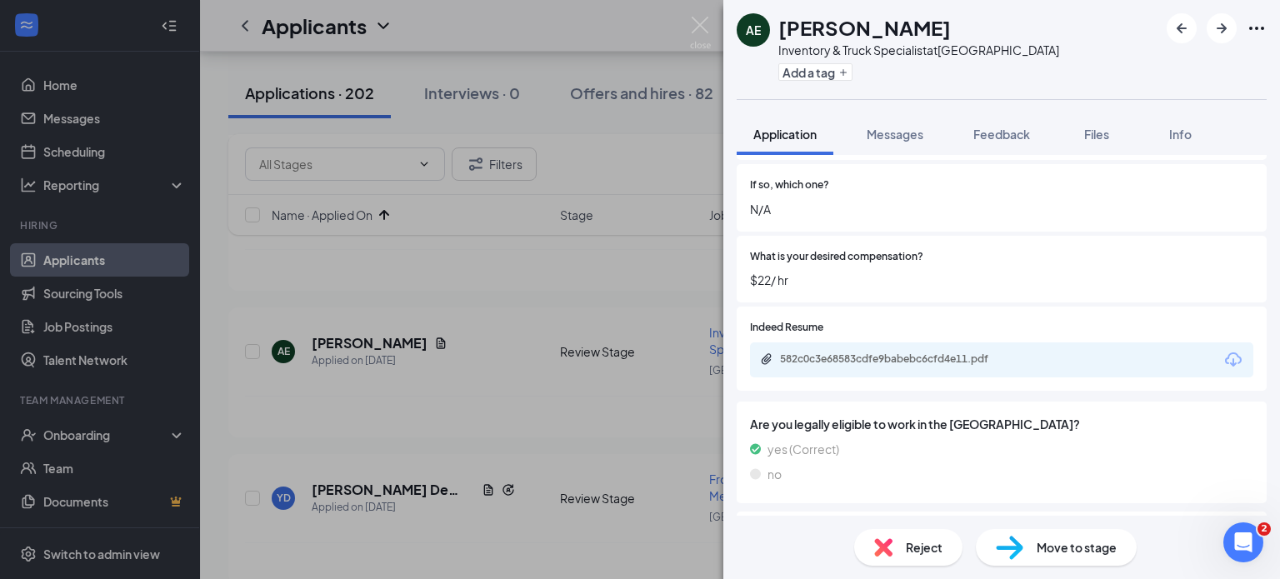
scroll to position [514, 0]
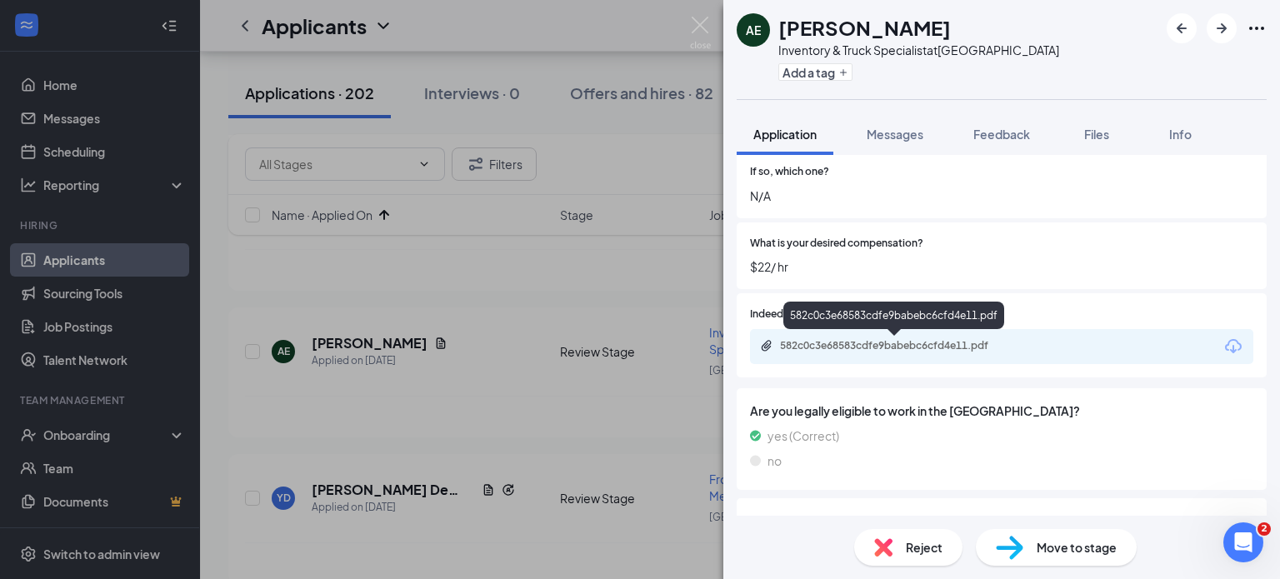
click at [898, 343] on div "582c0c3e68583cdfe9babebc6cfd4e11.pdf" at bounding box center [896, 345] width 233 height 13
click at [697, 22] on img at bounding box center [700, 33] width 21 height 33
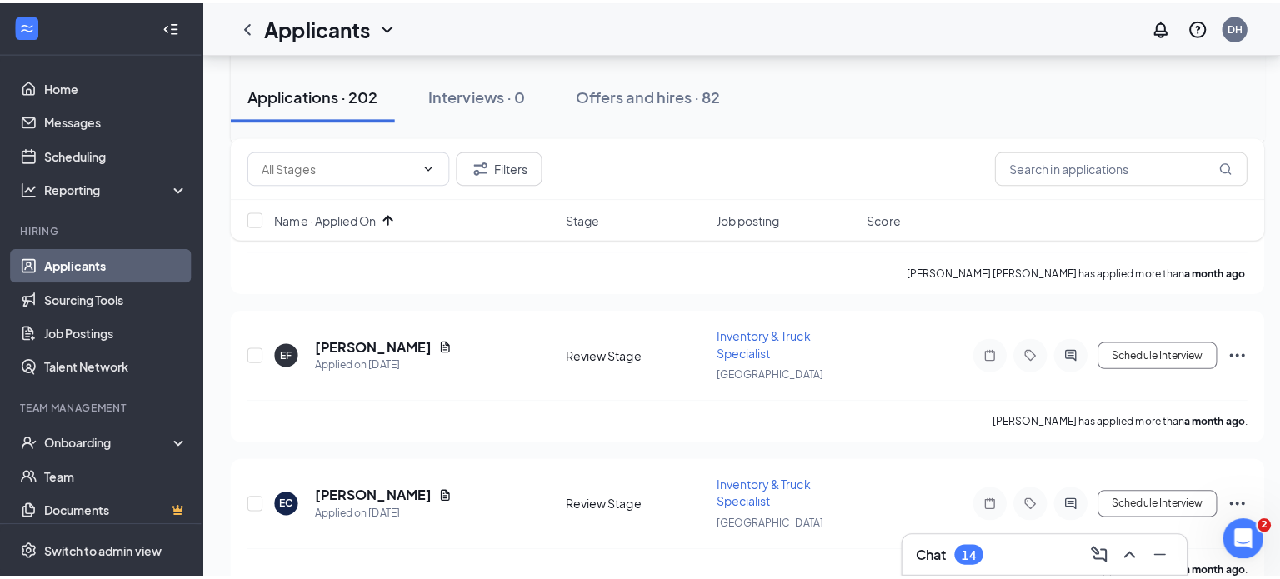
scroll to position [4871, 0]
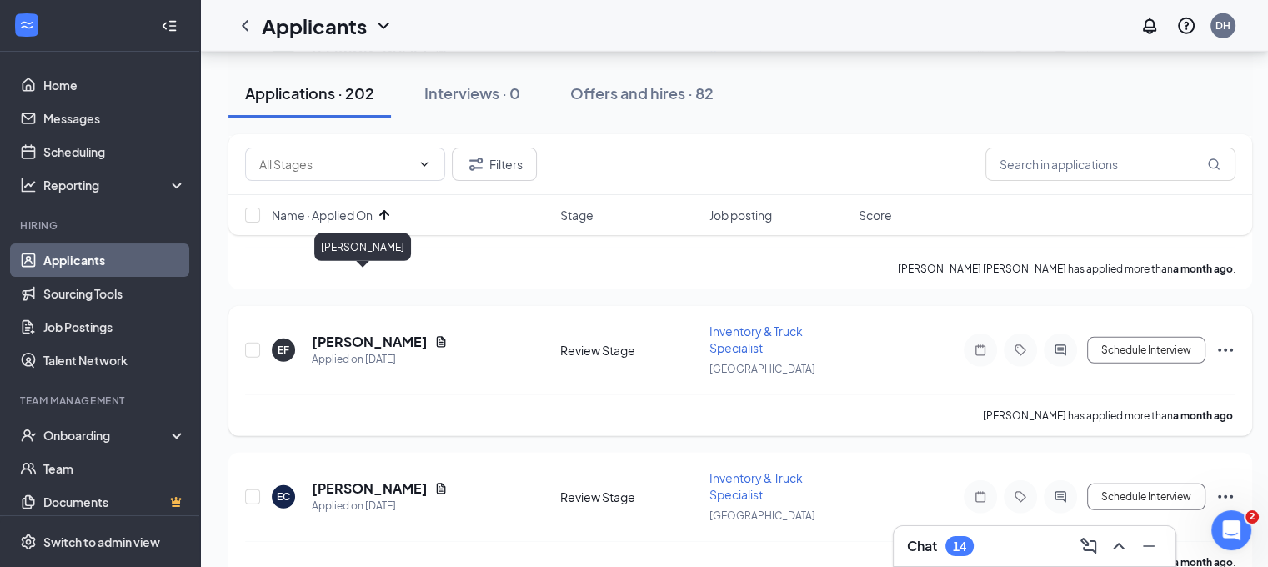
click at [353, 333] on h5 "Erik Flores" at bounding box center [370, 342] width 116 height 18
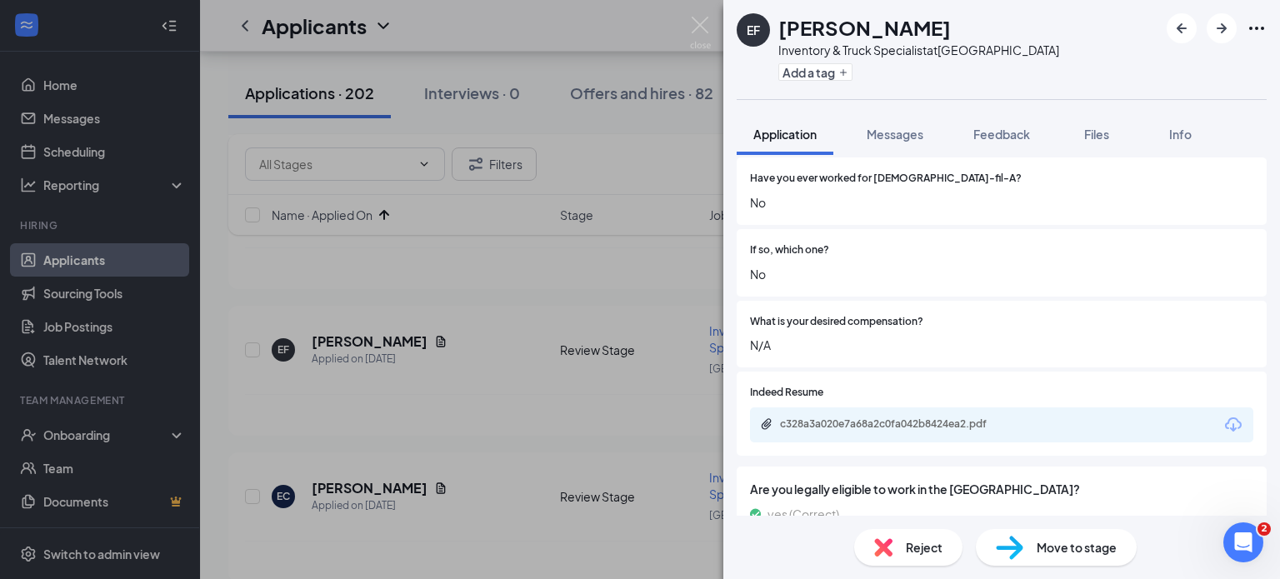
scroll to position [397, 0]
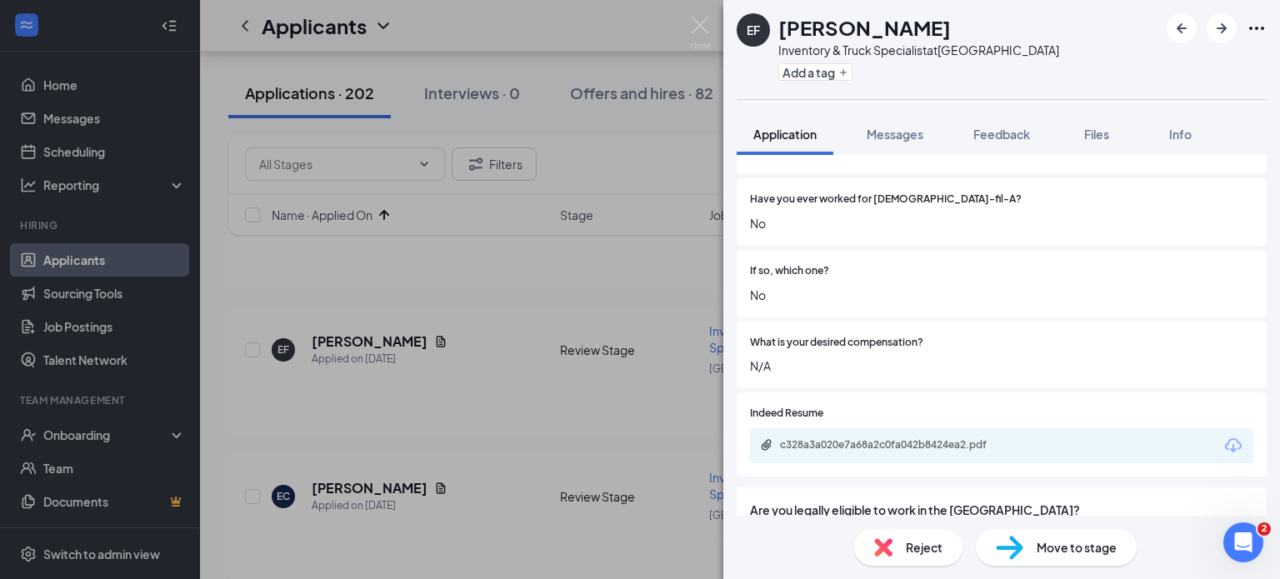
click at [902, 454] on div "c328a3a020e7a68a2c0fa042b8424ea2.pdf" at bounding box center [1001, 445] width 503 height 35
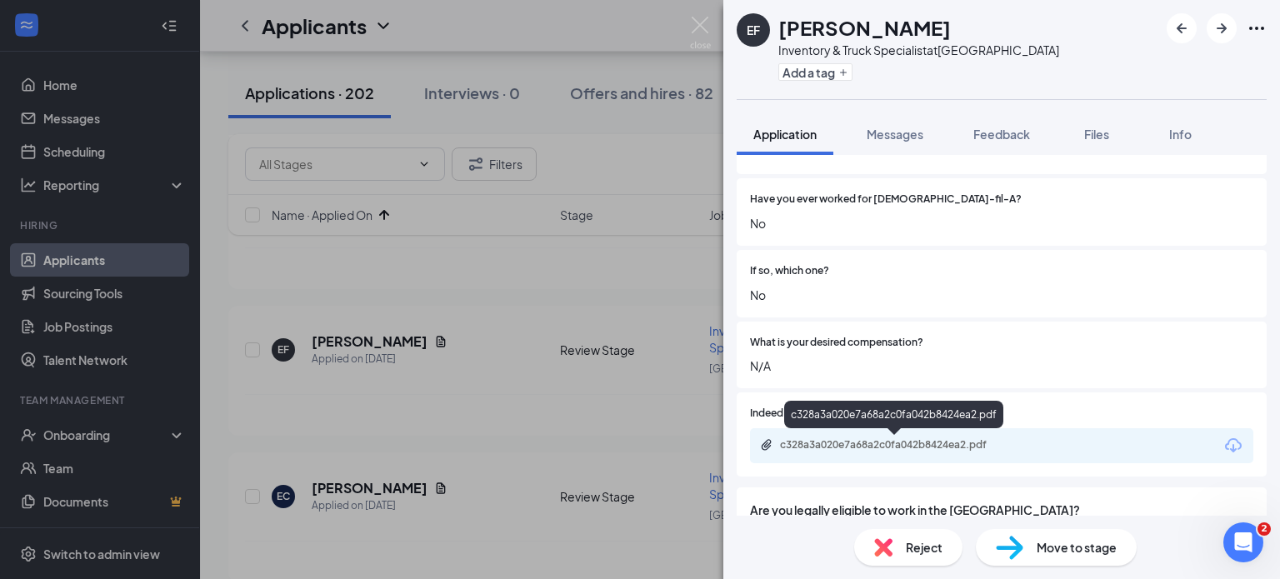
click at [888, 444] on div "c328a3a020e7a68a2c0fa042b8424ea2.pdf" at bounding box center [896, 444] width 233 height 13
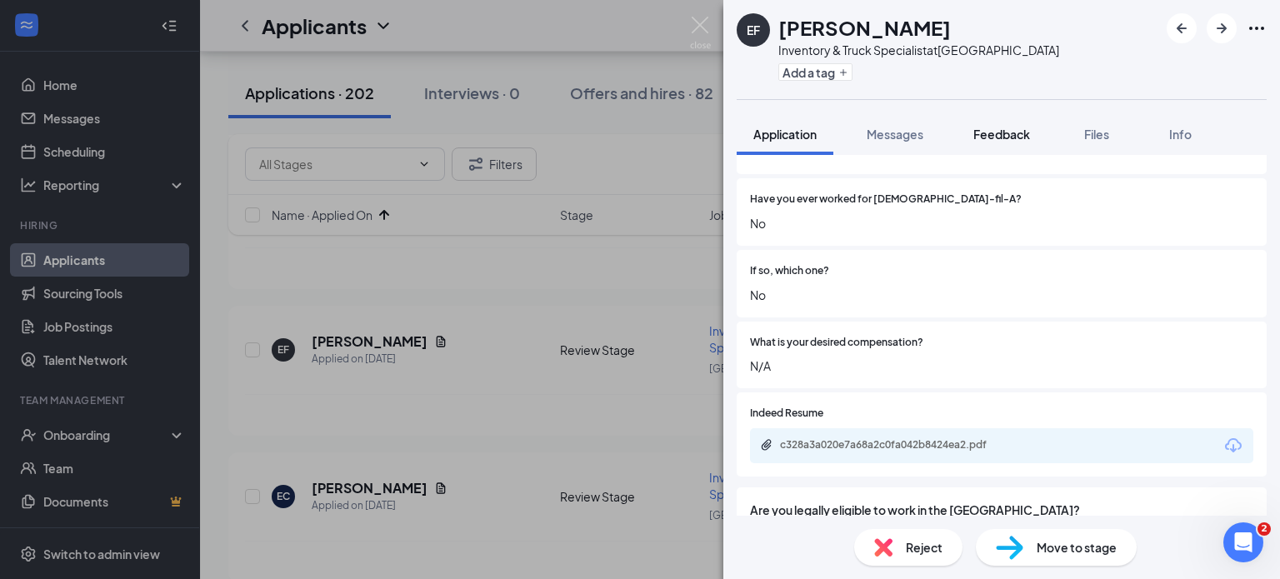
click at [1014, 136] on span "Feedback" at bounding box center [1002, 134] width 57 height 15
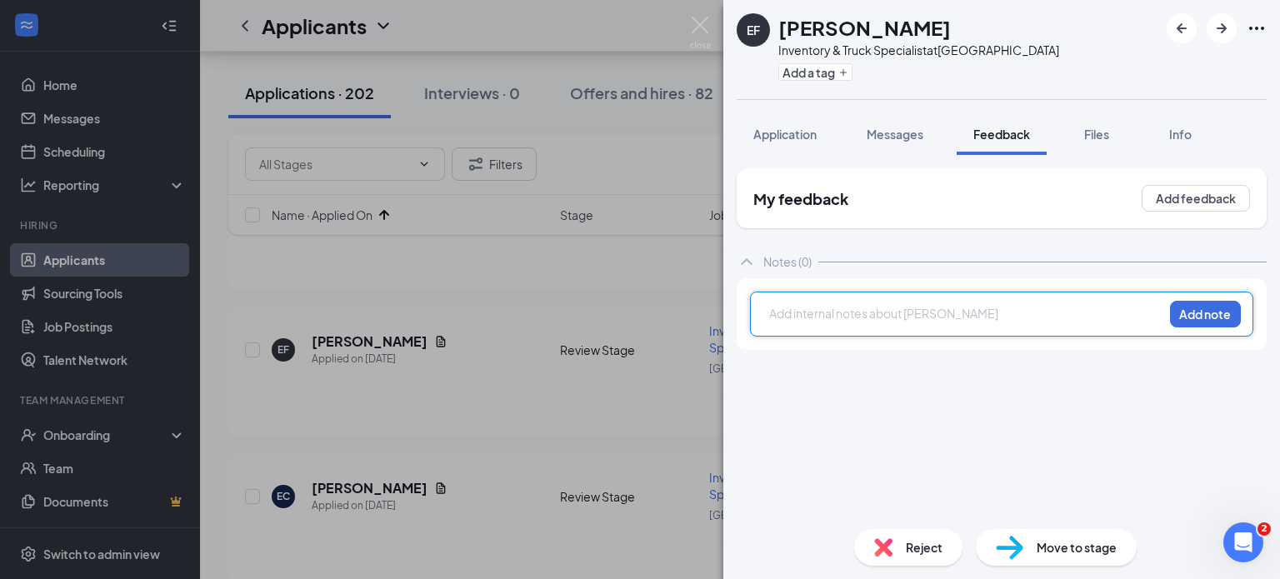
click at [874, 309] on div at bounding box center [966, 314] width 393 height 18
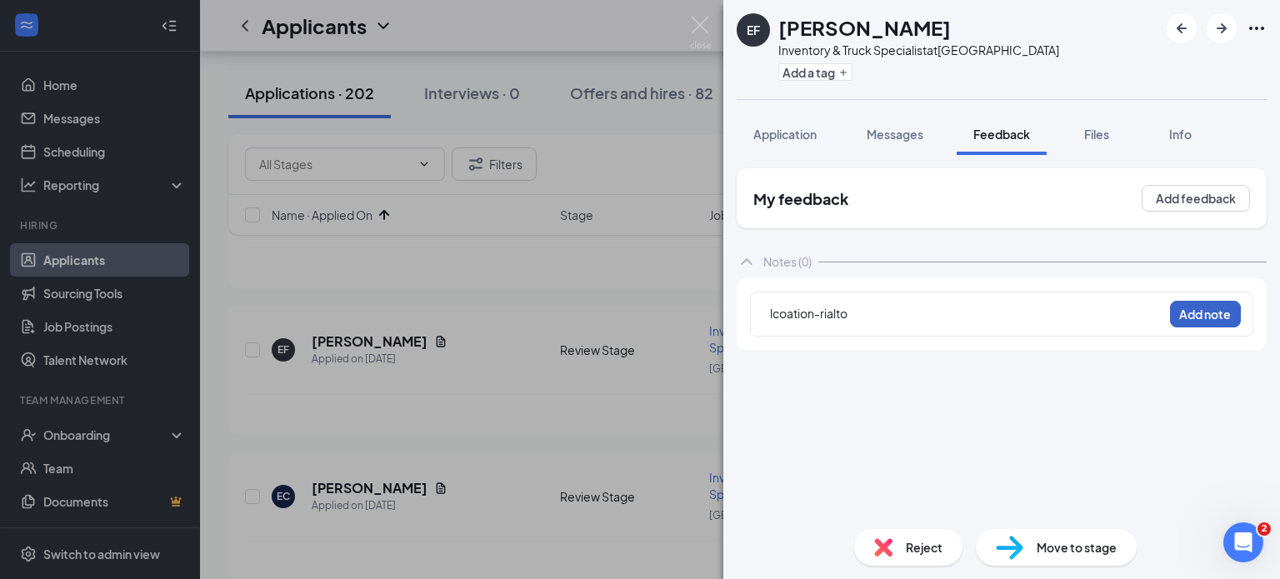
click at [1205, 321] on button "Add note" at bounding box center [1205, 314] width 71 height 27
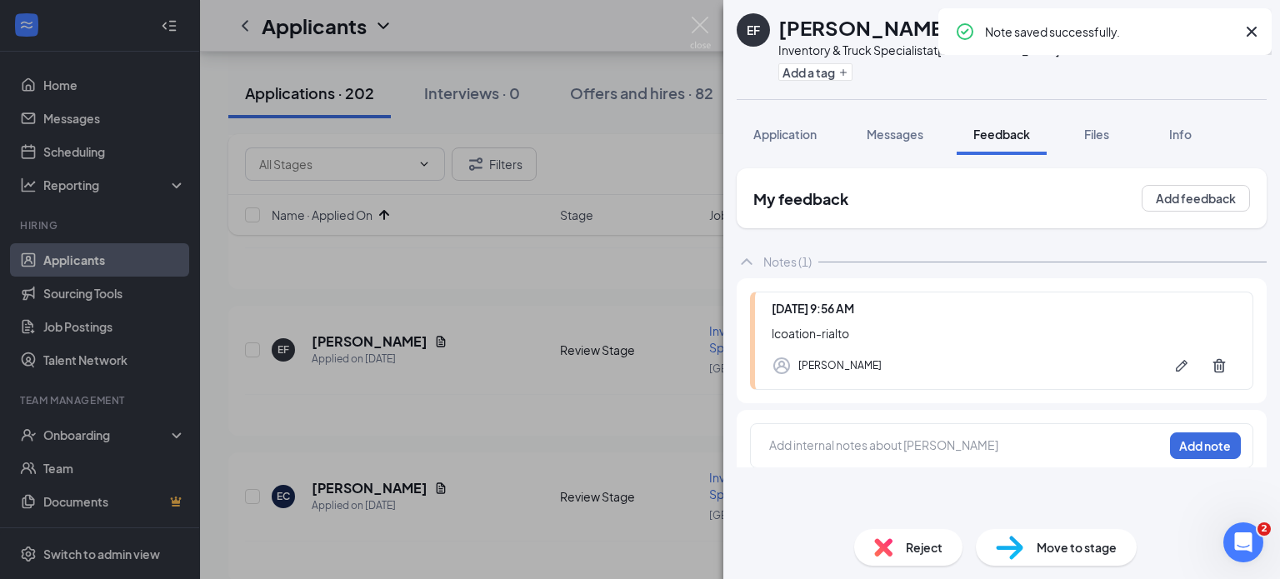
click at [689, 35] on div "EF Erik Flores Inventory & Truck Specialist at Chino Hills Add a tag Applicatio…" at bounding box center [640, 289] width 1280 height 579
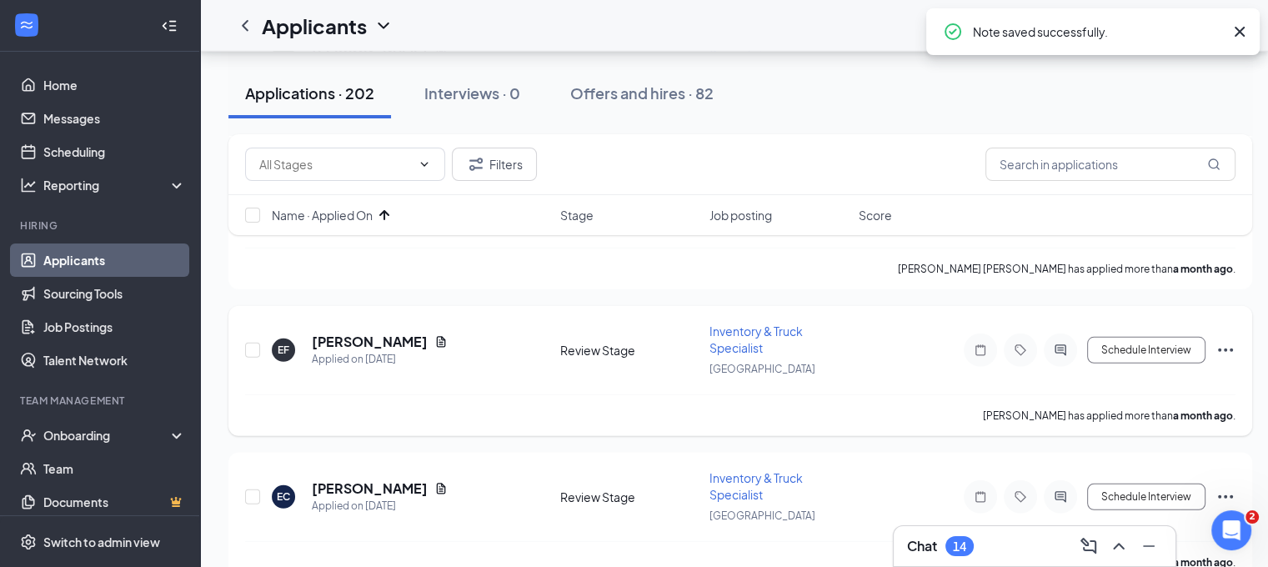
click at [1226, 340] on icon "Ellipses" at bounding box center [1225, 350] width 20 height 20
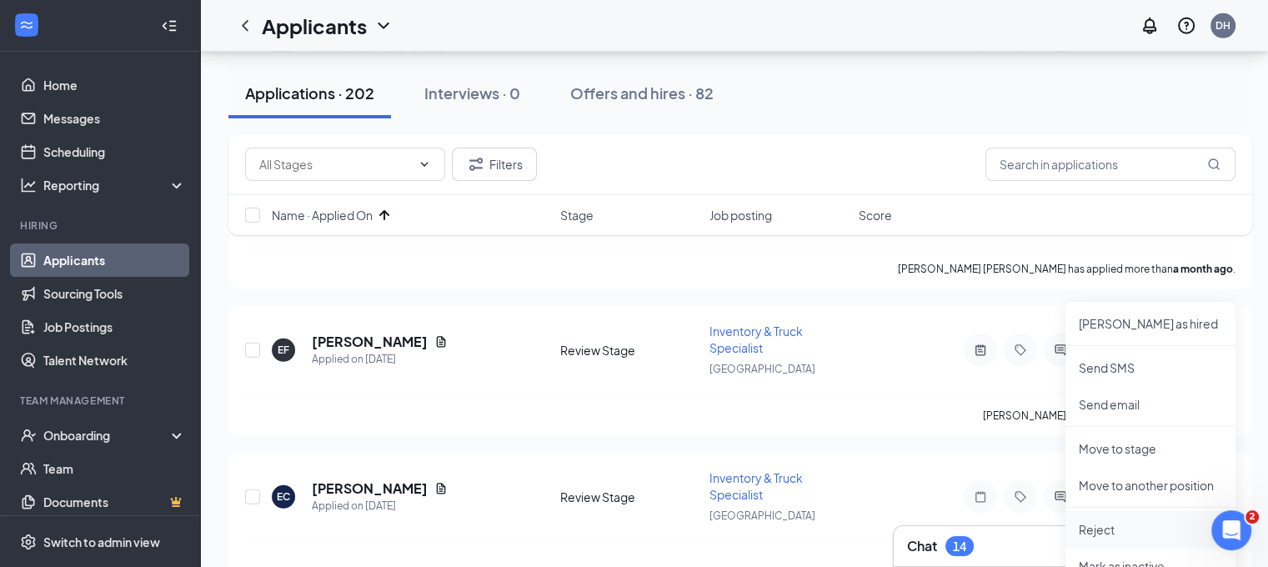
click at [1112, 528] on p "Reject" at bounding box center [1150, 529] width 143 height 17
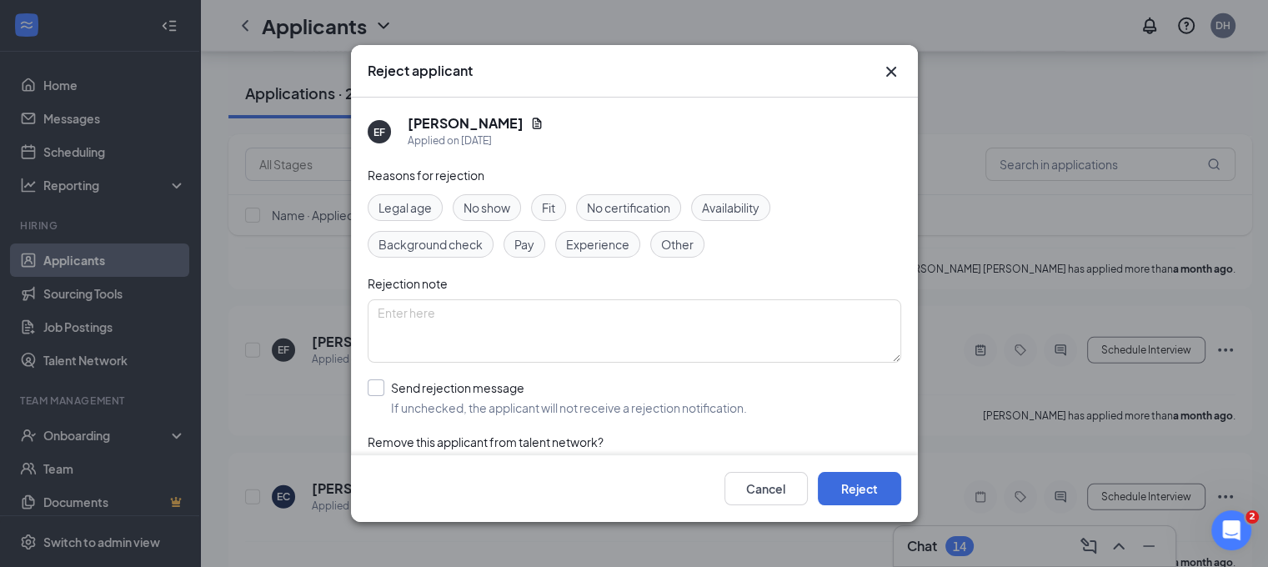
click at [558, 405] on input "Send rejection message If unchecked, the applicant will not receive a rejection…" at bounding box center [557, 397] width 379 height 37
checkbox input "true"
click at [850, 483] on button "Reject" at bounding box center [859, 488] width 83 height 33
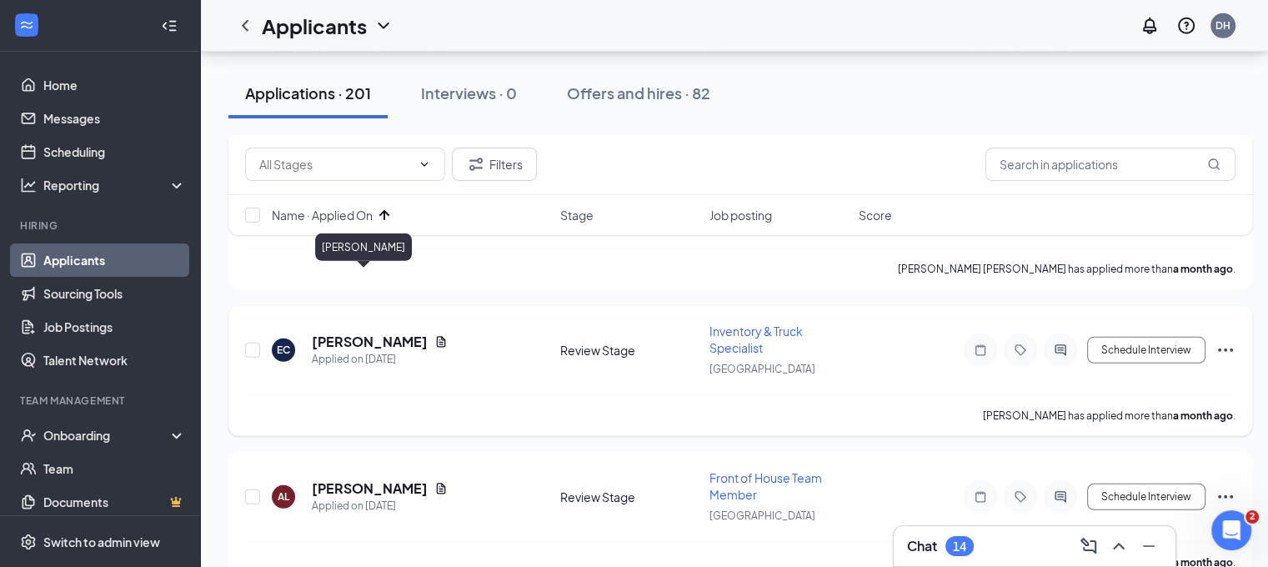
click at [358, 333] on h5 "[PERSON_NAME]" at bounding box center [370, 342] width 116 height 18
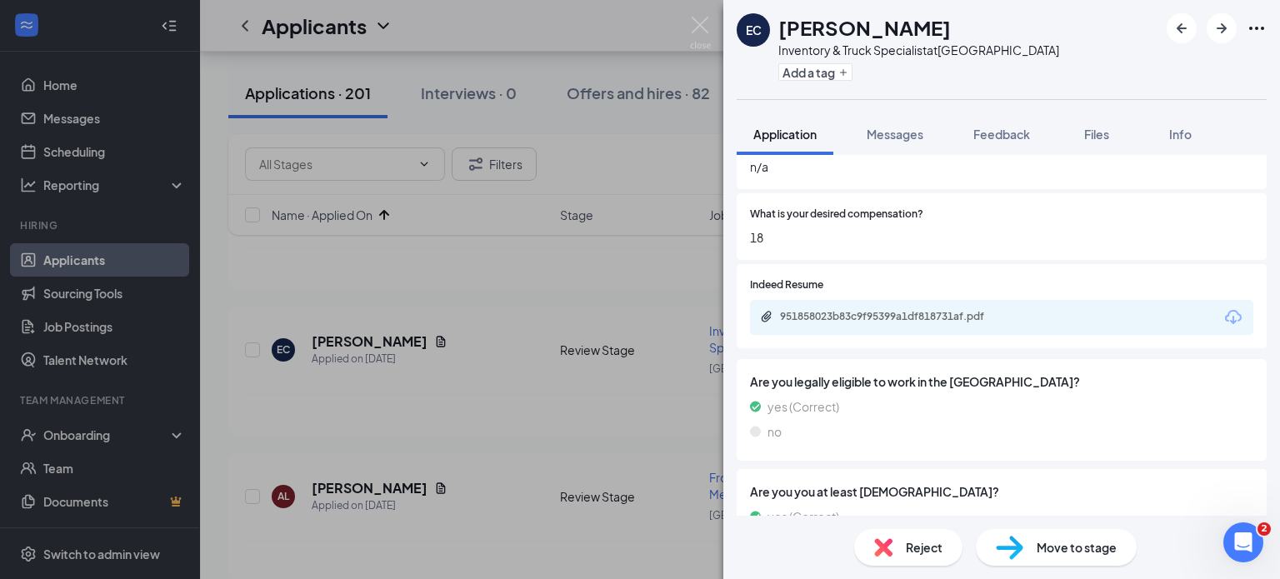
scroll to position [511, 0]
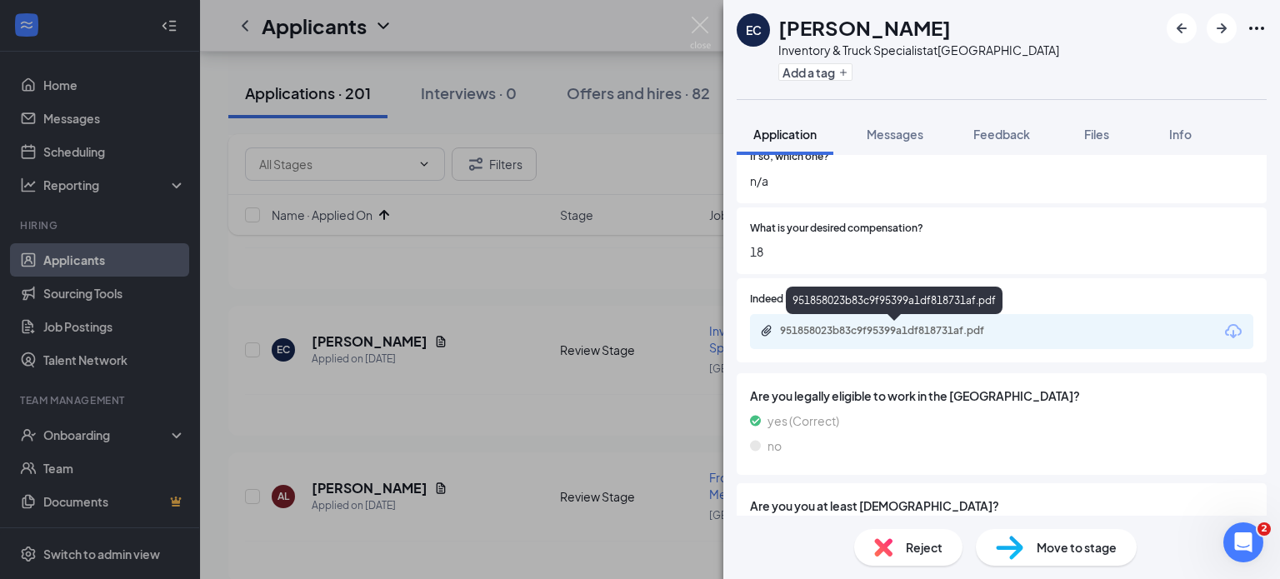
click at [859, 326] on div "951858023b83c9f95399a1df818731af.pdf" at bounding box center [896, 330] width 233 height 13
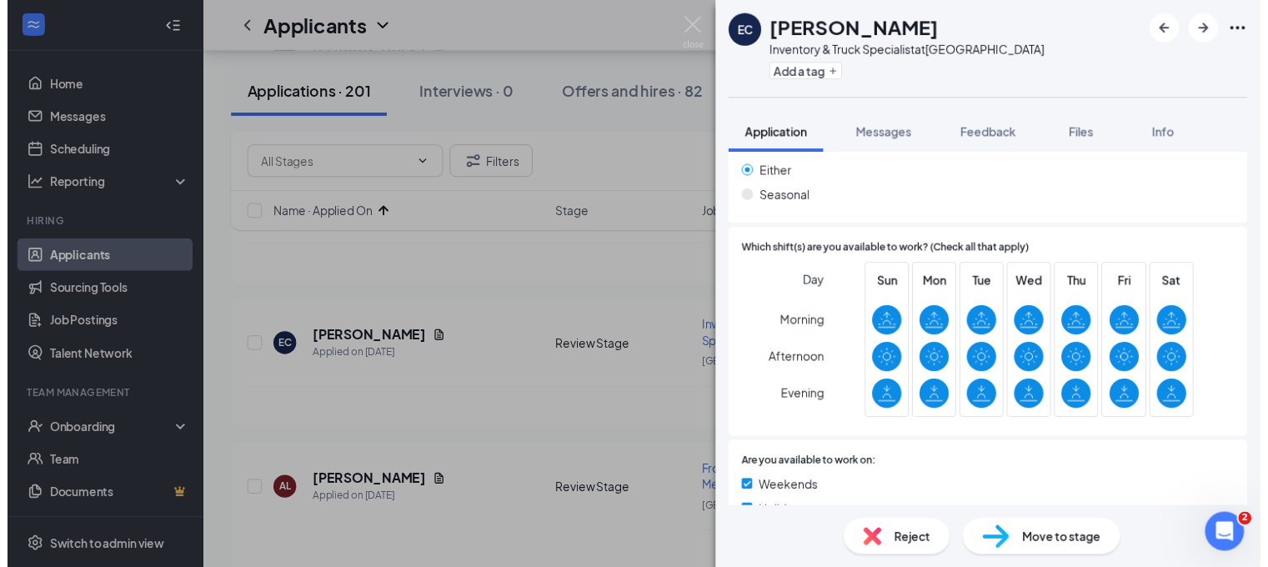
scroll to position [1266, 0]
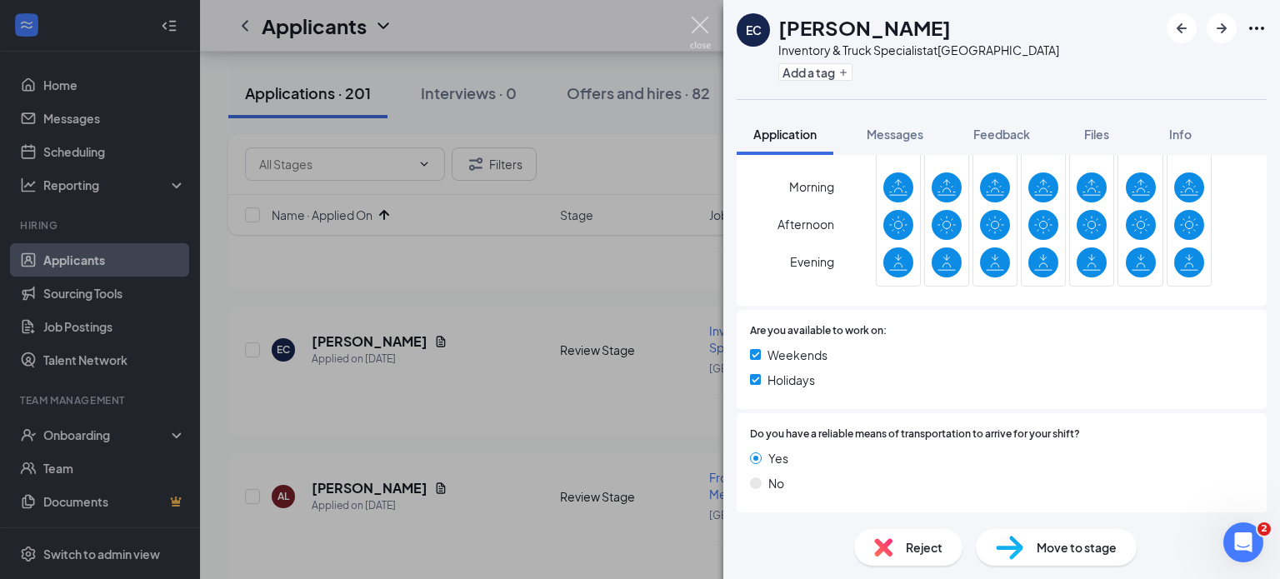
click at [697, 22] on img at bounding box center [700, 33] width 21 height 33
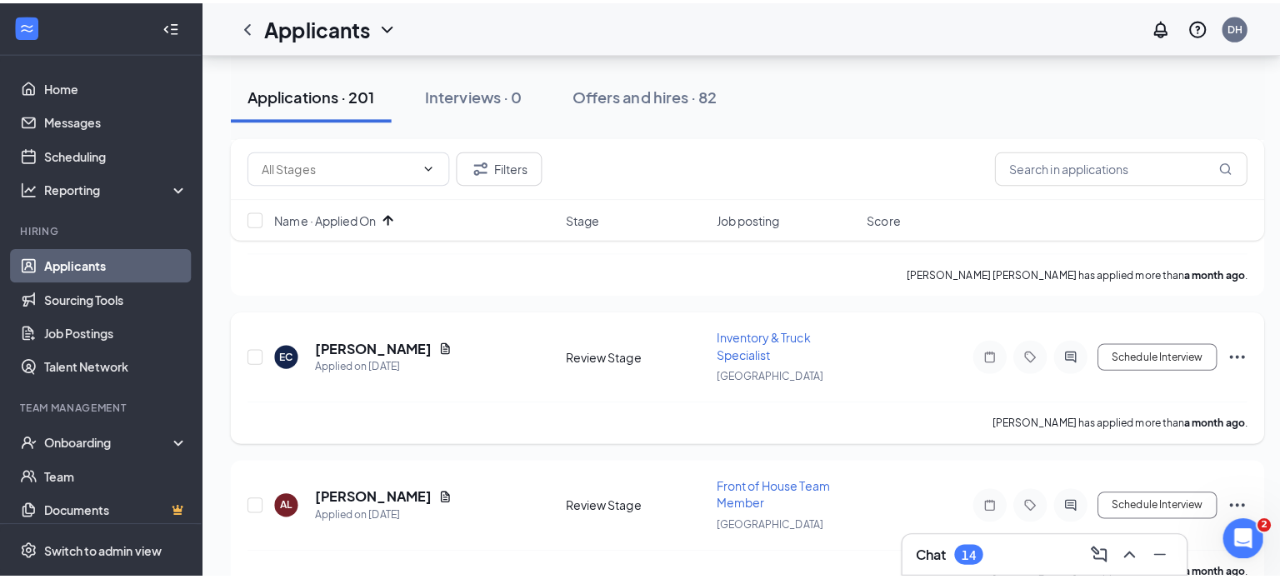
scroll to position [4973, 0]
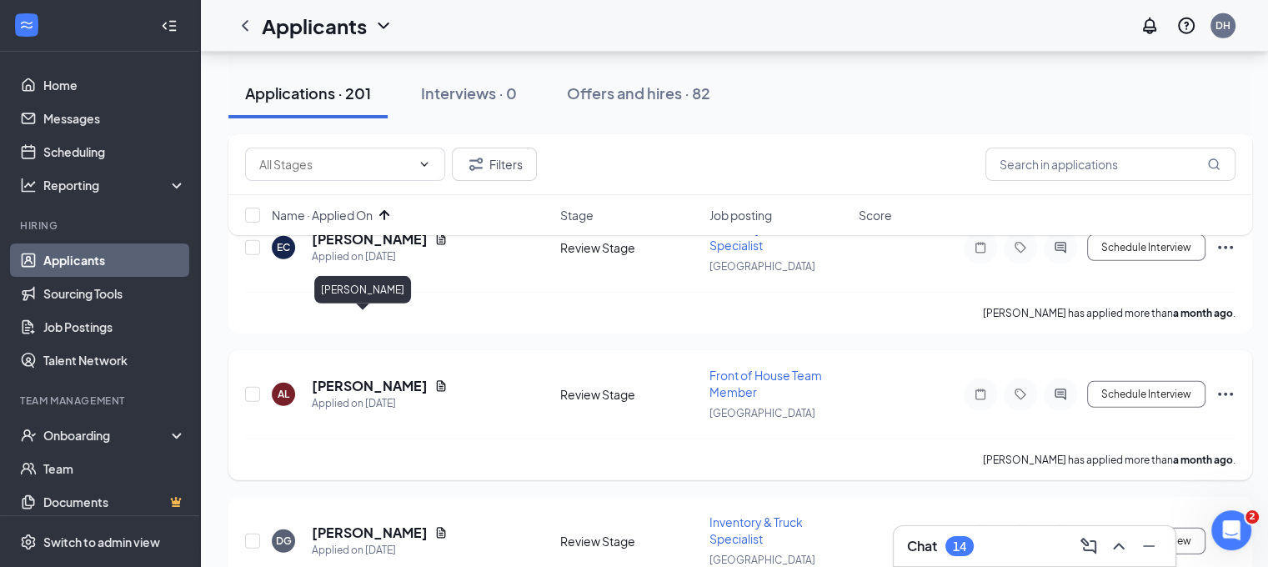
click at [353, 377] on h5 "[PERSON_NAME]" at bounding box center [370, 386] width 116 height 18
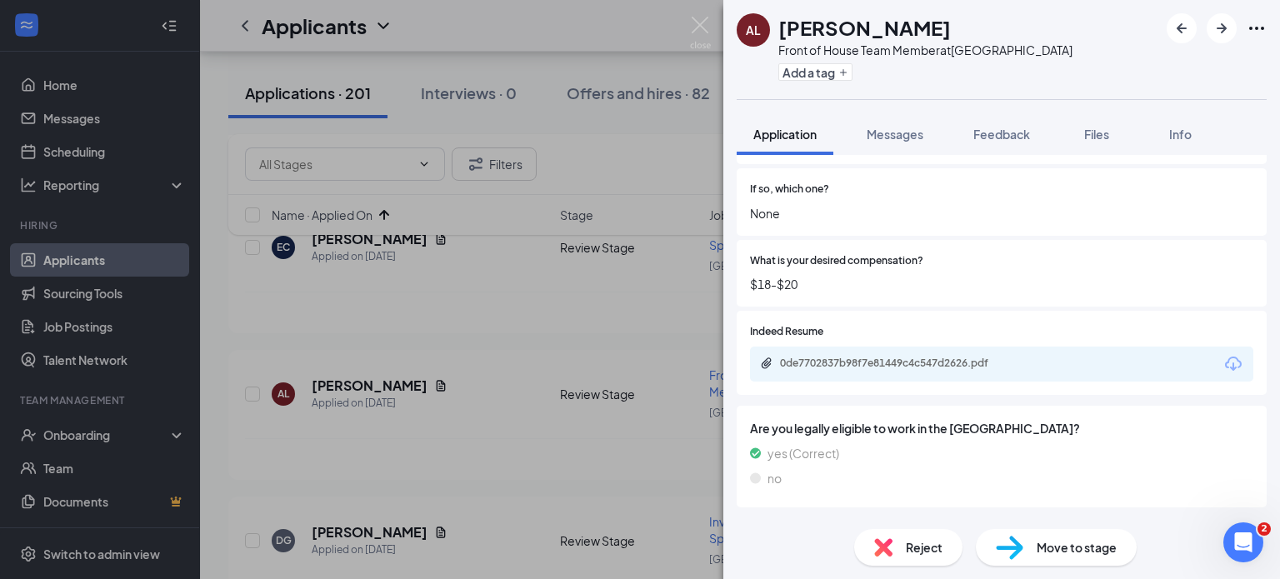
scroll to position [500, 0]
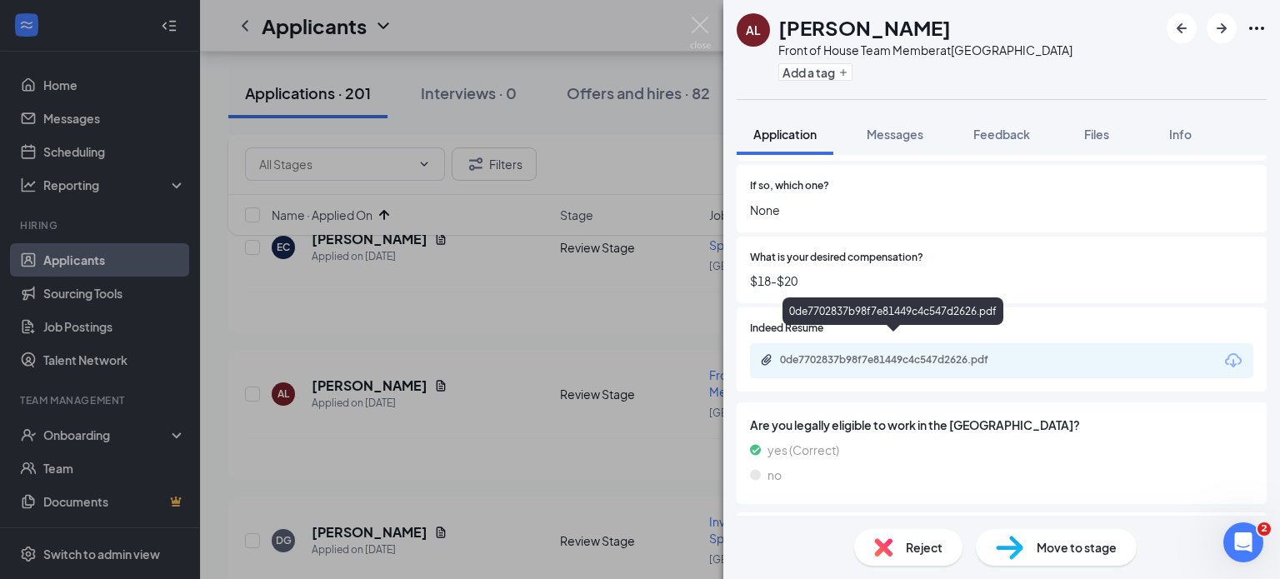
click at [893, 353] on div "0de7702837b98f7e81449c4c547d2626.pdf" at bounding box center [896, 359] width 233 height 13
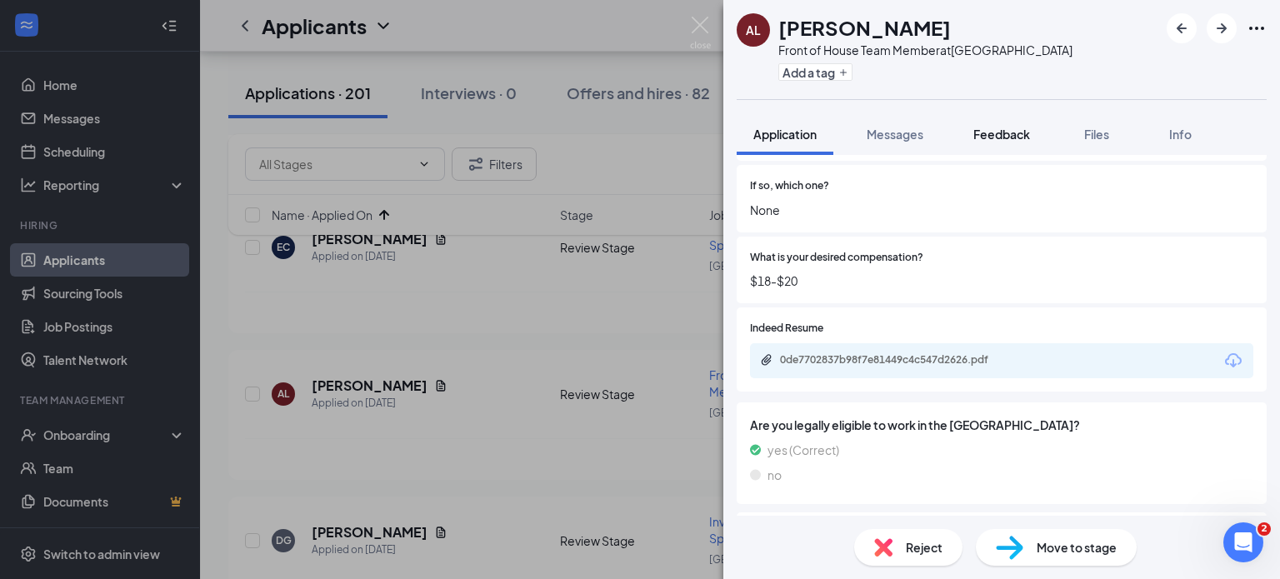
click at [984, 144] on button "Feedback" at bounding box center [1002, 134] width 90 height 42
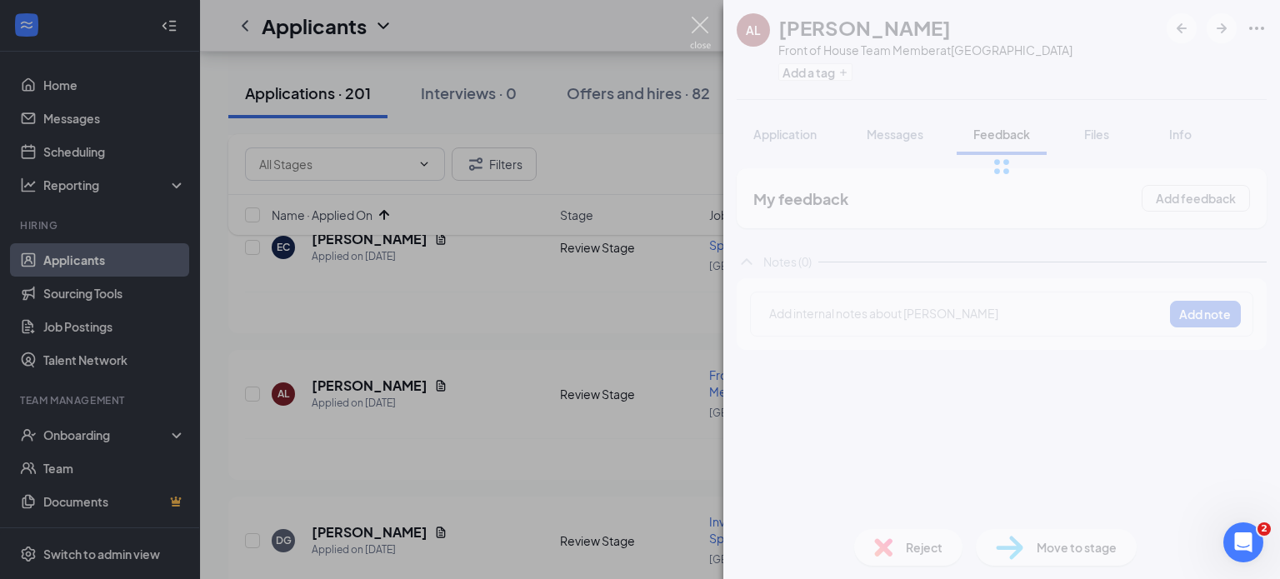
click at [709, 32] on img at bounding box center [700, 33] width 21 height 33
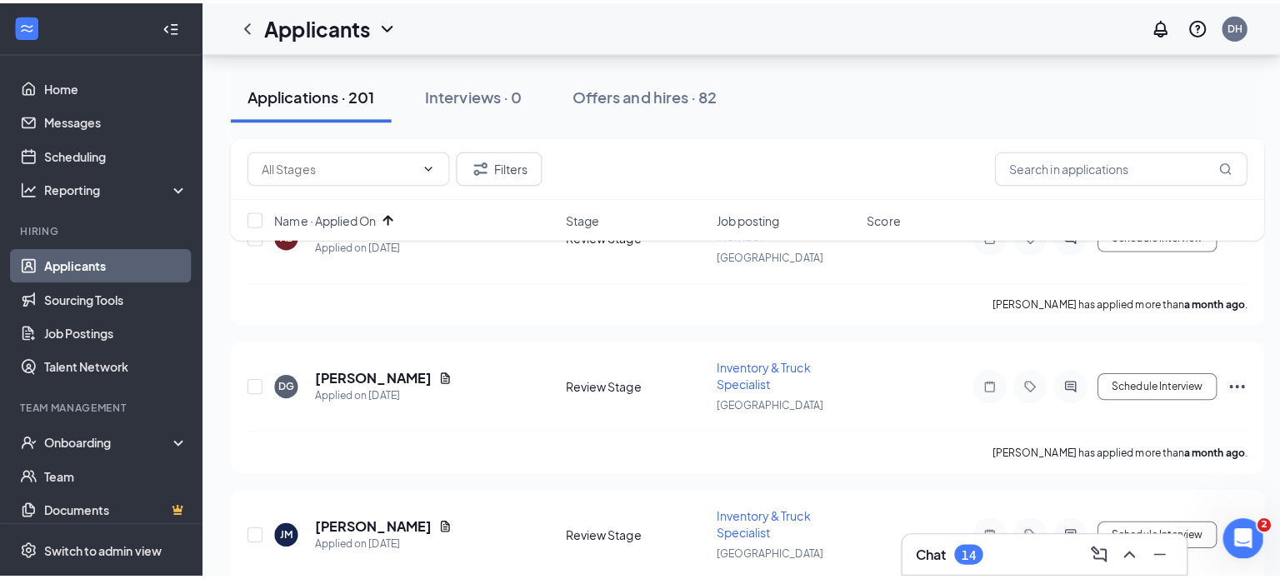
scroll to position [5134, 0]
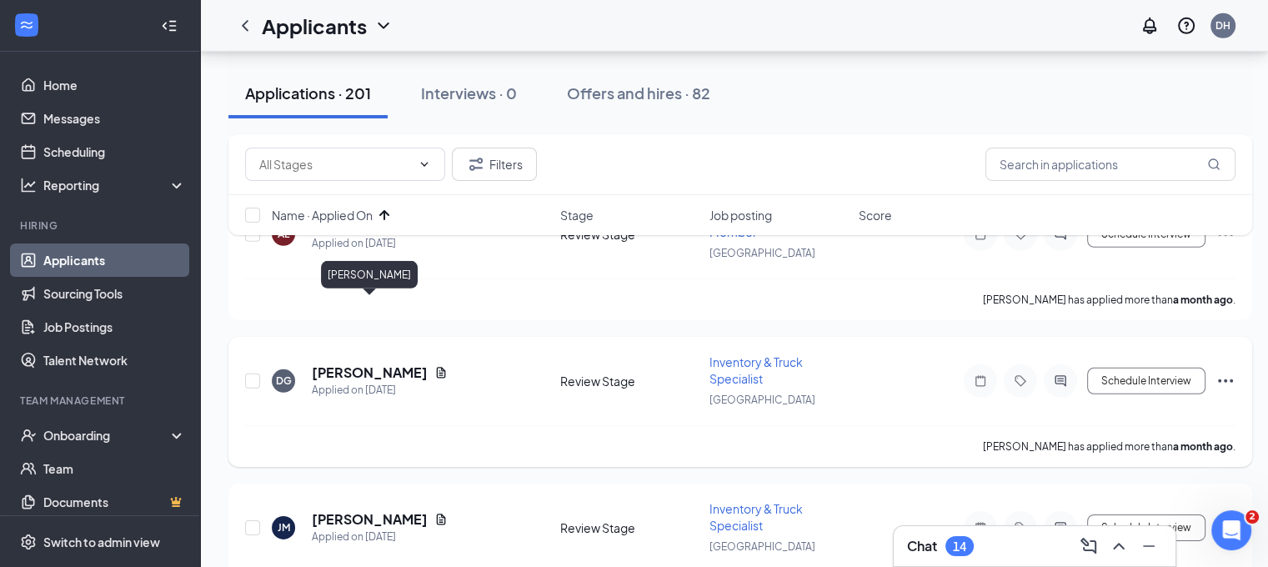
click at [403, 363] on h5 "DULCE GONZALEZ" at bounding box center [370, 372] width 116 height 18
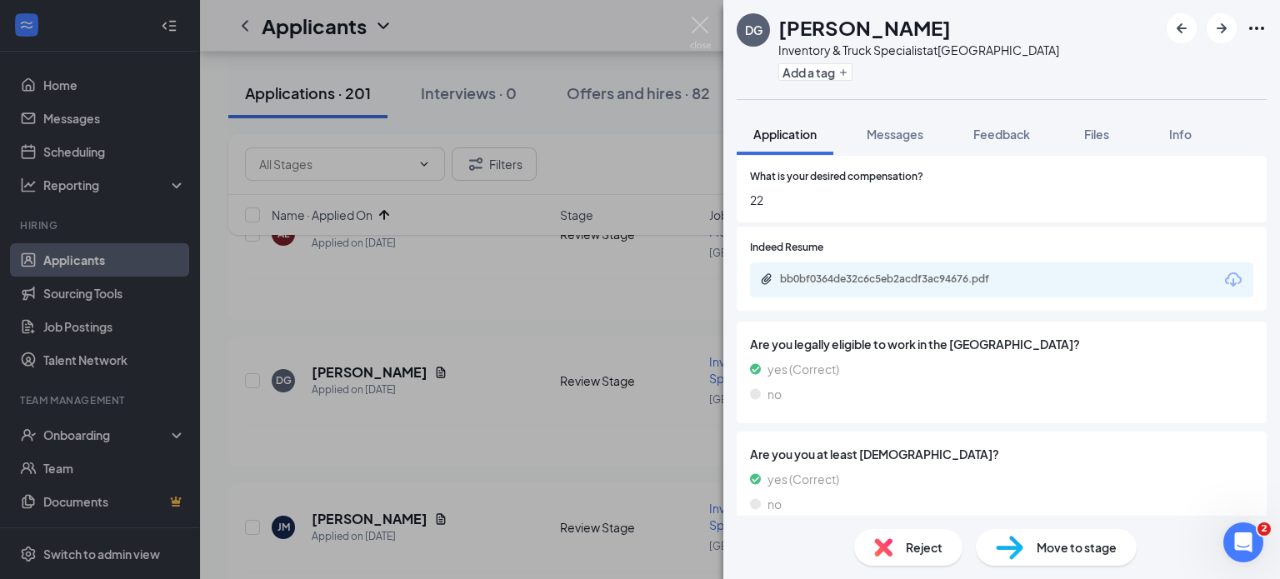
scroll to position [562, 0]
click at [854, 286] on div "bb0bf0364de32c6c5eb2acdf3ac94676.pdf" at bounding box center [896, 279] width 233 height 13
click at [1044, 142] on button "Feedback" at bounding box center [1002, 134] width 90 height 42
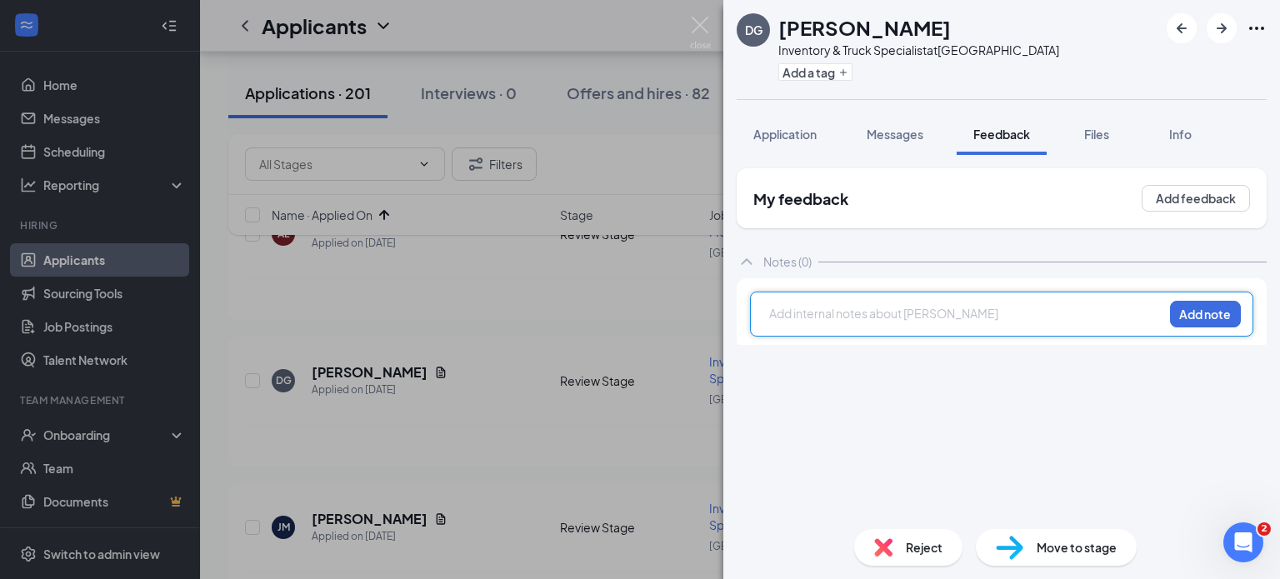
click at [820, 312] on div at bounding box center [966, 314] width 393 height 18
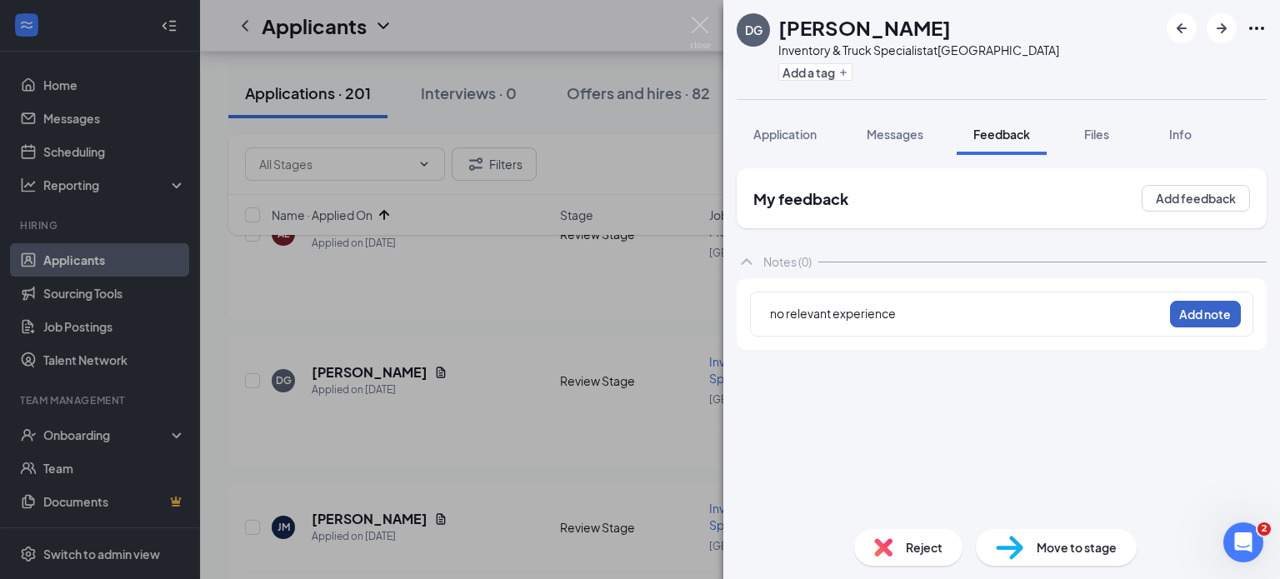
click at [1186, 313] on button "Add note" at bounding box center [1205, 314] width 71 height 27
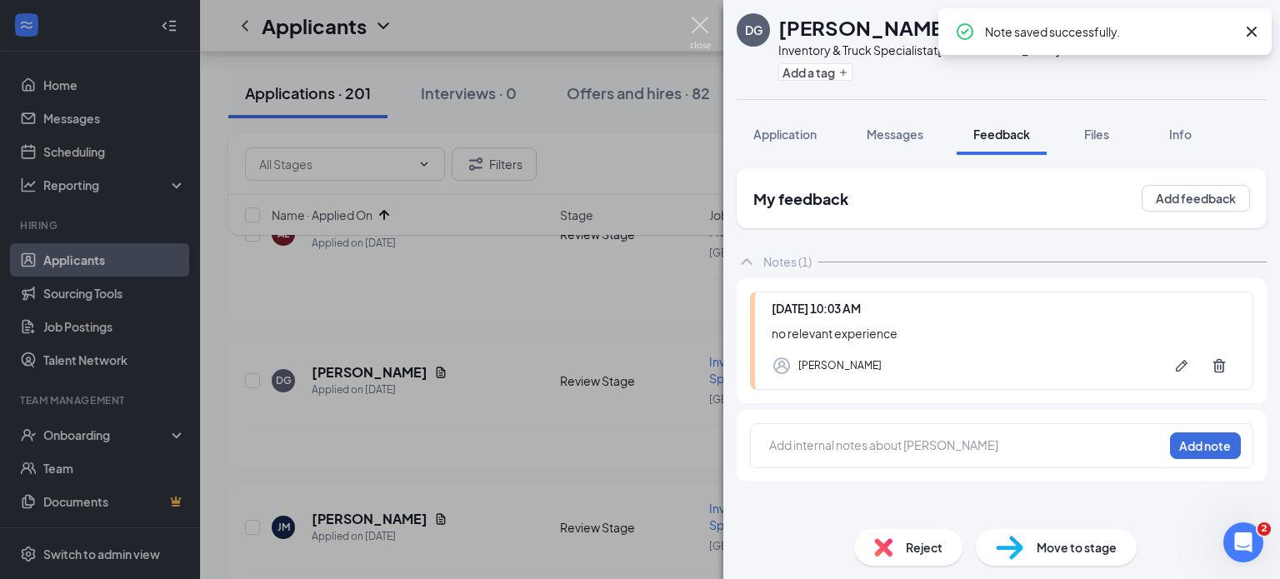
click at [707, 30] on img at bounding box center [700, 33] width 21 height 33
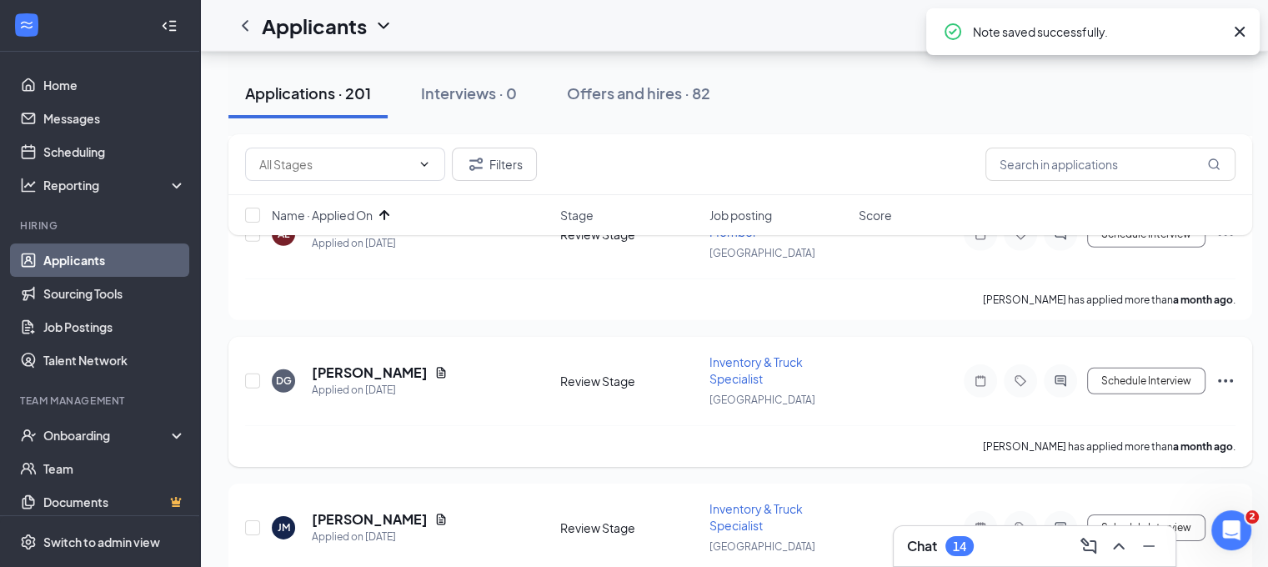
click at [1227, 371] on icon "Ellipses" at bounding box center [1225, 381] width 20 height 20
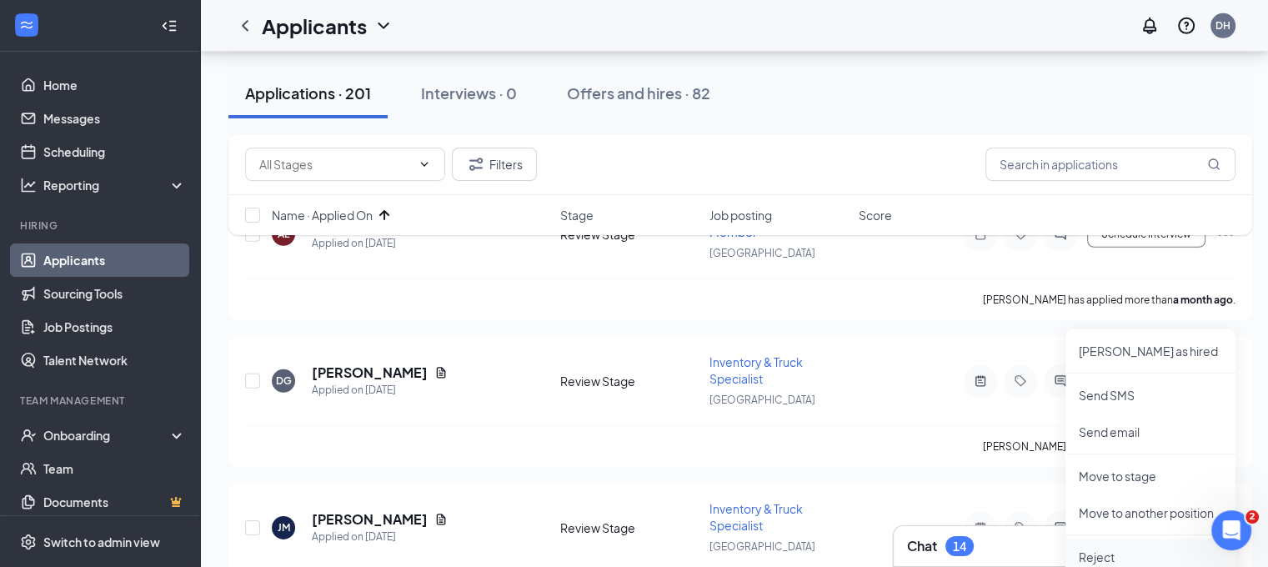
click at [1114, 544] on li "Reject" at bounding box center [1150, 556] width 170 height 37
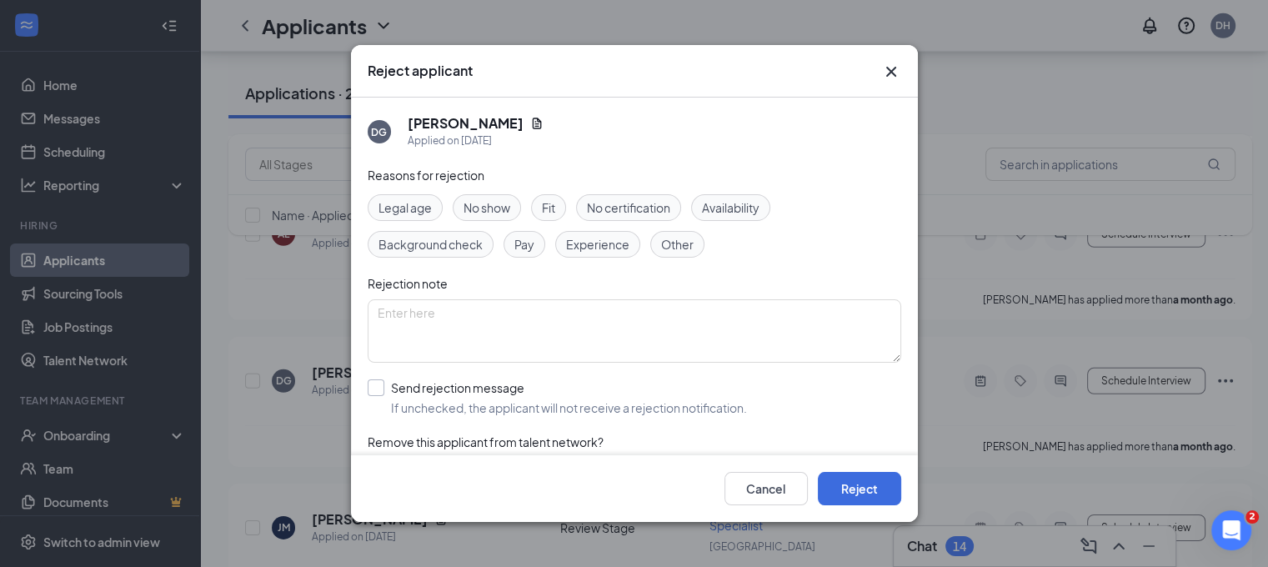
click at [558, 379] on input "Send rejection message If unchecked, the applicant will not receive a rejection…" at bounding box center [557, 397] width 379 height 37
checkbox input "true"
click at [855, 488] on button "Reject" at bounding box center [859, 488] width 83 height 33
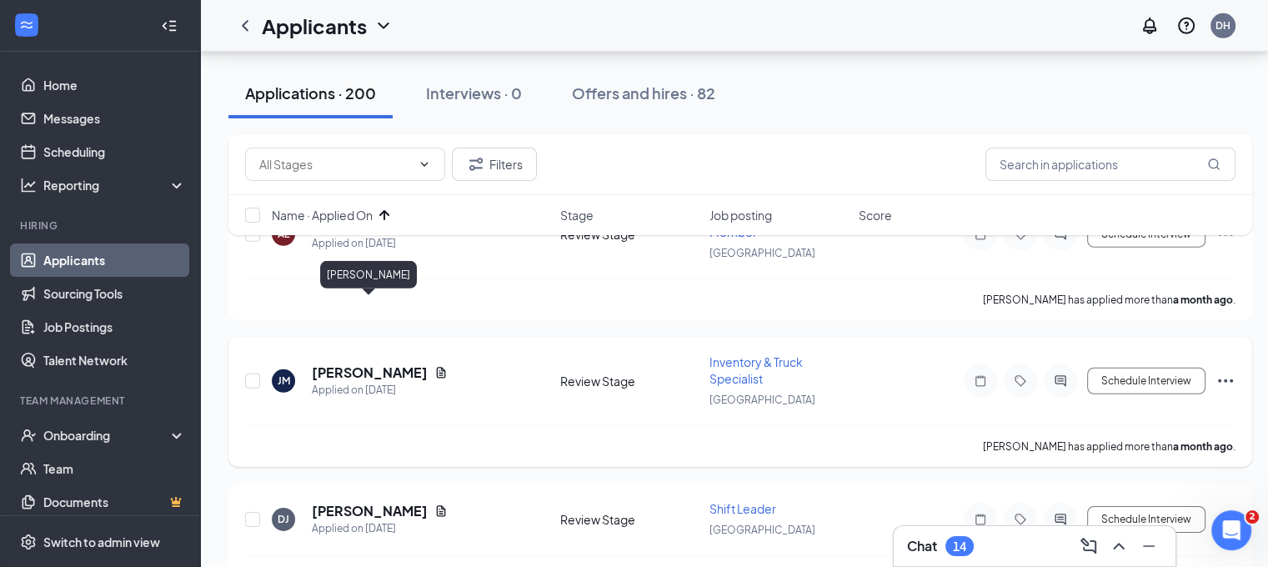
click at [390, 363] on h5 "[PERSON_NAME]" at bounding box center [370, 372] width 116 height 18
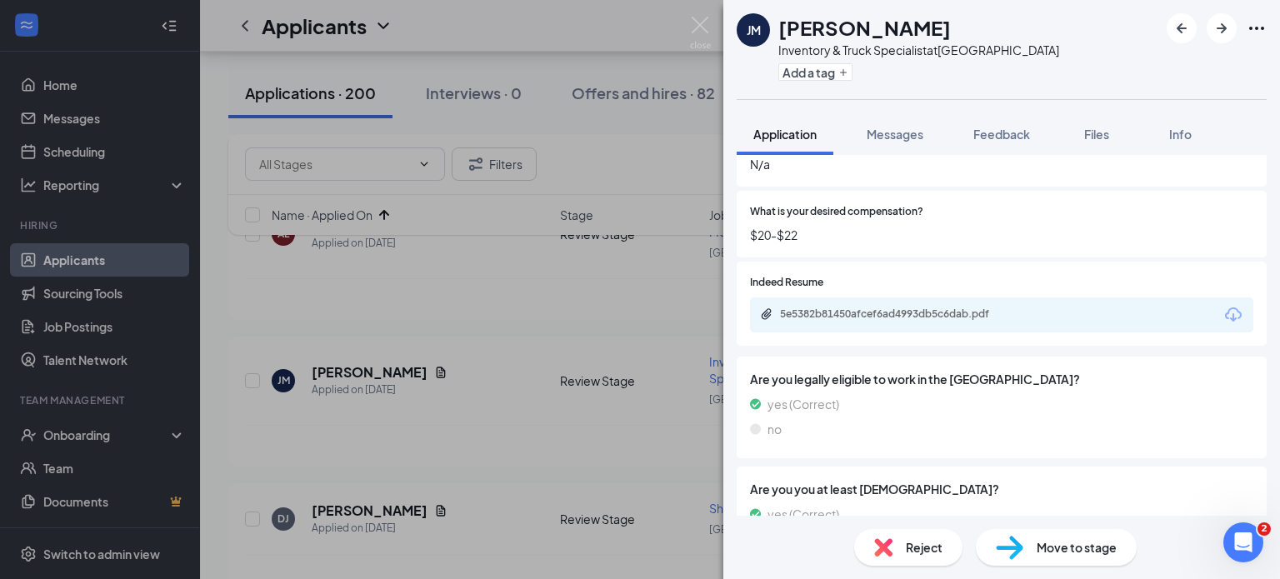
scroll to position [525, 0]
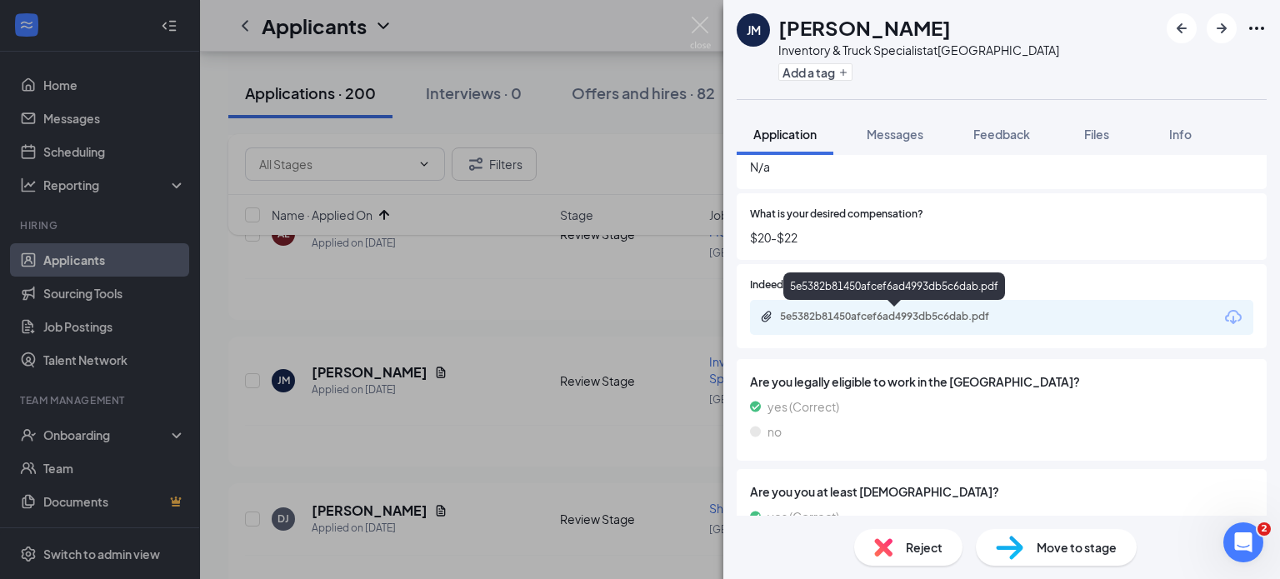
click at [900, 317] on div "5e5382b81450afcef6ad4993db5c6dab.pdf" at bounding box center [896, 316] width 233 height 13
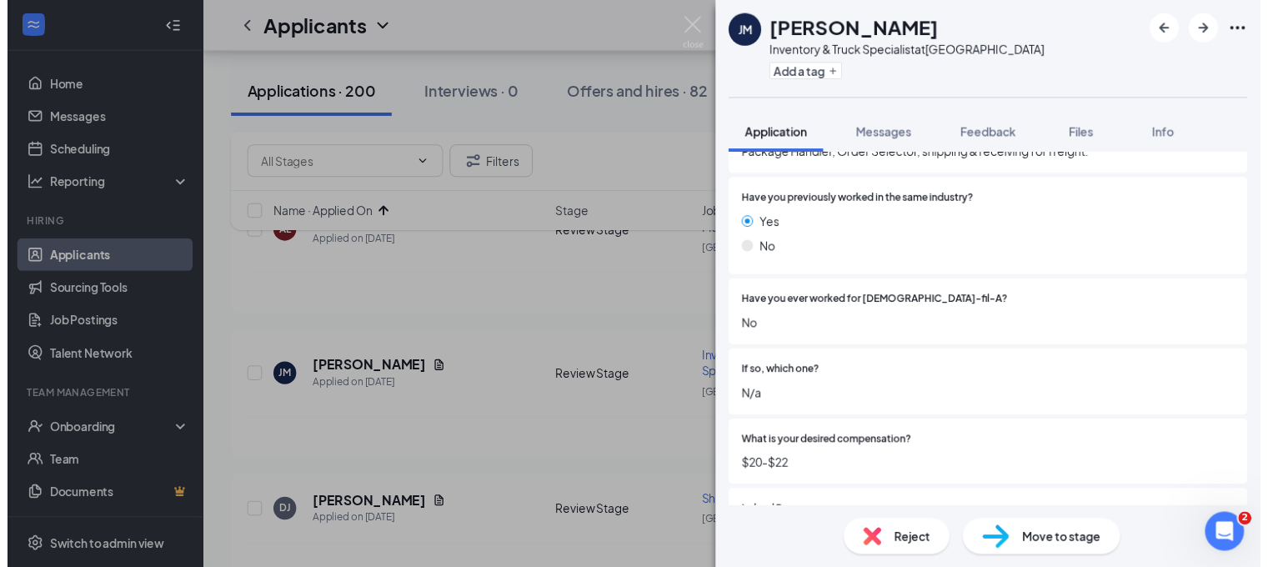
scroll to position [278, 0]
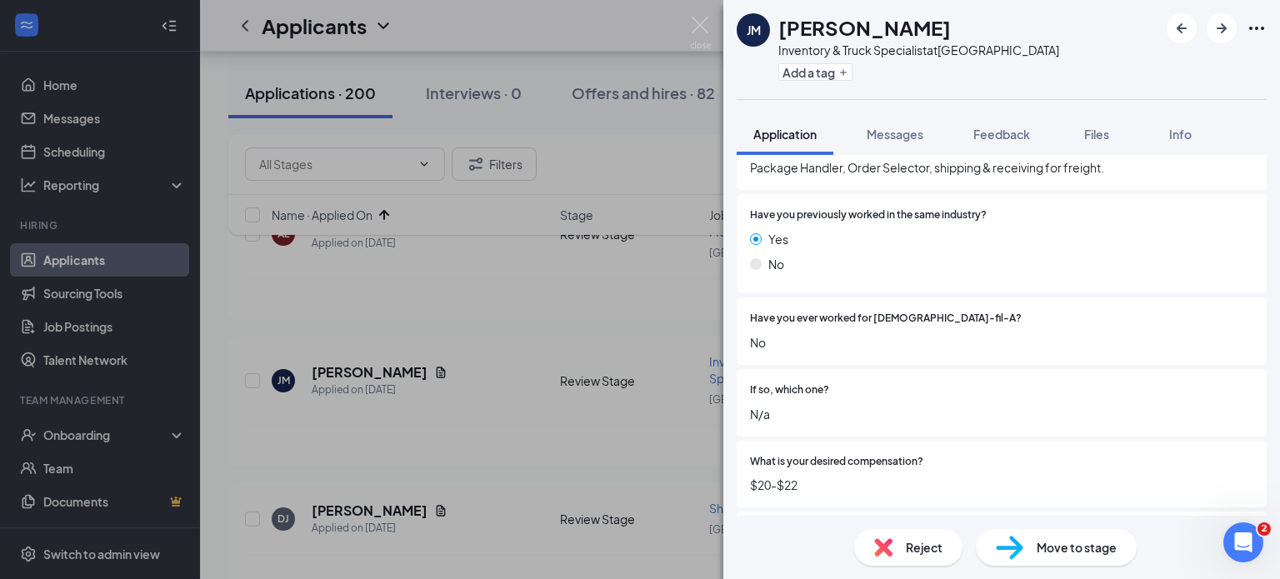
click at [697, 13] on div "JM Jonathan Mendez Inventory & Truck Specialist at Chino Hills Add a tag Applic…" at bounding box center [640, 289] width 1280 height 579
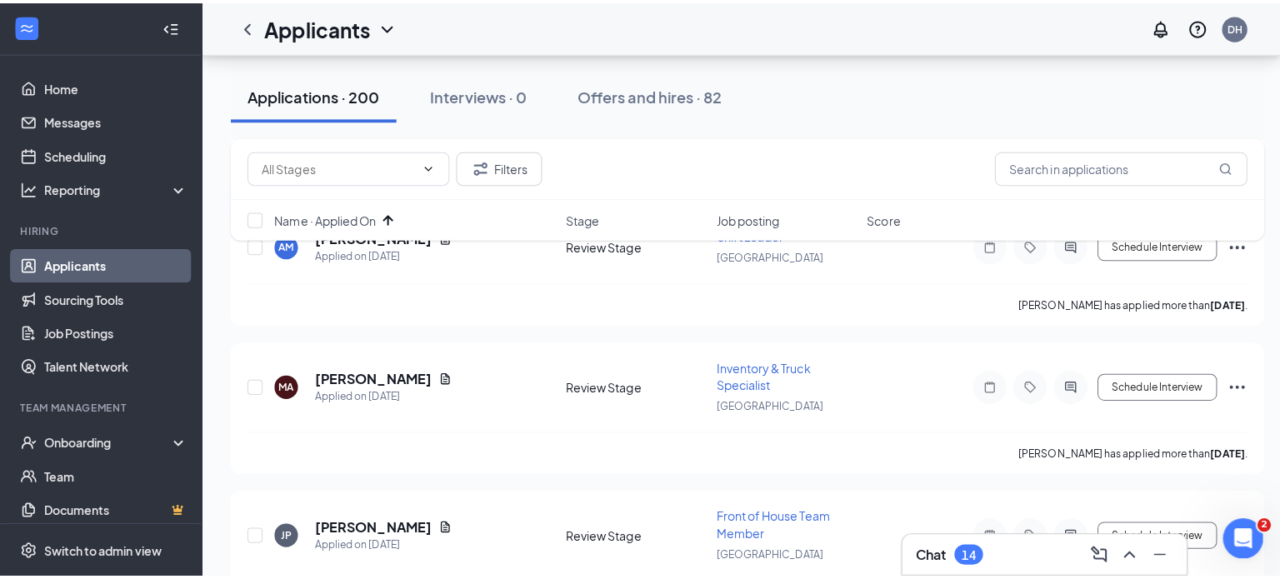
scroll to position [6382, 0]
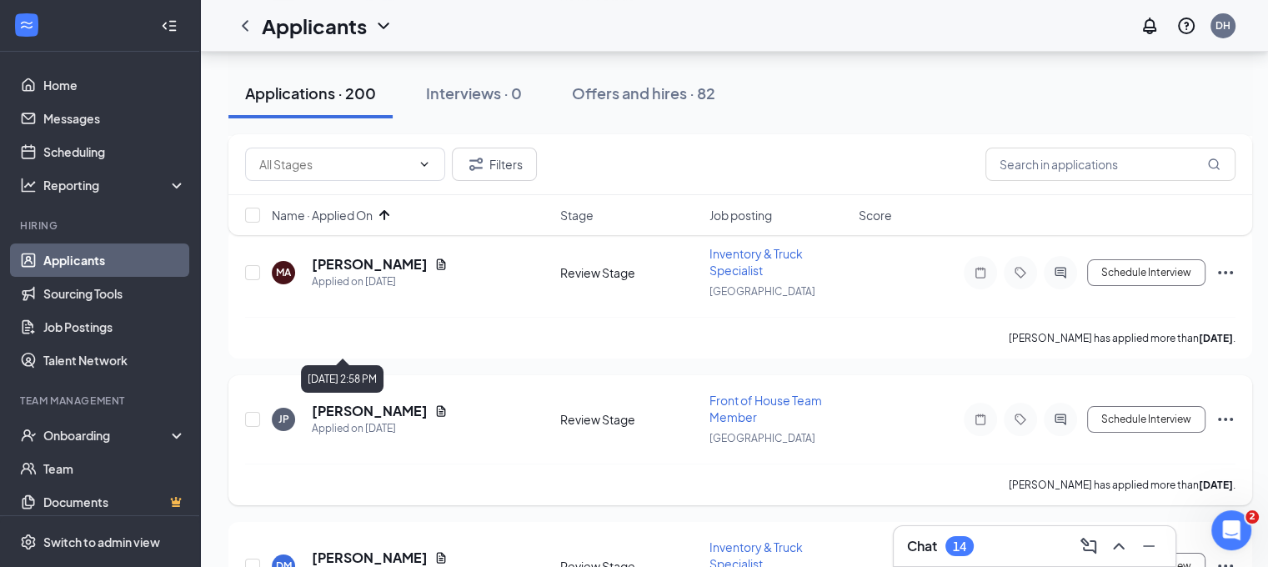
click at [374, 420] on div "Applied on [DATE]" at bounding box center [380, 428] width 136 height 17
click at [365, 402] on h5 "Jacob Pilapil" at bounding box center [370, 411] width 116 height 18
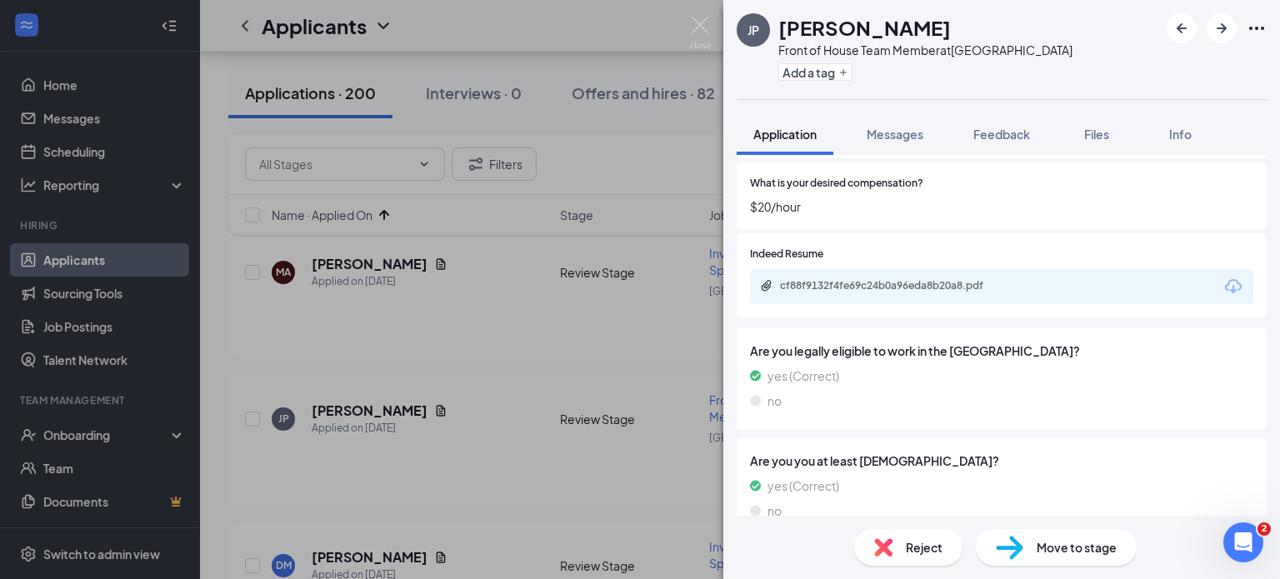
scroll to position [523, 0]
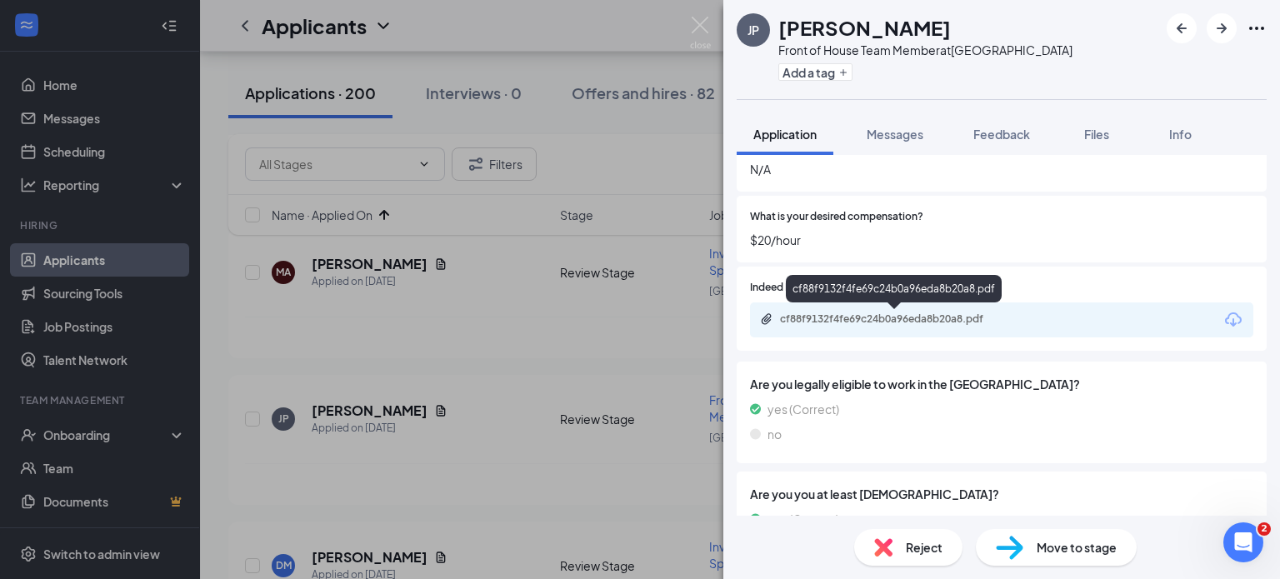
click at [902, 314] on div "cf88f9132f4fe69c24b0a96eda8b20a8.pdf" at bounding box center [896, 319] width 233 height 13
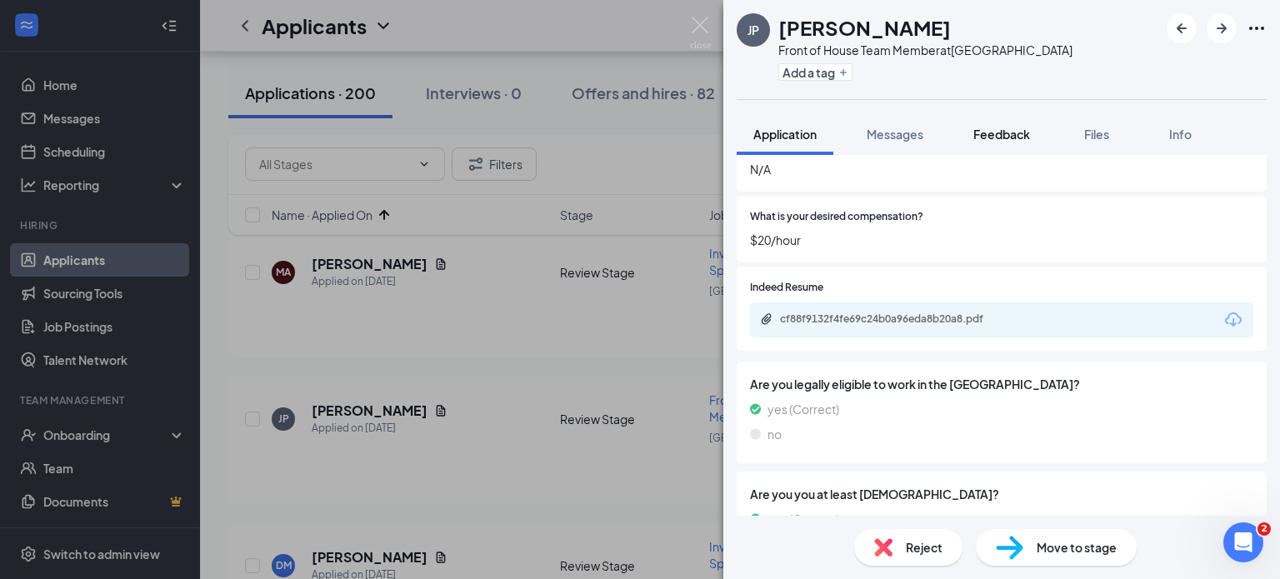
click at [1014, 120] on button "Feedback" at bounding box center [1002, 134] width 90 height 42
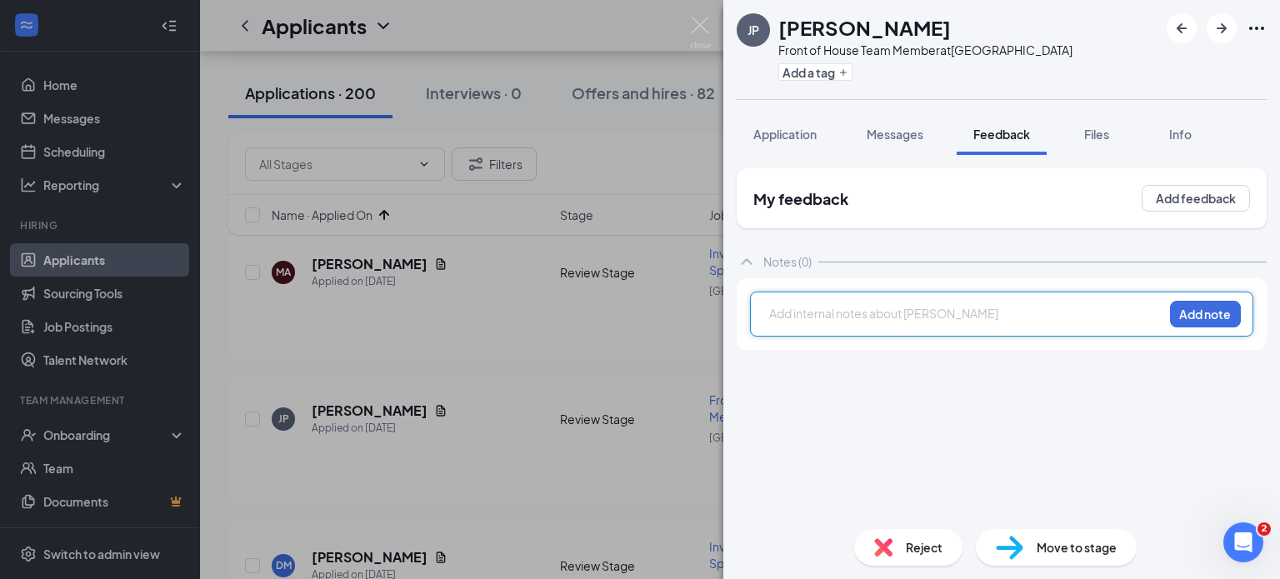
click at [781, 307] on div at bounding box center [966, 314] width 393 height 18
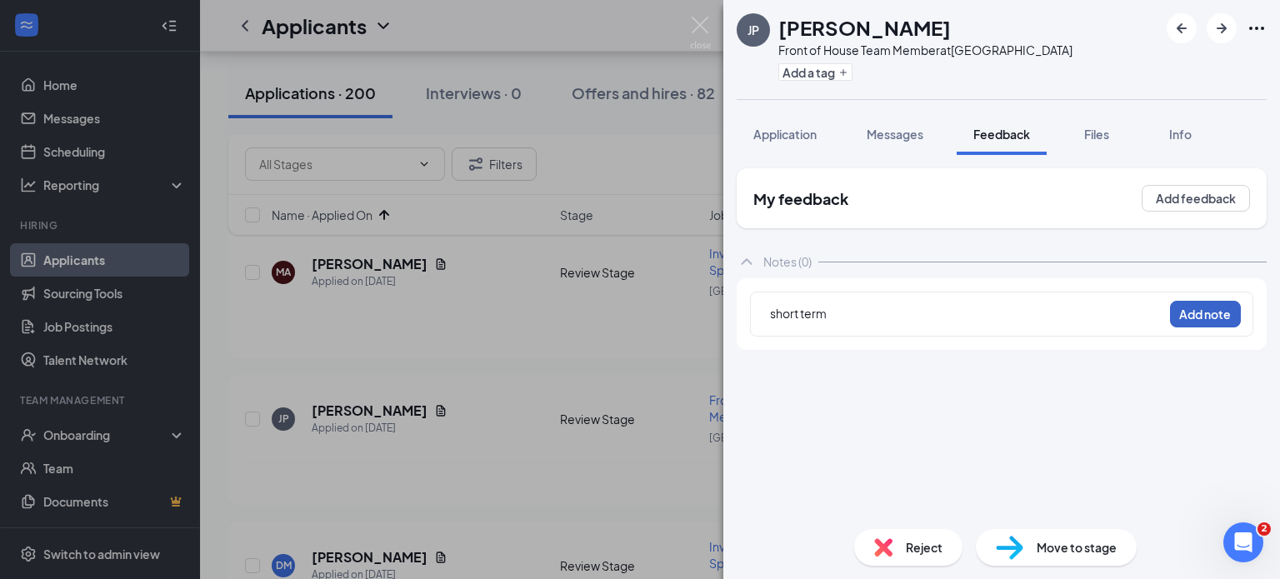
click at [1209, 322] on button "Add note" at bounding box center [1205, 314] width 71 height 27
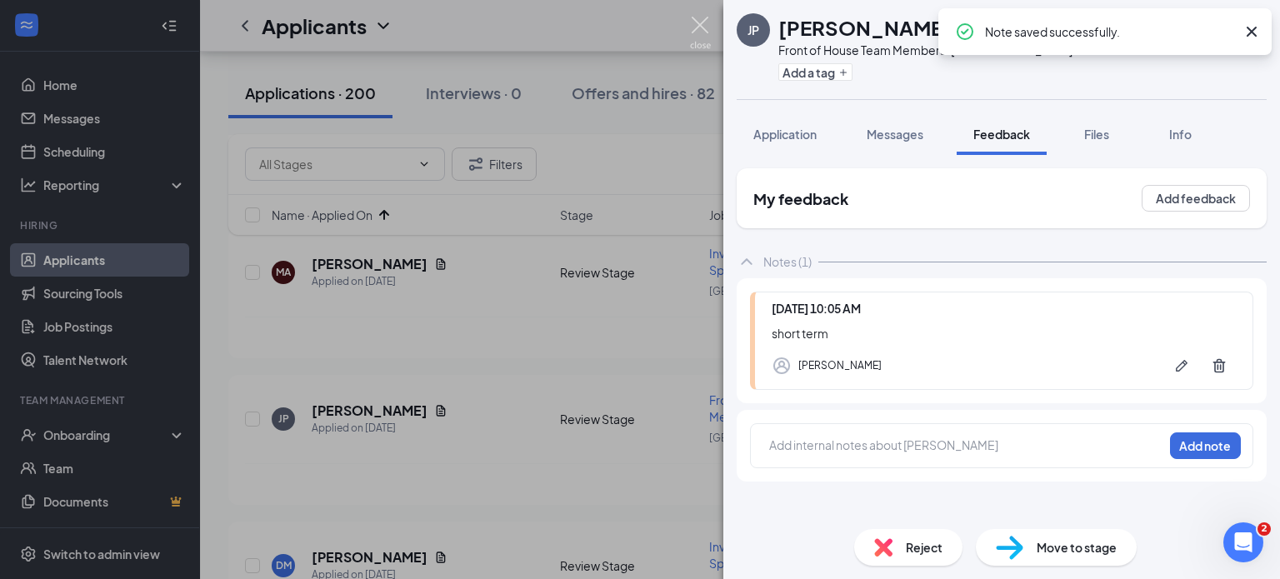
click at [705, 19] on img at bounding box center [700, 33] width 21 height 33
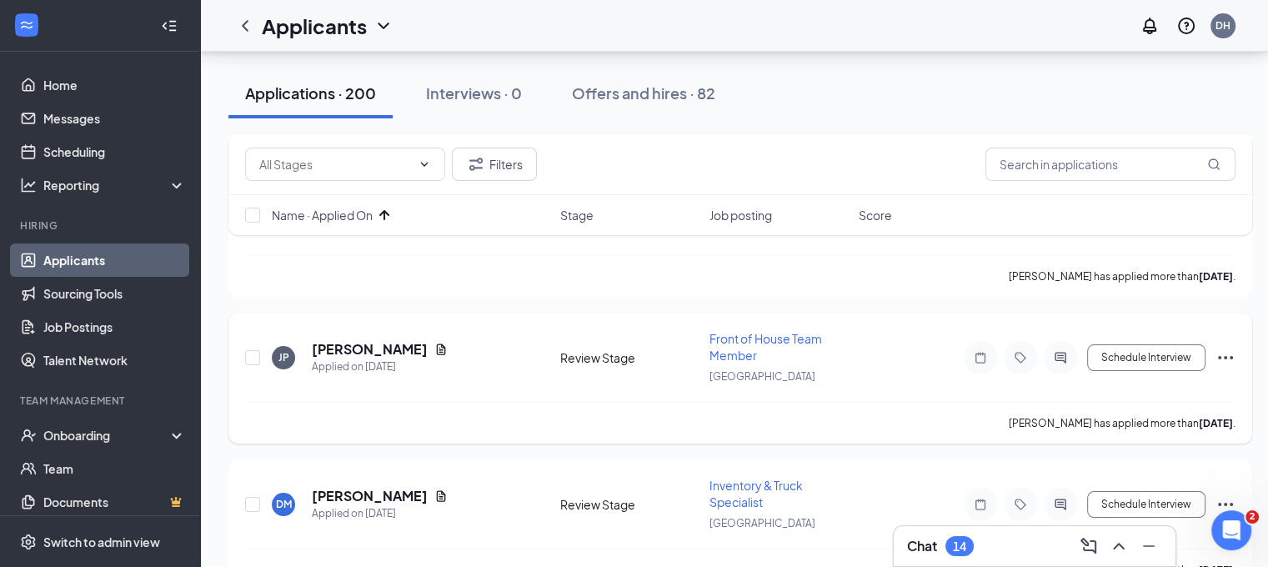
scroll to position [6433, 0]
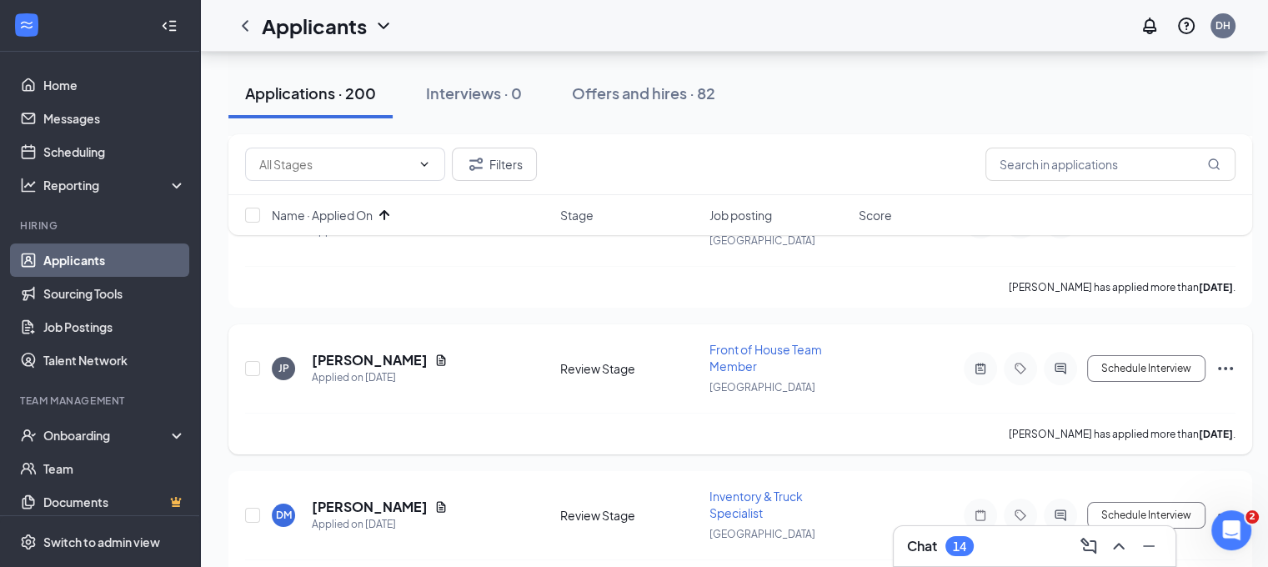
click at [1224, 358] on icon "Ellipses" at bounding box center [1225, 368] width 20 height 20
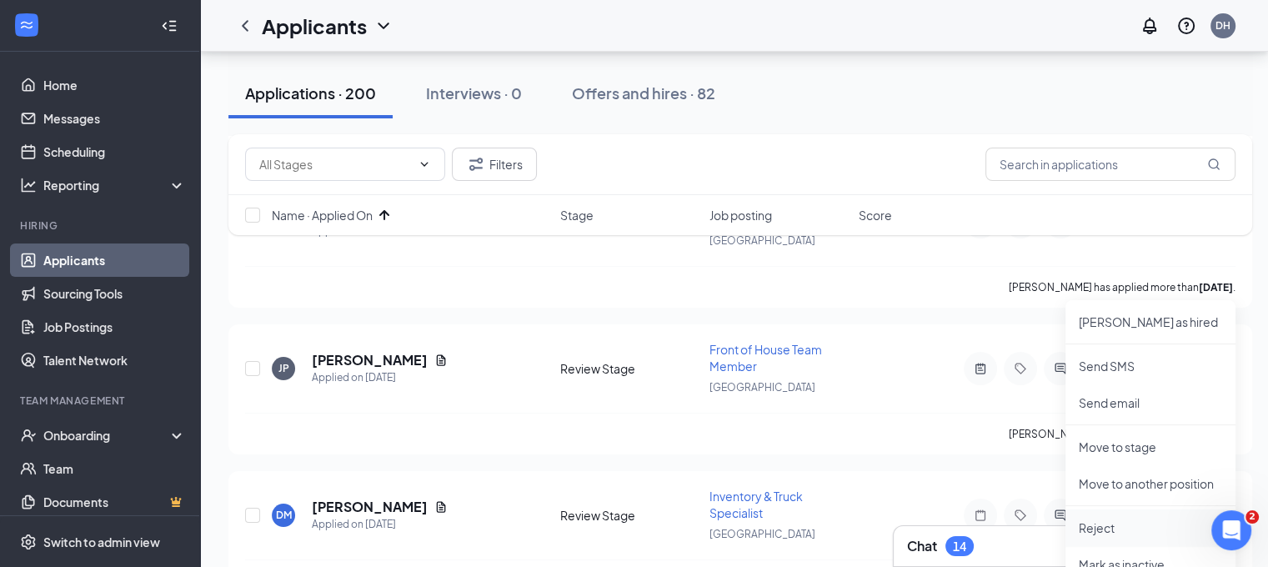
click at [1094, 522] on p "Reject" at bounding box center [1150, 527] width 143 height 17
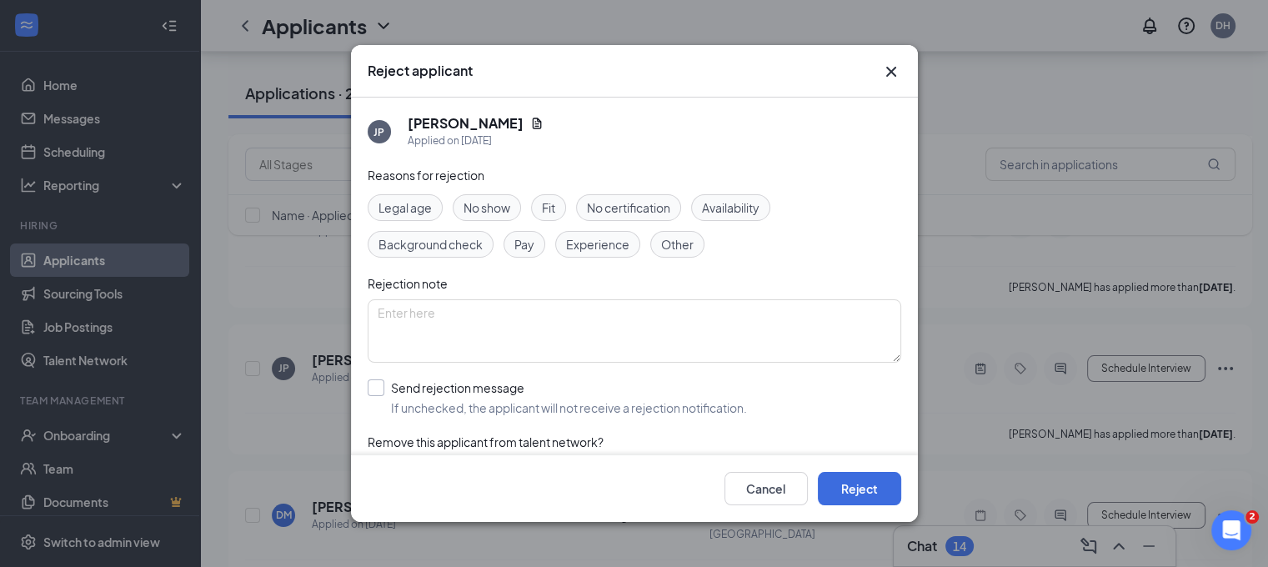
click at [572, 386] on input "Send rejection message If unchecked, the applicant will not receive a rejection…" at bounding box center [557, 397] width 379 height 37
checkbox input "true"
click at [858, 492] on button "Reject" at bounding box center [859, 488] width 83 height 33
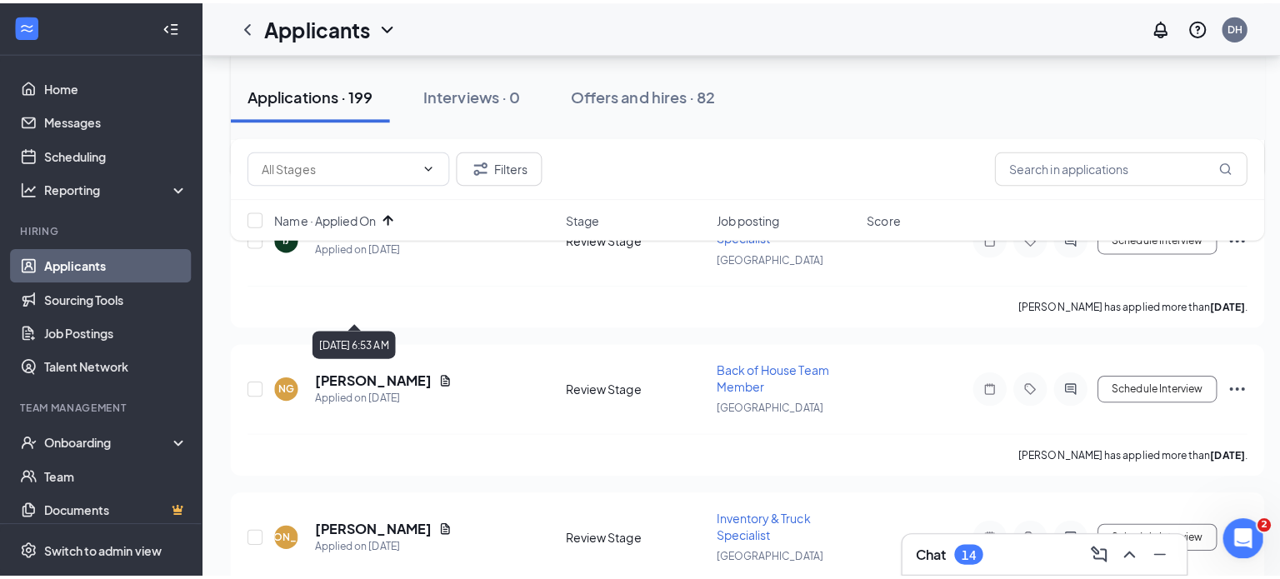
scroll to position [6714, 0]
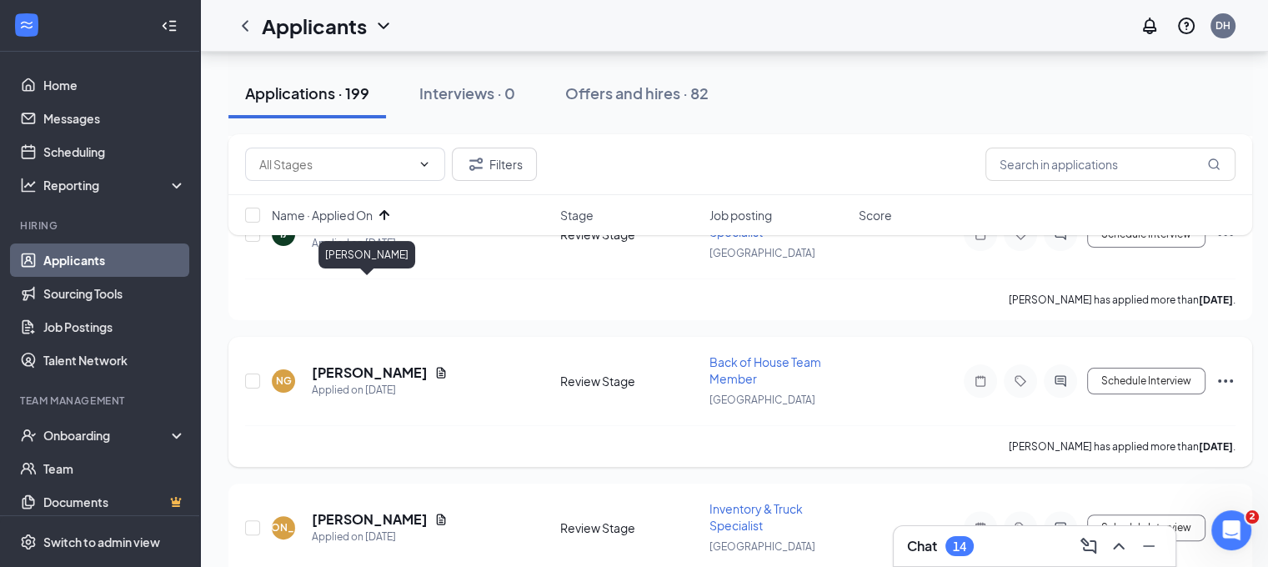
click at [357, 363] on h5 "Natalie Gardea" at bounding box center [370, 372] width 116 height 18
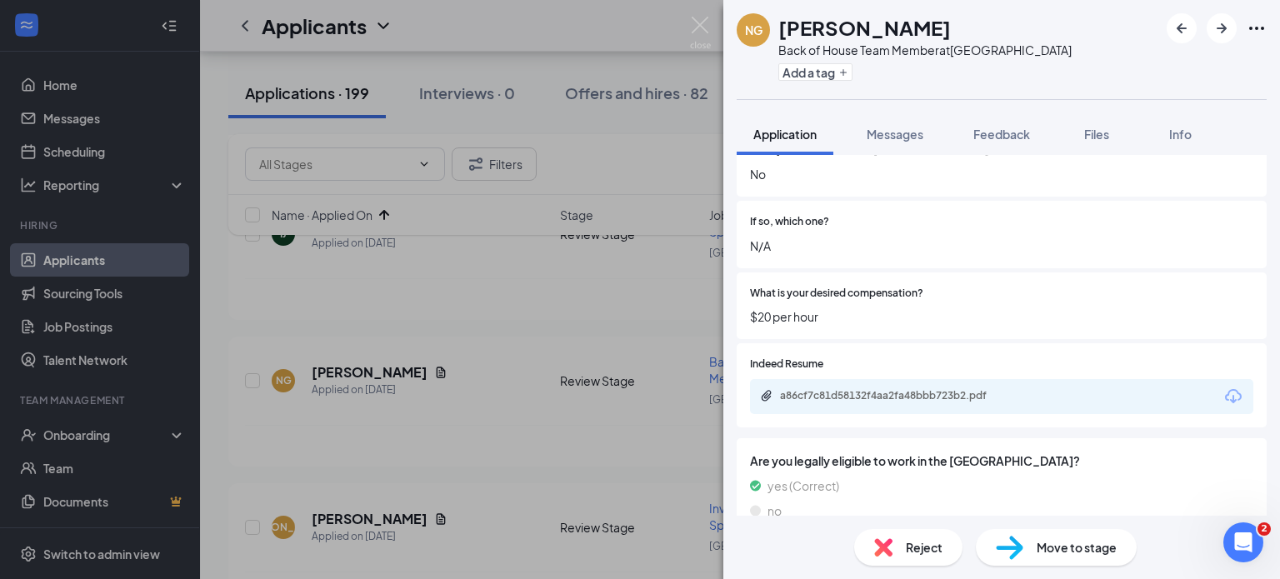
scroll to position [567, 0]
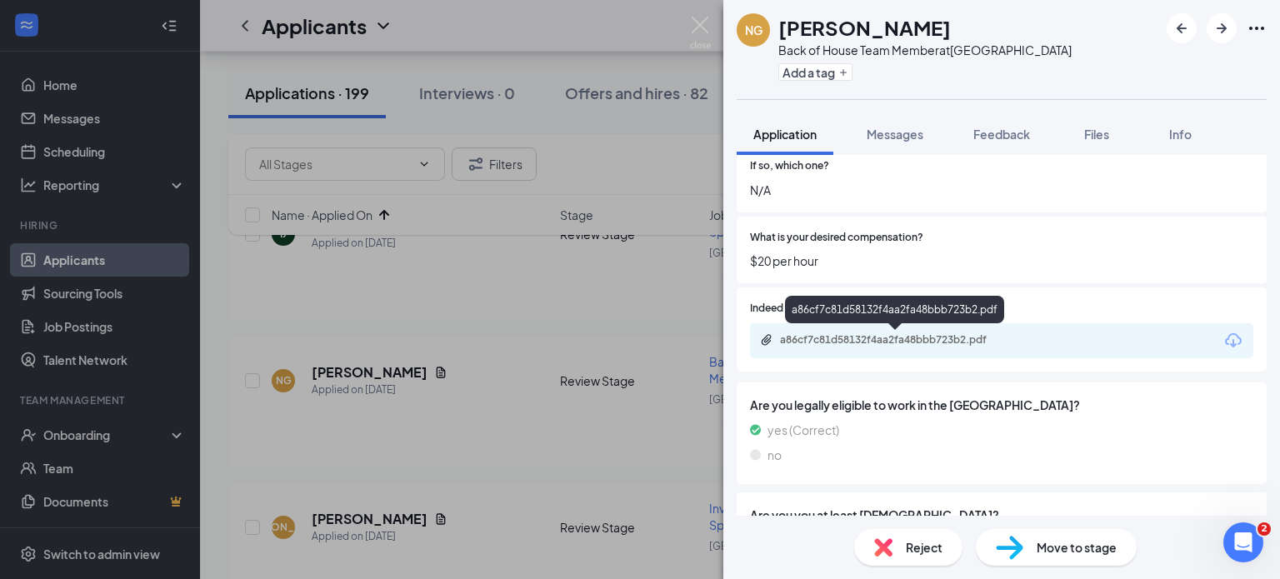
click at [859, 342] on div "a86cf7c81d58132f4aa2fa48bbb723b2.pdf" at bounding box center [896, 339] width 233 height 13
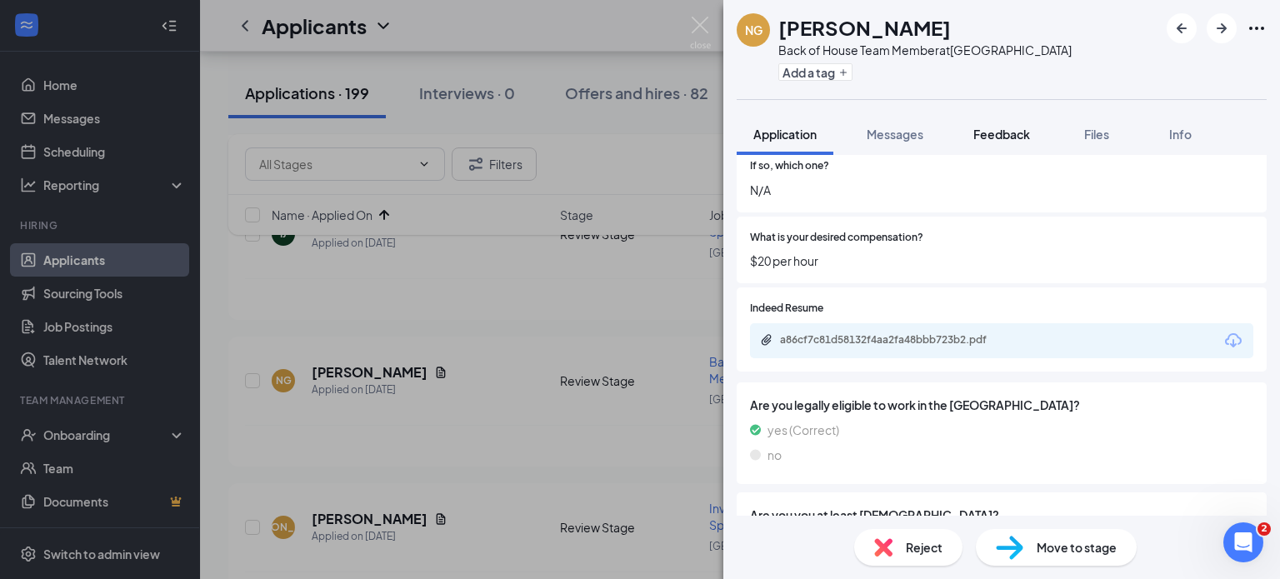
click at [1009, 148] on button "Feedback" at bounding box center [1002, 134] width 90 height 42
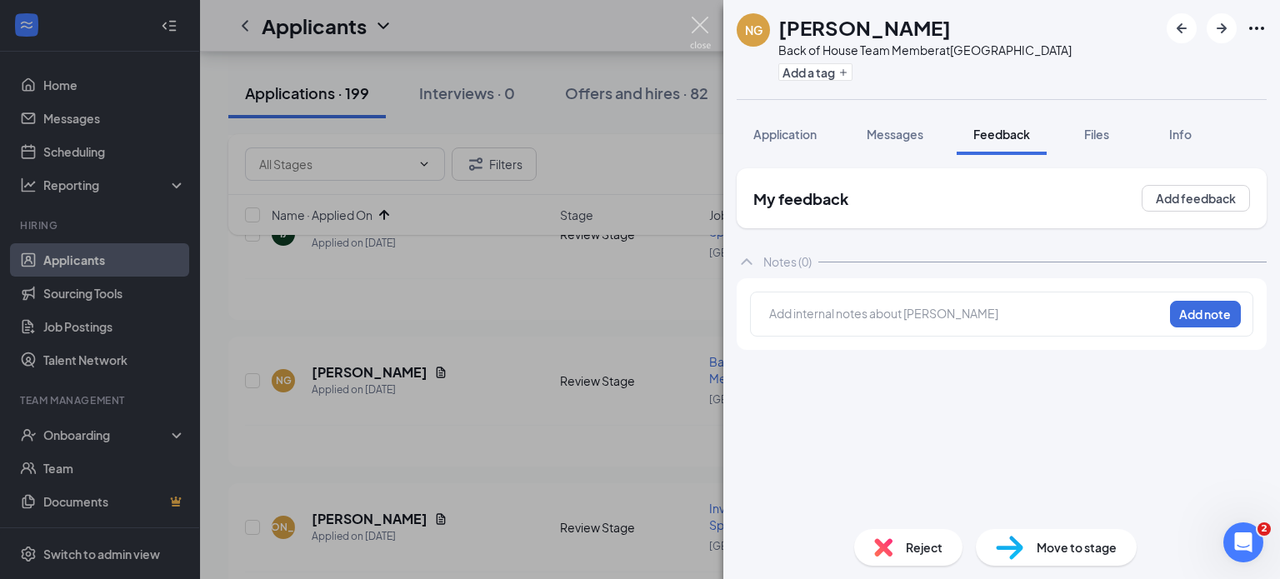
click at [698, 26] on img at bounding box center [700, 33] width 21 height 33
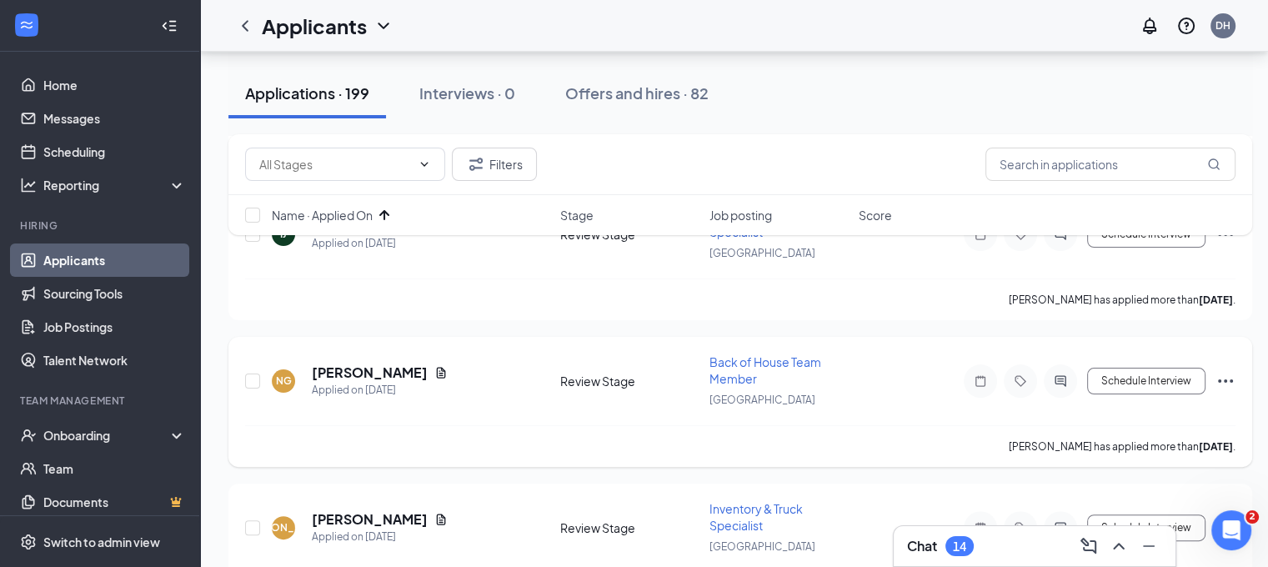
click at [1220, 371] on icon "Ellipses" at bounding box center [1225, 381] width 20 height 20
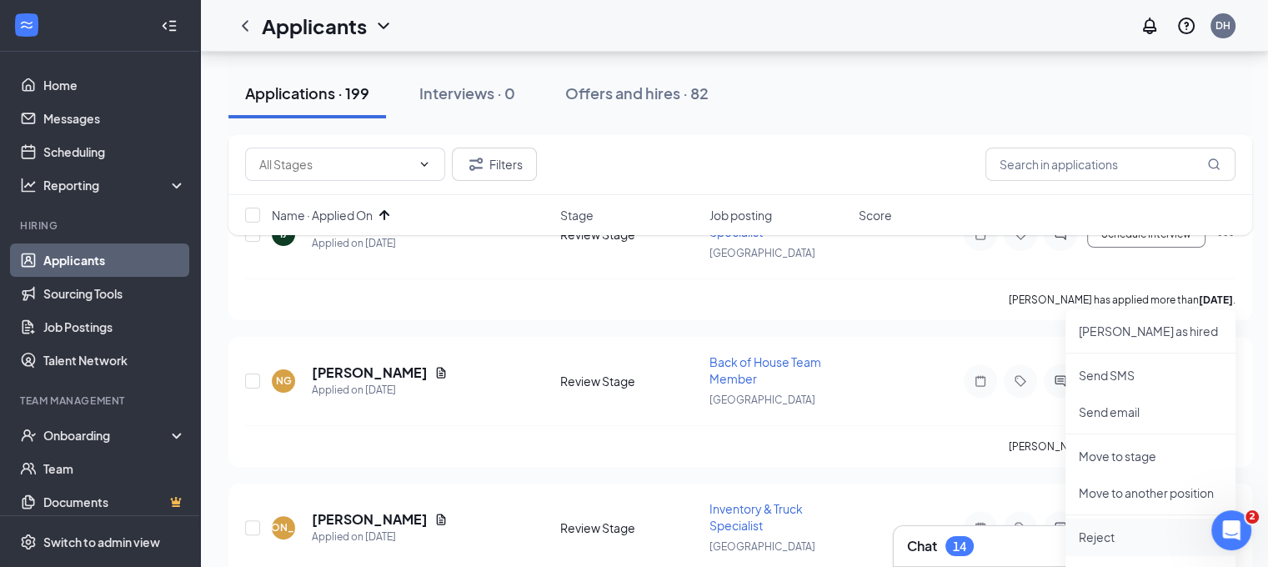
click at [1124, 534] on p "Reject" at bounding box center [1150, 536] width 143 height 17
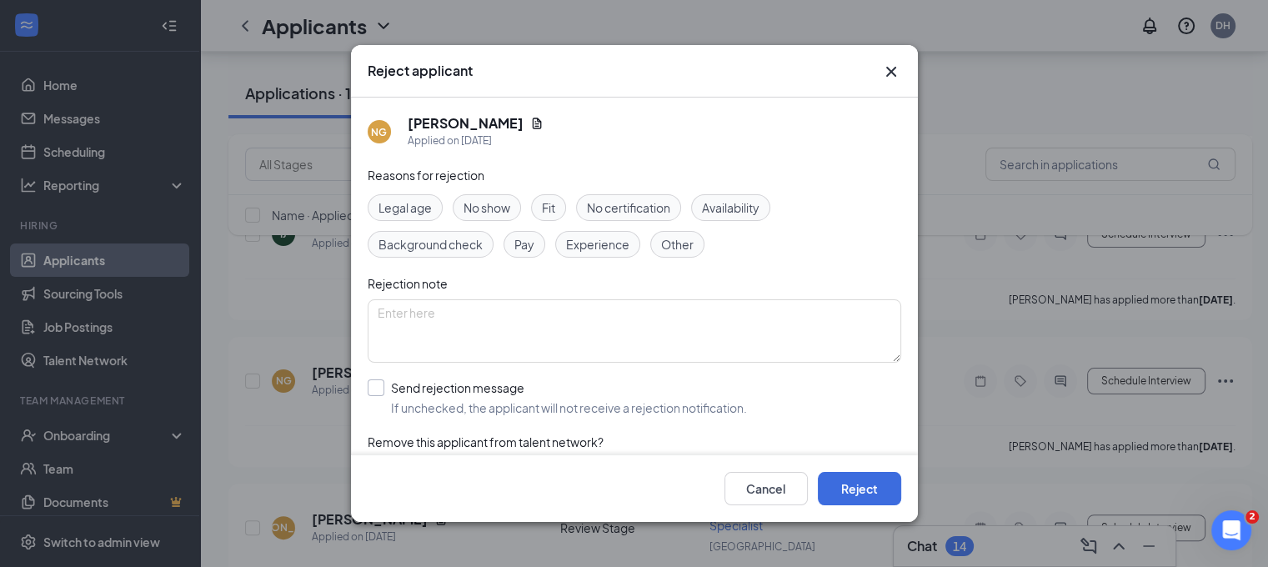
click at [517, 379] on input "Send rejection message If unchecked, the applicant will not receive a rejection…" at bounding box center [557, 397] width 379 height 37
checkbox input "true"
click at [823, 505] on button "Reject" at bounding box center [859, 488] width 83 height 33
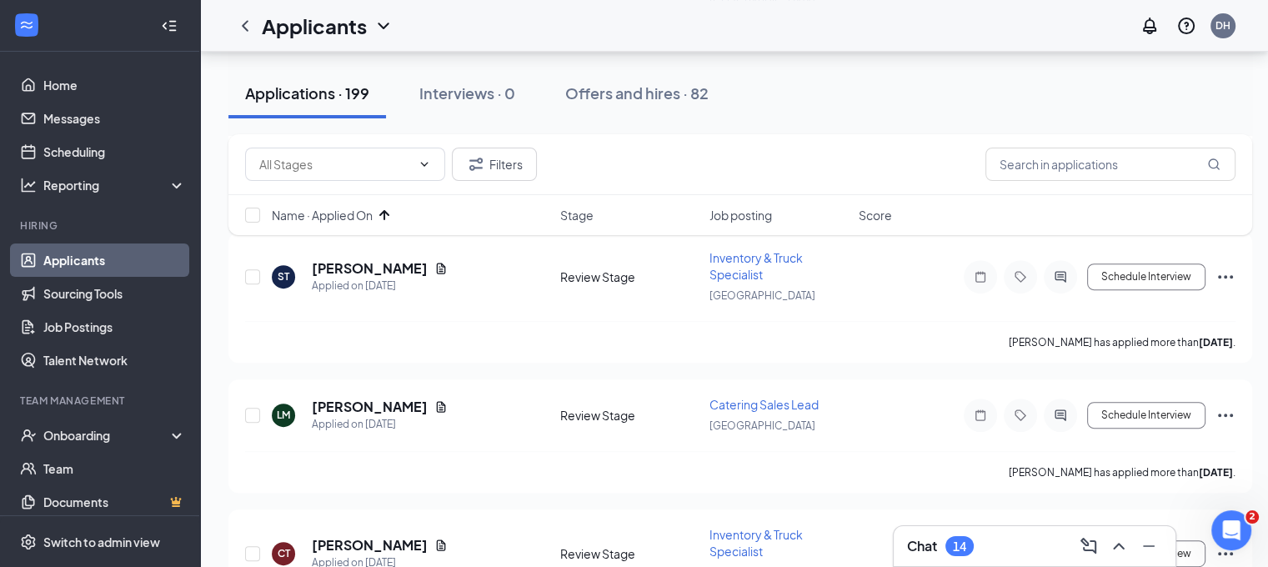
scroll to position [6965, 0]
click at [399, 536] on h5 "[PERSON_NAME]" at bounding box center [370, 545] width 116 height 18
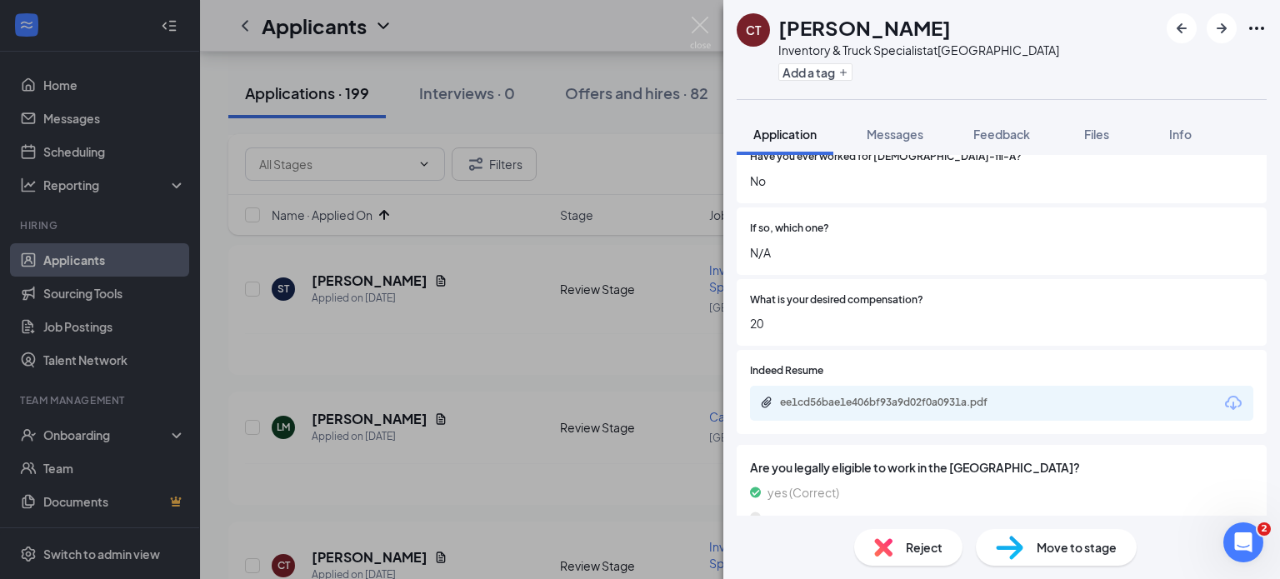
scroll to position [438, 0]
click at [833, 403] on div "ee1cd56bae1e406bf93a9d02f0a0931a.pdf" at bounding box center [896, 403] width 233 height 13
click at [703, 33] on img at bounding box center [700, 33] width 21 height 33
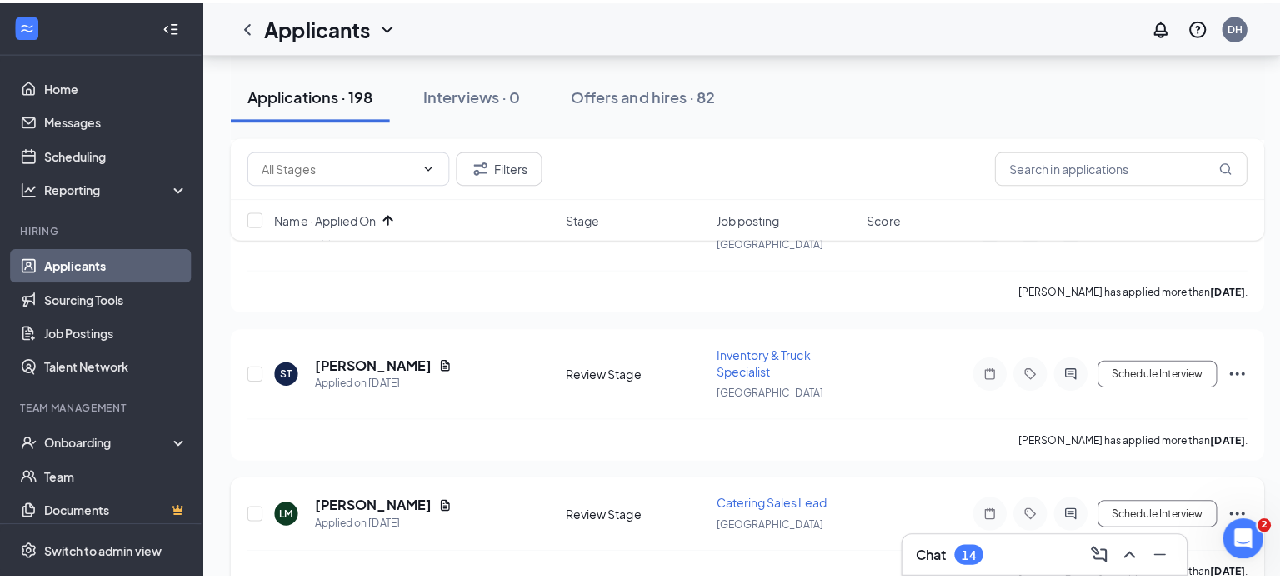
scroll to position [6861, 0]
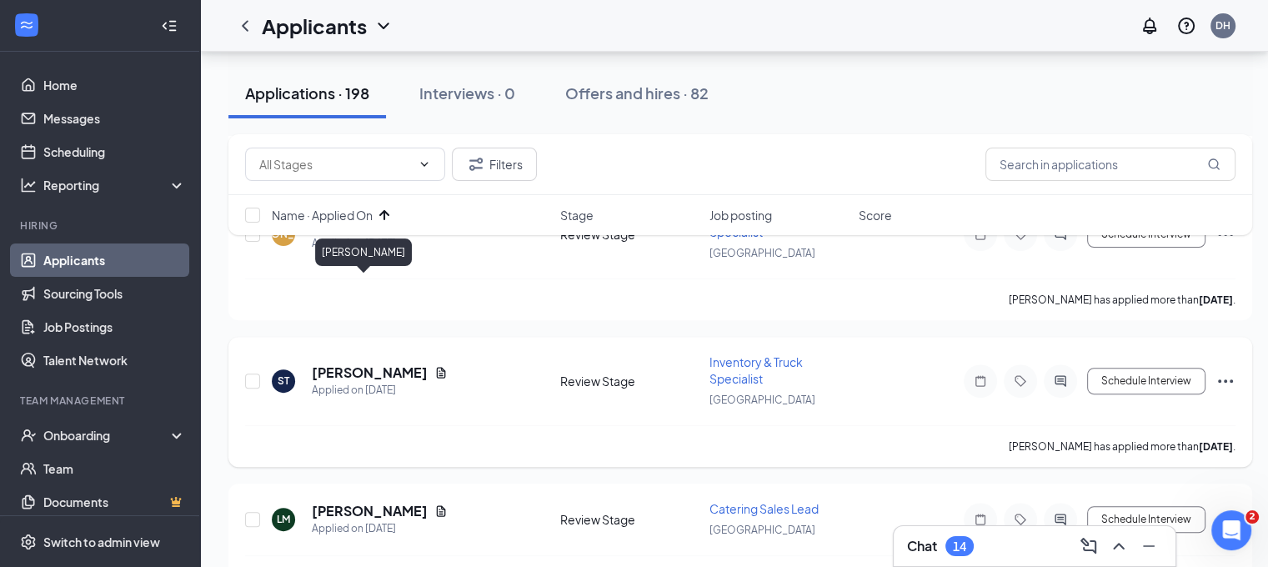
click at [357, 363] on h5 "[PERSON_NAME]" at bounding box center [370, 372] width 116 height 18
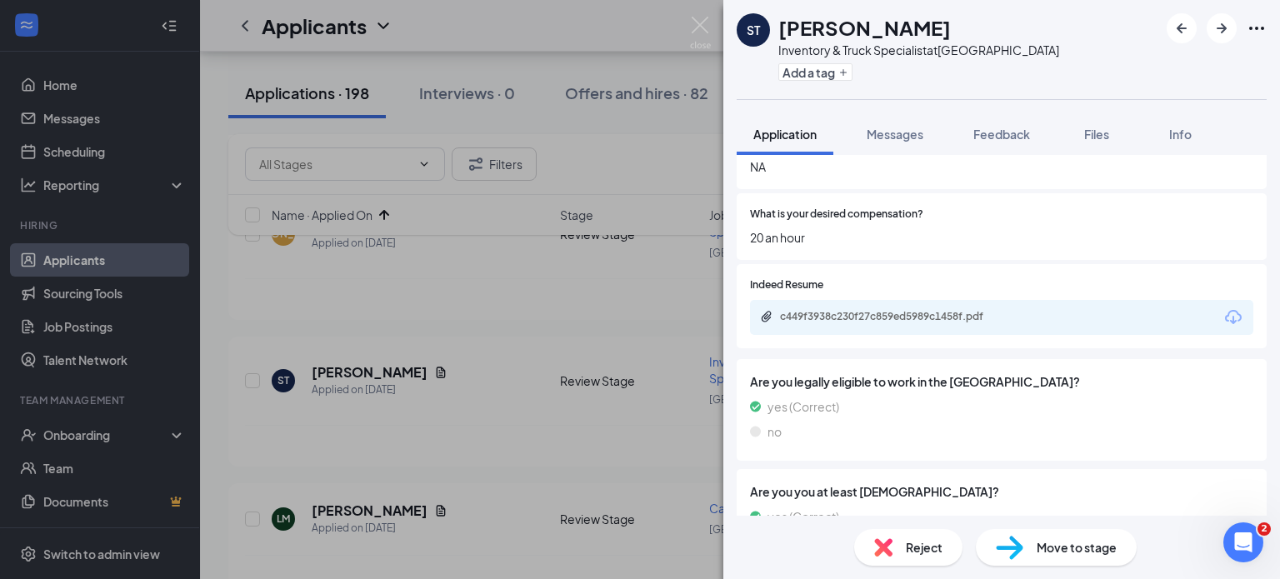
scroll to position [526, 0]
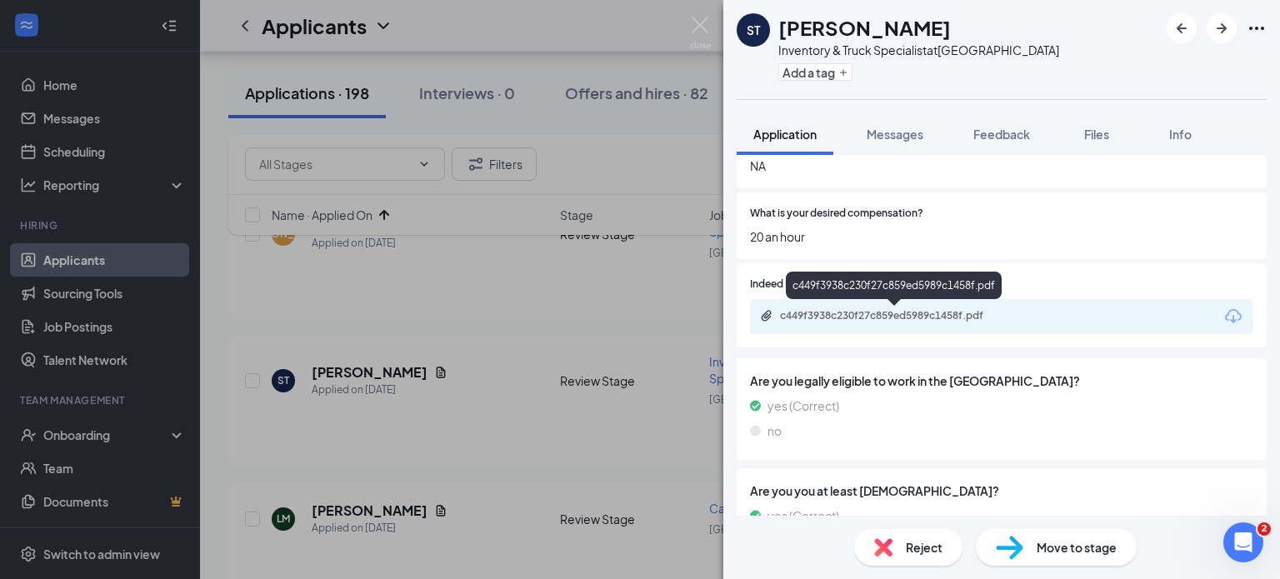
click at [885, 323] on div "c449f3938c230f27c859ed5989c1458f.pdf" at bounding box center [895, 317] width 270 height 16
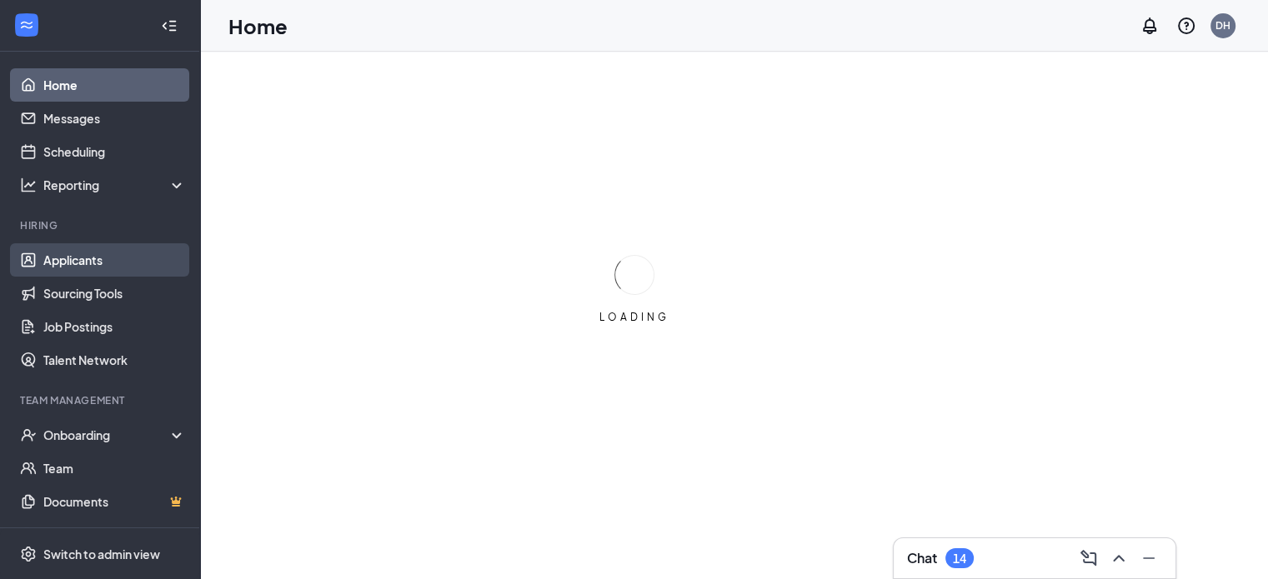
click at [133, 251] on link "Applicants" at bounding box center [114, 259] width 143 height 33
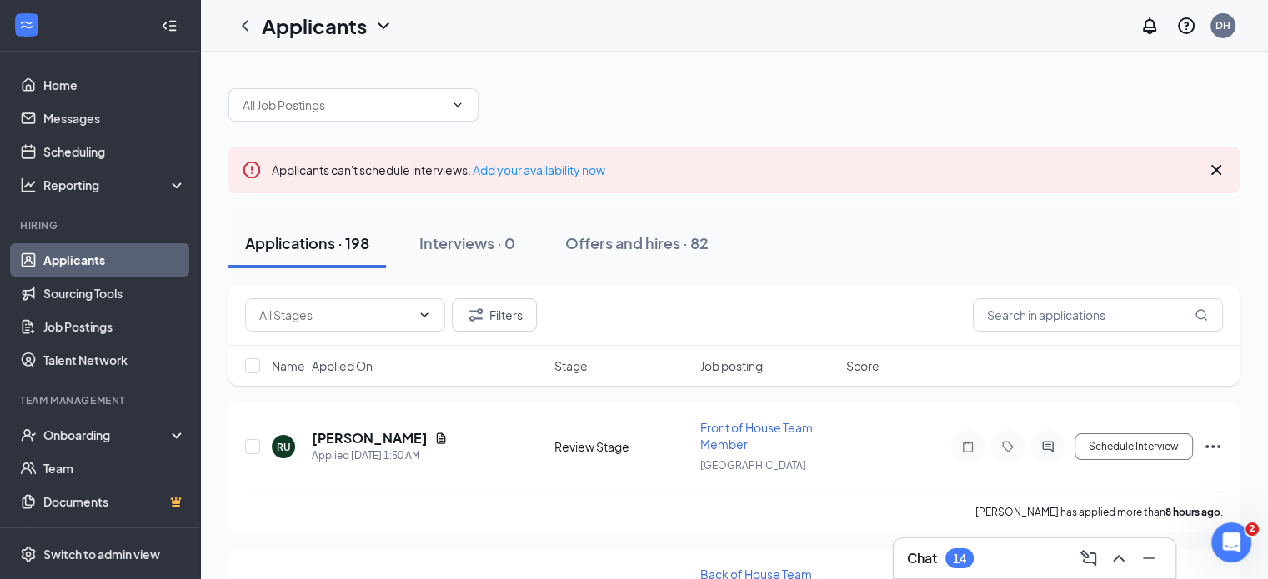
click at [375, 369] on div "Name · Applied On" at bounding box center [408, 366] width 273 height 17
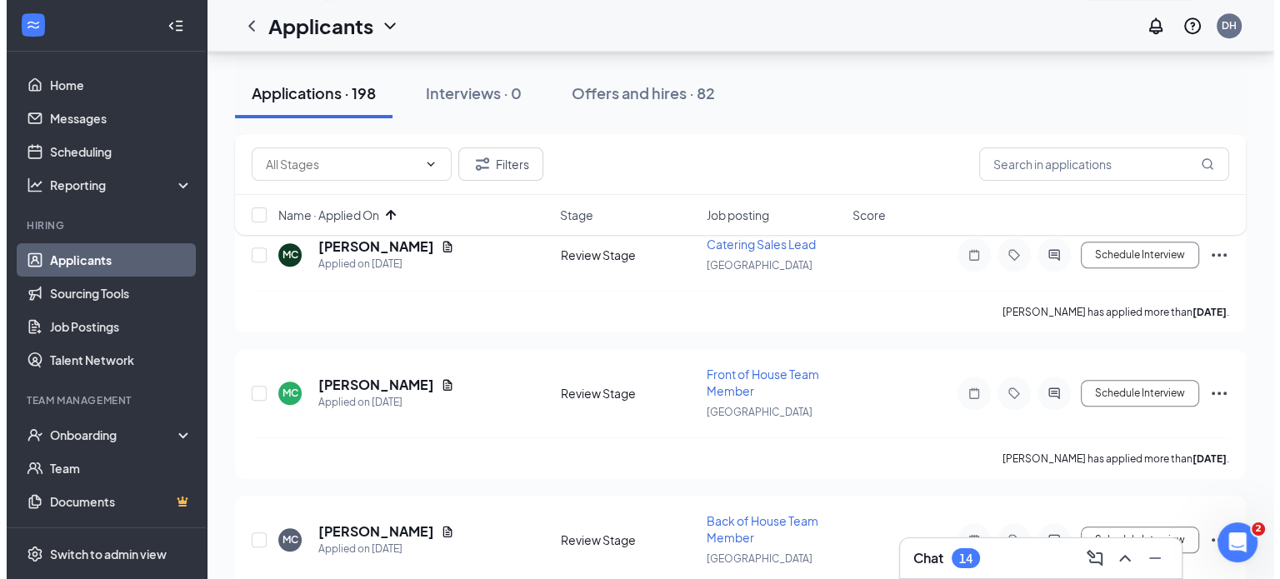
scroll to position [7588, 0]
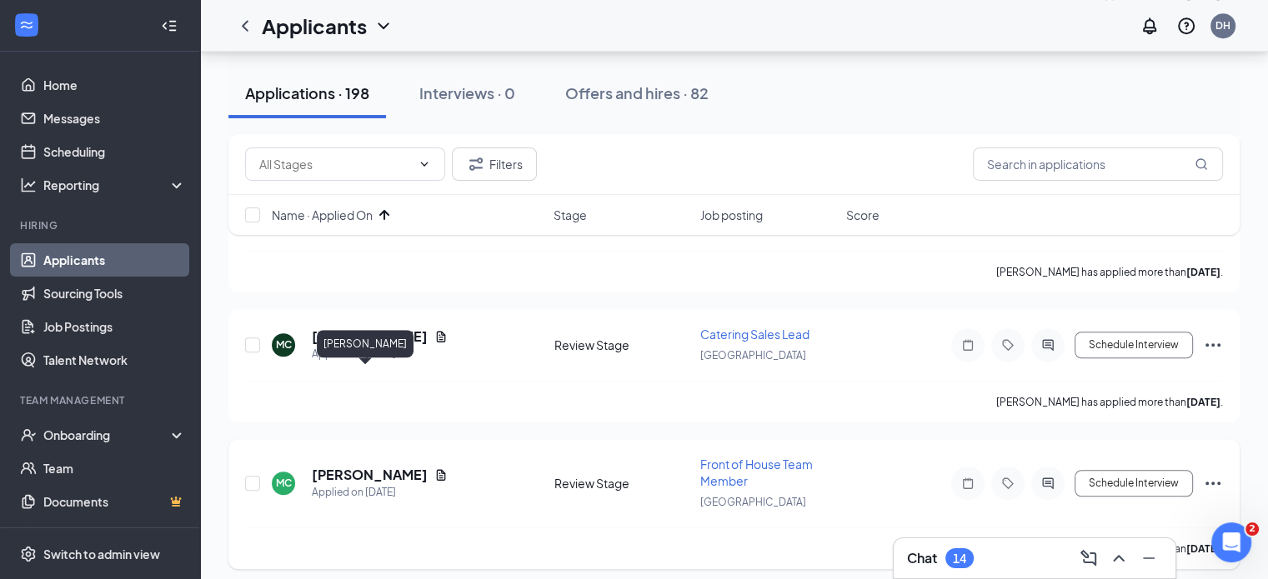
click at [381, 466] on h5 "[PERSON_NAME]" at bounding box center [370, 475] width 116 height 18
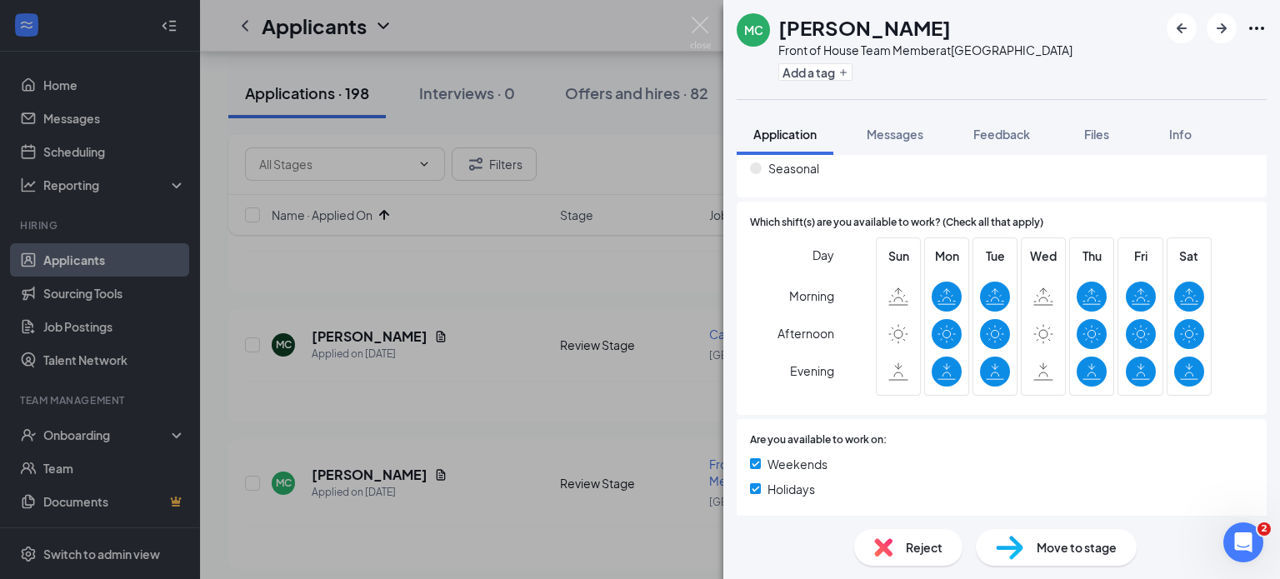
scroll to position [1313, 0]
